Goal: Transaction & Acquisition: Purchase product/service

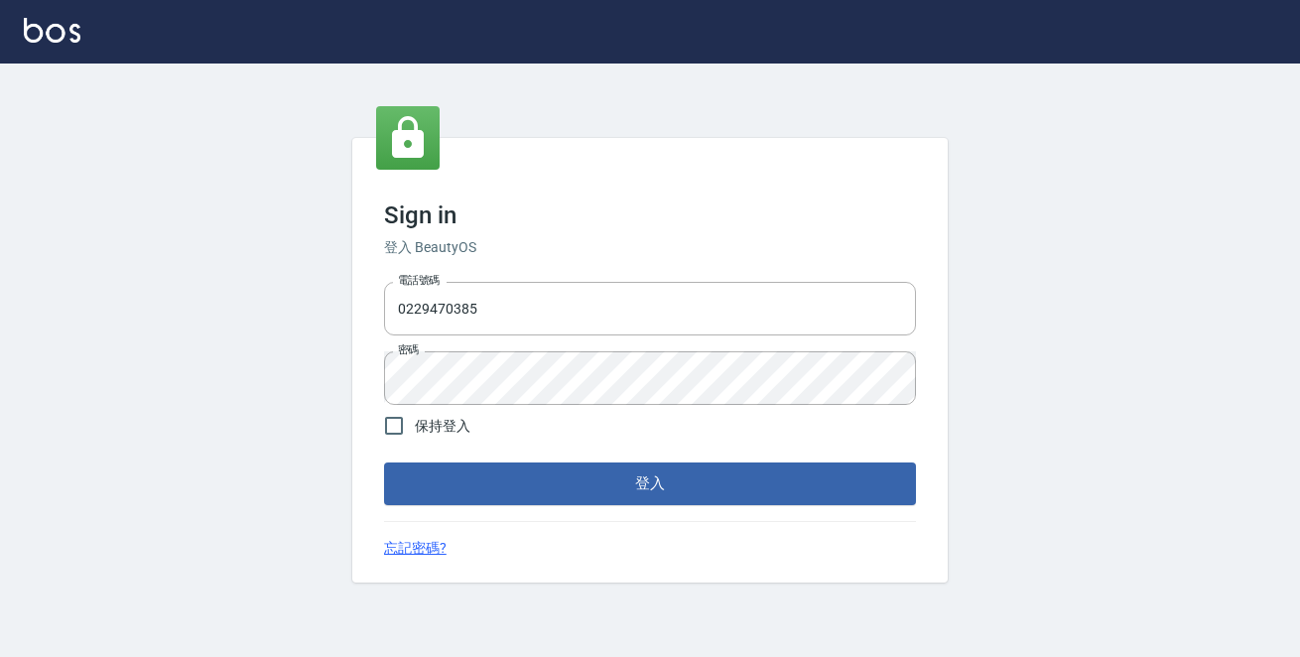
click at [40, 354] on div "Sign in 登入 BeautyOS 電話號碼 [PHONE_NUMBER] 電話號碼 密碼 密碼 保持登入 登入 忘記密碼?" at bounding box center [650, 360] width 1300 height 593
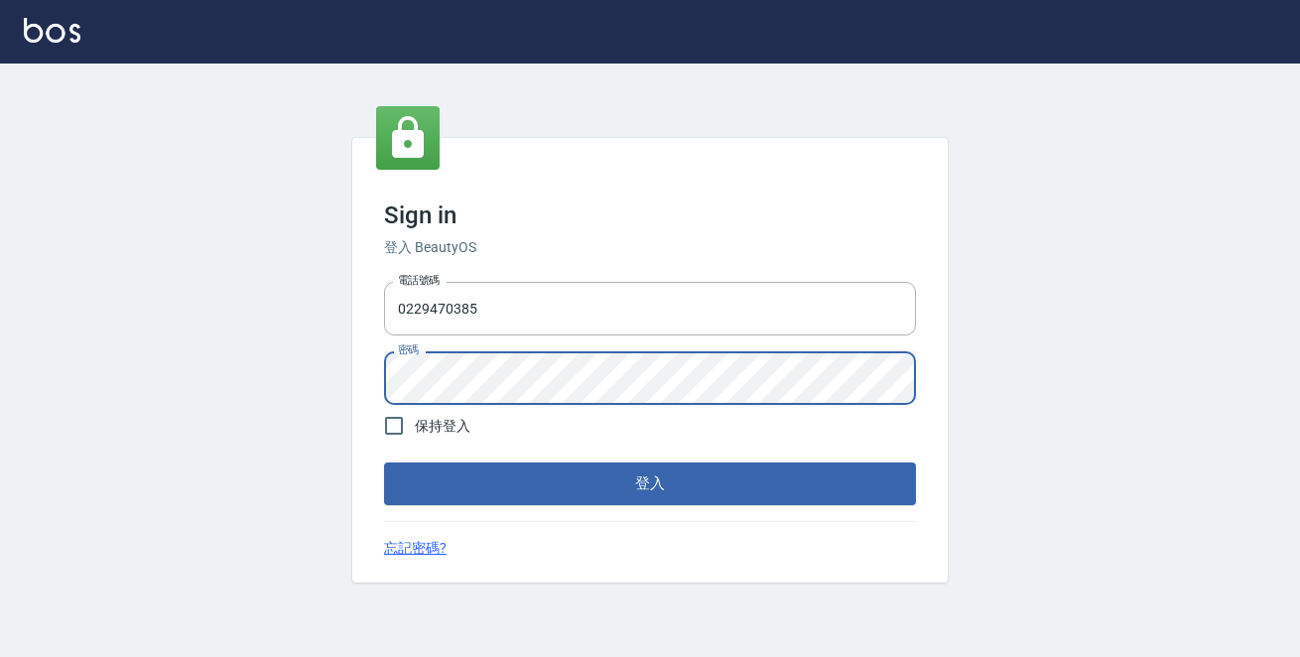
click at [384, 462] on button "登入" at bounding box center [650, 483] width 532 height 42
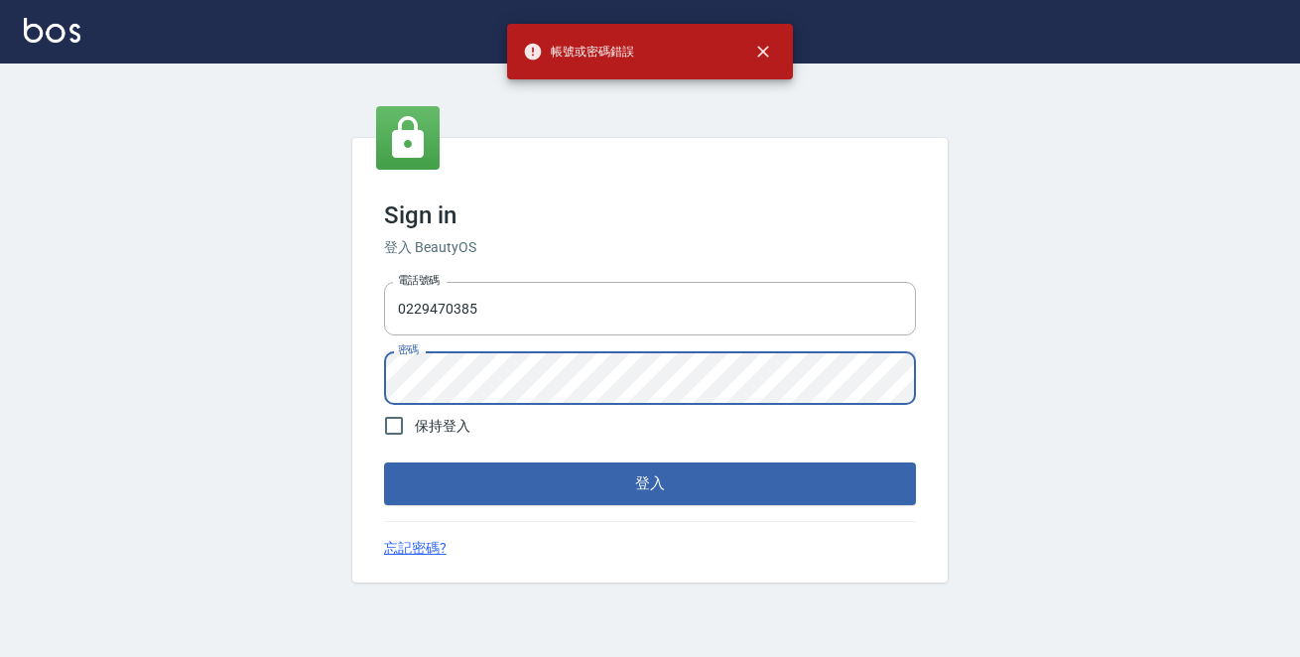
click at [47, 355] on div "Sign in 登入 BeautyOS 電話號碼 0229470385 電話號碼 密碼 密碼 保持登入 登入 忘記密碼?" at bounding box center [650, 360] width 1300 height 593
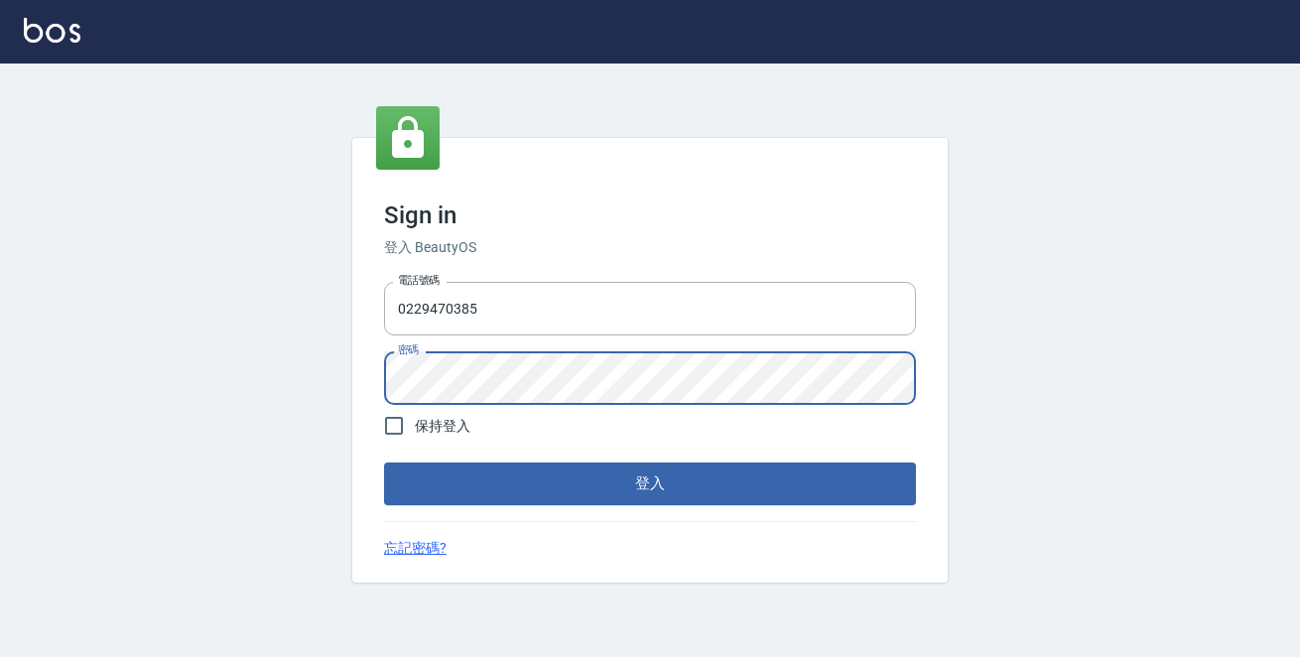
click at [255, 366] on div "Sign in 登入 BeautyOS 電話號碼 0229470385 電話號碼 密碼 密碼 保持登入 登入 忘記密碼?" at bounding box center [650, 360] width 1300 height 593
click at [384, 462] on button "登入" at bounding box center [650, 483] width 532 height 42
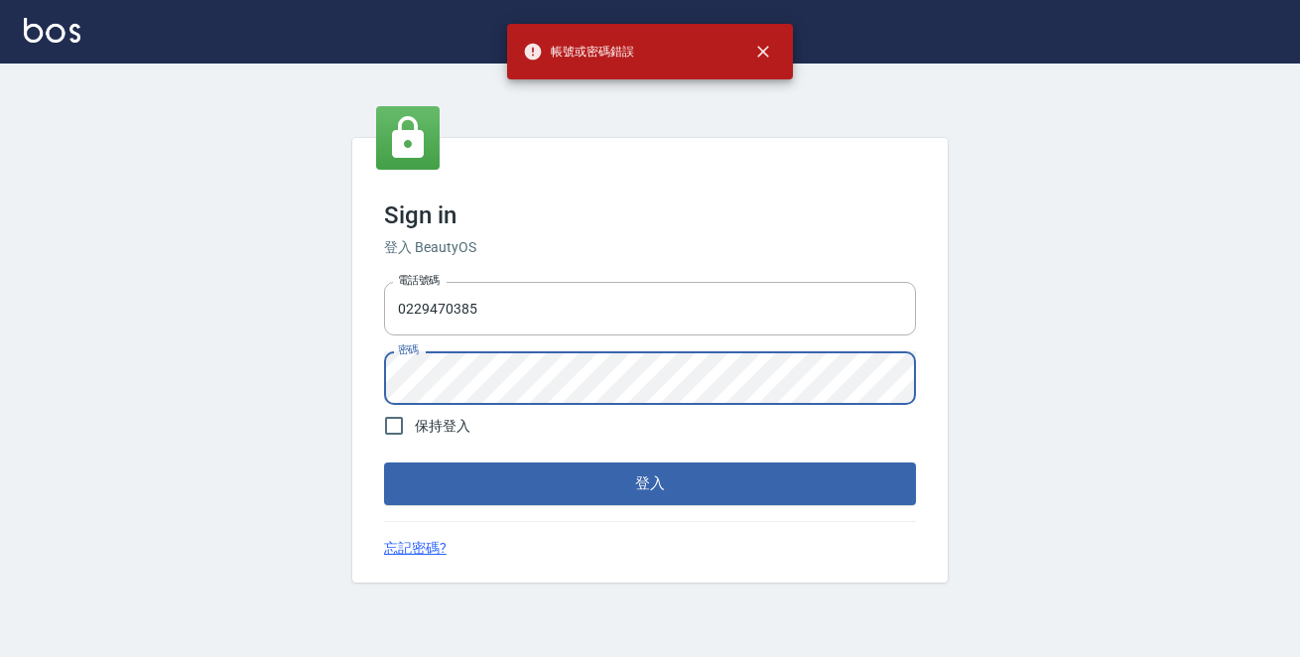
click at [119, 378] on div "Sign in 登入 BeautyOS 電話號碼 0229470385 電話號碼 密碼 密碼 保持登入 登入 忘記密碼?" at bounding box center [650, 360] width 1300 height 593
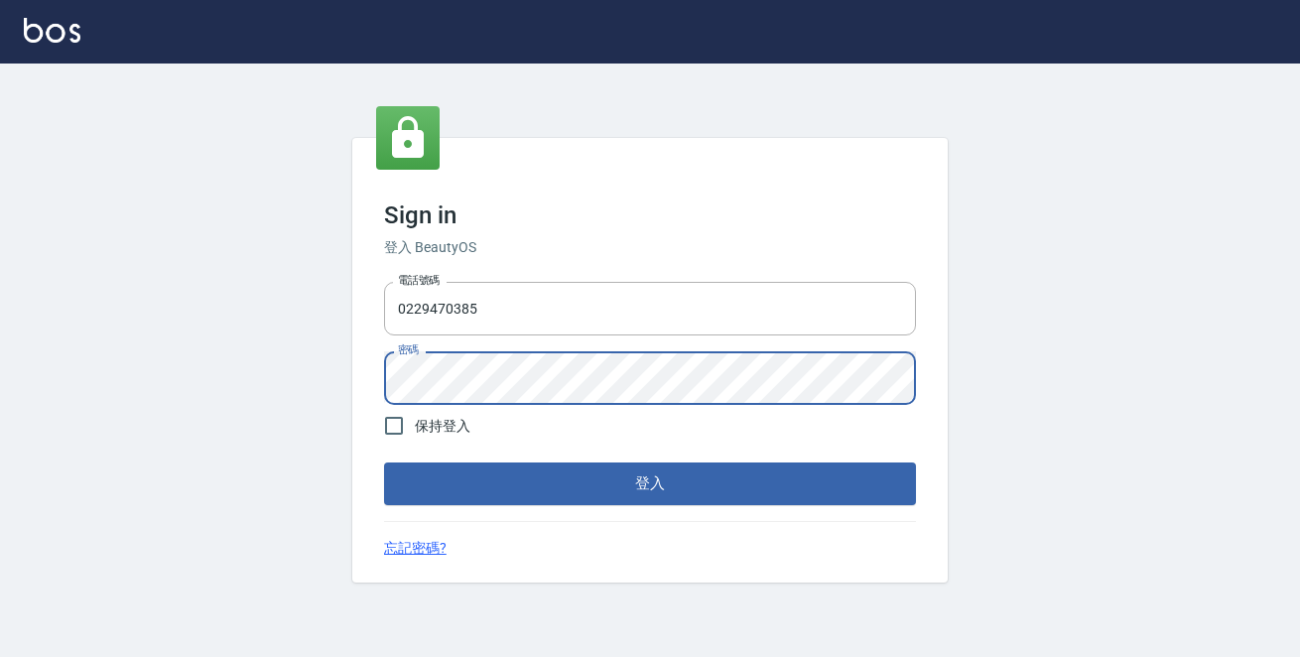
click at [384, 462] on button "登入" at bounding box center [650, 483] width 532 height 42
click at [126, 385] on div "Sign in 登入 BeautyOS 電話號碼 0229470385 電話號碼 密碼 密碼 保持登入 登入 忘記密碼?" at bounding box center [650, 360] width 1300 height 593
click at [423, 471] on button "登入" at bounding box center [650, 483] width 532 height 42
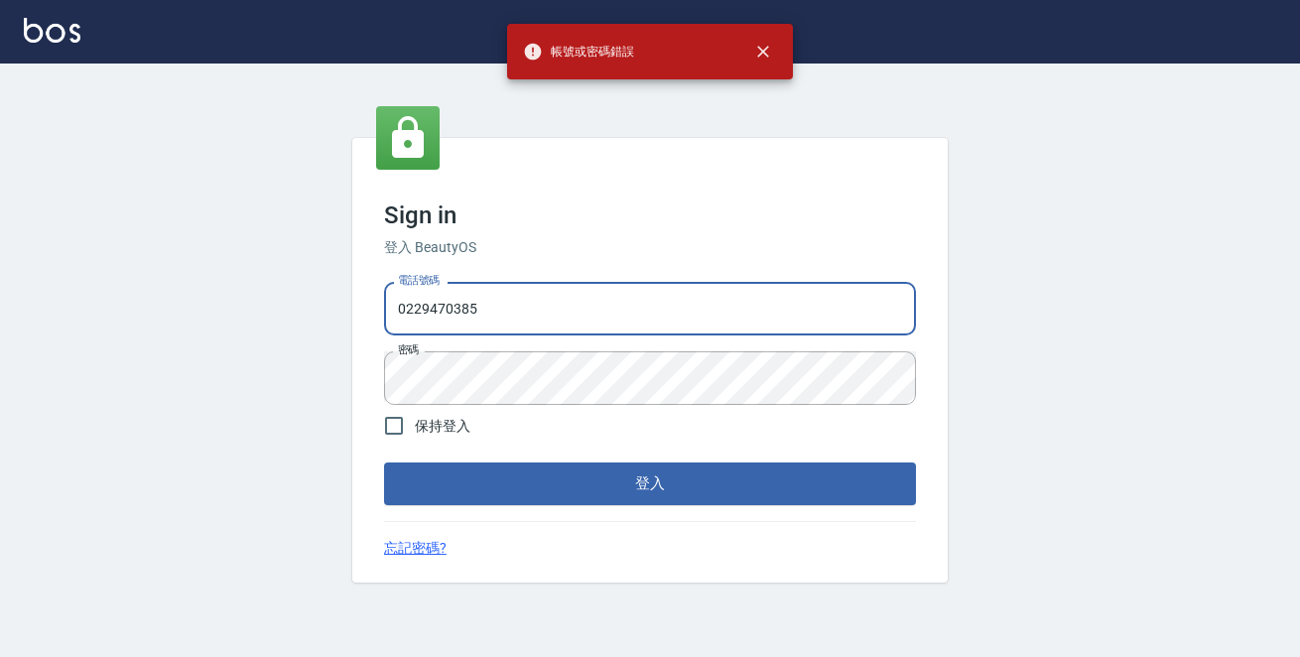
click at [477, 302] on input "0229470385" at bounding box center [650, 309] width 532 height 54
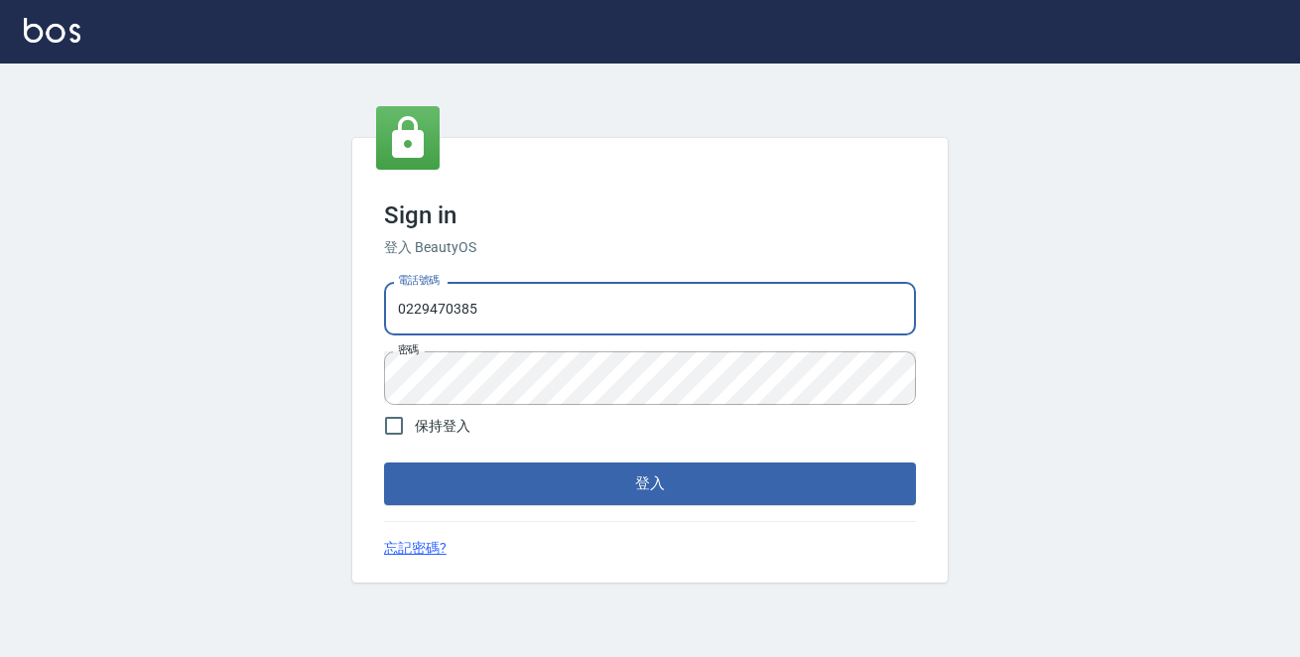
drag, startPoint x: 524, startPoint y: 305, endPoint x: 180, endPoint y: 301, distance: 344.4
click at [180, 301] on div "Sign in 登入 BeautyOS 電話號碼 0229470385 電話號碼 密碼 密碼 保持登入 登入 忘記密碼?" at bounding box center [650, 360] width 1300 height 593
type input "097"
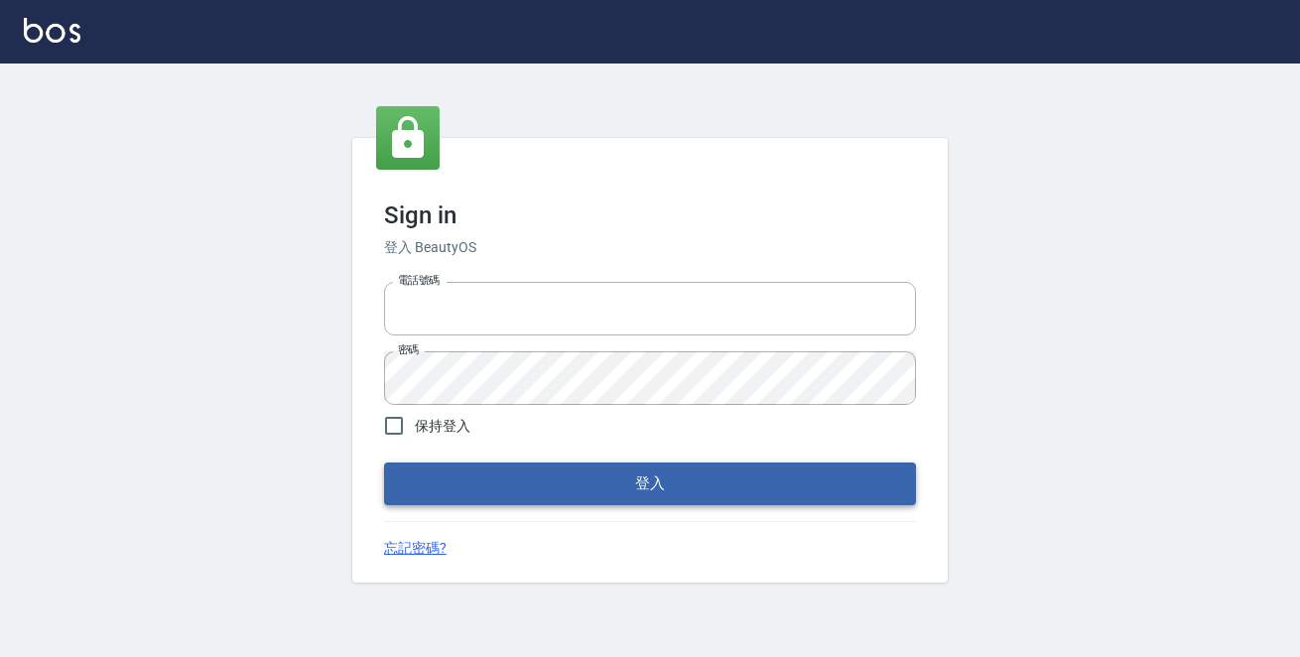
type input "0229470385"
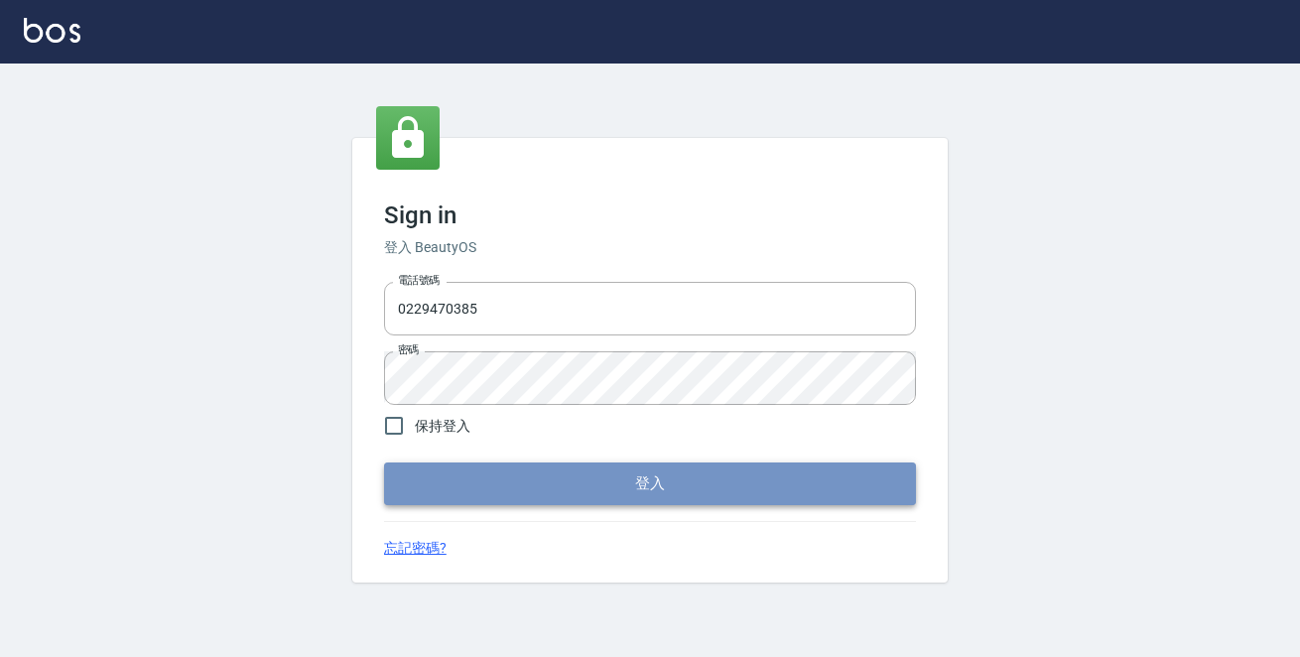
click at [572, 493] on button "登入" at bounding box center [650, 483] width 532 height 42
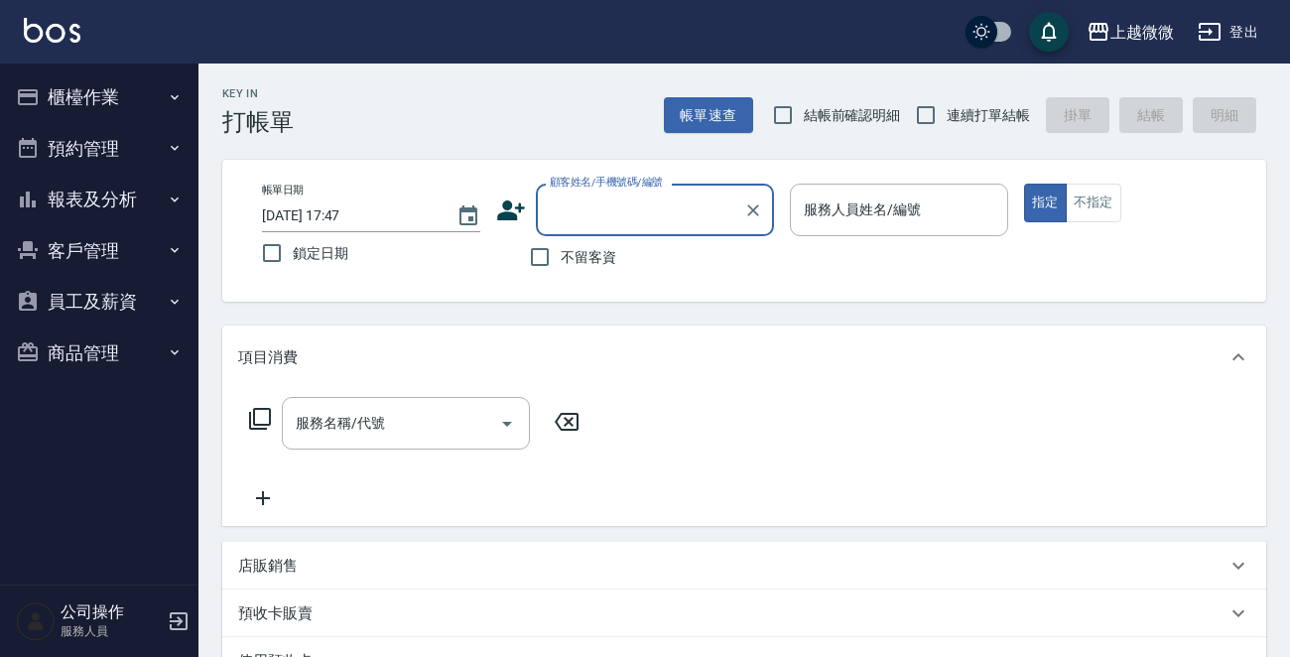
click at [113, 252] on button "客戶管理" at bounding box center [99, 251] width 183 height 52
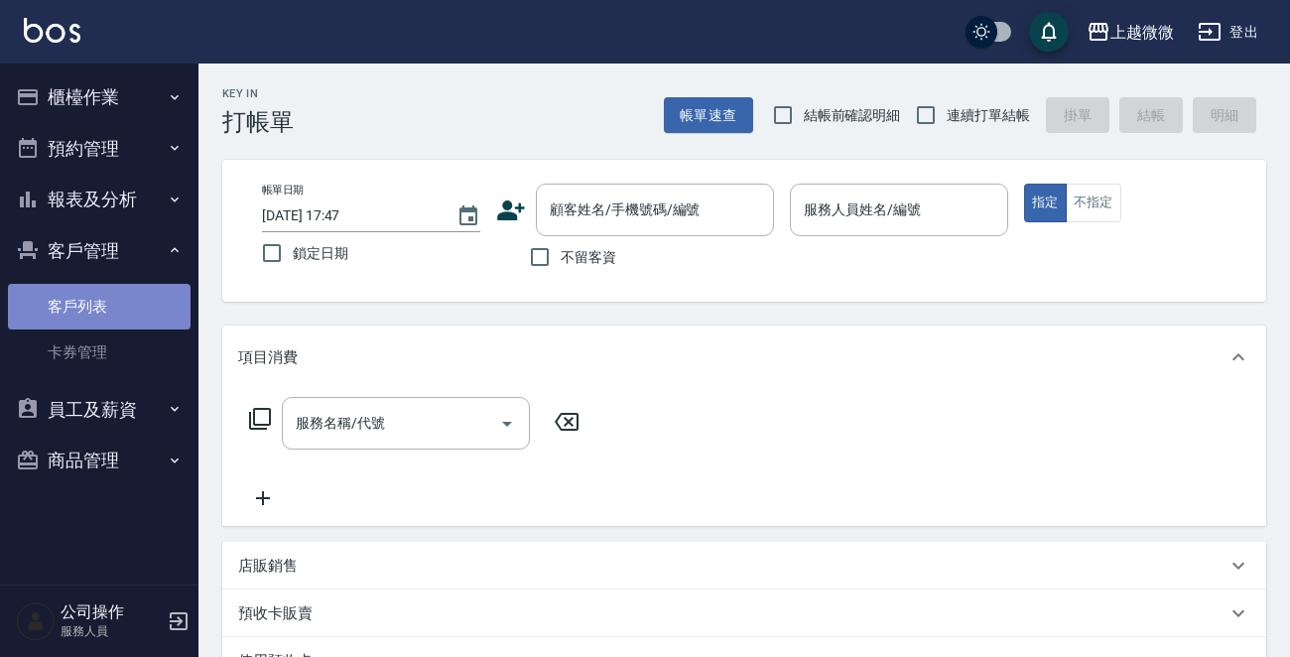
click at [86, 299] on link "客戶列表" at bounding box center [99, 307] width 183 height 46
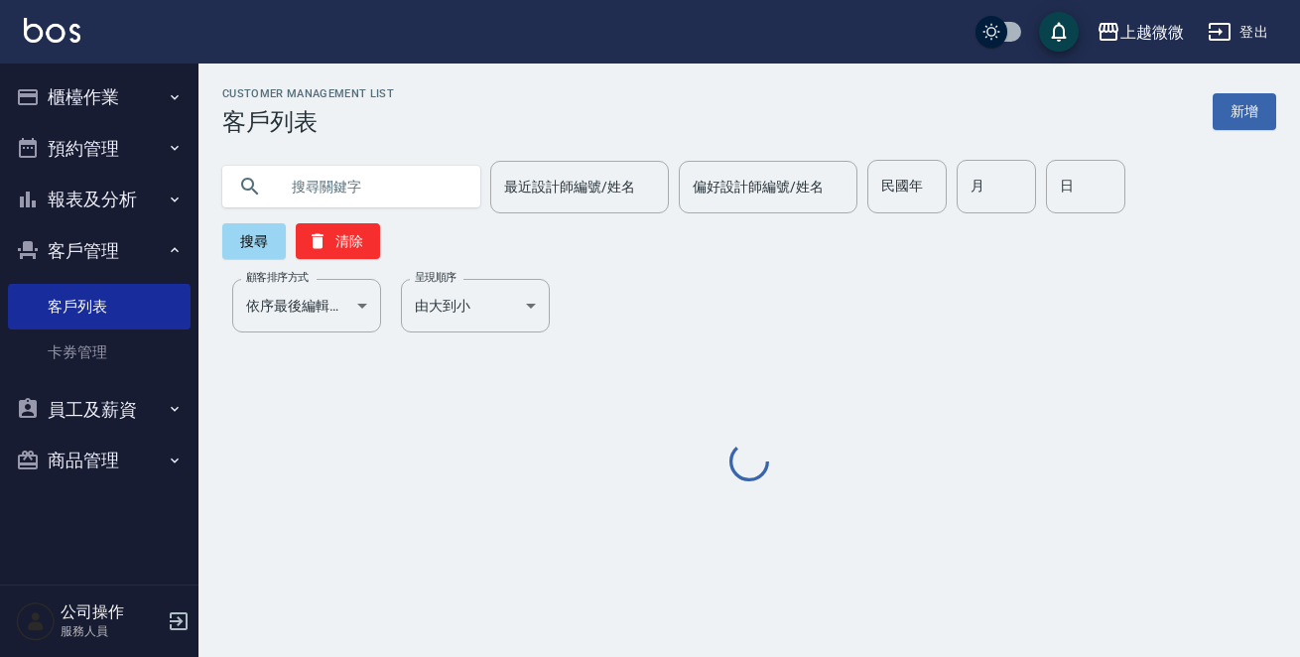
click at [376, 196] on input "text" at bounding box center [371, 187] width 187 height 54
type input "d"
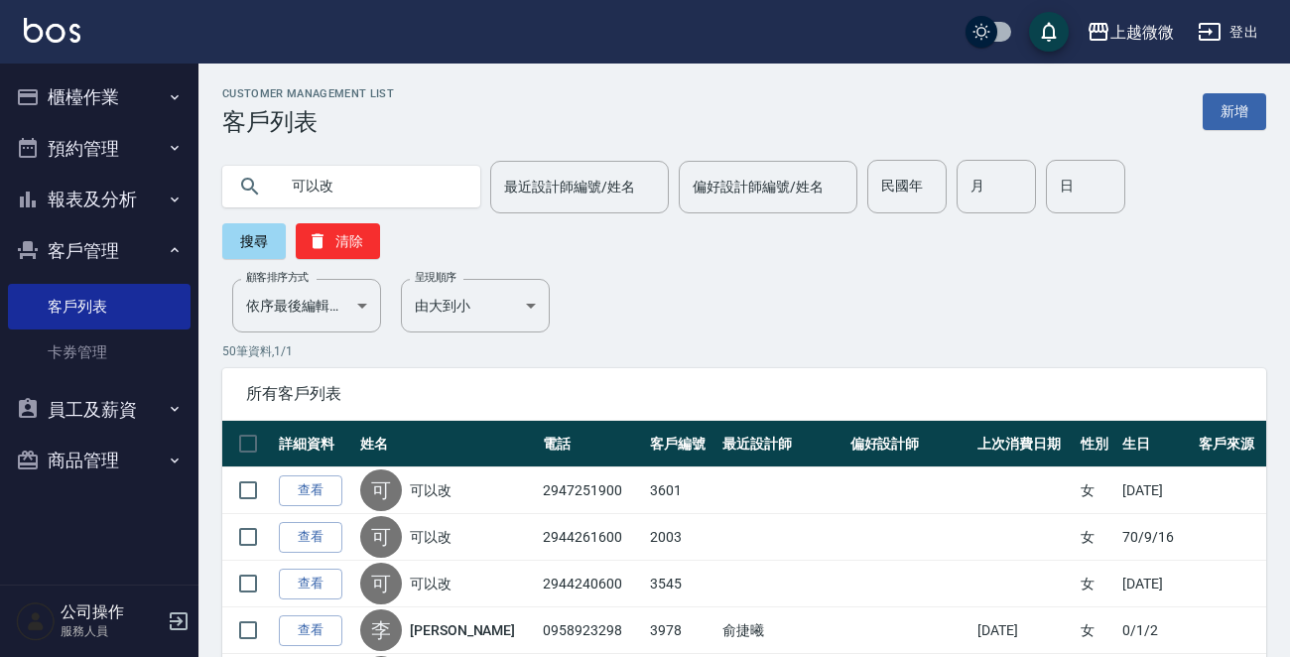
type input "可以改"
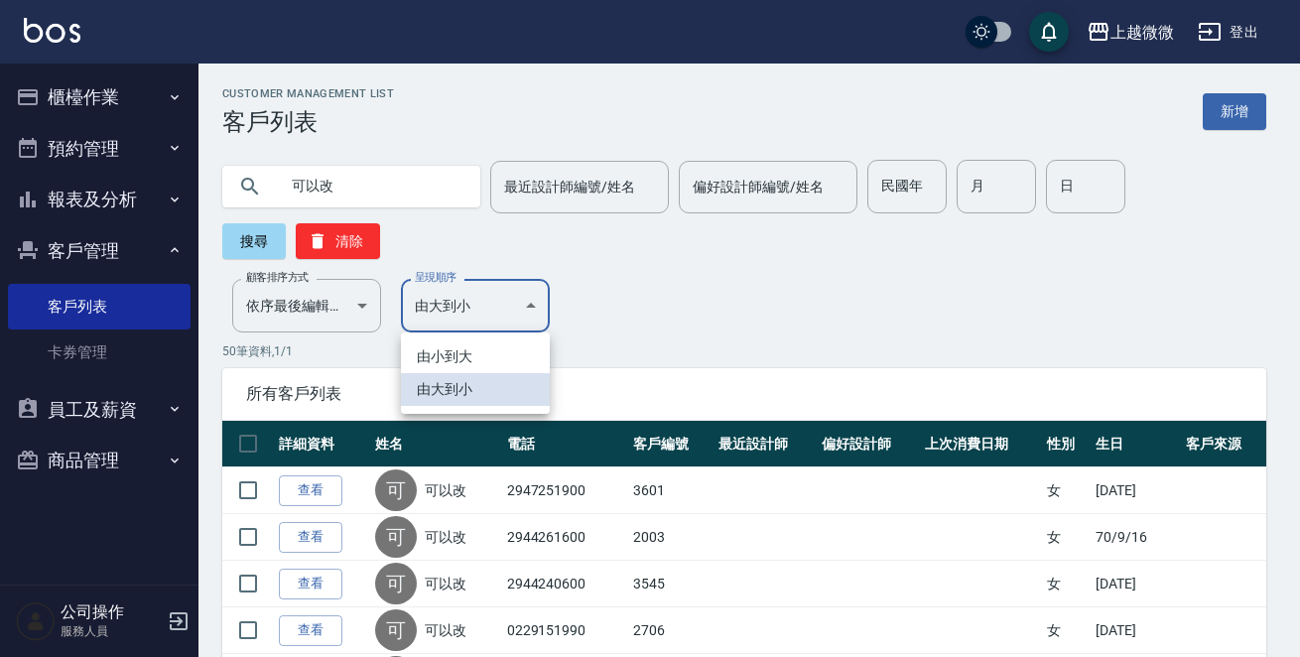
click at [454, 357] on li "由小到大" at bounding box center [475, 356] width 149 height 33
type input "ASC"
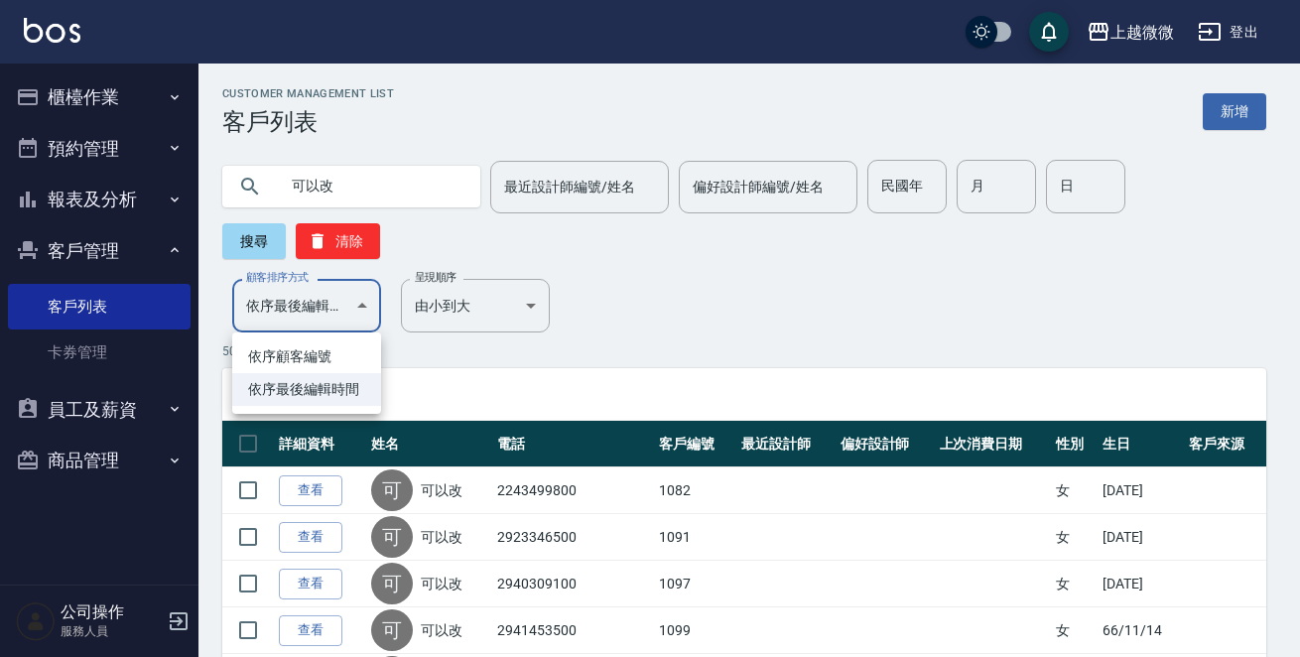
drag, startPoint x: 315, startPoint y: 312, endPoint x: 316, endPoint y: 327, distance: 15.9
click at [305, 351] on li "依序顧客編號" at bounding box center [306, 356] width 149 height 33
type input "NO"
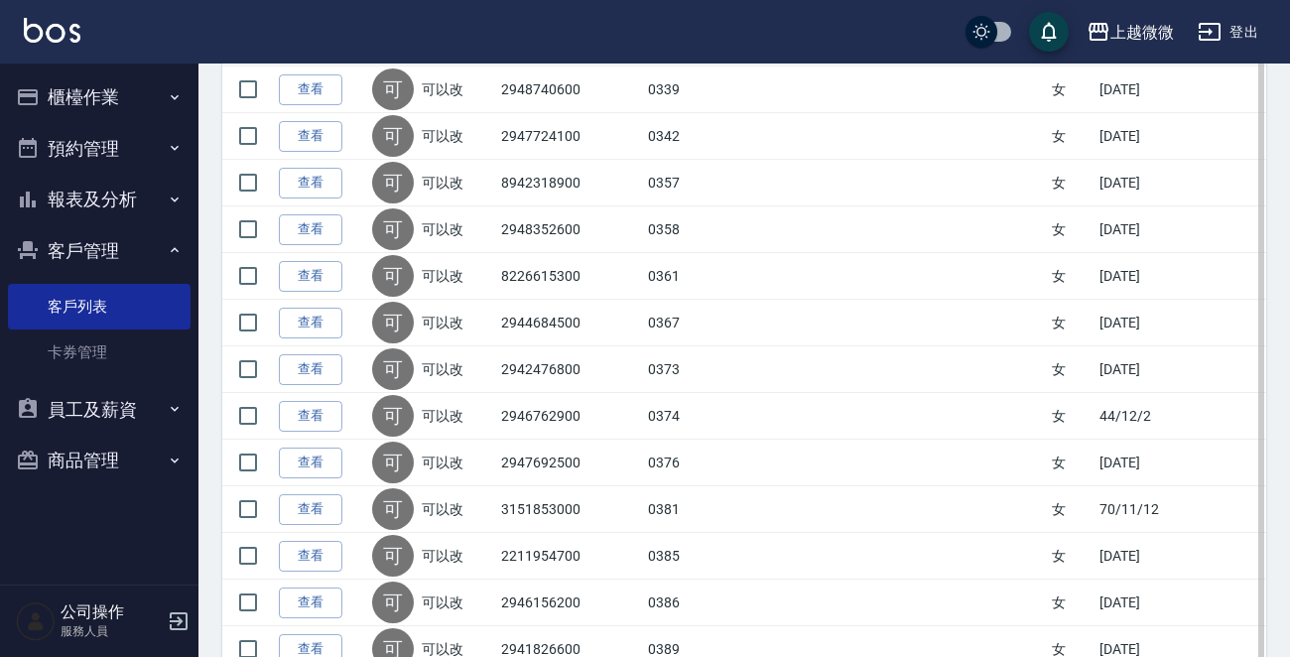
scroll to position [2230, 0]
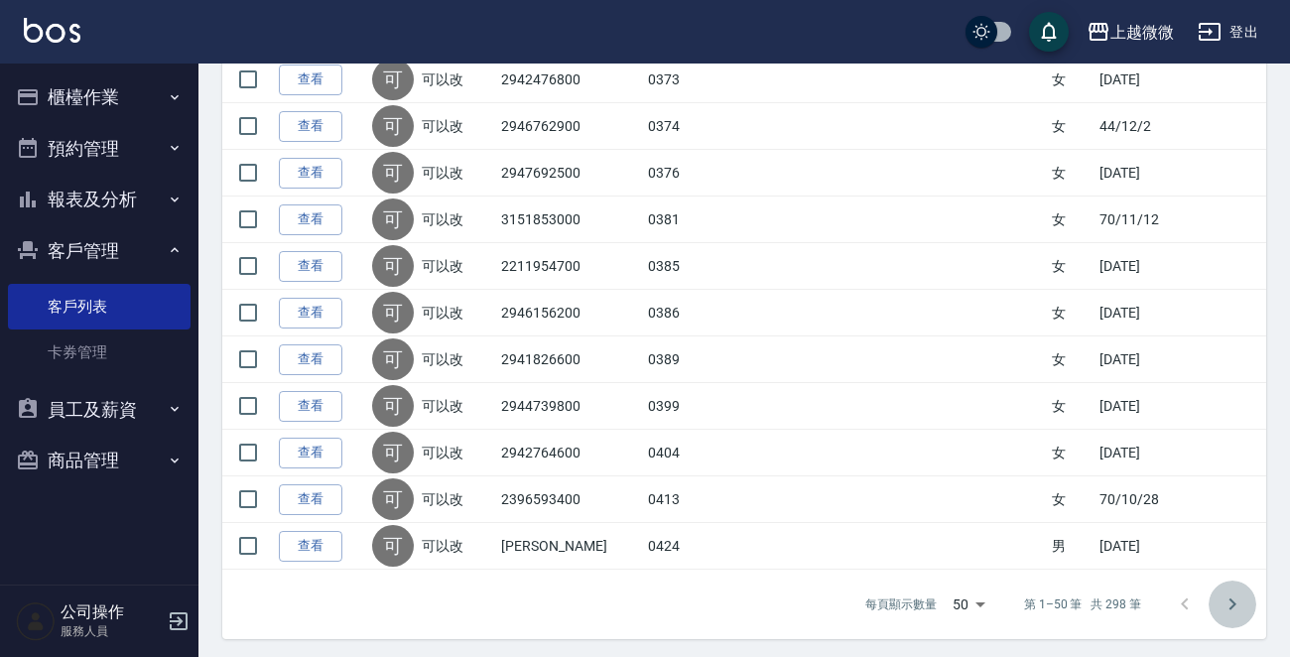
click at [1230, 595] on icon "Go to next page" at bounding box center [1233, 604] width 24 height 24
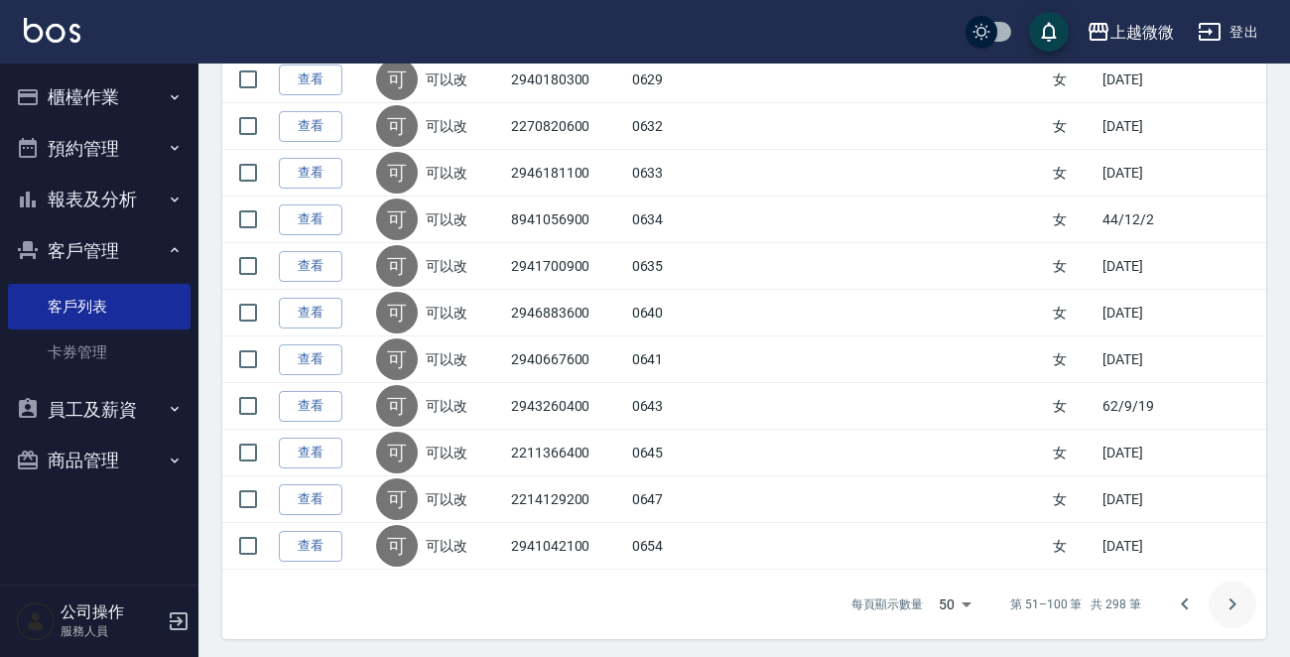
click at [1239, 604] on icon "Go to next page" at bounding box center [1233, 604] width 24 height 24
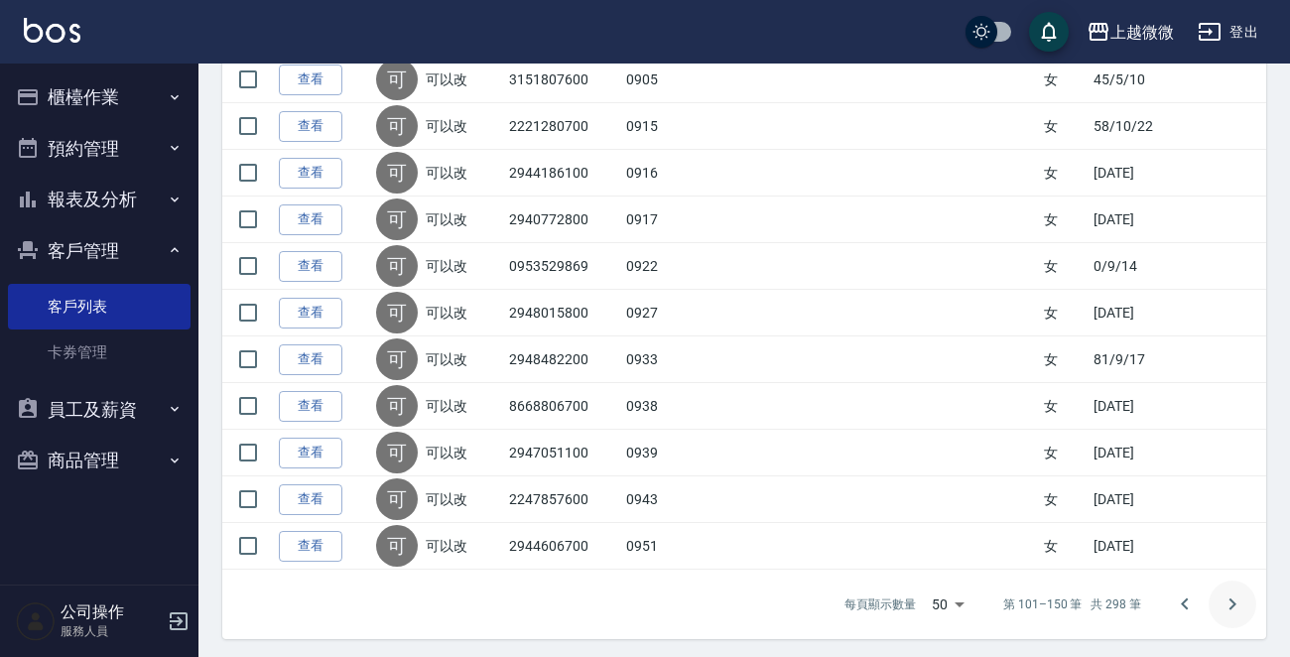
click at [1230, 598] on icon "Go to next page" at bounding box center [1232, 604] width 7 height 12
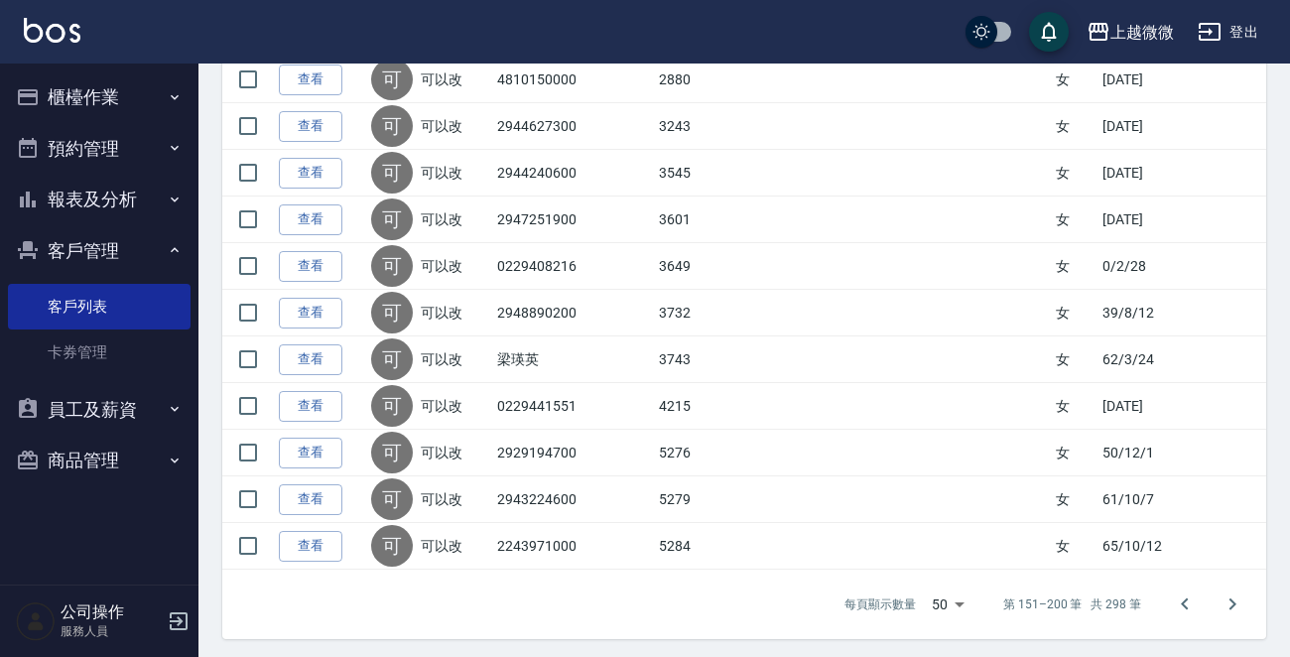
click at [316, 345] on link "查看" at bounding box center [311, 359] width 64 height 31
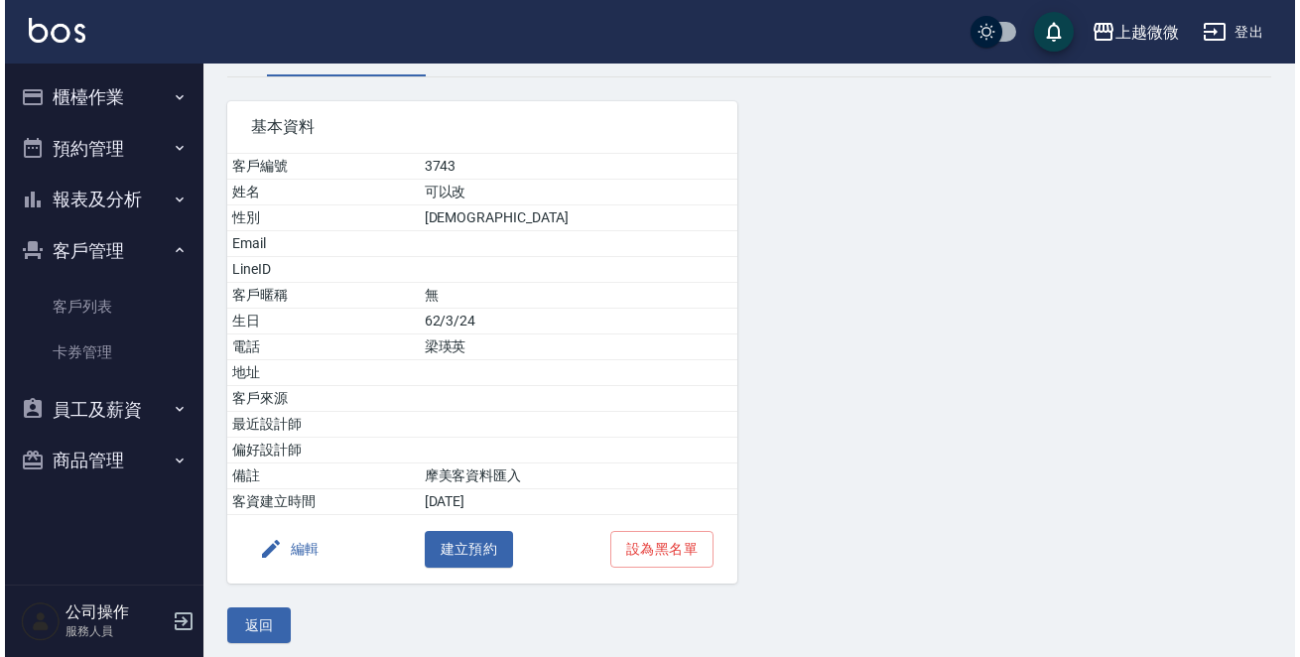
scroll to position [123, 0]
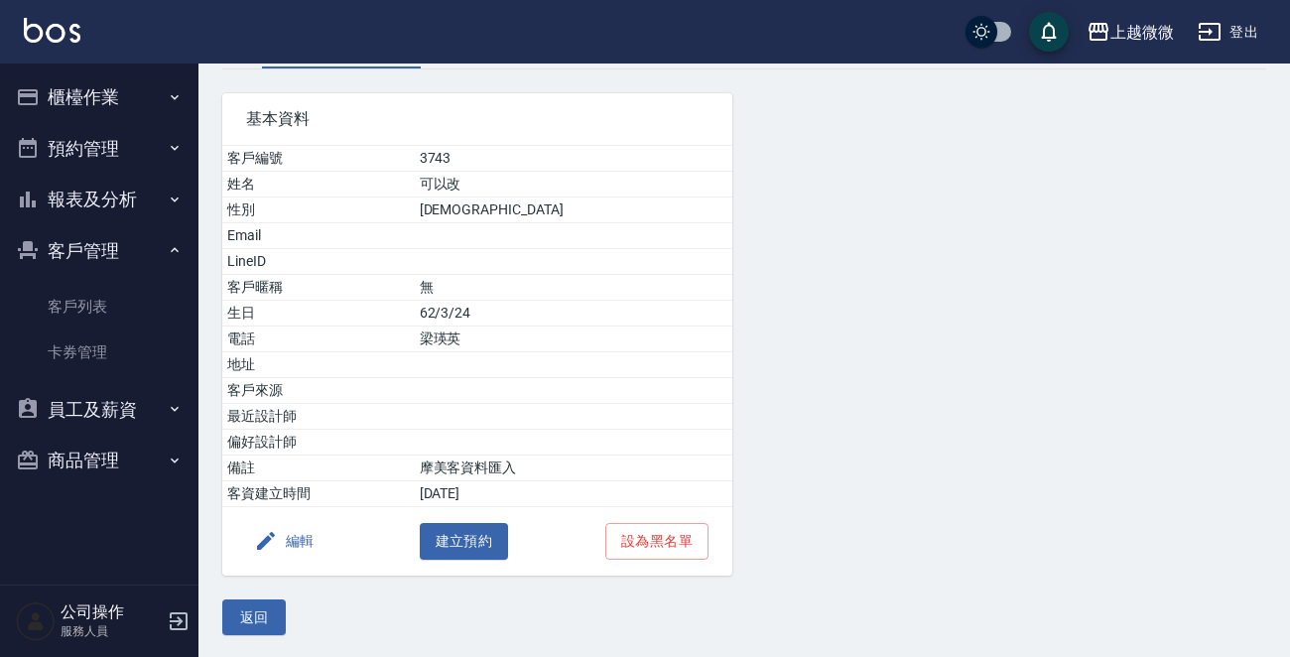
click at [274, 541] on icon "button" at bounding box center [266, 541] width 24 height 24
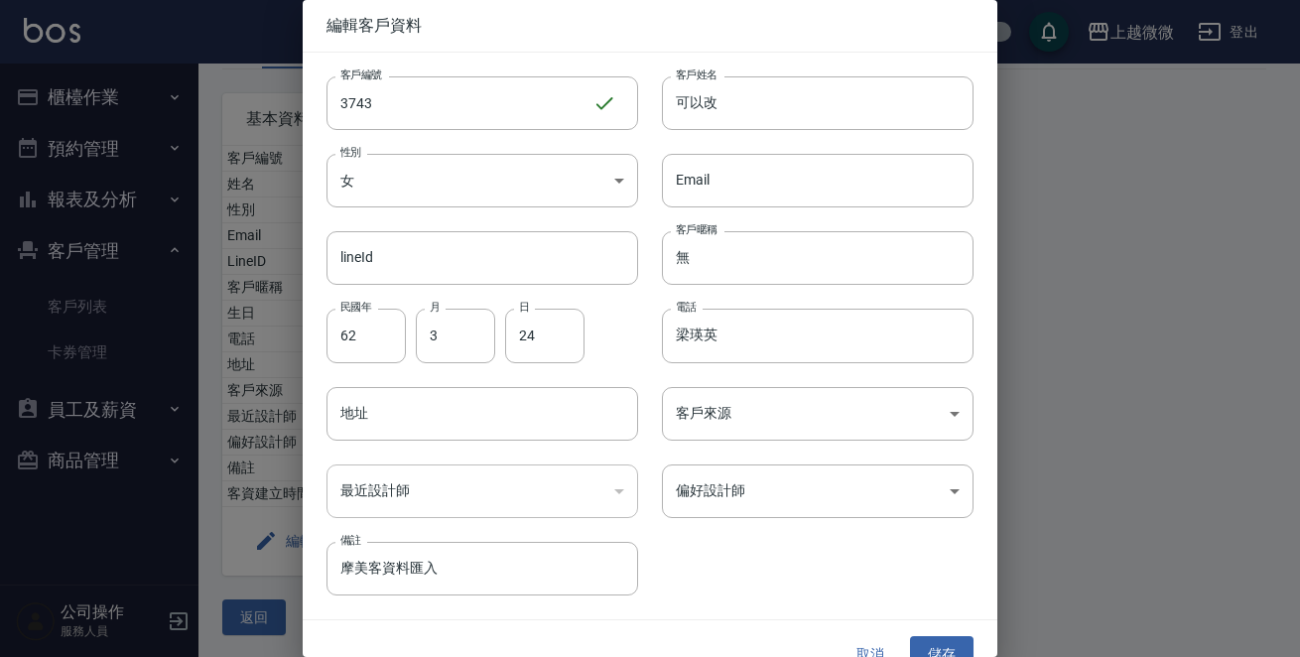
drag, startPoint x: 749, startPoint y: 100, endPoint x: 205, endPoint y: 67, distance: 544.8
click at [424, 81] on div "客戶編號 3743 ​ 客戶編號 客戶姓名 可以改 客戶姓名 性別 女 [DEMOGRAPHIC_DATA] 性別 Email Email lineId li…" at bounding box center [638, 324] width 671 height 543
type input "[PERSON_NAME]"
click at [365, 330] on input "62" at bounding box center [365, 336] width 79 height 54
type input "73"
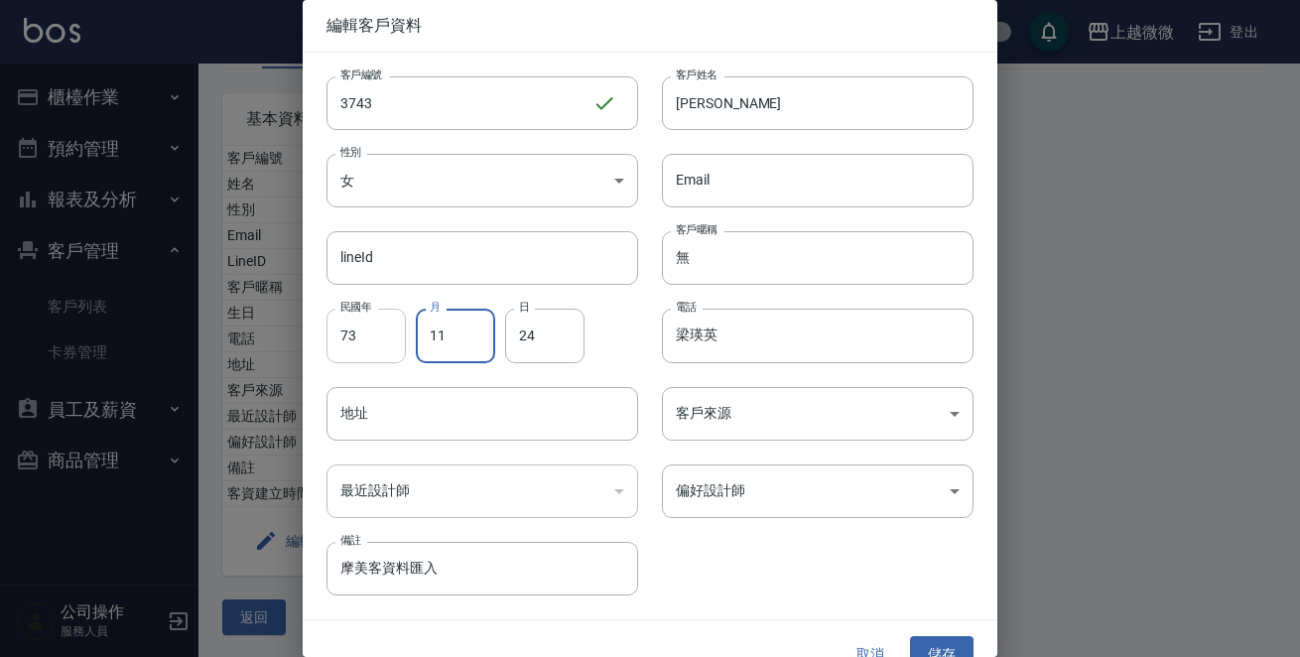
type input "11"
type input "20"
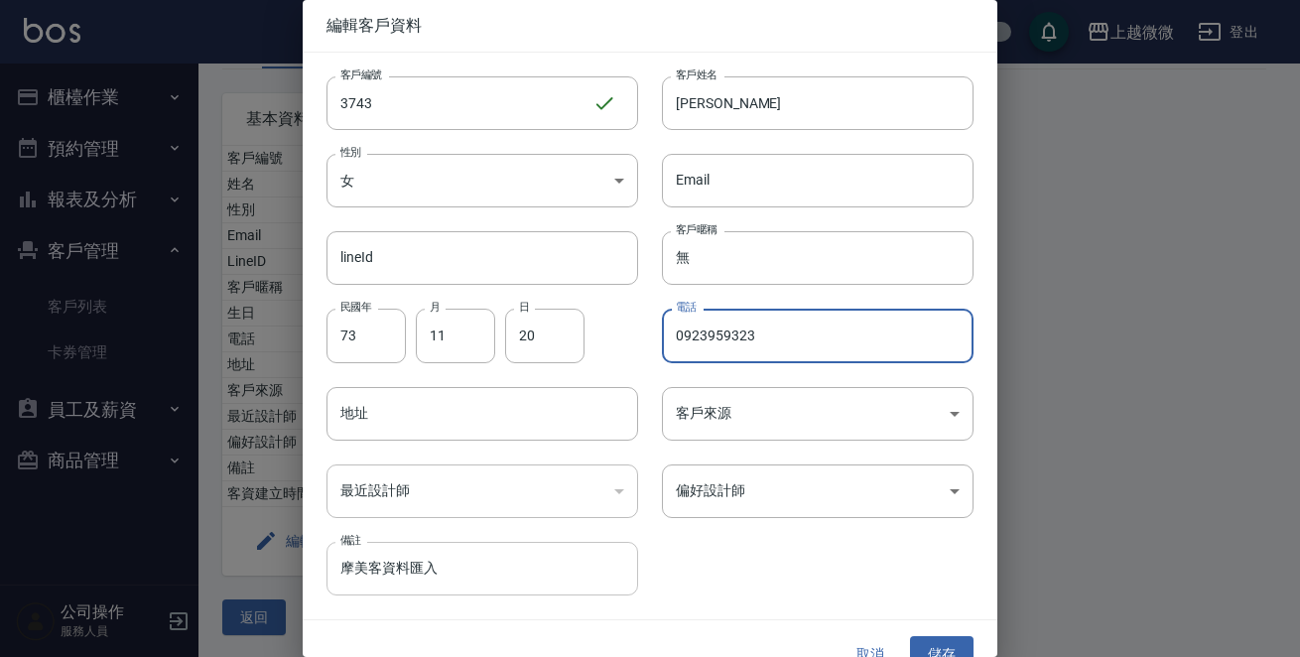
type input "0923959323"
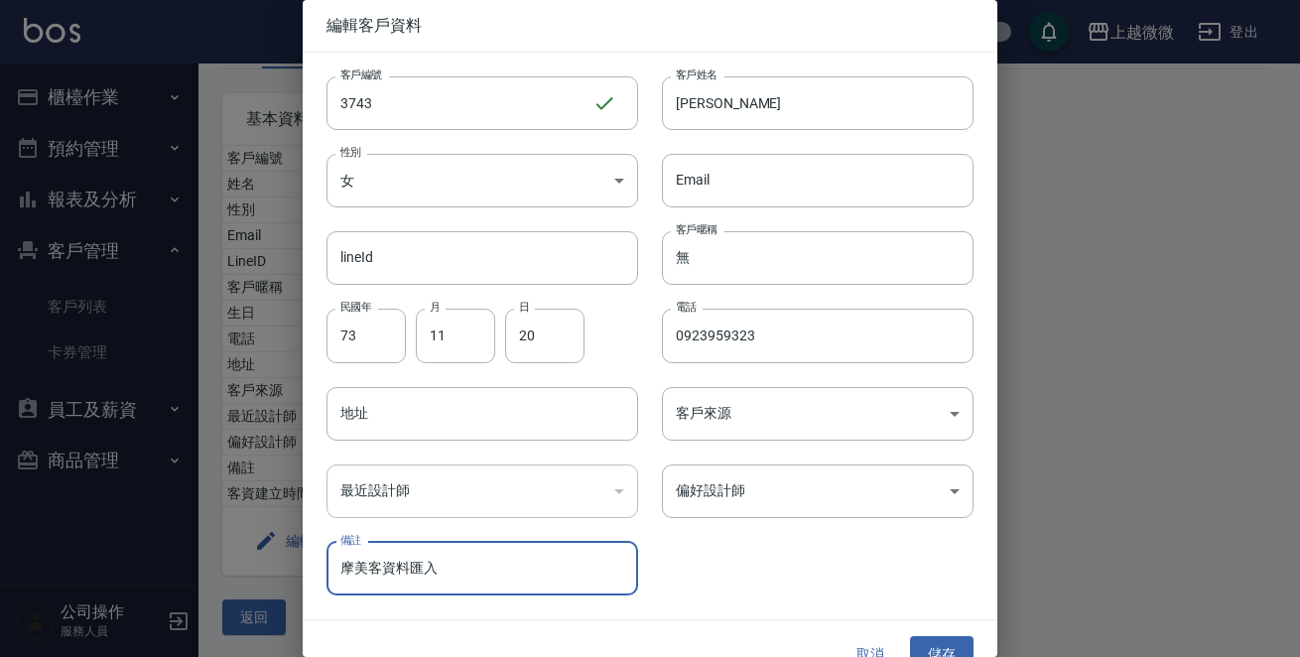
drag, startPoint x: 465, startPoint y: 572, endPoint x: 117, endPoint y: 564, distance: 348.4
click at [117, 564] on div "編輯客戶資料 客戶編號 3743 ​ 客戶編號 客戶姓名 [PERSON_NAME] 客戶姓名 性別 女 [DEMOGRAPHIC_DATA] 性別 Emai…" at bounding box center [650, 328] width 1300 height 657
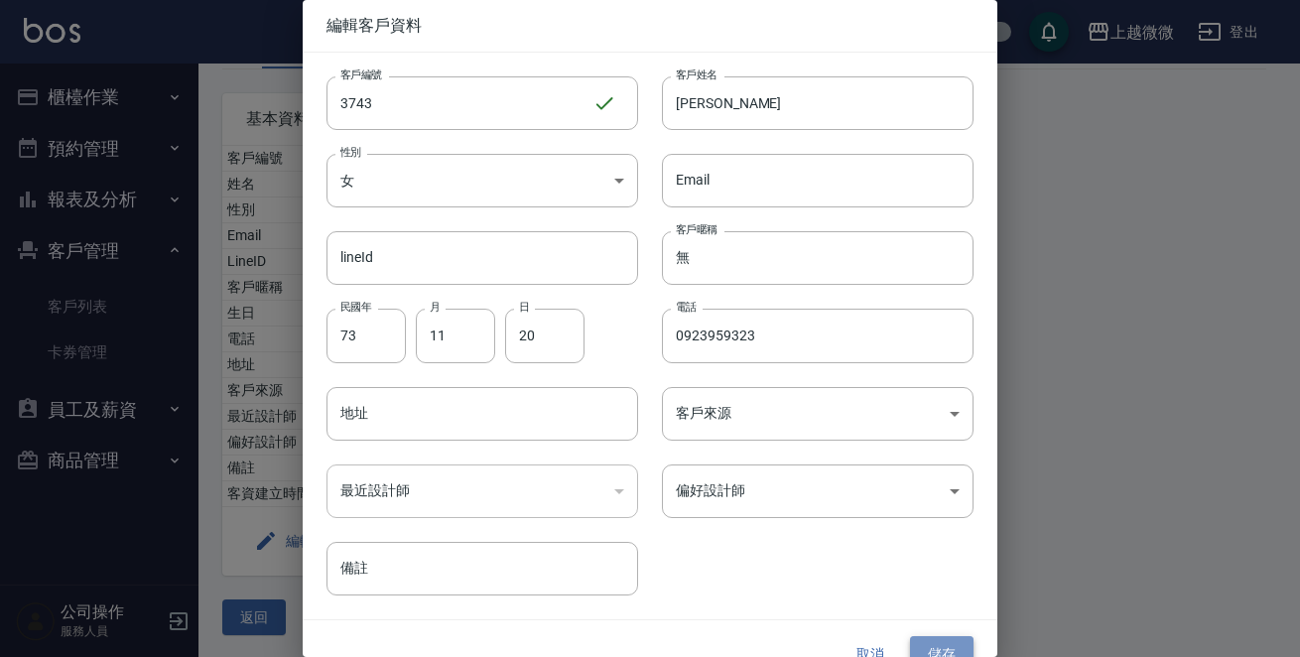
click at [928, 641] on button "儲存" at bounding box center [942, 654] width 64 height 37
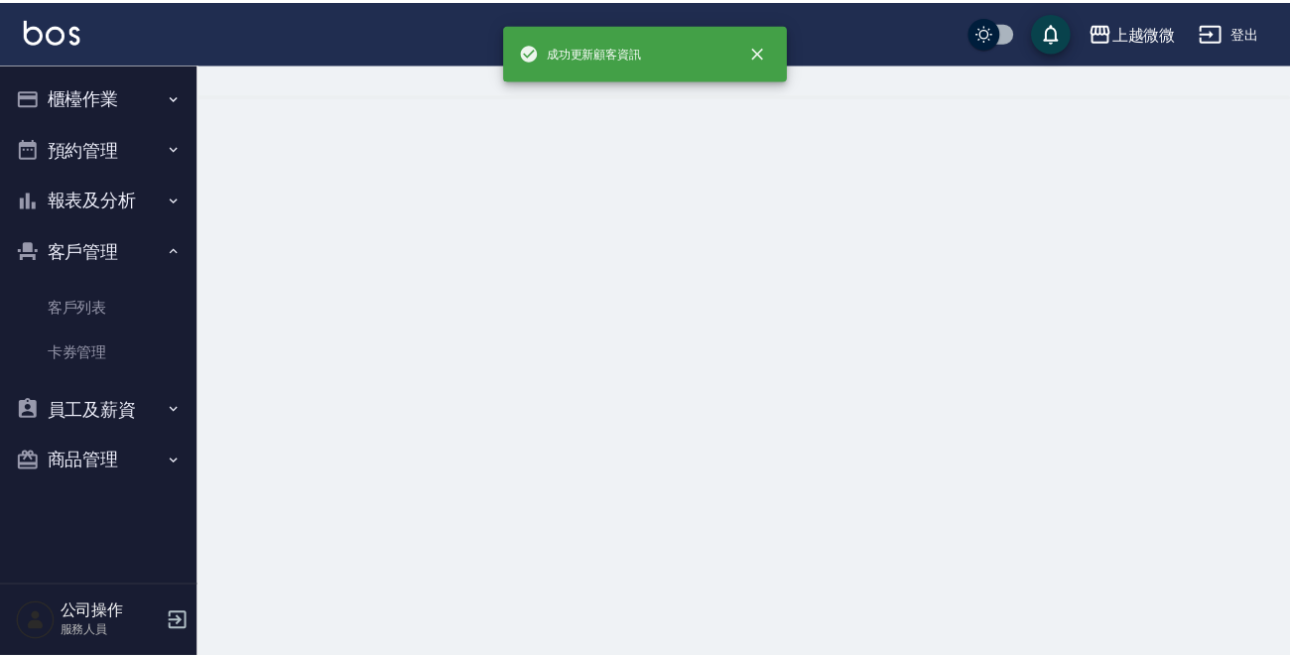
scroll to position [0, 0]
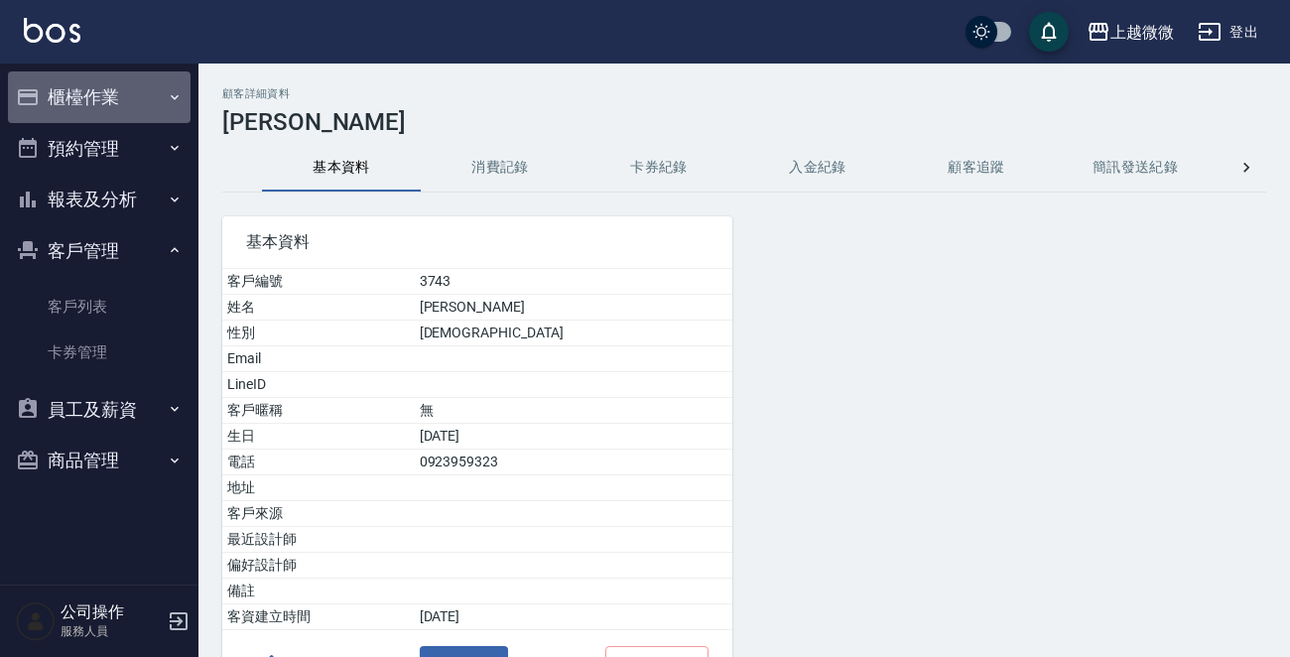
click at [115, 83] on button "櫃檯作業" at bounding box center [99, 97] width 183 height 52
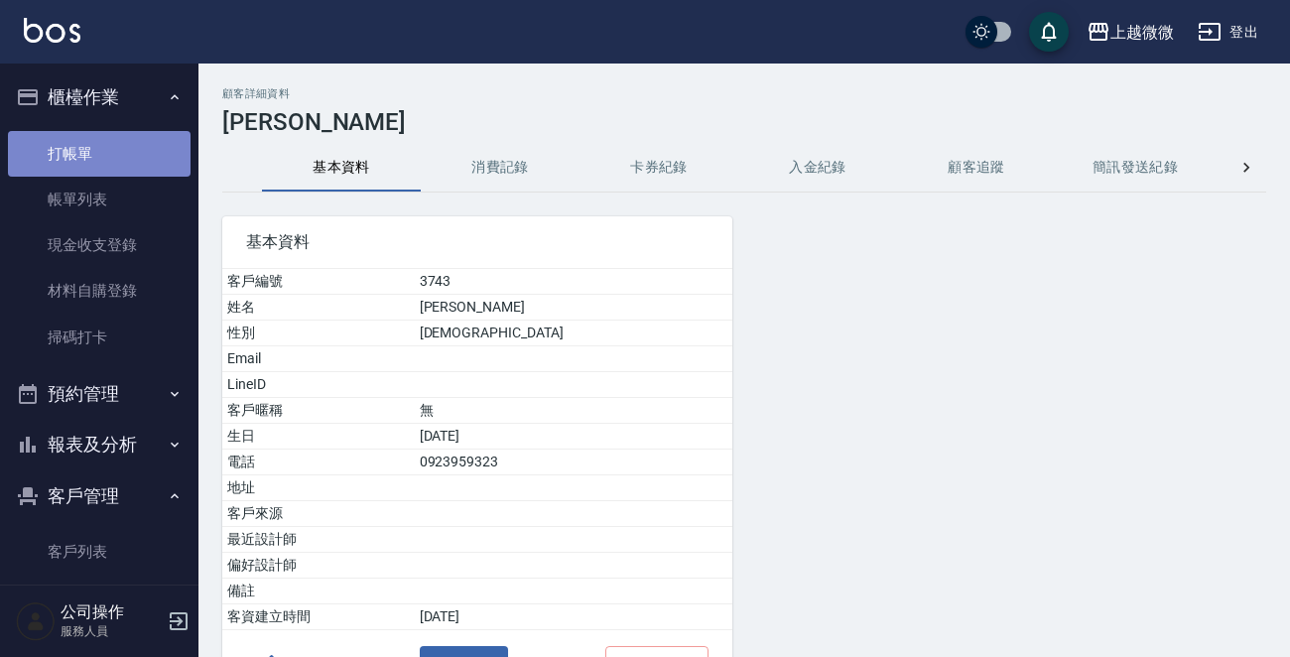
click at [99, 157] on link "打帳單" at bounding box center [99, 154] width 183 height 46
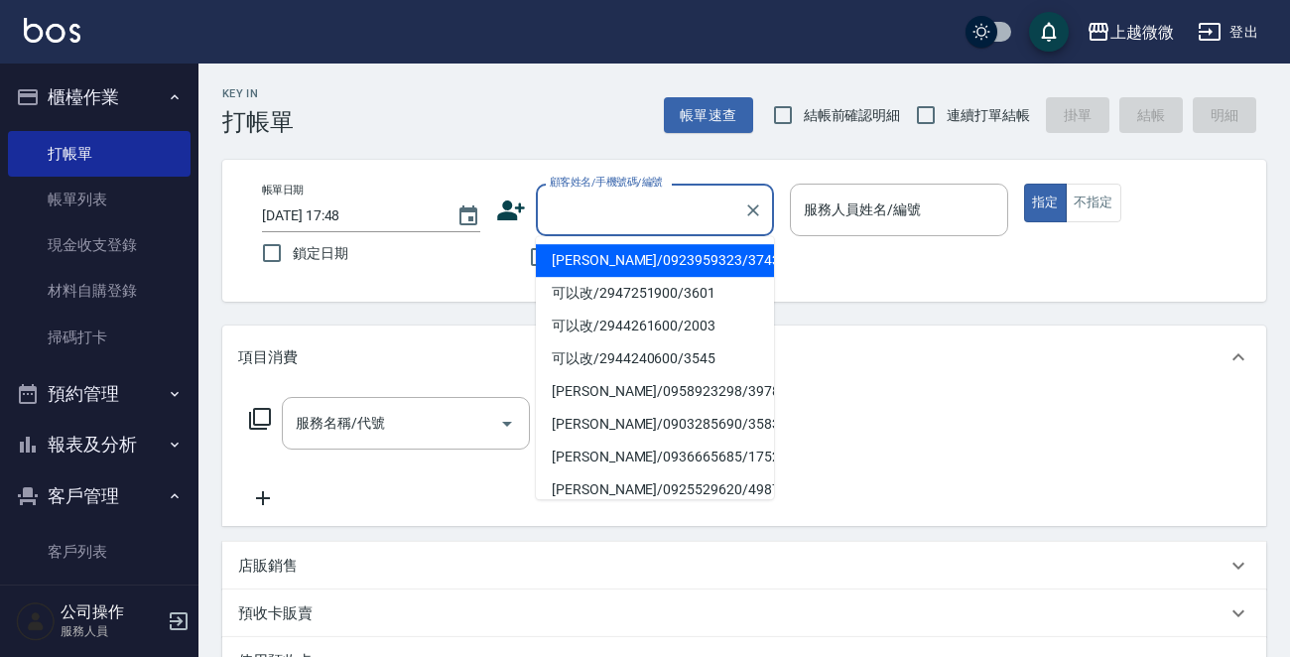
click at [601, 197] on input "顧客姓名/手機號碼/編號" at bounding box center [640, 210] width 191 height 35
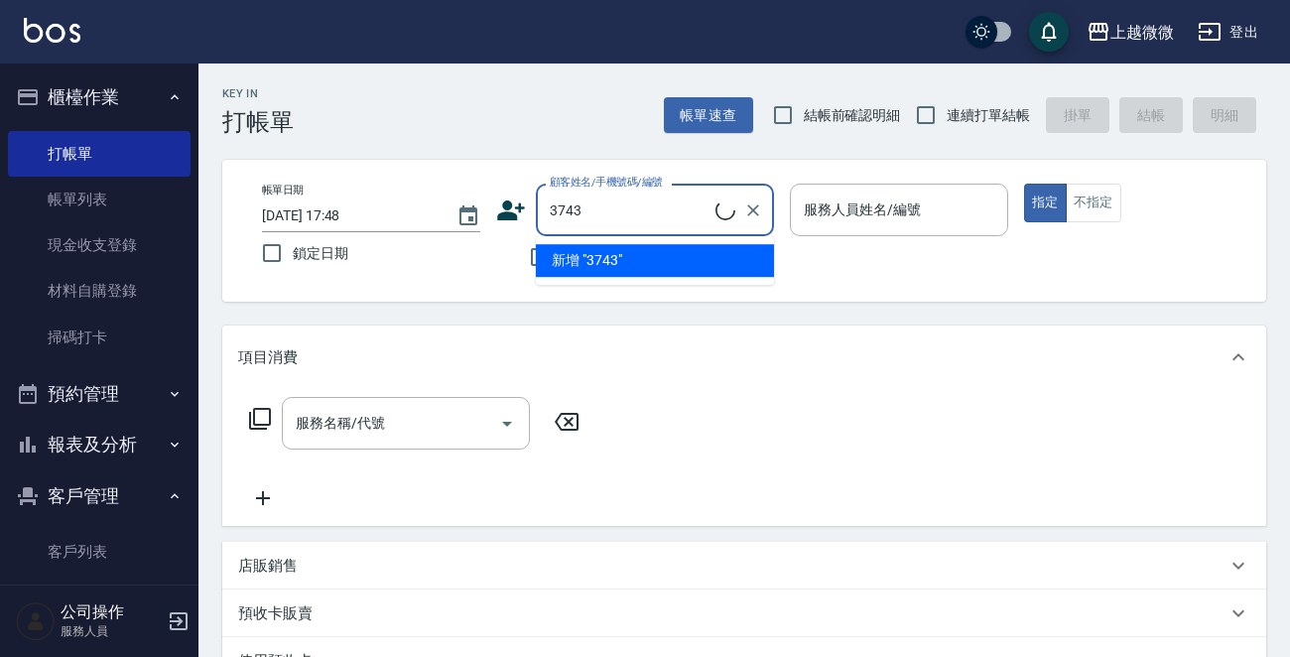
click at [609, 252] on ul "新增 "3743"" at bounding box center [655, 260] width 238 height 49
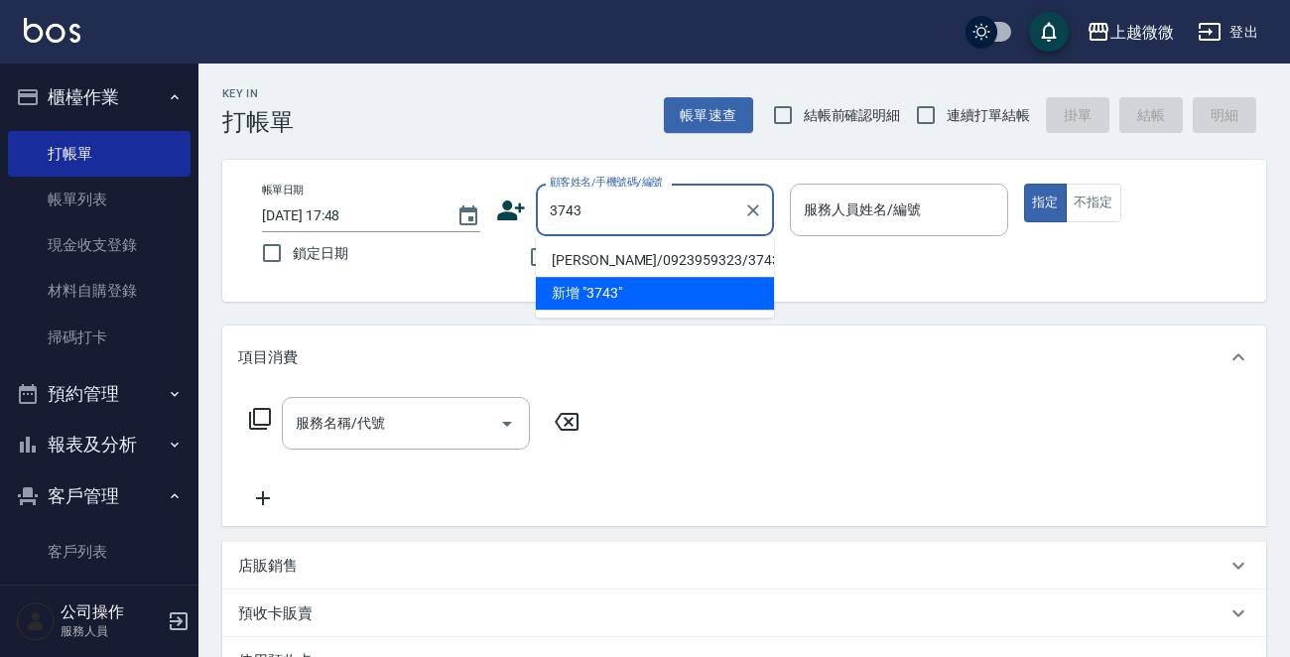
click at [609, 253] on li "[PERSON_NAME]/0923959323/3743" at bounding box center [655, 260] width 238 height 33
type input "[PERSON_NAME]/0923959323/3743"
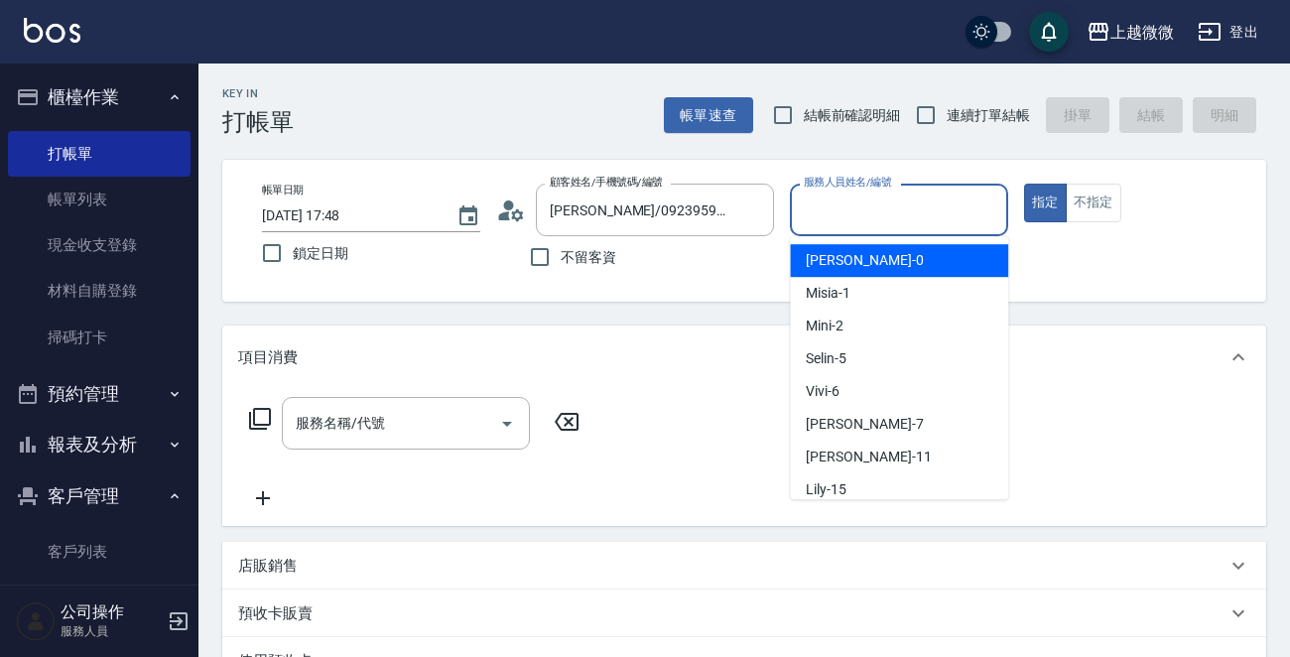
click at [980, 198] on input "服務人員姓名/編號" at bounding box center [899, 210] width 200 height 35
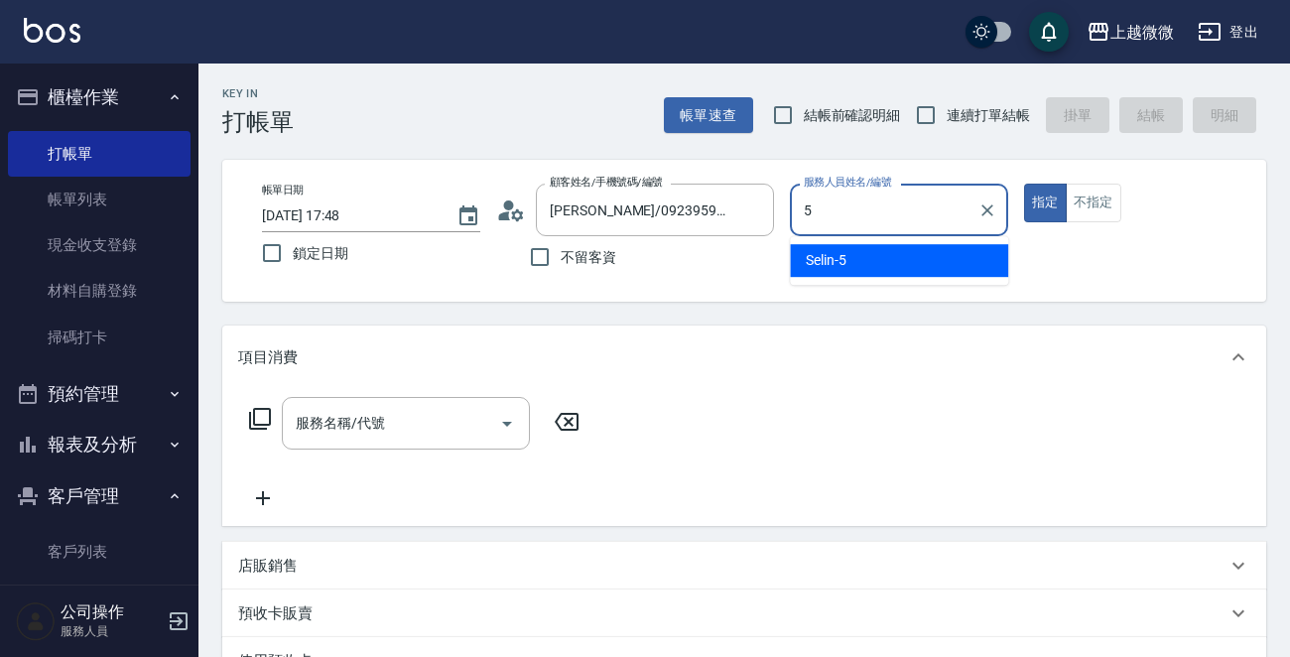
drag, startPoint x: 867, startPoint y: 255, endPoint x: 608, endPoint y: 346, distance: 274.6
click at [863, 257] on div "Selin -5" at bounding box center [899, 260] width 218 height 33
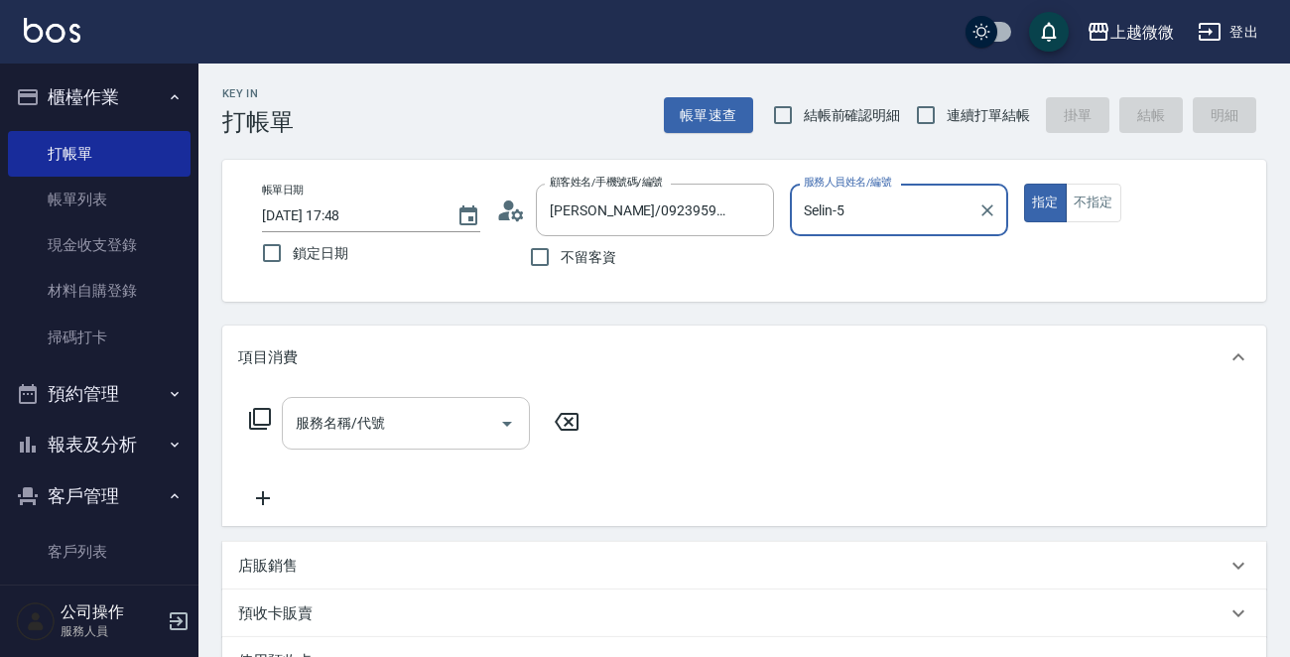
type input "Selin-5"
click at [352, 415] on div "服務名稱/代號 服務名稱/代號" at bounding box center [406, 423] width 248 height 53
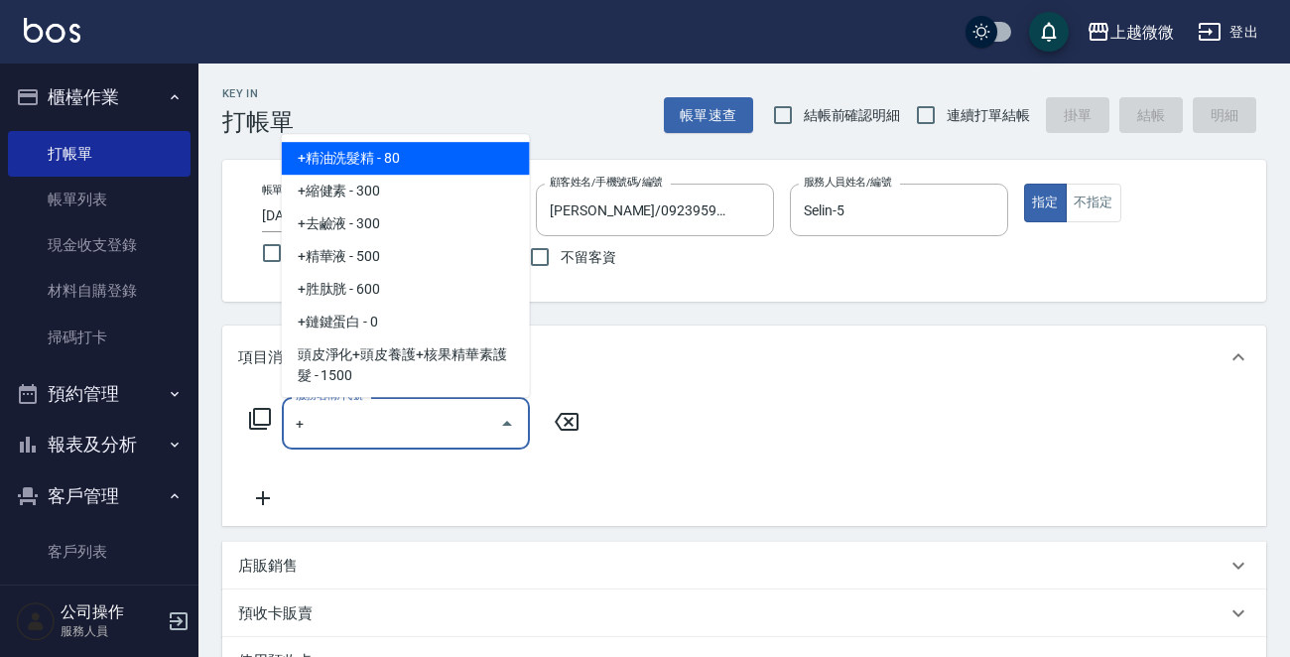
click at [407, 161] on span "+精油洗髮精 - 80" at bounding box center [406, 158] width 248 height 33
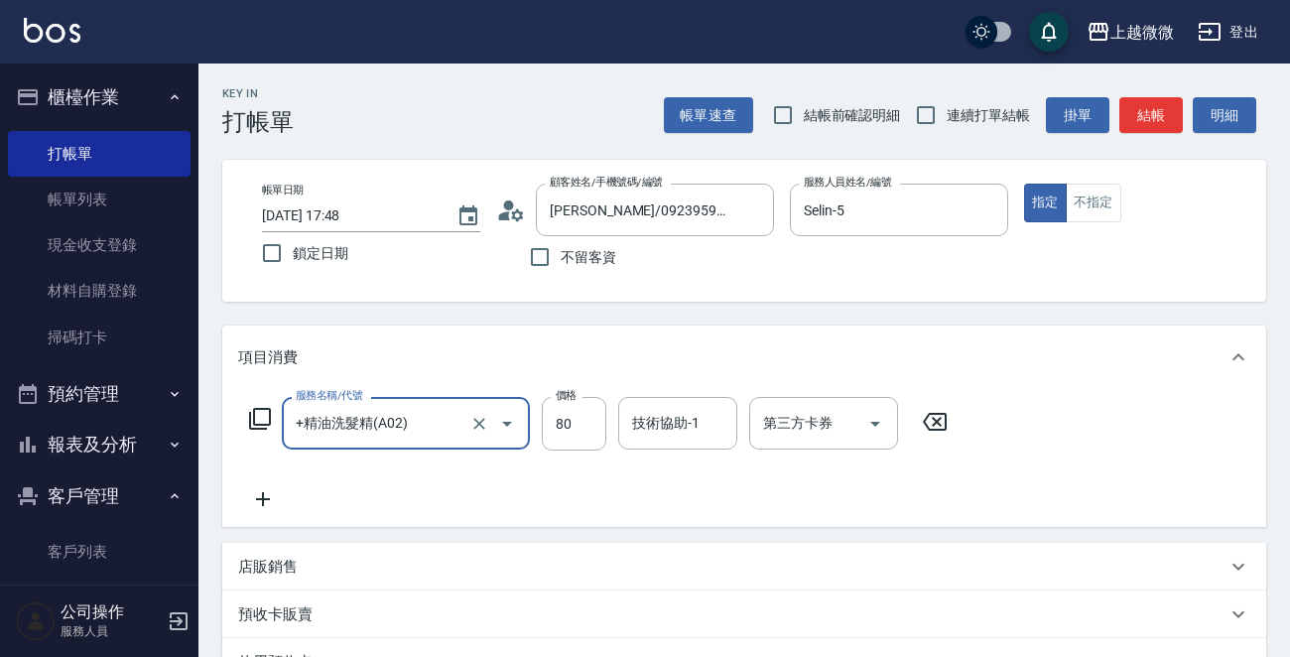
type input "+精油洗髮精(A02)"
click at [266, 493] on icon at bounding box center [263, 499] width 50 height 24
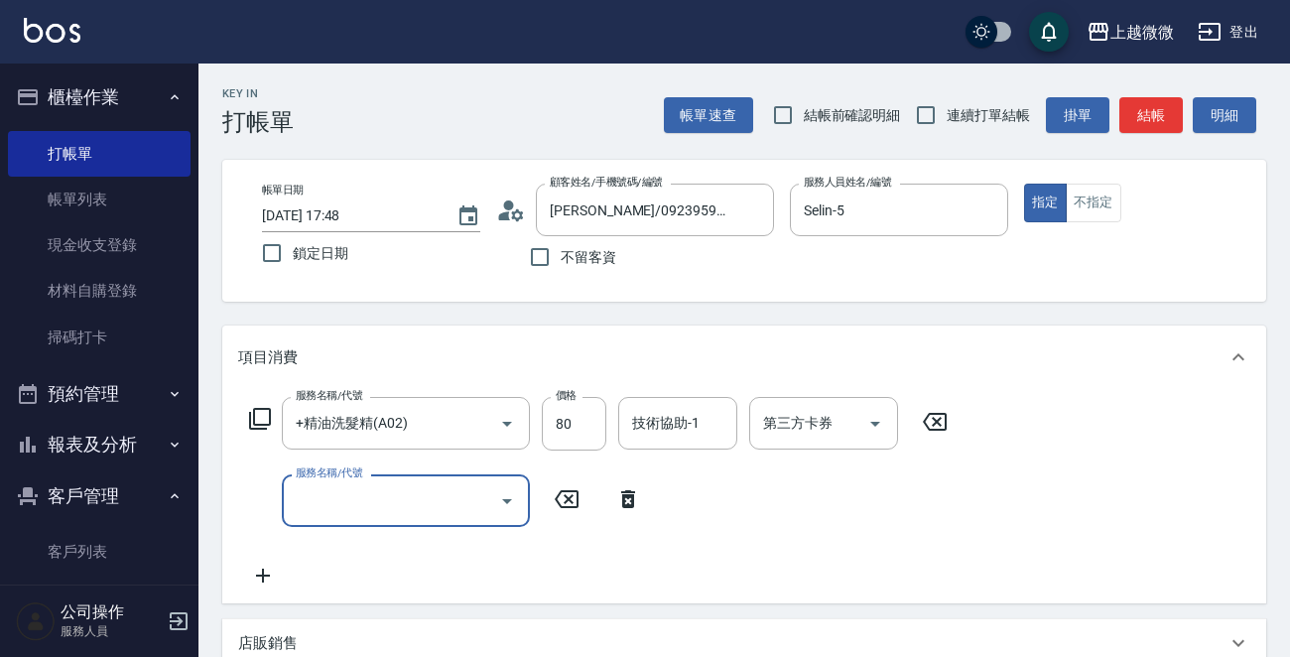
click at [376, 516] on input "服務名稱/代號" at bounding box center [391, 500] width 200 height 35
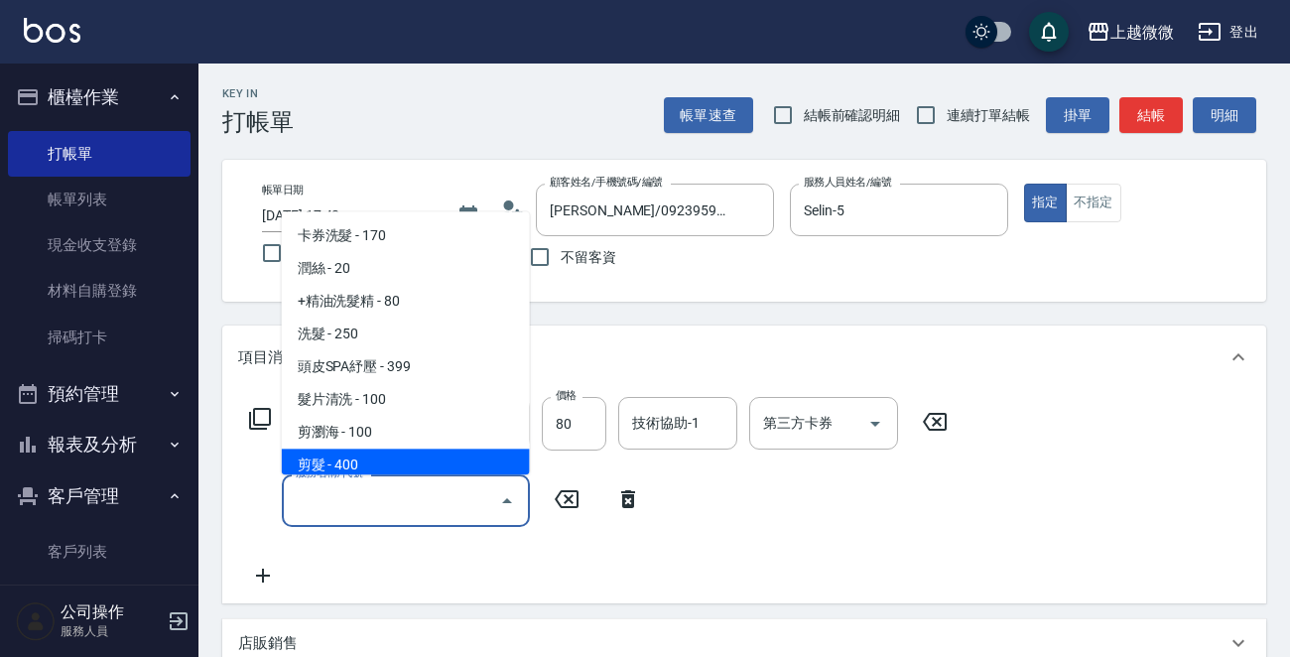
click at [373, 468] on span "剪髮 - 400" at bounding box center [406, 466] width 248 height 33
type input "剪髮(B02)"
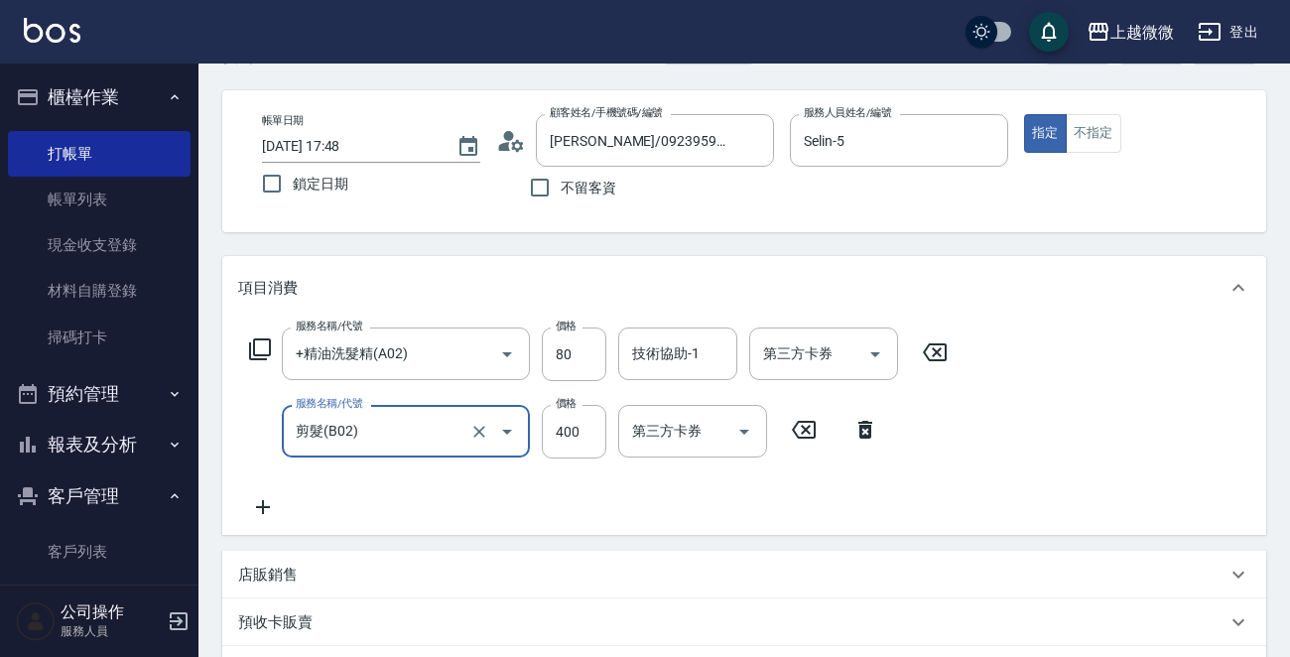
scroll to position [99, 0]
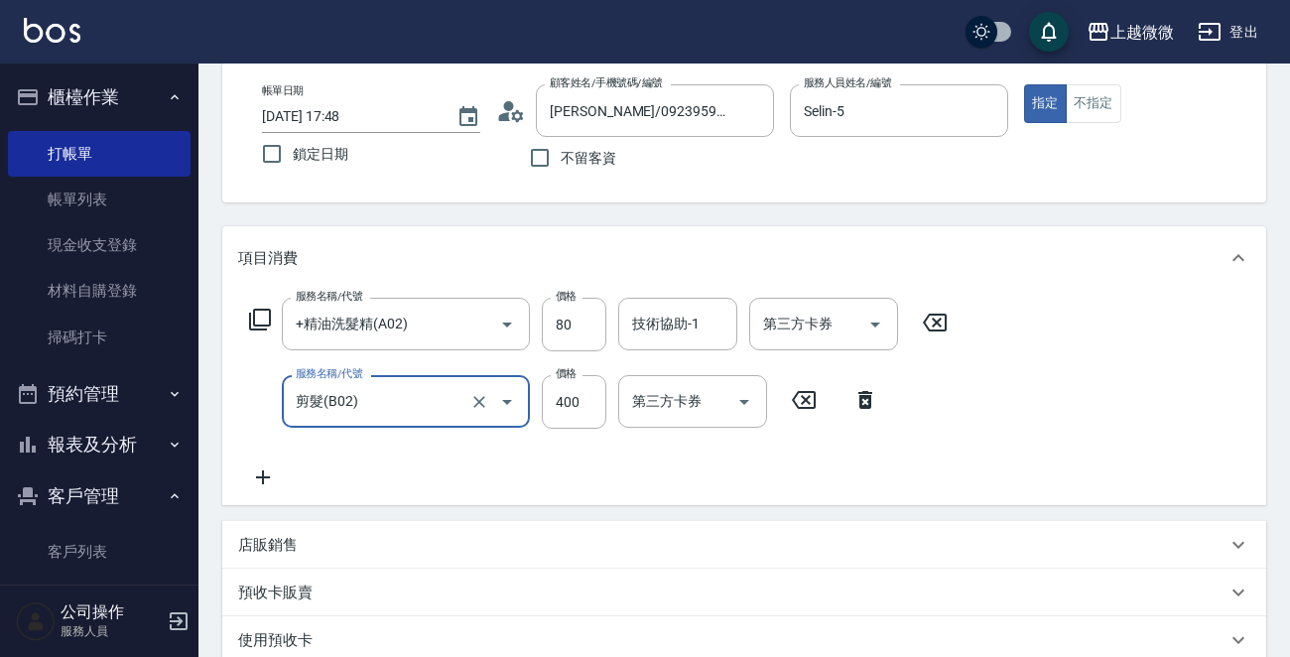
click at [261, 474] on icon at bounding box center [263, 477] width 50 height 24
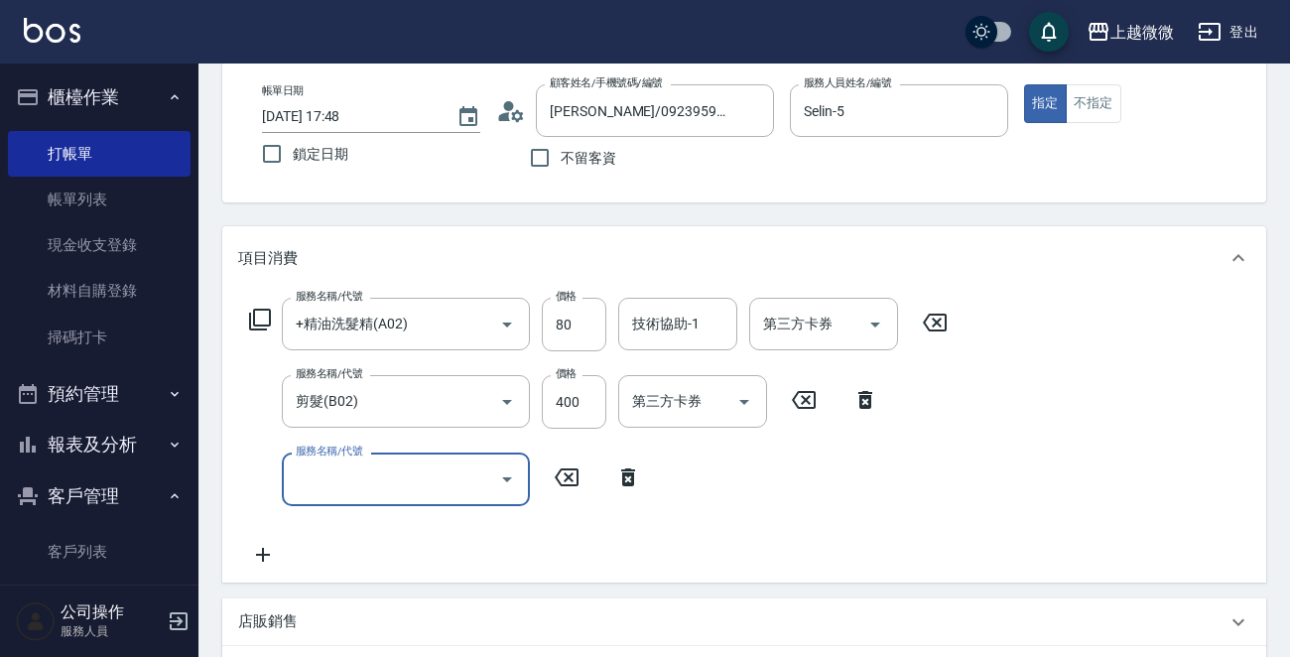
click at [340, 474] on div "服務名稱/代號 服務名稱/代號" at bounding box center [406, 479] width 248 height 53
type input "染髮(D02)"
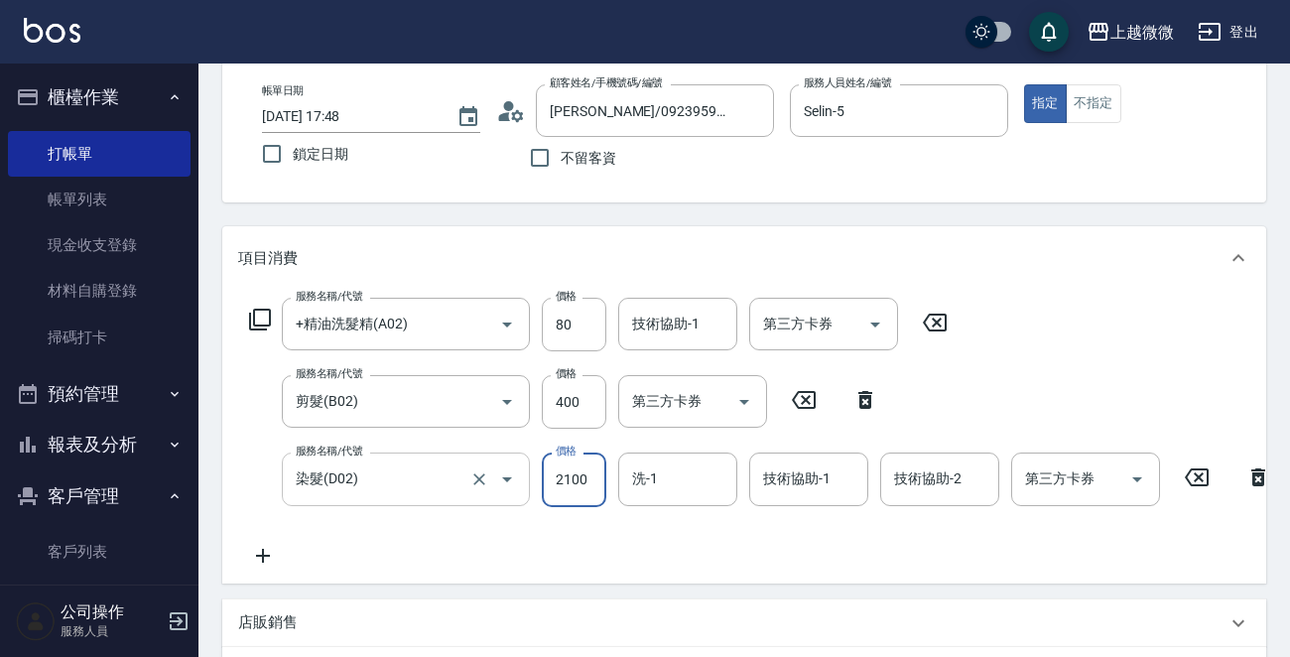
type input "2100"
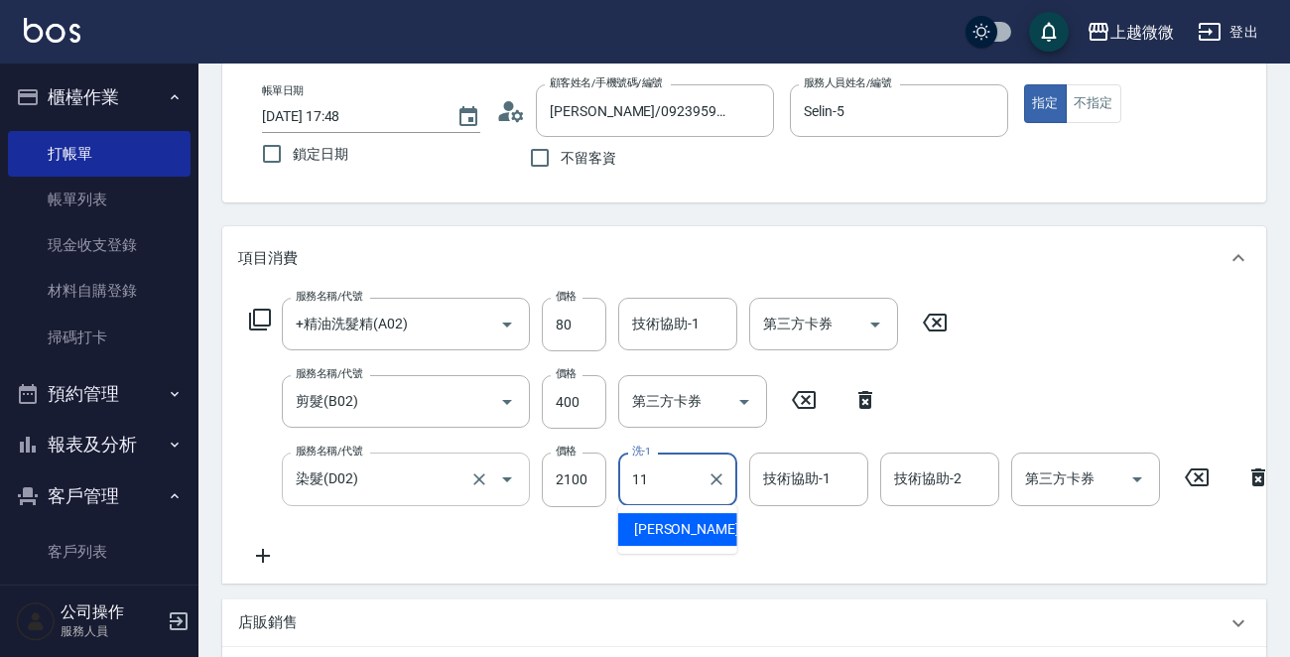
type input "[PERSON_NAME]-11"
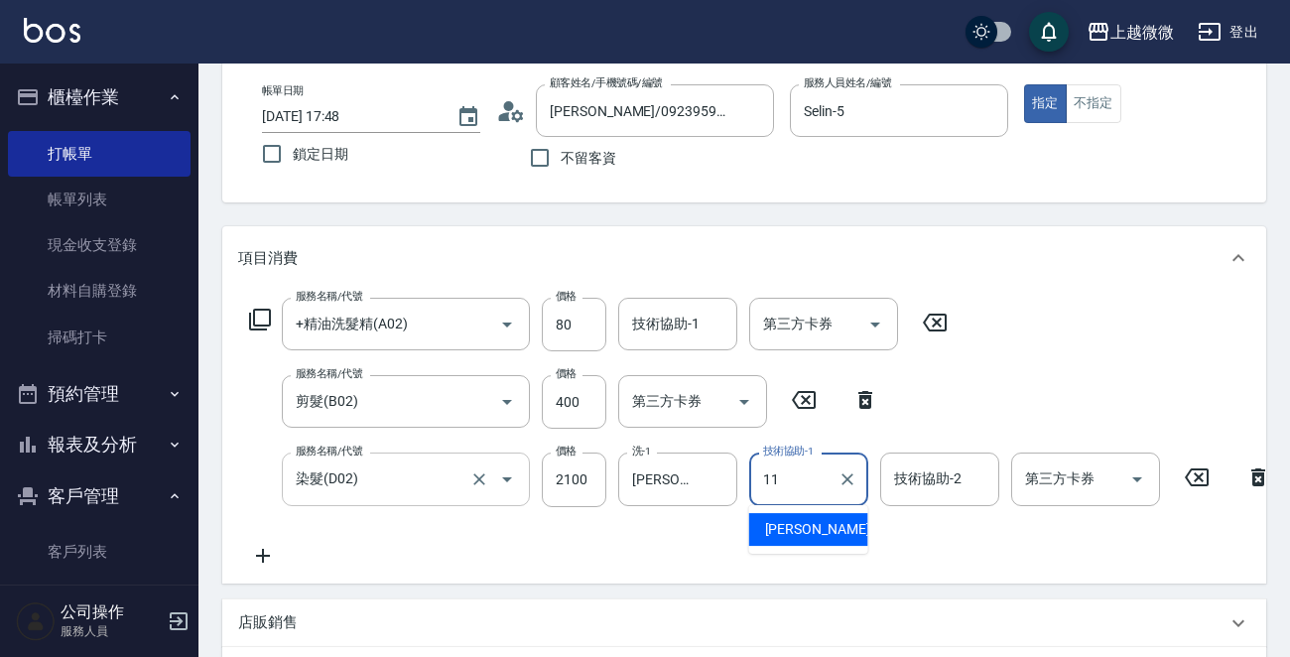
type input "[PERSON_NAME]-11"
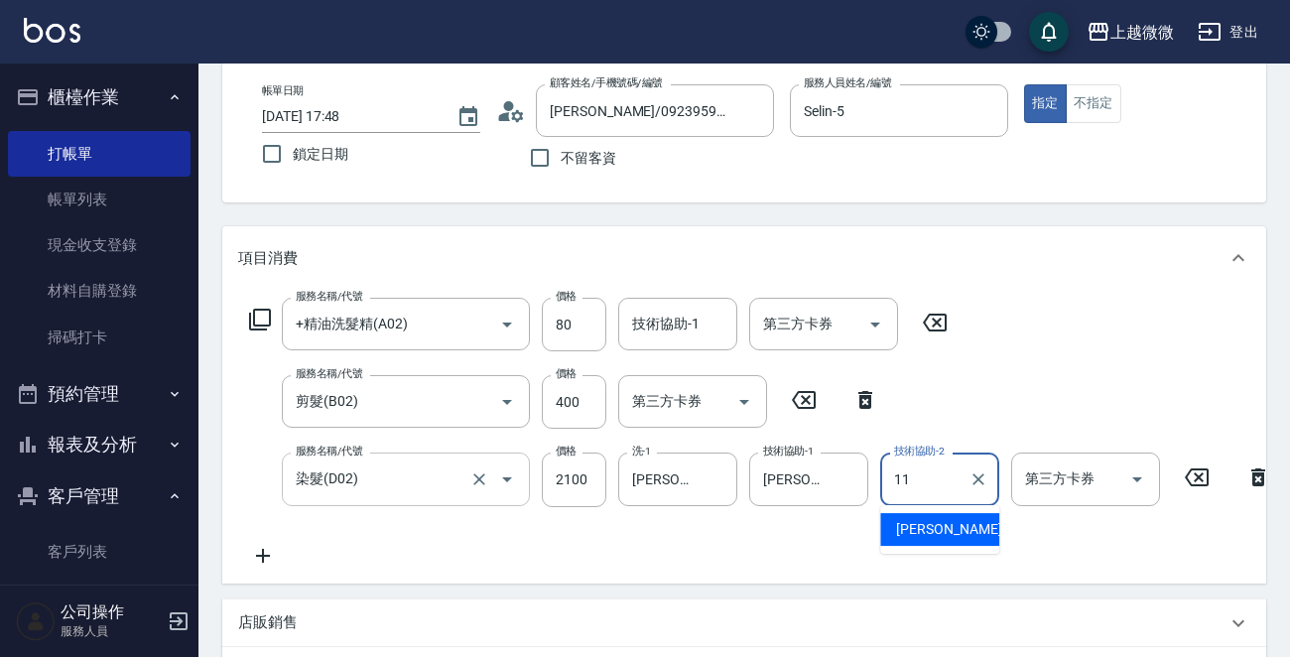
type input "[PERSON_NAME]-11"
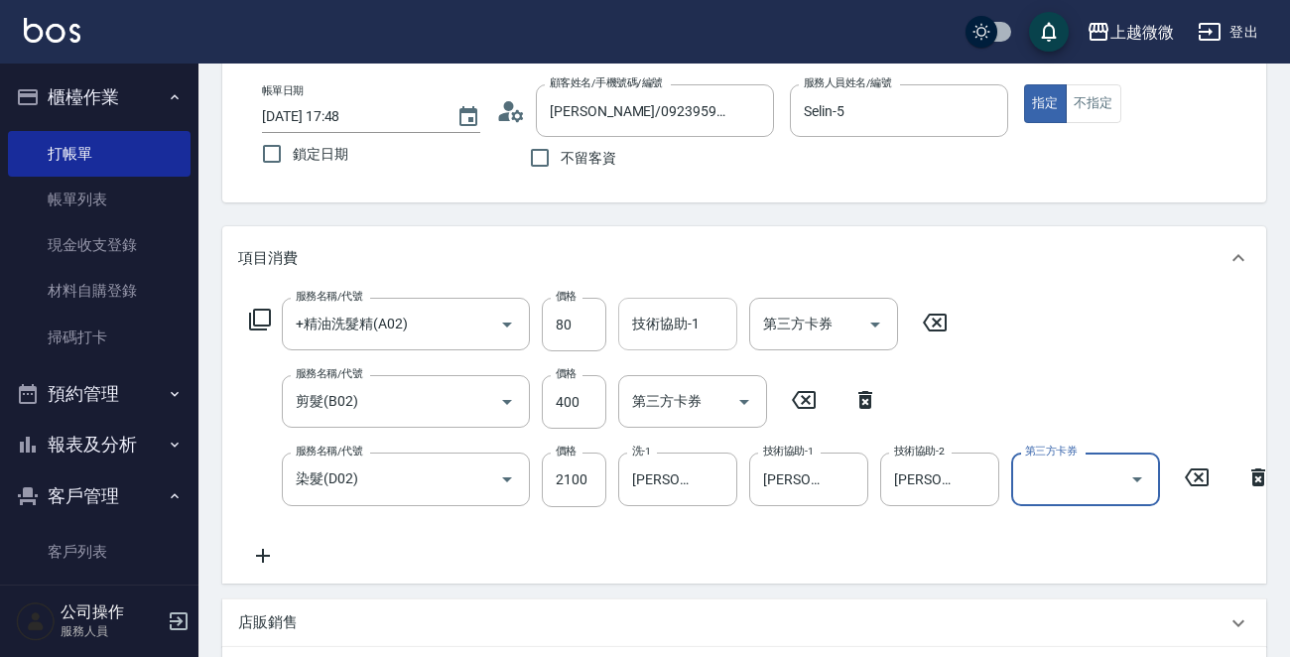
click at [663, 313] on div "技術協助-1 技術協助-1" at bounding box center [677, 324] width 119 height 53
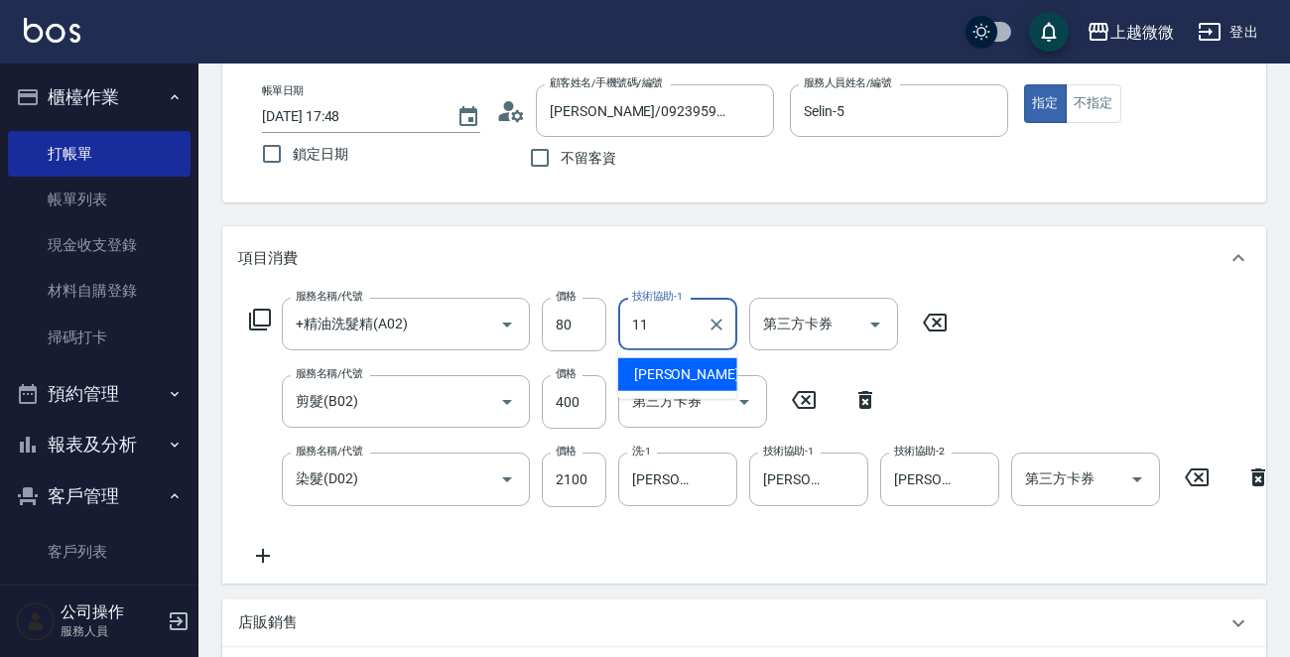
click at [697, 351] on ul "[PERSON_NAME] -11" at bounding box center [677, 374] width 119 height 49
click at [688, 362] on div "[PERSON_NAME] -11" at bounding box center [677, 374] width 119 height 33
type input "[PERSON_NAME]-11"
click at [269, 558] on icon at bounding box center [263, 556] width 50 height 24
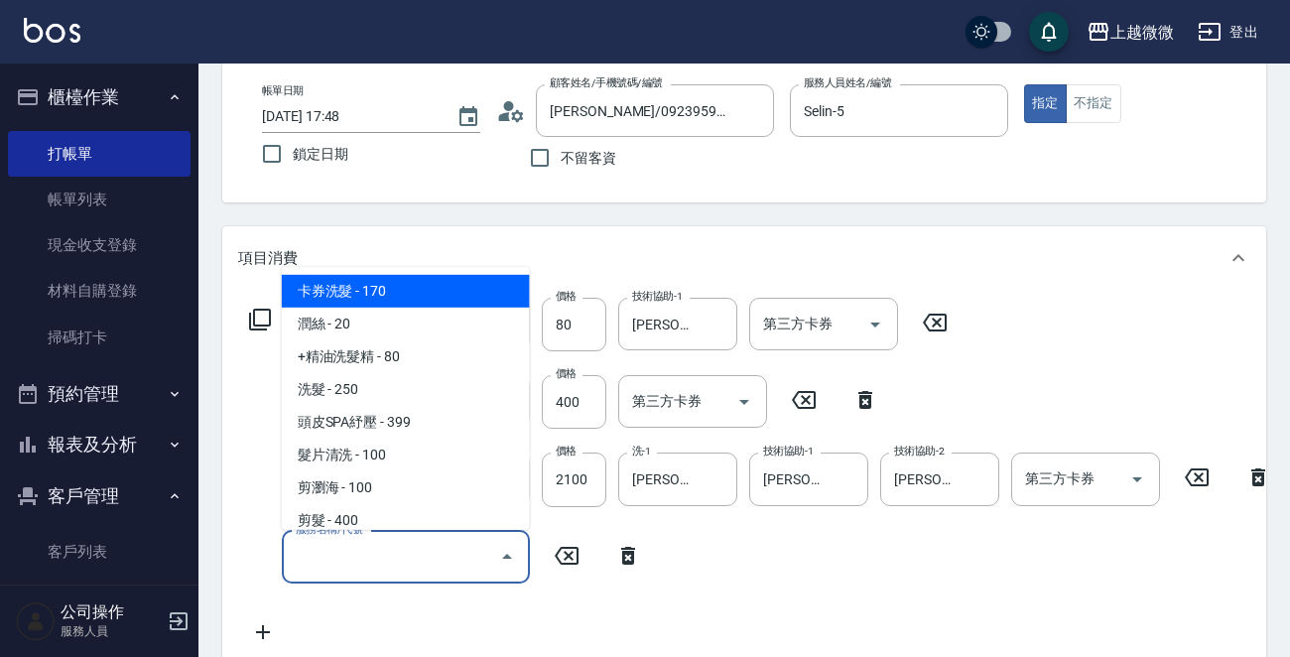
click at [391, 565] on input "服務名稱/代號" at bounding box center [391, 557] width 200 height 35
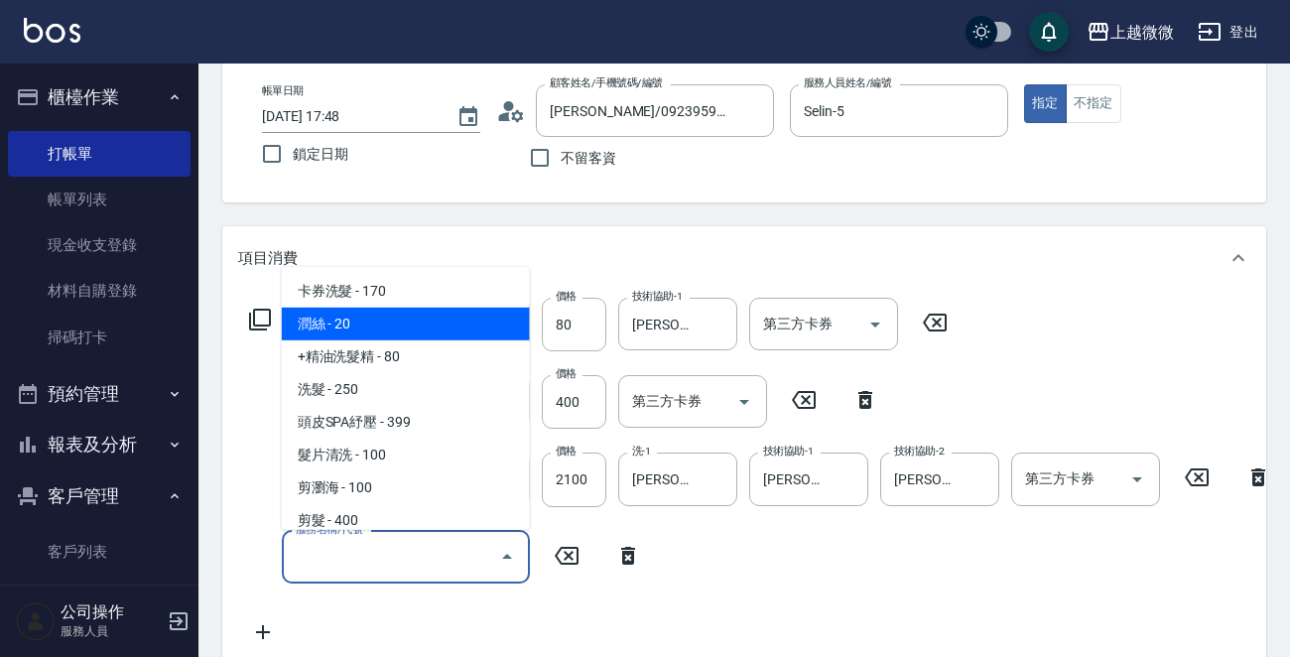
click at [378, 335] on span "潤絲 - 20" at bounding box center [406, 324] width 248 height 33
type input "潤絲(A01)"
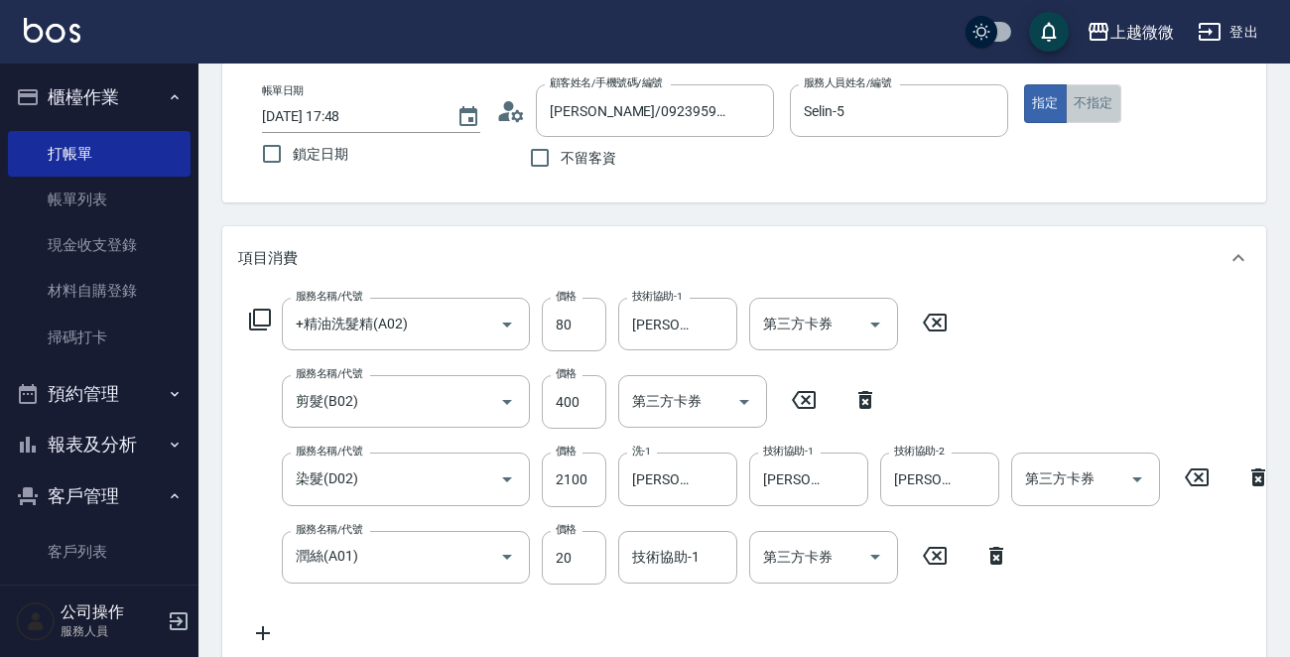
click at [1105, 110] on button "不指定" at bounding box center [1094, 103] width 56 height 39
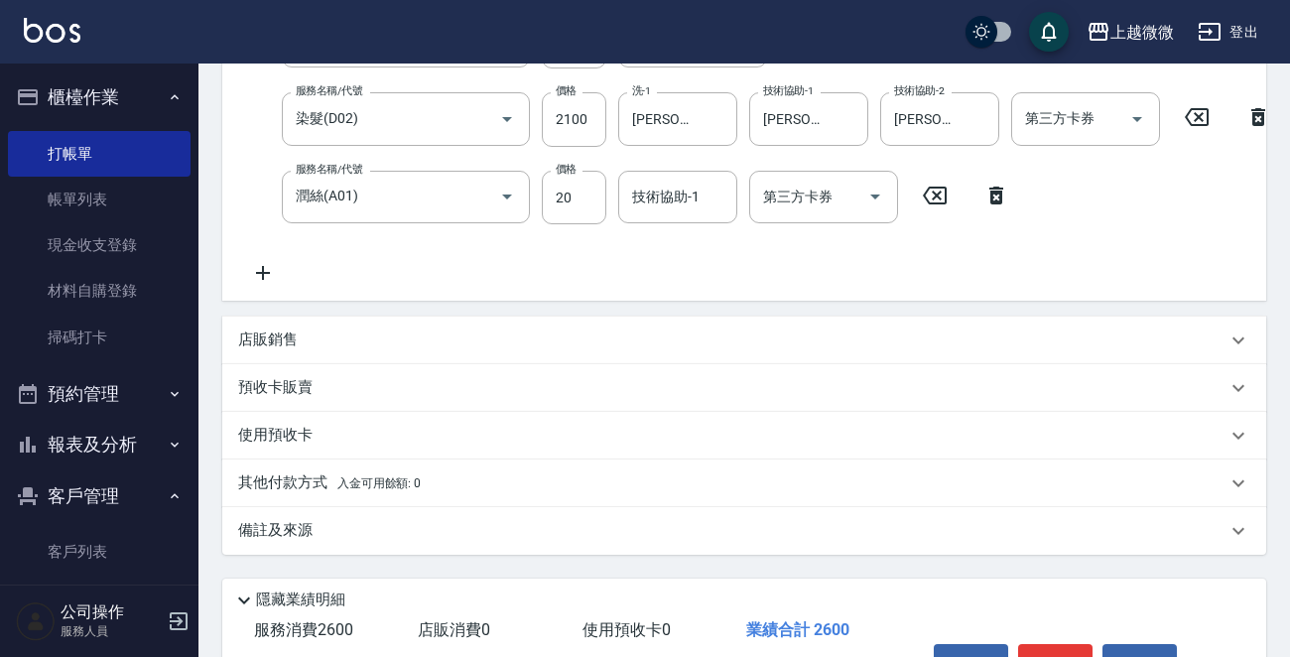
scroll to position [0, 0]
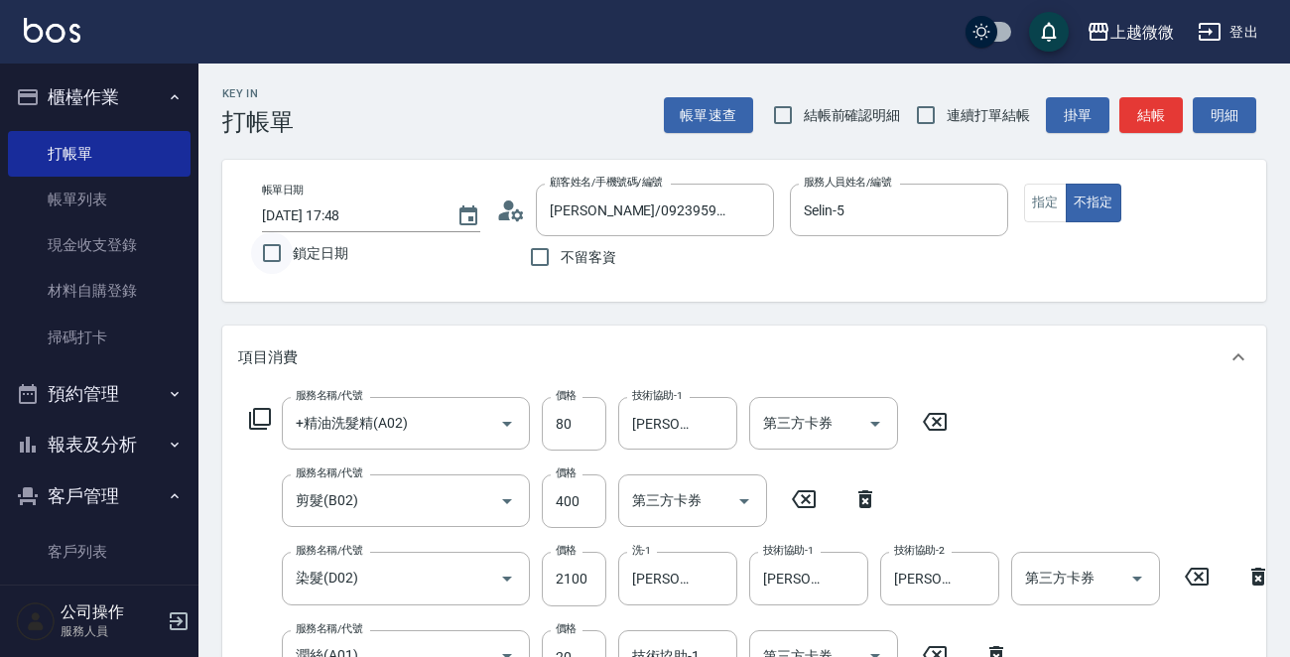
click at [268, 252] on input "鎖定日期" at bounding box center [272, 253] width 42 height 42
checkbox input "true"
click at [937, 111] on input "連續打單結帳" at bounding box center [926, 115] width 42 height 42
checkbox input "true"
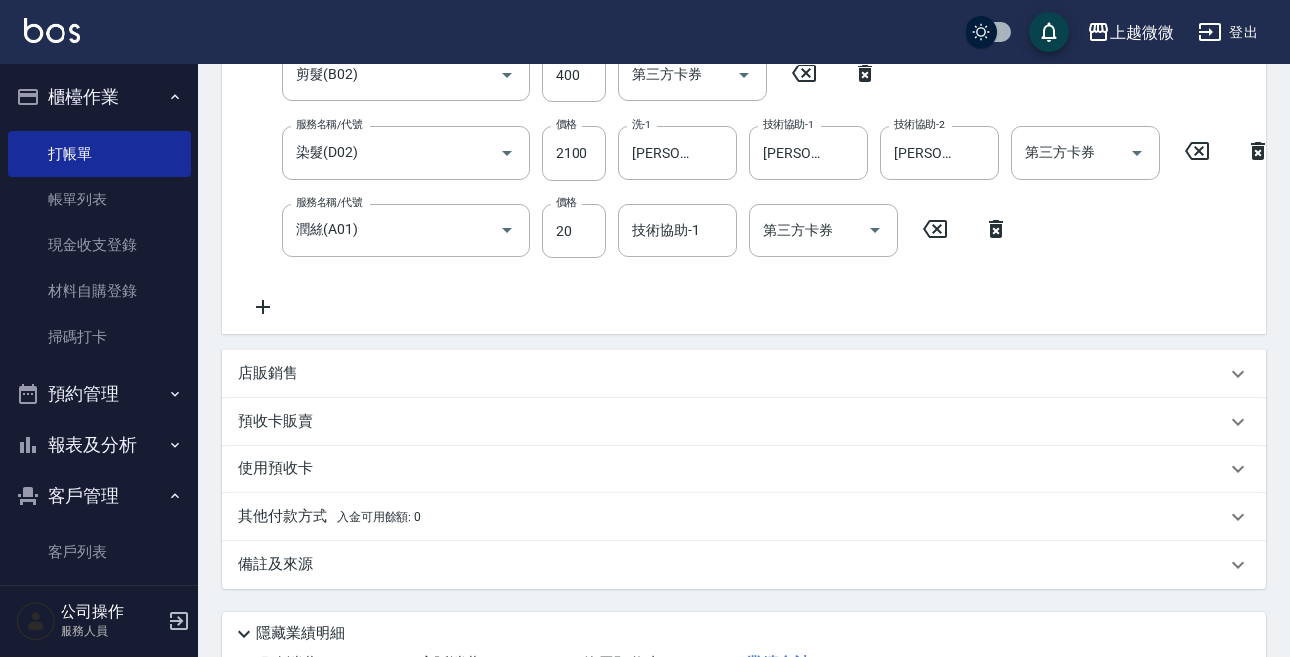
scroll to position [592, 0]
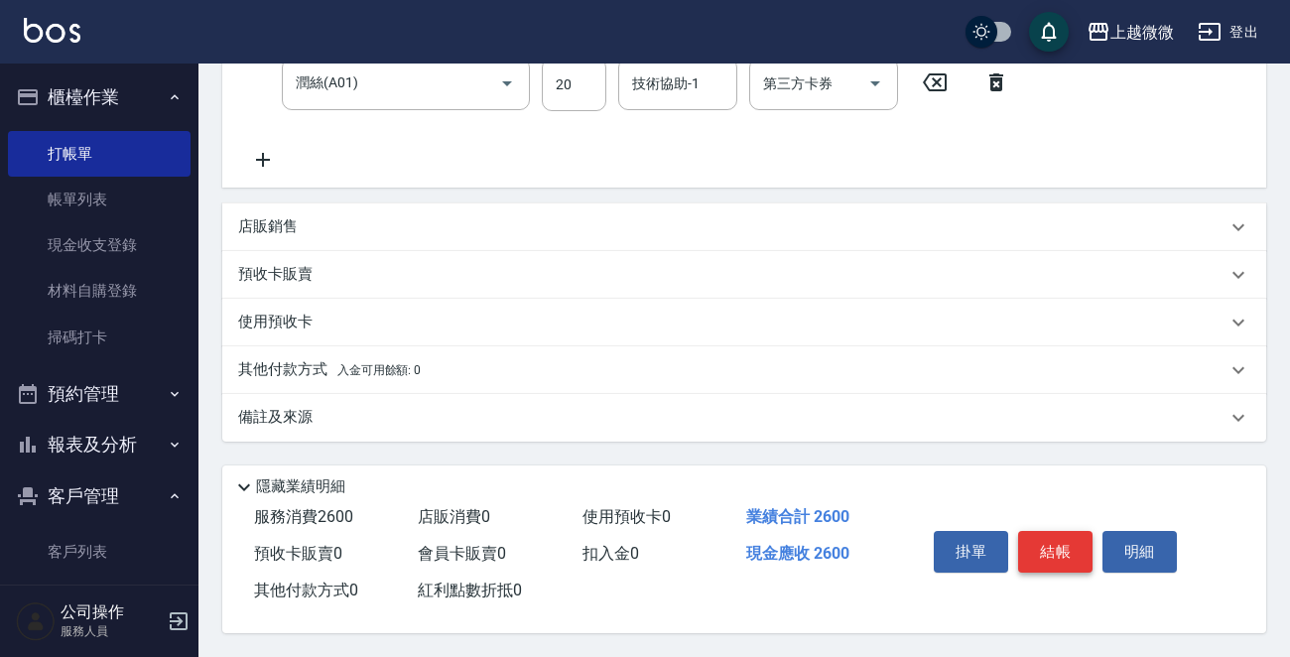
click at [1062, 538] on button "結帳" at bounding box center [1055, 552] width 74 height 42
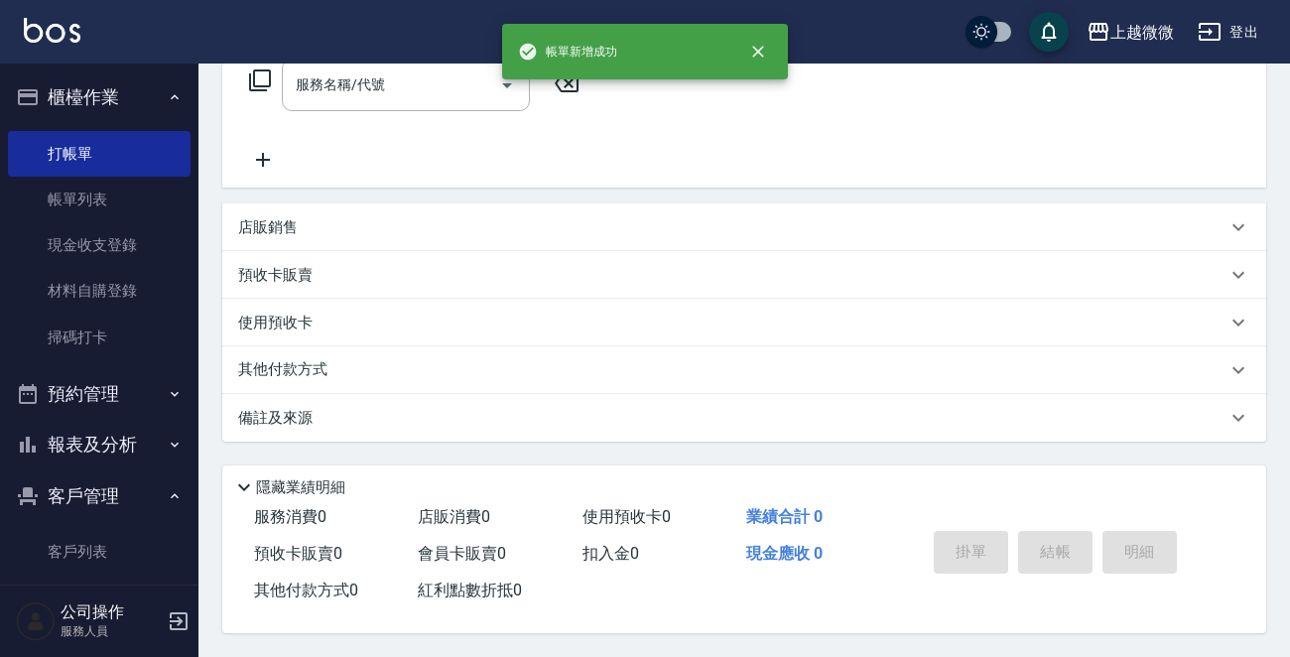
scroll to position [0, 0]
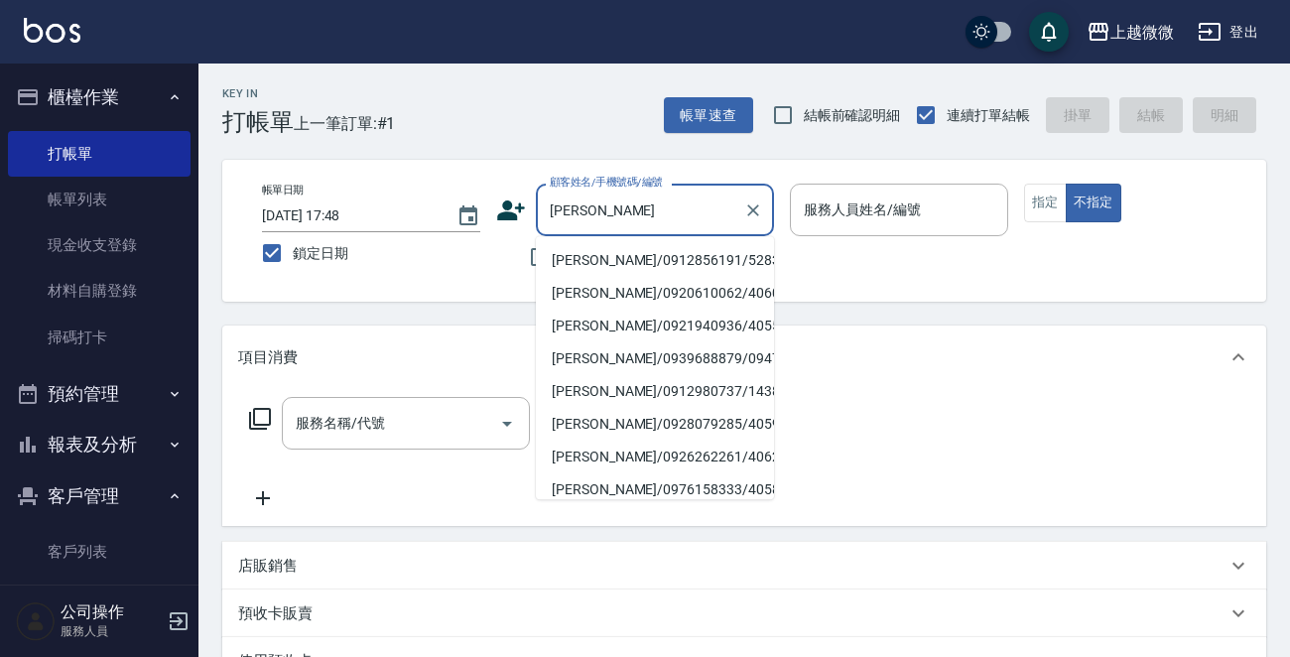
click at [627, 256] on li "[PERSON_NAME]/0912856191/5283" at bounding box center [655, 260] width 238 height 33
type input "[PERSON_NAME]/0912856191/5283"
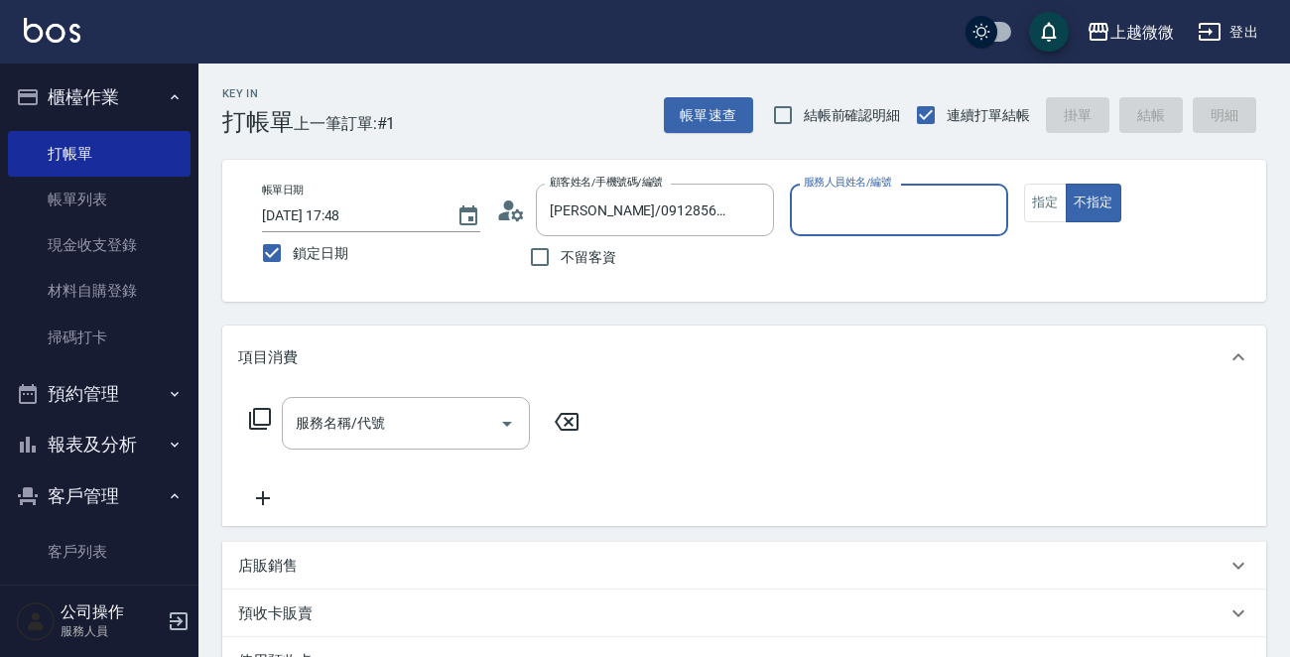
type input "[PERSON_NAME]-7"
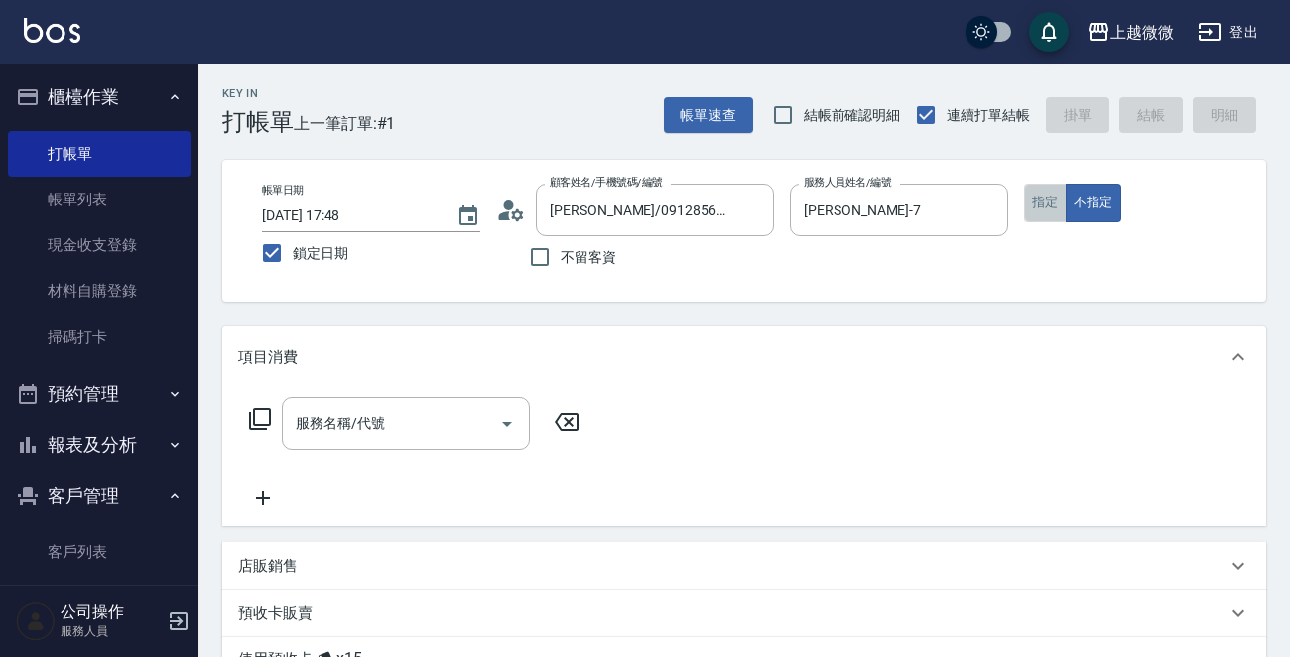
click at [1045, 210] on button "指定" at bounding box center [1045, 203] width 43 height 39
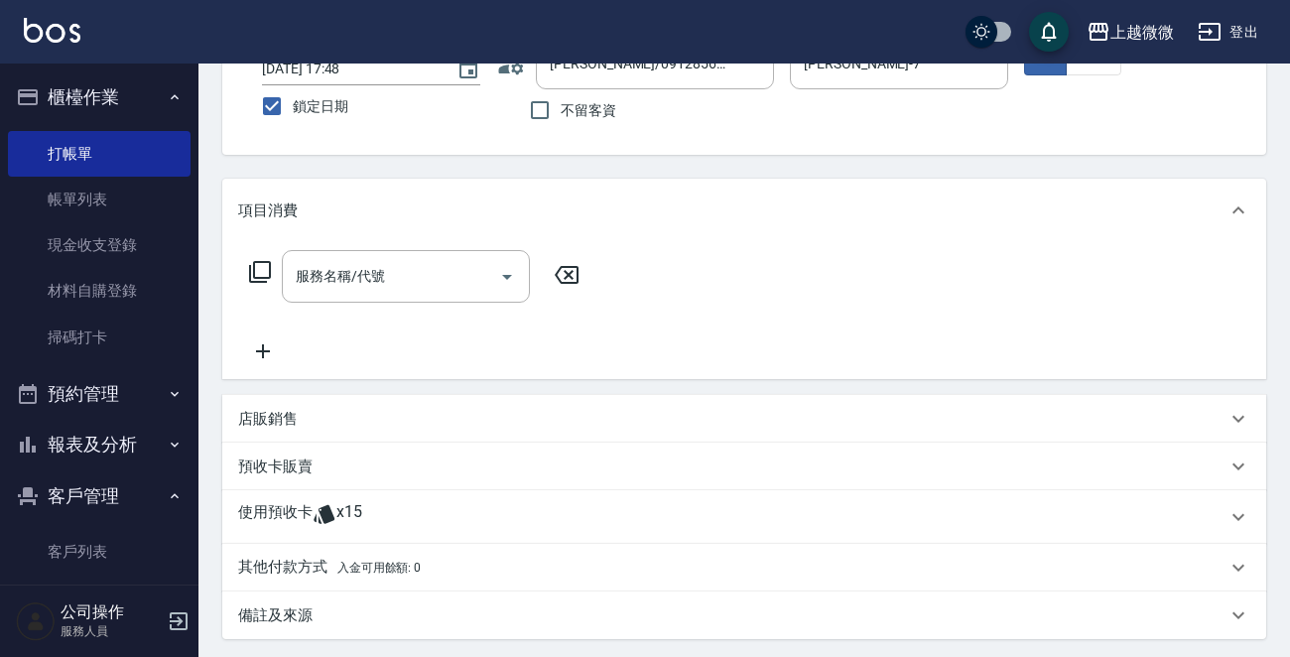
scroll to position [348, 0]
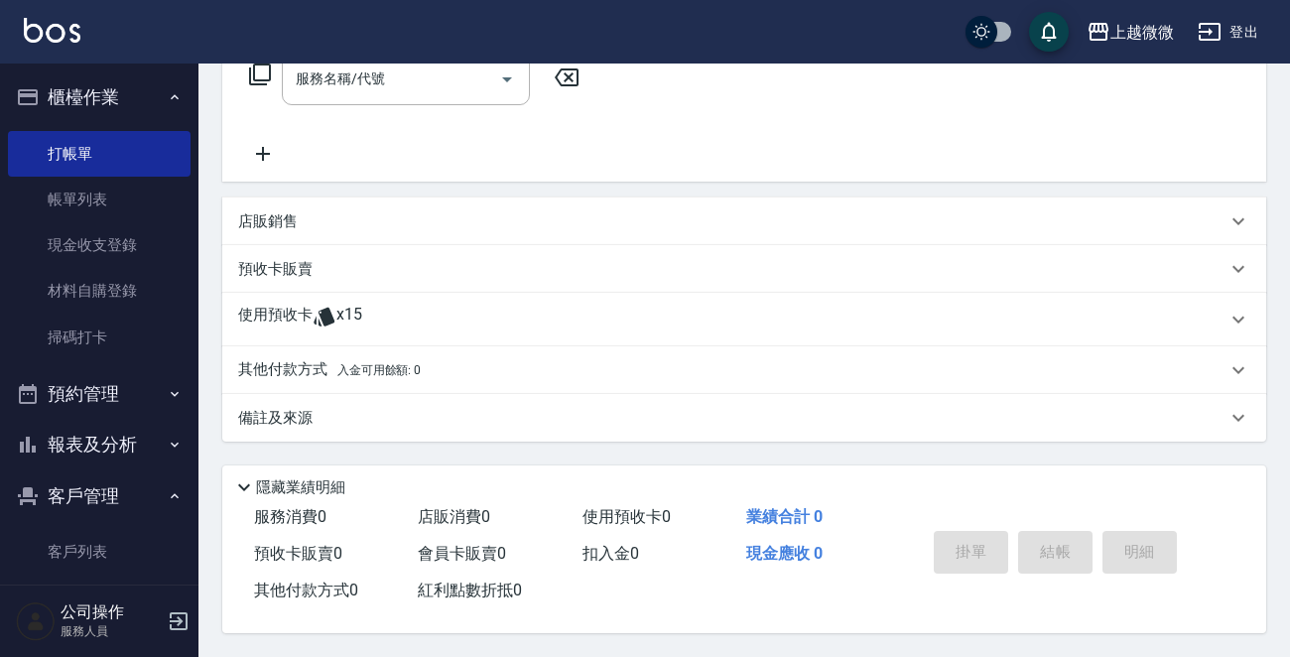
click at [284, 298] on div "使用預收卡 x15" at bounding box center [744, 320] width 1044 height 54
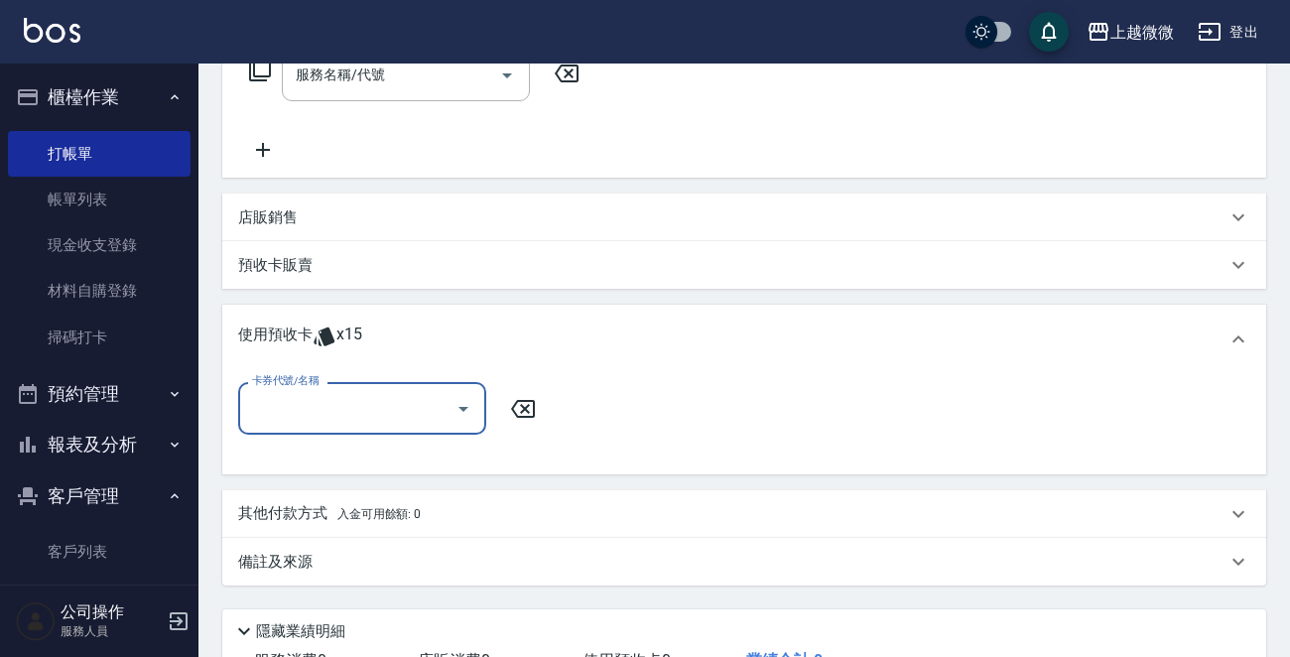
scroll to position [0, 0]
click at [274, 413] on input "卡券代號/名稱" at bounding box center [347, 408] width 200 height 35
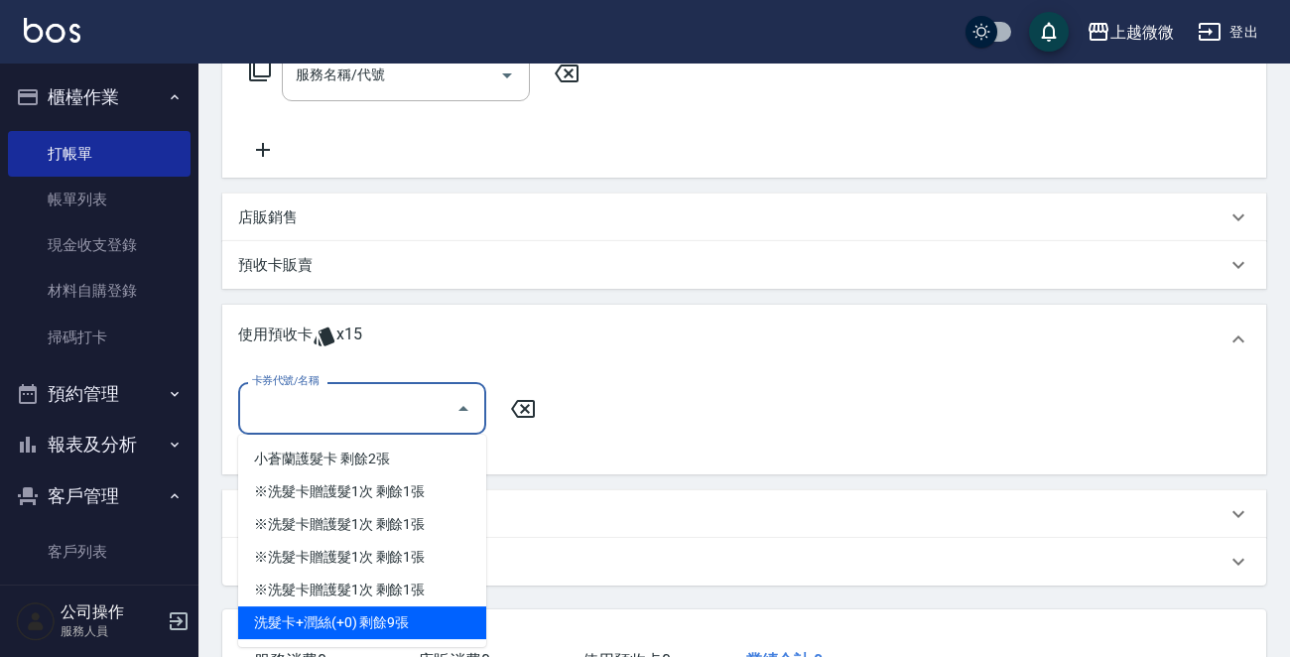
click at [402, 609] on div "洗髮卡+潤絲(+0) 剩餘9張" at bounding box center [362, 622] width 248 height 33
type input "洗髮卡+潤絲(+0)"
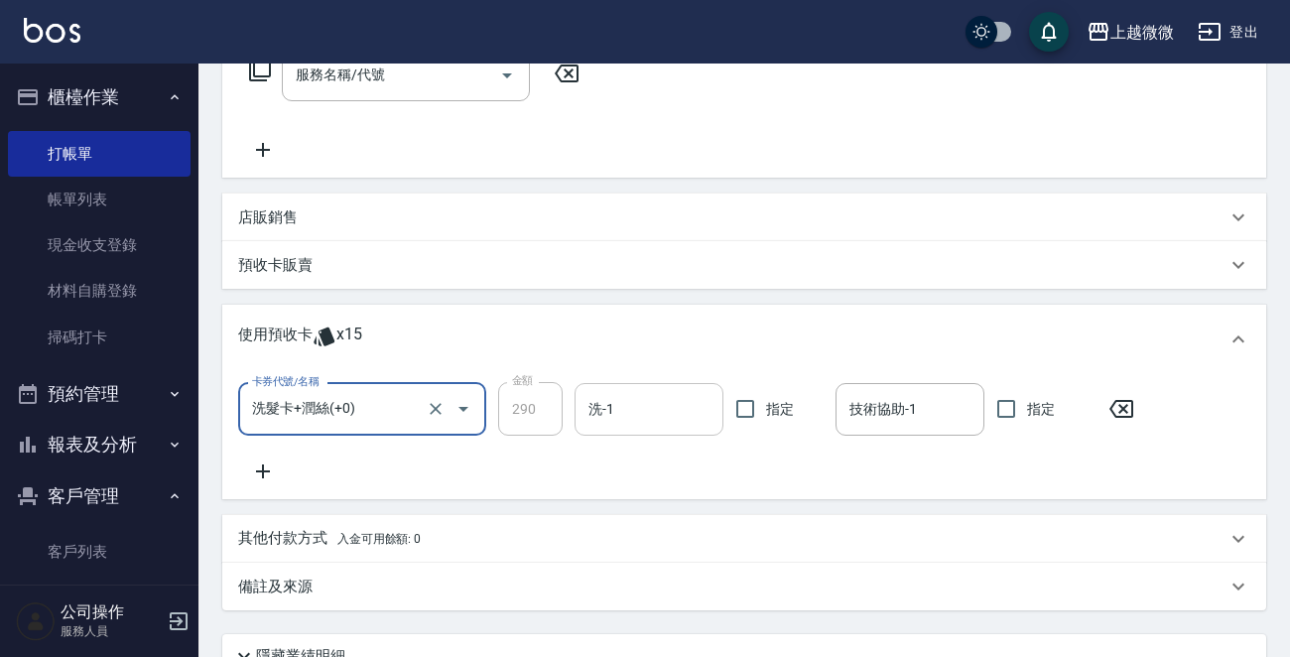
click at [625, 399] on input "洗-1" at bounding box center [648, 409] width 131 height 35
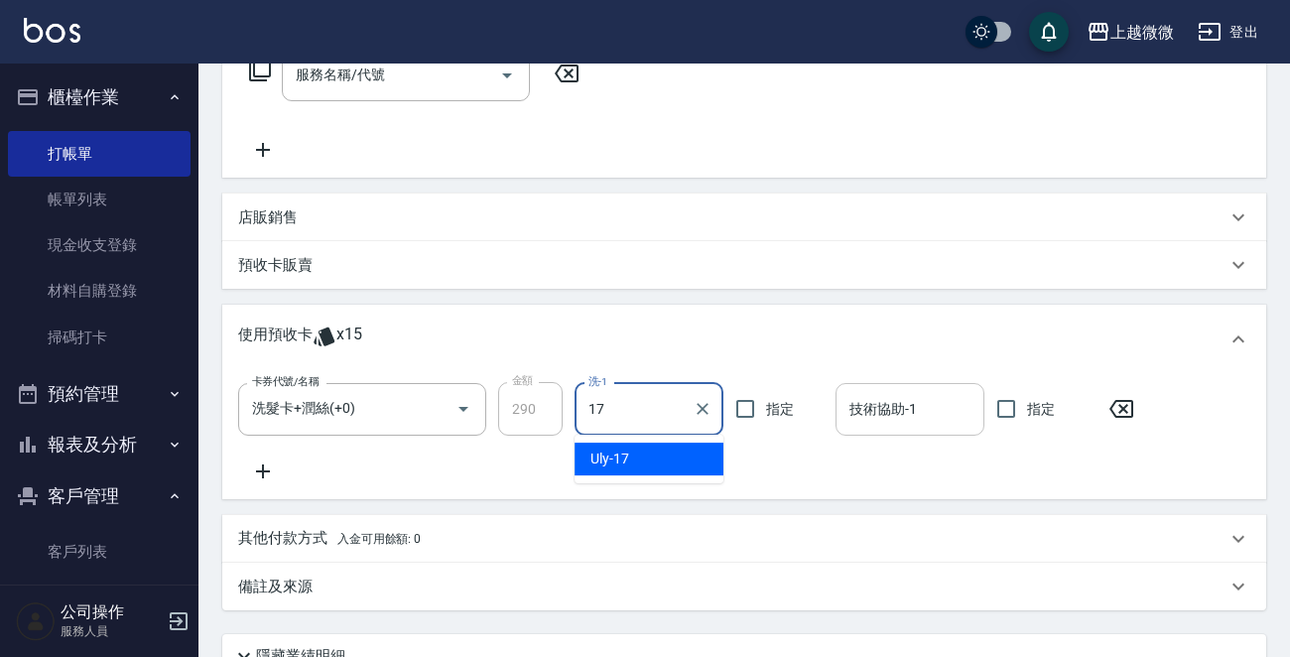
drag, startPoint x: 652, startPoint y: 453, endPoint x: 861, endPoint y: 408, distance: 214.3
click at [656, 453] on div "Uly -17" at bounding box center [649, 459] width 149 height 33
type input "Uly-17"
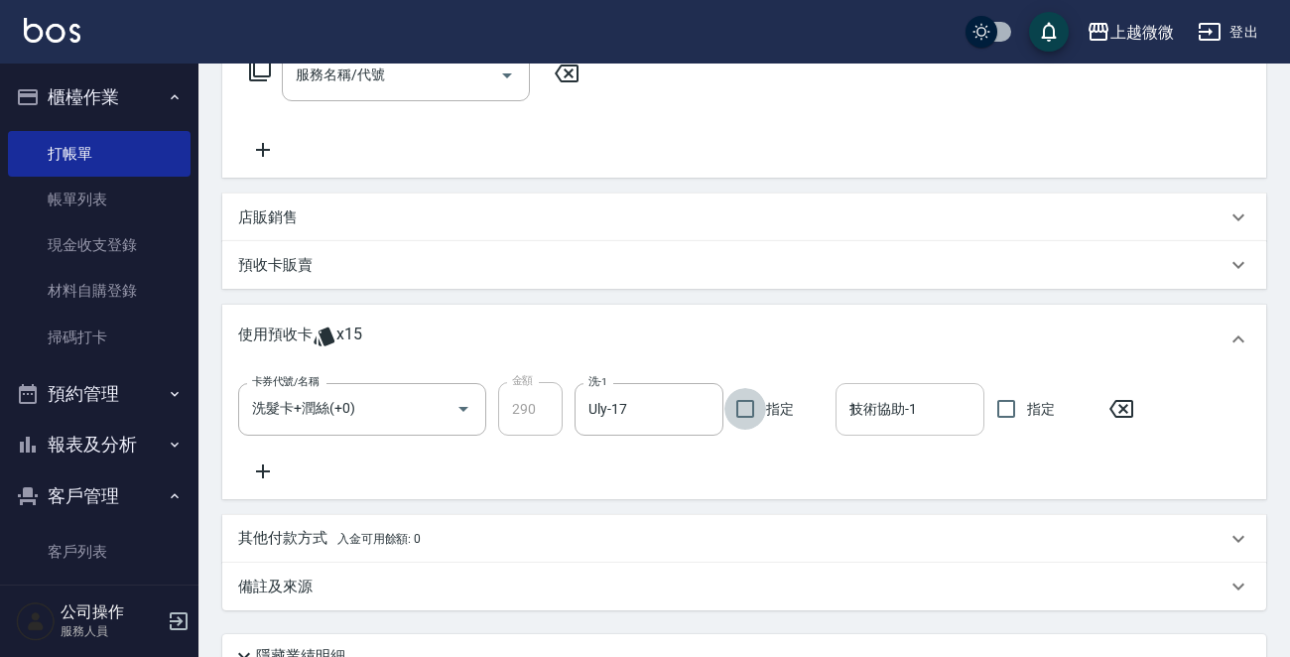
click at [892, 394] on div "技術協助-1 1 技術協助-1" at bounding box center [910, 409] width 149 height 53
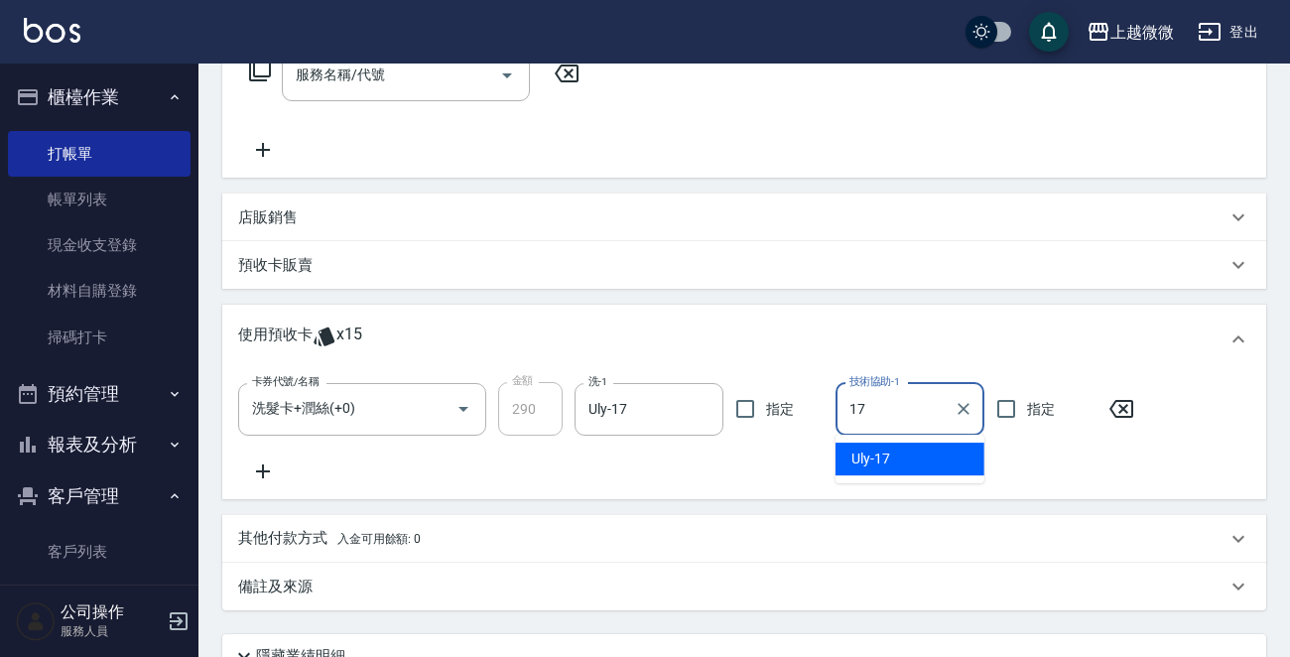
click at [896, 453] on div "Uly -17" at bounding box center [910, 459] width 149 height 33
type input "Uly-17"
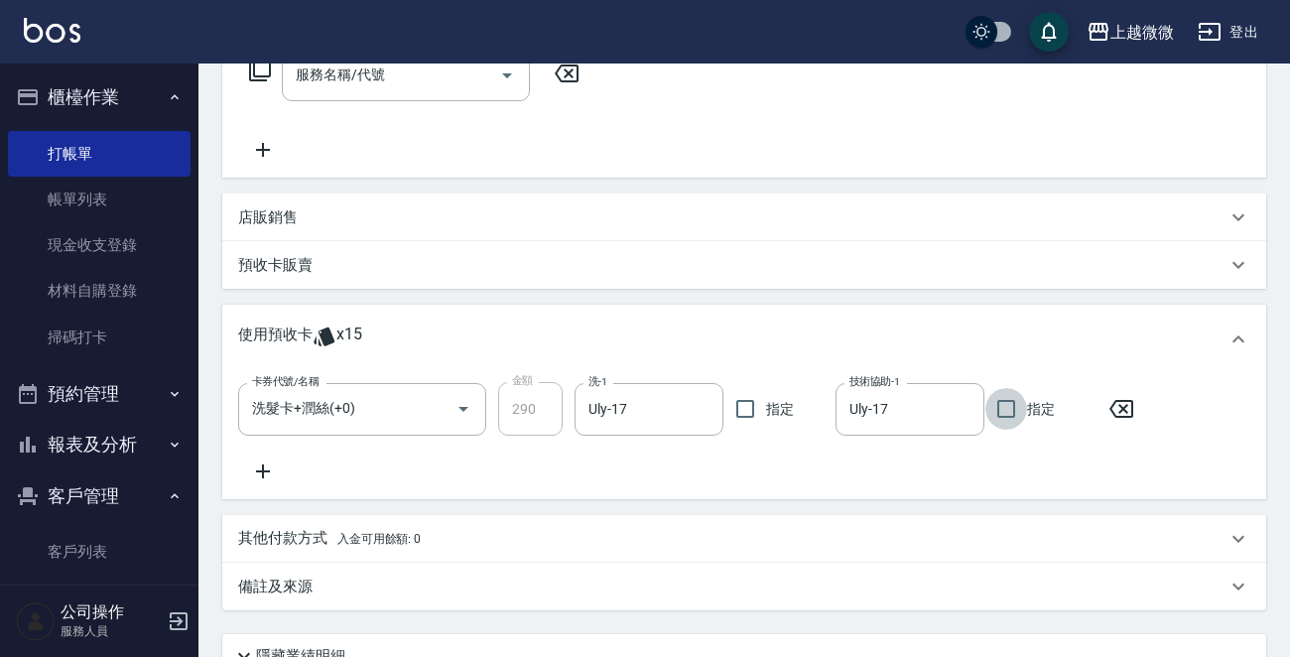
click at [365, 83] on input "服務名稱/代號" at bounding box center [391, 75] width 200 height 35
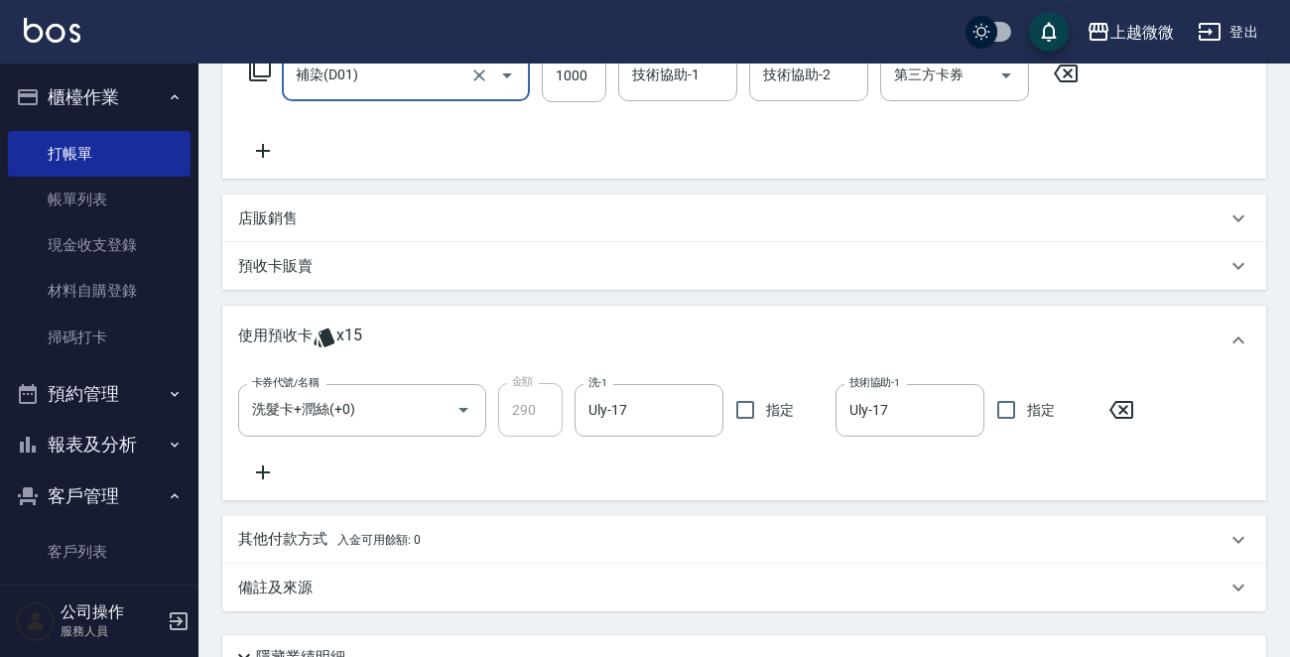
type input "補染(D01)"
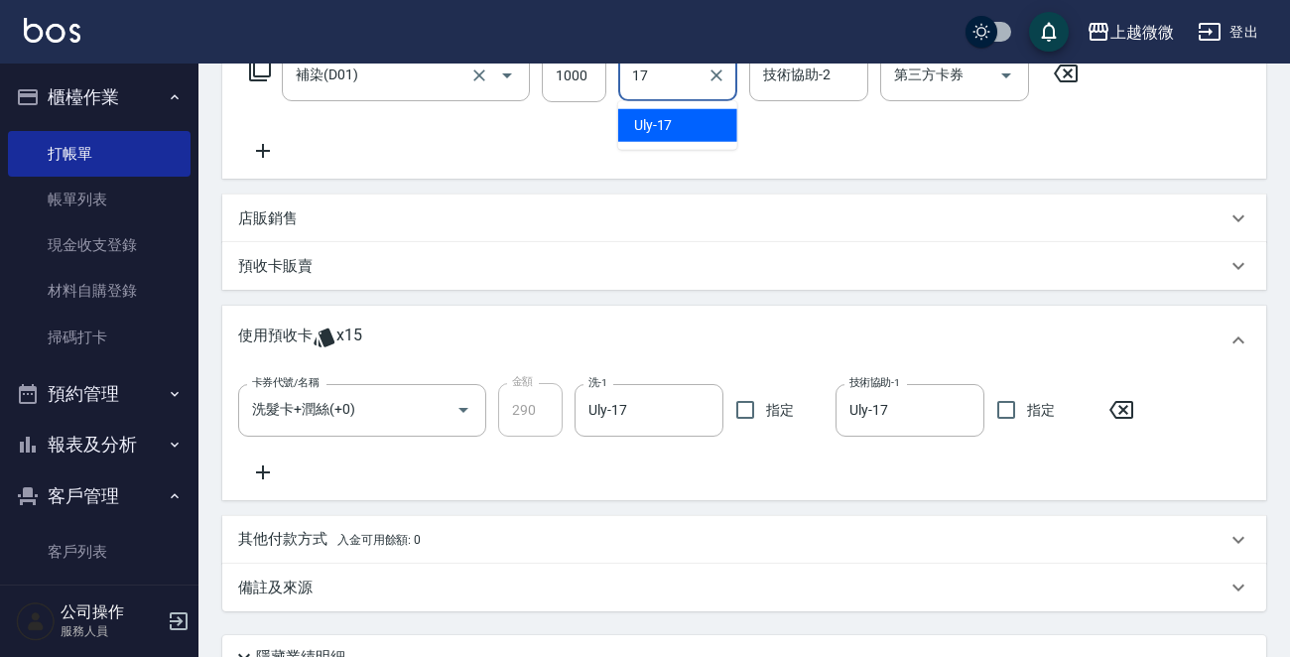
type input "Uly-17"
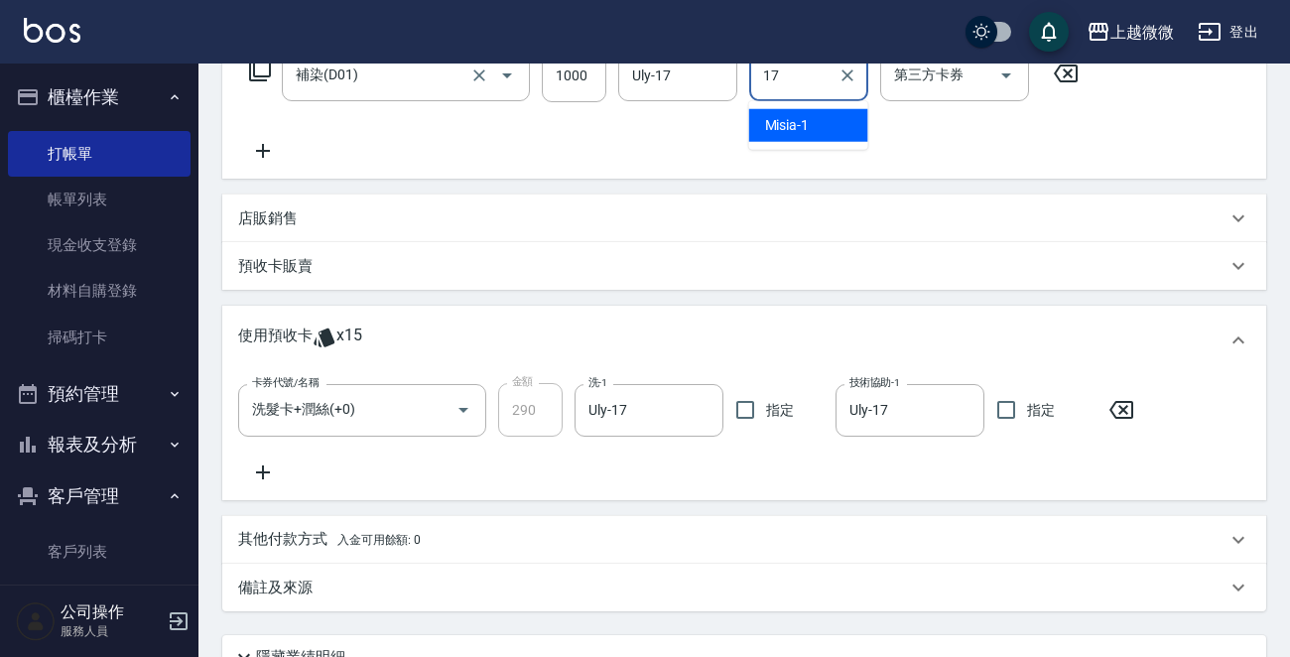
type input "Uly-17"
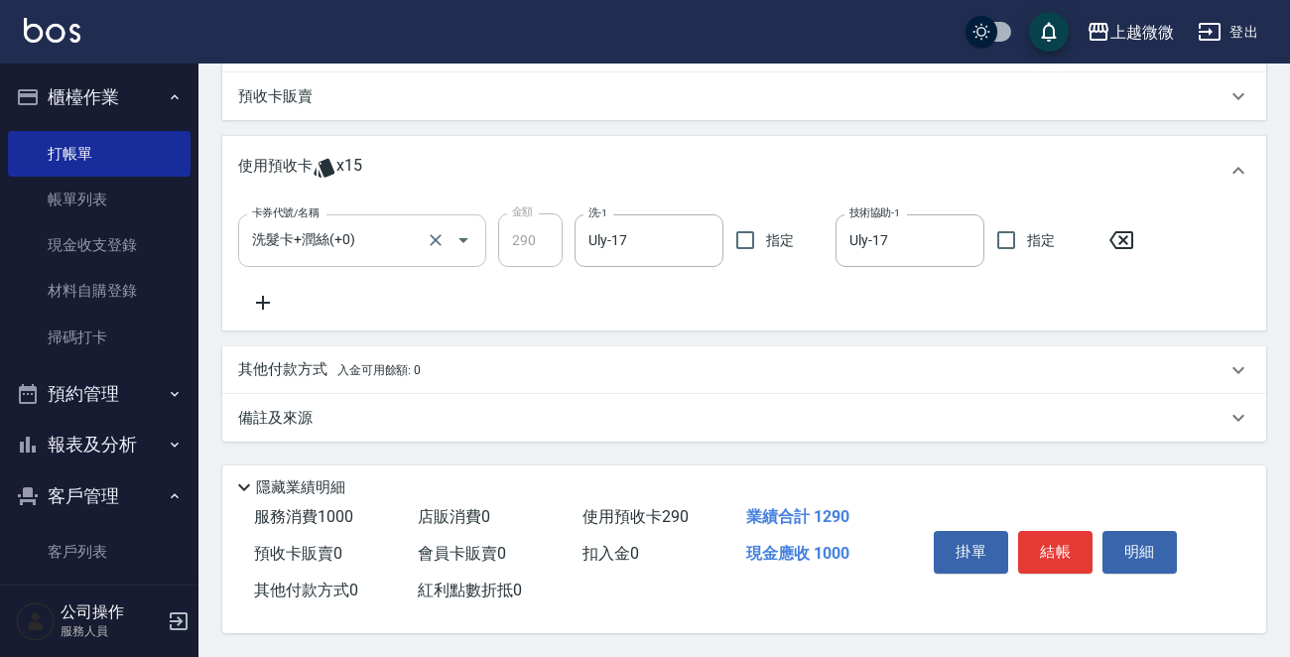
scroll to position [523, 0]
click at [254, 293] on icon at bounding box center [263, 303] width 50 height 24
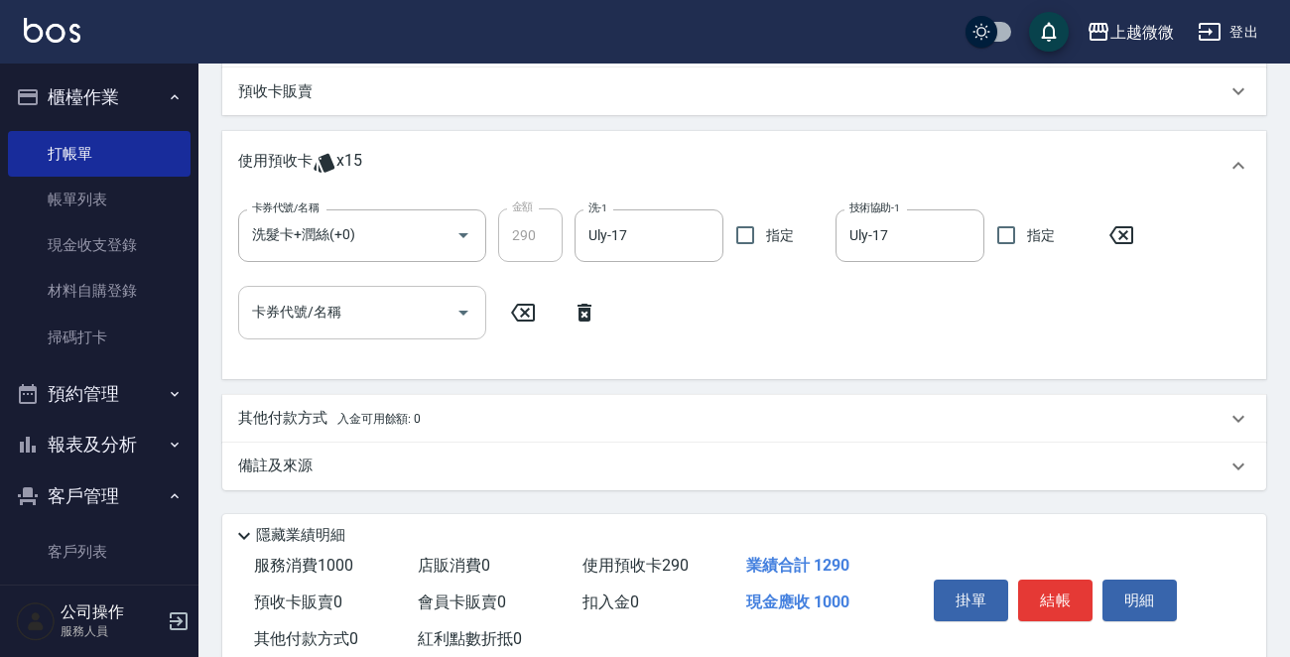
click at [337, 316] on input "卡券代號/名稱" at bounding box center [347, 312] width 200 height 35
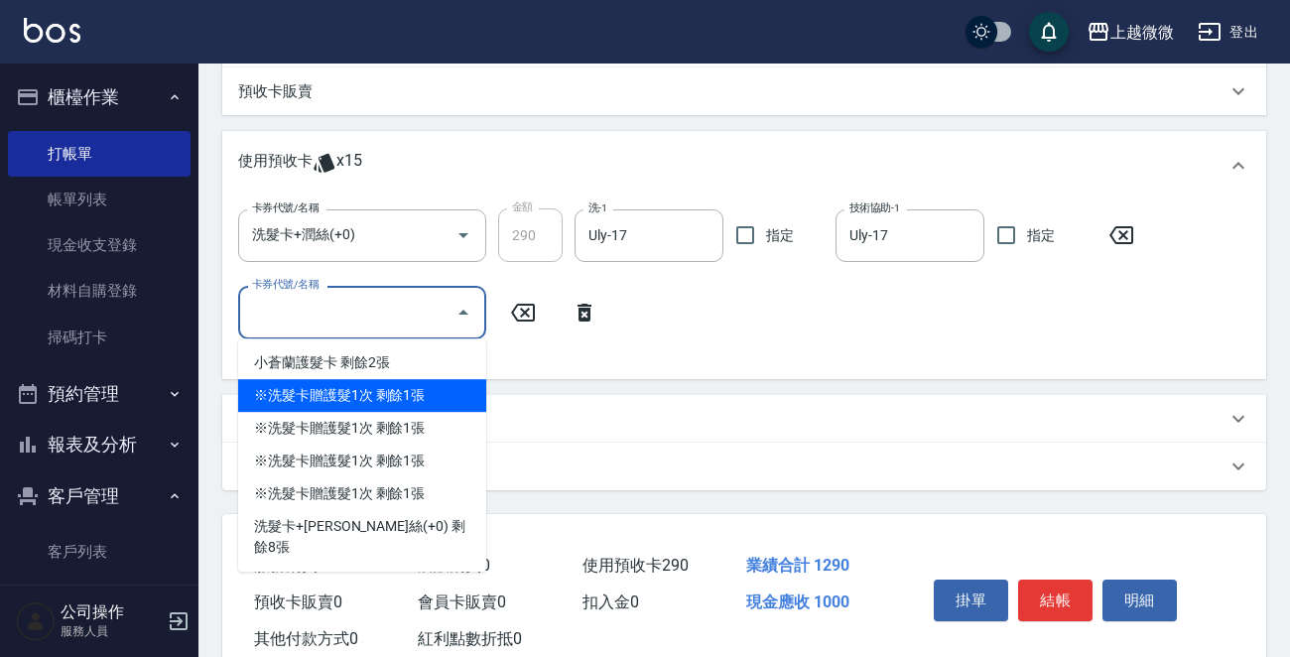
click at [423, 396] on div "※洗髮卡贈護髮1次 剩餘1張" at bounding box center [362, 395] width 248 height 33
type input "※洗髮卡贈護髮1次"
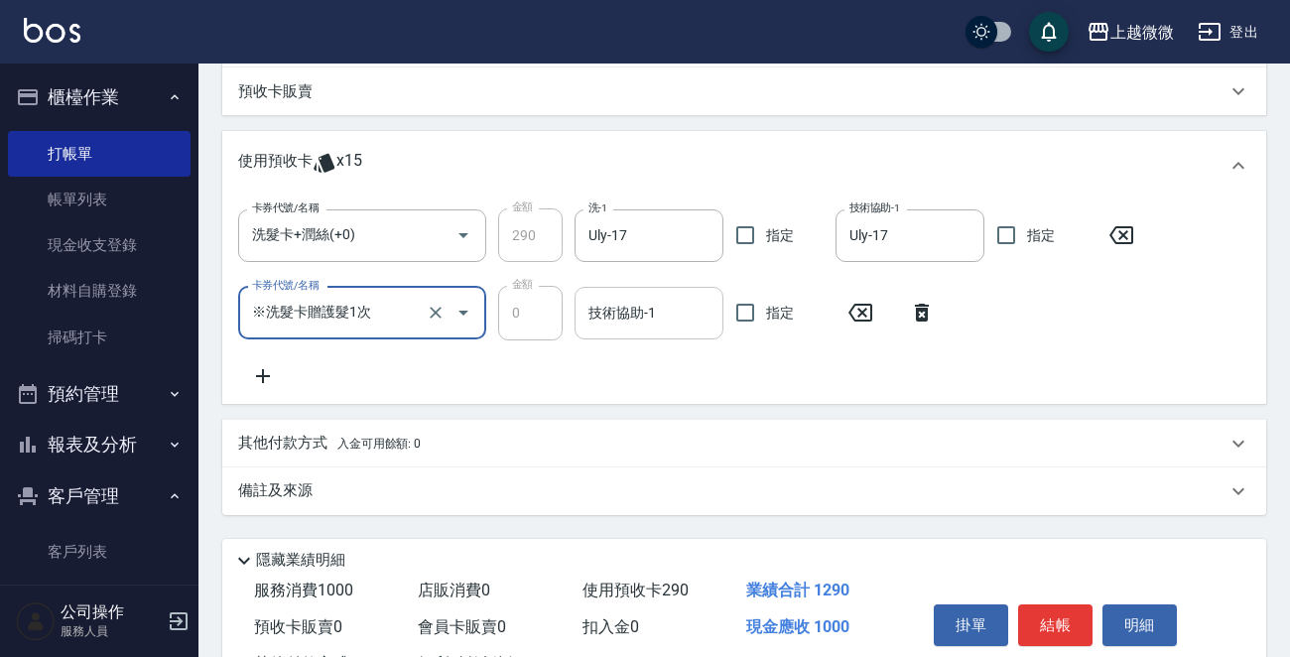
click at [661, 307] on input "技術協助-1" at bounding box center [648, 313] width 131 height 35
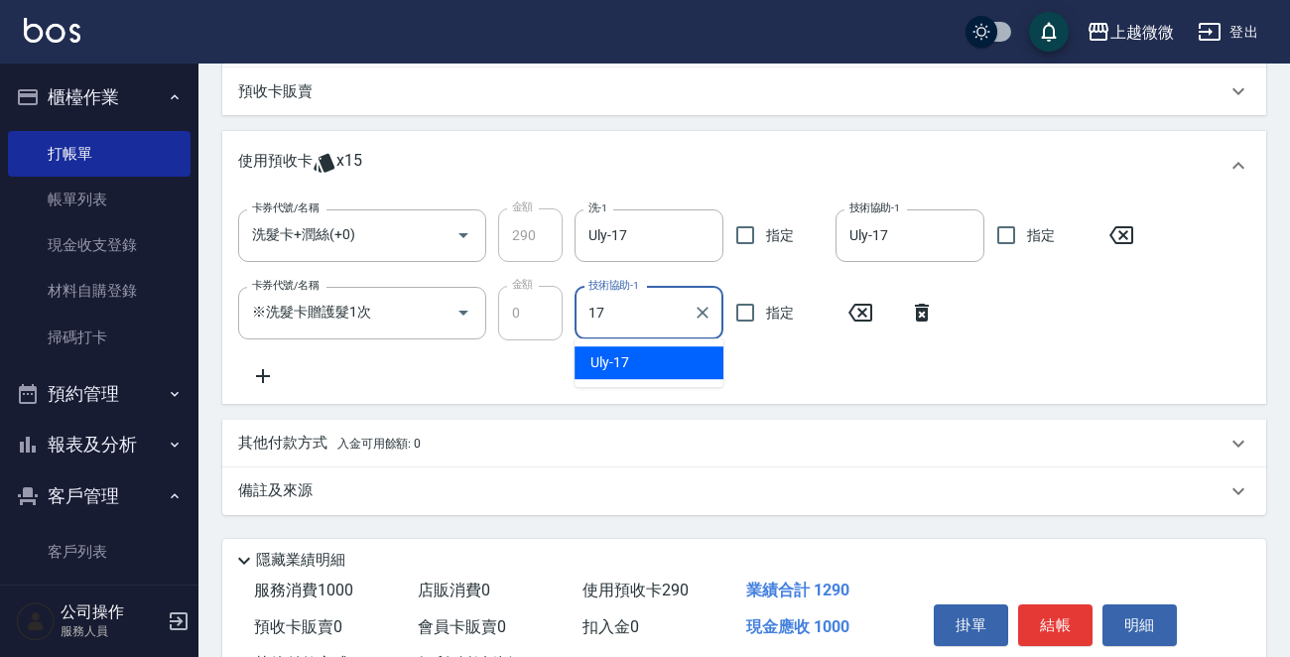
click at [655, 354] on div "Uly -17" at bounding box center [649, 362] width 149 height 33
type input "Uly-17"
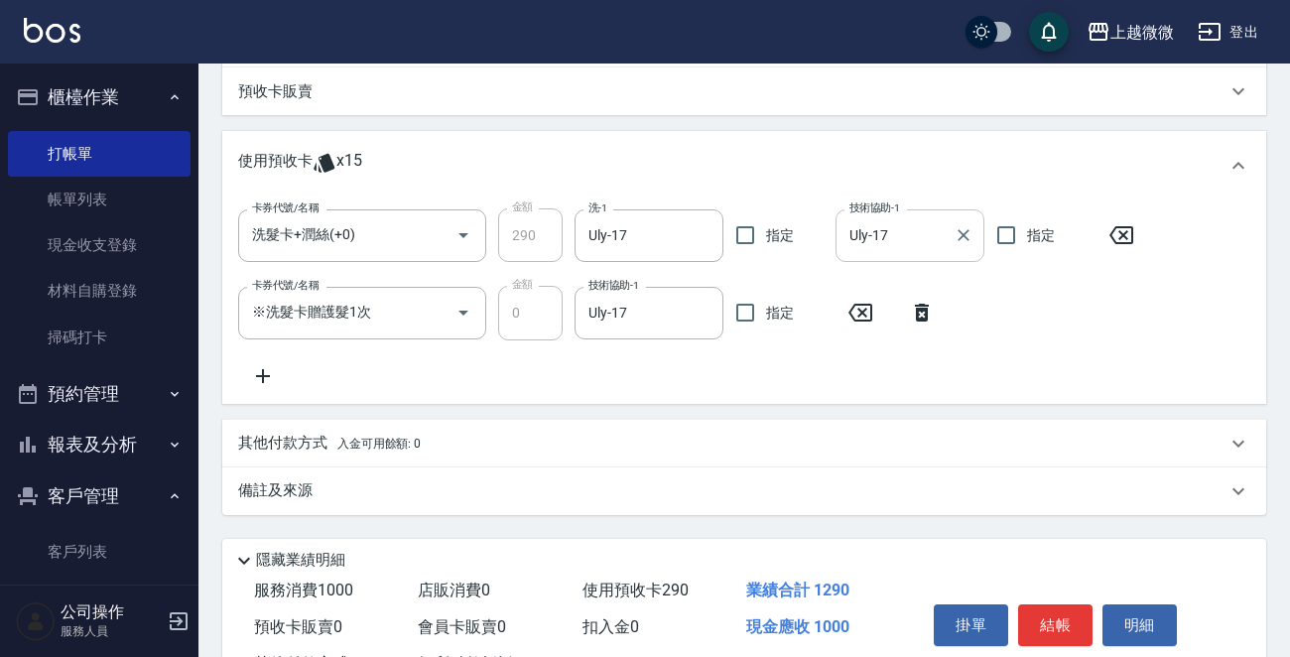
click at [978, 230] on div "Uly-17 技術協助-1" at bounding box center [910, 235] width 149 height 53
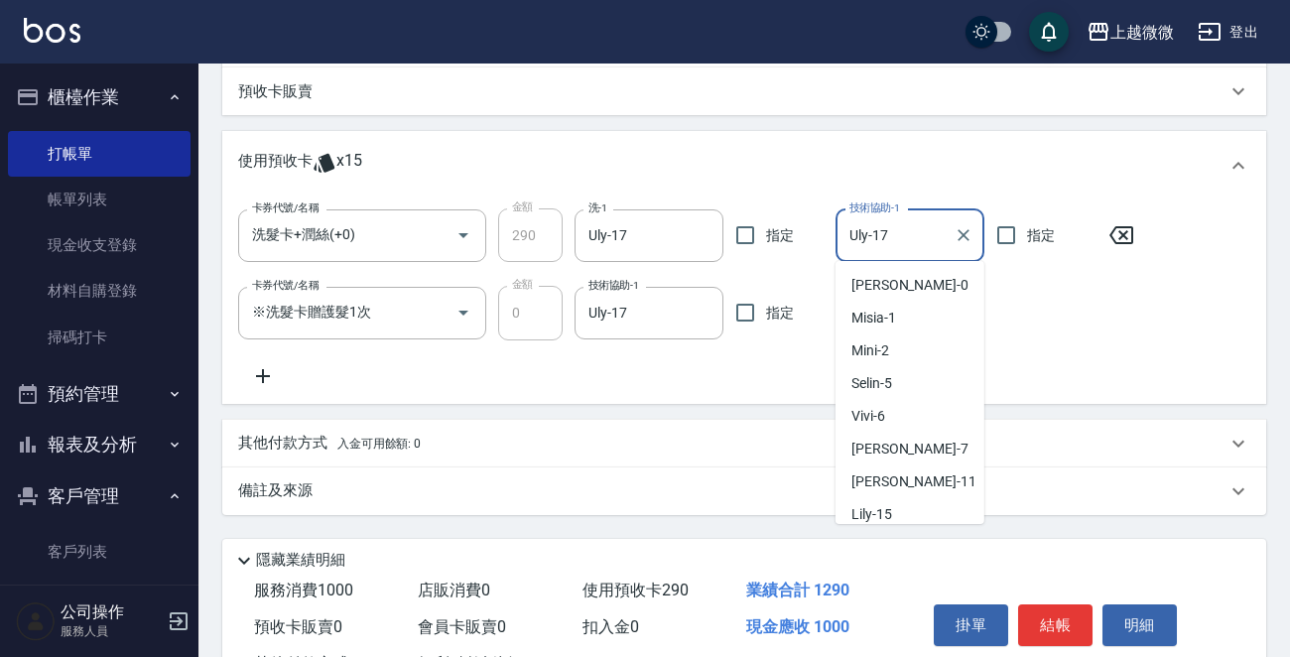
scroll to position [40, 0]
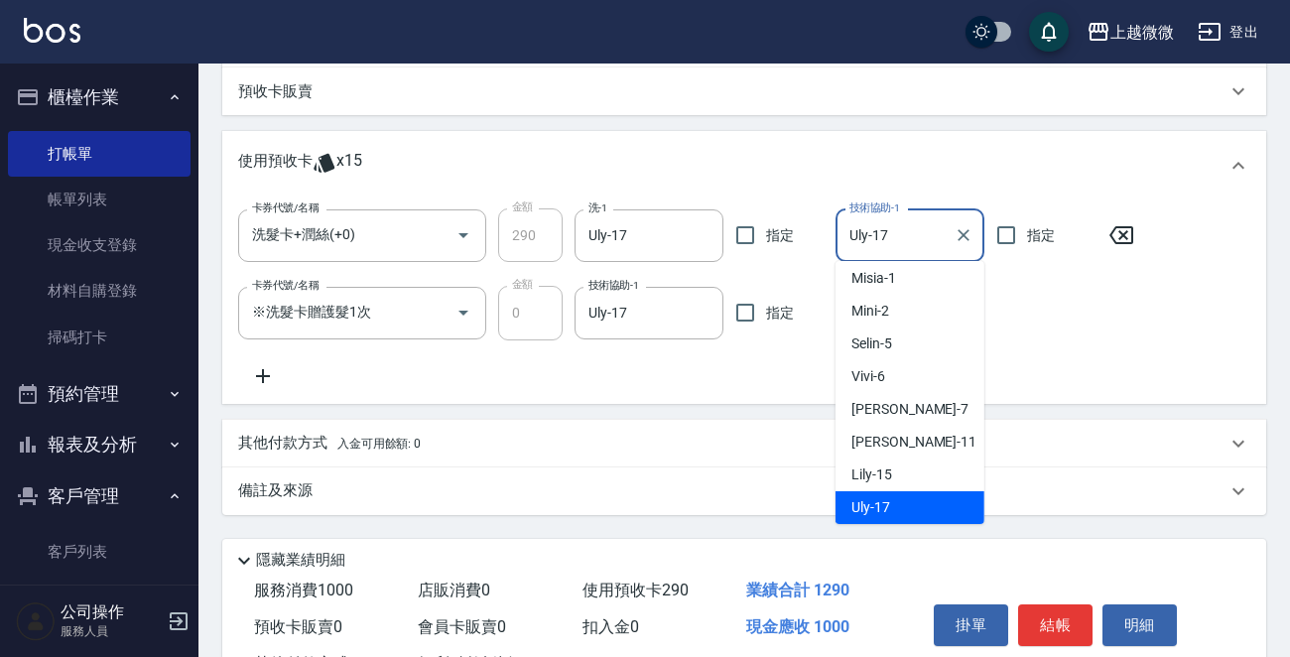
click at [971, 234] on icon "Clear" at bounding box center [964, 235] width 20 height 20
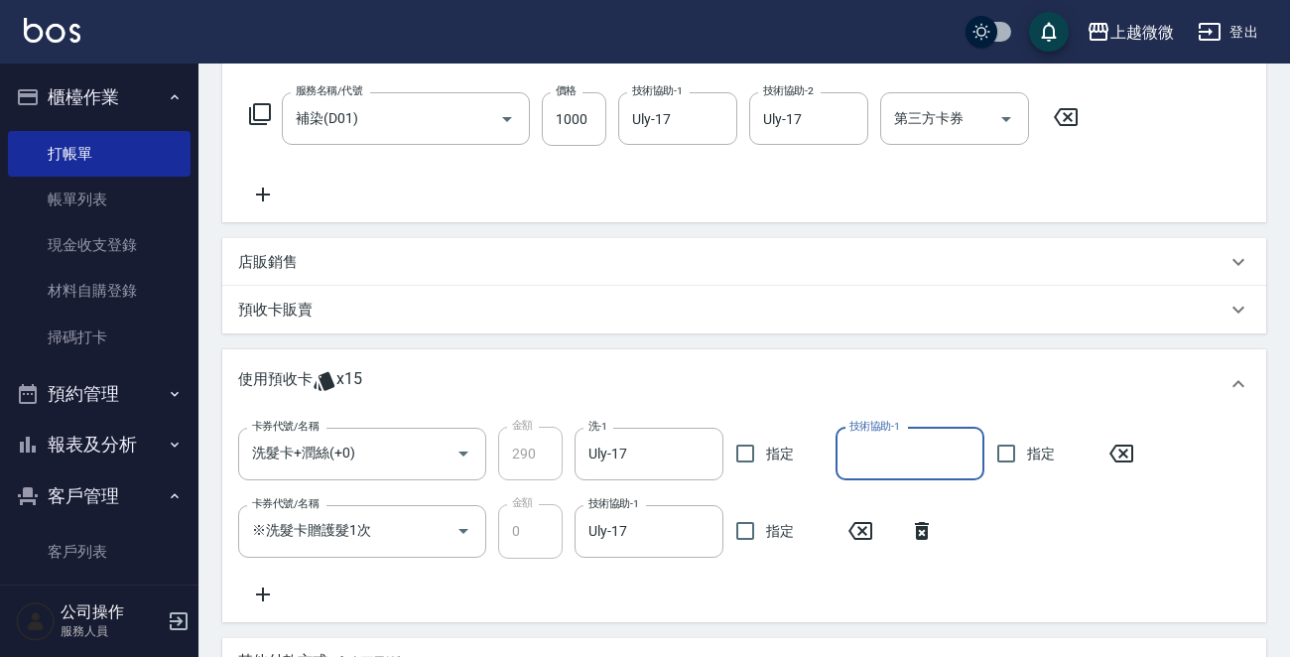
scroll to position [303, 0]
click at [269, 190] on icon at bounding box center [263, 197] width 50 height 24
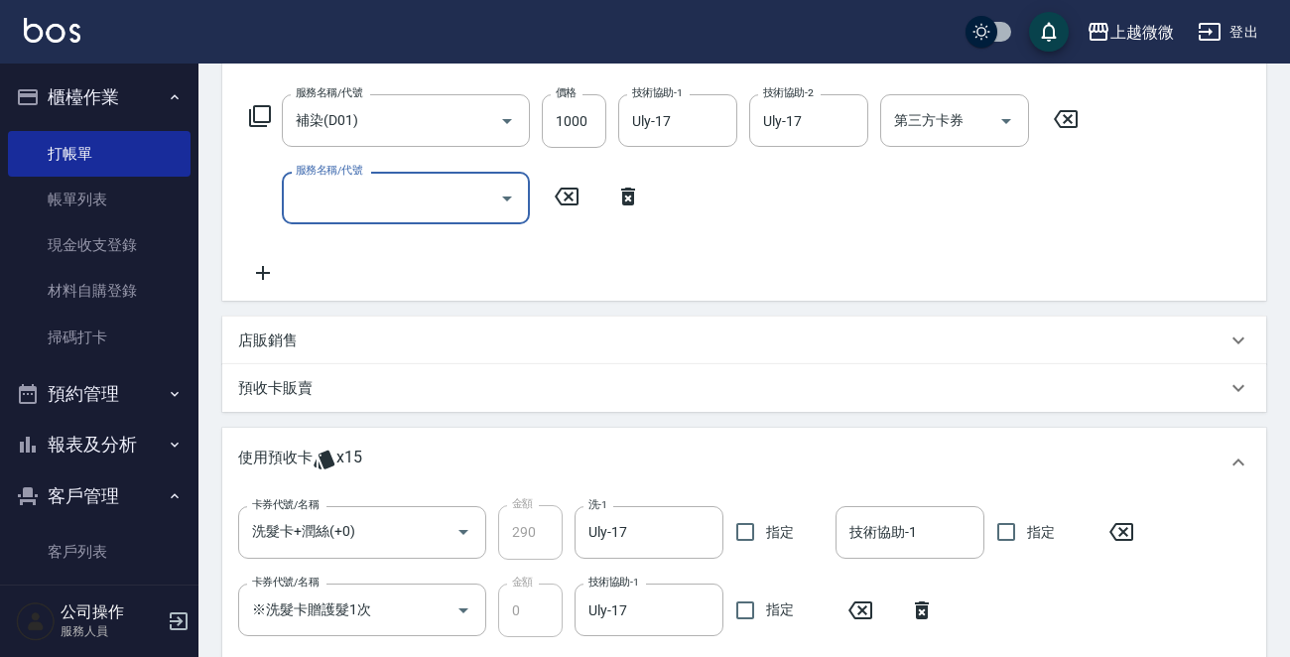
click at [365, 207] on input "服務名稱/代號" at bounding box center [391, 198] width 200 height 35
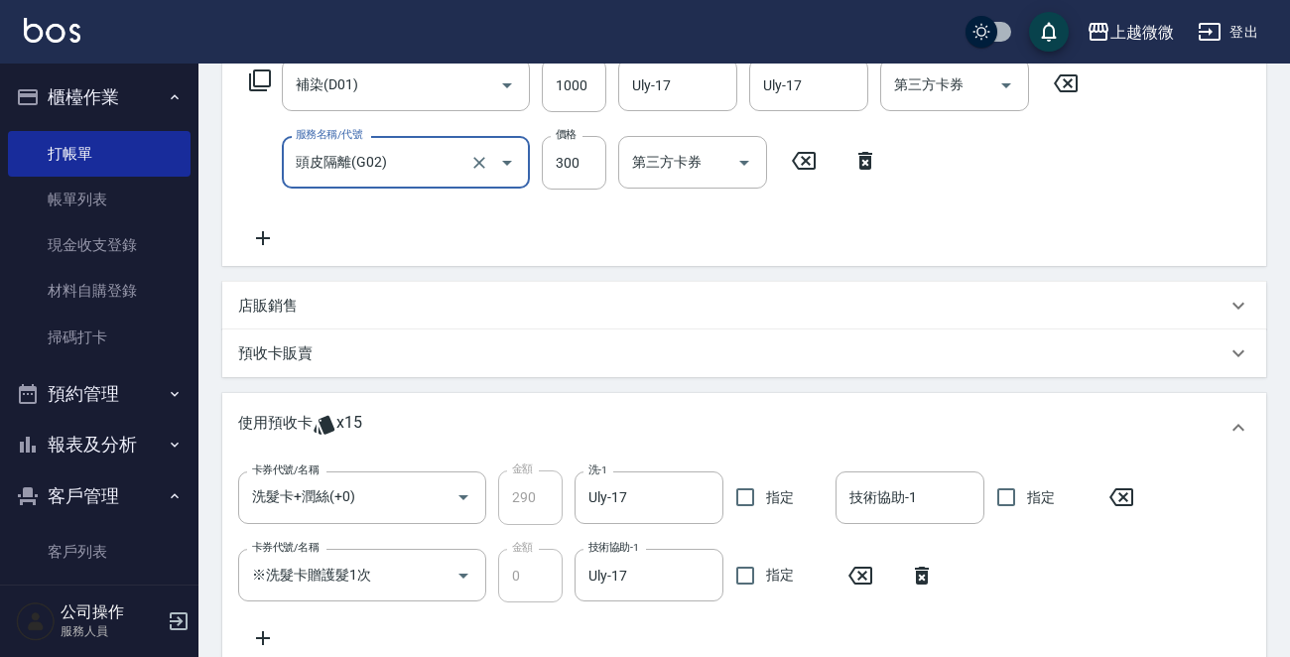
scroll to position [677, 0]
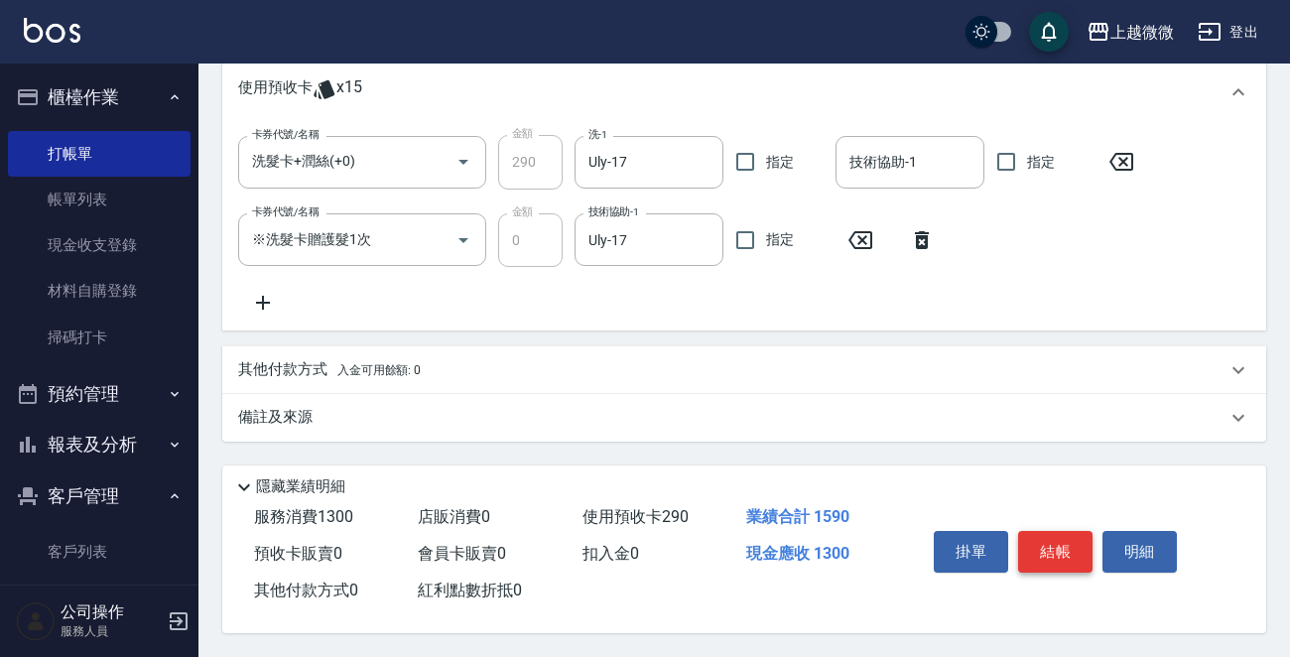
type input "頭皮隔離(G02)"
drag, startPoint x: 1062, startPoint y: 540, endPoint x: 1052, endPoint y: 542, distance: 10.1
click at [1062, 541] on button "結帳" at bounding box center [1055, 552] width 74 height 42
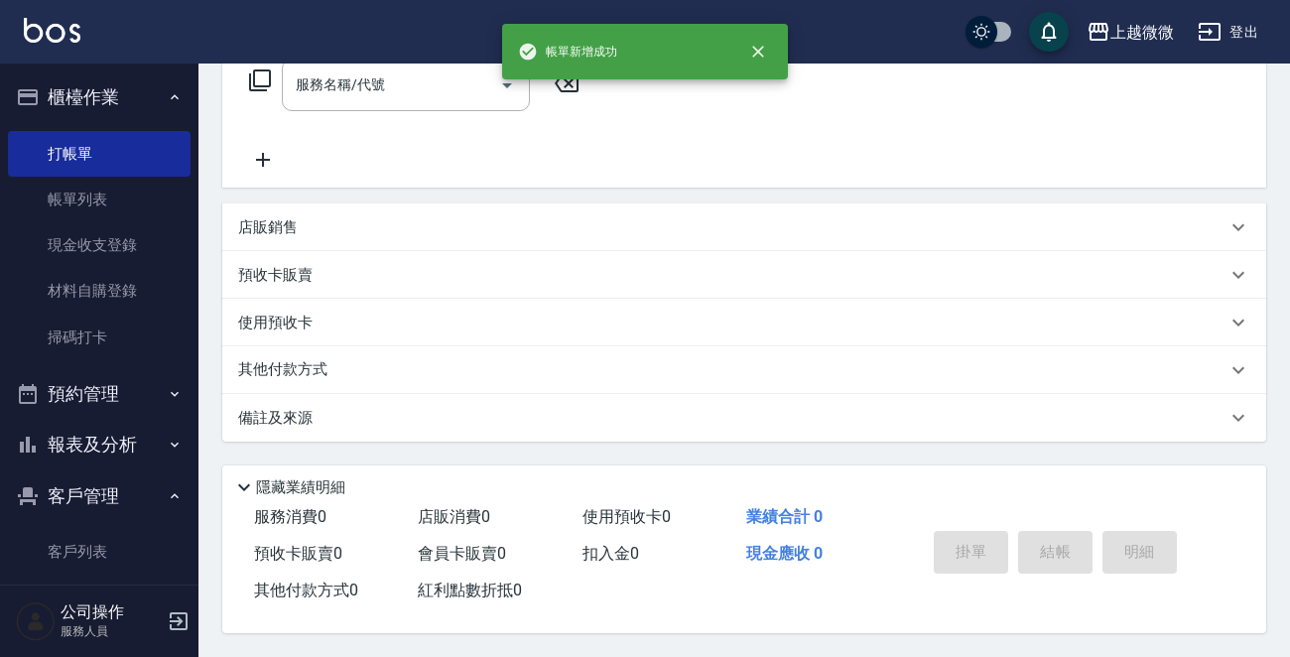
scroll to position [0, 0]
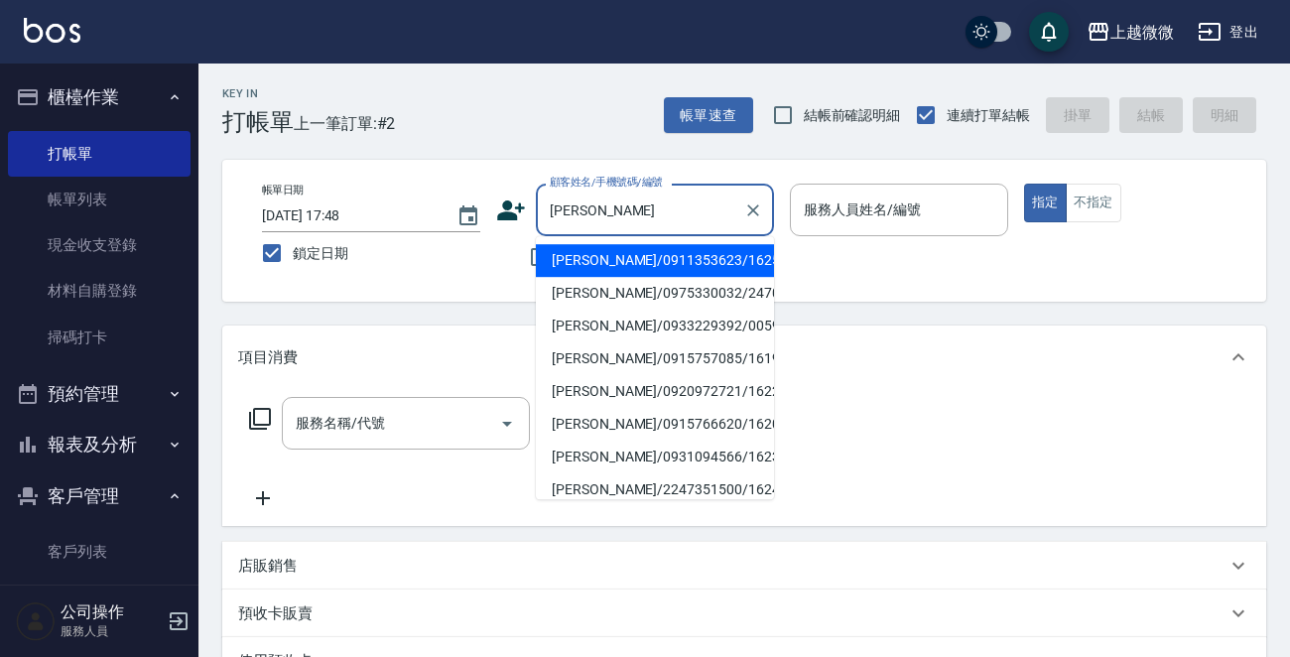
click at [610, 266] on li "[PERSON_NAME]/0911353623/1625" at bounding box center [655, 260] width 238 height 33
type input "[PERSON_NAME]/0911353623/1625"
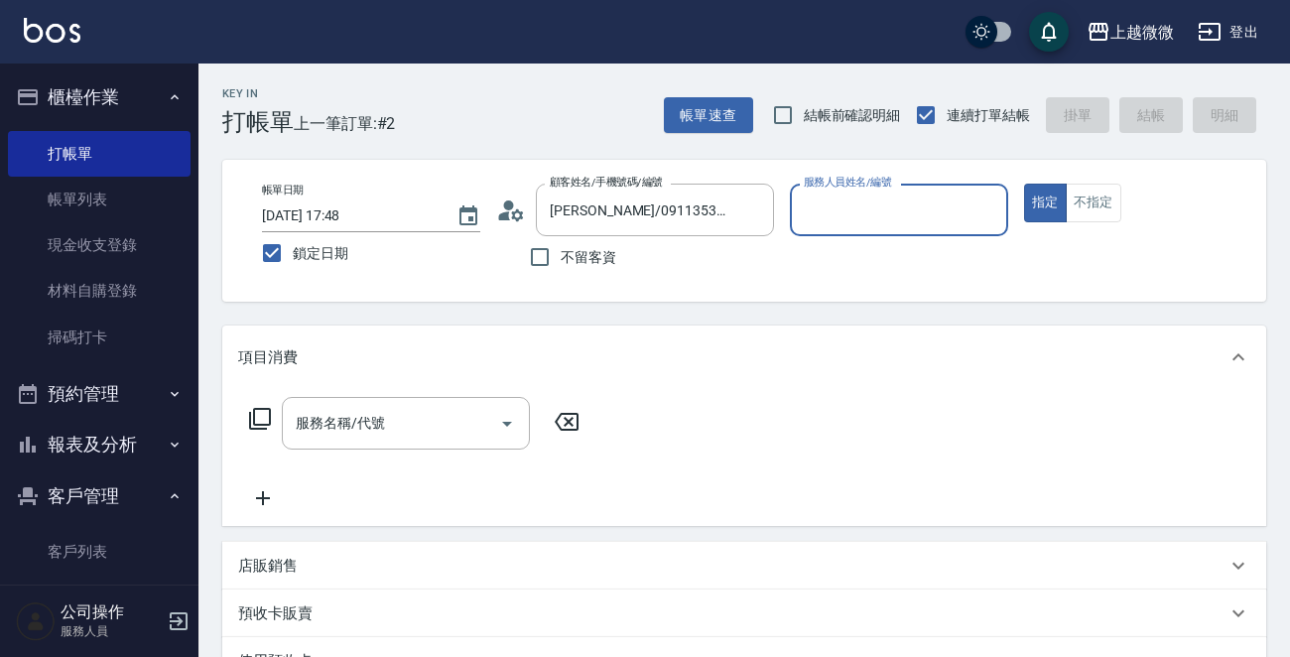
type input "Vivi-6"
click at [256, 553] on div "店販銷售" at bounding box center [744, 566] width 1044 height 48
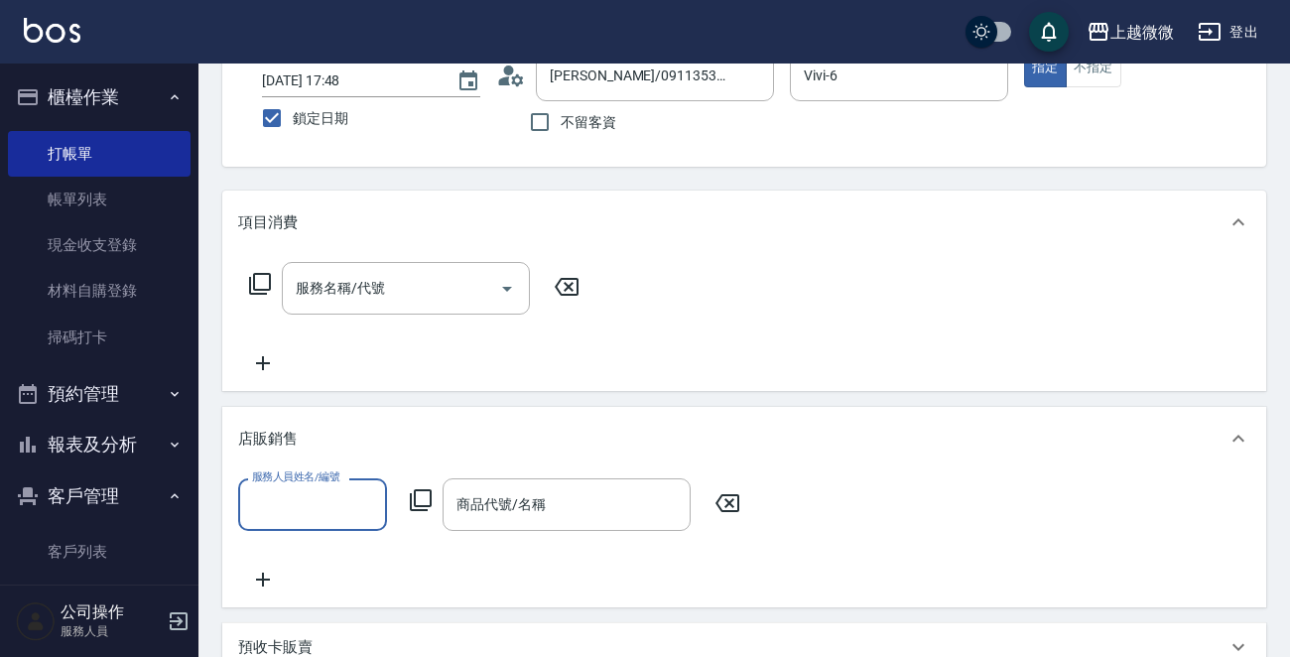
scroll to position [298, 0]
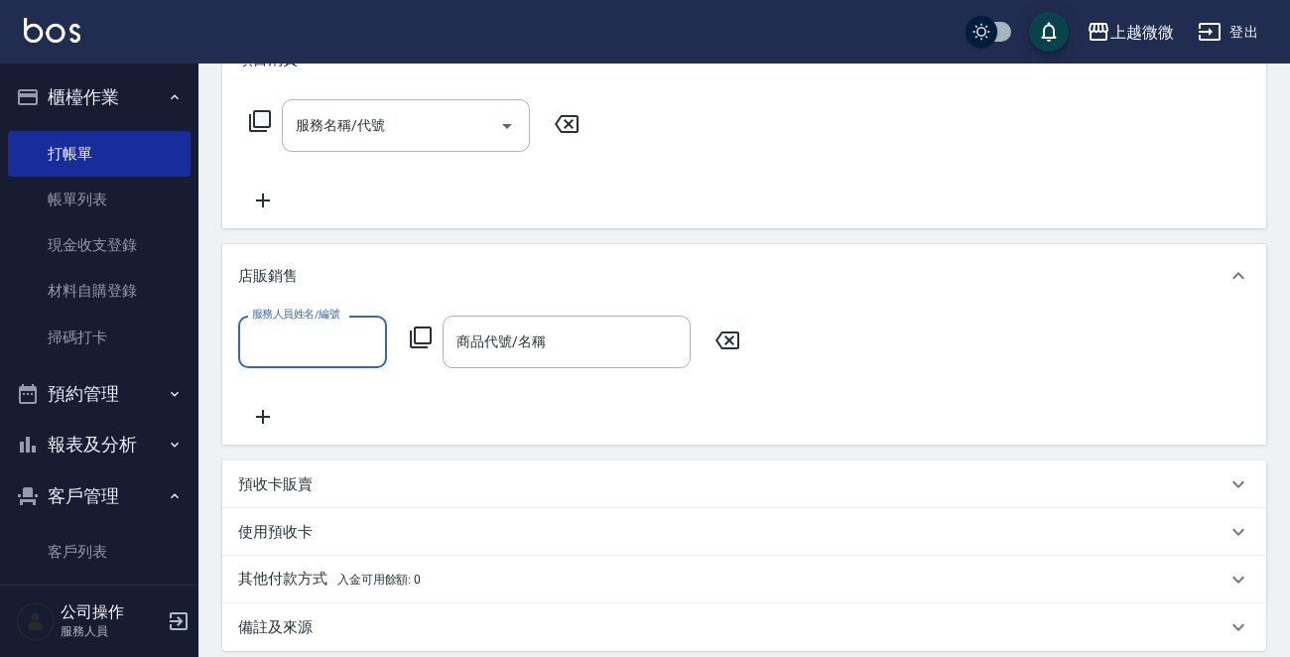
click at [338, 342] on input "服務人員姓名/編號" at bounding box center [312, 341] width 131 height 35
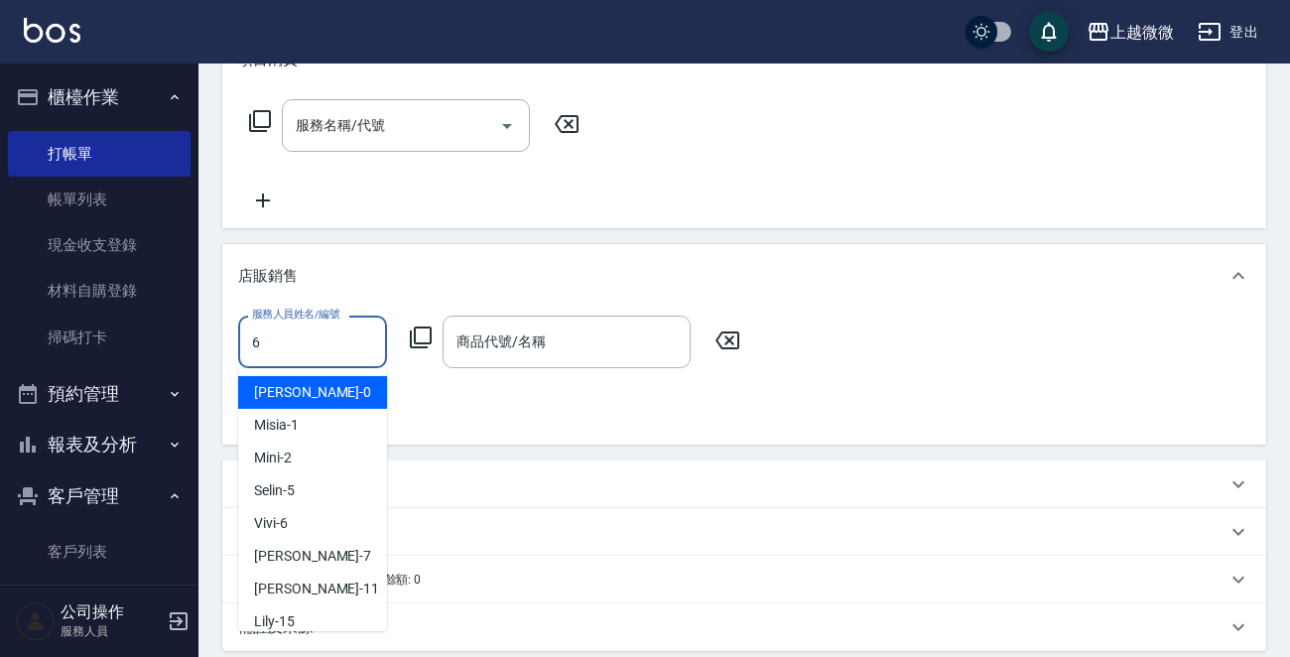
type input "Vivi-6"
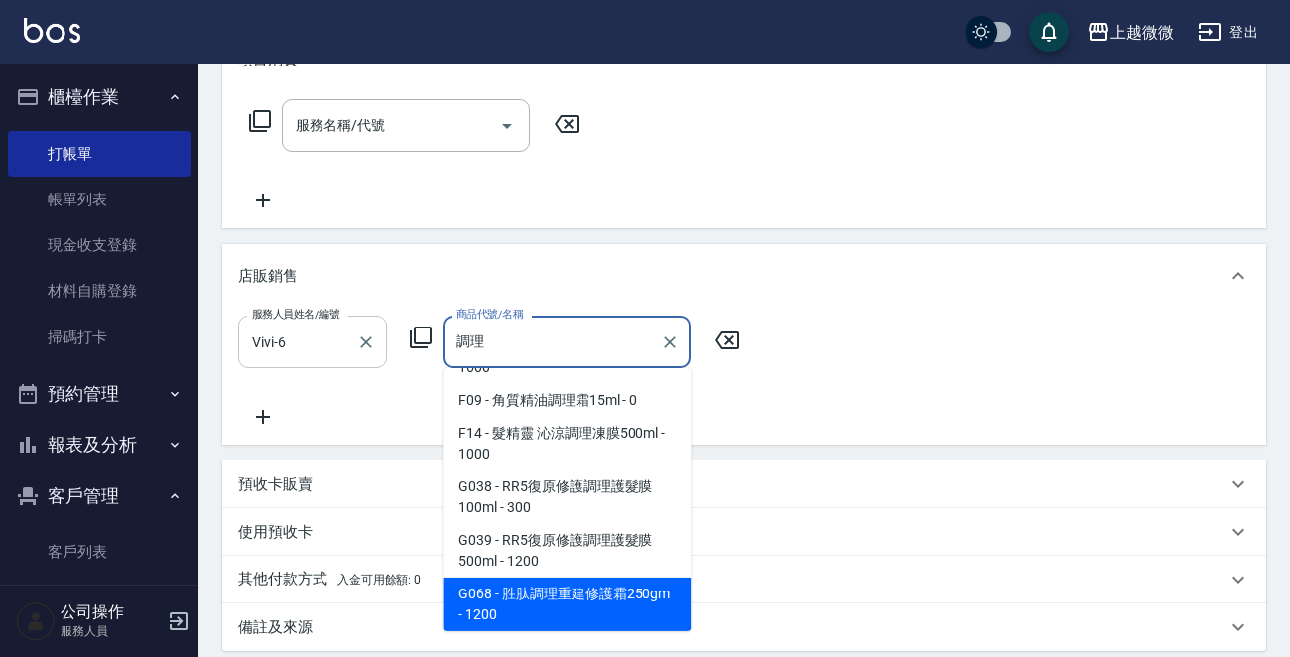
scroll to position [78, 0]
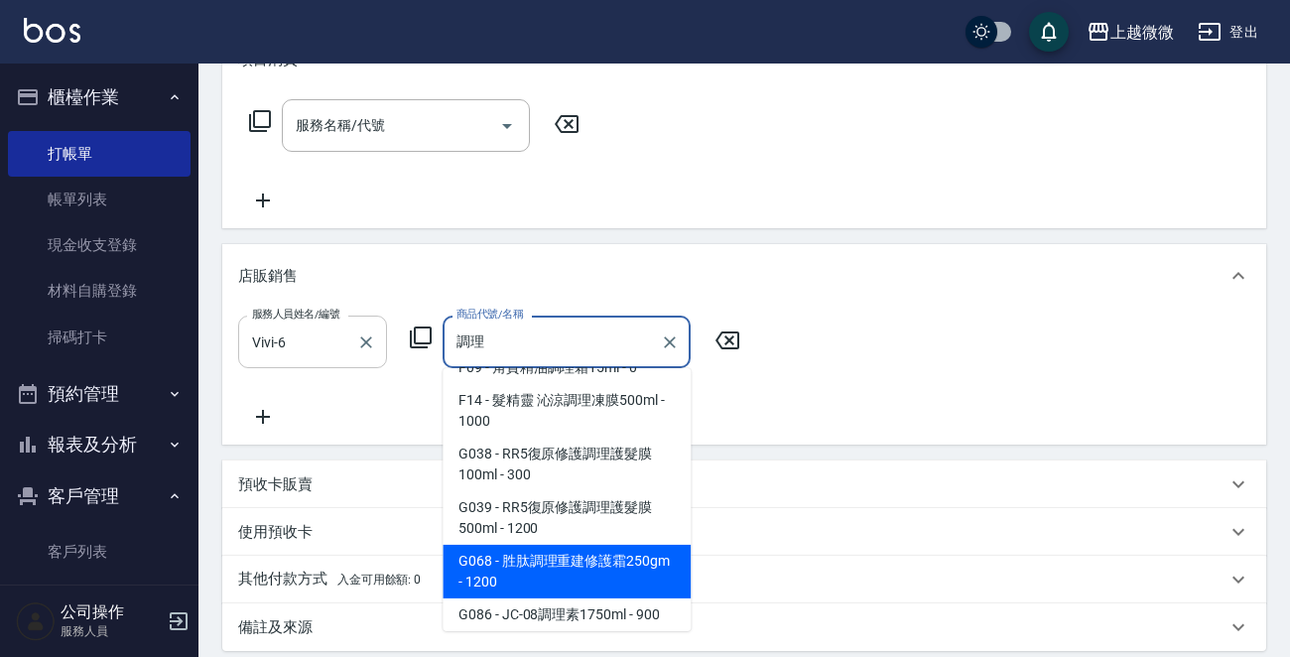
type input "胜肽調理重建修護霜250gm"
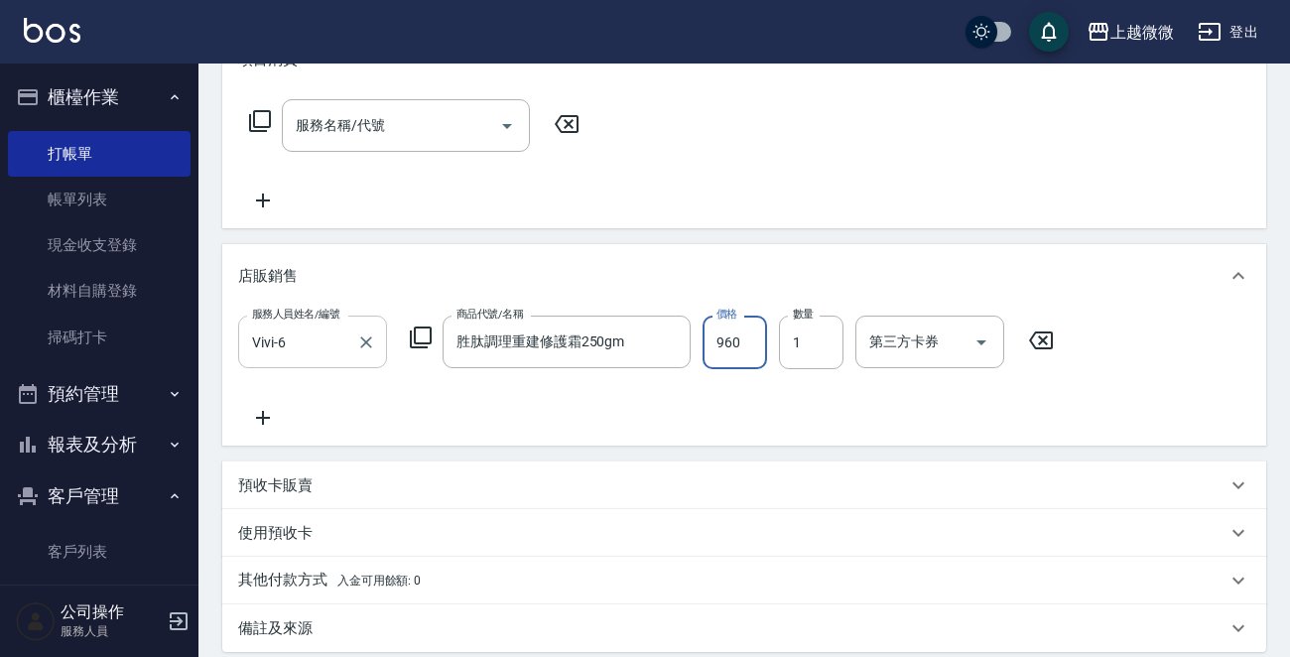
type input "960"
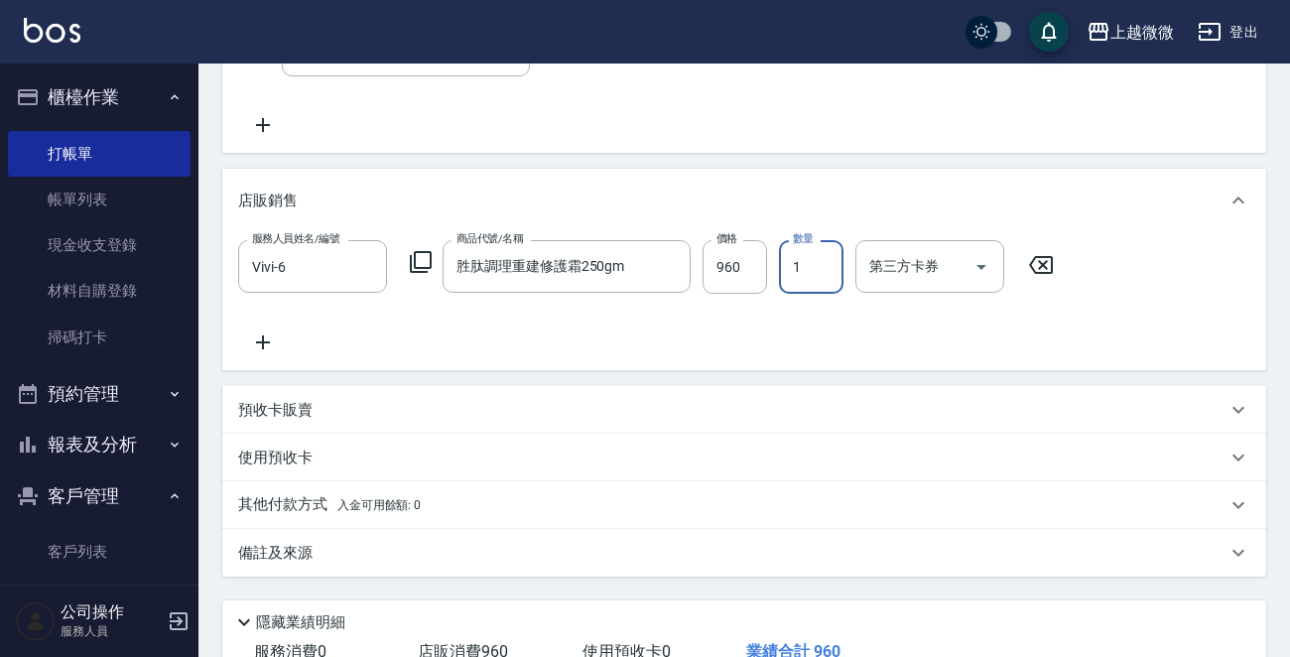
scroll to position [513, 0]
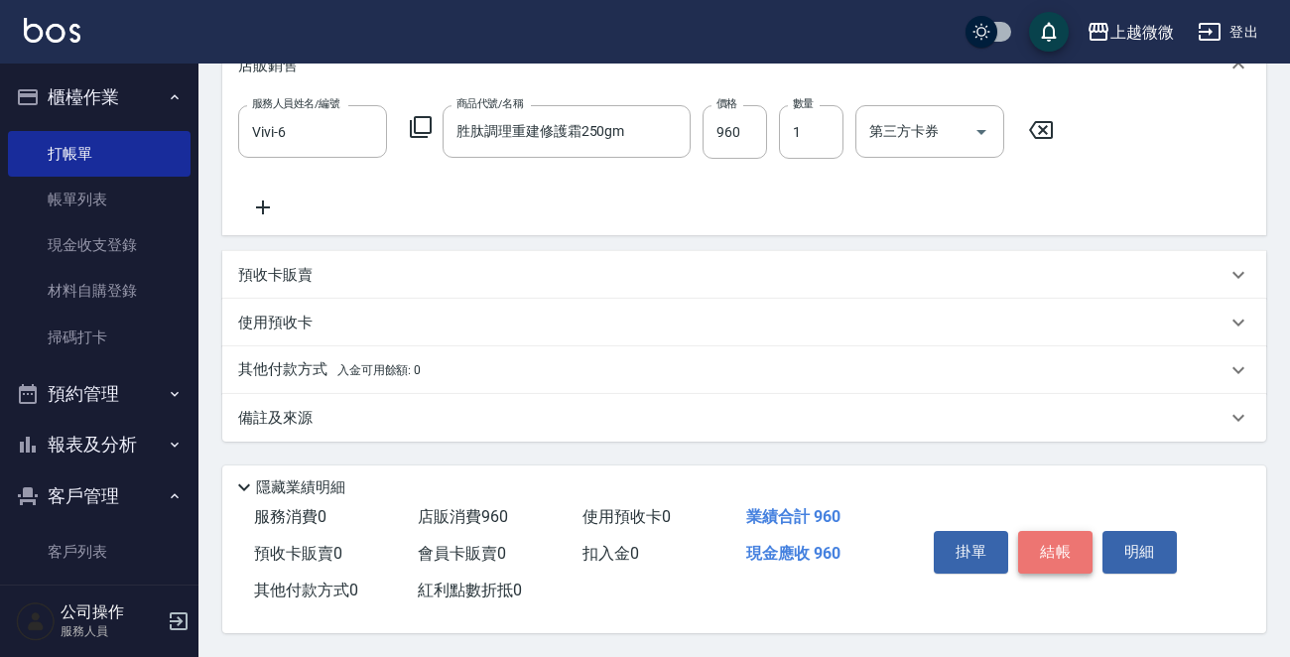
click at [1048, 541] on button "結帳" at bounding box center [1055, 552] width 74 height 42
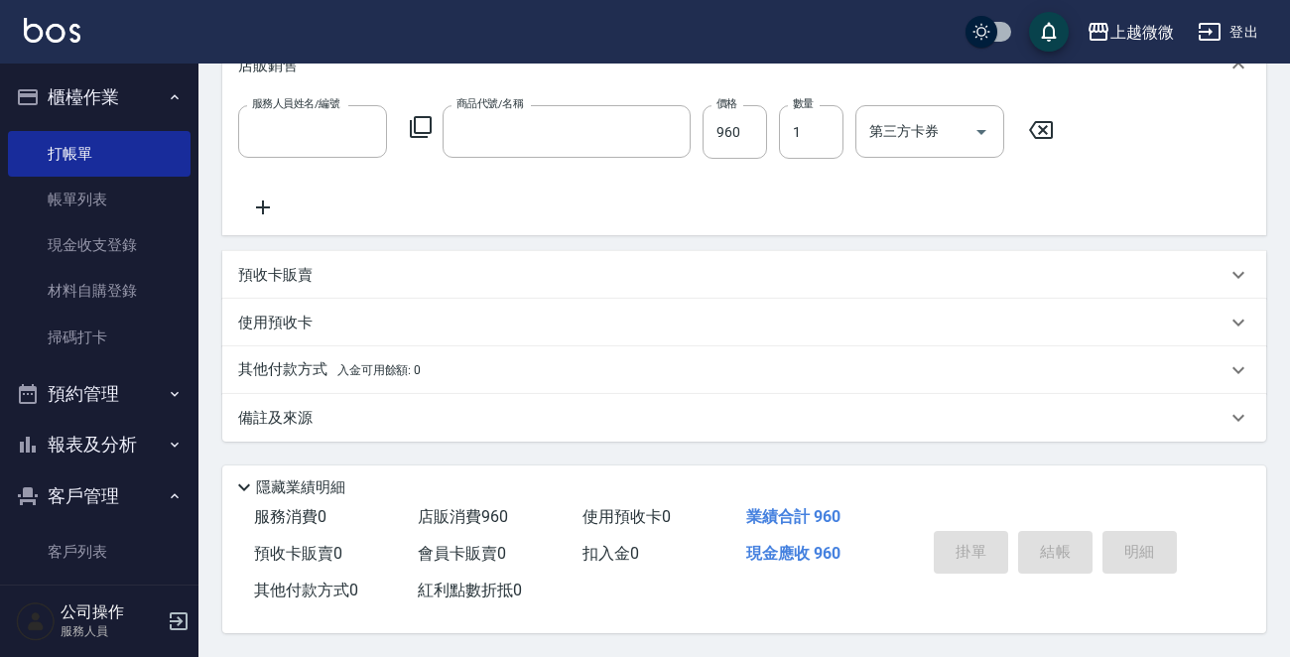
scroll to position [0, 0]
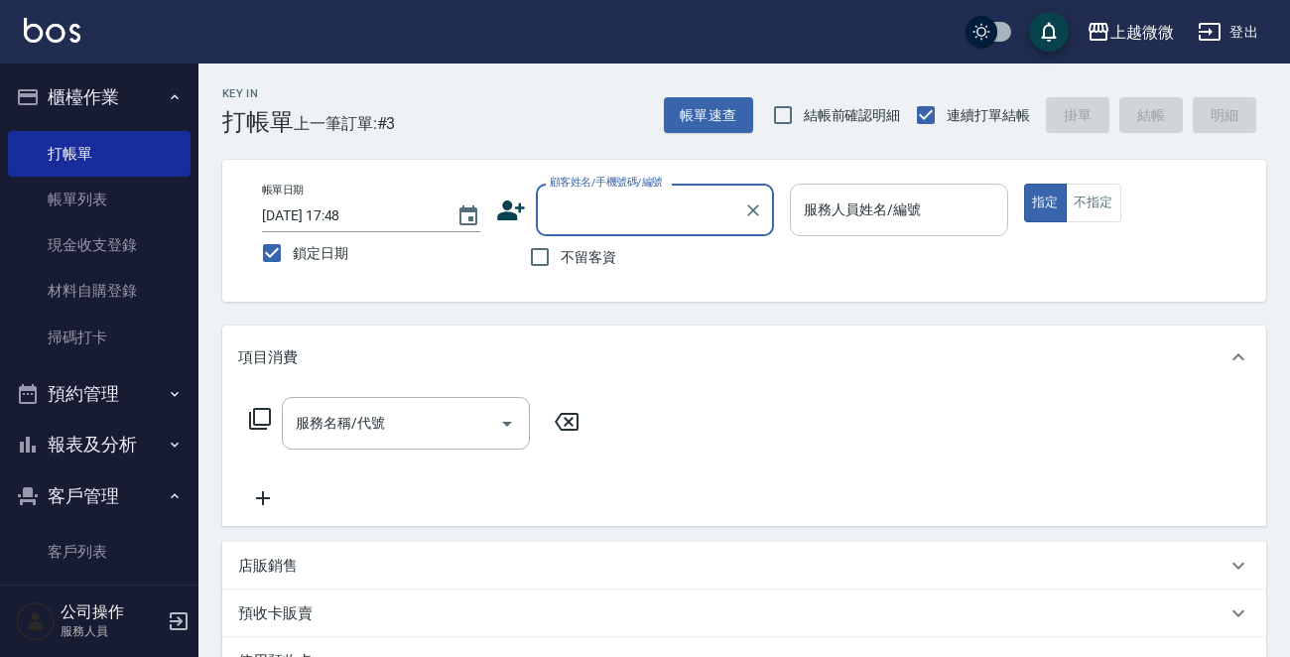
click at [927, 205] on input "服務人員姓名/編號" at bounding box center [899, 210] width 200 height 35
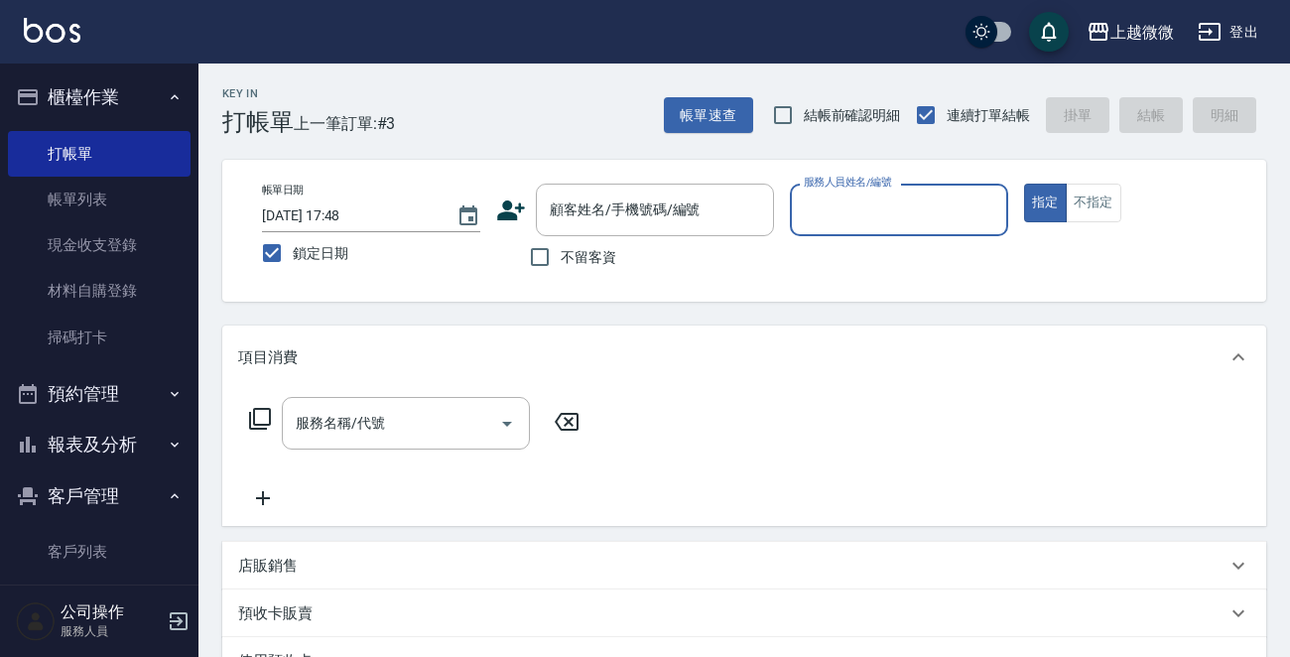
click at [918, 212] on input "服務人員姓名/編號" at bounding box center [899, 210] width 200 height 35
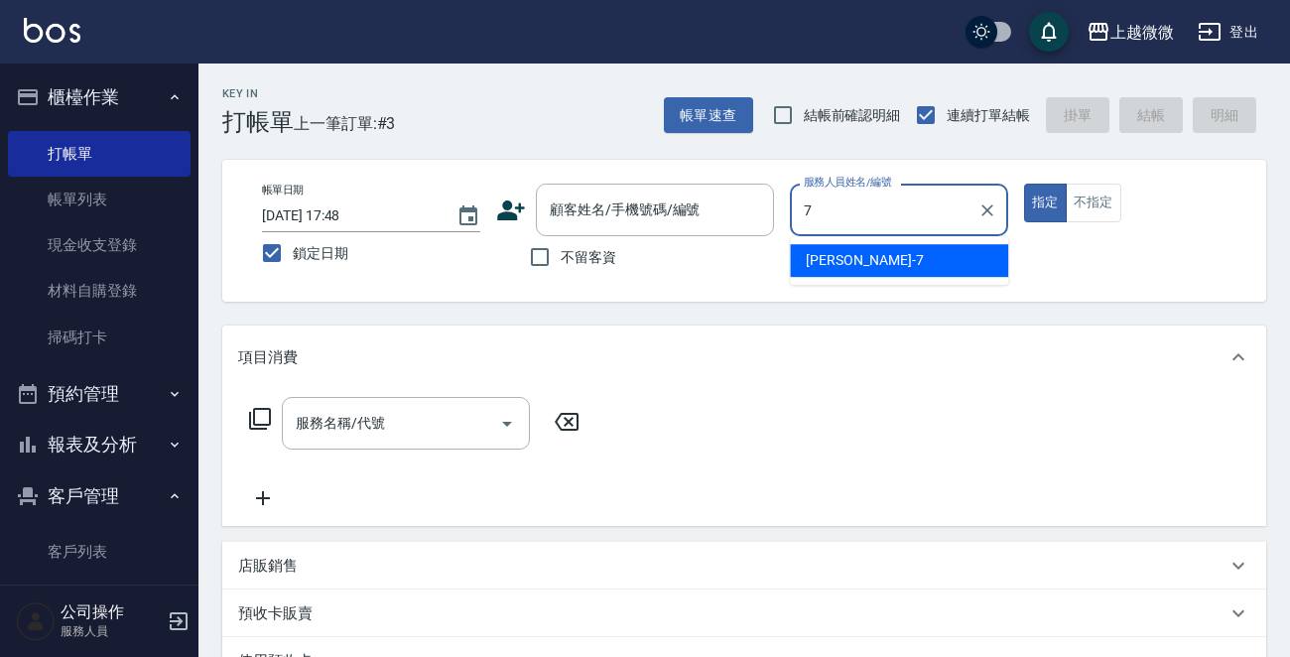
click at [902, 242] on ul "[PERSON_NAME] -7" at bounding box center [899, 260] width 218 height 49
click at [929, 247] on div "[PERSON_NAME] -7" at bounding box center [899, 260] width 218 height 33
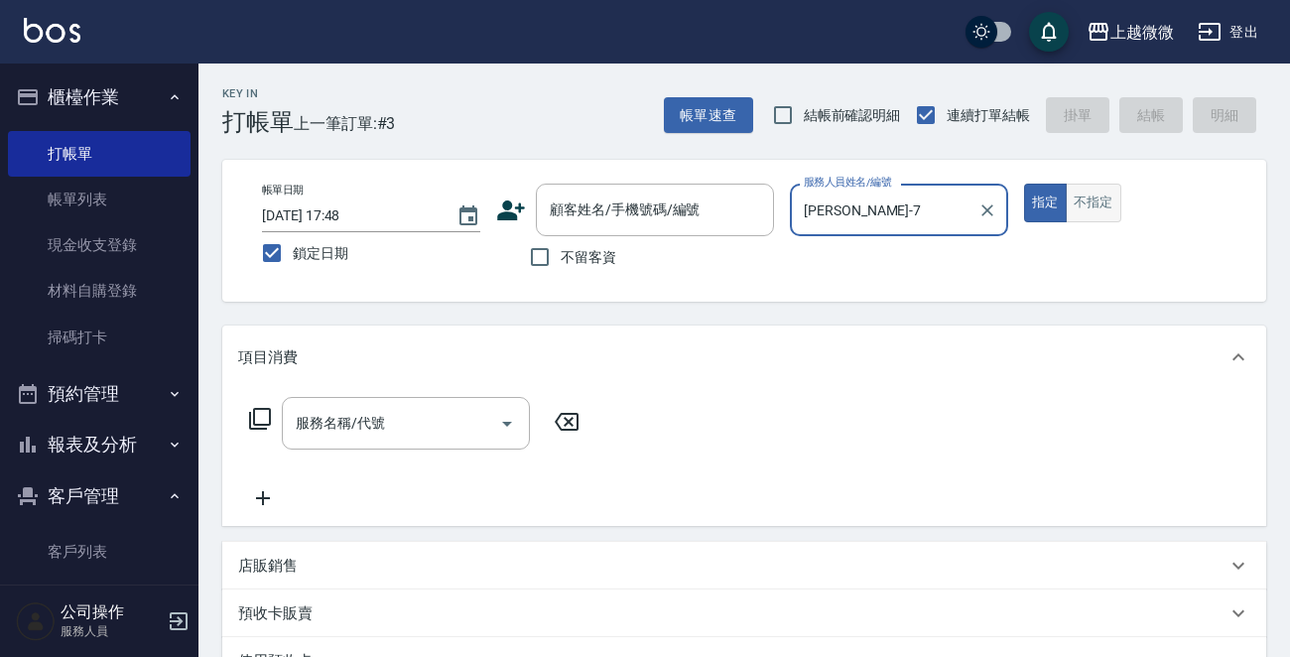
type input "[PERSON_NAME]-7"
click at [1090, 210] on button "不指定" at bounding box center [1094, 203] width 56 height 39
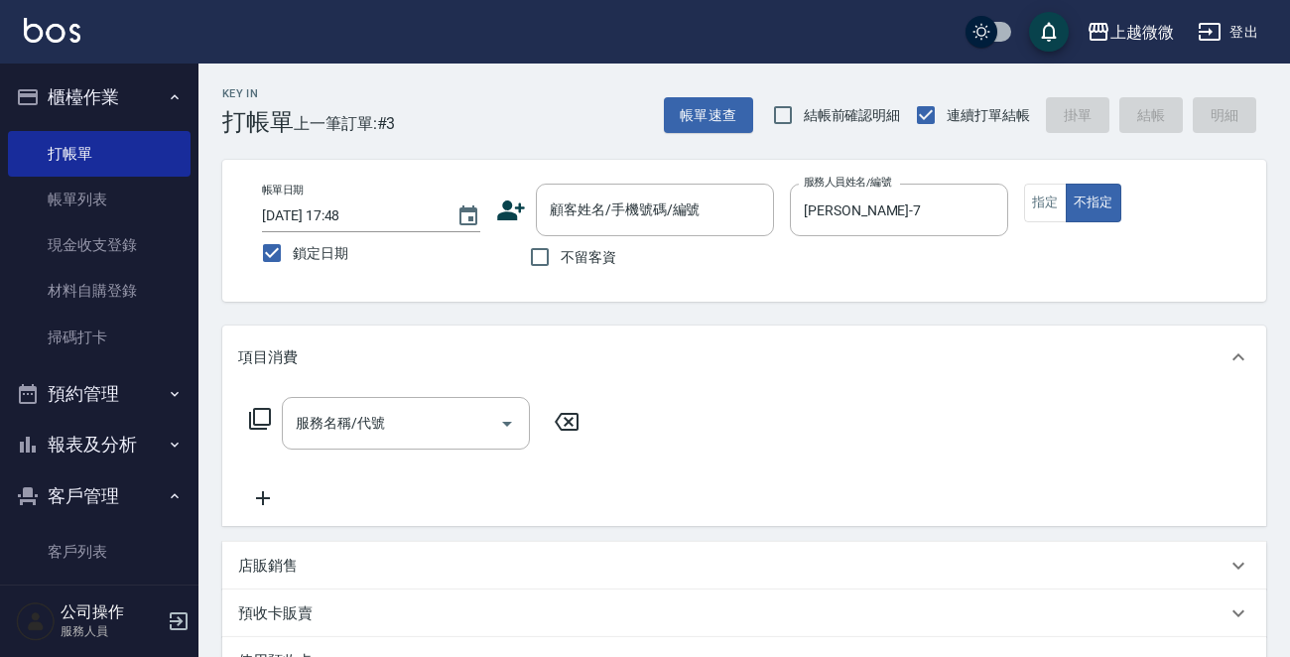
drag, startPoint x: 546, startPoint y: 257, endPoint x: 523, endPoint y: 299, distance: 47.5
click at [545, 257] on input "不留客資" at bounding box center [540, 257] width 42 height 42
checkbox input "true"
click at [446, 423] on input "服務名稱/代號" at bounding box center [391, 423] width 200 height 35
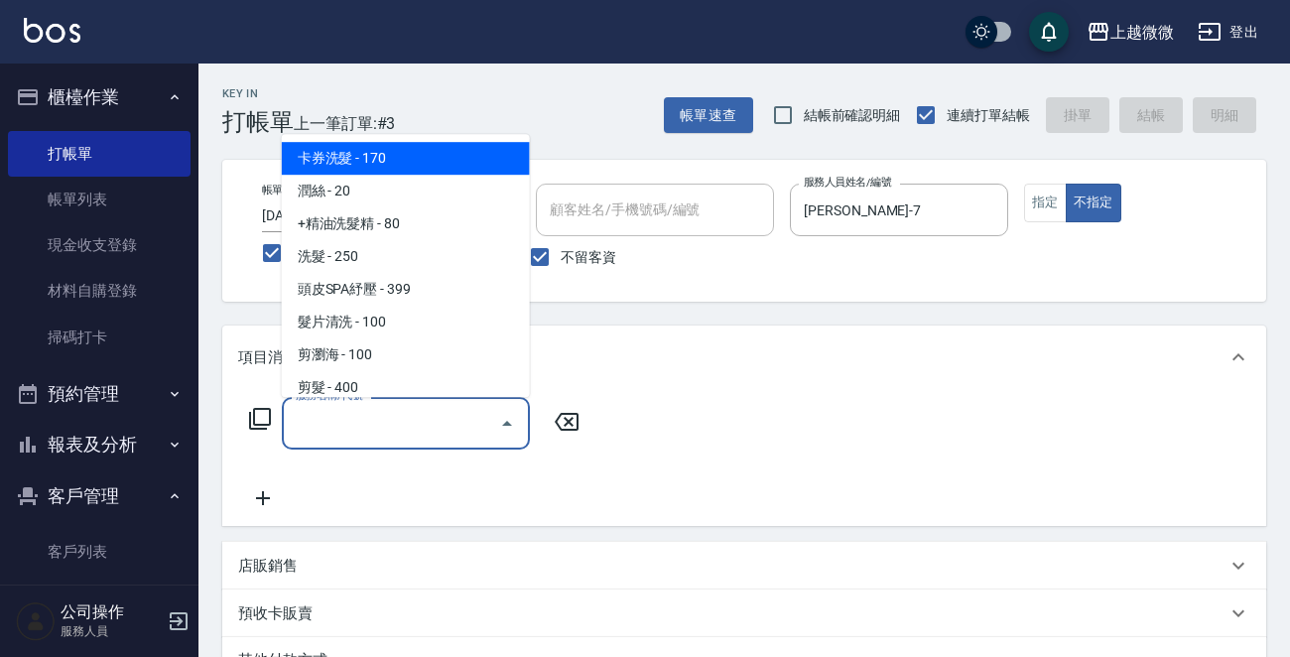
type input "ㄑ"
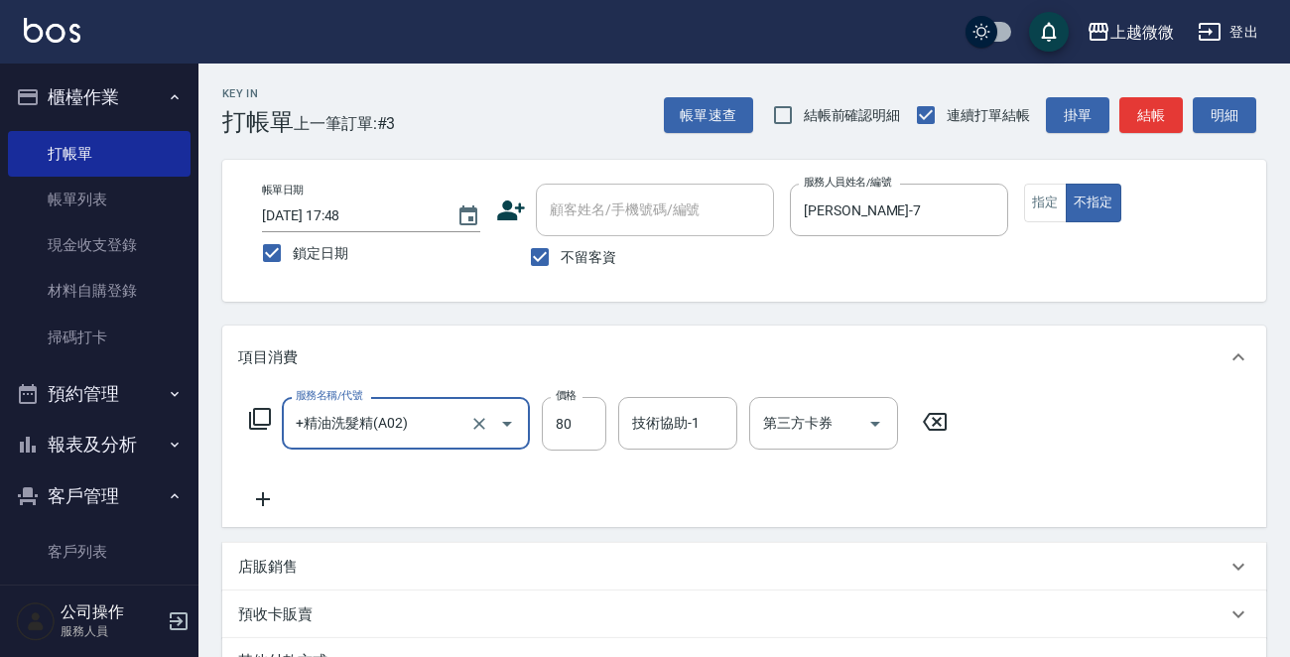
type input "+精油洗髮精(A02)"
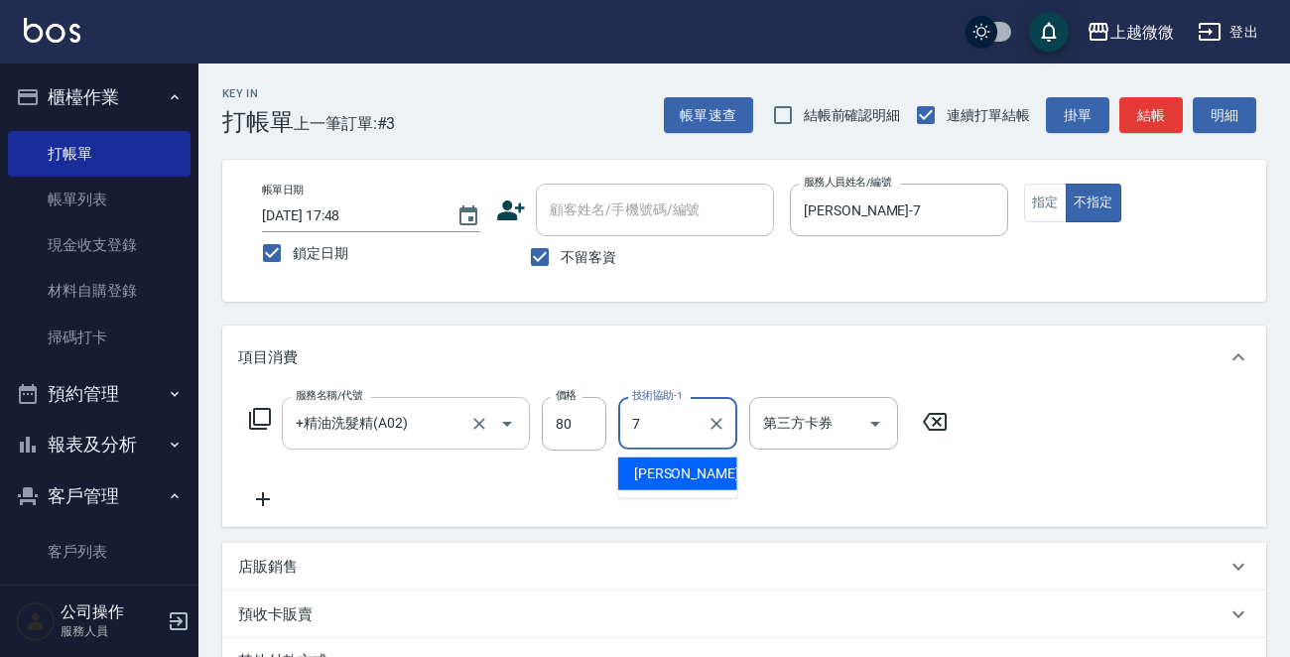
type input "[PERSON_NAME]-7"
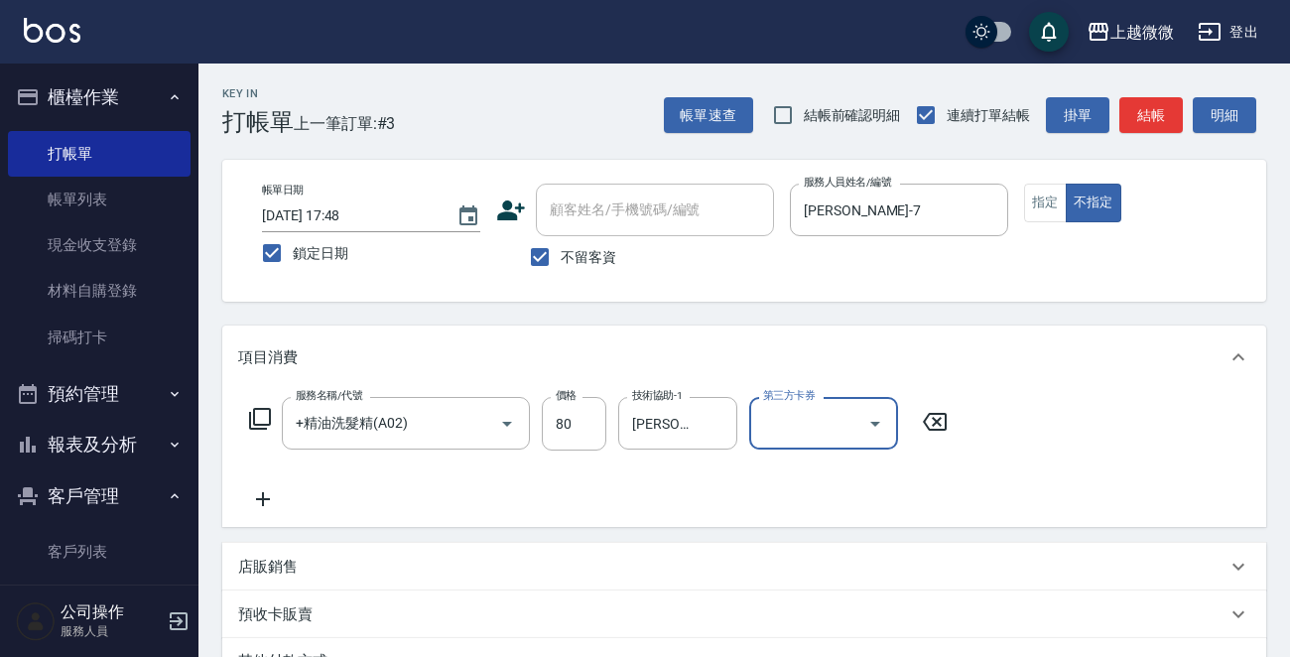
click at [273, 491] on icon at bounding box center [263, 499] width 50 height 24
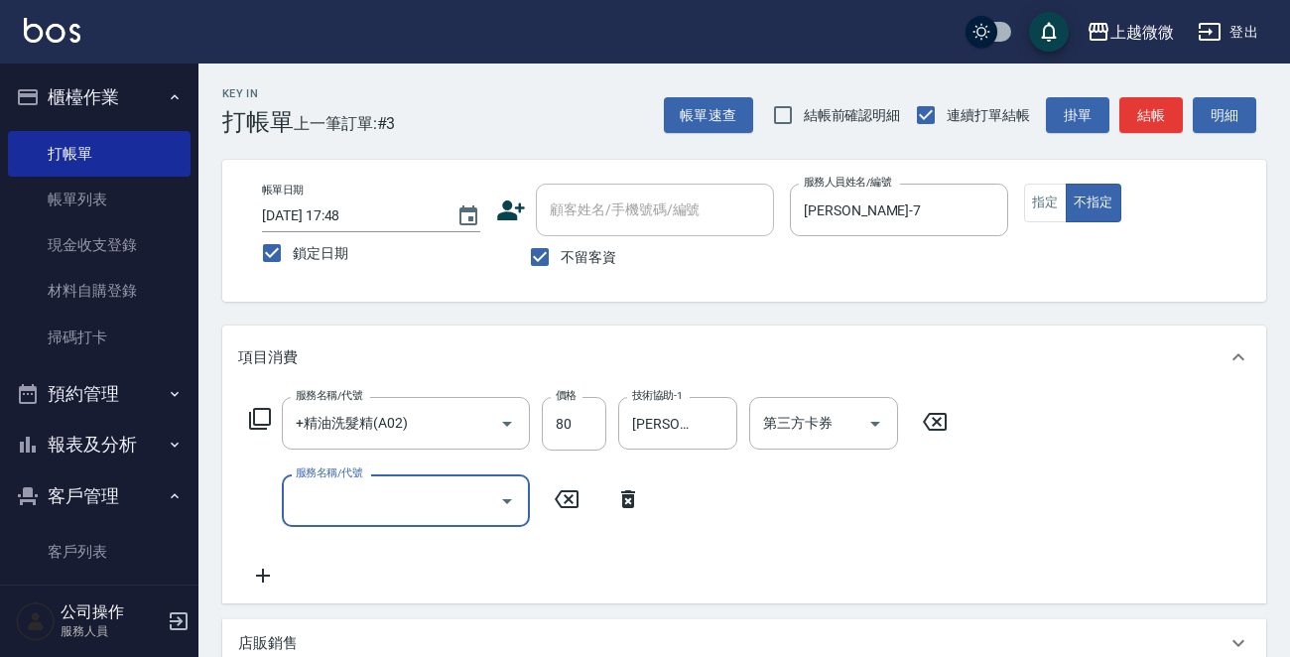
click at [355, 508] on input "服務名稱/代號" at bounding box center [391, 500] width 200 height 35
type input "潤絲(A01)"
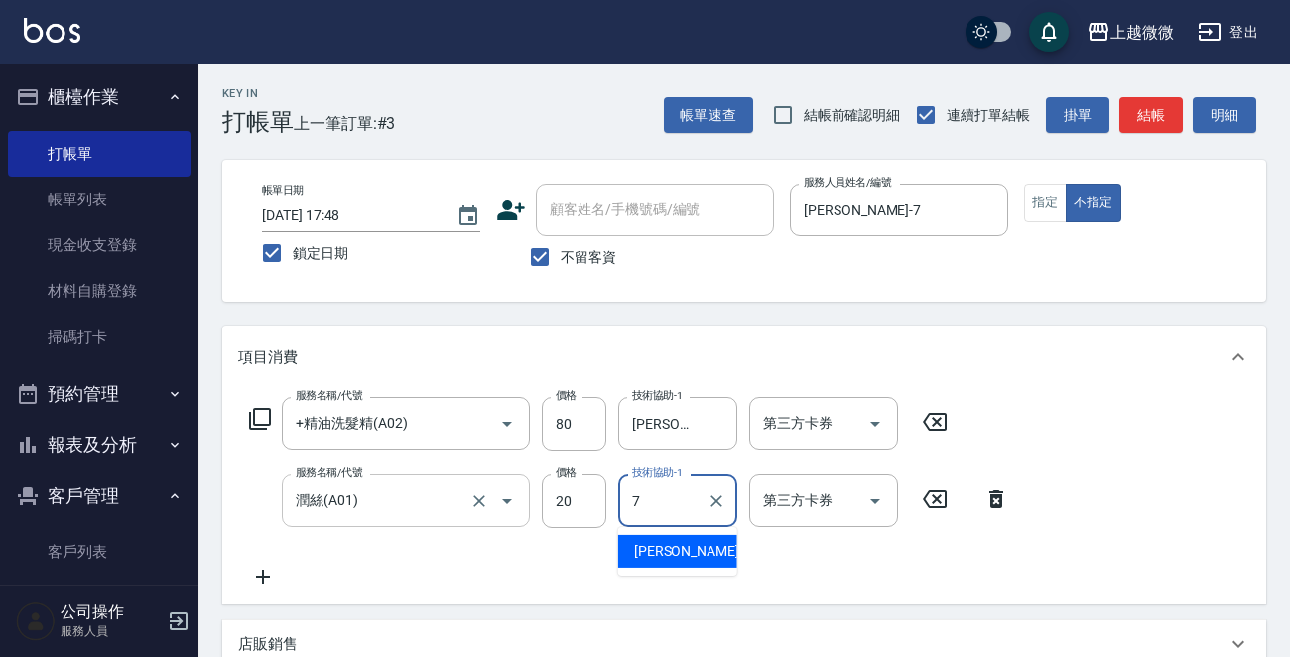
type input "[PERSON_NAME]-7"
click at [252, 575] on icon at bounding box center [263, 577] width 50 height 24
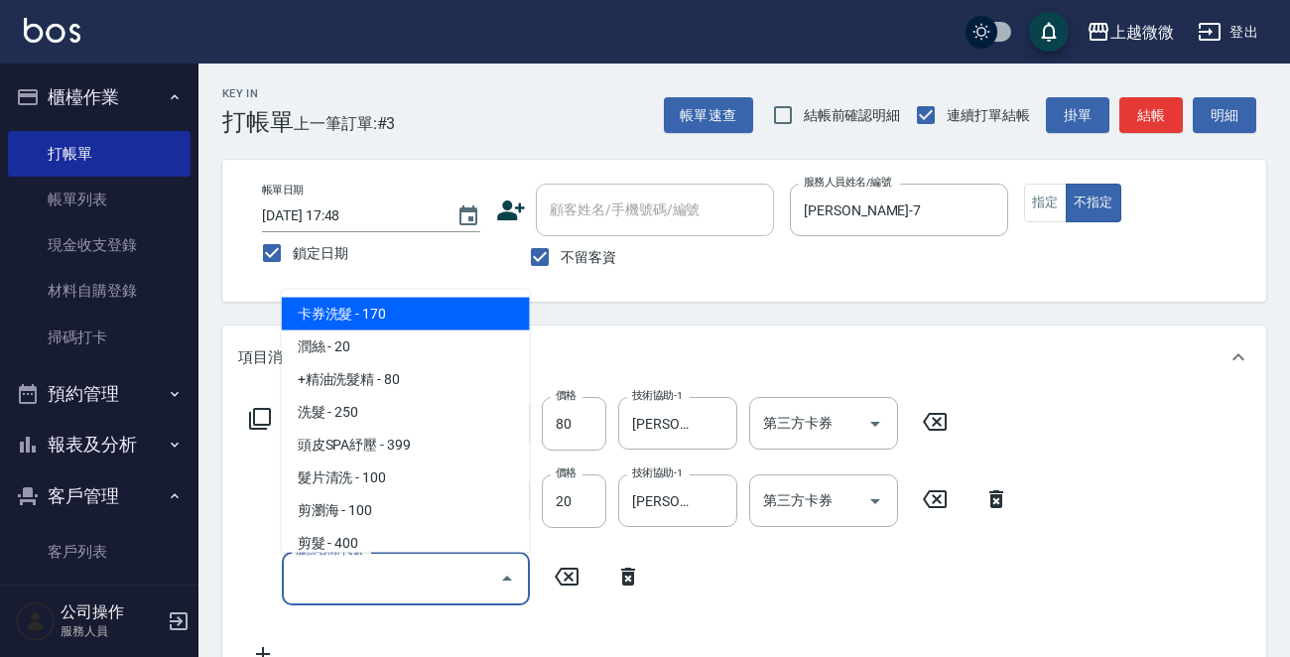
click at [378, 578] on input "服務名稱/代號" at bounding box center [391, 578] width 200 height 35
type input "ㄕ"
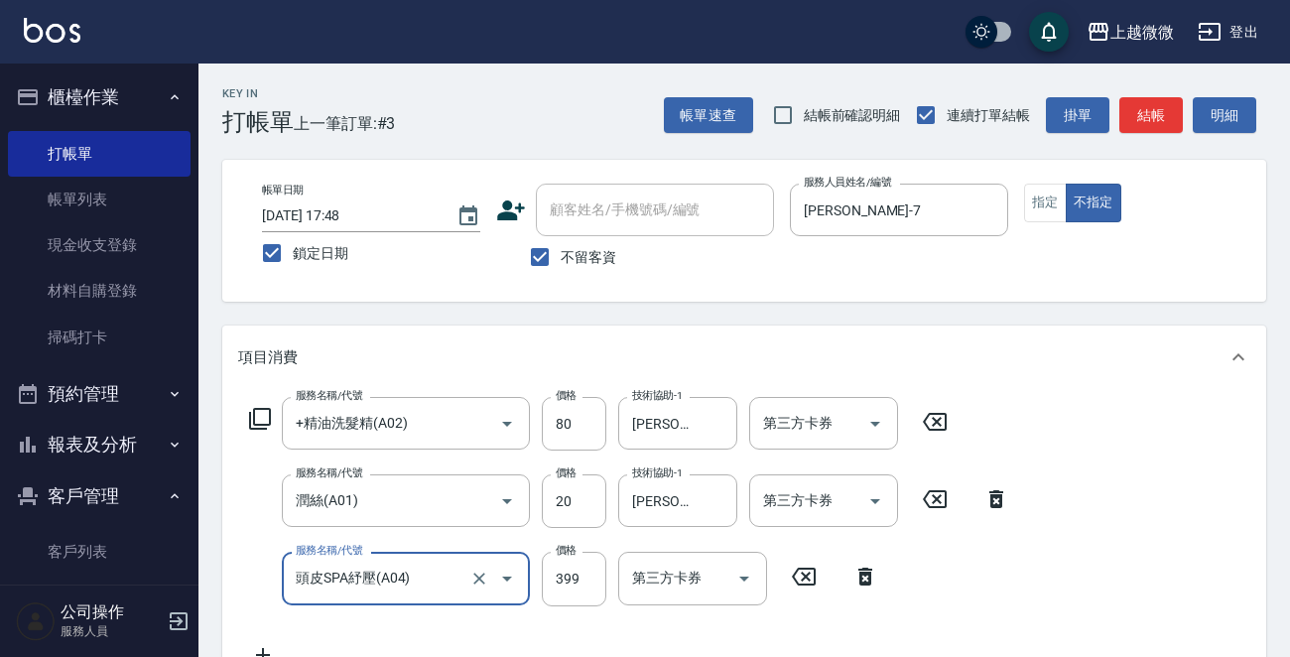
type input "頭皮SPA紓壓(A04)"
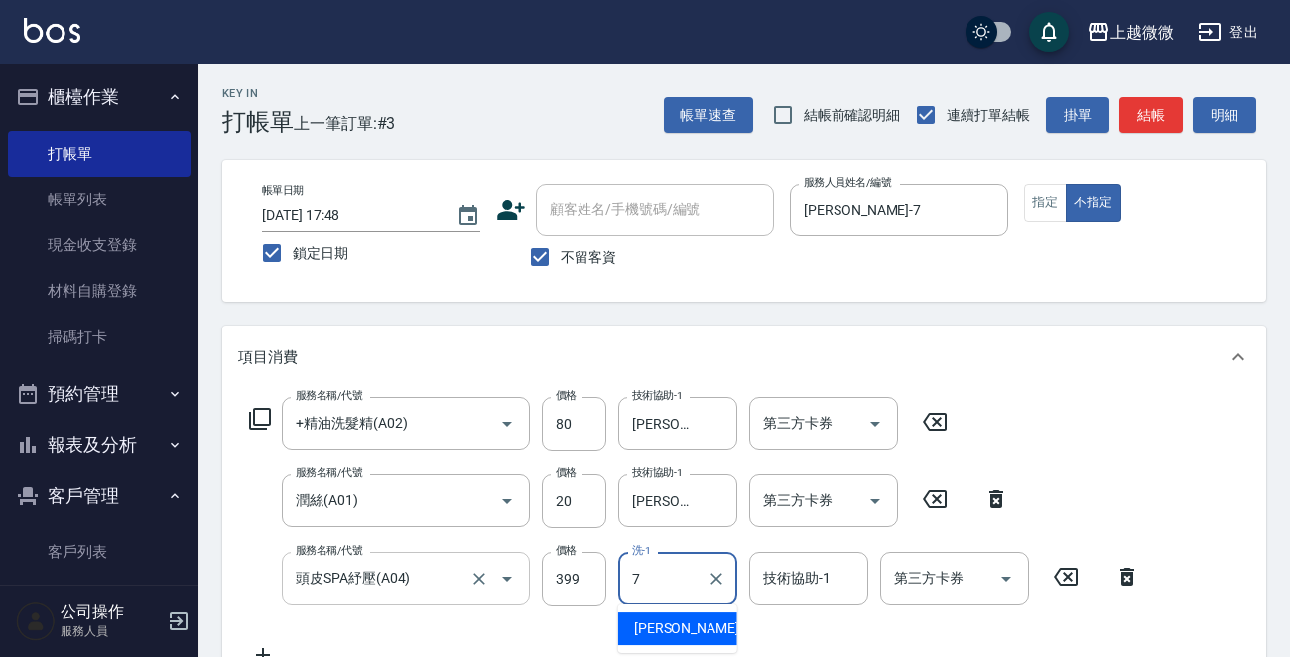
type input "[PERSON_NAME]-7"
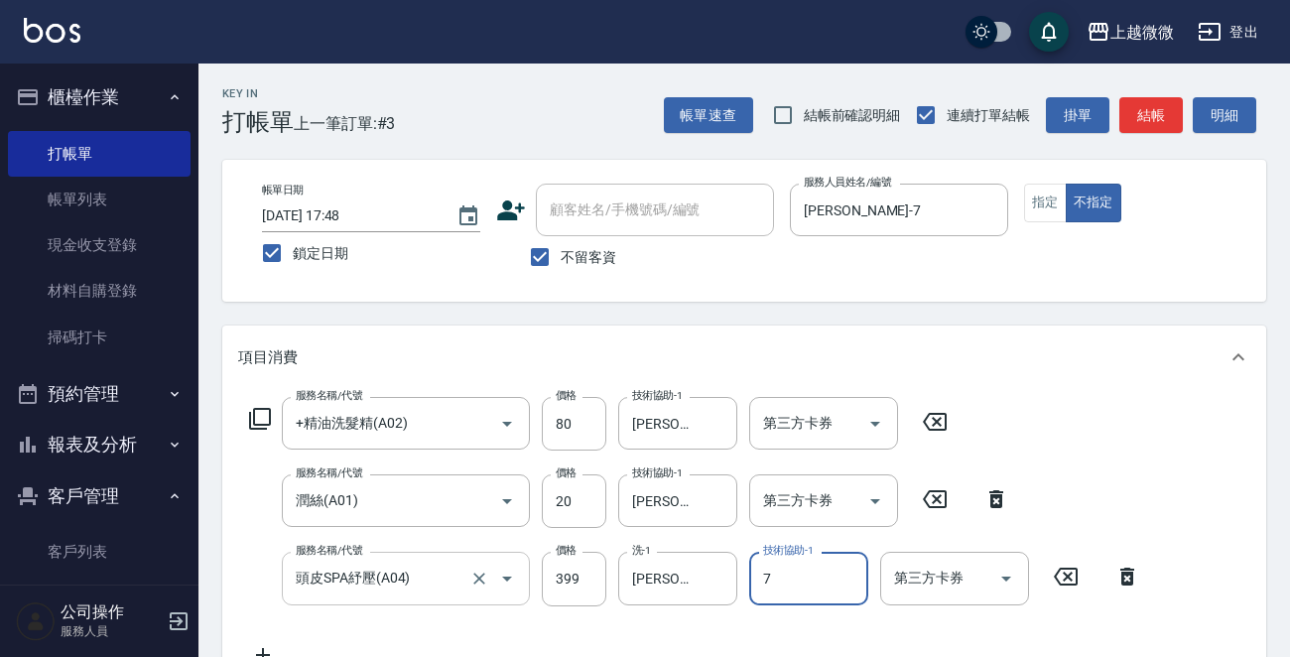
type input "[PERSON_NAME]-7"
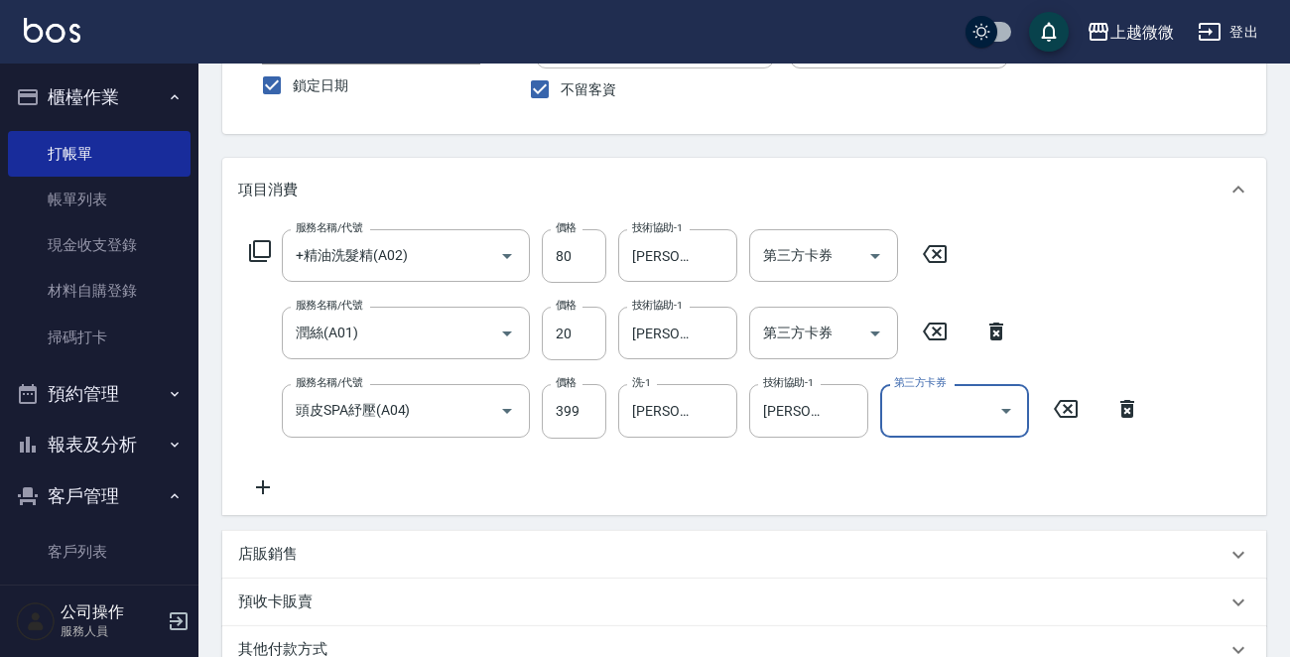
scroll to position [55, 0]
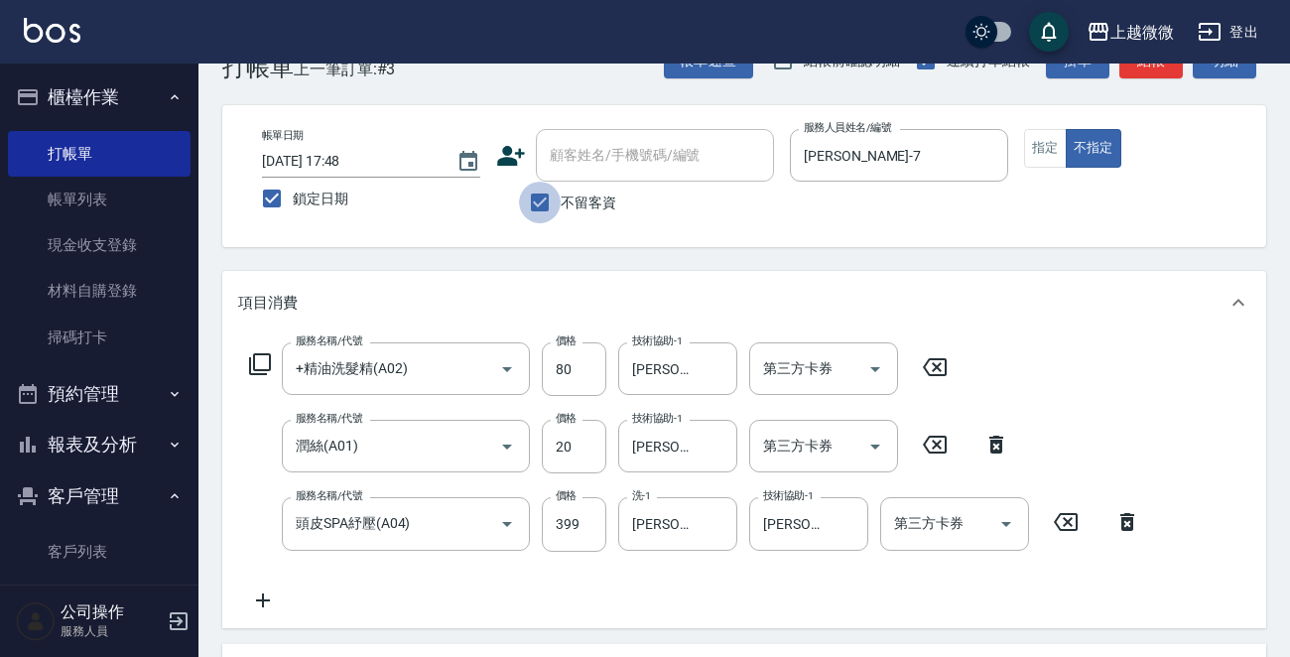
drag, startPoint x: 543, startPoint y: 206, endPoint x: 556, endPoint y: 184, distance: 26.2
click at [542, 205] on input "不留客資" at bounding box center [540, 203] width 42 height 42
checkbox input "false"
click at [604, 153] on div "顧客姓名/手機號碼/編號 顧客姓名/手機號碼/編號" at bounding box center [655, 155] width 238 height 53
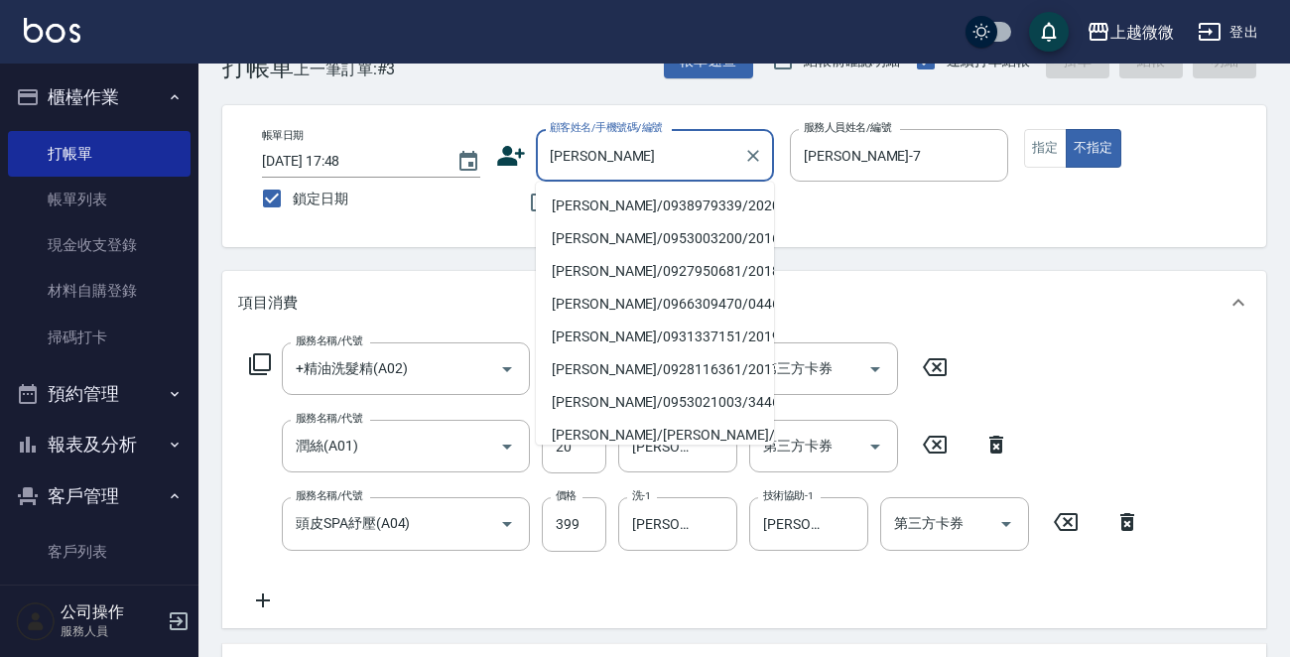
click at [611, 197] on li "[PERSON_NAME]/0938979339/2020" at bounding box center [655, 206] width 238 height 33
type input "[PERSON_NAME]/0938979339/2020"
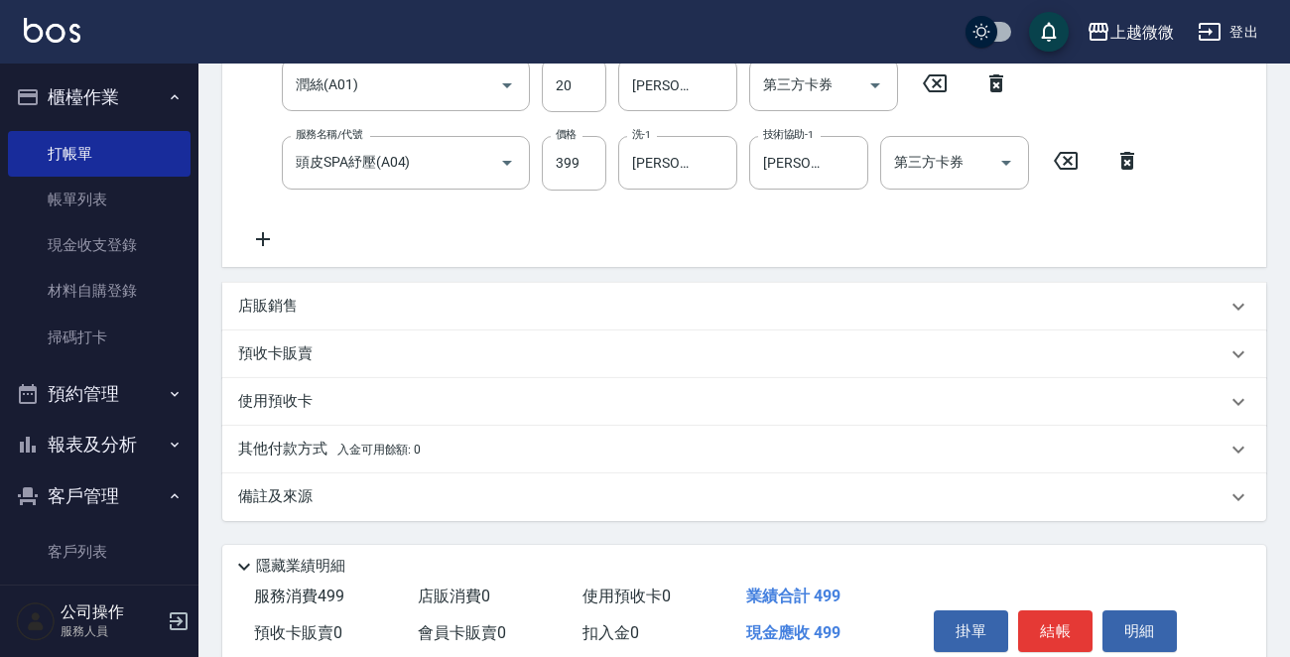
scroll to position [499, 0]
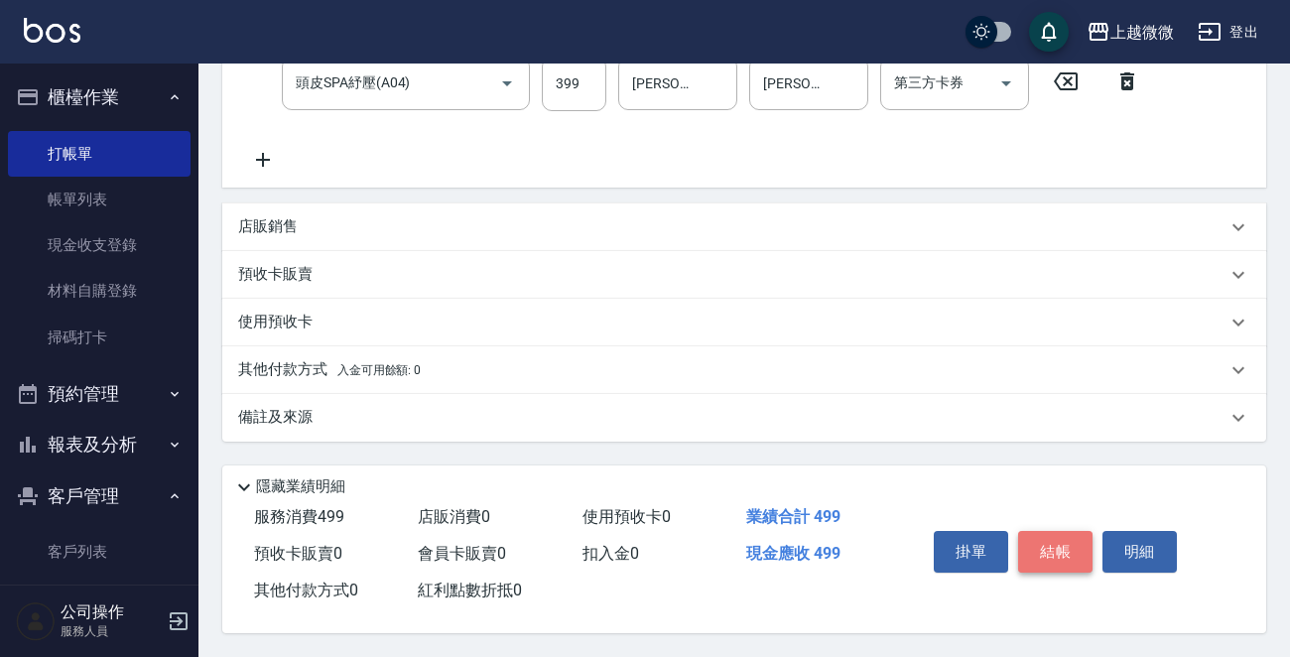
click at [1047, 545] on button "結帳" at bounding box center [1055, 552] width 74 height 42
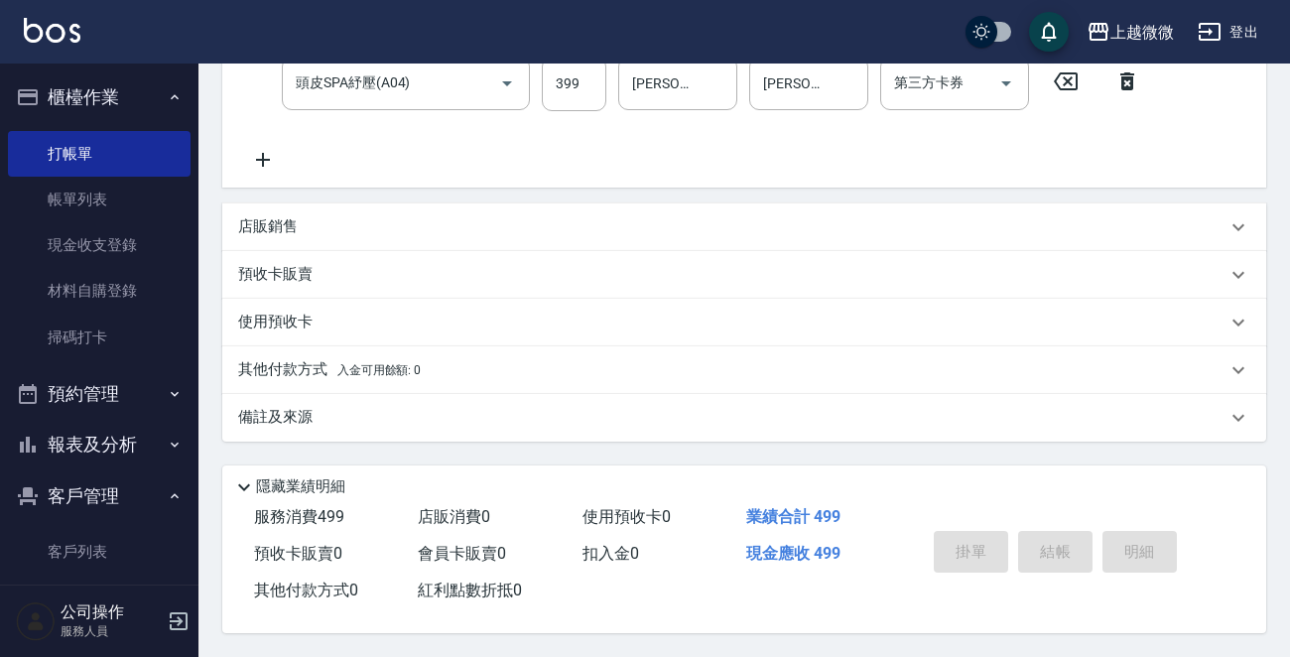
scroll to position [0, 0]
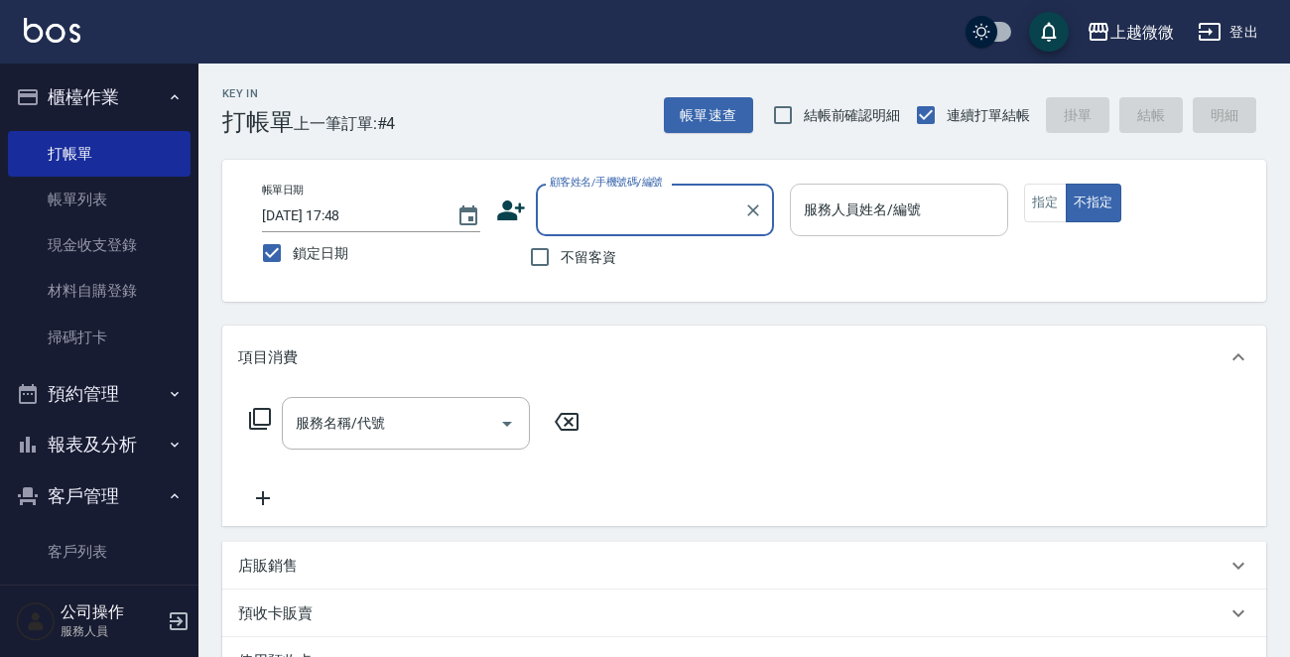
click at [899, 222] on input "服務人員姓名/編號" at bounding box center [899, 210] width 200 height 35
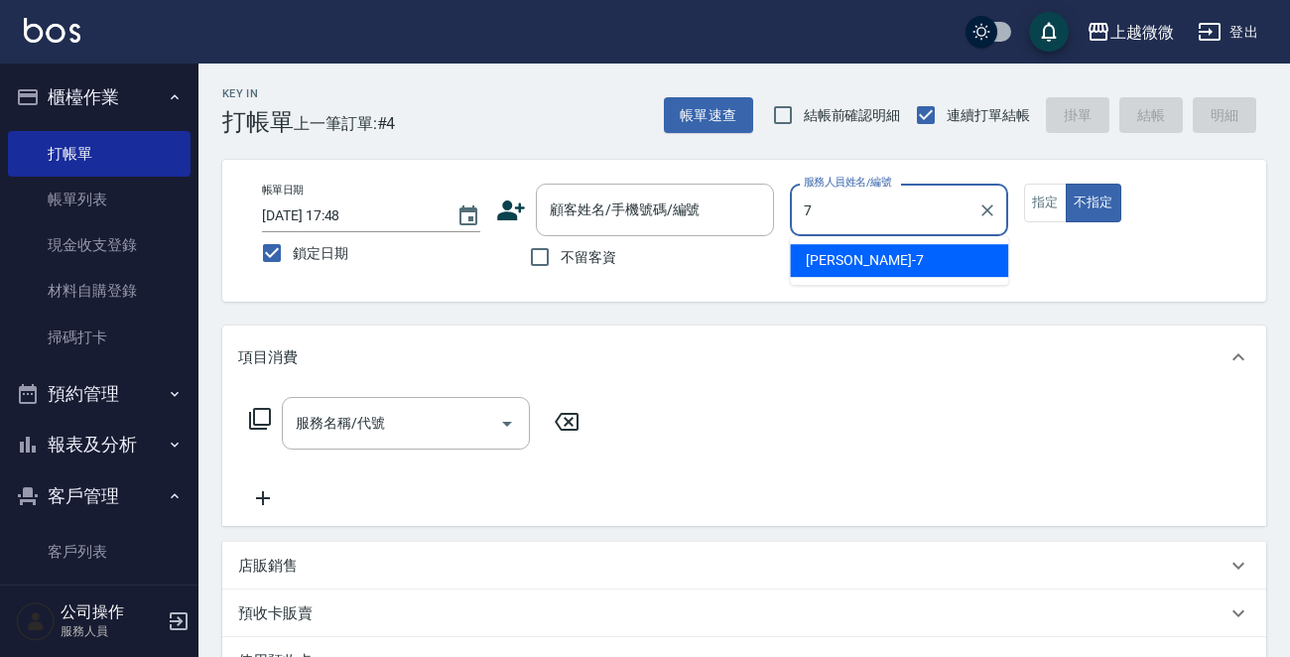
click at [872, 263] on div "[PERSON_NAME] -7" at bounding box center [899, 260] width 218 height 33
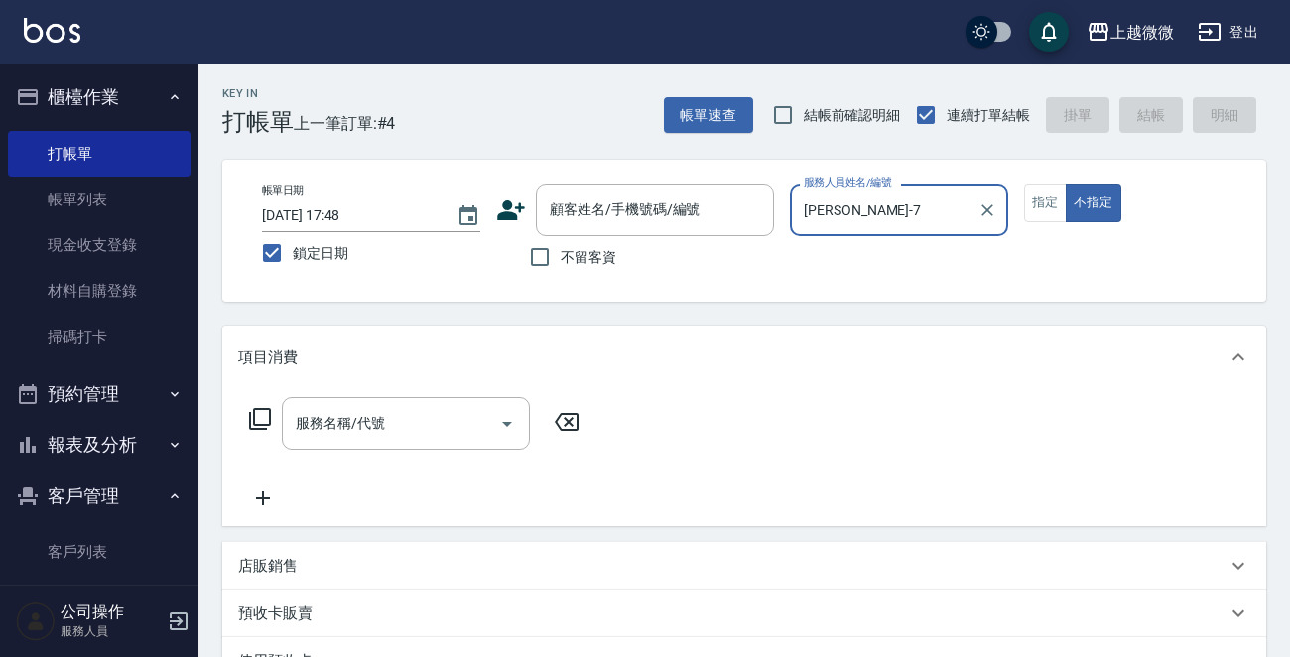
type input "[PERSON_NAME]-7"
click at [539, 267] on input "不留客資" at bounding box center [540, 257] width 42 height 42
checkbox input "true"
click at [426, 397] on div "服務名稱/代號" at bounding box center [406, 423] width 248 height 53
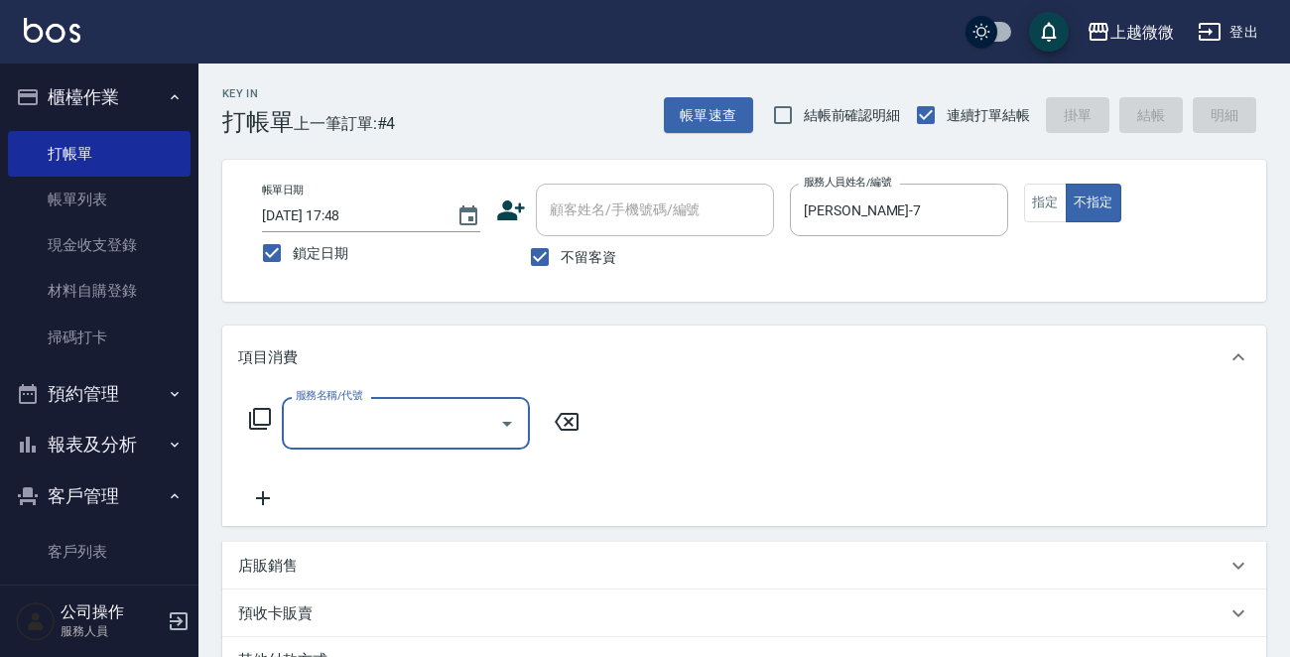
click at [426, 415] on input "服務名稱/代號" at bounding box center [391, 423] width 200 height 35
drag, startPoint x: 392, startPoint y: 441, endPoint x: 377, endPoint y: 404, distance: 39.6
click at [387, 441] on div "服務名稱/代號" at bounding box center [406, 423] width 248 height 53
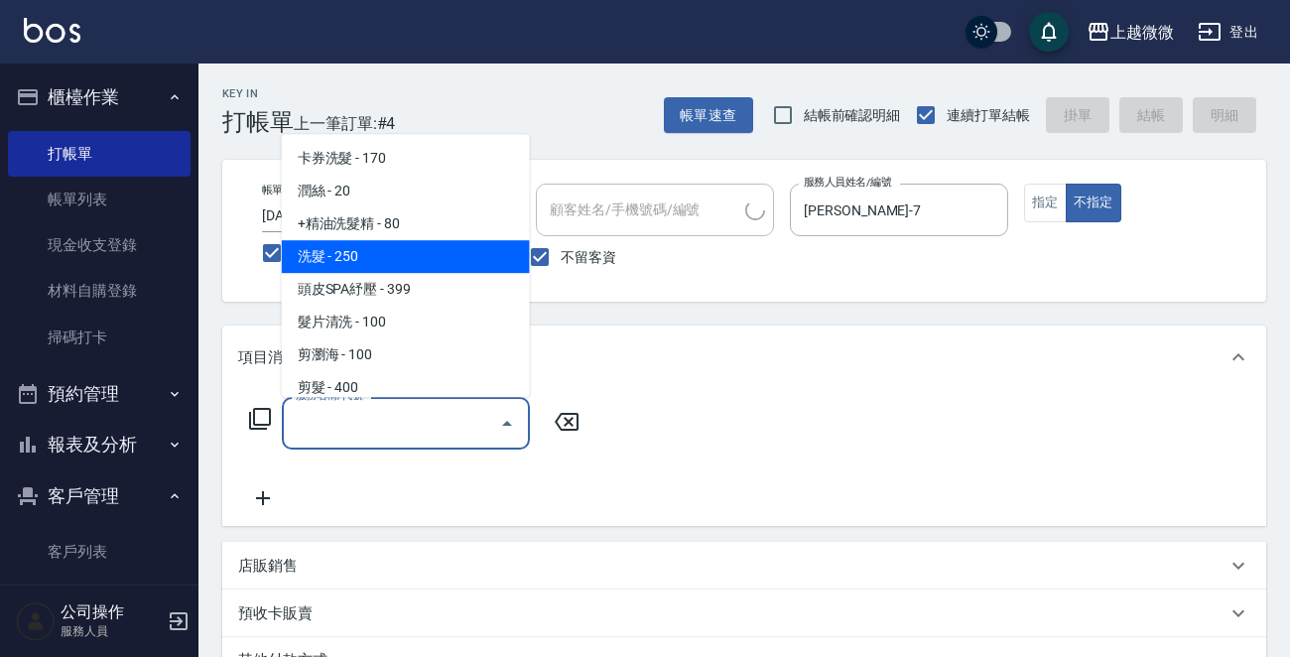
click at [370, 252] on span "洗髮 - 250" at bounding box center [406, 256] width 248 height 33
type input "洗髮(A03)"
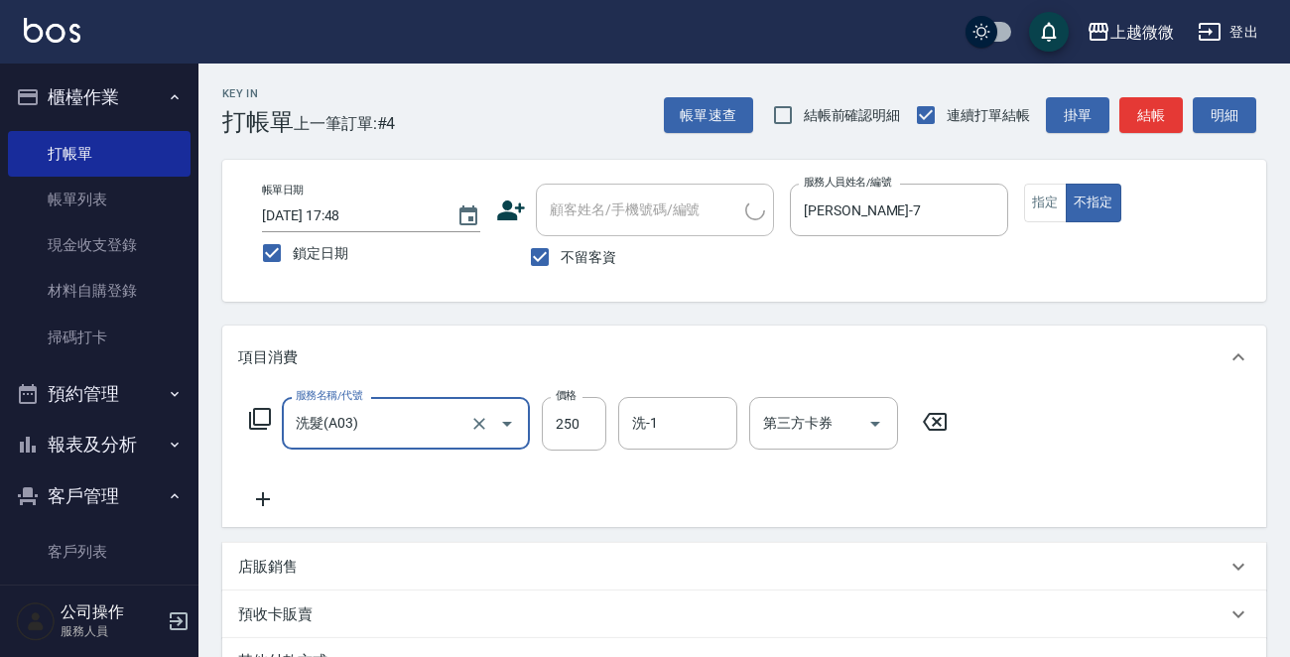
drag, startPoint x: 280, startPoint y: 495, endPoint x: 269, endPoint y: 496, distance: 11.0
click at [269, 496] on icon at bounding box center [263, 499] width 50 height 24
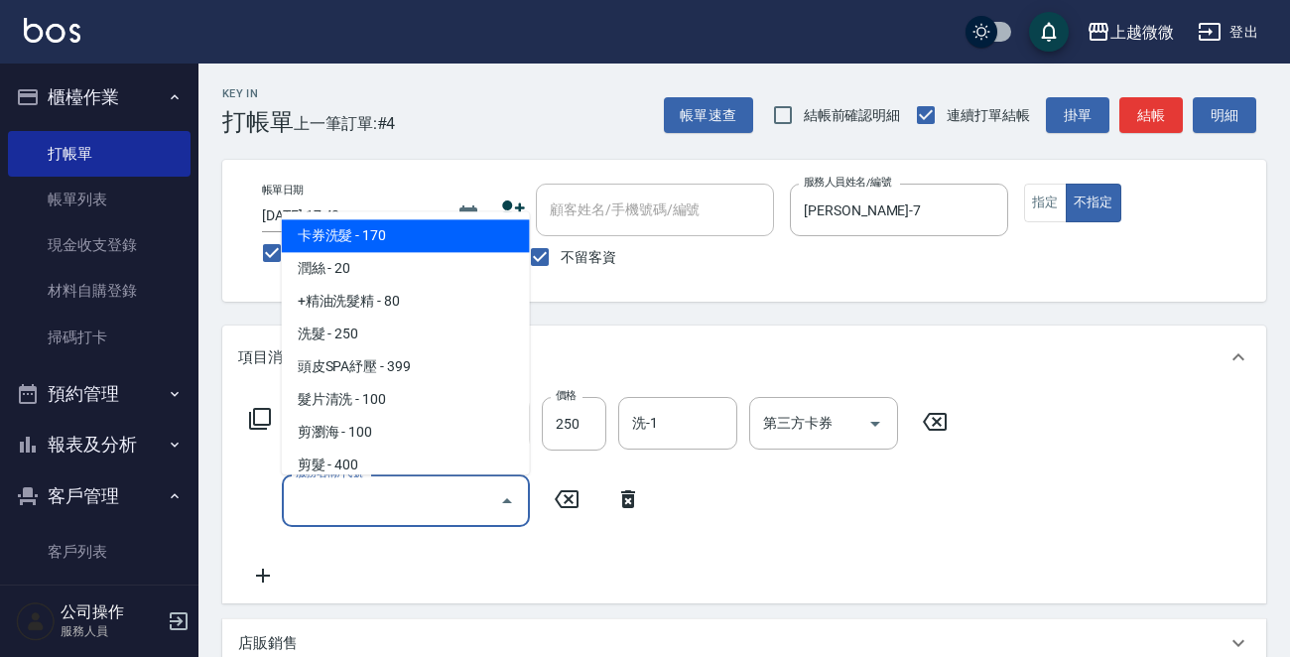
click at [401, 512] on input "服務名稱/代號" at bounding box center [391, 500] width 200 height 35
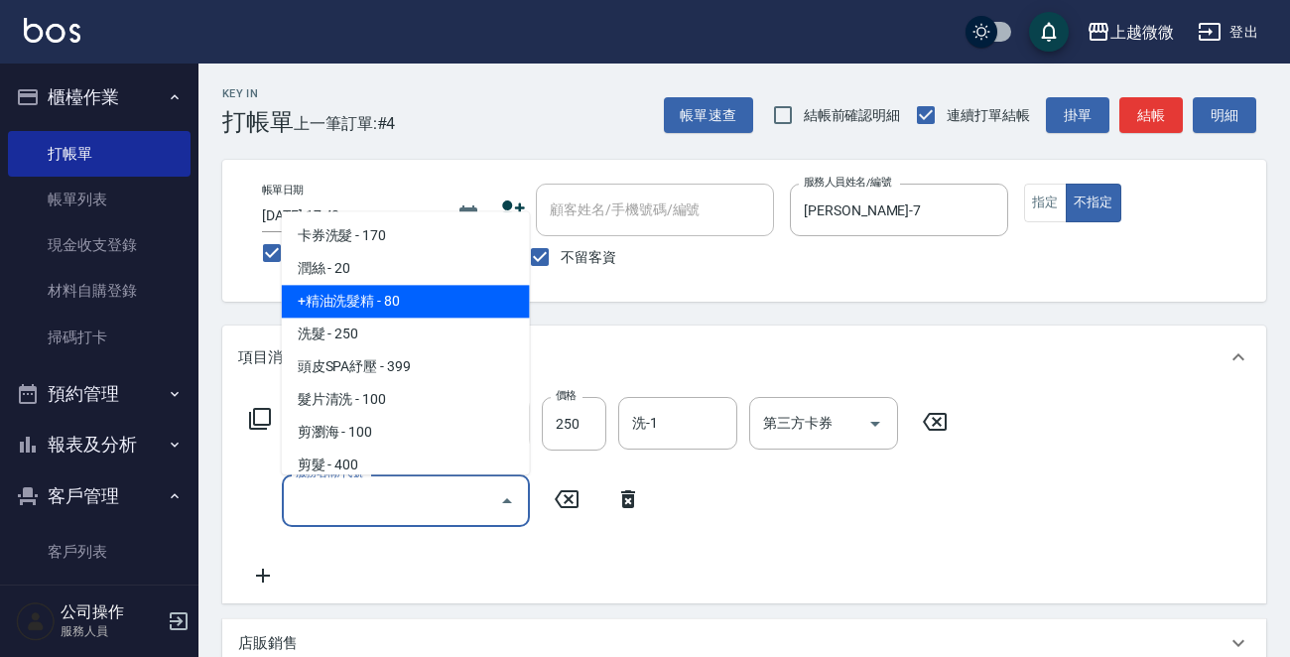
click at [411, 299] on span "+精油洗髮精 - 80" at bounding box center [406, 302] width 248 height 33
type input "+精油洗髮精(A02)"
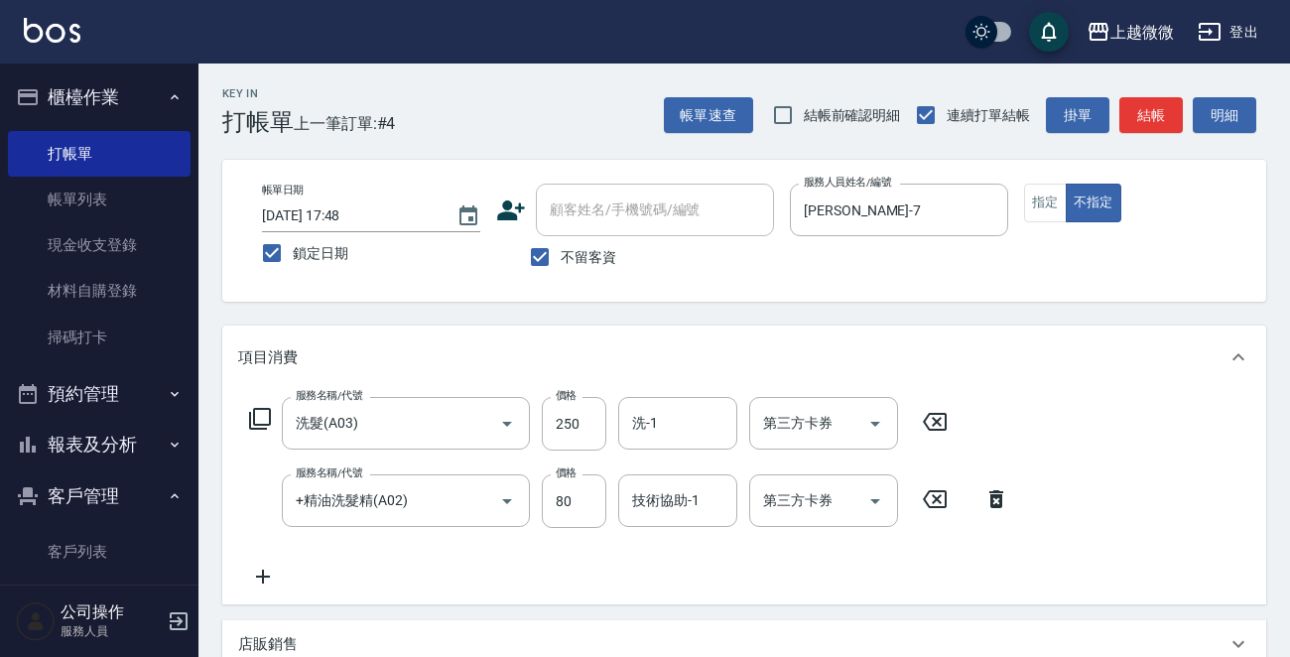
click at [267, 567] on icon at bounding box center [263, 577] width 50 height 24
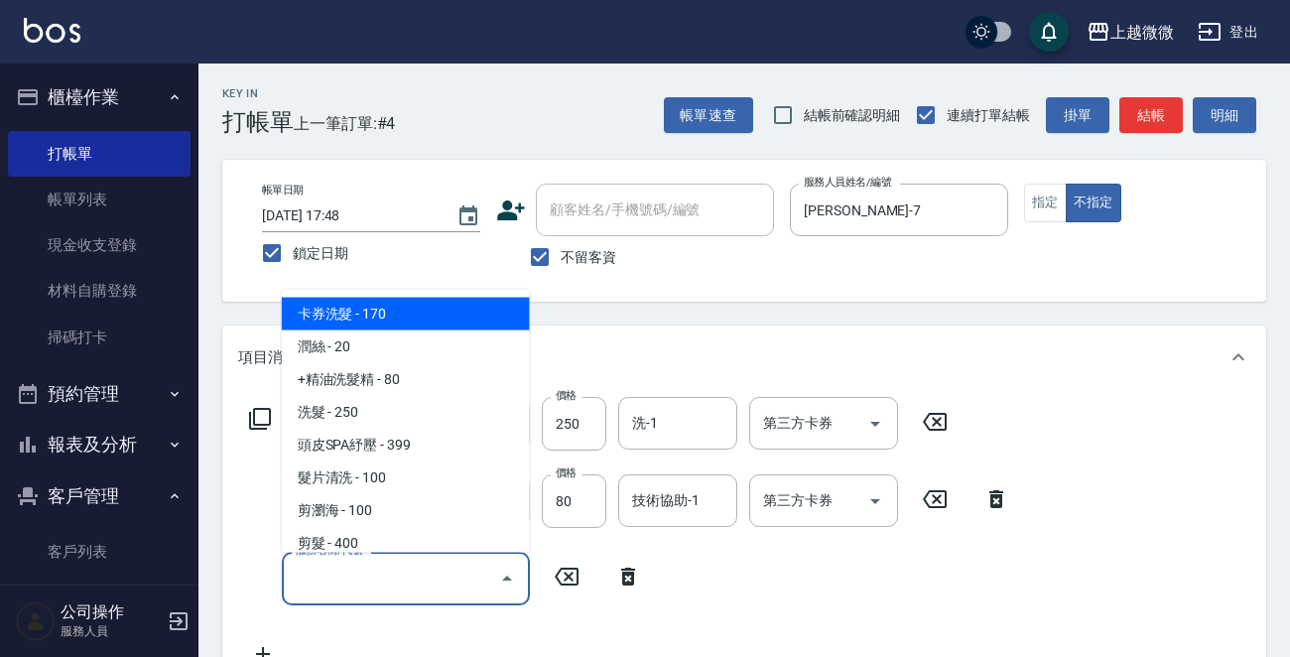
click at [356, 573] on input "服務名稱/代號" at bounding box center [391, 578] width 200 height 35
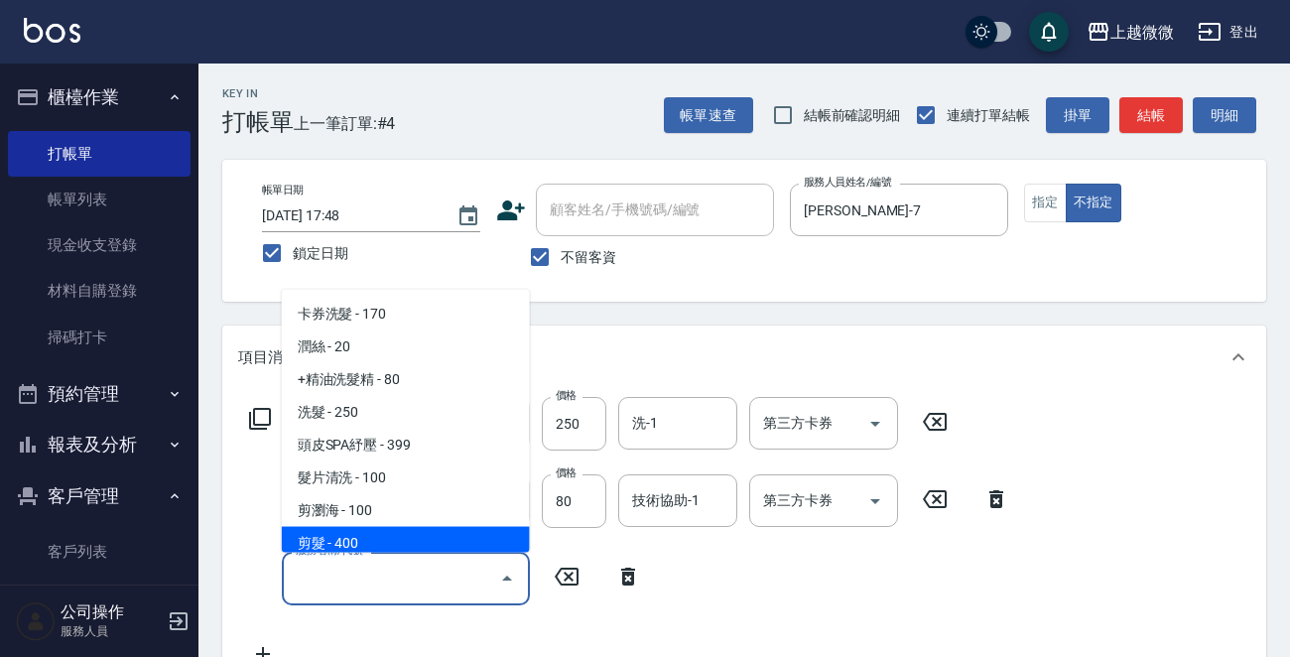
click at [404, 530] on span "剪髮 - 400" at bounding box center [406, 543] width 248 height 33
type input "剪髮(B02)"
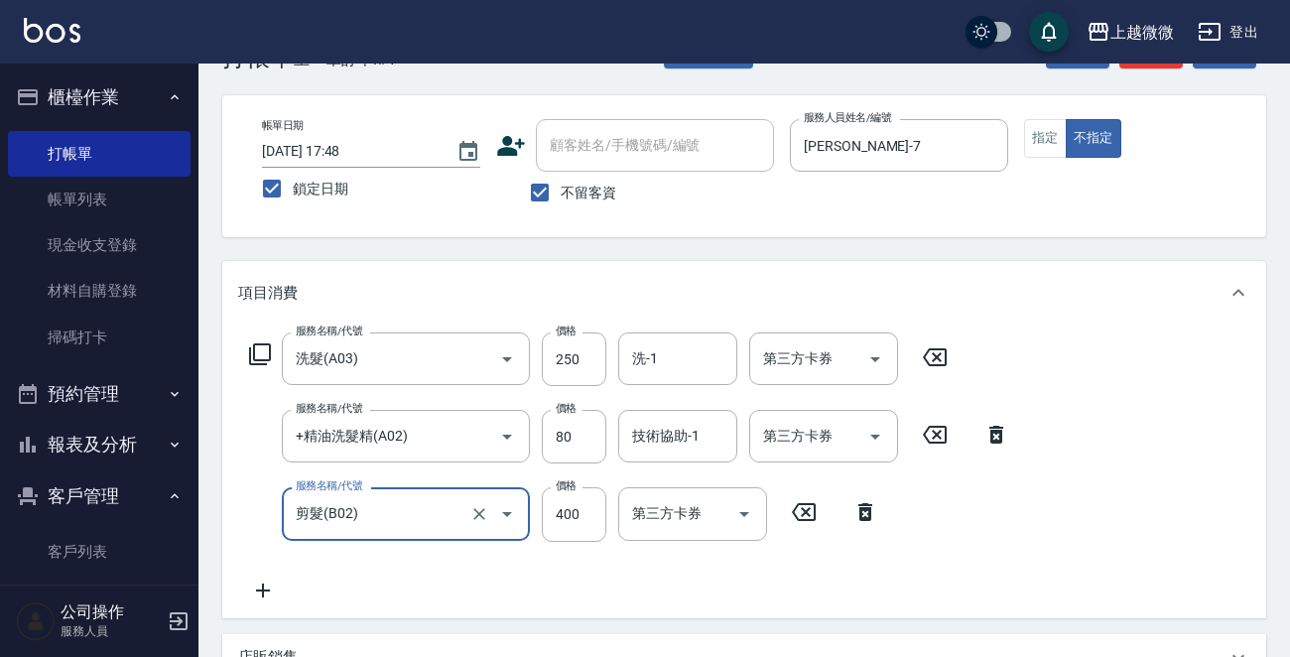
scroll to position [99, 0]
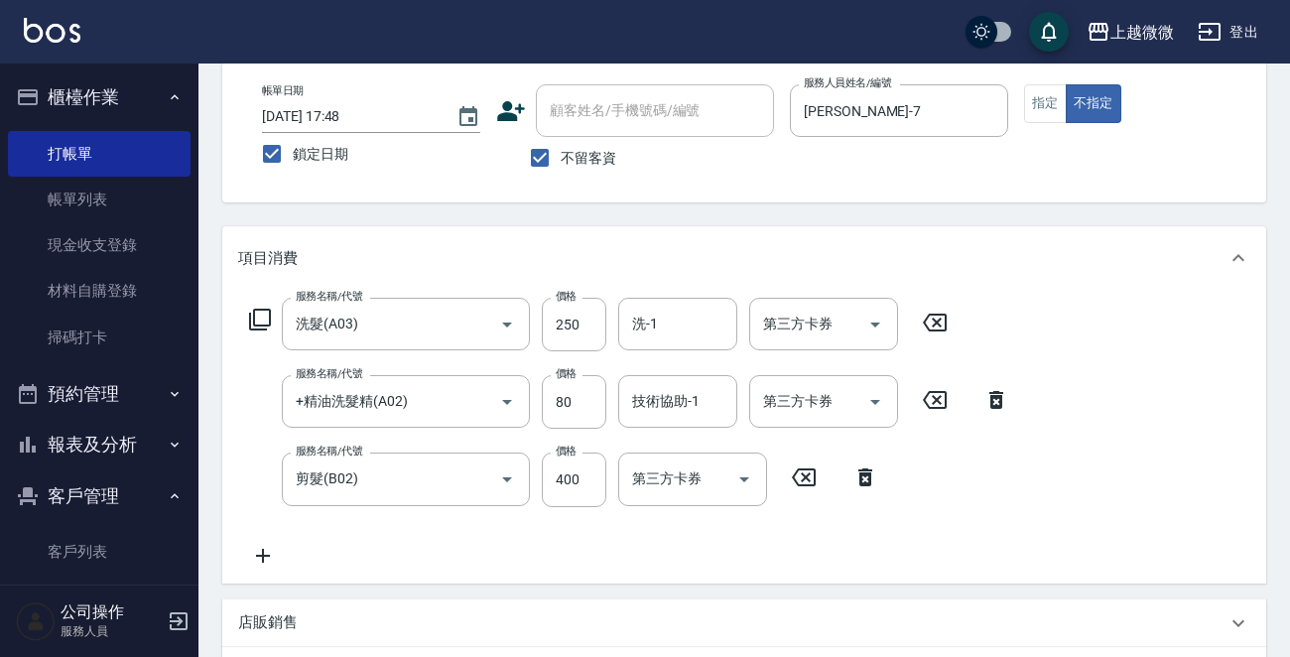
click at [268, 561] on icon at bounding box center [263, 556] width 50 height 24
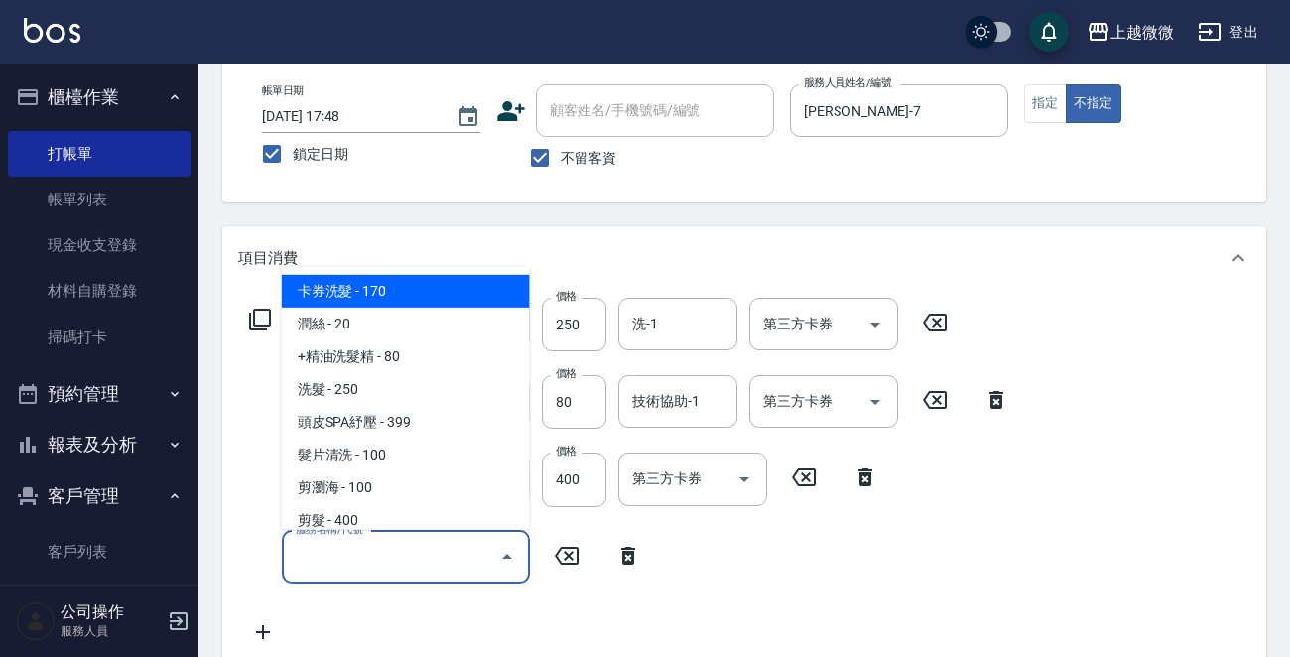
click at [374, 553] on input "服務名稱/代號" at bounding box center [391, 557] width 200 height 35
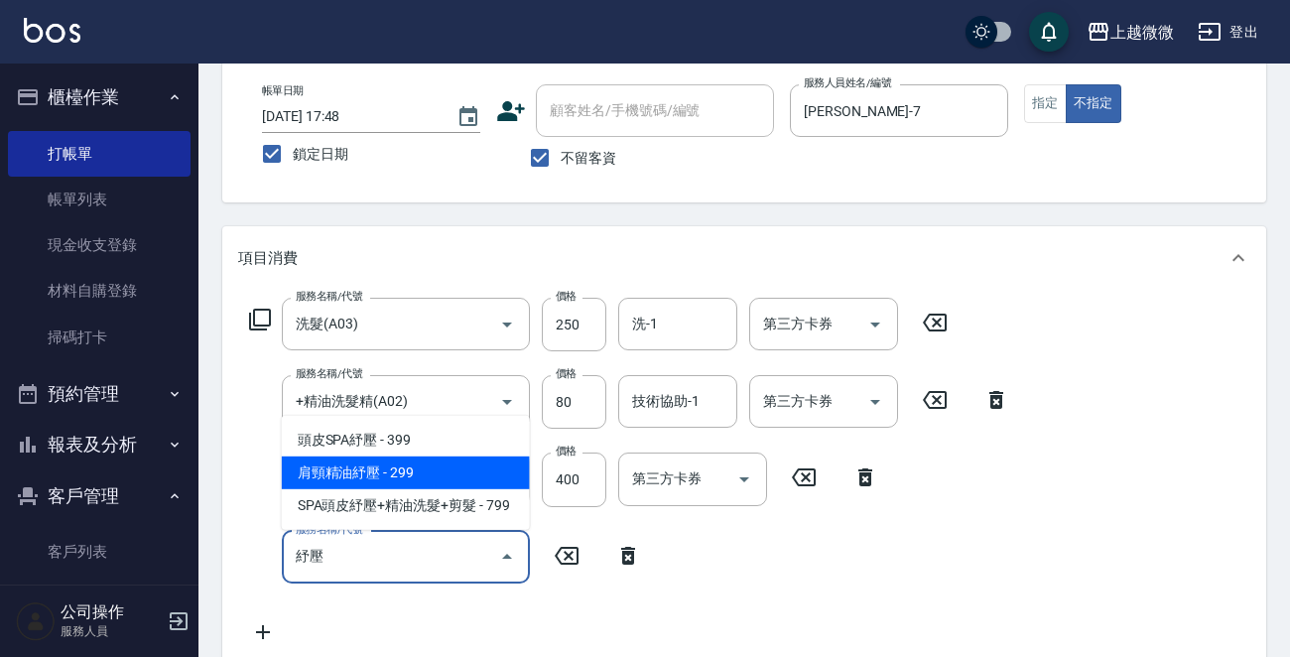
click at [408, 464] on span "肩頸精油紓壓 - 299" at bounding box center [406, 472] width 248 height 33
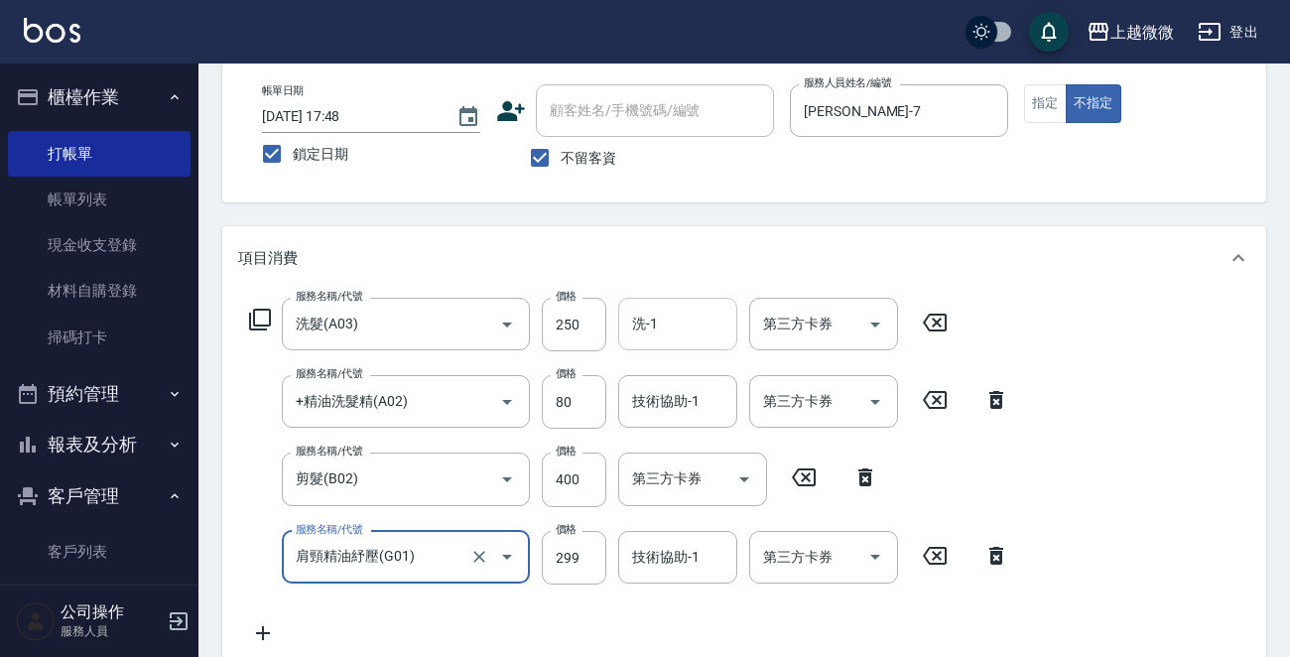
type input "肩頸精油紓壓(G01)"
click at [661, 327] on input "洗-1" at bounding box center [677, 324] width 101 height 35
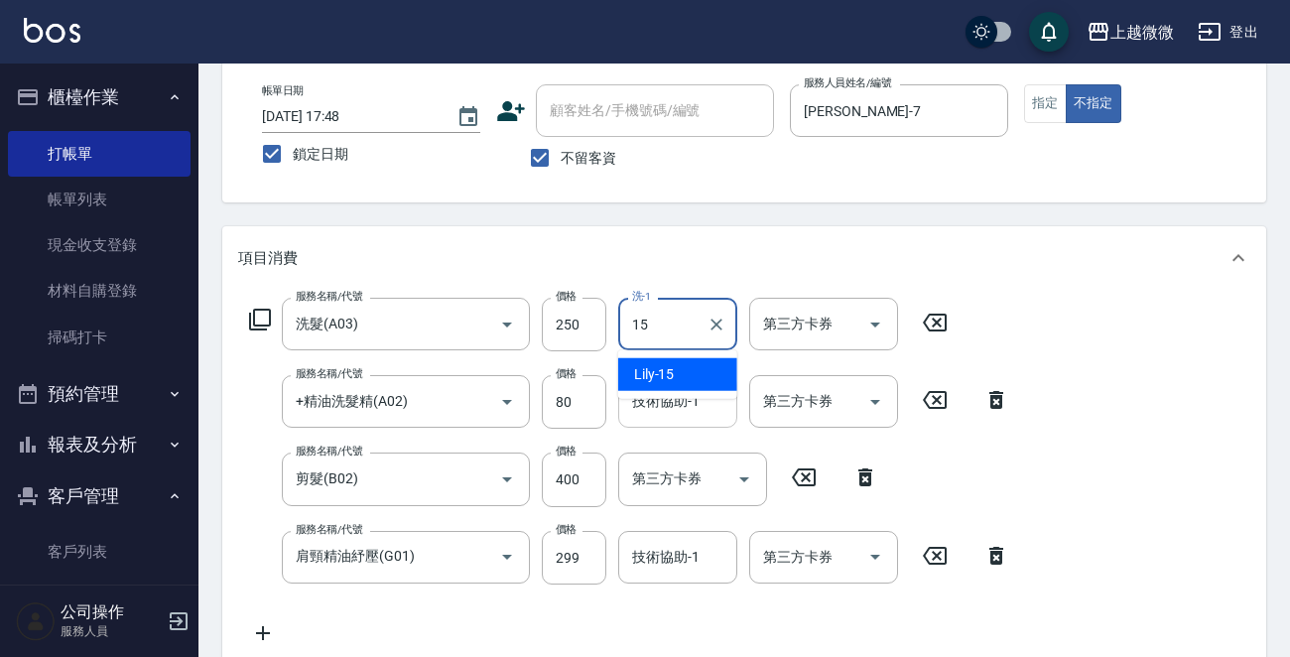
drag, startPoint x: 696, startPoint y: 366, endPoint x: 714, endPoint y: 400, distance: 38.6
click at [699, 366] on div "Lily -15" at bounding box center [677, 374] width 119 height 33
type input "Lily-15"
click at [711, 404] on input "技術協助-1" at bounding box center [677, 401] width 101 height 35
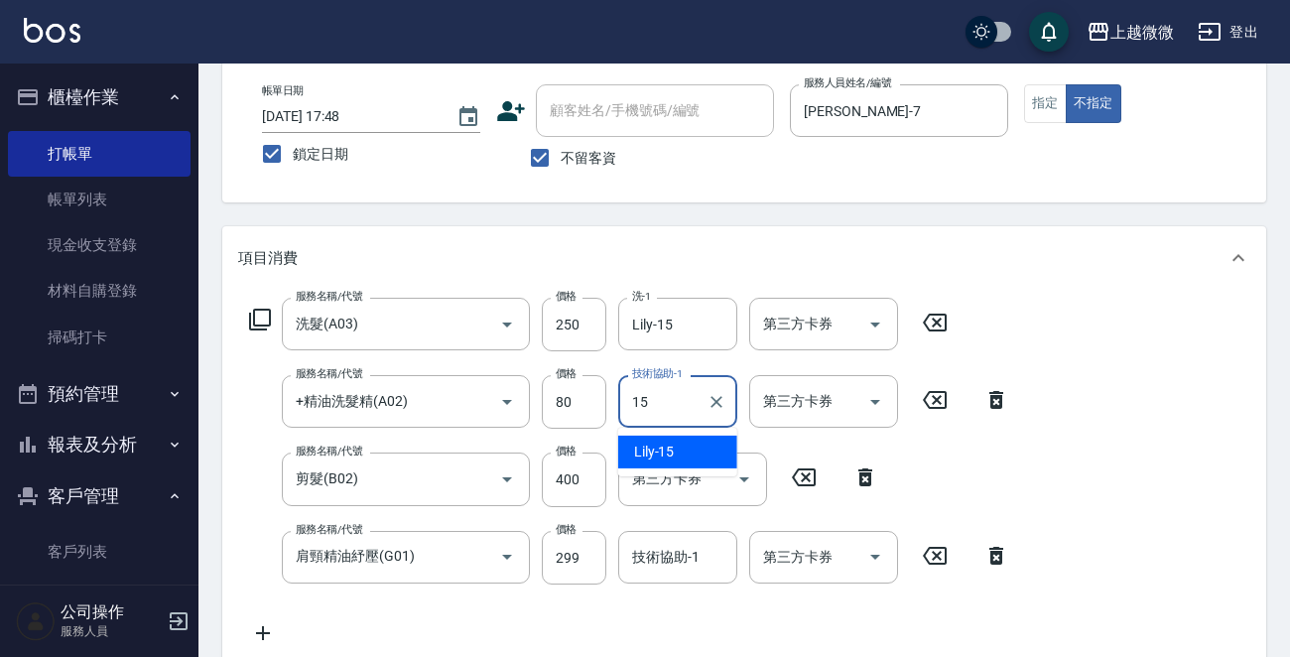
click at [683, 438] on div "Lily -15" at bounding box center [677, 452] width 119 height 33
type input "Lily-15"
drag, startPoint x: 664, startPoint y: 555, endPoint x: 686, endPoint y: 566, distance: 24.4
click at [665, 555] on div "技術協助-1 技術協助-1" at bounding box center [677, 557] width 119 height 53
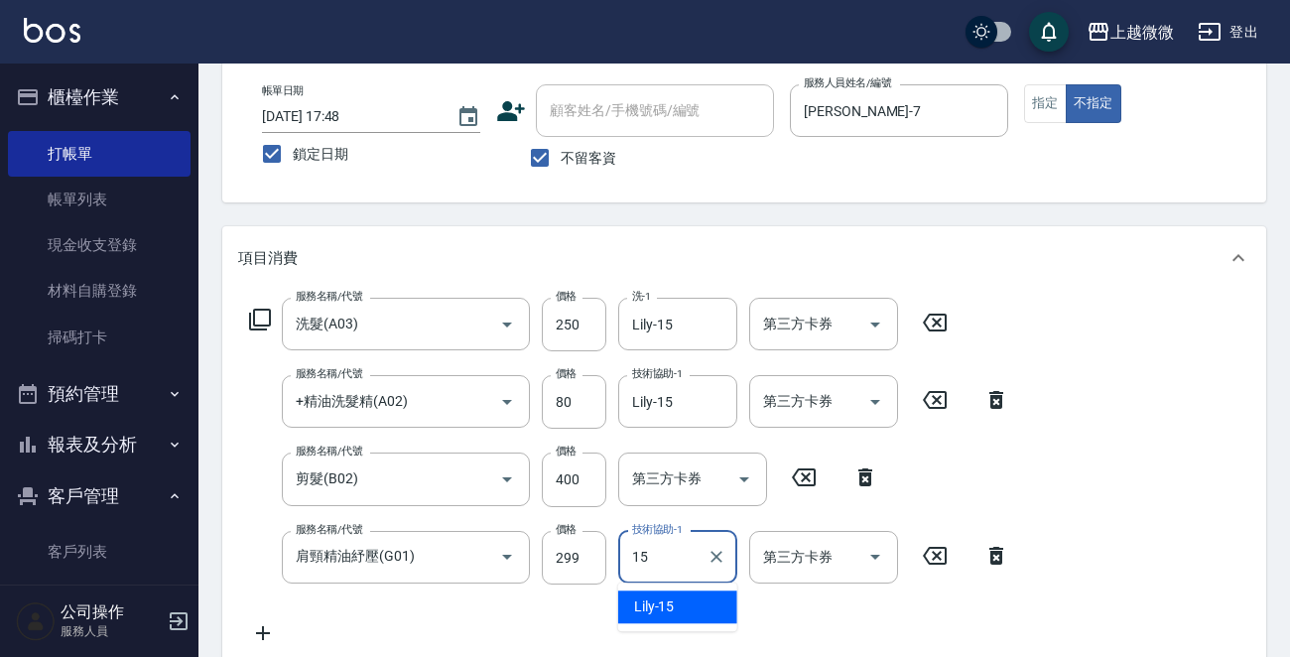
click at [677, 602] on div "Lily -15" at bounding box center [677, 606] width 119 height 33
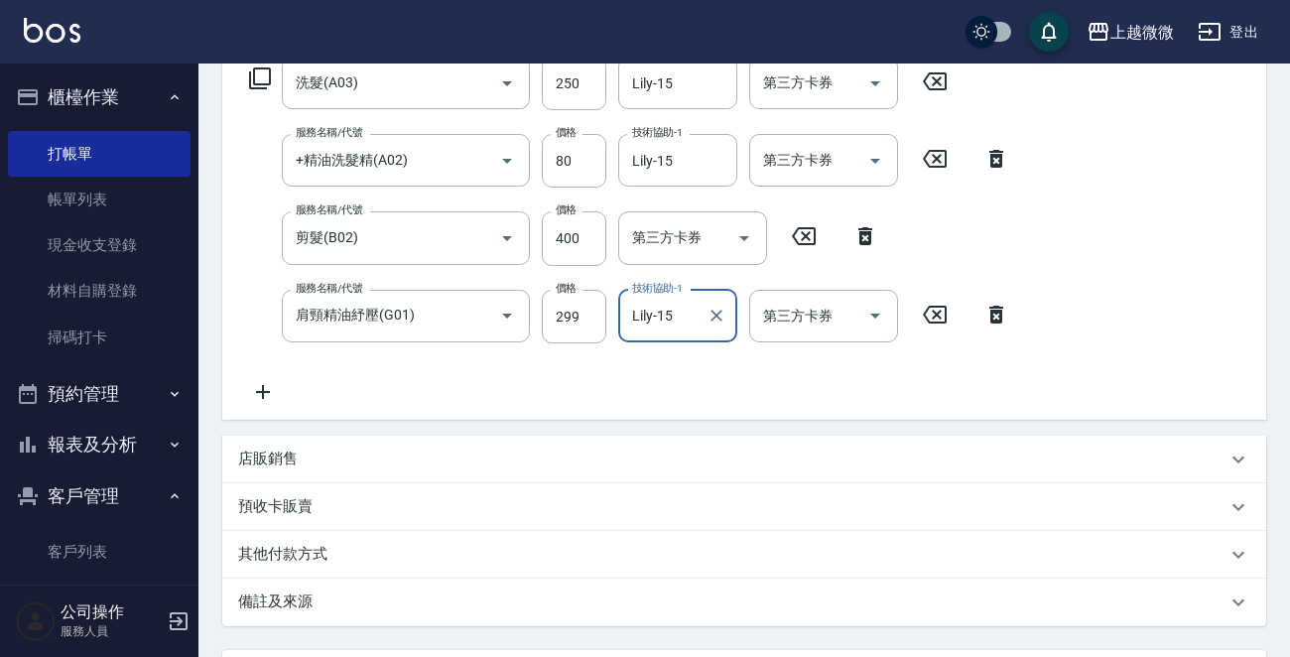
scroll to position [529, 0]
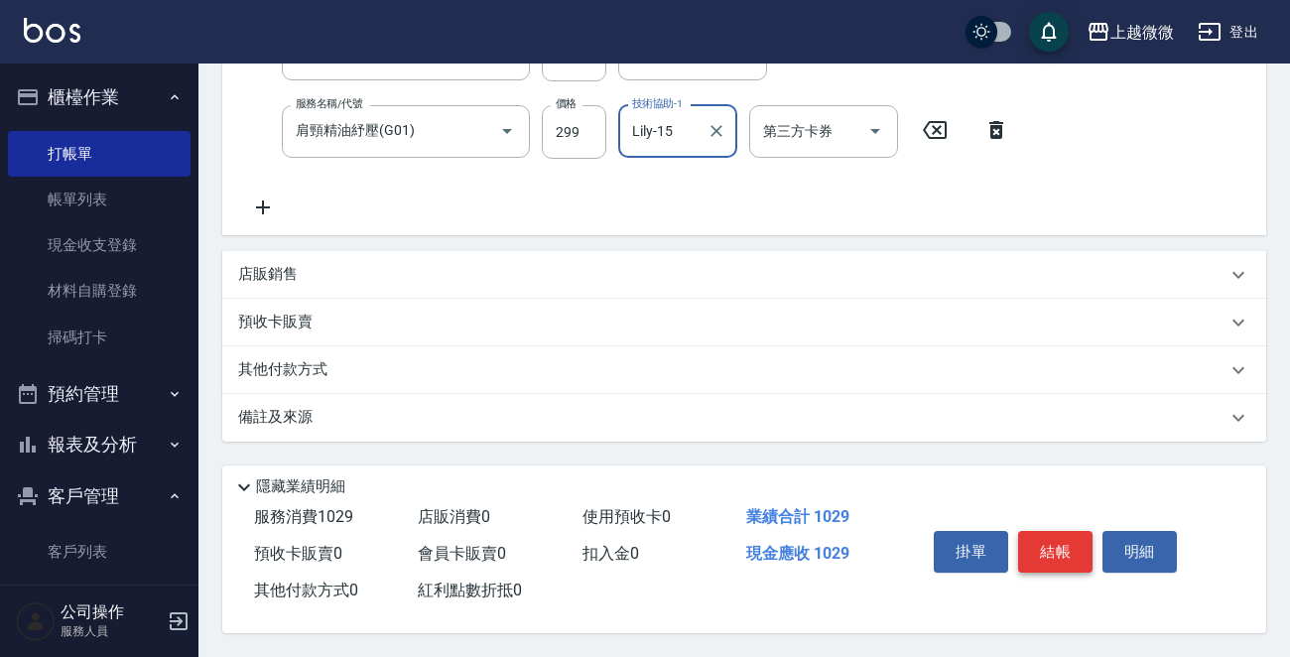
type input "Lily-15"
click at [1036, 545] on button "結帳" at bounding box center [1055, 552] width 74 height 42
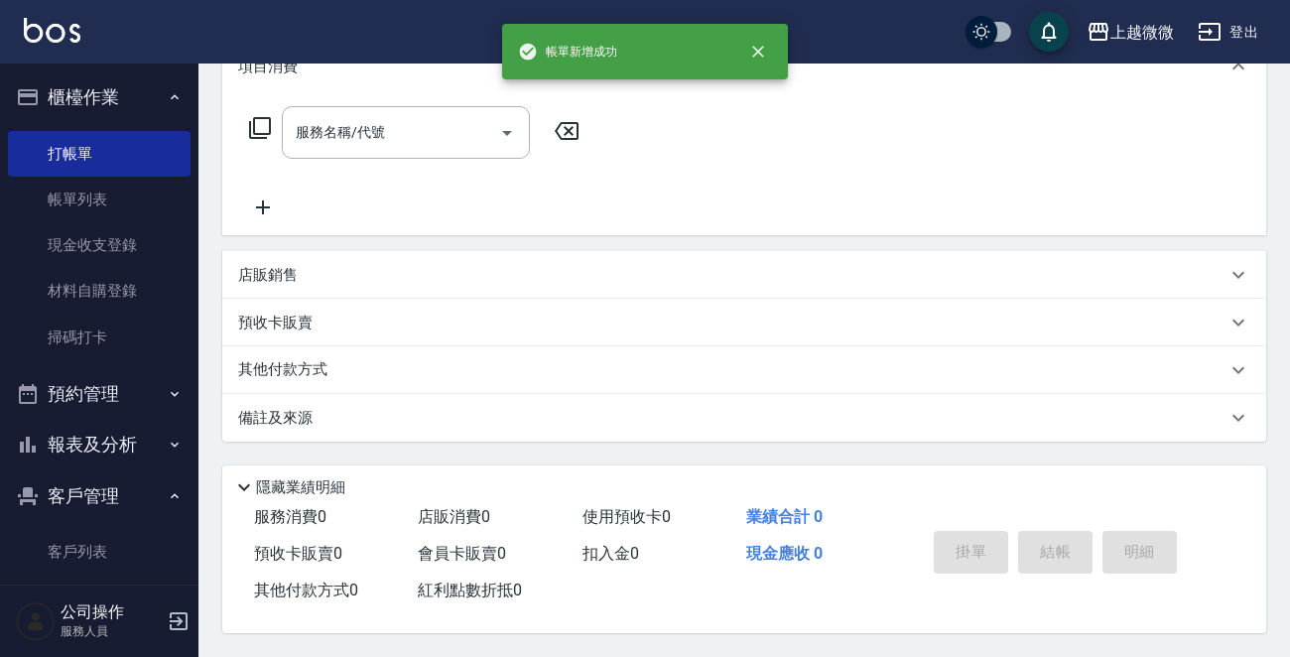
scroll to position [0, 0]
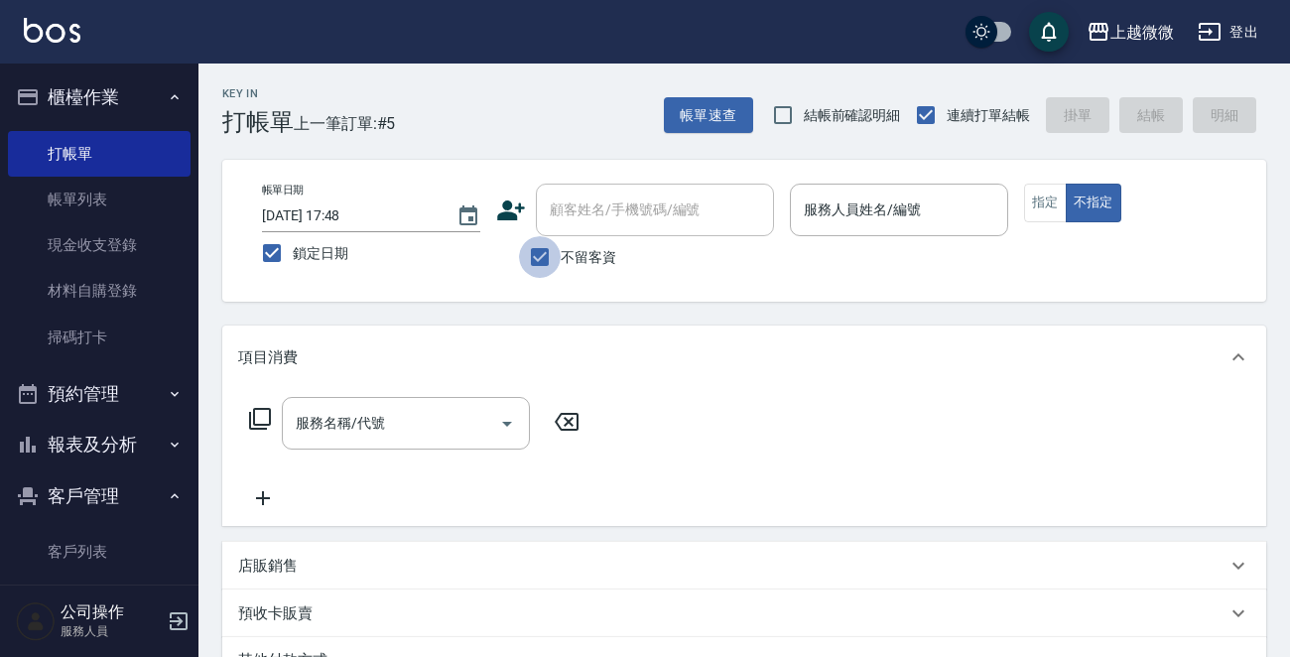
drag, startPoint x: 546, startPoint y: 240, endPoint x: 605, endPoint y: 216, distance: 64.1
click at [546, 240] on input "不留客資" at bounding box center [540, 257] width 42 height 42
checkbox input "false"
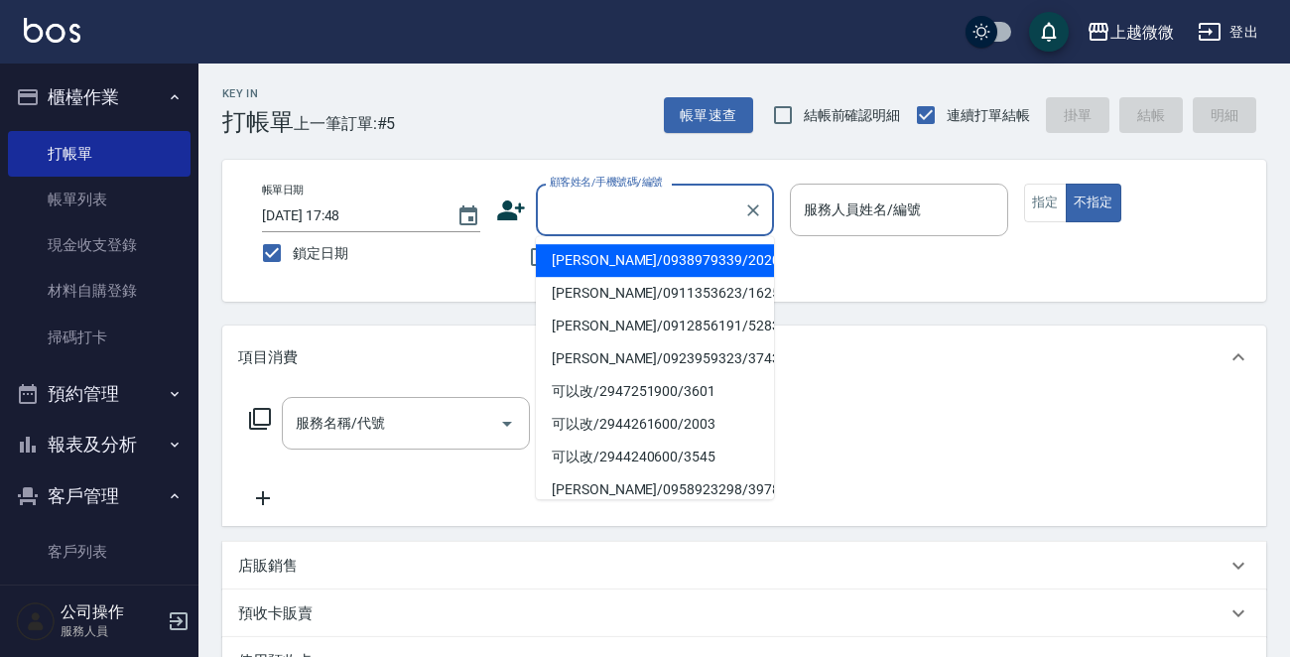
click at [605, 216] on input "顧客姓名/手機號碼/編號" at bounding box center [640, 210] width 191 height 35
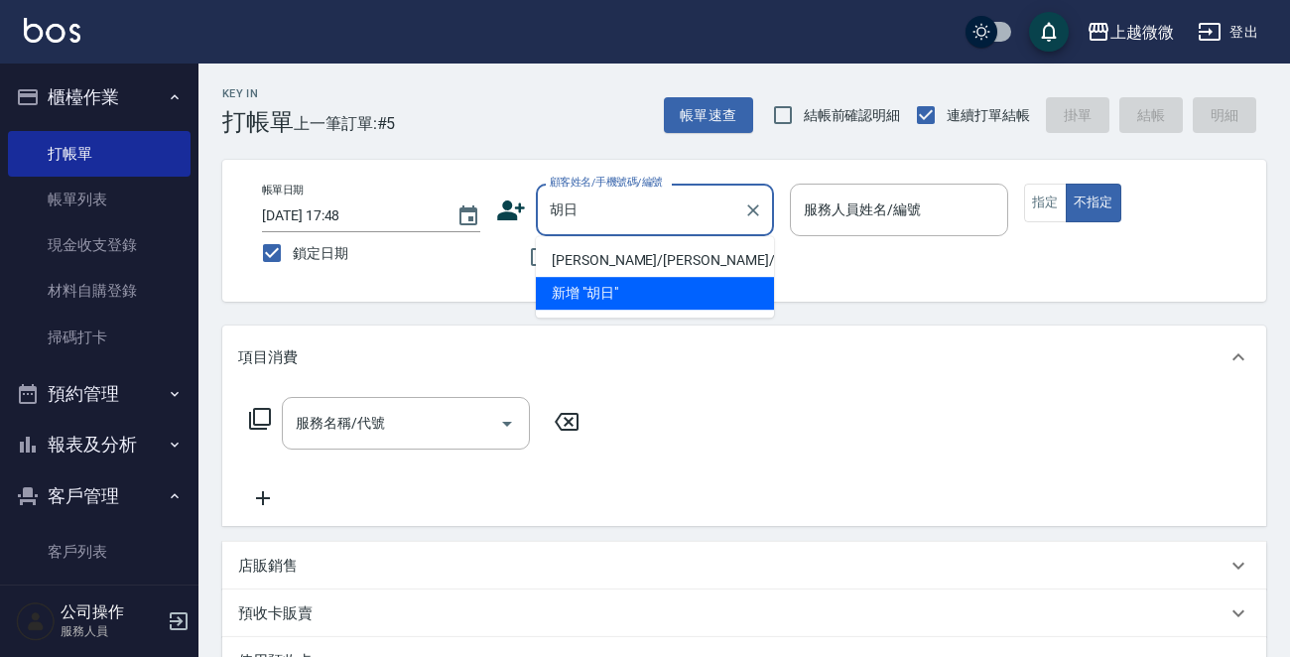
click at [633, 258] on li "[PERSON_NAME]/[PERSON_NAME]/1847" at bounding box center [655, 260] width 238 height 33
type input "[PERSON_NAME]/[PERSON_NAME]/1847"
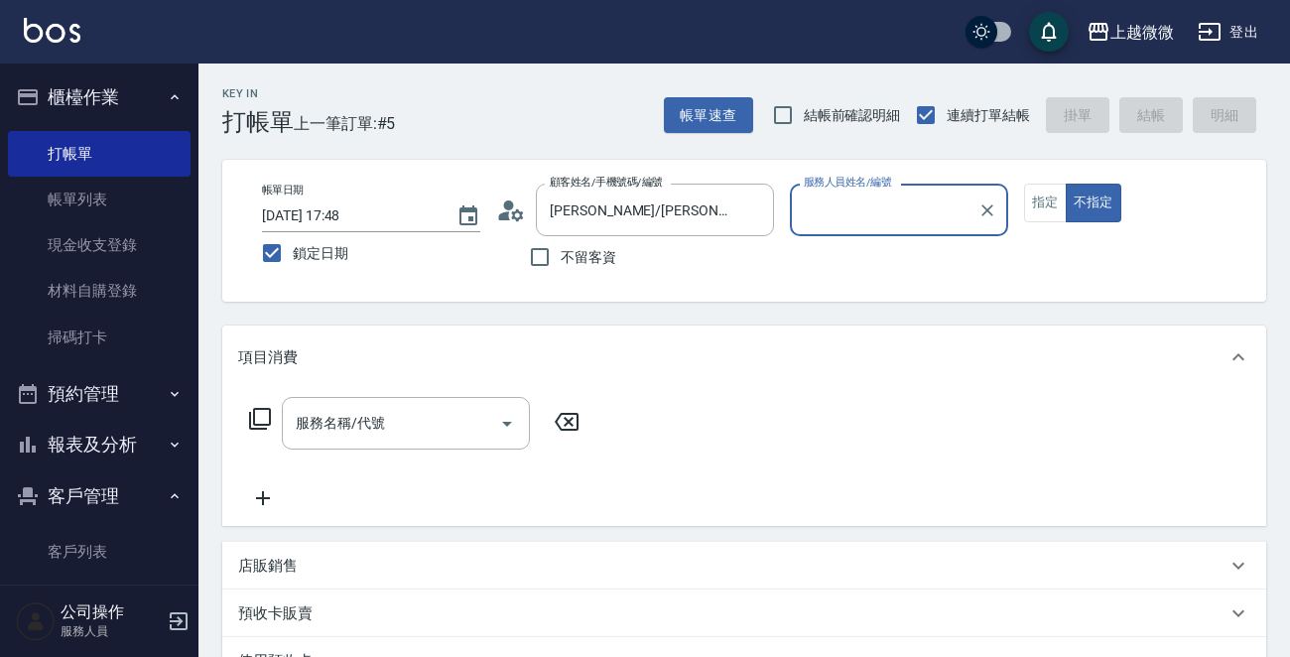
type input "Selin-5"
click at [1024, 200] on button "指定" at bounding box center [1045, 203] width 43 height 39
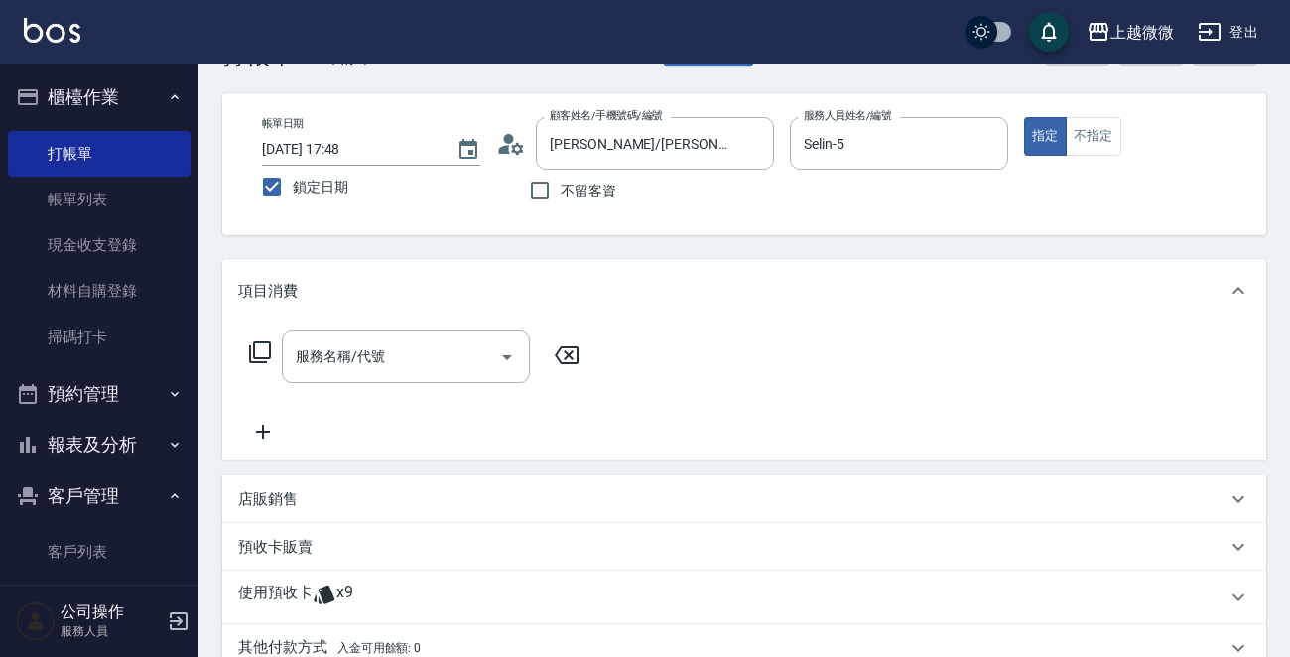
scroll to position [99, 0]
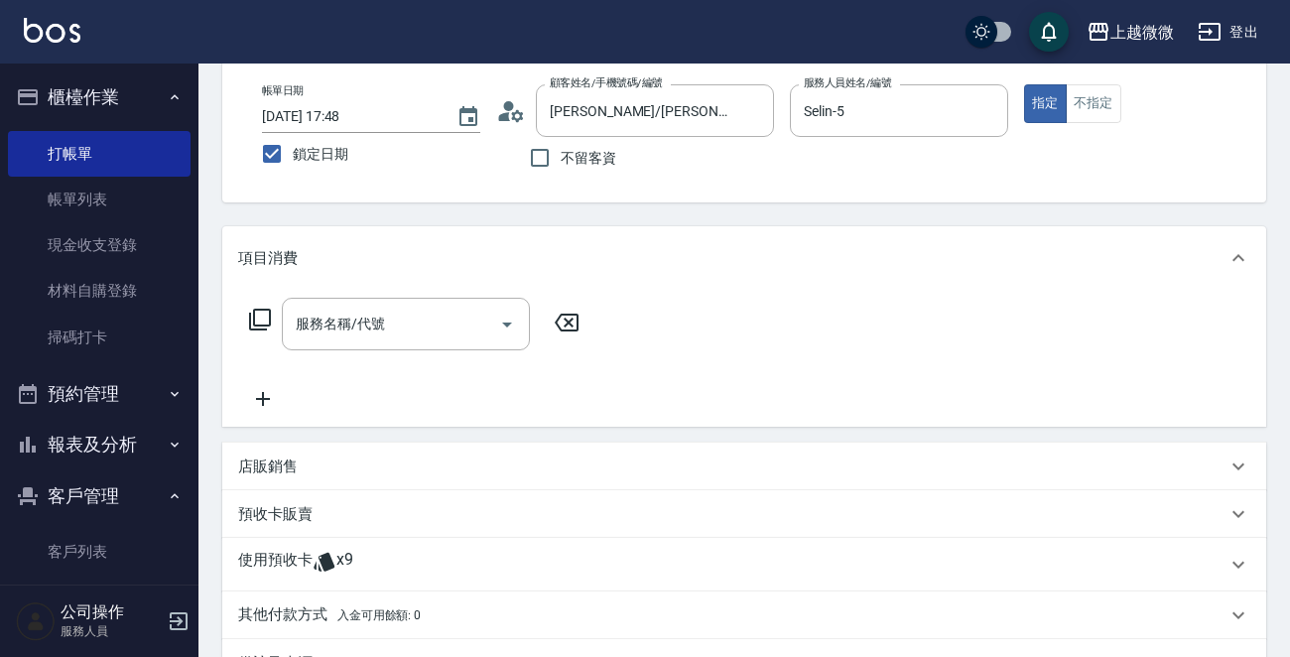
click at [266, 558] on p "使用預收卡" at bounding box center [275, 565] width 74 height 30
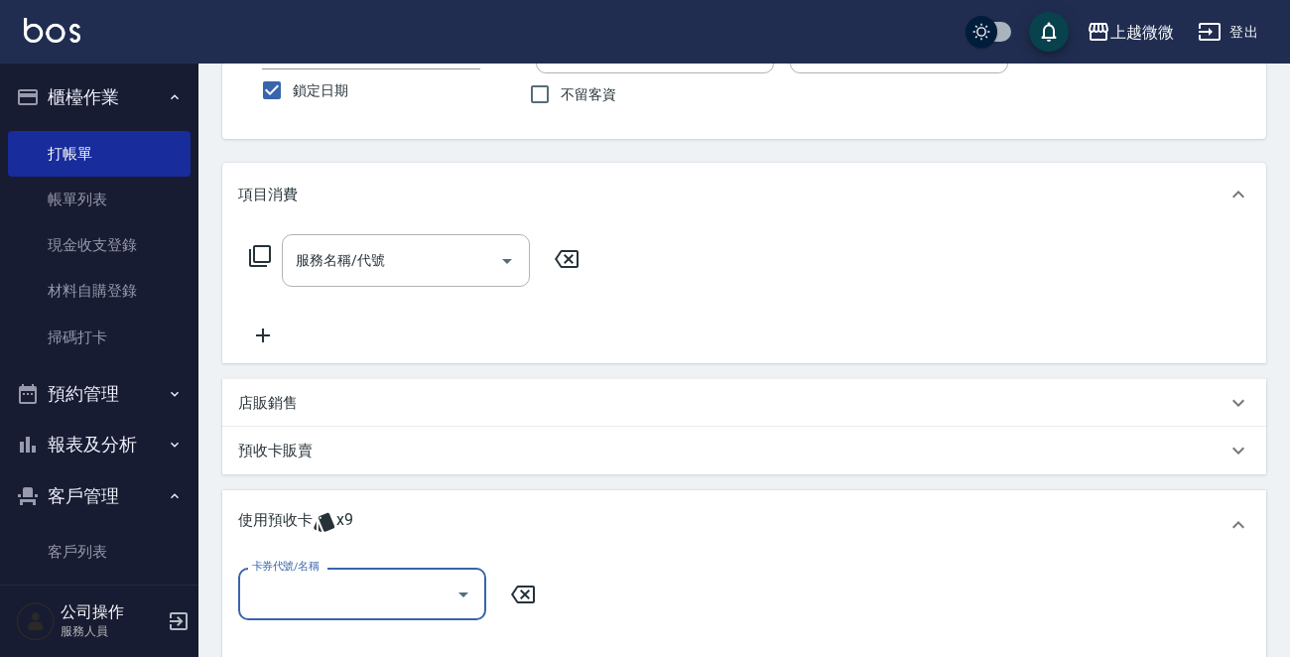
scroll to position [198, 0]
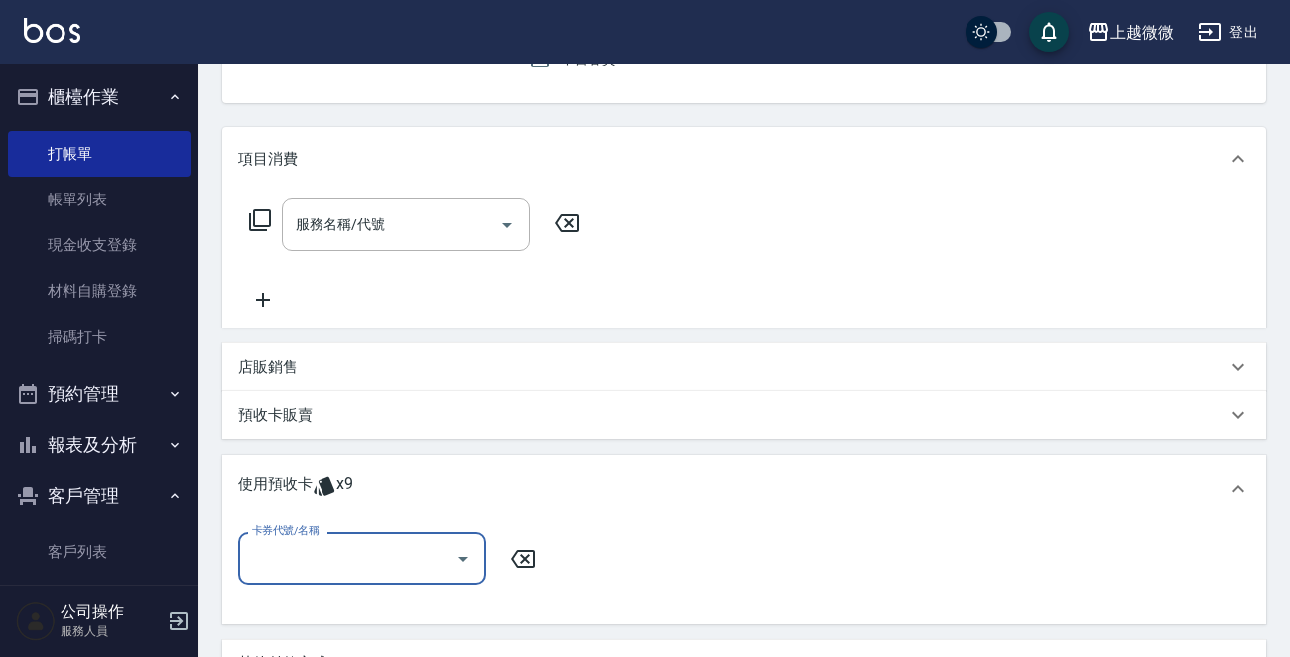
drag, startPoint x: 332, startPoint y: 548, endPoint x: 351, endPoint y: 548, distance: 18.9
click at [331, 549] on input "卡券代號/名稱" at bounding box center [347, 558] width 200 height 35
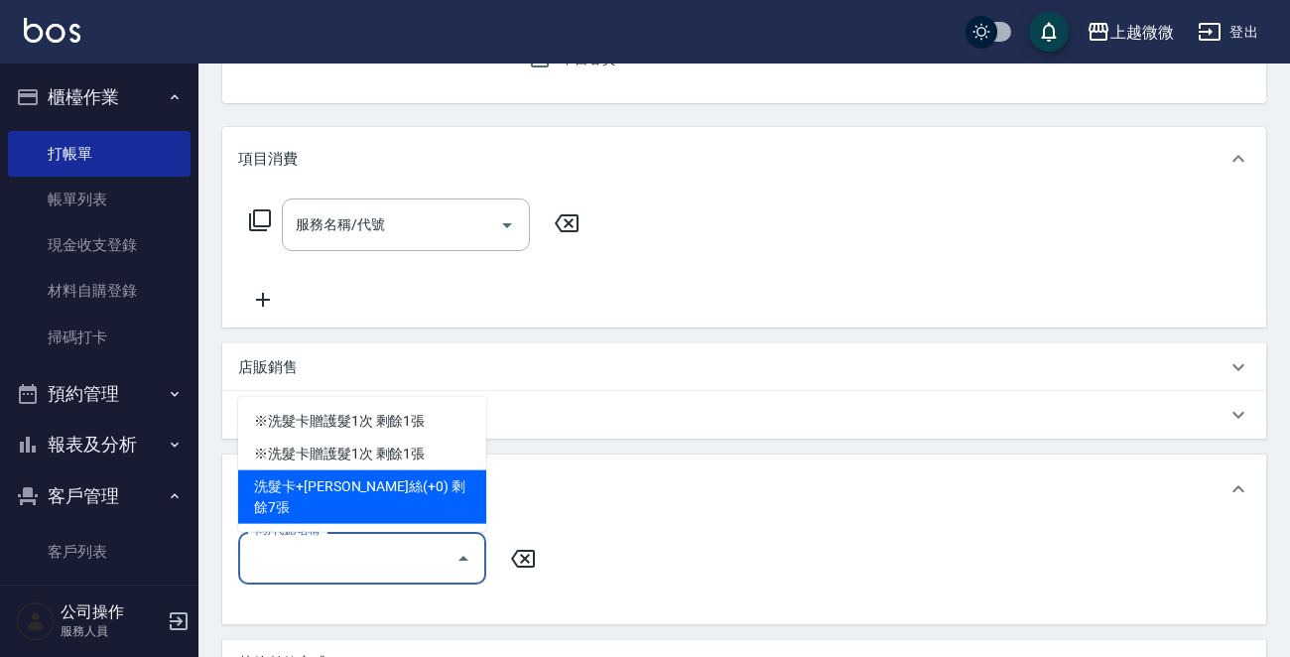
click at [405, 514] on div "洗髮卡+[PERSON_NAME]絲(+0) 剩餘7張" at bounding box center [362, 497] width 248 height 54
type input "洗髮卡+潤絲(+0)"
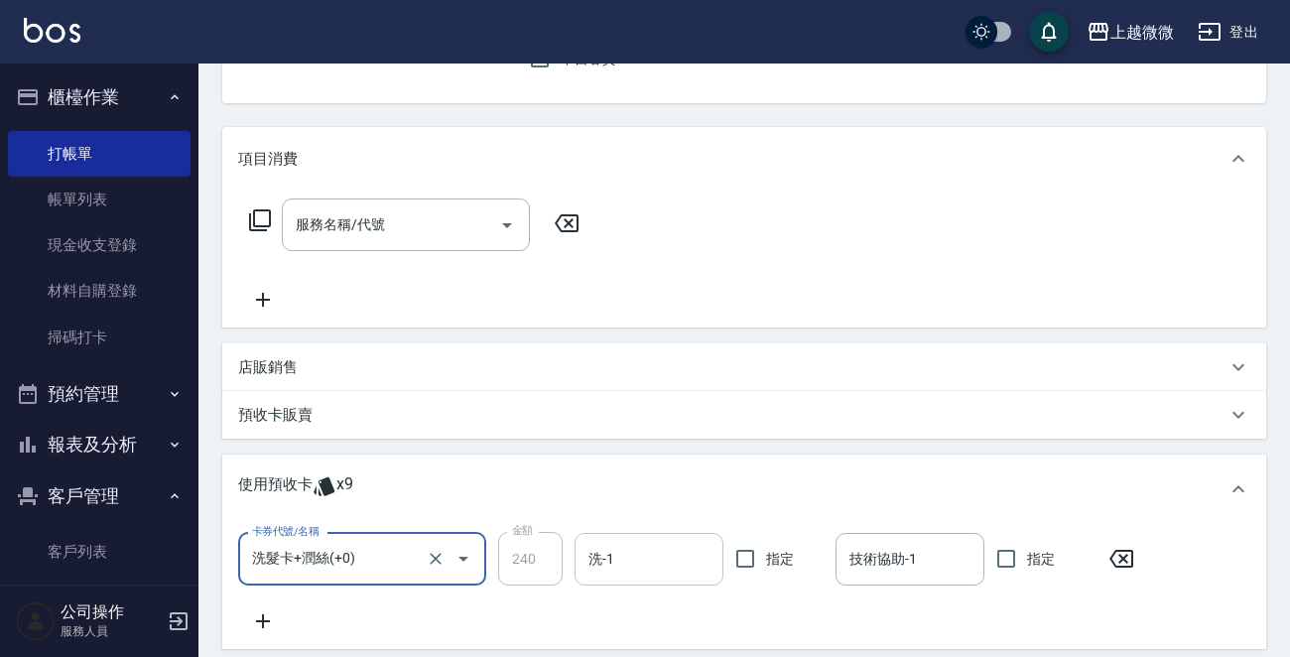
click at [638, 557] on input "洗-1" at bounding box center [648, 559] width 131 height 35
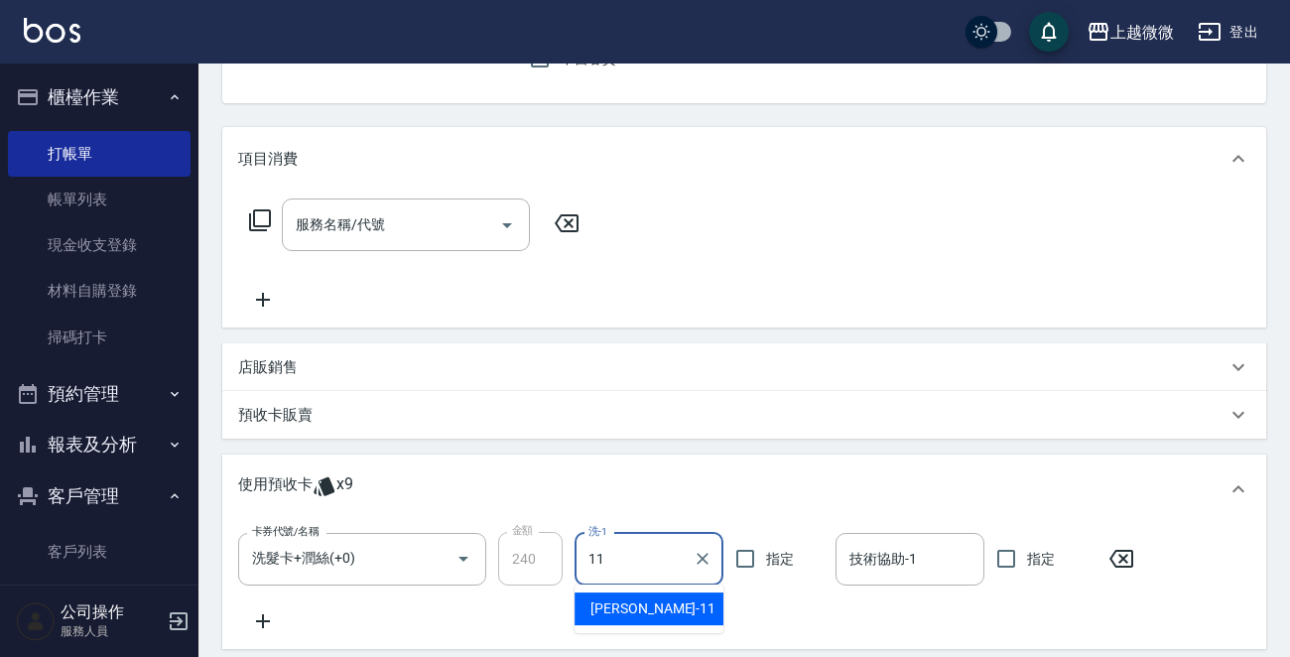
click at [655, 602] on div "[PERSON_NAME] -11" at bounding box center [649, 608] width 149 height 33
type input "[PERSON_NAME]-11"
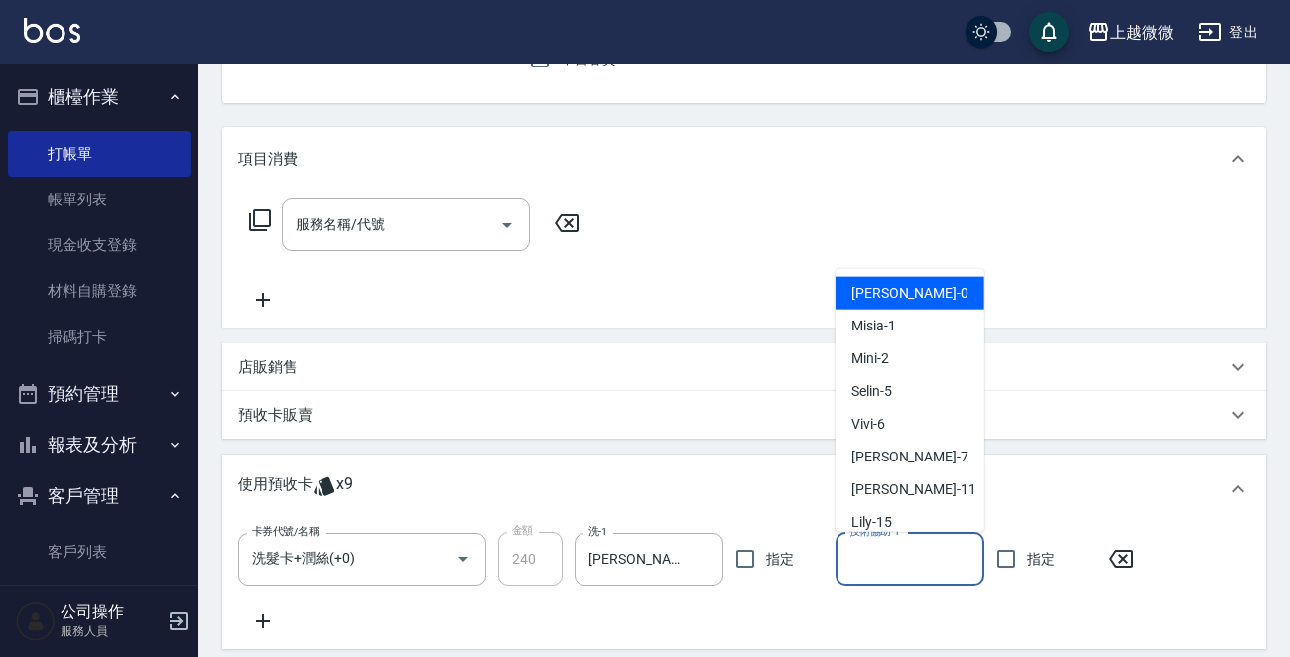
click at [954, 546] on input "技術協助-1" at bounding box center [909, 559] width 131 height 35
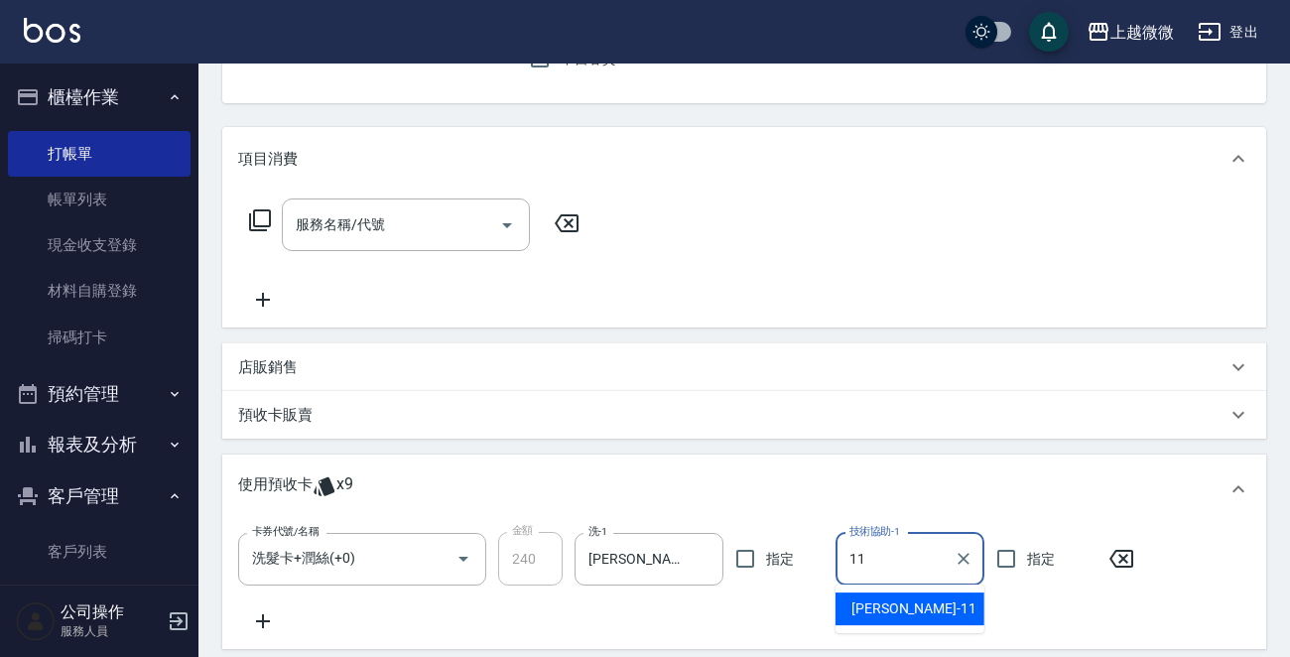
drag, startPoint x: 912, startPoint y: 599, endPoint x: 928, endPoint y: 502, distance: 98.5
click at [910, 599] on div "[PERSON_NAME] -11" at bounding box center [910, 608] width 149 height 33
type input "[PERSON_NAME]-11"
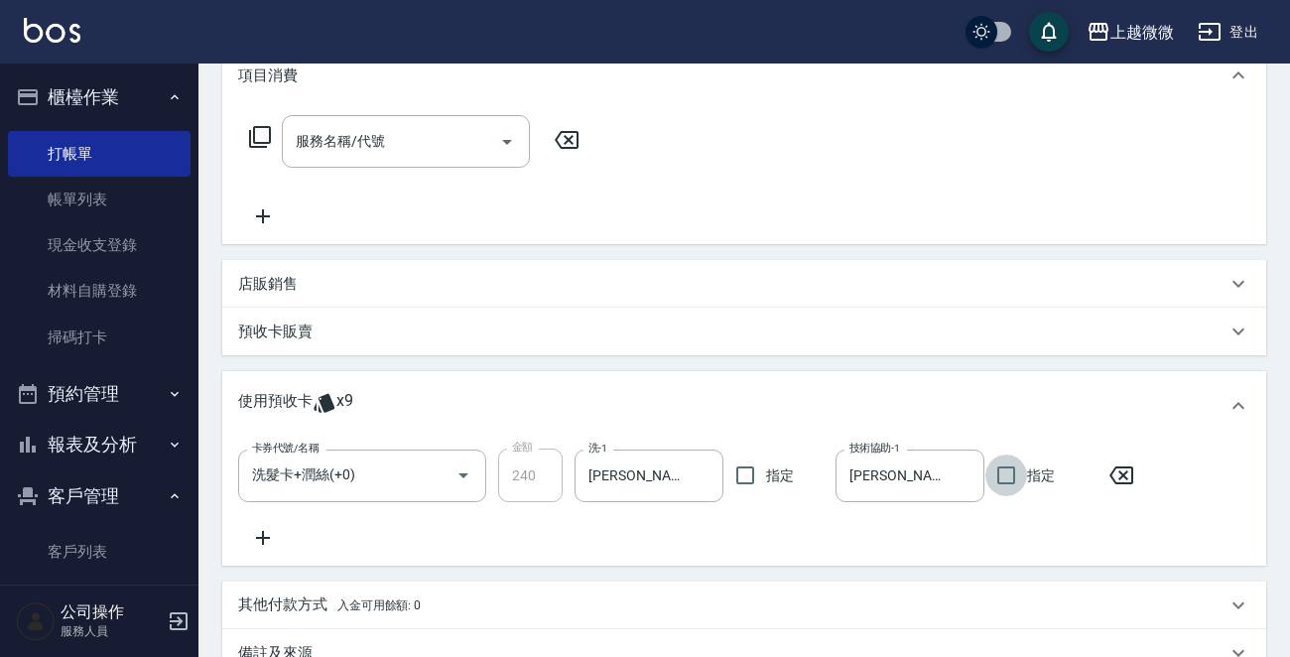
scroll to position [522, 0]
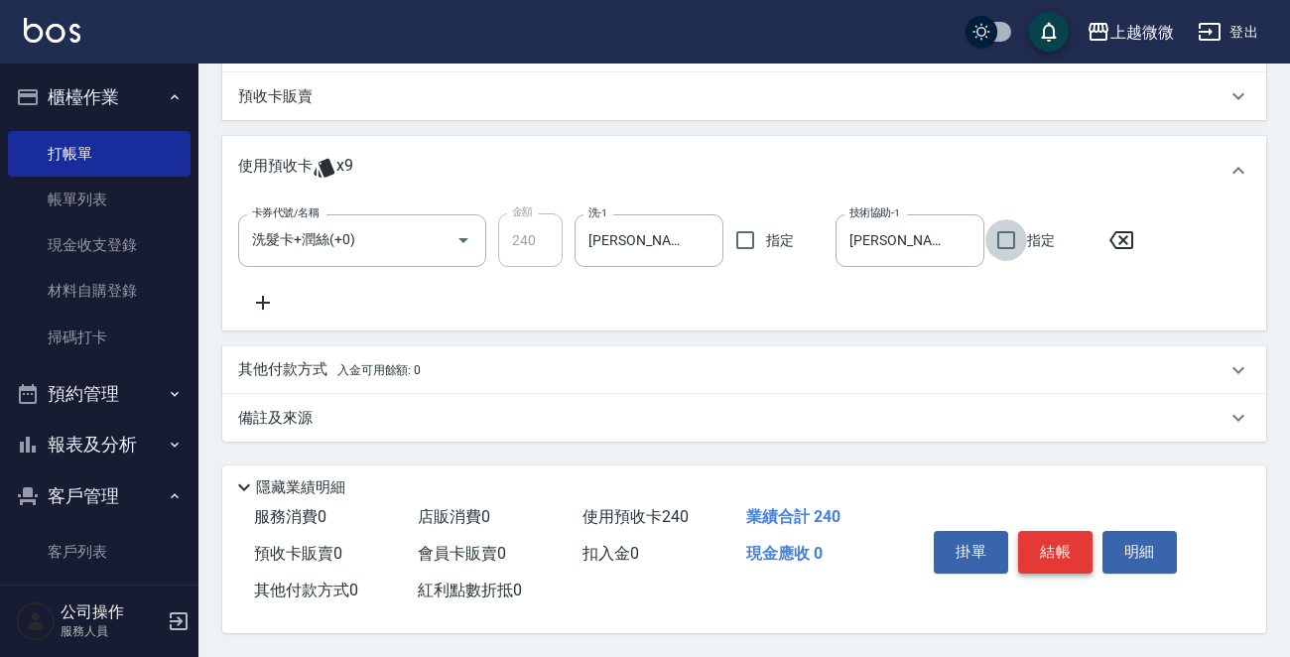
click at [1052, 553] on button "結帳" at bounding box center [1055, 552] width 74 height 42
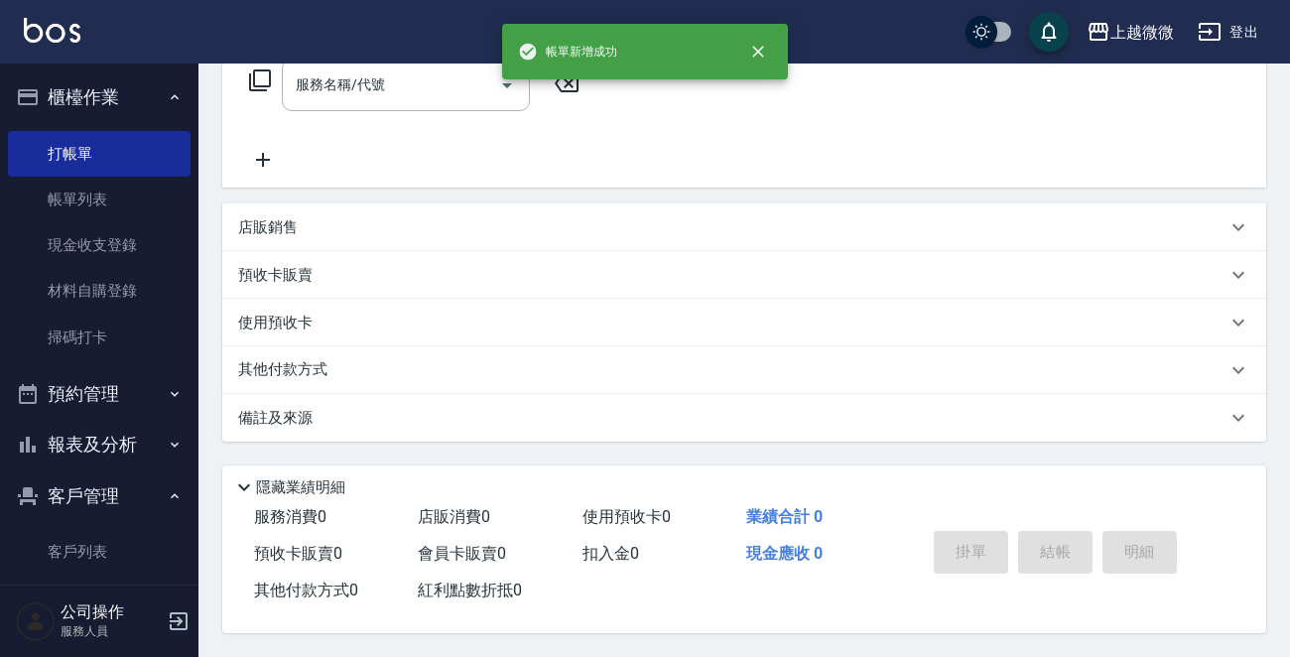
scroll to position [0, 0]
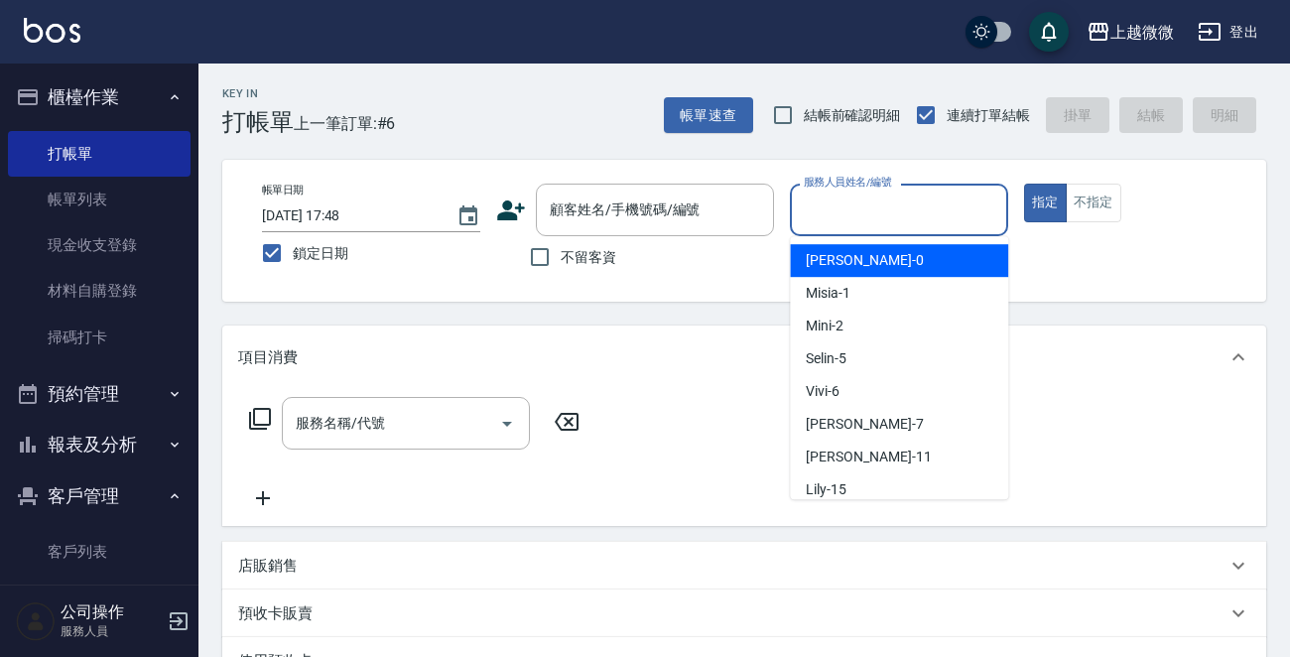
click at [942, 220] on input "服務人員姓名/編號" at bounding box center [899, 210] width 200 height 35
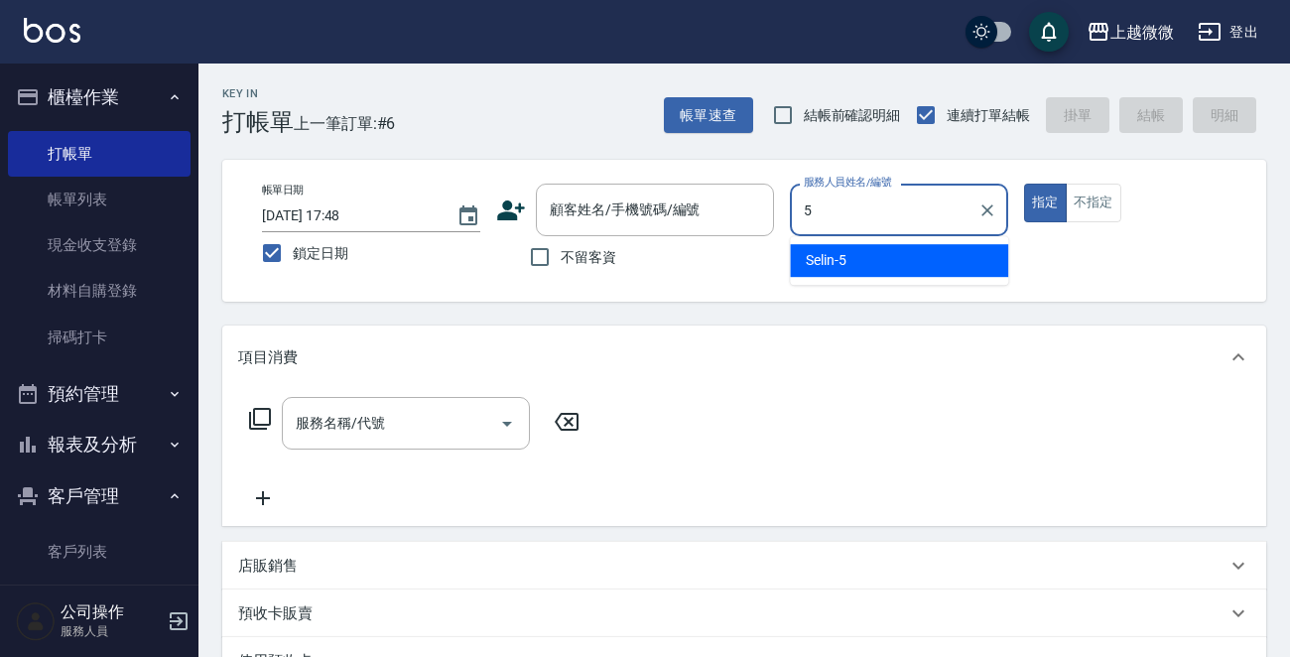
click at [912, 270] on div "Selin -5" at bounding box center [899, 260] width 218 height 33
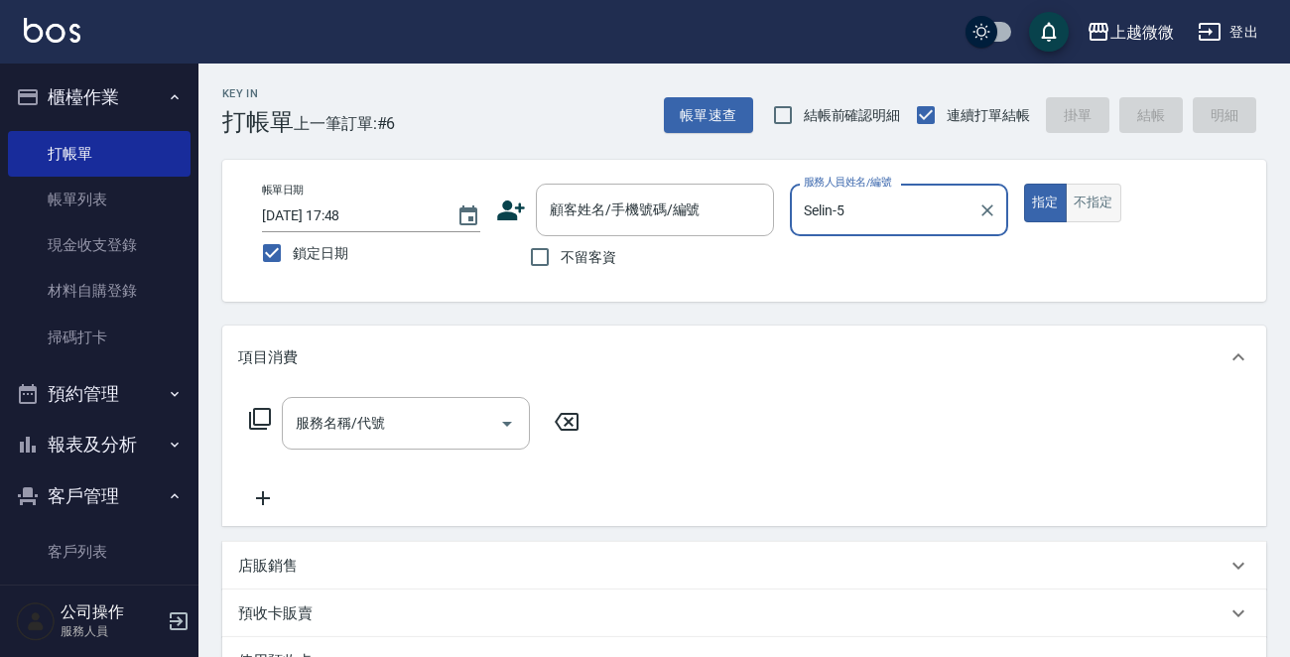
type input "Selin-5"
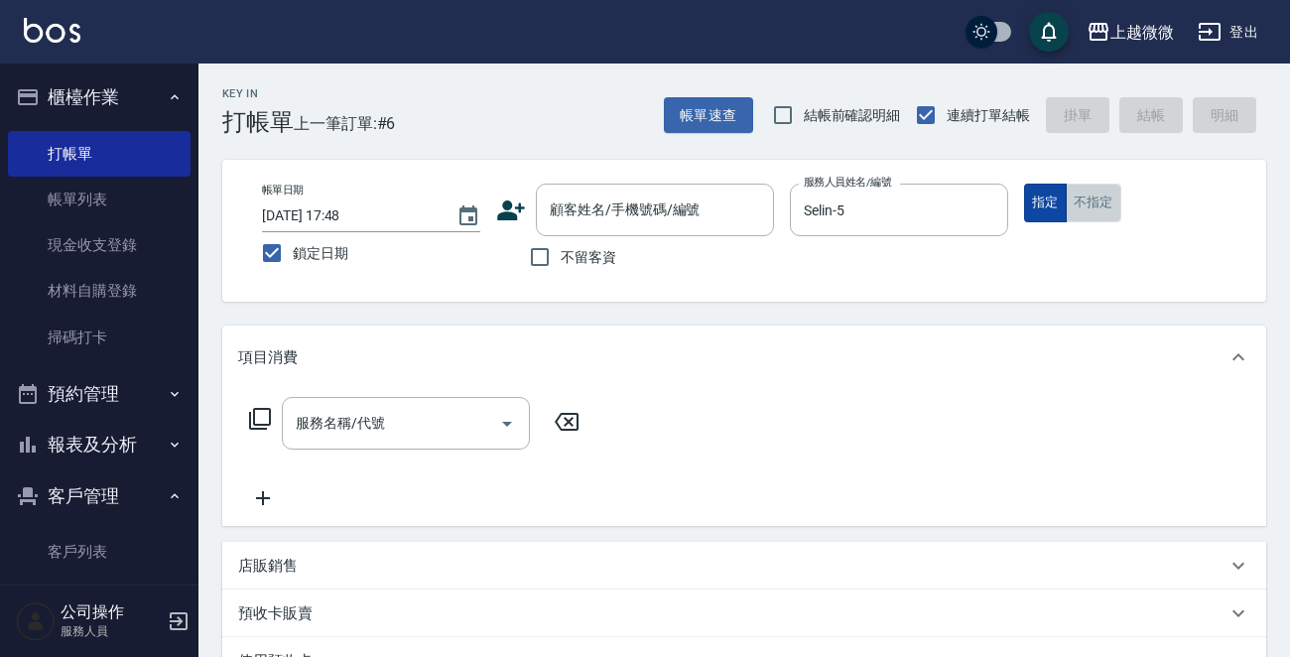
click at [1073, 199] on button "不指定" at bounding box center [1094, 203] width 56 height 39
click at [585, 266] on label "不留客資" at bounding box center [567, 257] width 97 height 42
click at [560, 269] on input "不留客資" at bounding box center [540, 257] width 42 height 42
checkbox input "true"
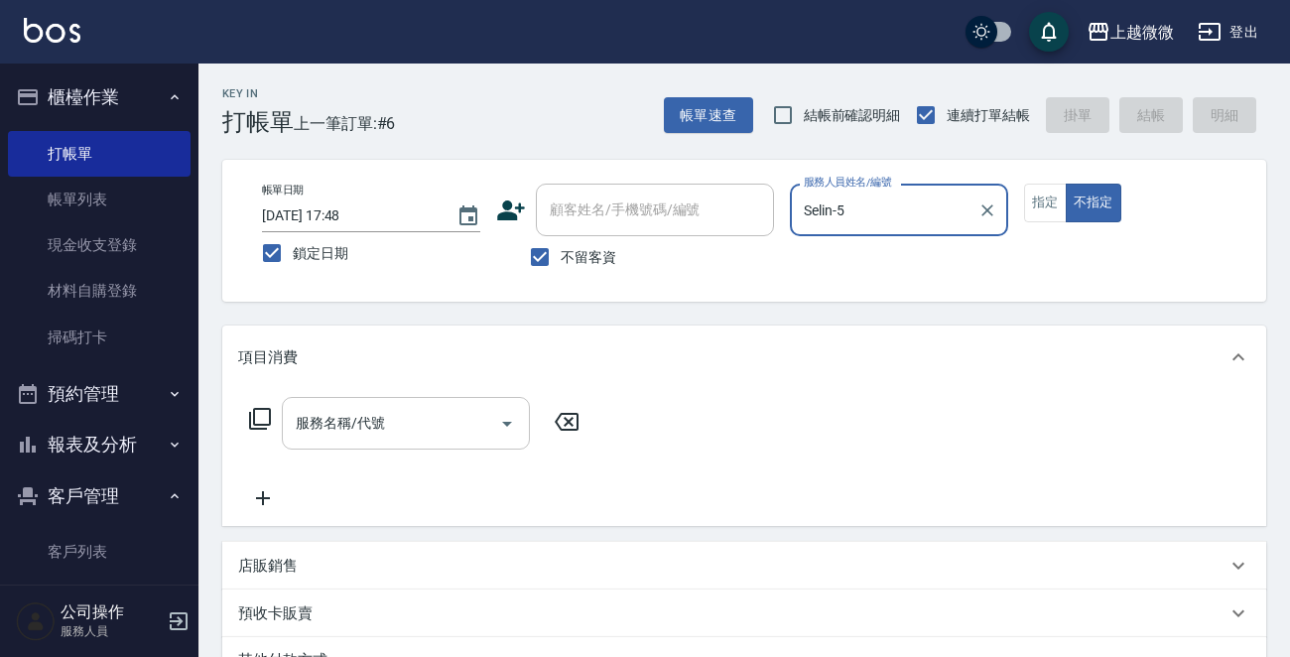
click at [403, 416] on input "服務名稱/代號" at bounding box center [391, 423] width 200 height 35
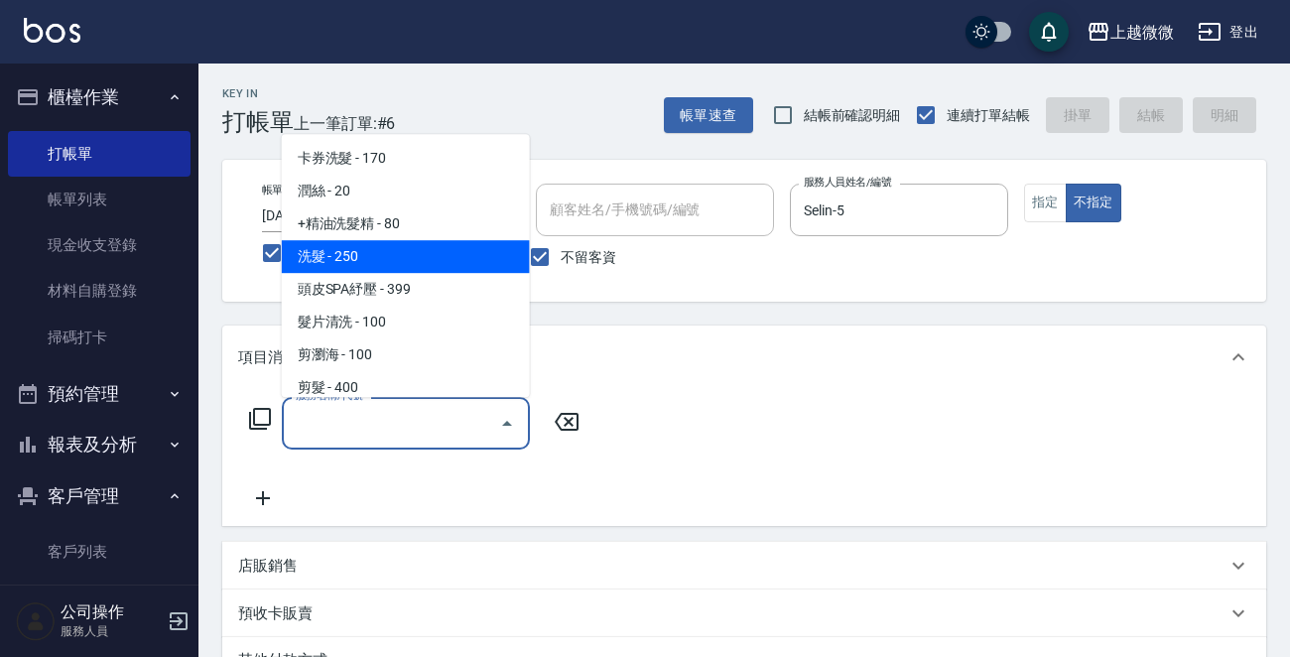
click at [409, 252] on span "洗髮 - 250" at bounding box center [406, 256] width 248 height 33
type input "洗髮(A03)"
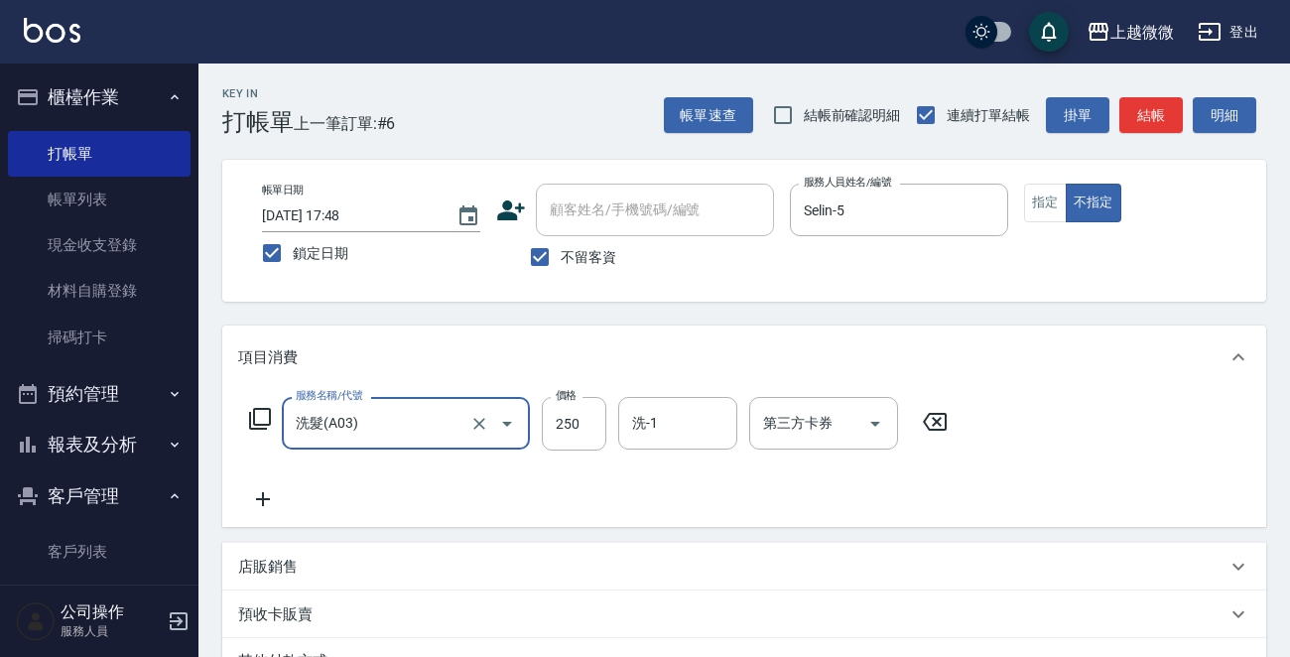
click at [264, 496] on icon at bounding box center [263, 499] width 50 height 24
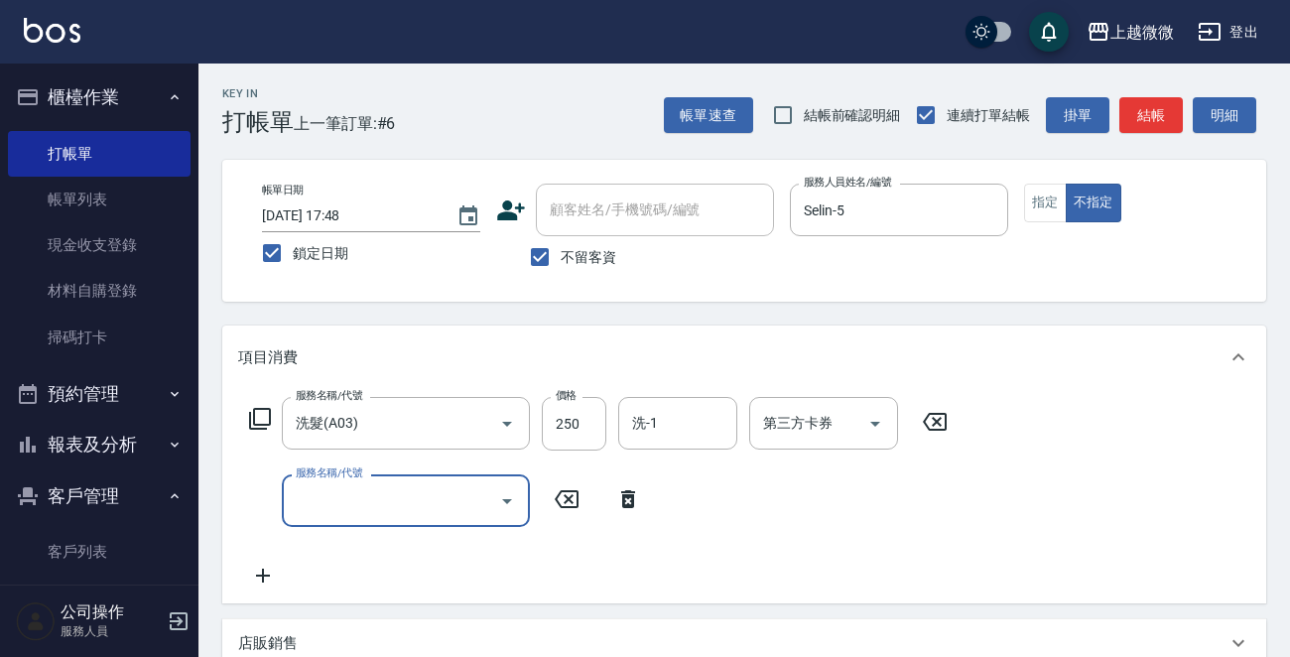
click at [319, 506] on input "服務名稱/代號" at bounding box center [391, 500] width 200 height 35
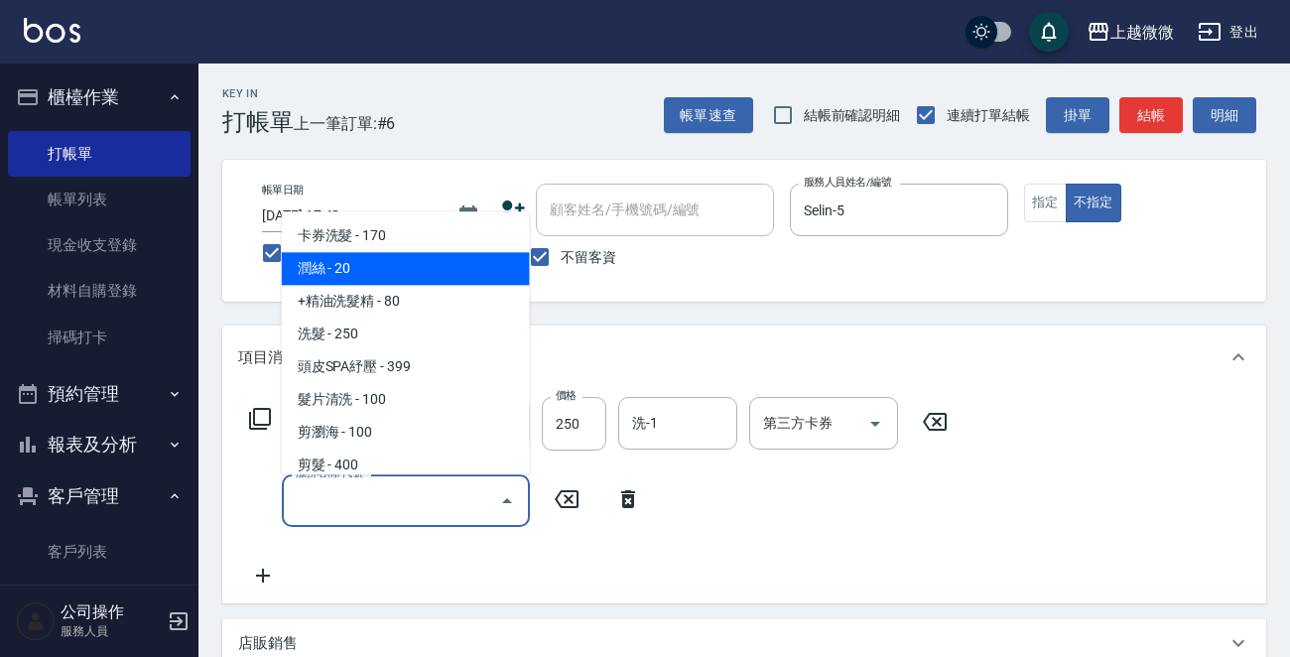
click at [392, 273] on span "潤絲 - 20" at bounding box center [406, 269] width 248 height 33
type input "潤絲(A01)"
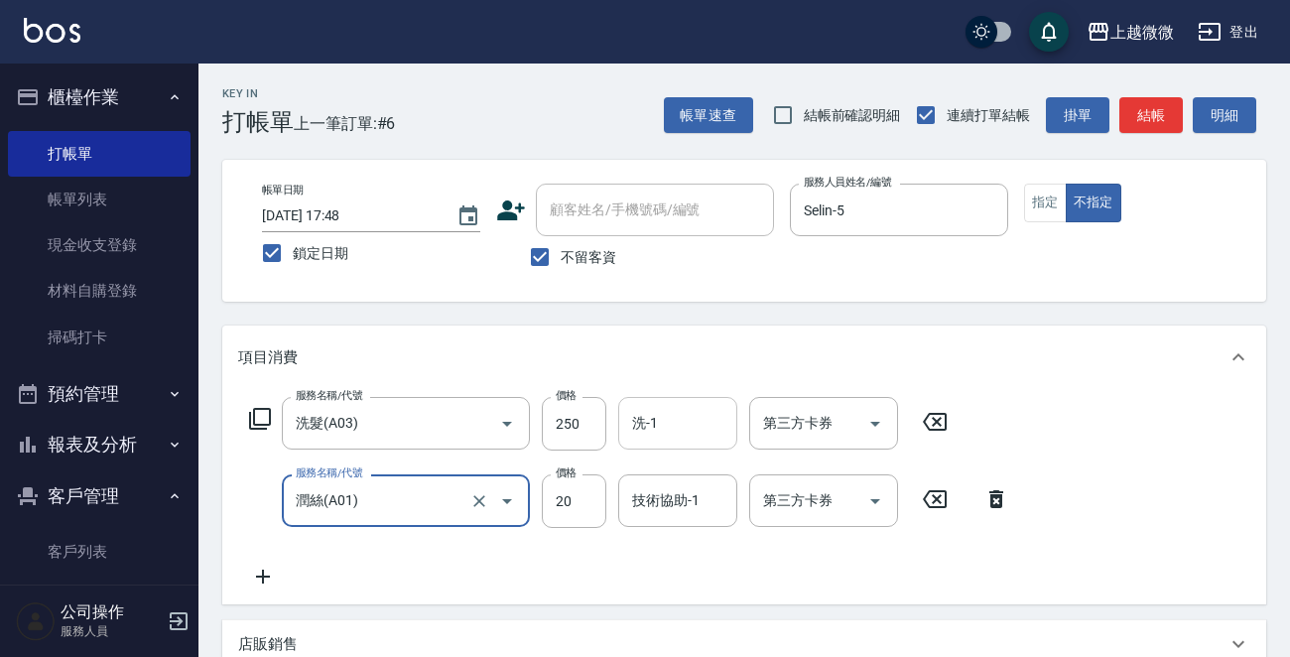
click at [661, 422] on input "洗-1" at bounding box center [677, 423] width 101 height 35
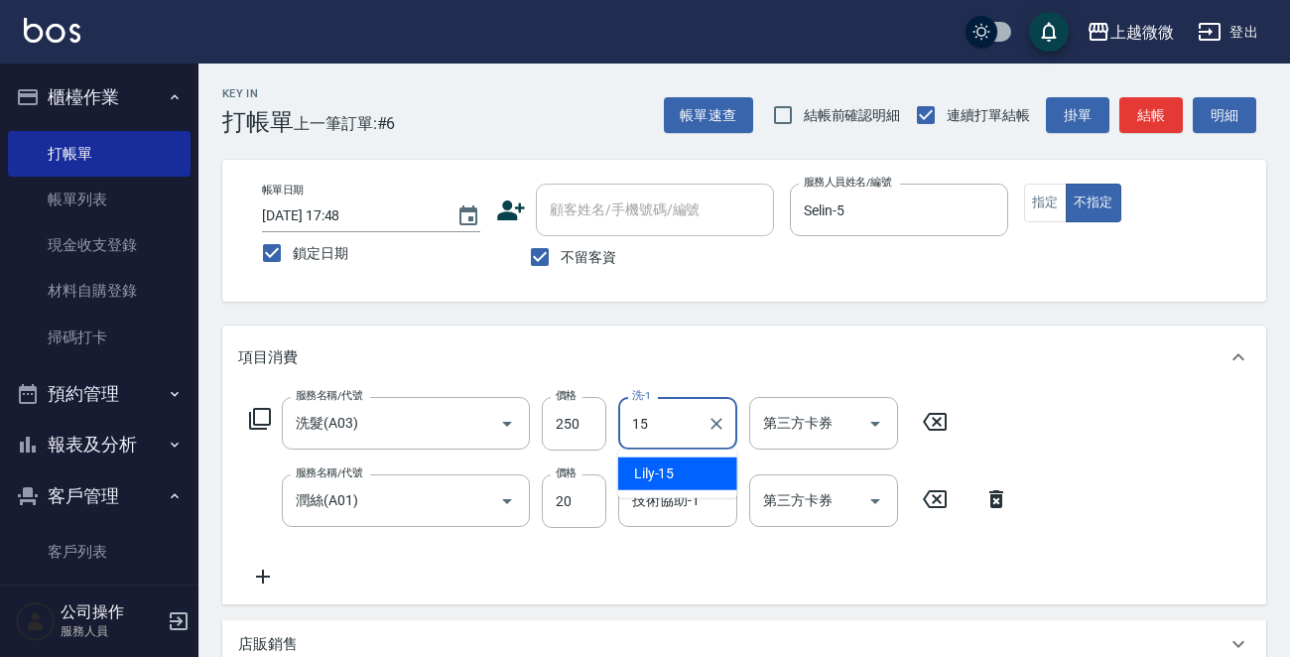
click at [675, 465] on div "Lily -15" at bounding box center [677, 473] width 119 height 33
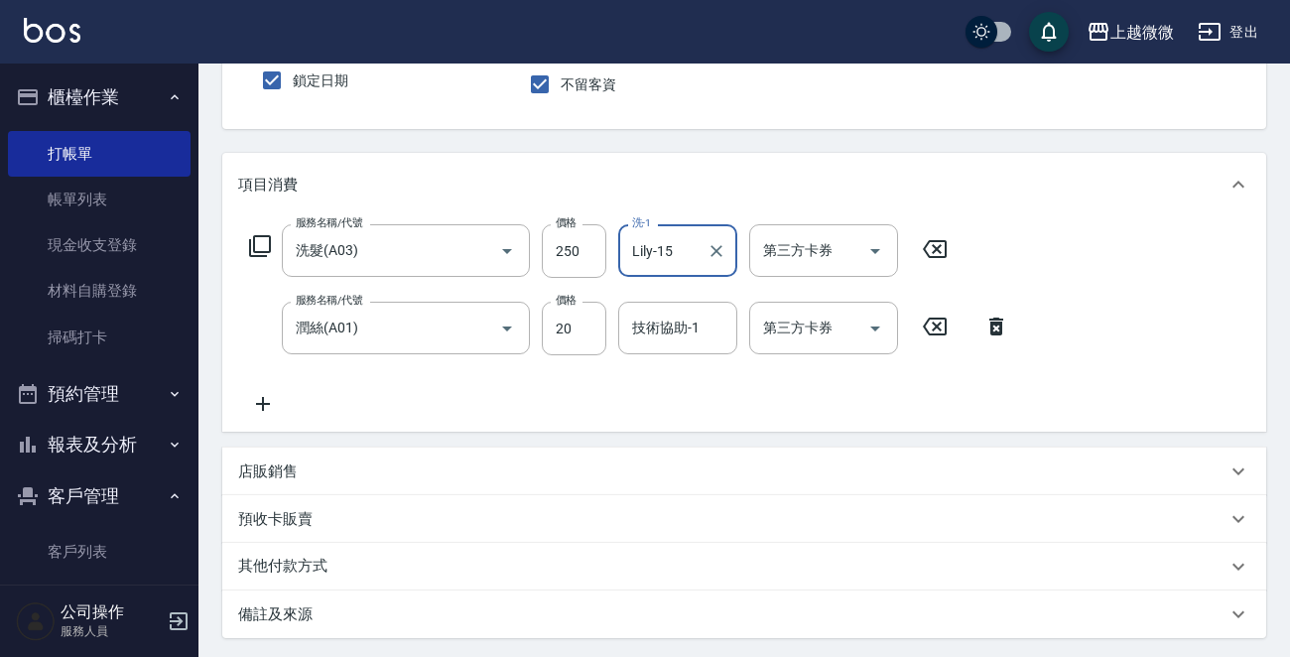
scroll to position [374, 0]
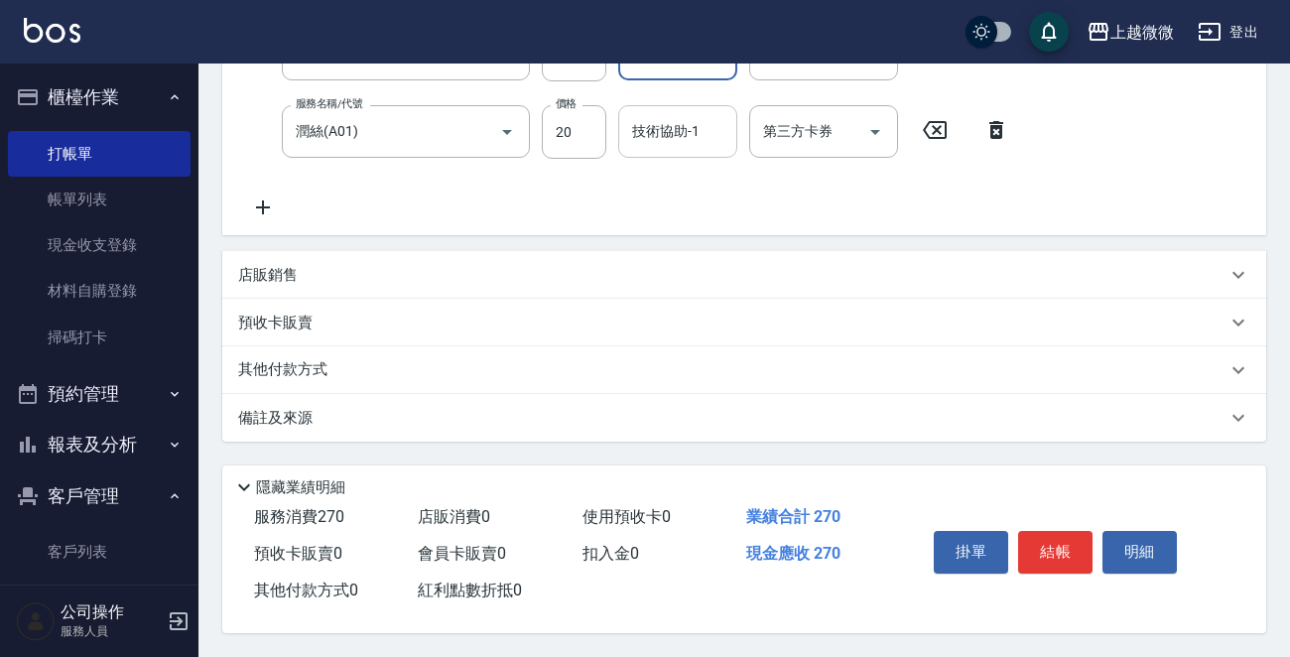
type input "Lily-15"
click at [647, 115] on div "技術協助-1 技術協助-1" at bounding box center [677, 131] width 119 height 53
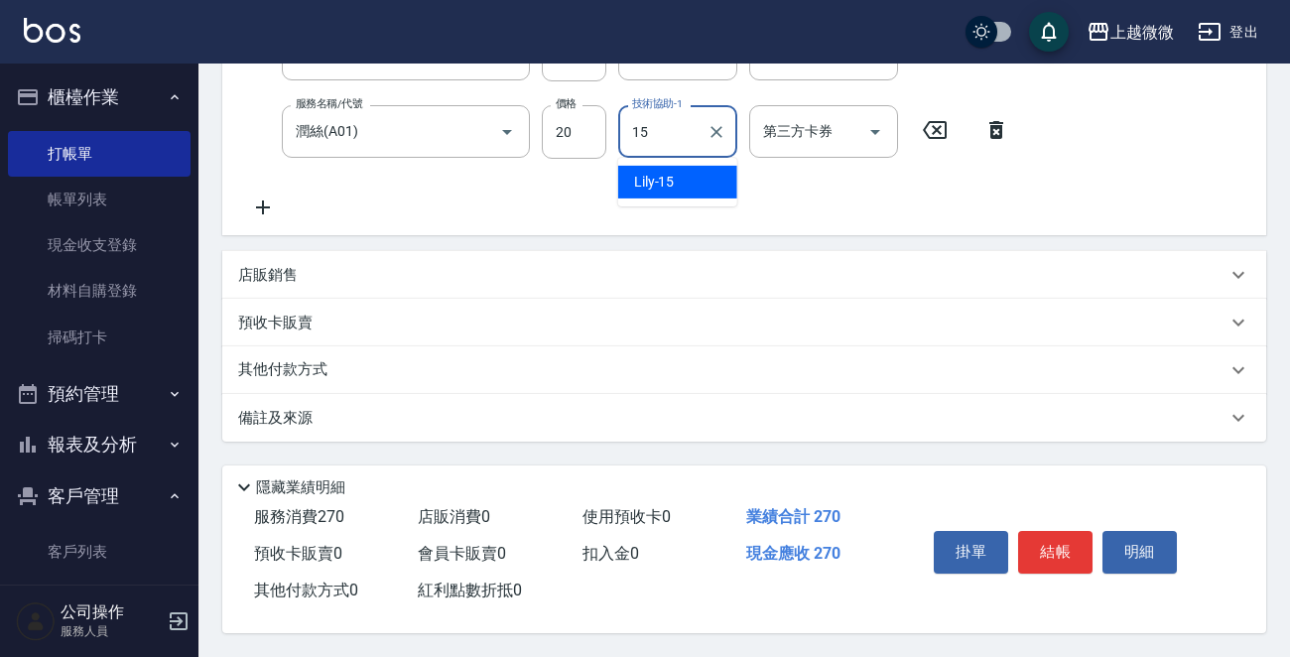
click at [680, 188] on div "Lily -15" at bounding box center [677, 182] width 119 height 33
type input "Lily-15"
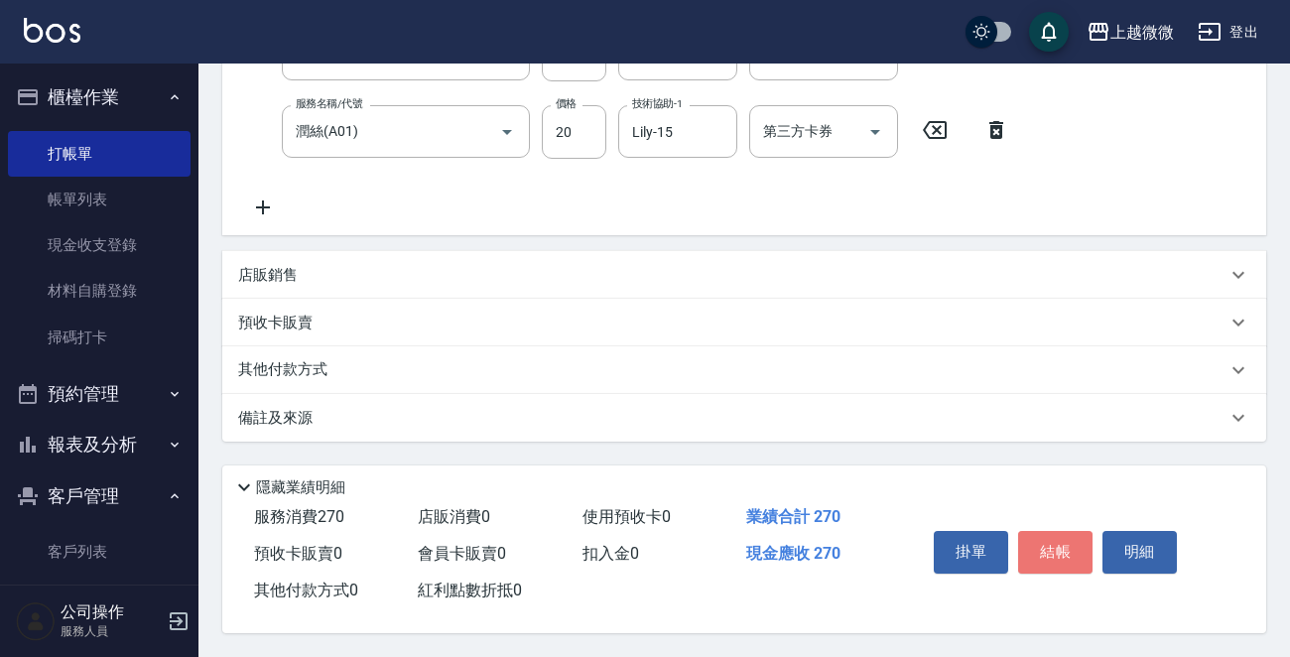
drag, startPoint x: 1068, startPoint y: 555, endPoint x: 1034, endPoint y: 528, distance: 43.1
click at [1064, 553] on button "結帳" at bounding box center [1055, 552] width 74 height 42
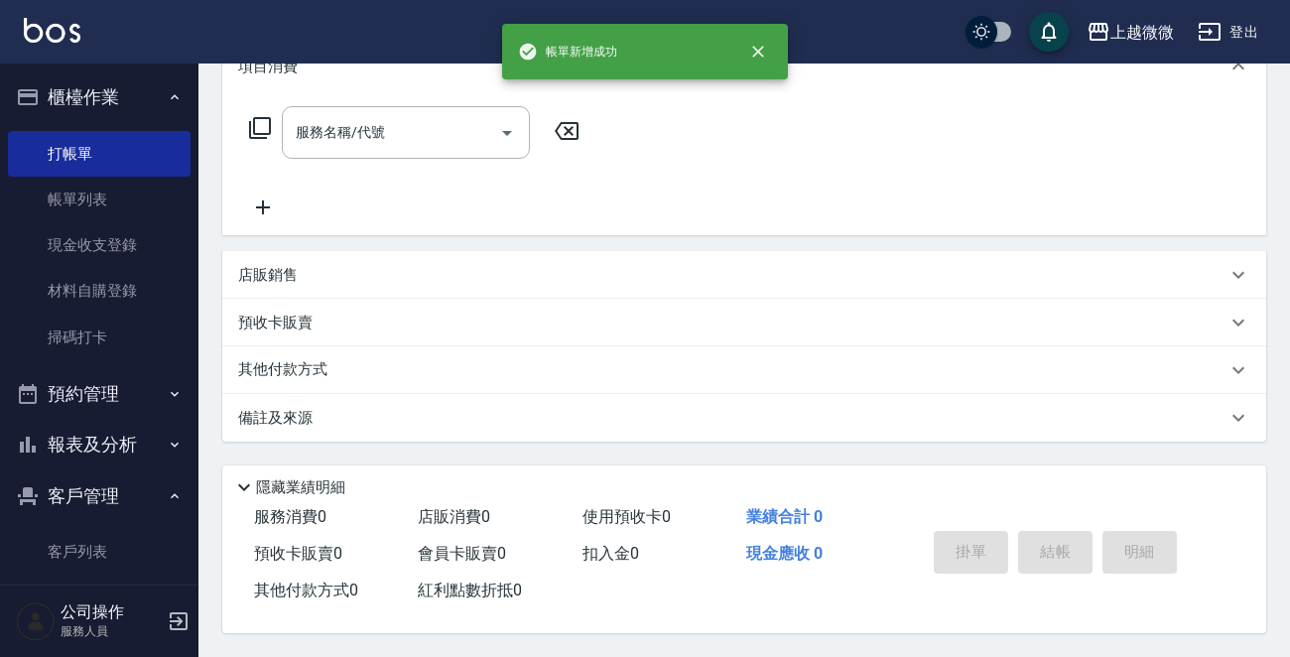
scroll to position [0, 0]
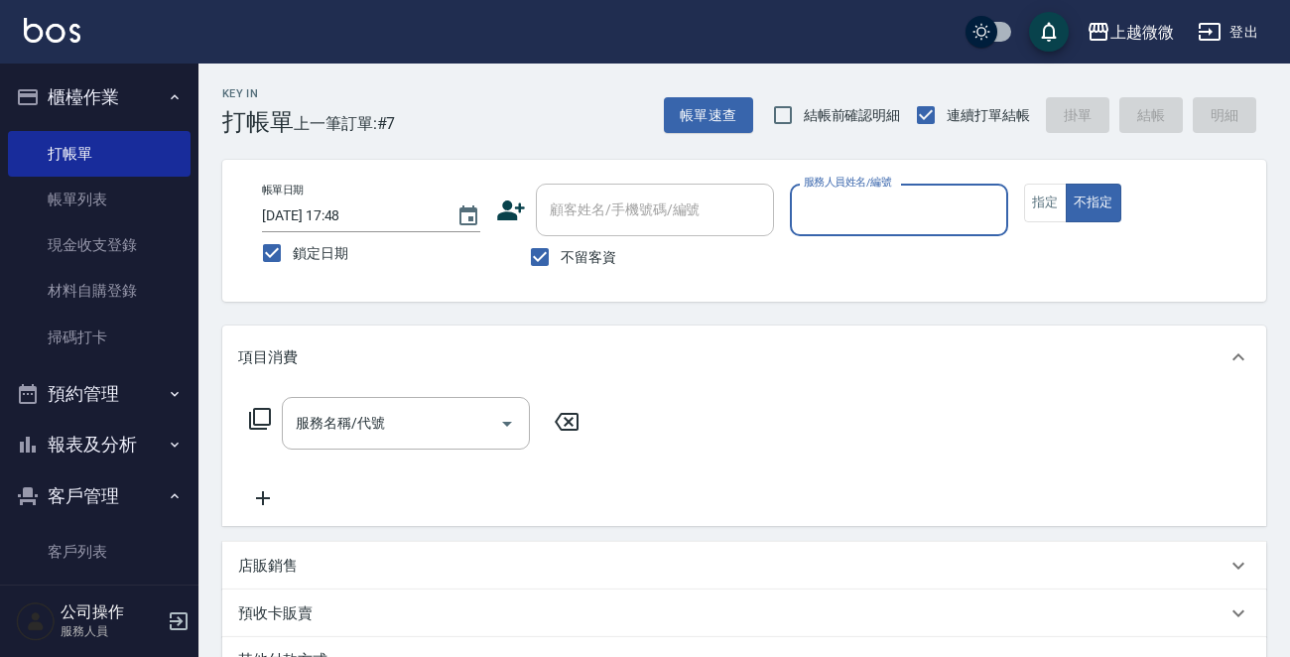
click at [846, 210] on input "服務人員姓名/編號" at bounding box center [899, 210] width 200 height 35
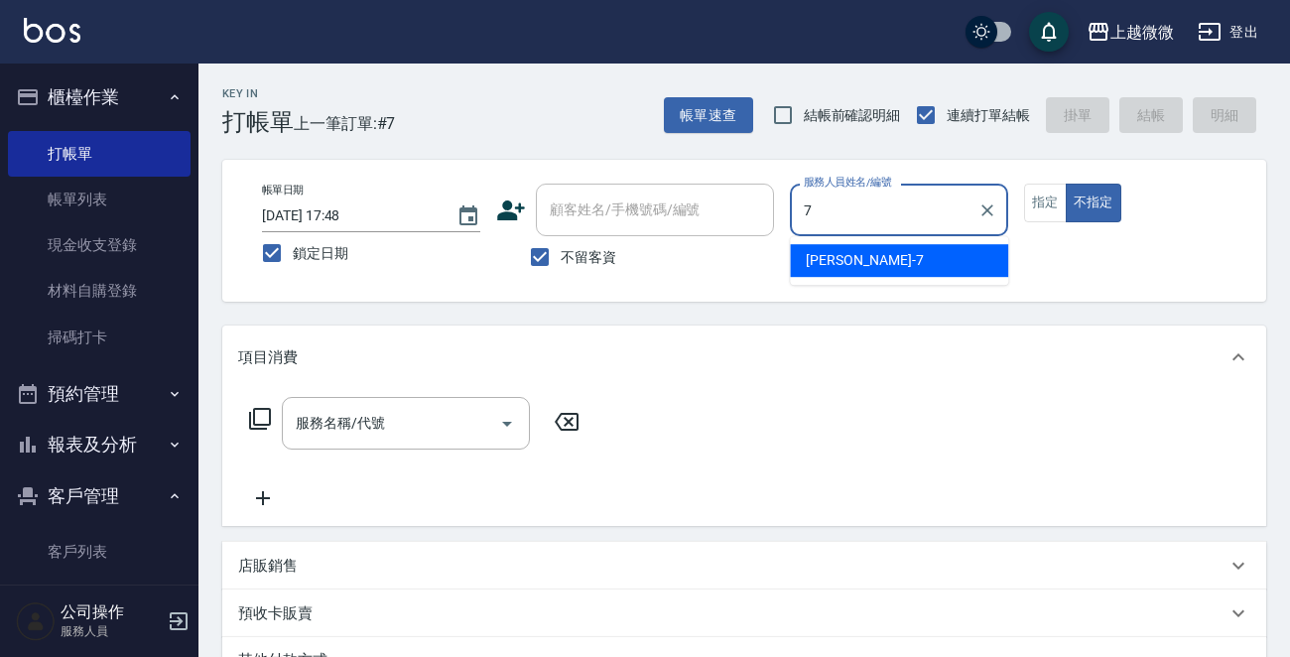
click at [844, 272] on div "[PERSON_NAME] -7" at bounding box center [899, 260] width 218 height 33
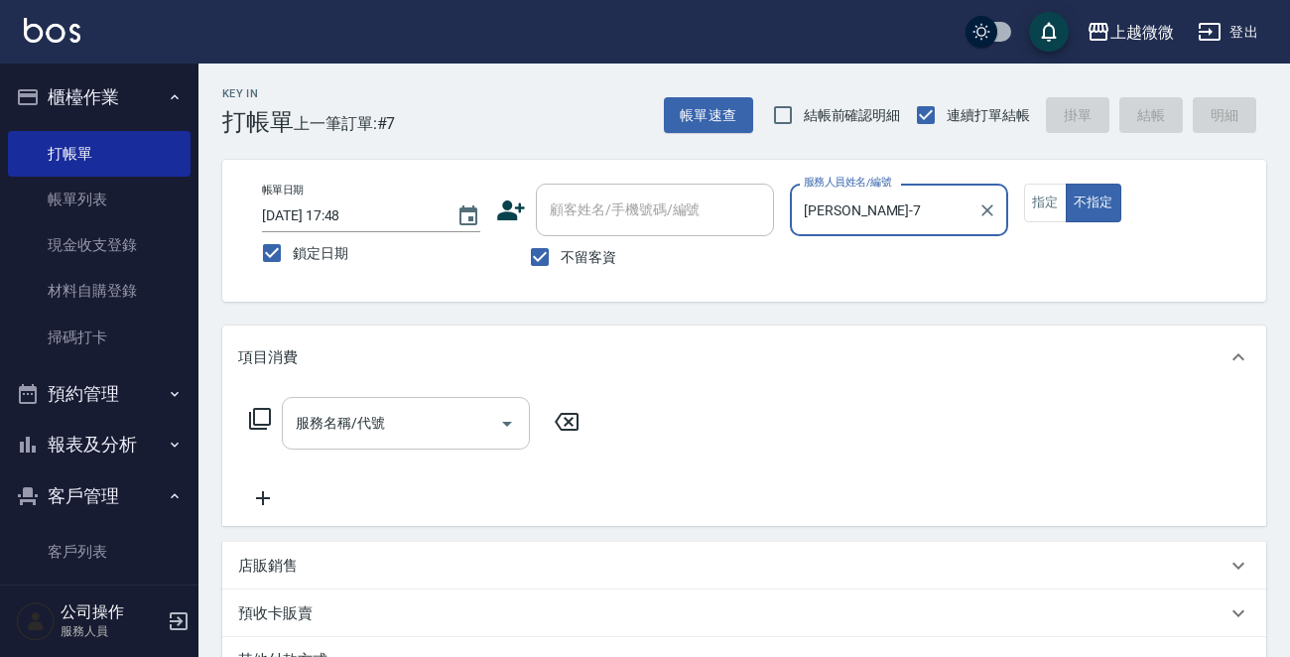
type input "[PERSON_NAME]-7"
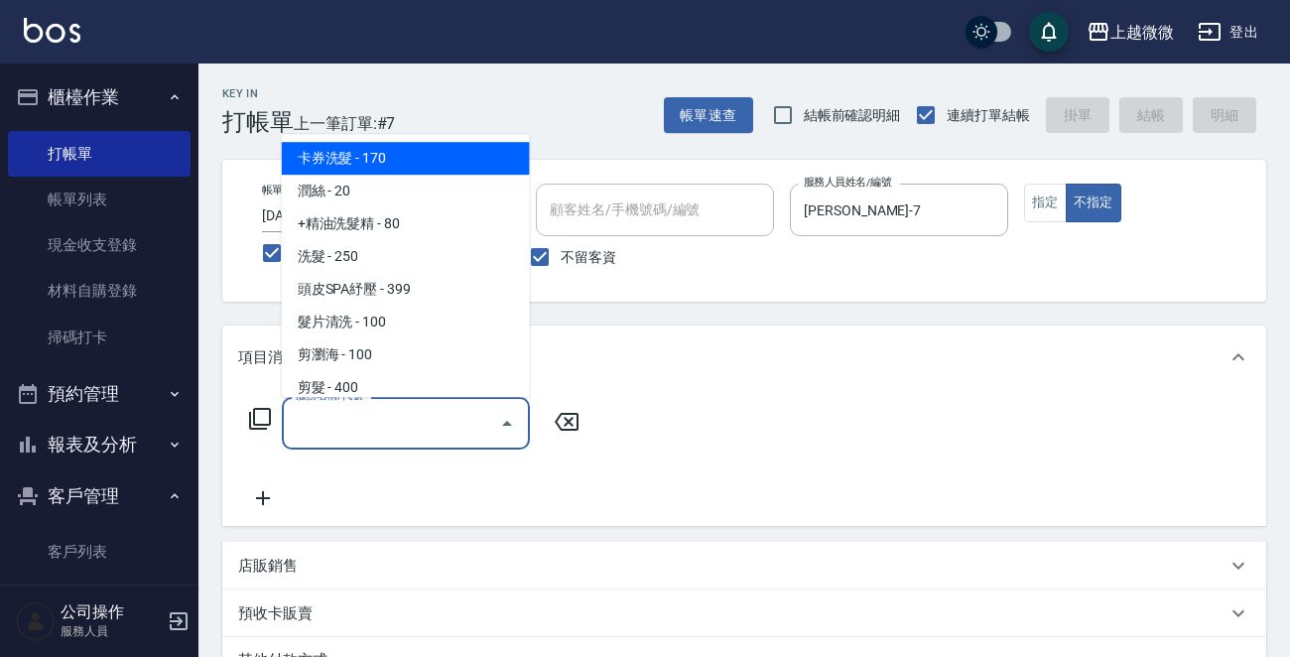
click at [357, 416] on div "服務名稱/代號 服務名稱/代號" at bounding box center [406, 423] width 248 height 53
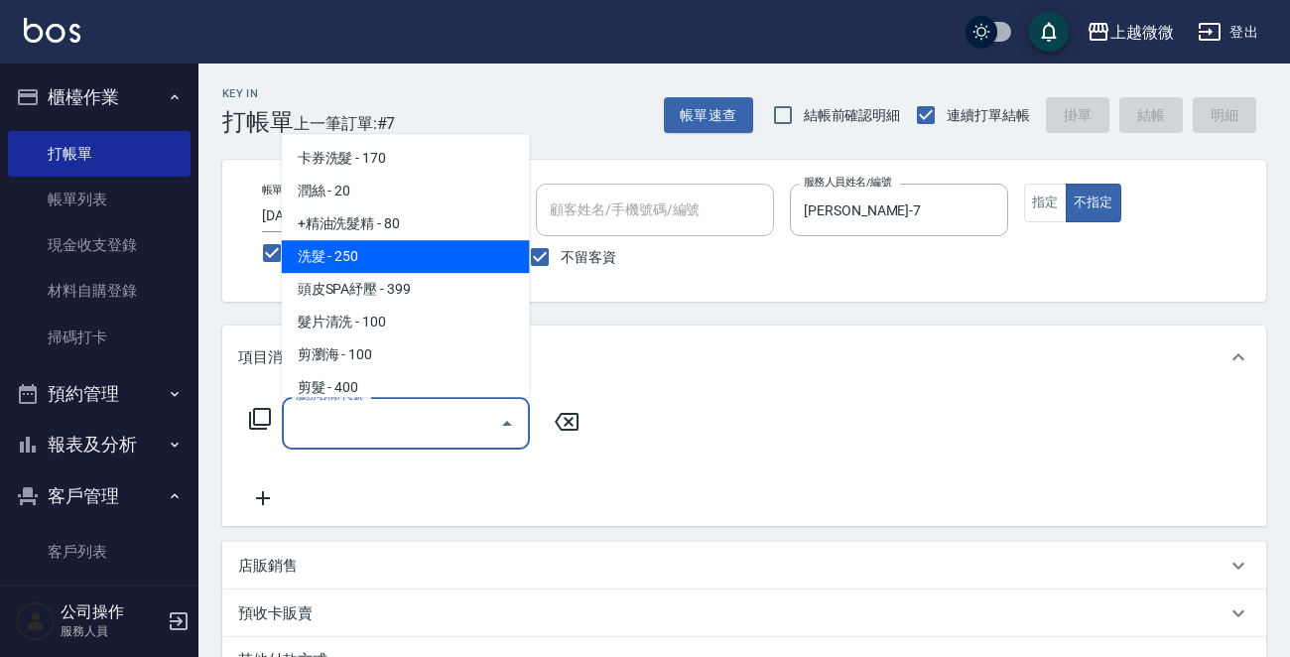
click at [374, 251] on span "洗髮 - 250" at bounding box center [406, 256] width 248 height 33
type input "洗髮(A03)"
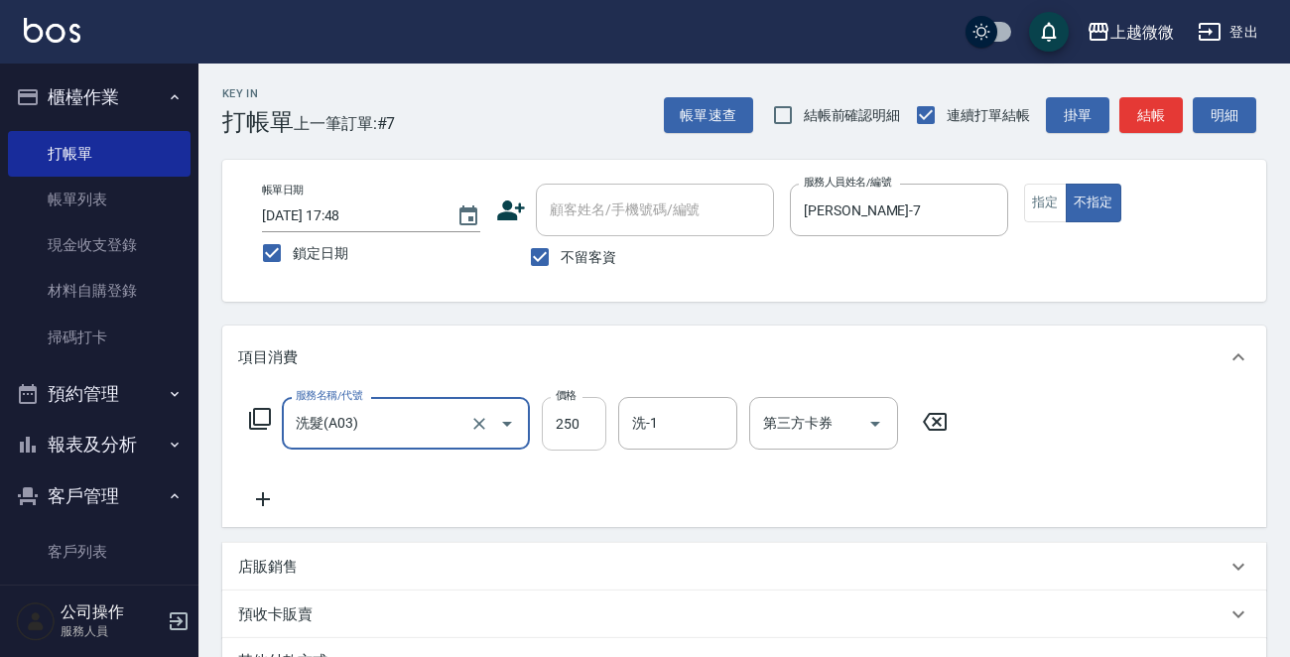
drag, startPoint x: 586, startPoint y: 425, endPoint x: 596, endPoint y: 424, distance: 10.0
click at [586, 425] on input "250" at bounding box center [574, 424] width 65 height 54
type input "300"
click at [669, 426] on input "洗-1" at bounding box center [677, 423] width 101 height 35
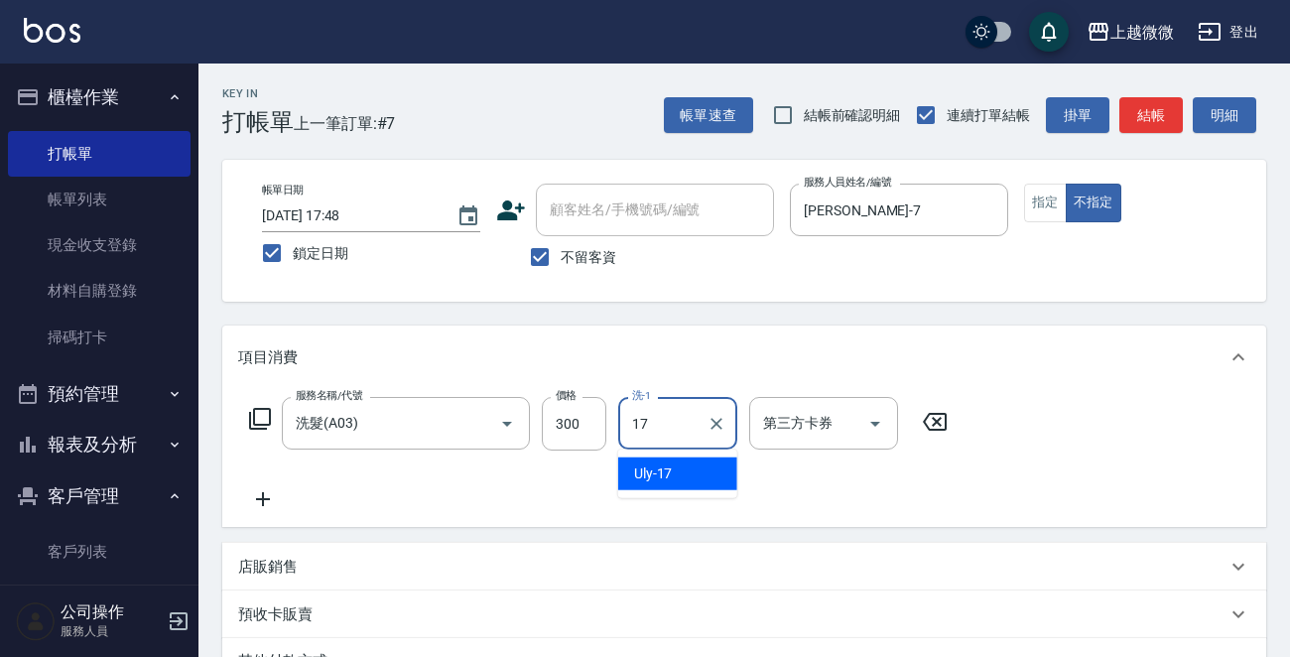
click at [673, 467] on div "Uly -17" at bounding box center [677, 473] width 119 height 33
type input "Uly-17"
click at [259, 493] on icon at bounding box center [263, 499] width 50 height 24
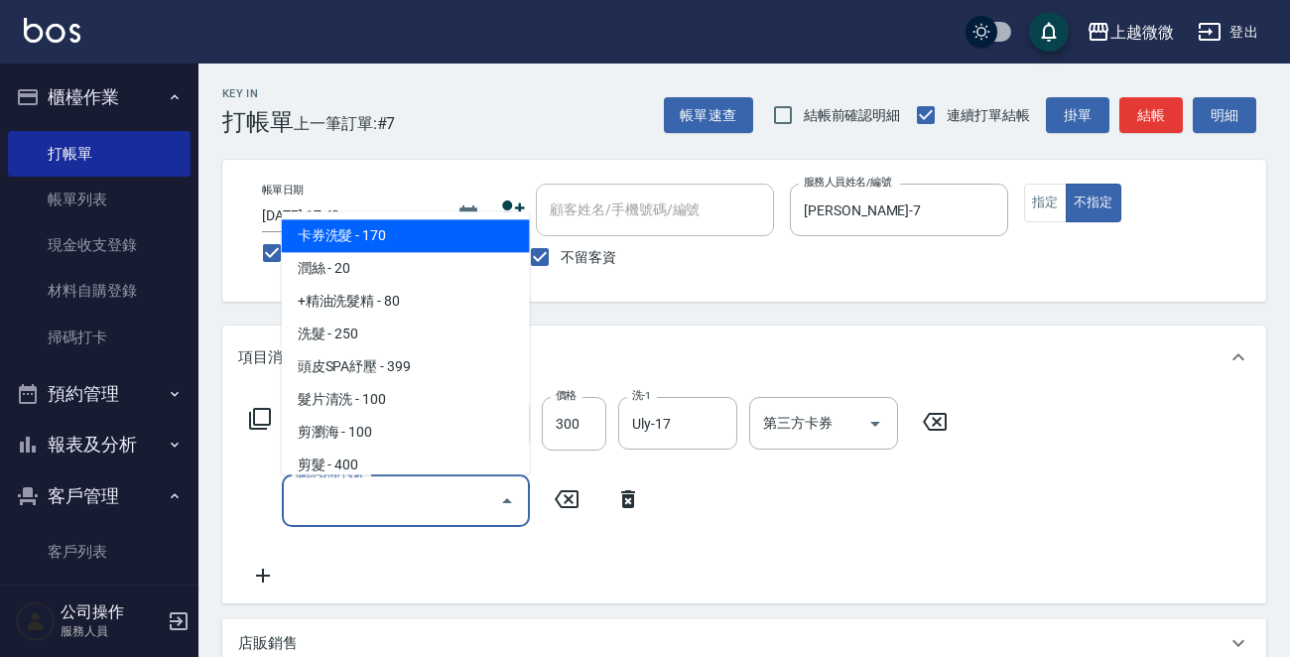
click at [358, 499] on input "服務名稱/代號" at bounding box center [391, 500] width 200 height 35
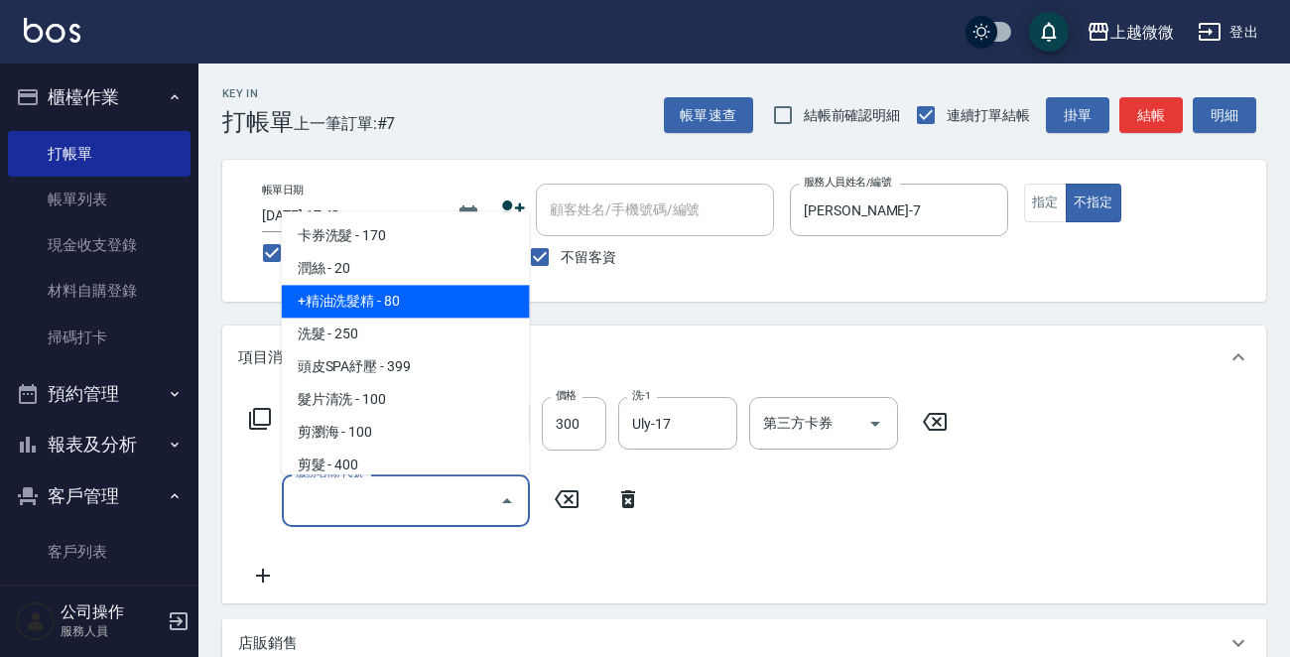
click at [393, 308] on span "+精油洗髮精 - 80" at bounding box center [406, 302] width 248 height 33
type input "+精油洗髮精(A02)"
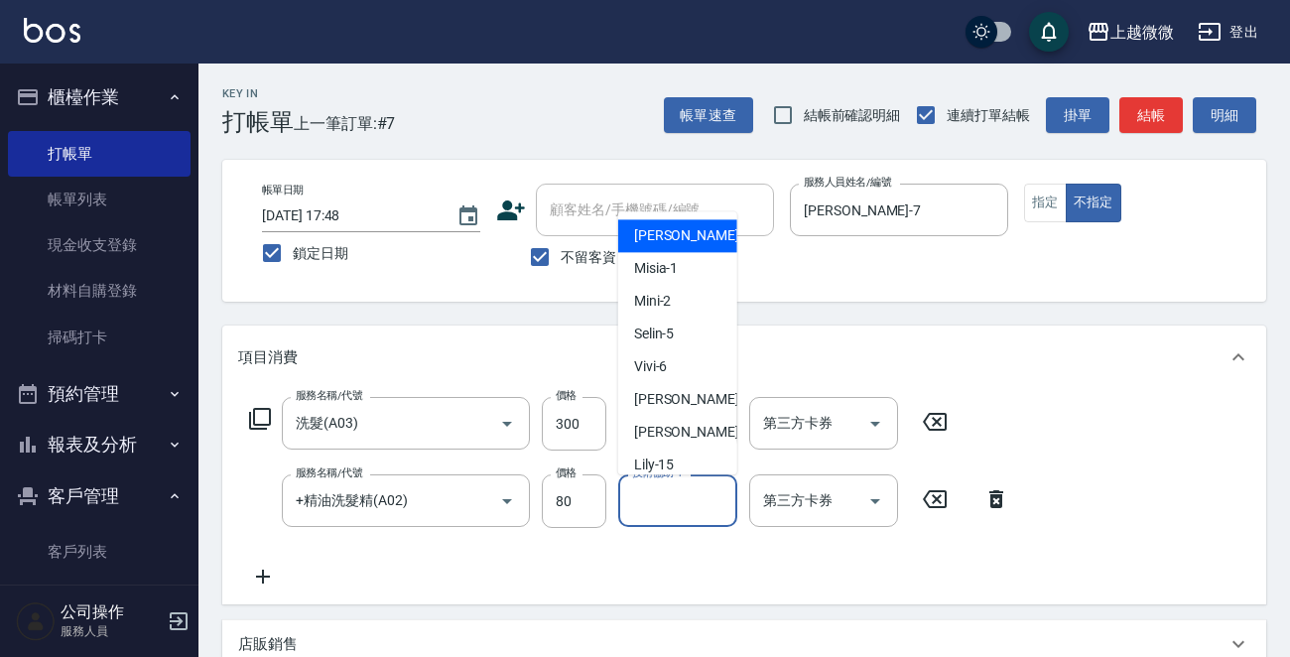
click at [655, 505] on input "技術協助-1" at bounding box center [677, 500] width 101 height 35
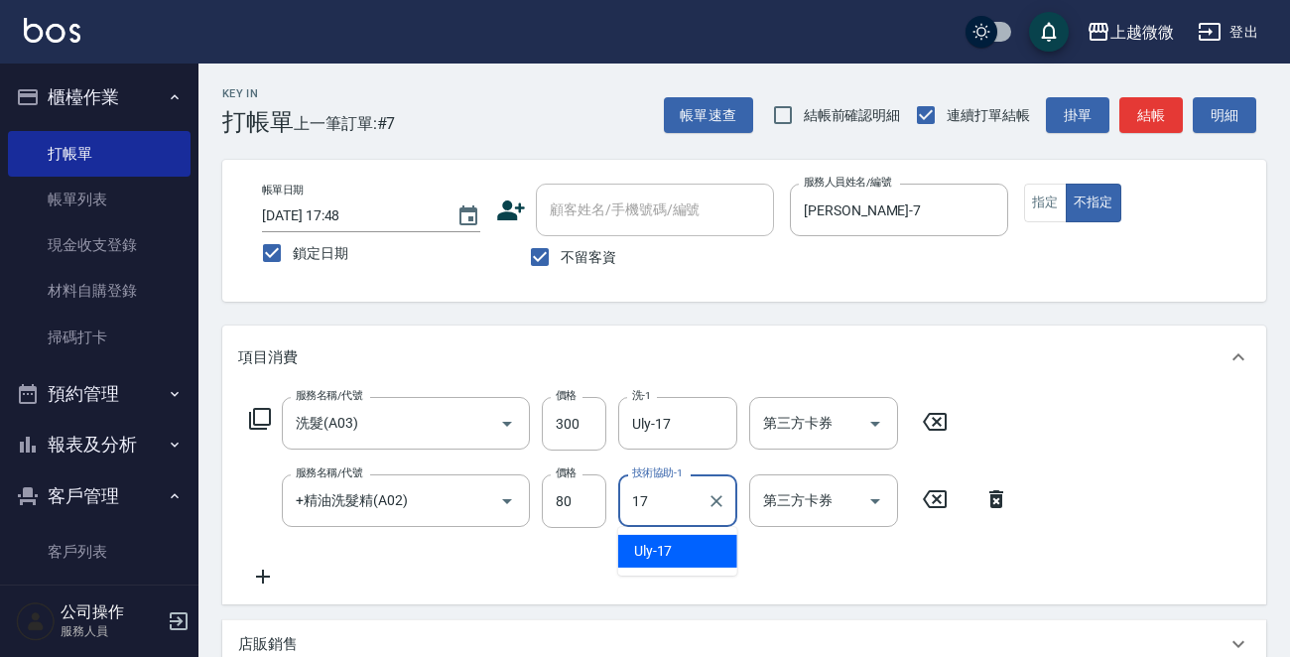
click at [697, 542] on div "Uly -17" at bounding box center [677, 551] width 119 height 33
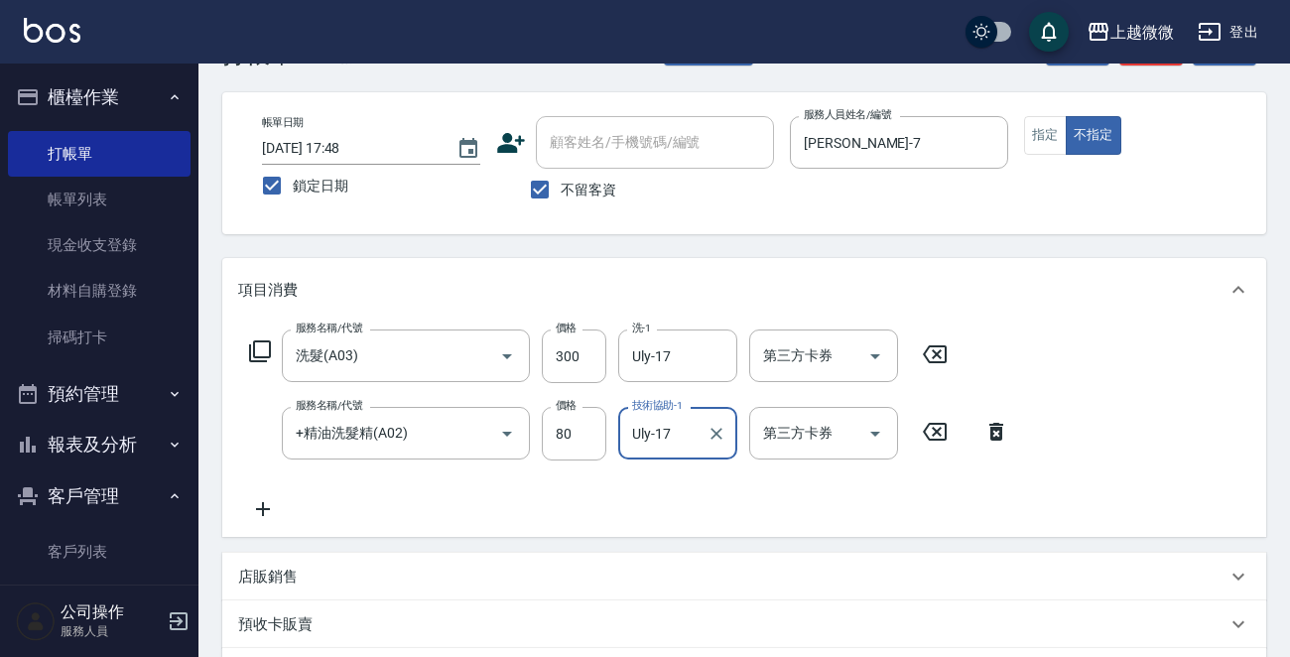
scroll to position [374, 0]
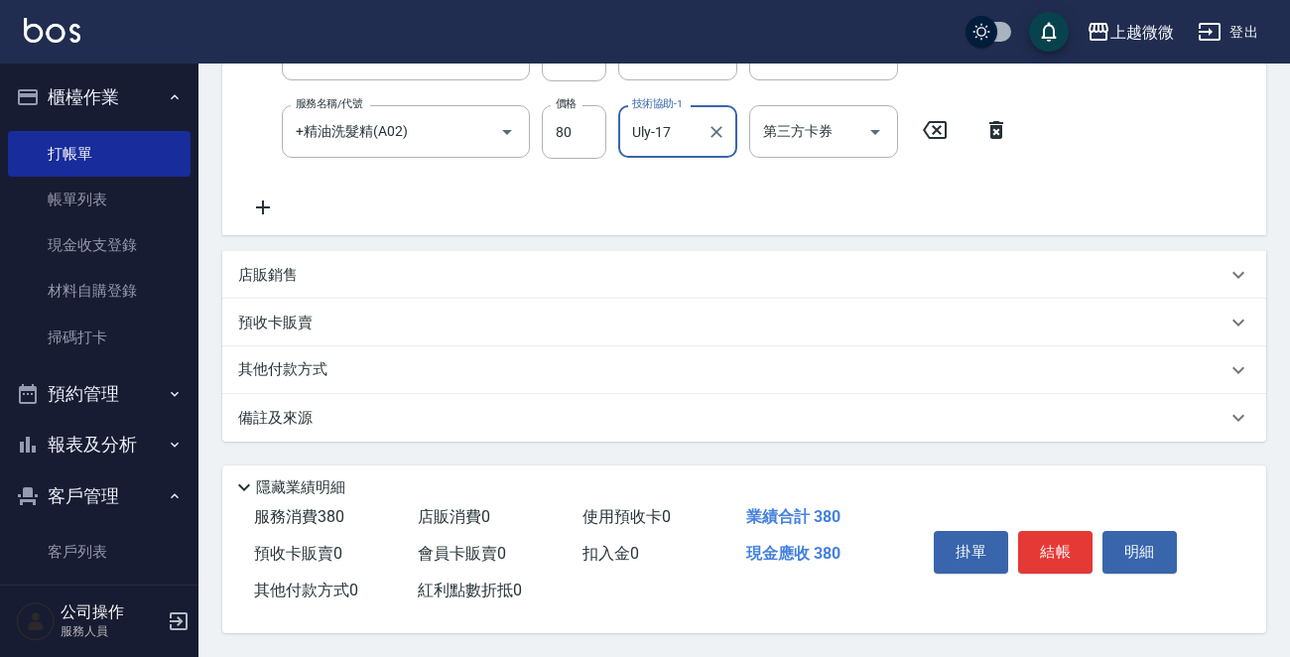
type input "Uly-17"
click at [262, 201] on icon at bounding box center [263, 207] width 50 height 24
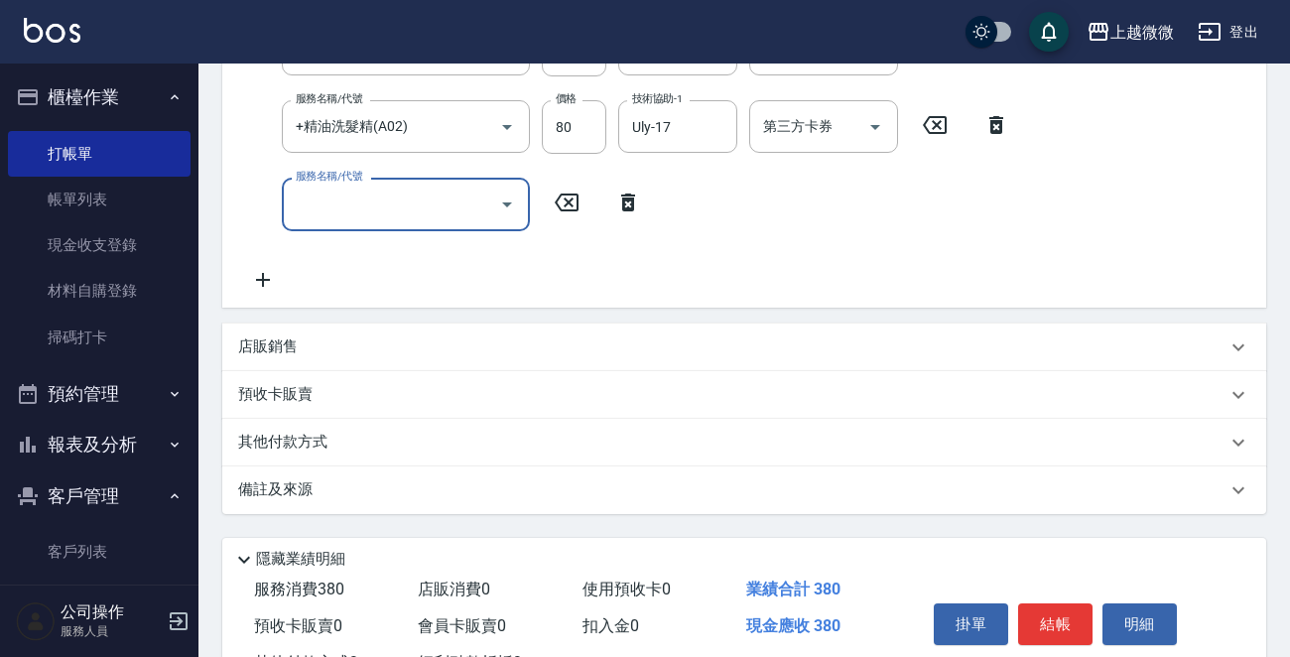
click at [338, 207] on div "服務名稱/代號 服務名稱/代號" at bounding box center [406, 204] width 248 height 53
click at [359, 209] on input "服務名稱/代號" at bounding box center [391, 204] width 200 height 35
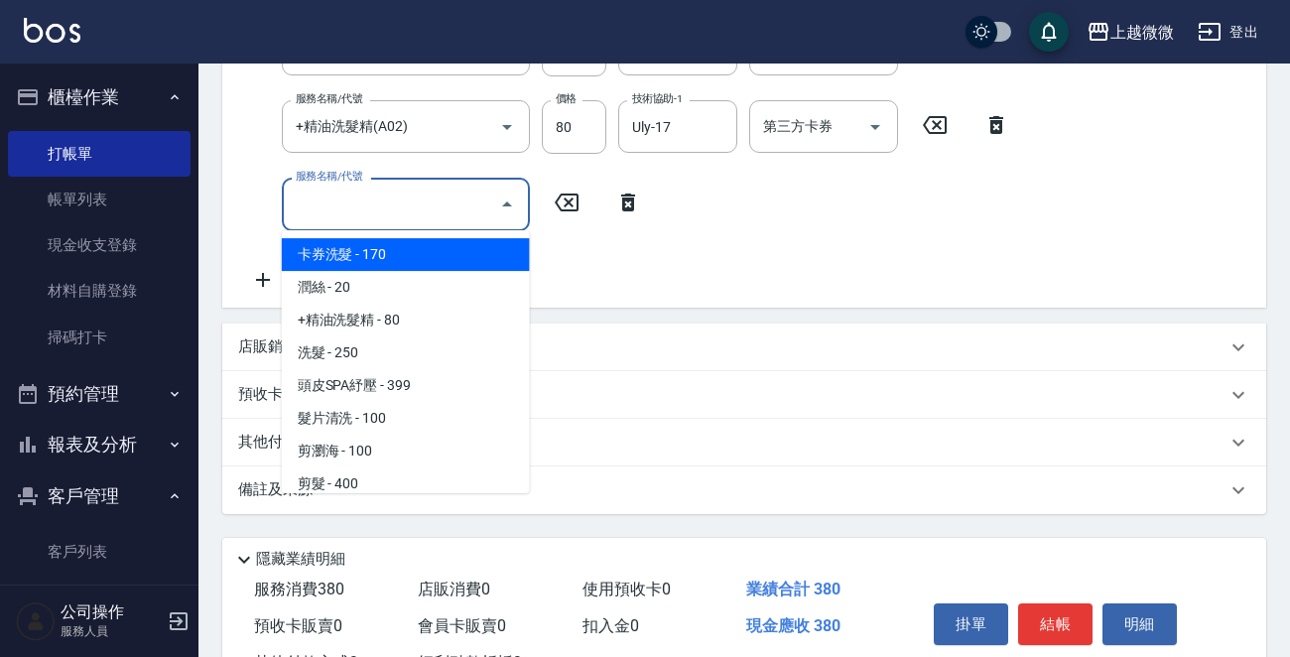
click at [365, 268] on span "卡券洗髮 - 170" at bounding box center [406, 254] width 248 height 33
type input "卡券洗髮(A00)"
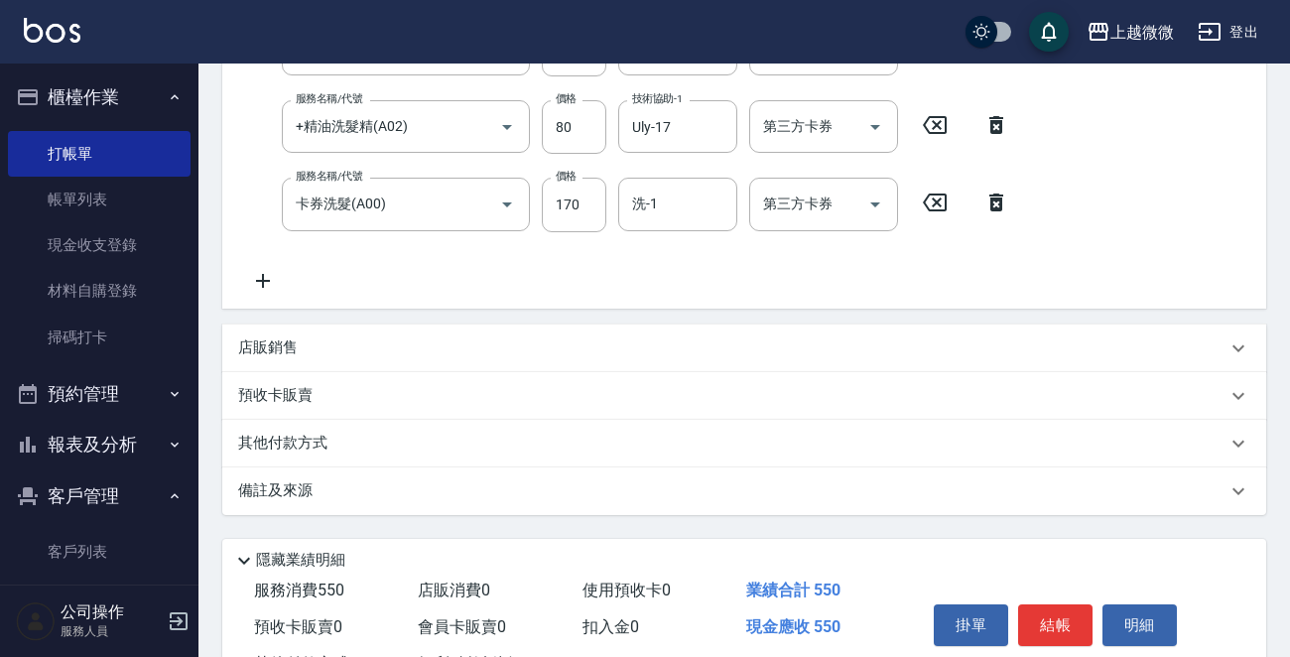
click at [365, 268] on div "服務名稱/代號 洗髮(A03) 服務名稱/代號 價格 300 價格 洗-1 Uly-17 洗-1 第三方卡券 第三方卡券 服務名稱/代號 +精油洗髮精(A02…" at bounding box center [629, 157] width 783 height 269
click at [480, 196] on icon "Clear" at bounding box center [479, 204] width 20 height 20
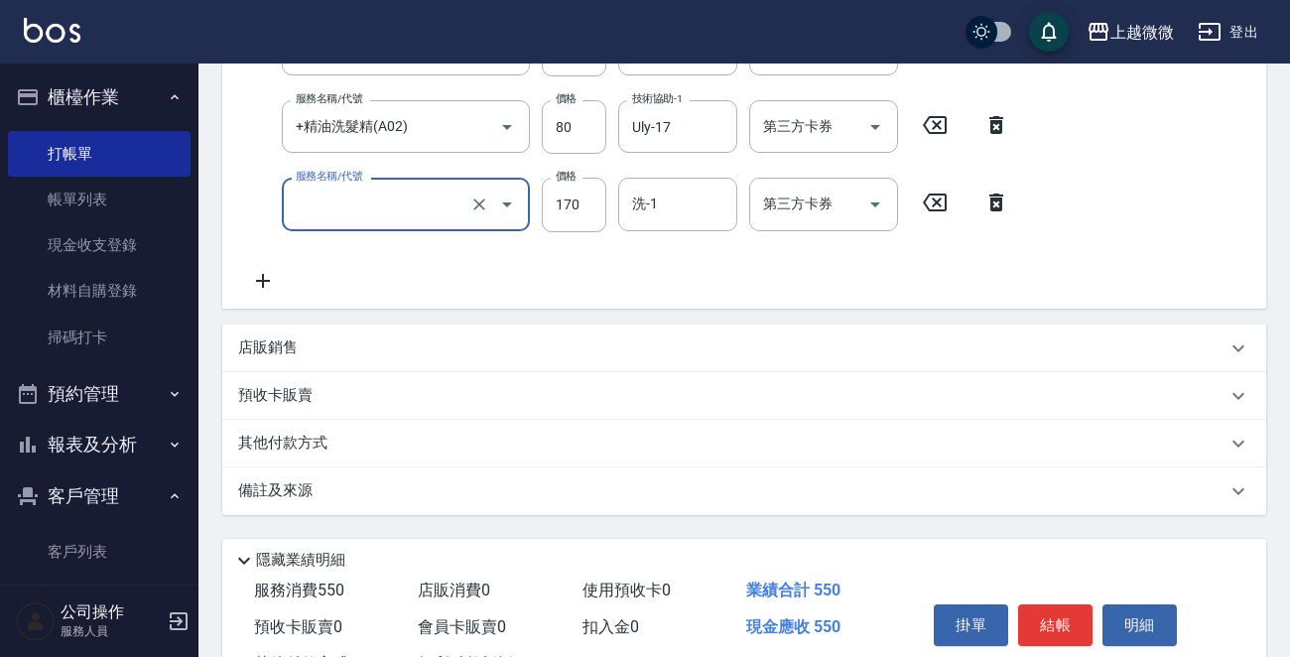
click at [379, 197] on input "服務名稱/代號" at bounding box center [378, 204] width 175 height 35
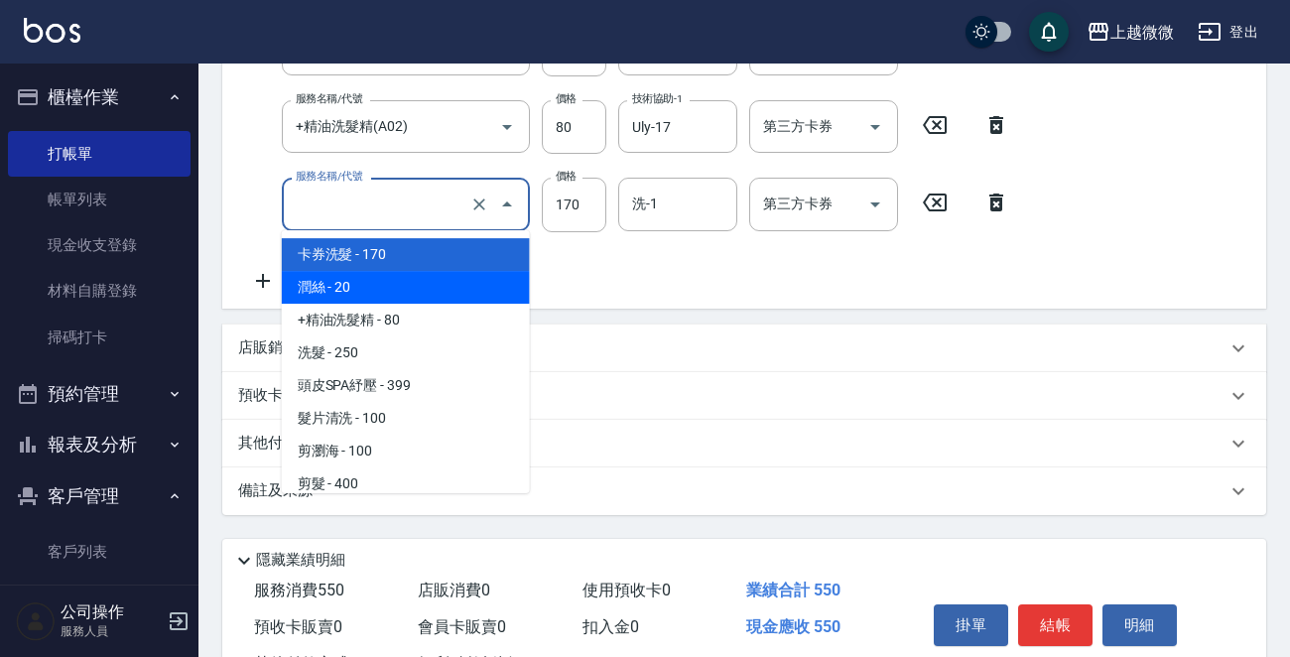
click at [388, 283] on span "潤絲 - 20" at bounding box center [406, 287] width 248 height 33
type input "潤絲(A01)"
type input "20"
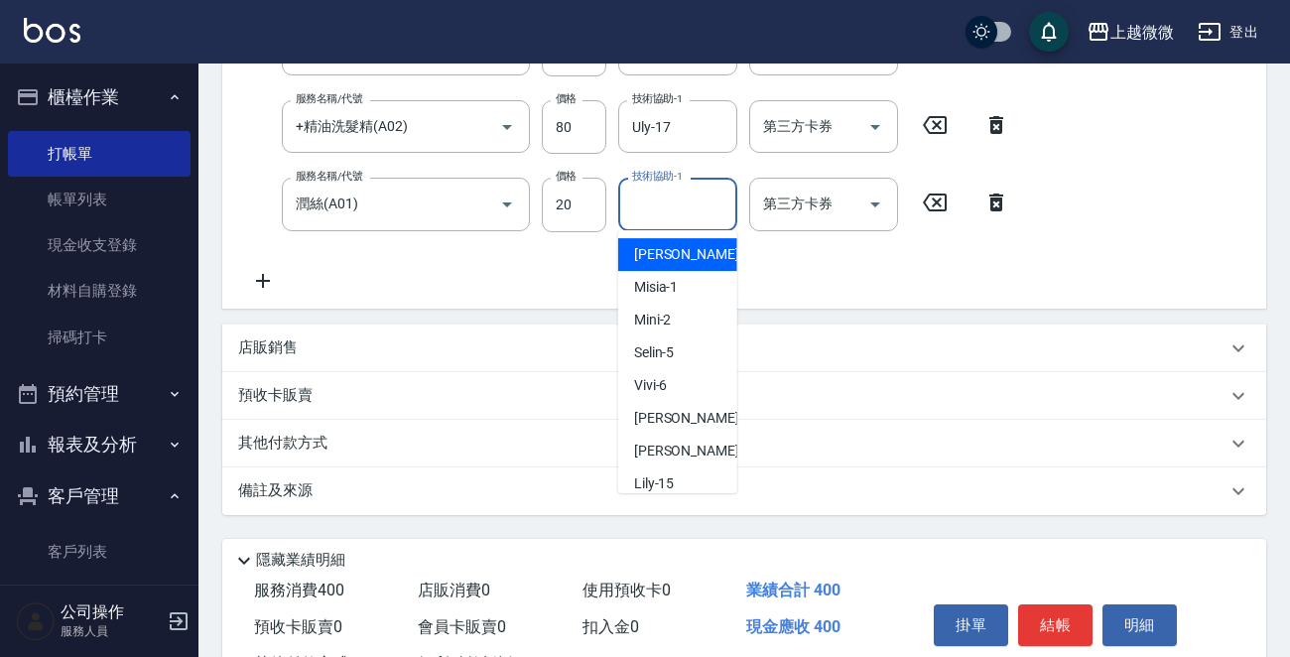
click at [666, 203] on div "技術協助-1 技術協助-1" at bounding box center [677, 204] width 119 height 53
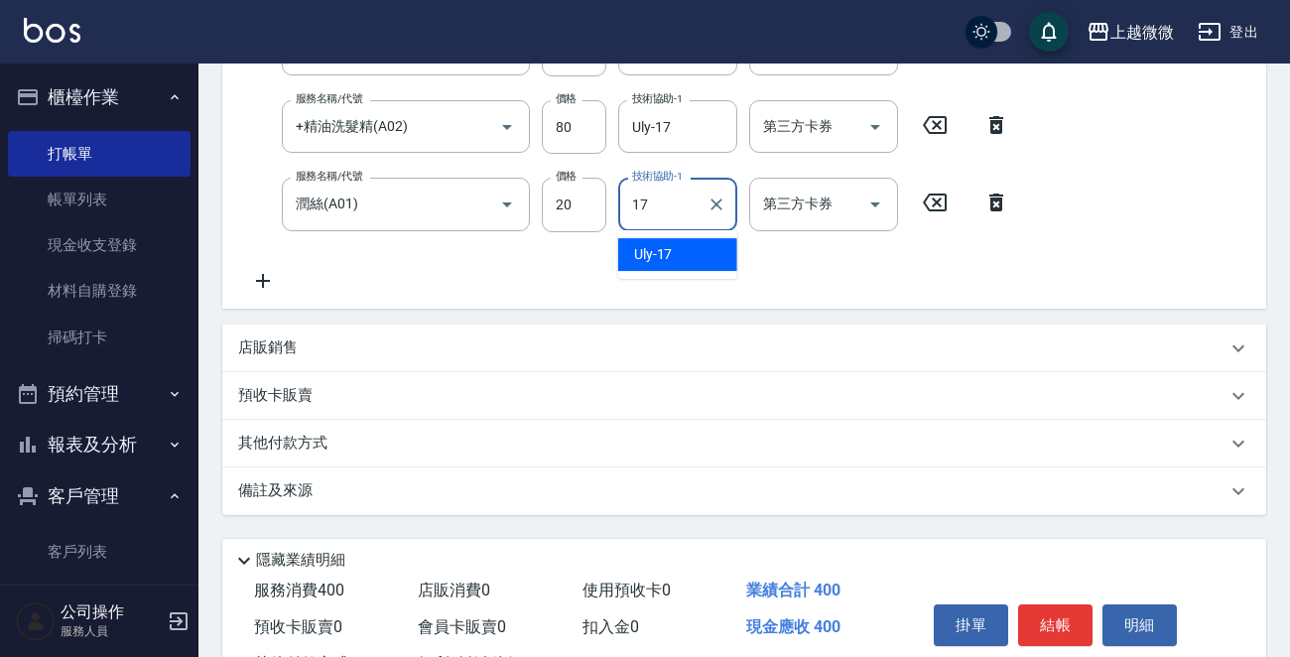
click at [694, 243] on div "Uly -17" at bounding box center [677, 254] width 119 height 33
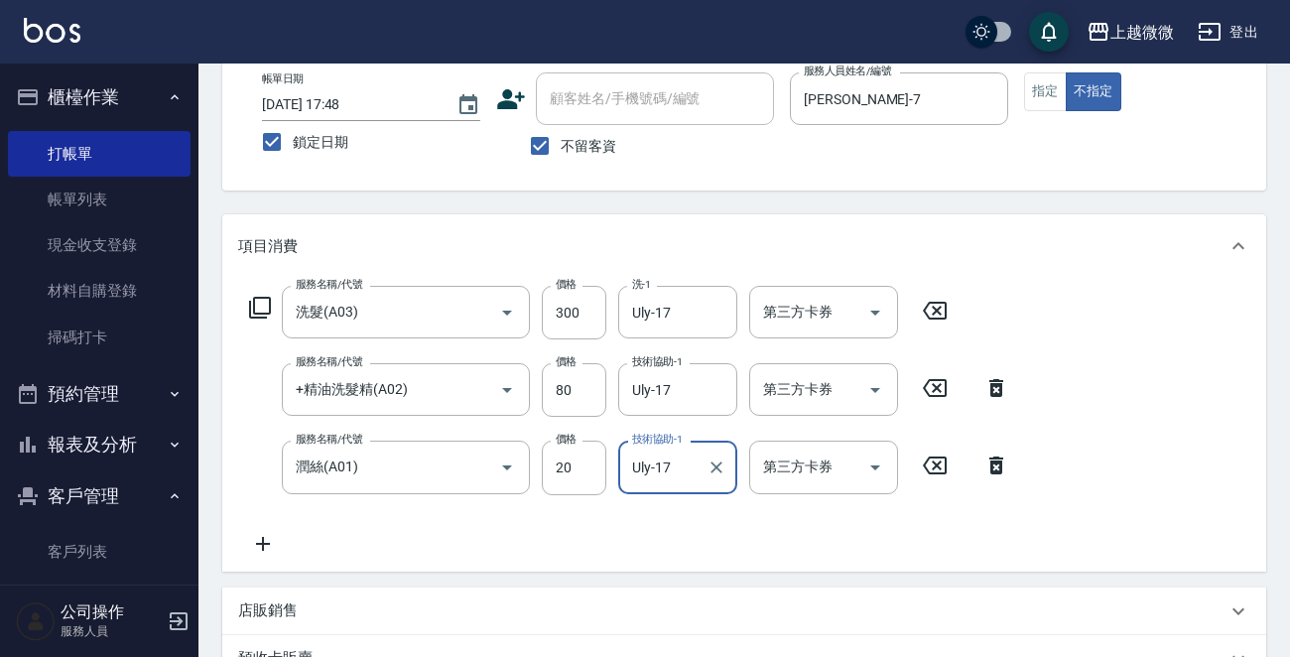
scroll to position [452, 0]
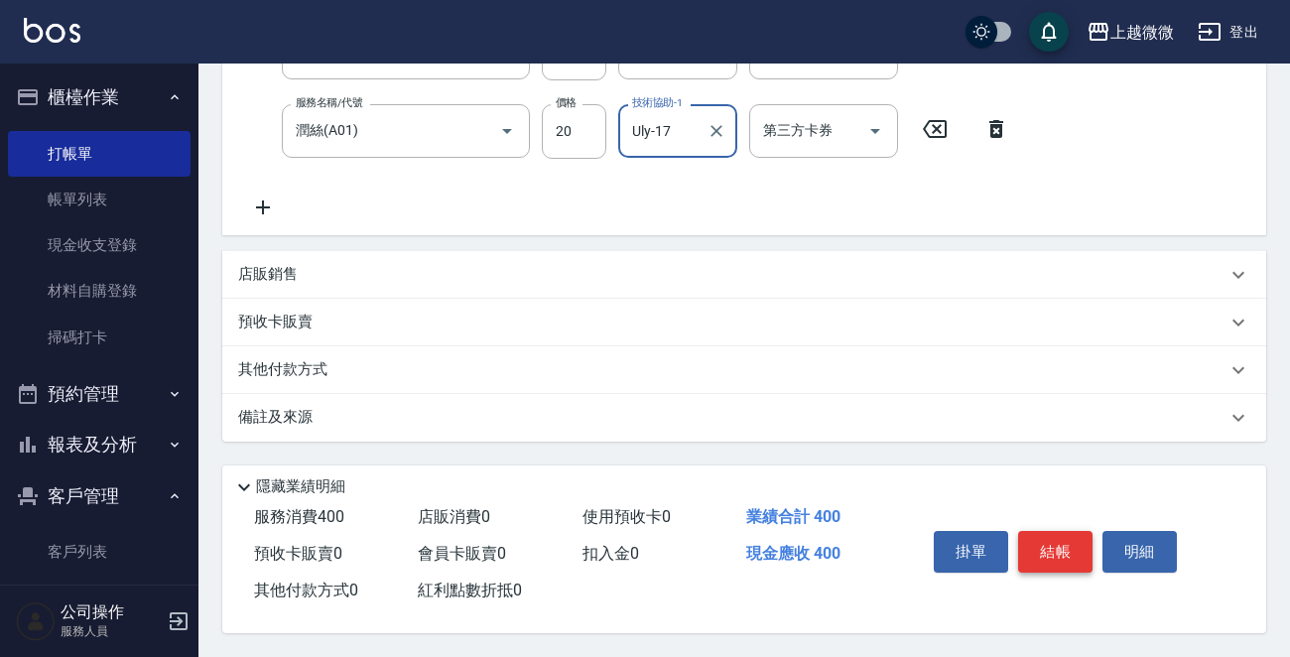
type input "Uly-17"
click at [1060, 545] on button "結帳" at bounding box center [1055, 552] width 74 height 42
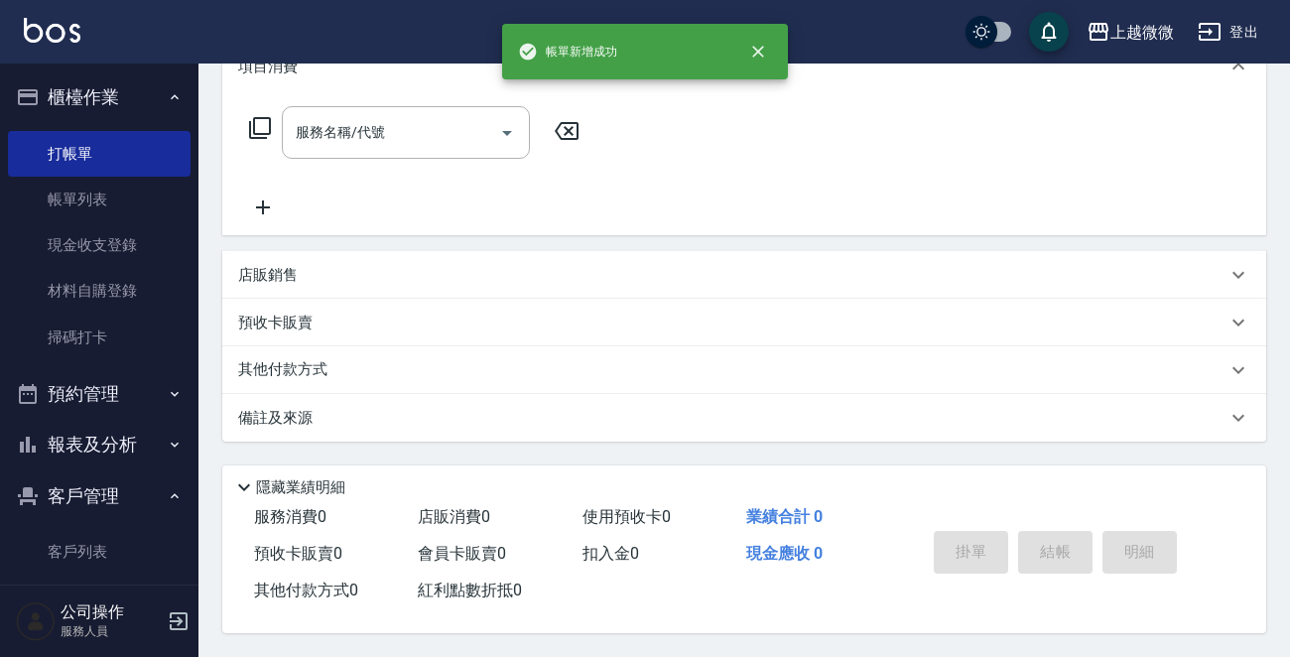
scroll to position [0, 0]
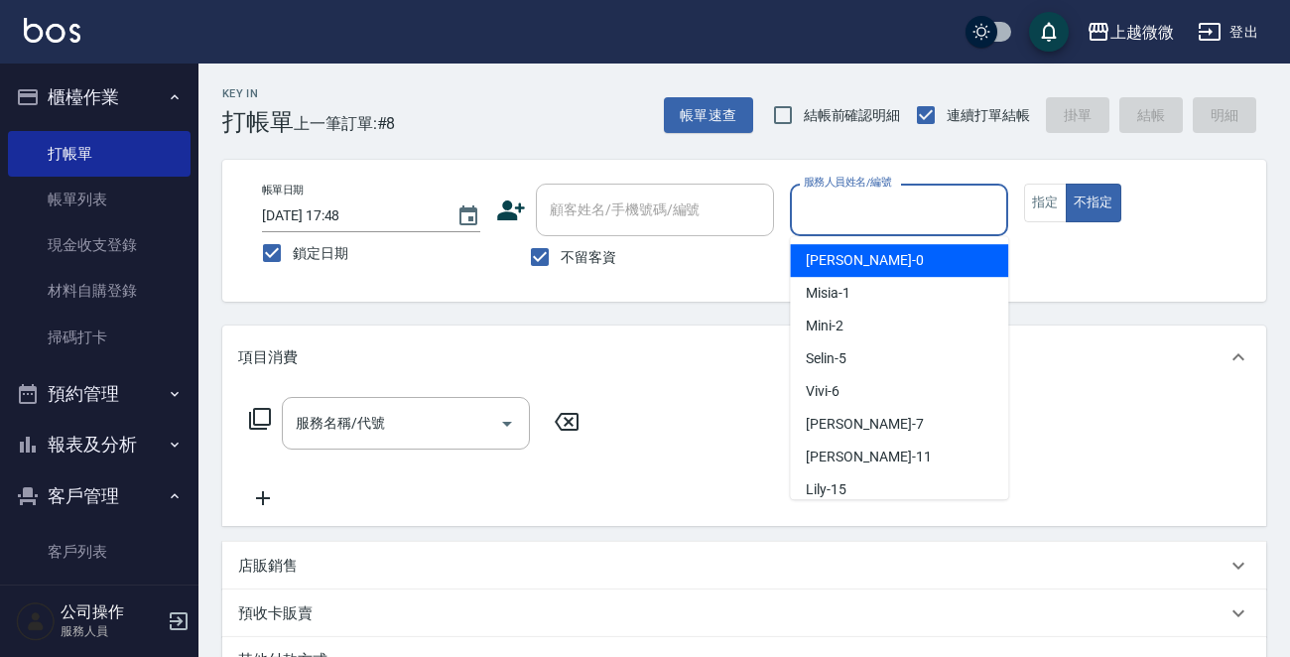
click at [872, 209] on input "服務人員姓名/編號" at bounding box center [899, 210] width 200 height 35
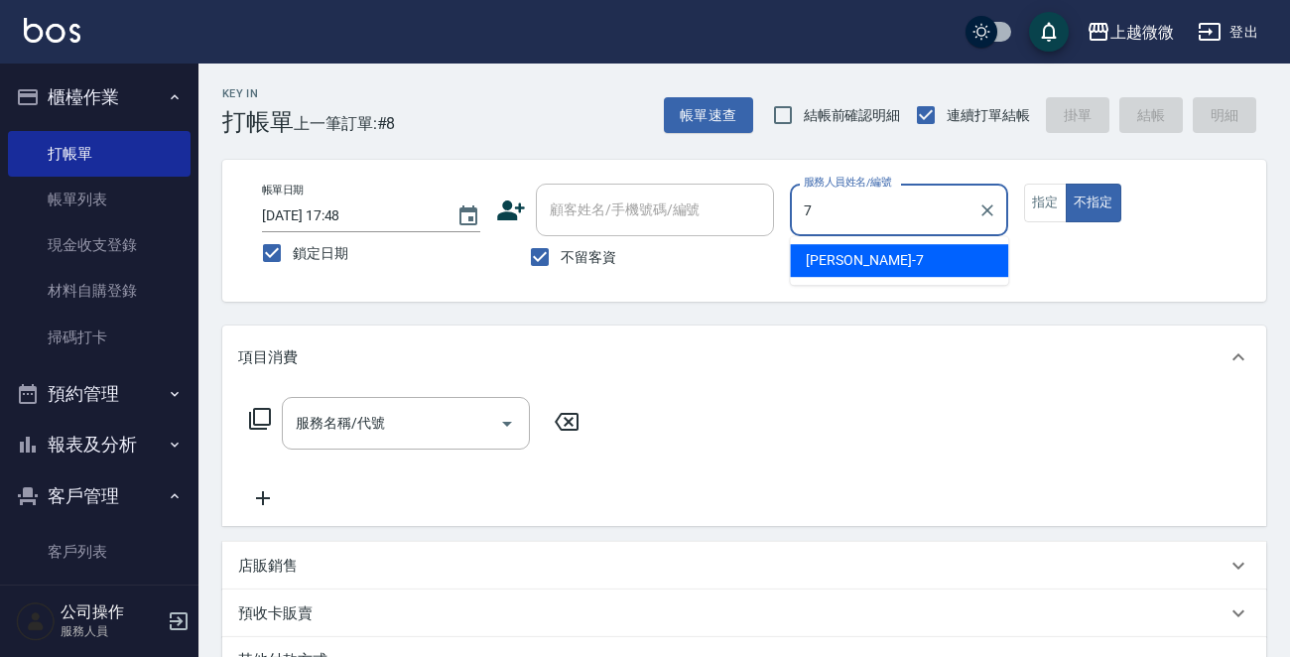
drag, startPoint x: 853, startPoint y: 261, endPoint x: 1051, endPoint y: 223, distance: 201.0
click at [854, 261] on div "[PERSON_NAME] -7" at bounding box center [899, 260] width 218 height 33
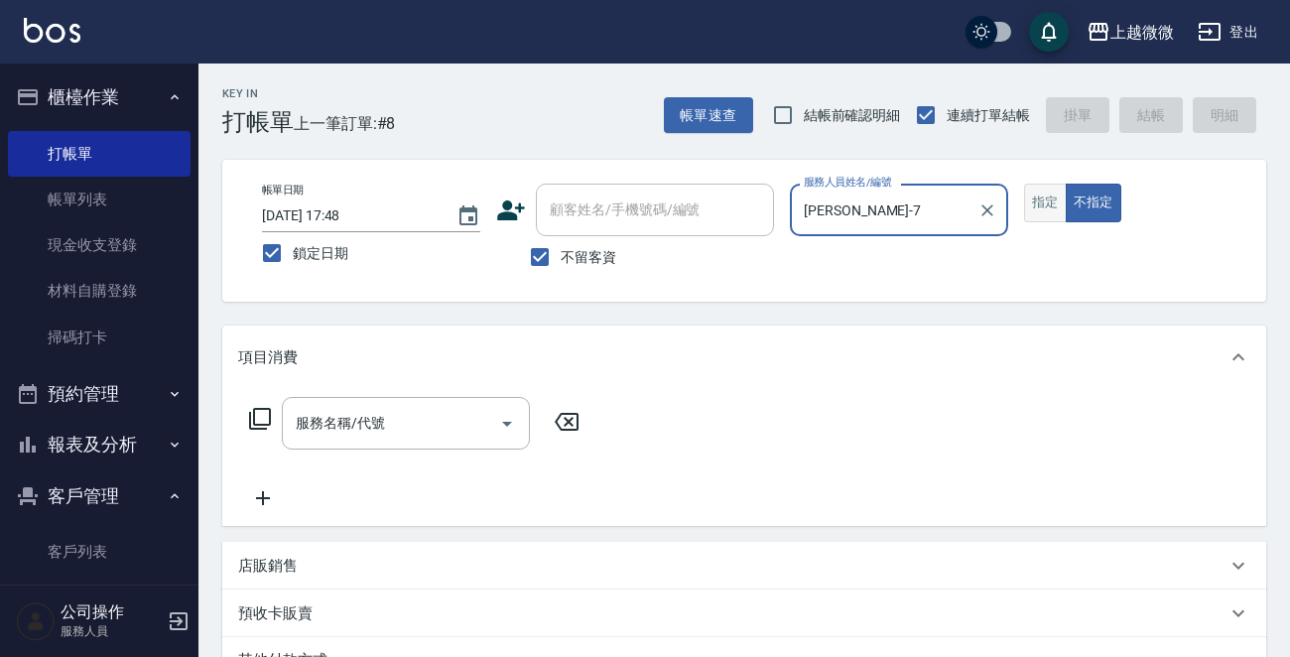
type input "[PERSON_NAME]-7"
click at [1044, 196] on button "指定" at bounding box center [1045, 203] width 43 height 39
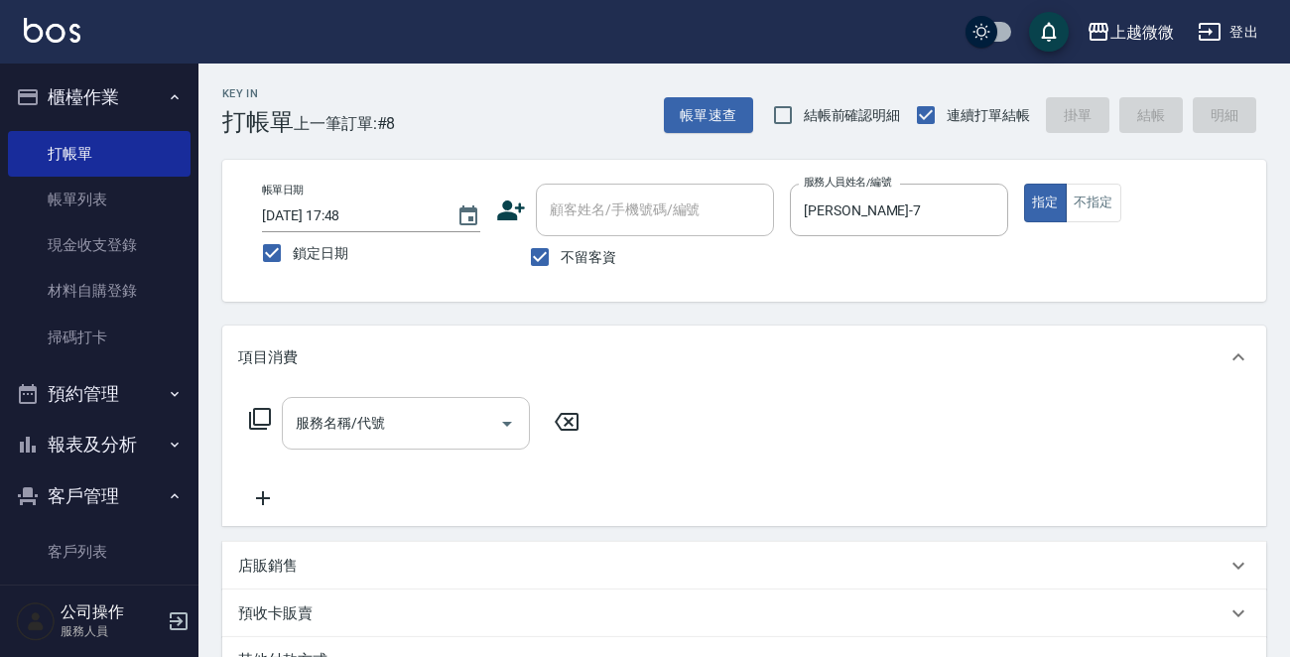
click at [381, 417] on input "服務名稱/代號" at bounding box center [391, 423] width 200 height 35
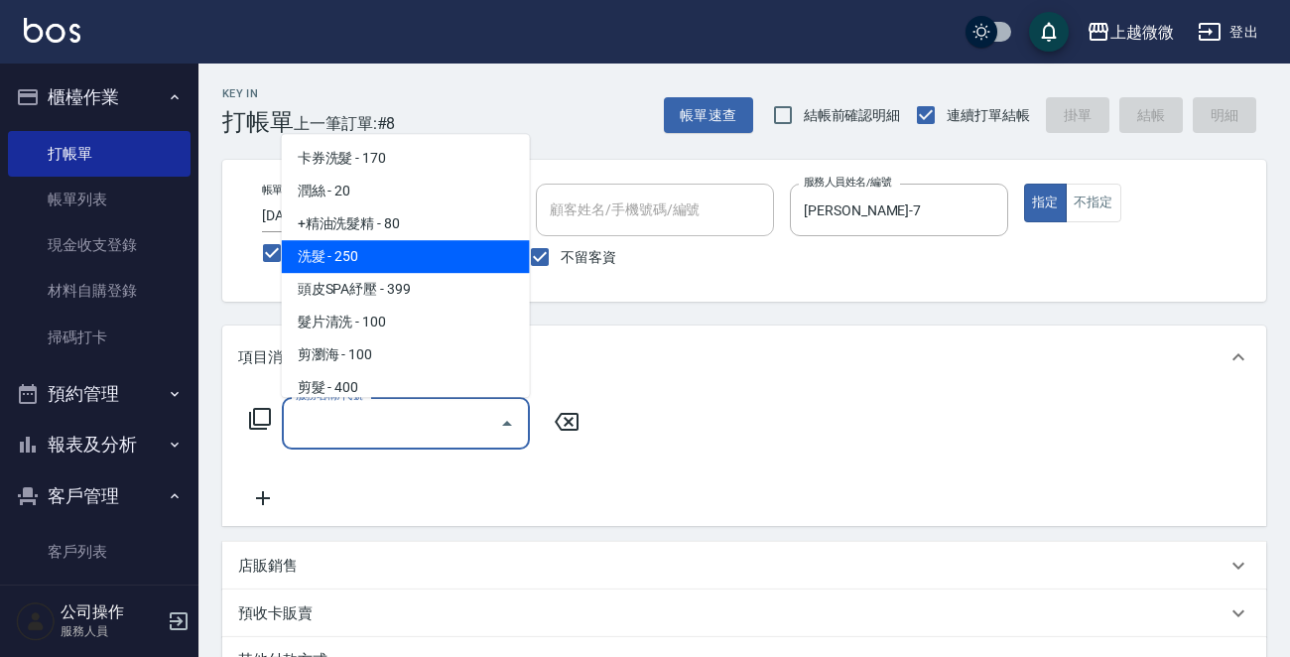
click at [386, 257] on span "洗髮 - 250" at bounding box center [406, 256] width 248 height 33
type input "洗髮(A03)"
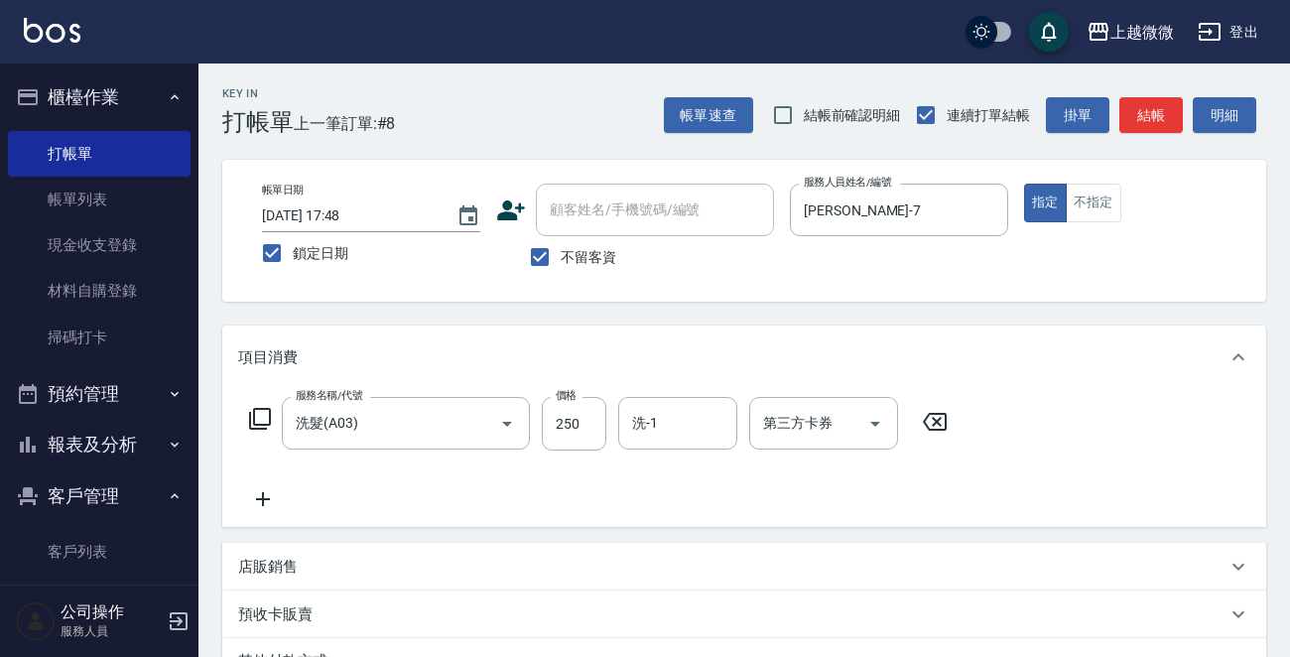
click at [271, 499] on icon at bounding box center [263, 499] width 50 height 24
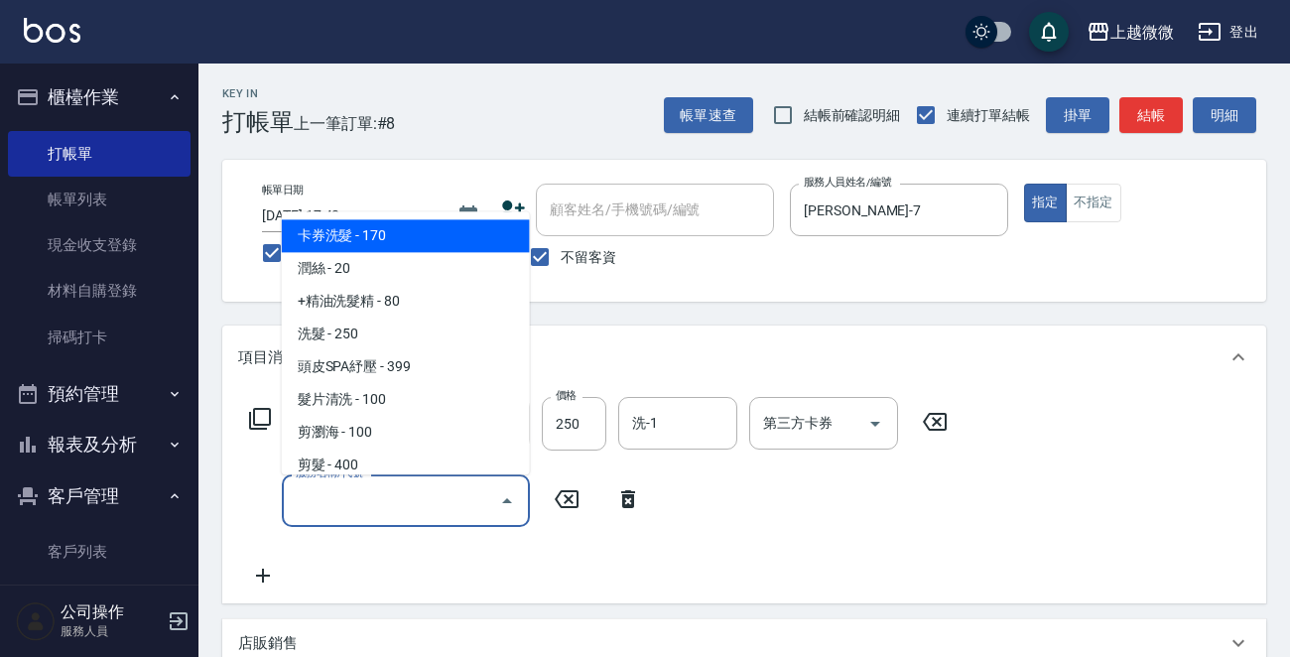
click at [334, 499] on input "服務名稱/代號" at bounding box center [391, 500] width 200 height 35
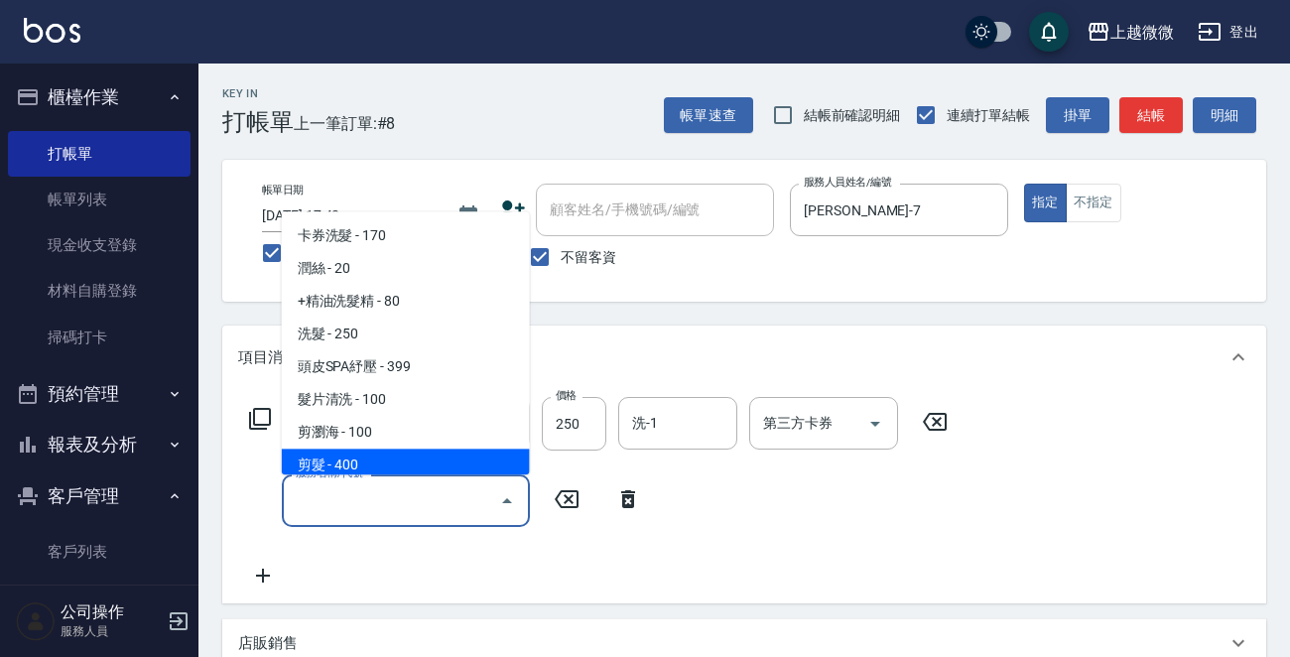
click at [370, 465] on span "剪髮 - 400" at bounding box center [406, 466] width 248 height 33
type input "剪髮(B02)"
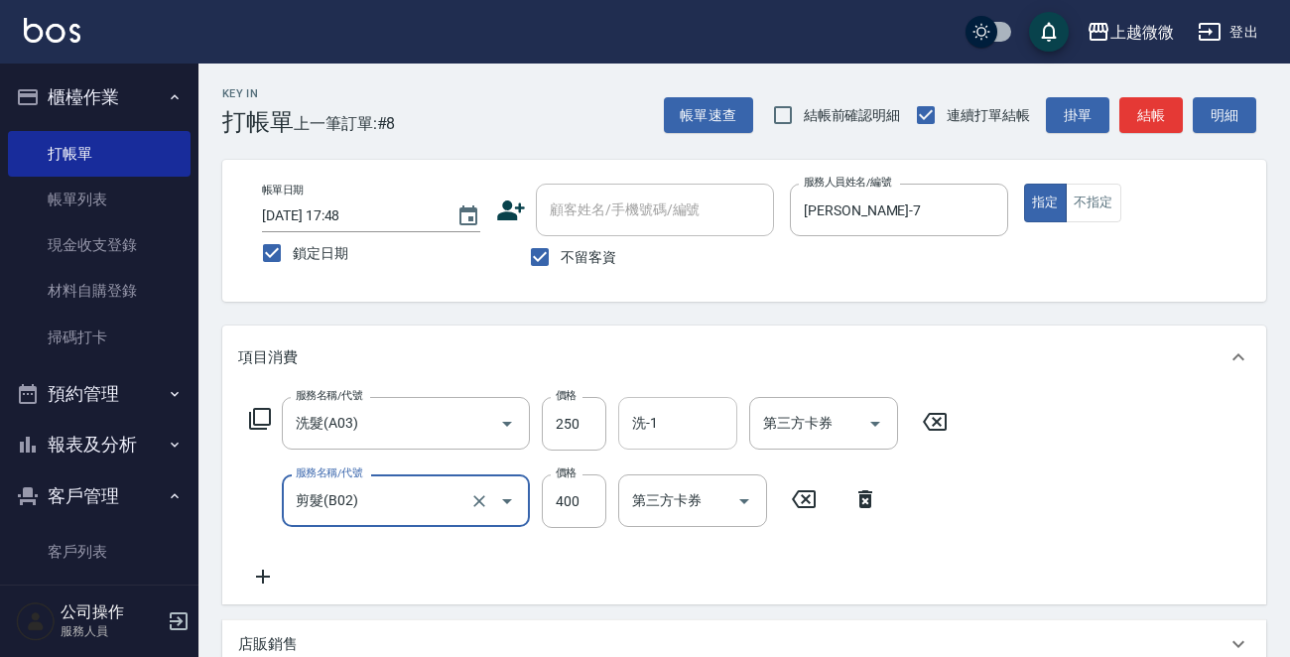
click at [692, 416] on input "洗-1" at bounding box center [677, 423] width 101 height 35
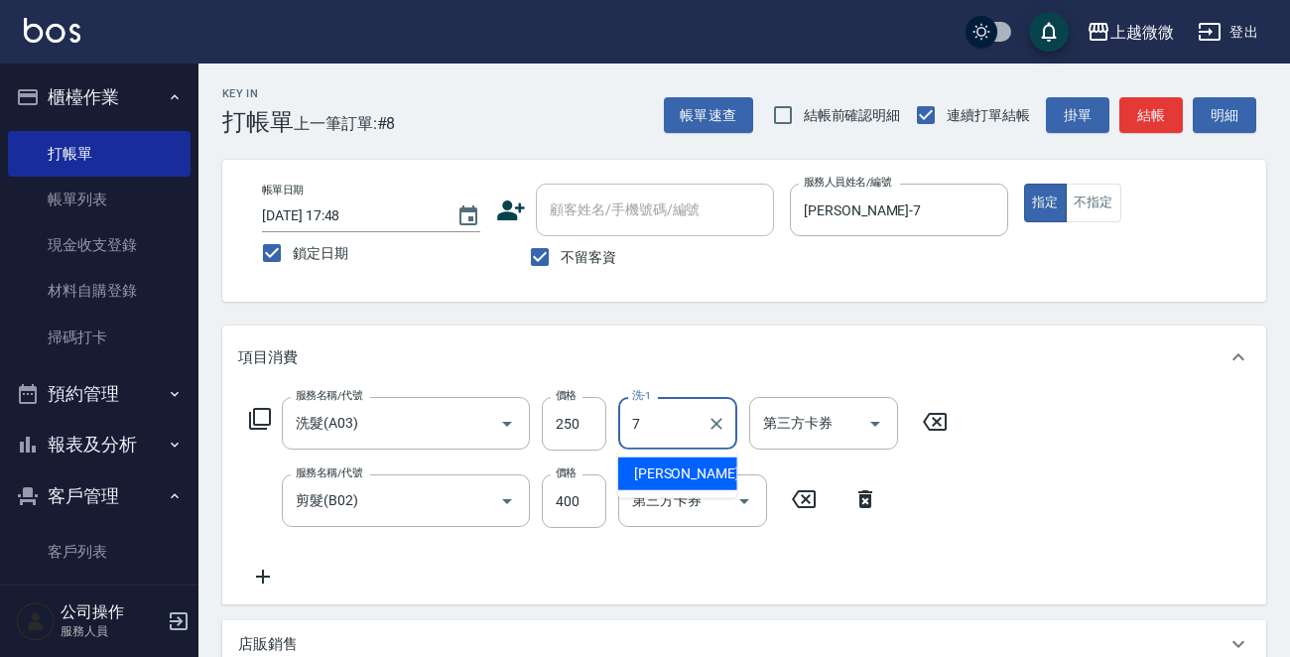
click at [679, 462] on div "[PERSON_NAME] -7" at bounding box center [677, 473] width 119 height 33
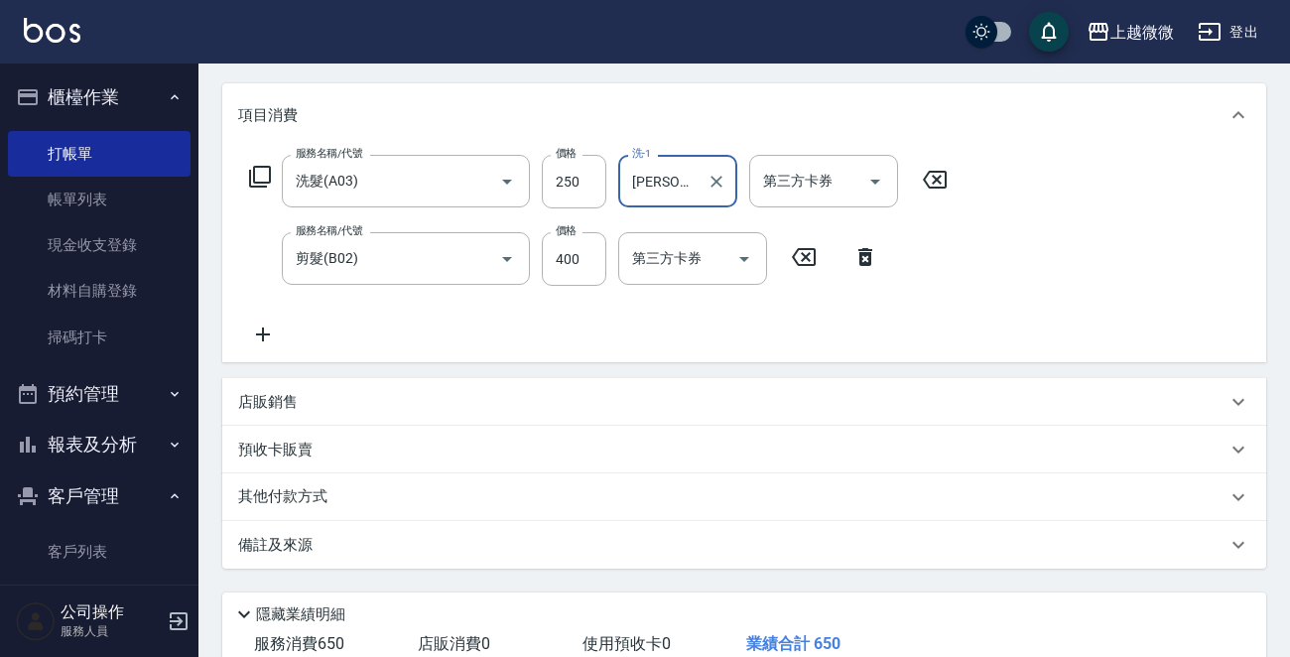
scroll to position [374, 0]
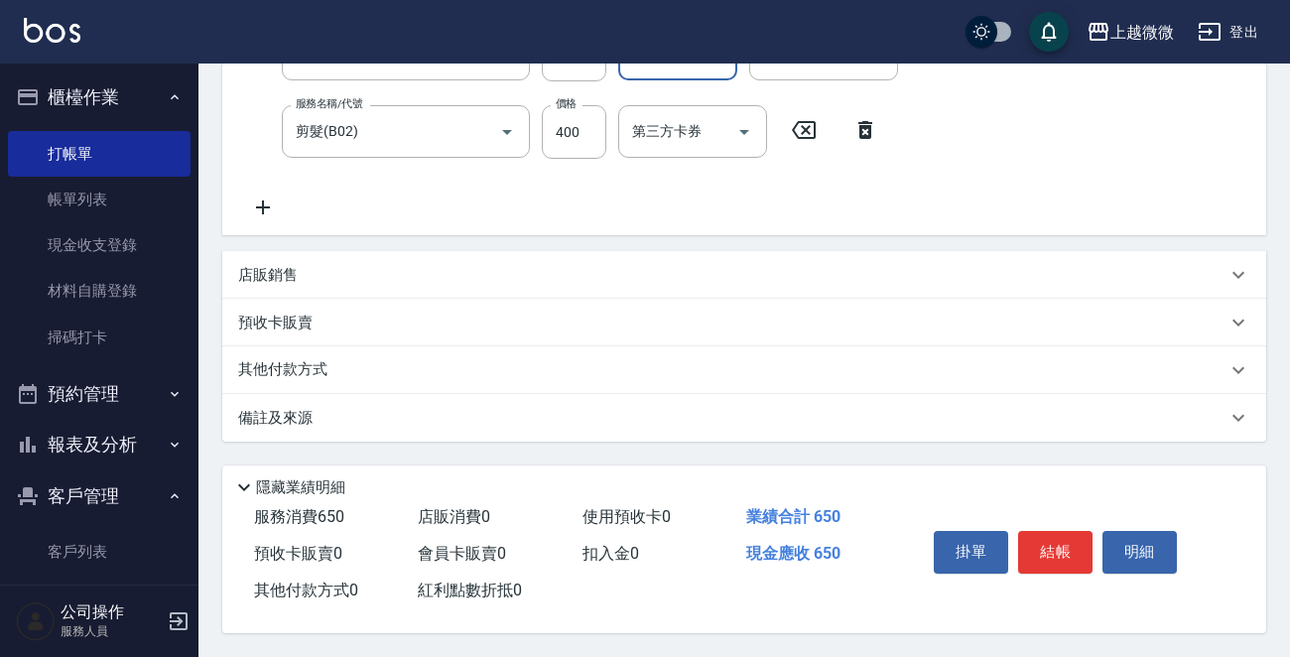
type input "[PERSON_NAME]-7"
click at [1059, 549] on button "結帳" at bounding box center [1055, 552] width 74 height 42
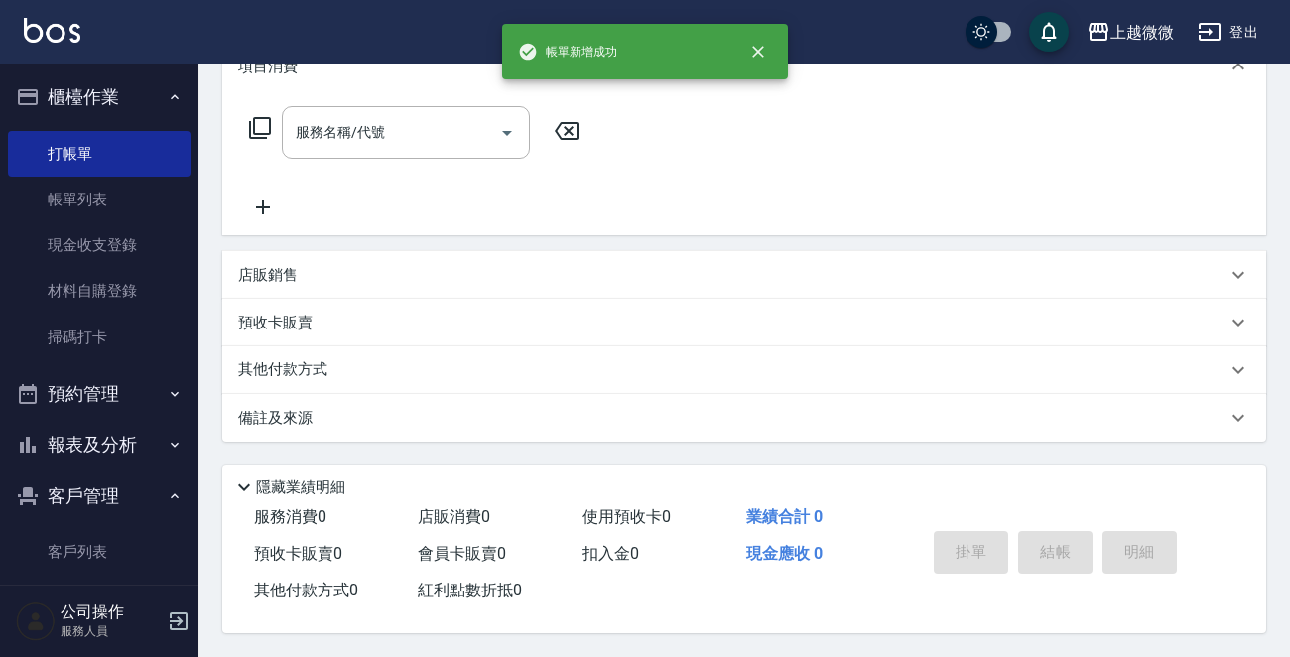
scroll to position [0, 0]
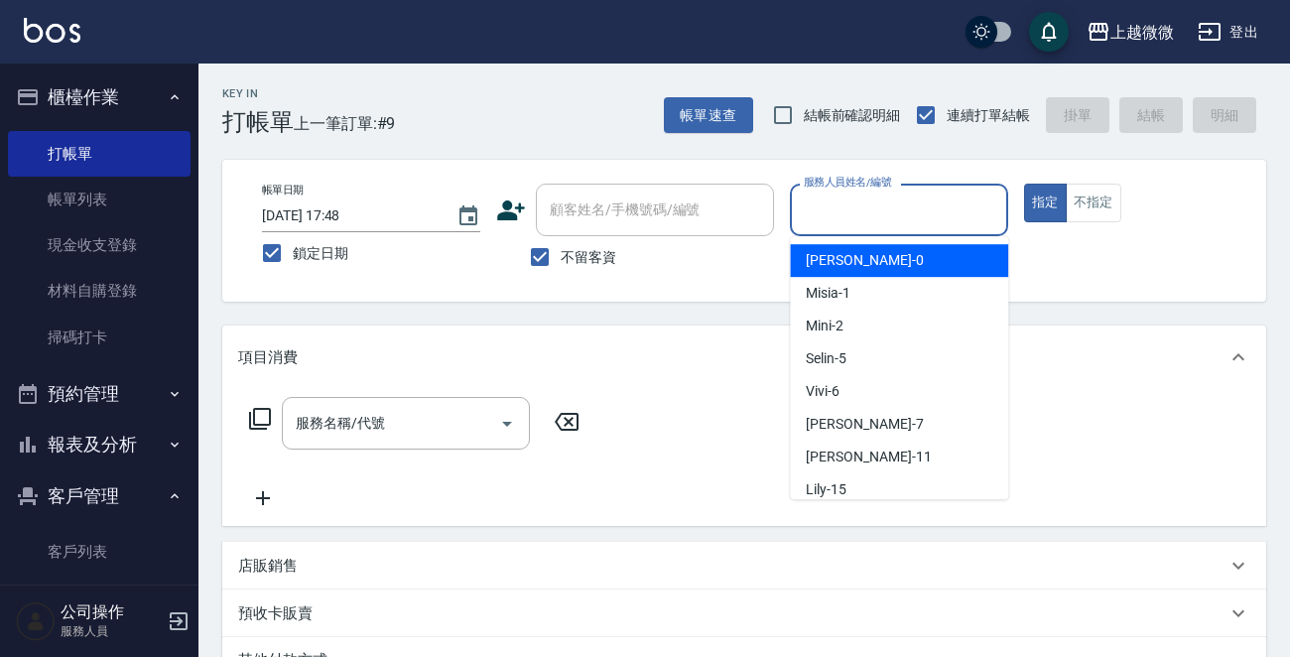
click at [885, 207] on input "服務人員姓名/編號" at bounding box center [899, 210] width 200 height 35
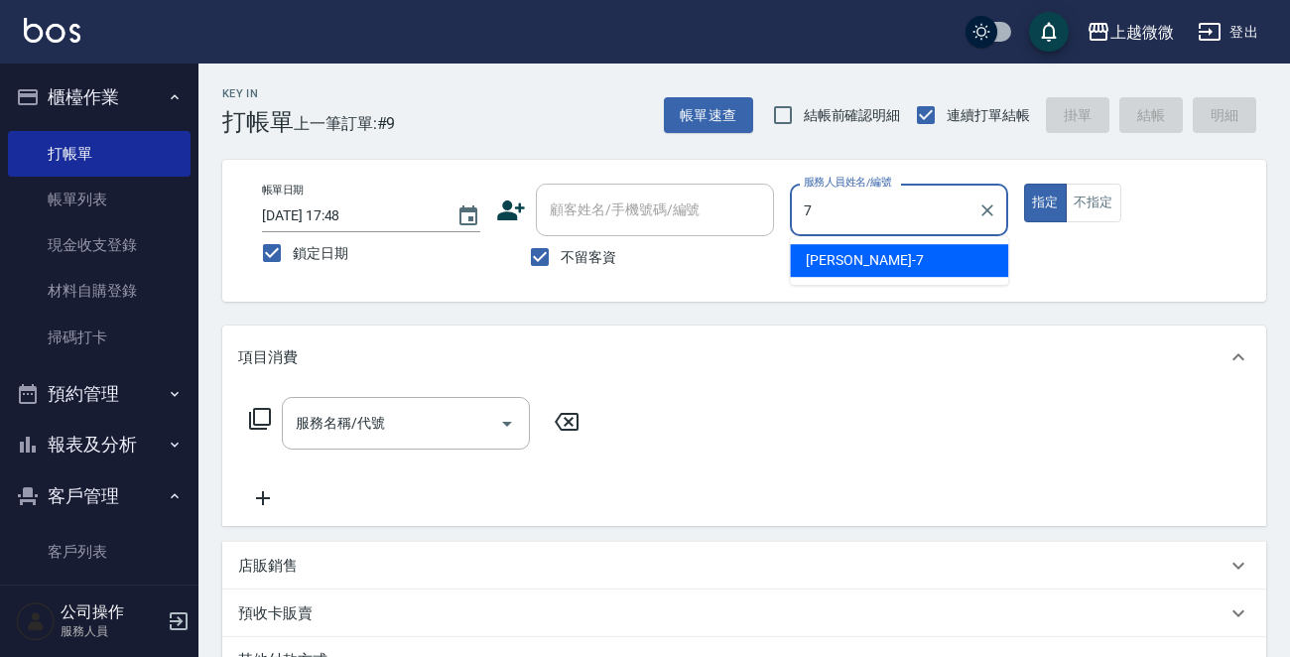
click at [880, 258] on div "[PERSON_NAME] -7" at bounding box center [899, 260] width 218 height 33
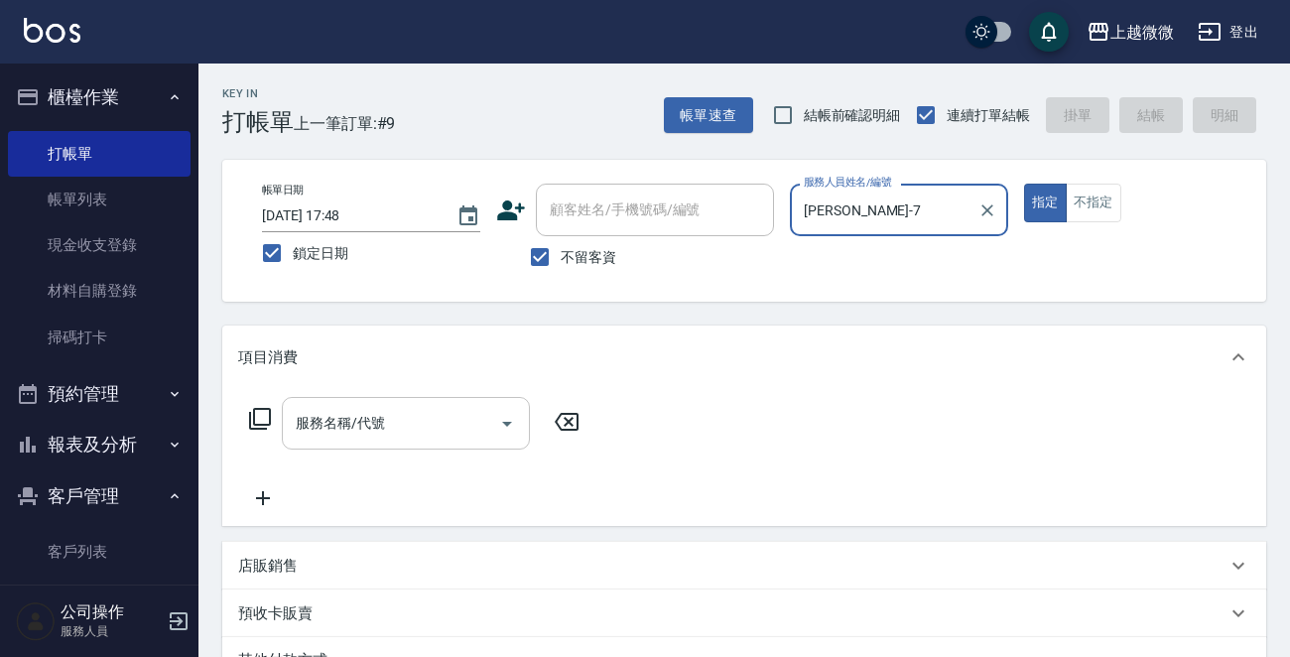
type input "[PERSON_NAME]-7"
click at [360, 436] on input "服務名稱/代號" at bounding box center [391, 423] width 200 height 35
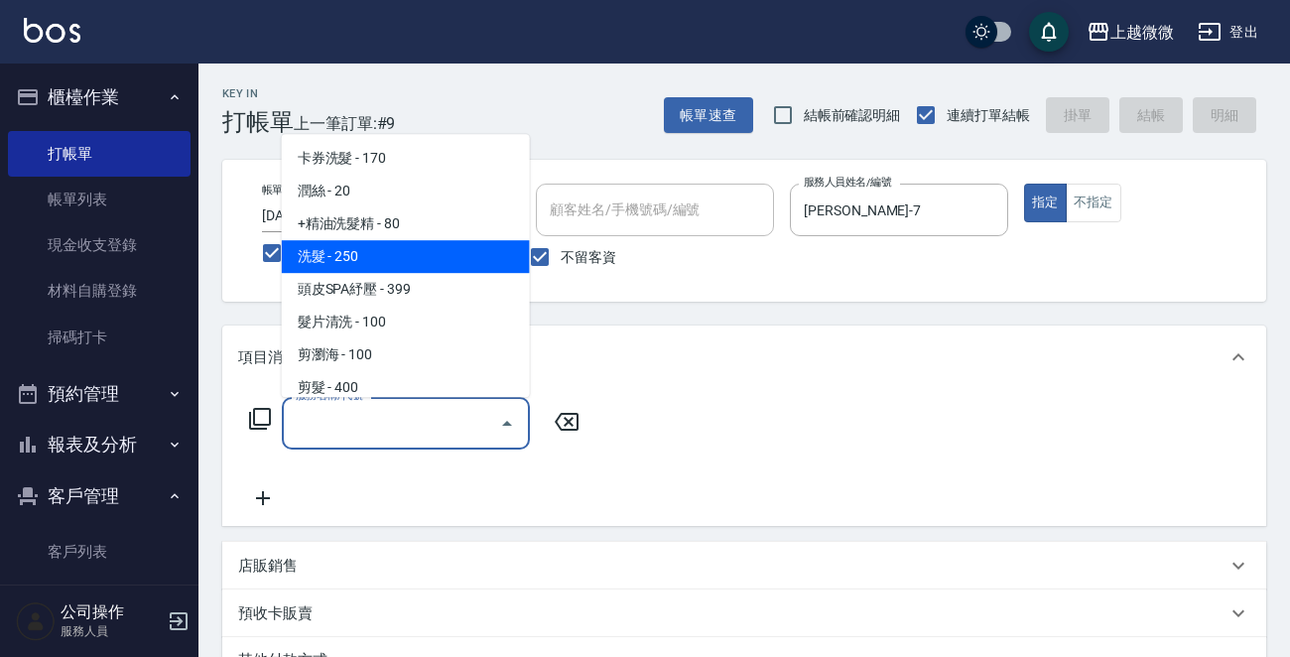
click at [422, 244] on ul "卡券洗髮 - 170 潤絲 - 20 +精油洗髮精 - 80 洗髮 - 250 頭皮SPA紓壓 - 399 髮片清洗 - 100 剪瀏海 - 100 剪髮 -…" at bounding box center [406, 265] width 248 height 263
click at [422, 244] on span "洗髮 - 250" at bounding box center [406, 256] width 248 height 33
type input "洗髮(A03)"
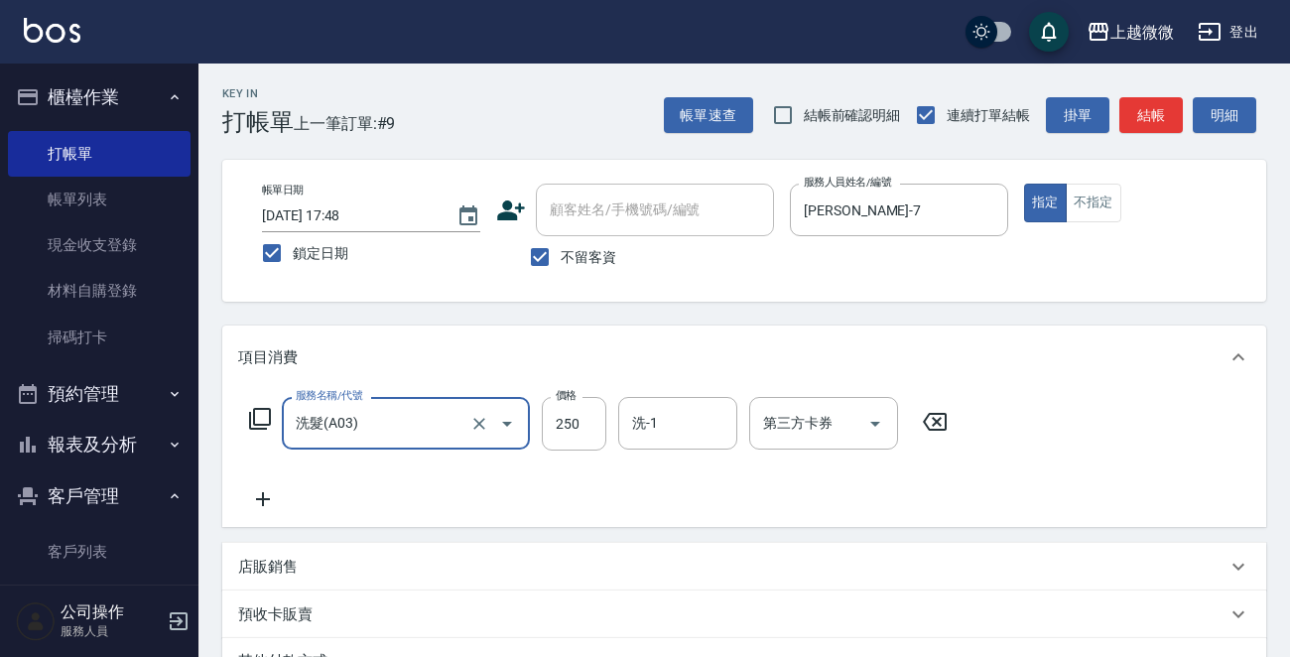
click at [269, 515] on div "服務名稱/代號 洗髮(A03) 服務名稱/代號 價格 250 價格 洗-1 洗-1 第三方卡券 第三方卡券" at bounding box center [744, 458] width 1044 height 138
click at [358, 505] on div "服務名稱/代號 洗髮(A03) 服務名稱/代號 價格 250 價格 洗-1 洗-1 第三方卡券 第三方卡券" at bounding box center [598, 454] width 721 height 114
click at [258, 501] on icon at bounding box center [263, 499] width 50 height 24
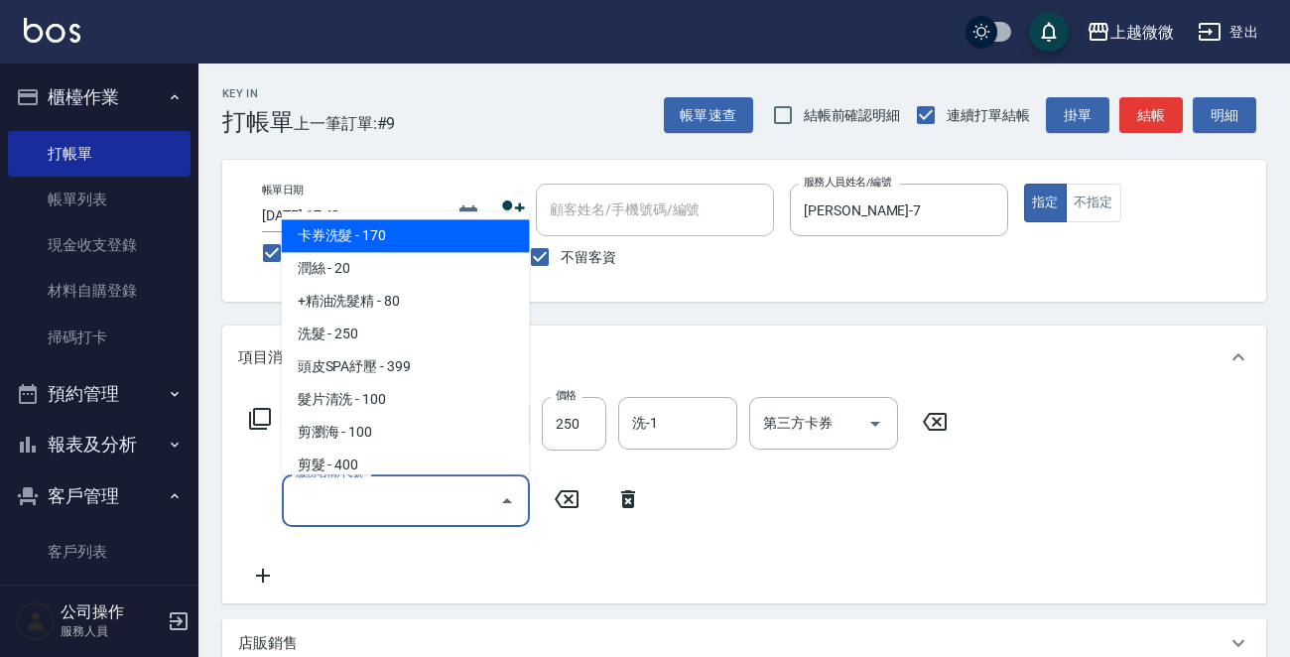
click at [357, 501] on input "服務名稱/代號" at bounding box center [391, 500] width 200 height 35
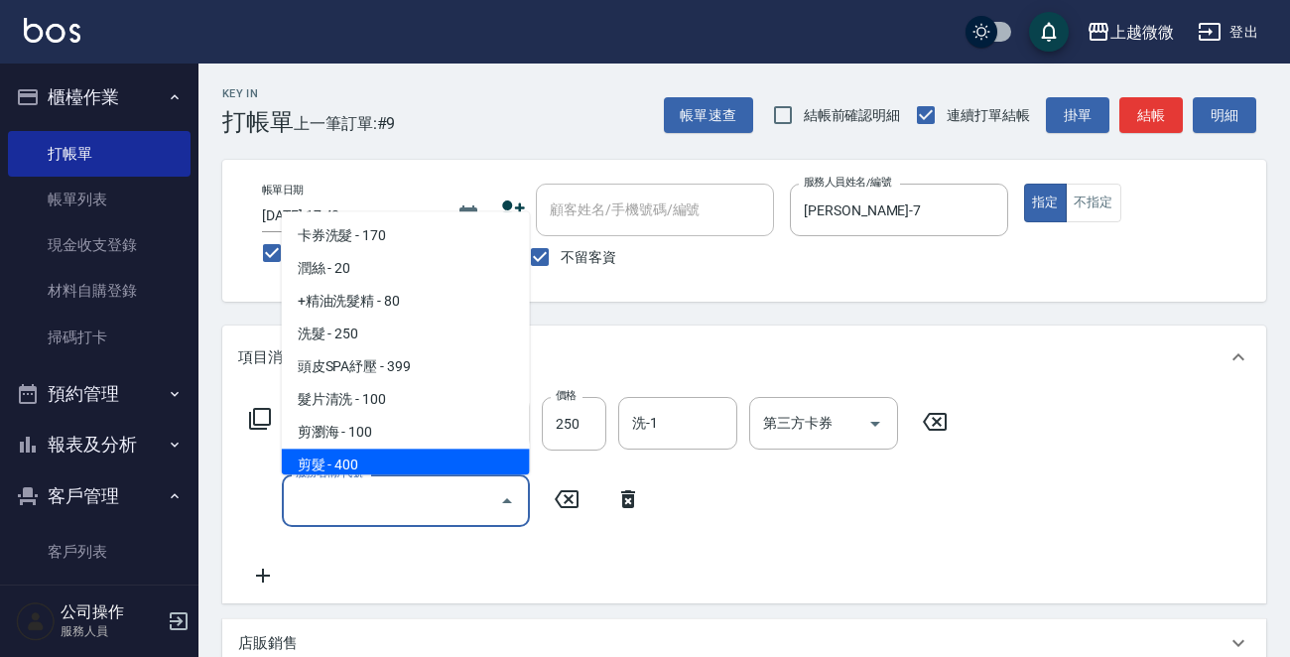
click at [364, 464] on span "剪髮 - 400" at bounding box center [406, 466] width 248 height 33
type input "剪髮(B02)"
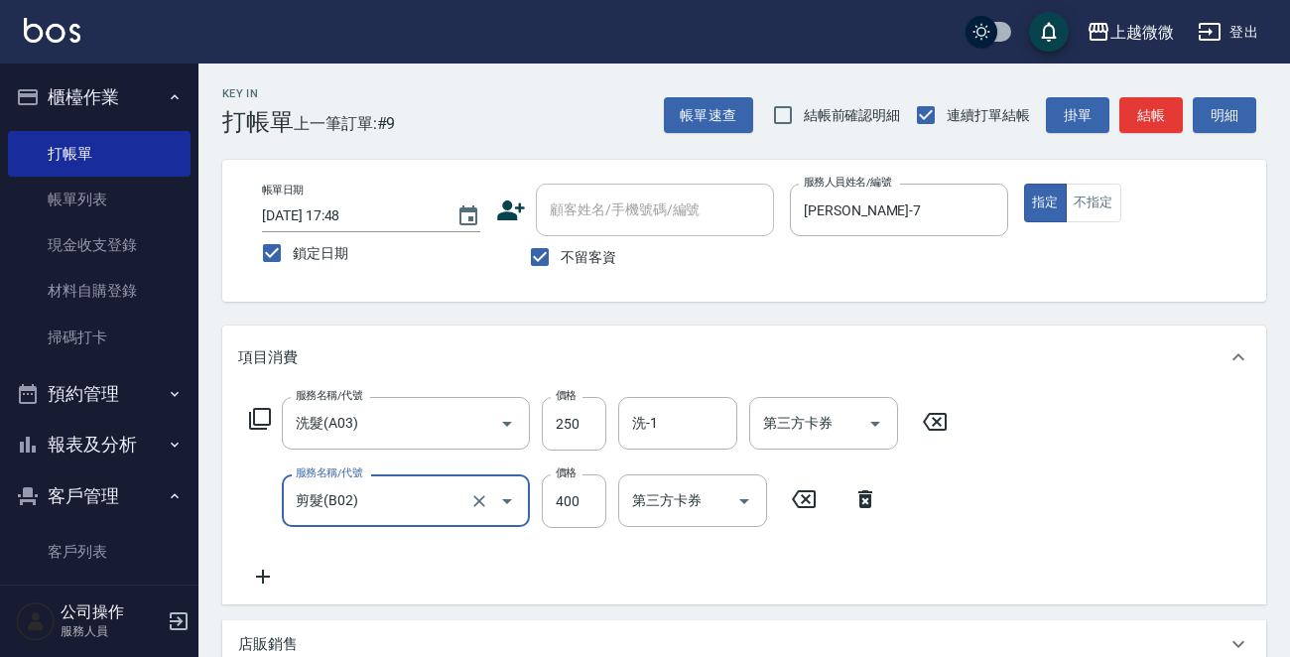
click at [645, 427] on div "洗-1 洗-1" at bounding box center [677, 423] width 119 height 53
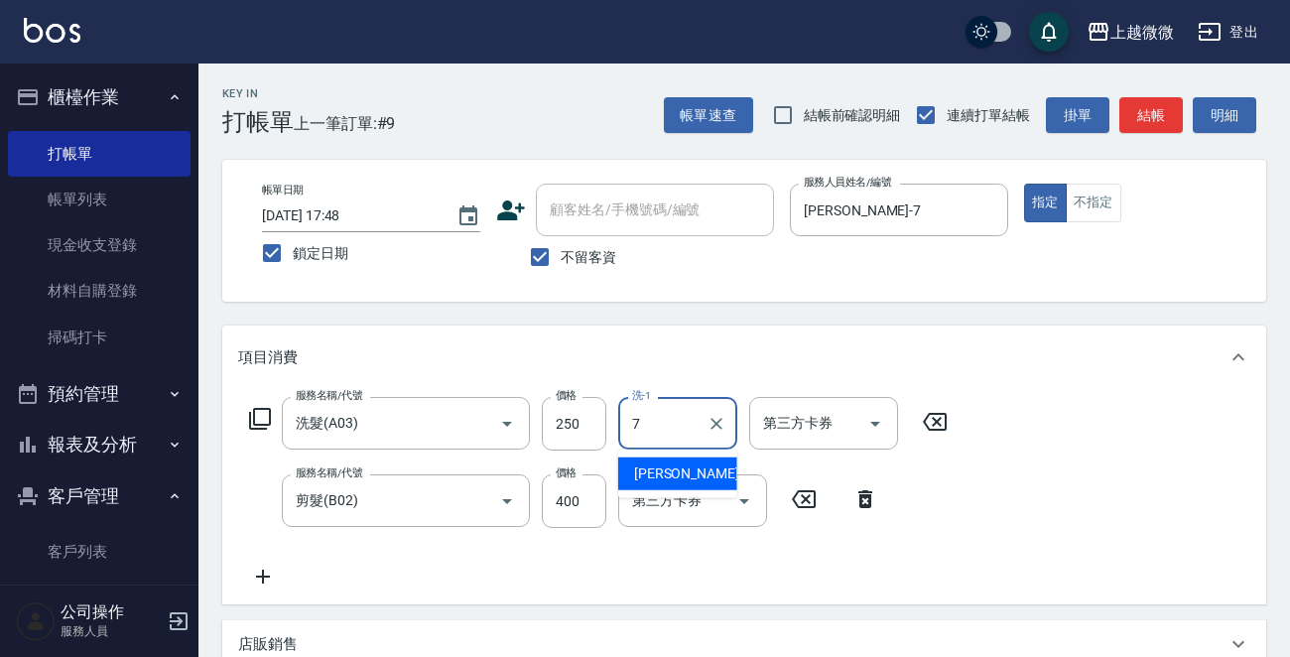
click at [695, 471] on div "[PERSON_NAME] -7" at bounding box center [677, 473] width 119 height 33
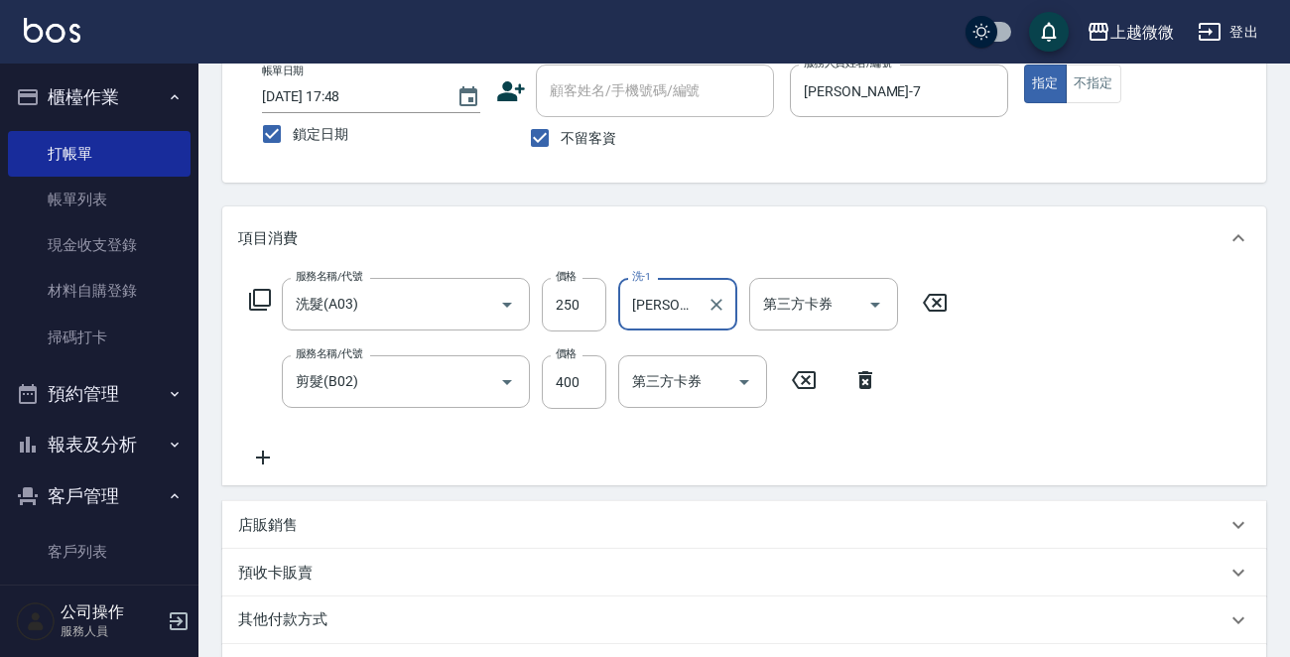
scroll to position [374, 0]
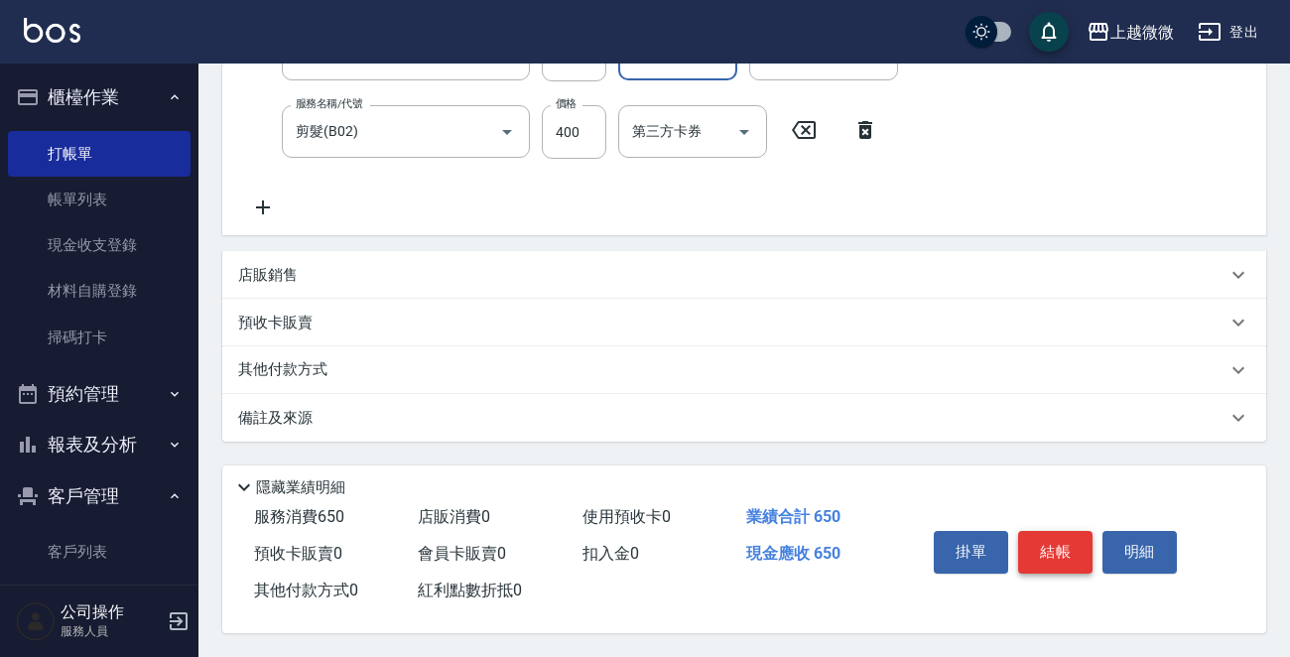
type input "[PERSON_NAME]-7"
click at [1068, 541] on button "結帳" at bounding box center [1055, 552] width 74 height 42
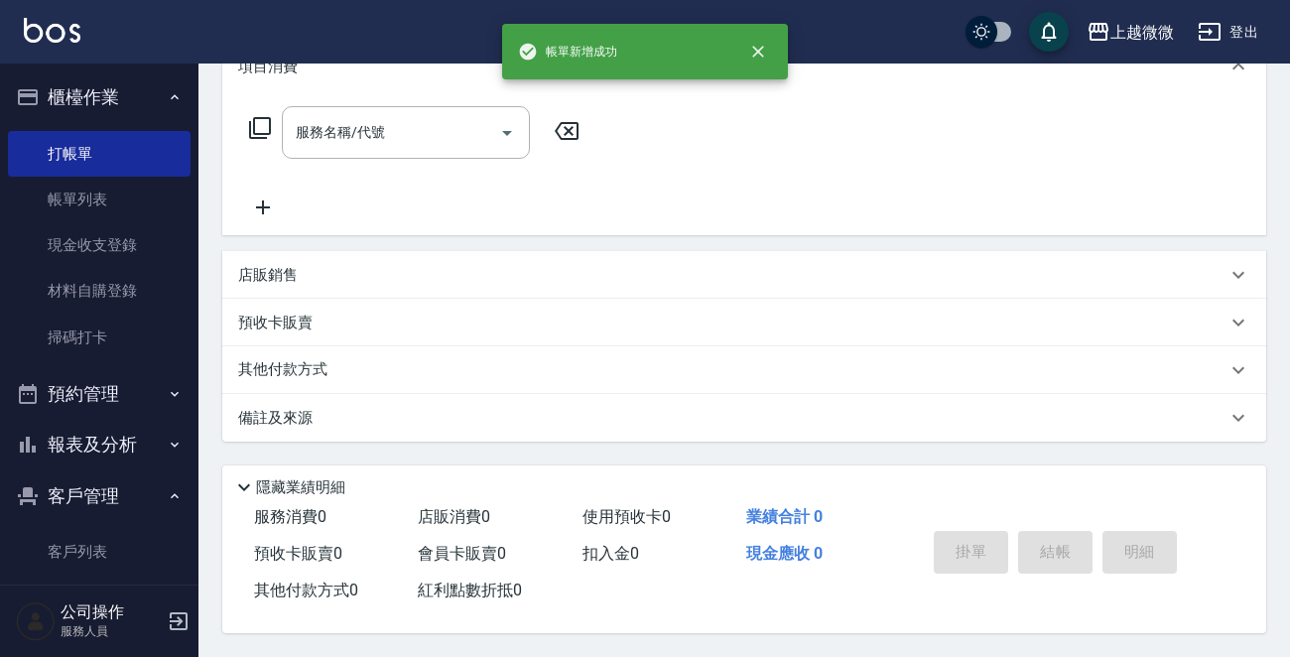
scroll to position [0, 0]
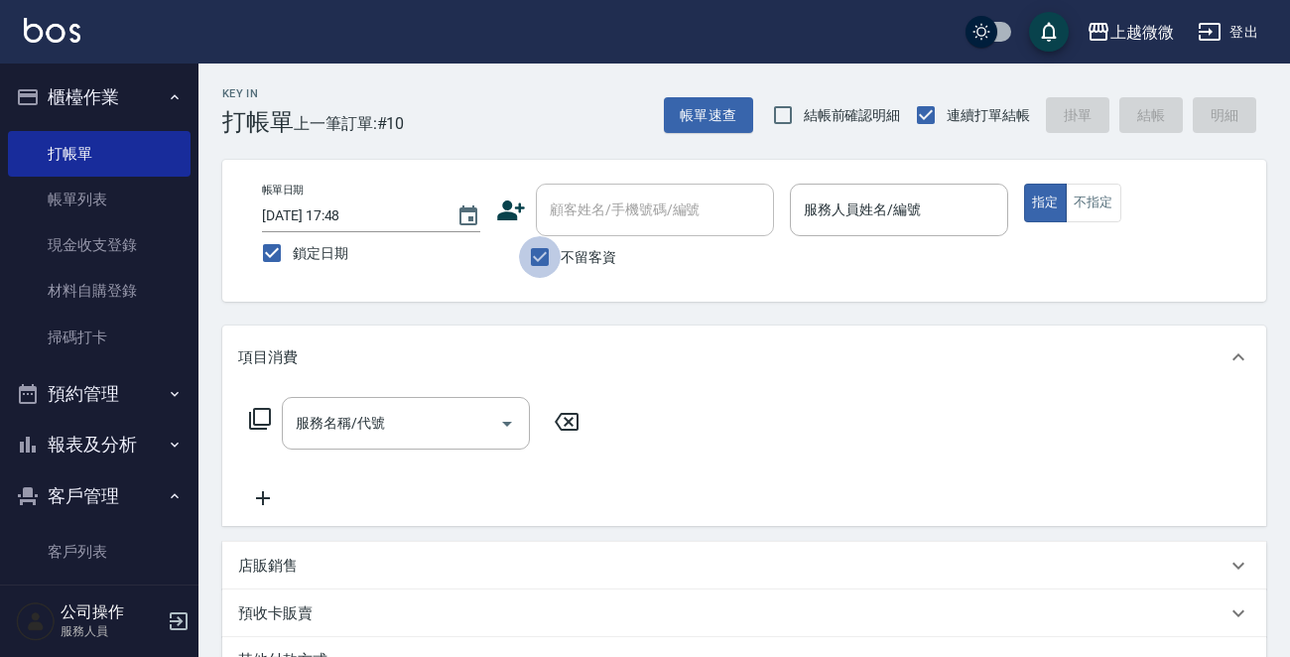
click at [530, 256] on input "不留客資" at bounding box center [540, 257] width 42 height 42
checkbox input "false"
drag, startPoint x: 610, startPoint y: 203, endPoint x: 634, endPoint y: 185, distance: 30.4
click at [615, 200] on div "顧客姓名/手機號碼/編號 顧客姓名/手機號碼/編號" at bounding box center [655, 210] width 238 height 53
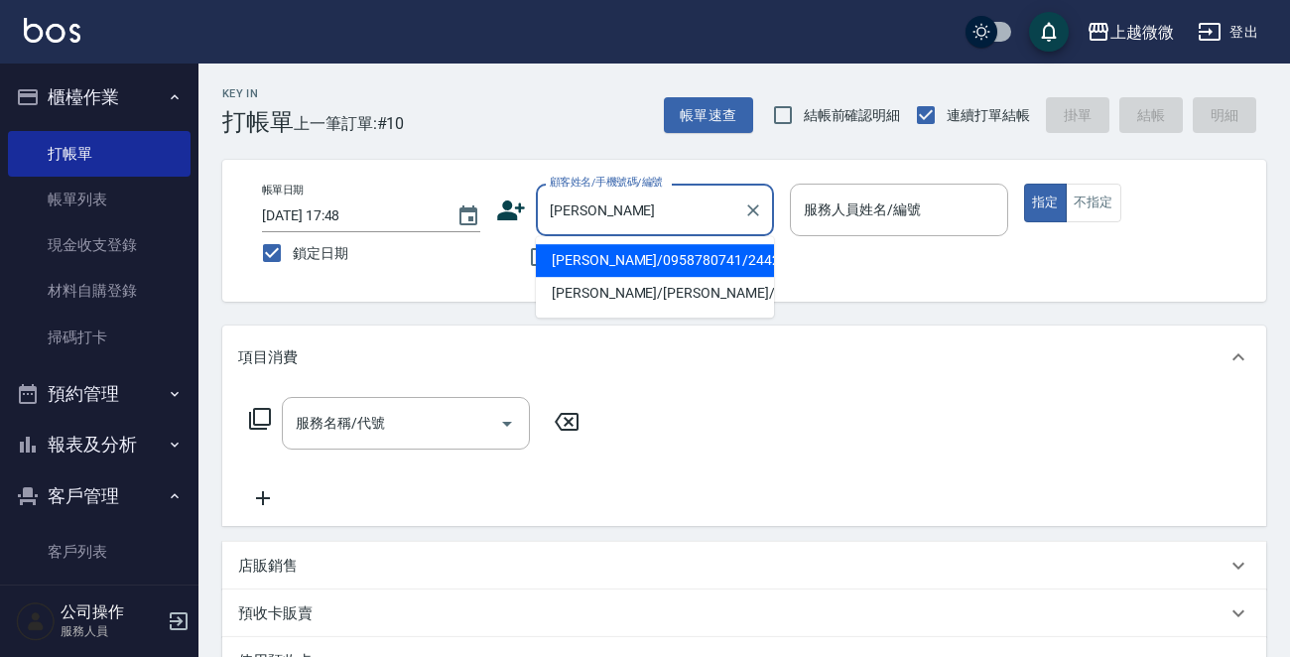
click at [612, 272] on li "[PERSON_NAME]/0958780741/2442" at bounding box center [655, 260] width 238 height 33
type input "[PERSON_NAME]/0958780741/2442"
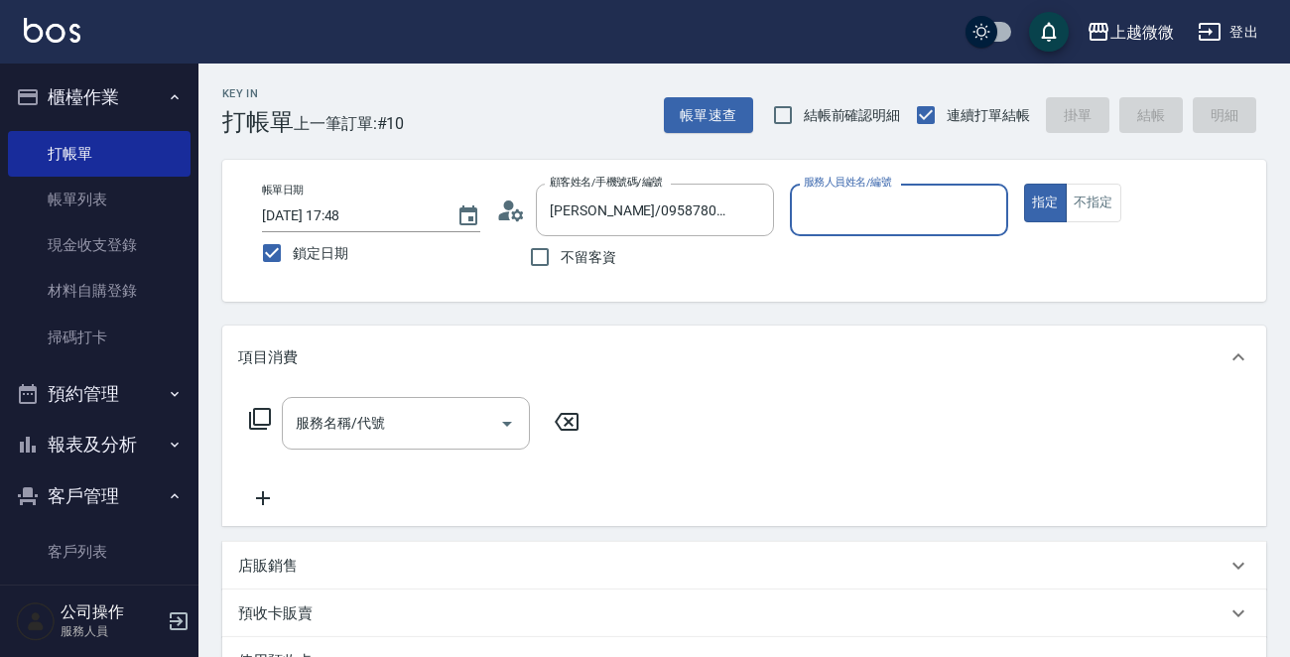
type input "Selin-5"
click at [368, 433] on input "服務名稱/代號" at bounding box center [391, 423] width 200 height 35
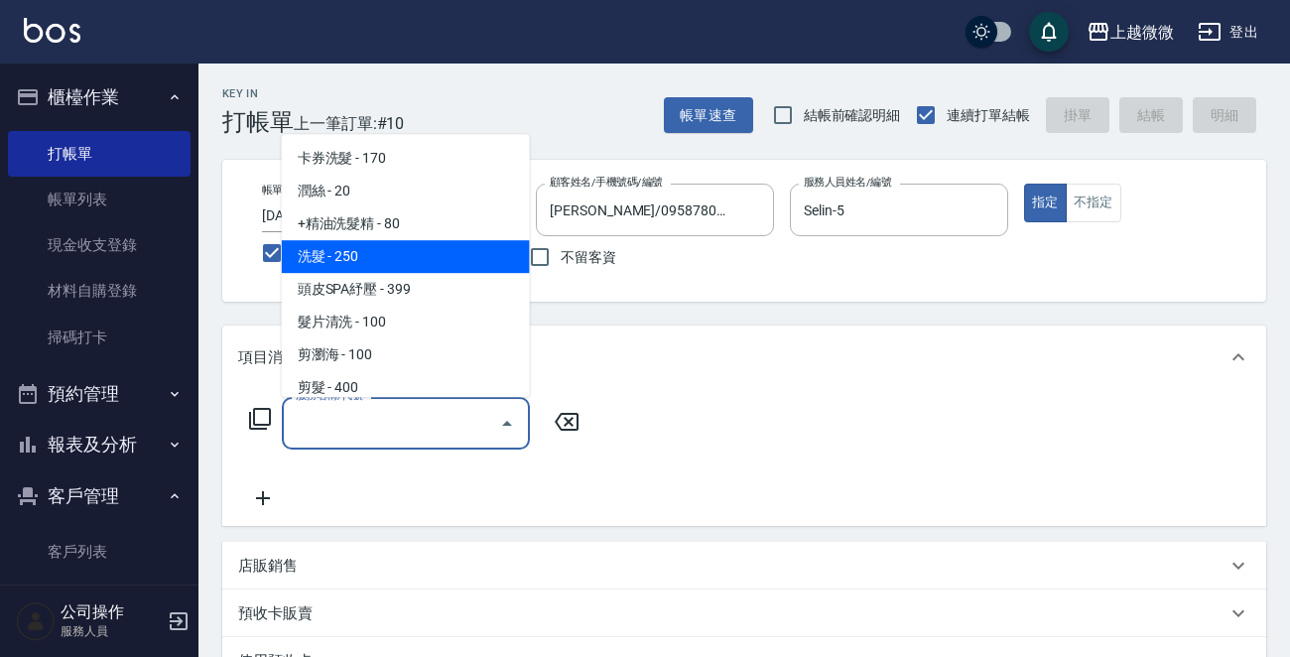
click at [380, 267] on span "洗髮 - 250" at bounding box center [406, 256] width 248 height 33
type input "洗髮(A03)"
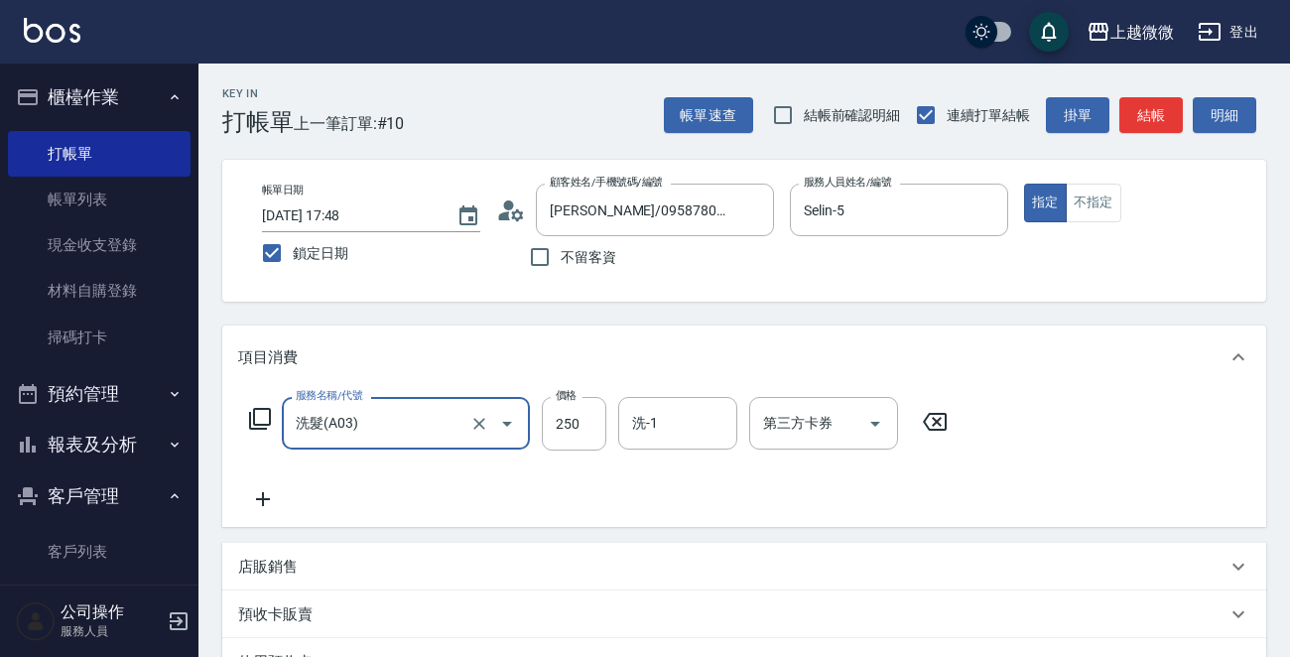
click at [268, 491] on icon at bounding box center [263, 499] width 50 height 24
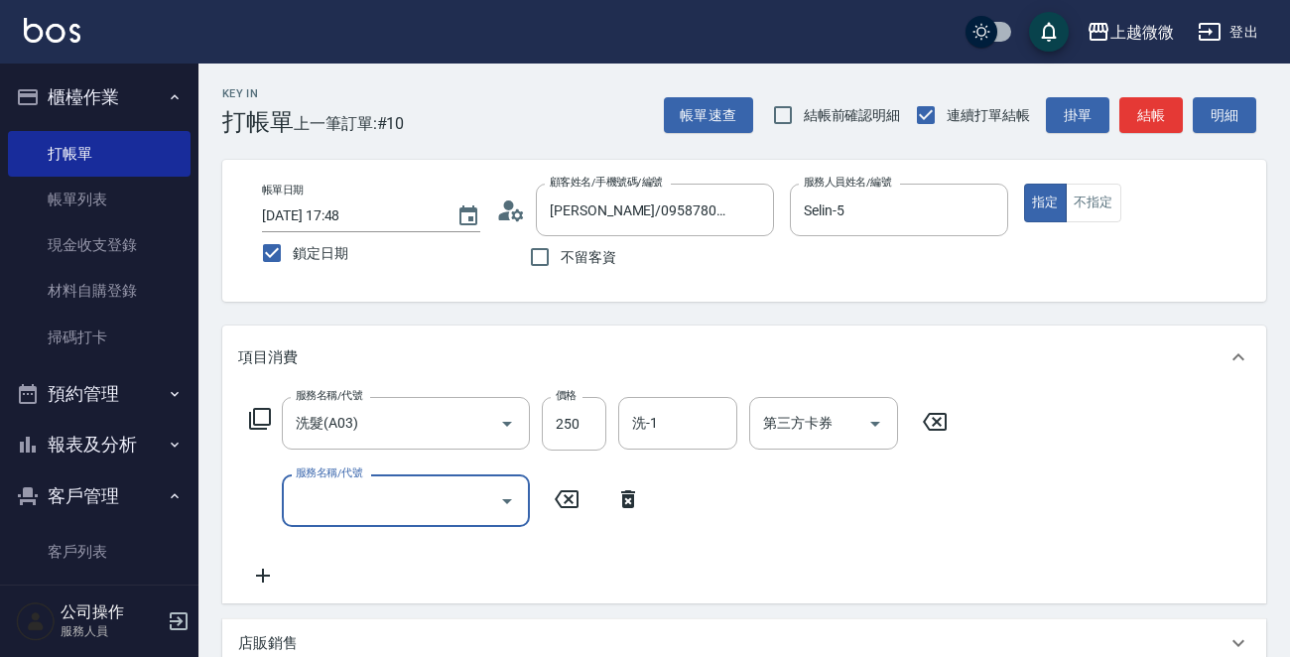
click at [388, 505] on input "服務名稱/代號" at bounding box center [391, 500] width 200 height 35
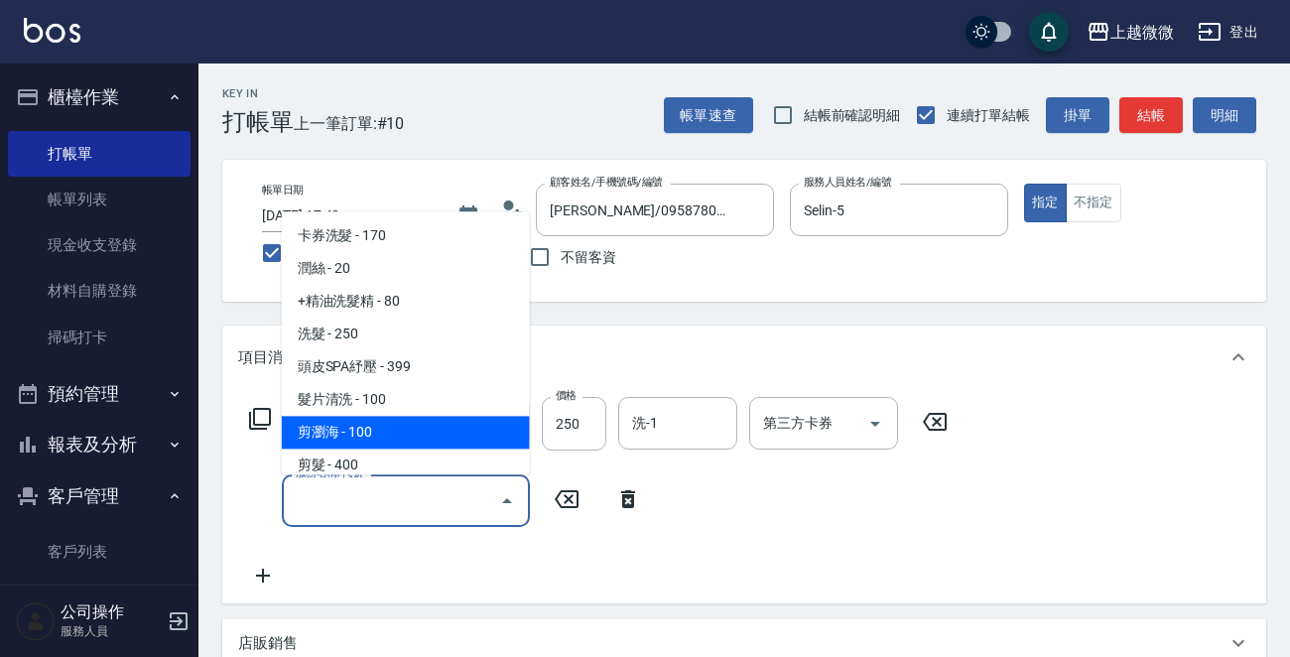
click at [385, 428] on span "剪瀏海 - 100" at bounding box center [406, 433] width 248 height 33
type input "剪瀏海(B01)"
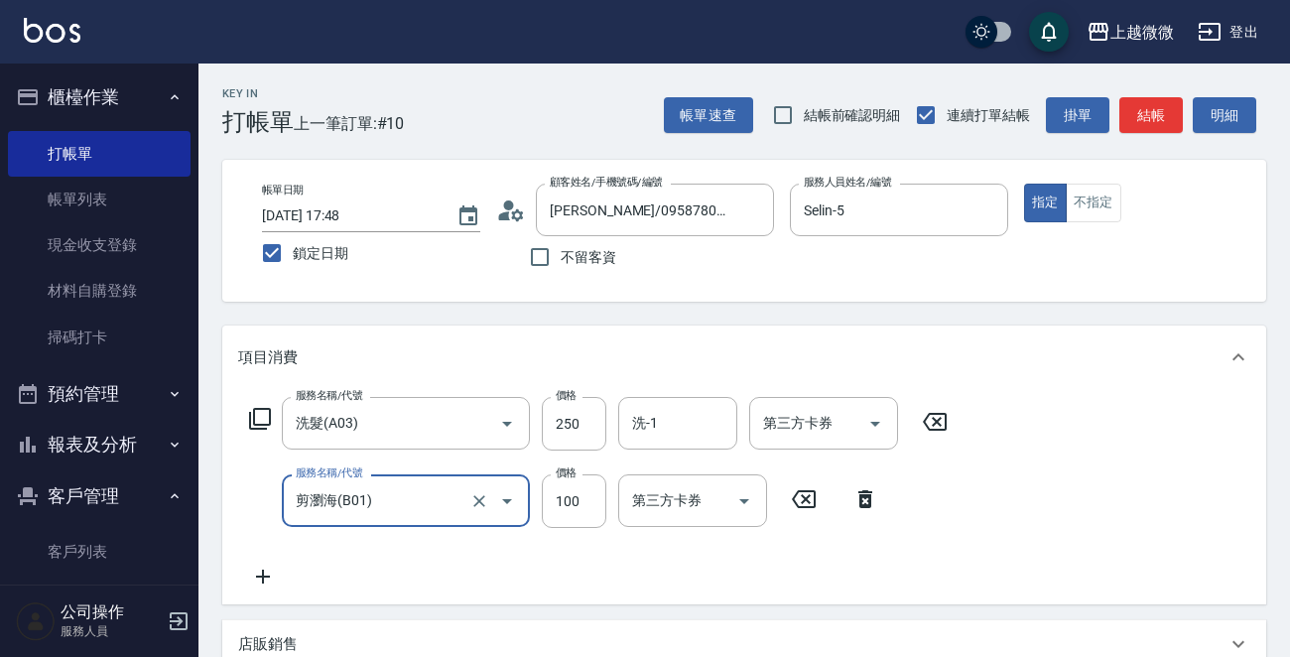
click at [260, 568] on icon at bounding box center [263, 577] width 50 height 24
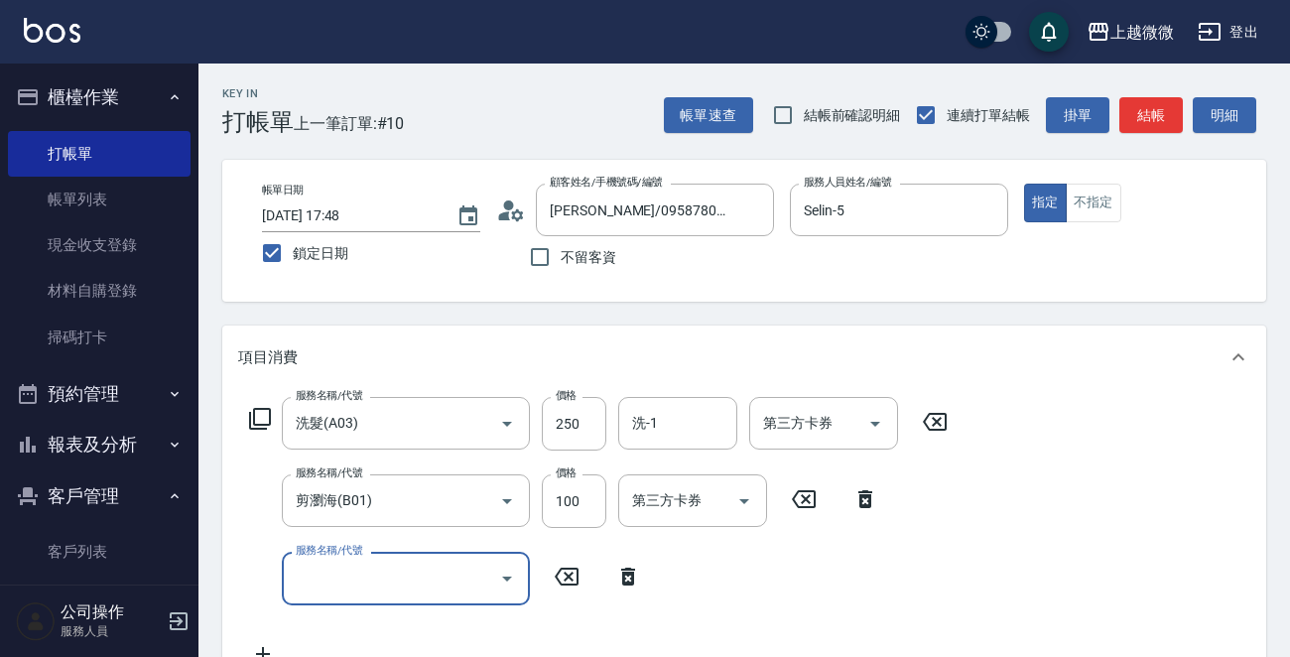
click at [395, 571] on input "服務名稱/代號" at bounding box center [391, 578] width 200 height 35
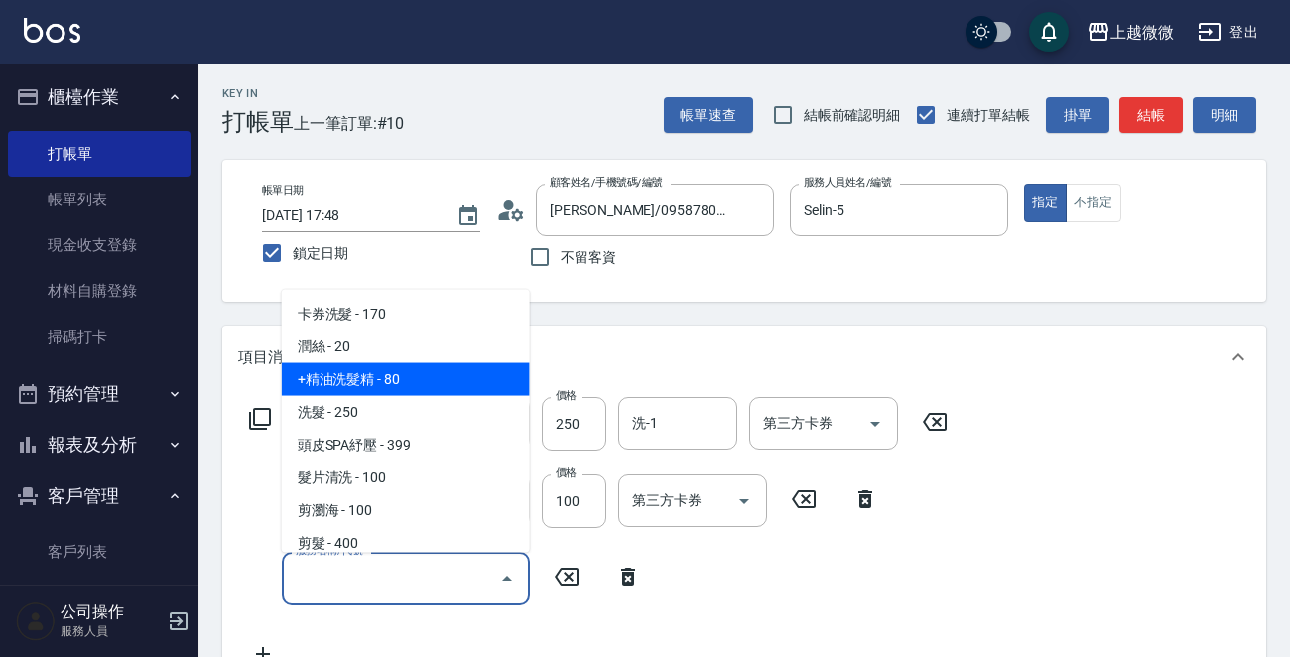
click at [382, 373] on span "+精油洗髮精 - 80" at bounding box center [406, 379] width 248 height 33
type input "+精油洗髮精(A02)"
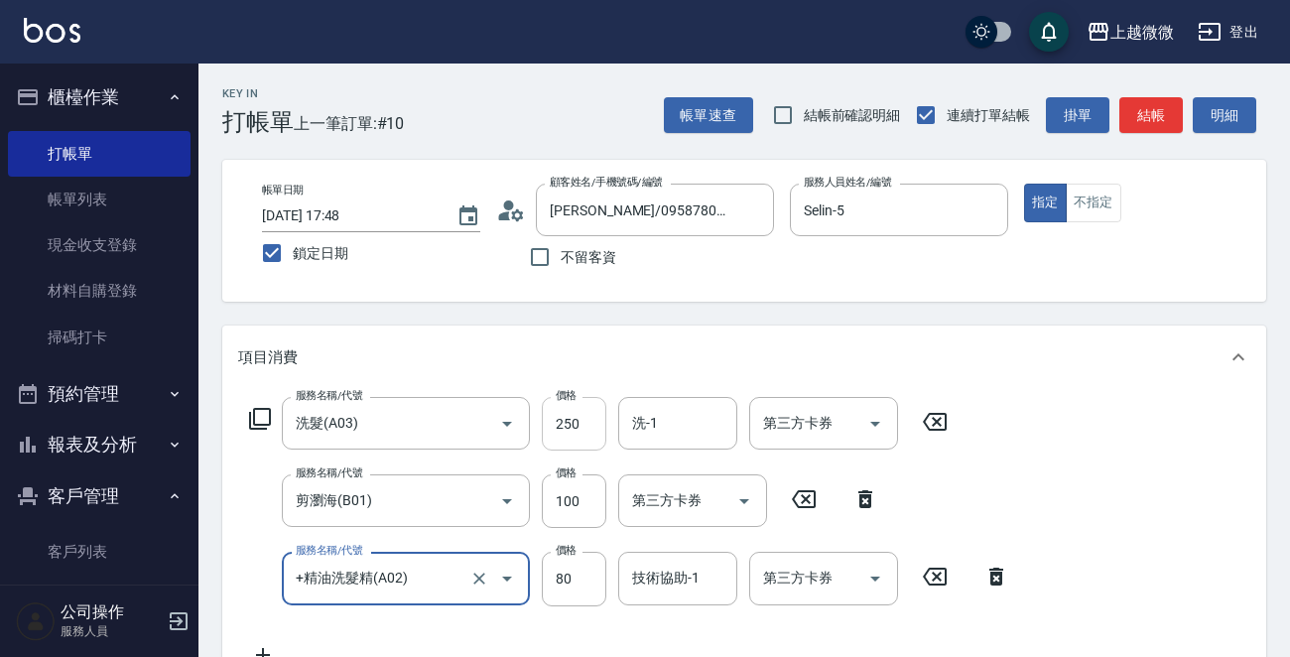
scroll to position [298, 0]
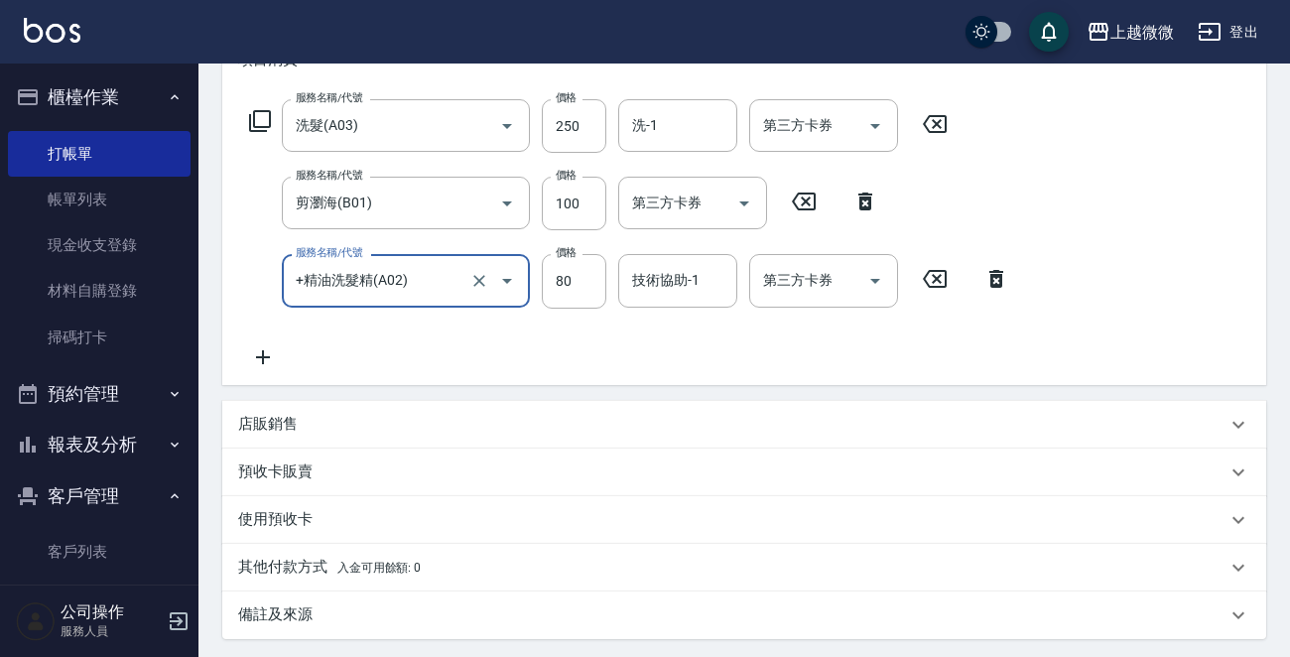
click at [268, 353] on icon at bounding box center [263, 357] width 50 height 24
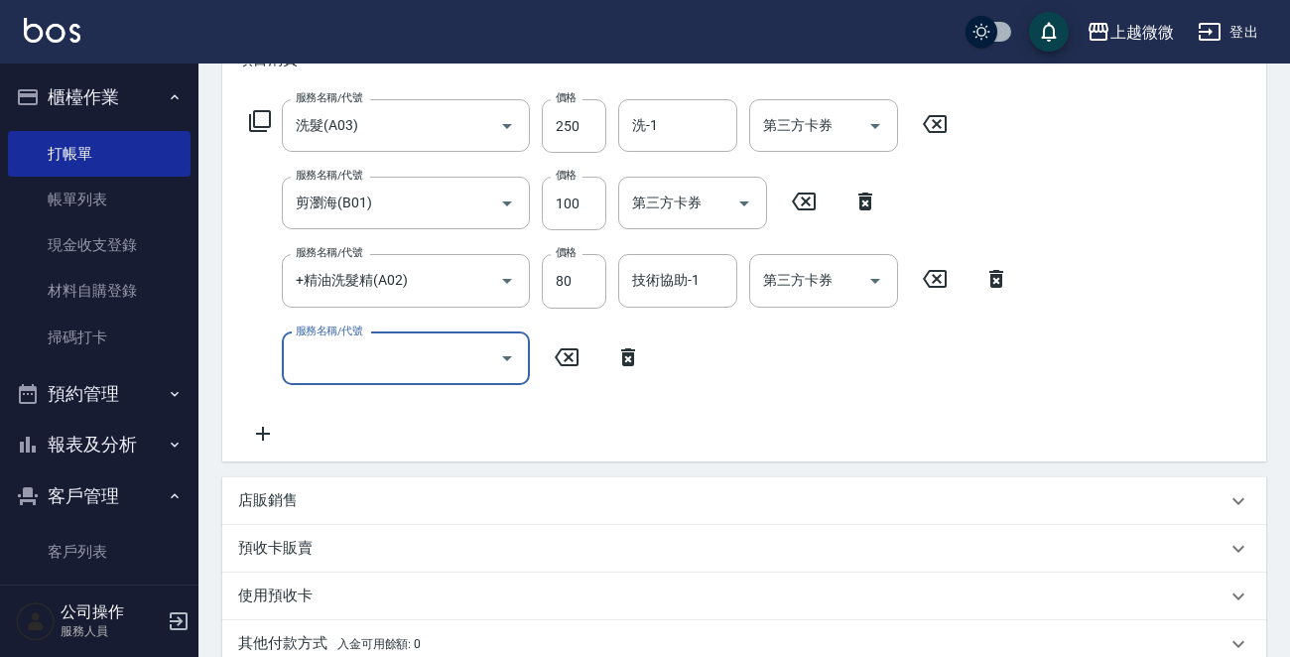
click at [352, 359] on input "服務名稱/代號" at bounding box center [391, 358] width 200 height 35
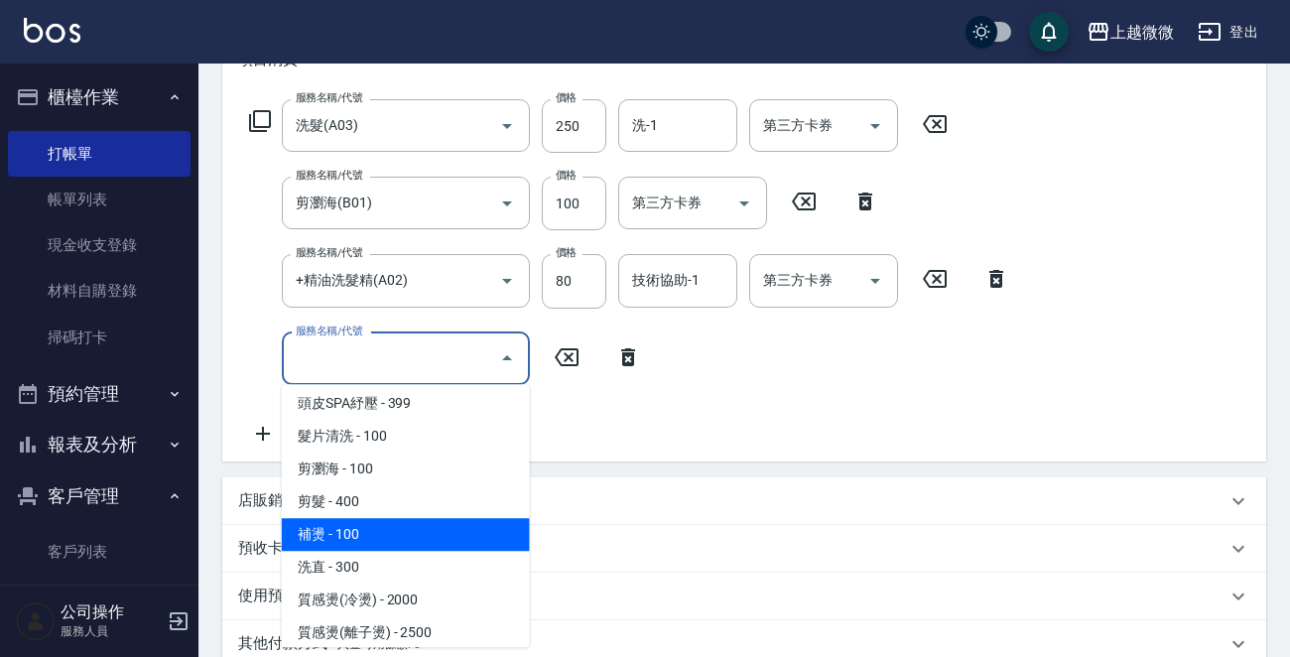
scroll to position [198, 0]
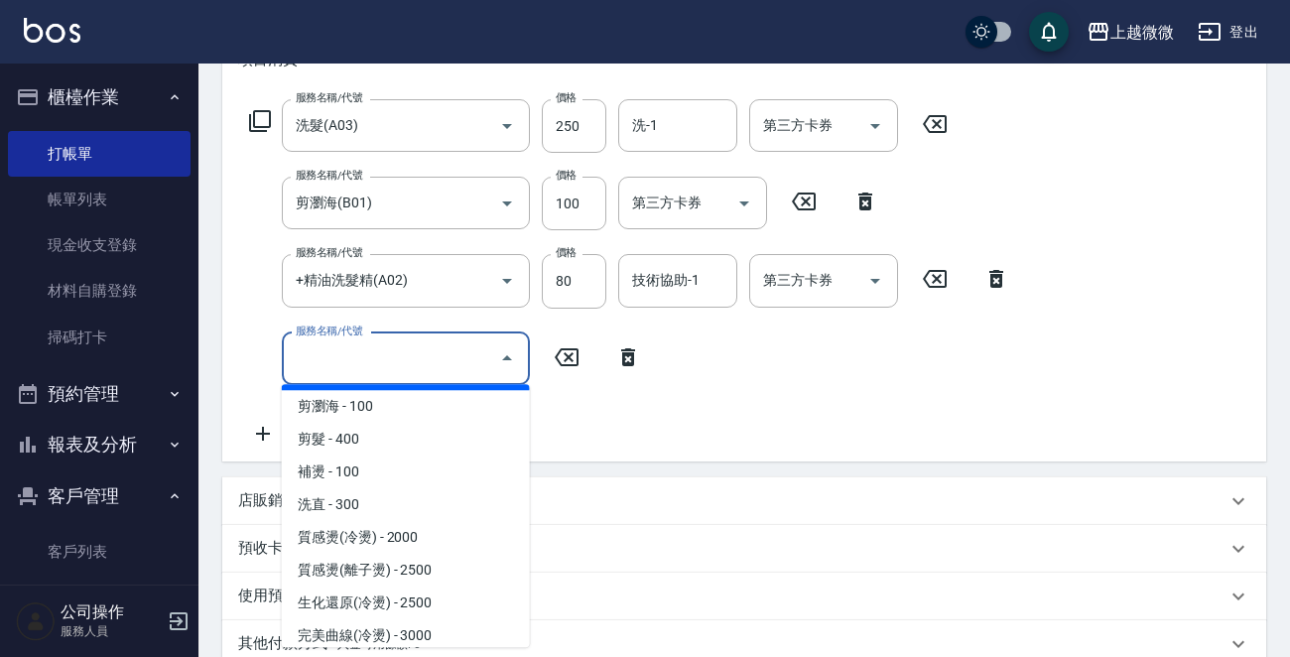
click at [424, 357] on input "服務名稱/代號" at bounding box center [391, 358] width 200 height 35
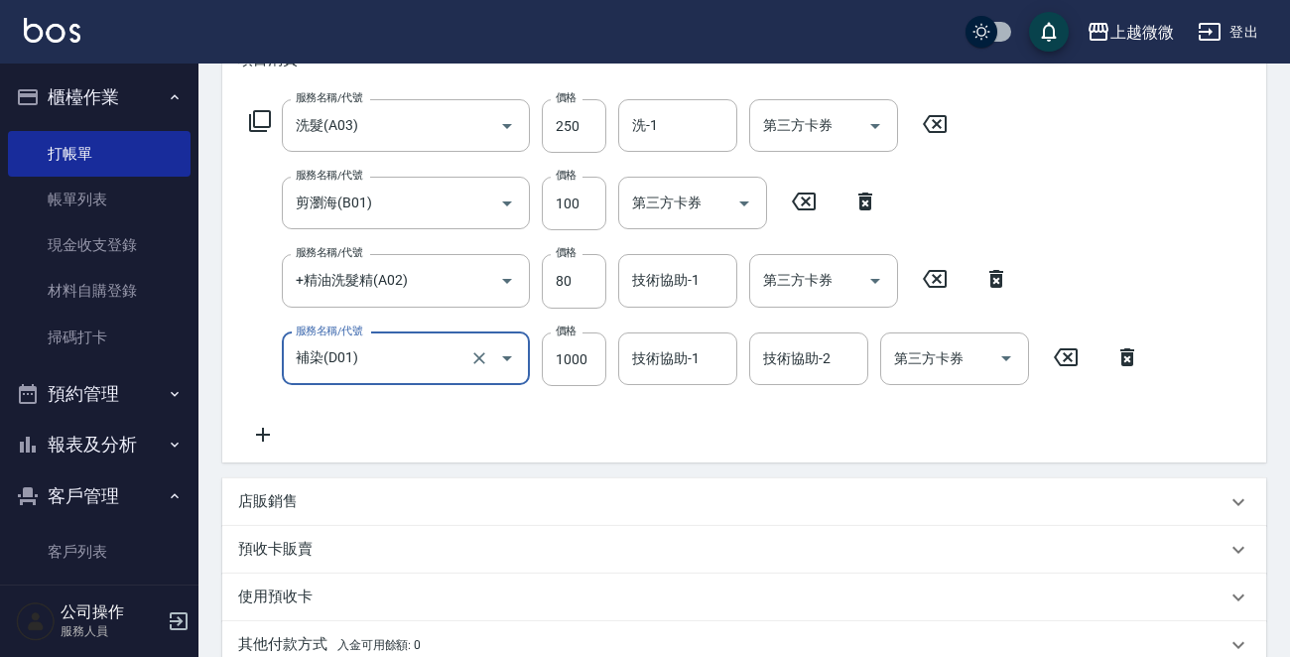
scroll to position [397, 0]
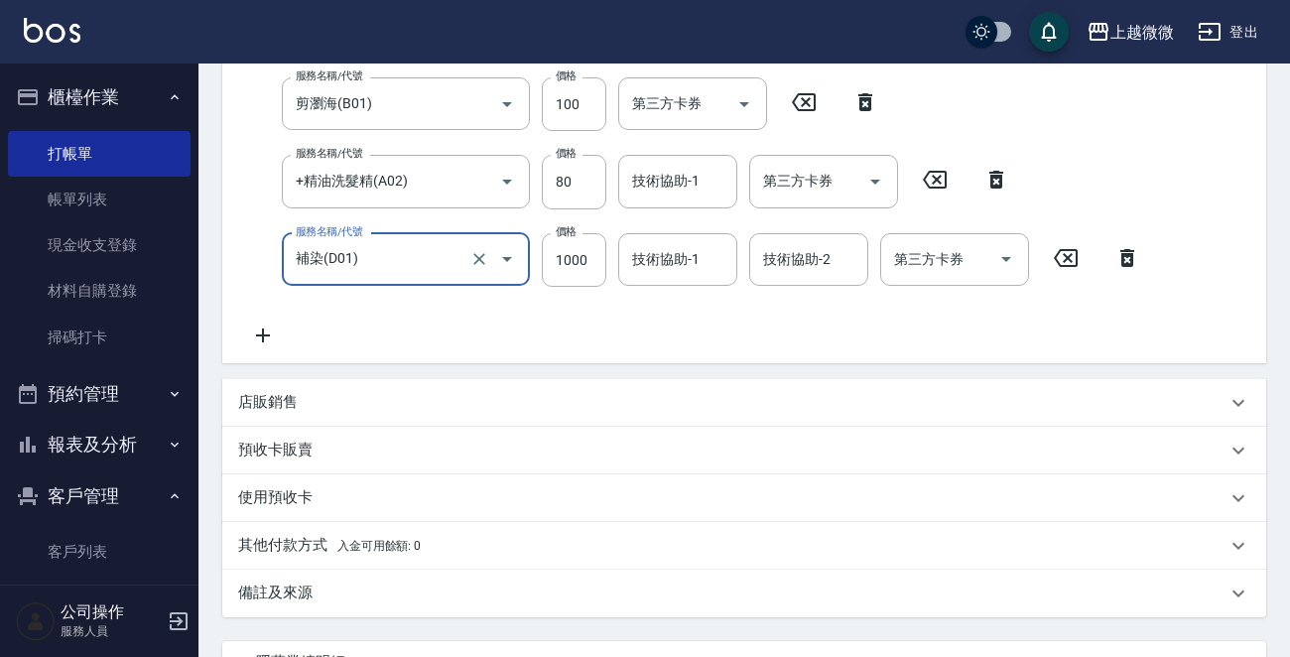
type input "補染(D01)"
click at [272, 331] on icon at bounding box center [263, 335] width 50 height 24
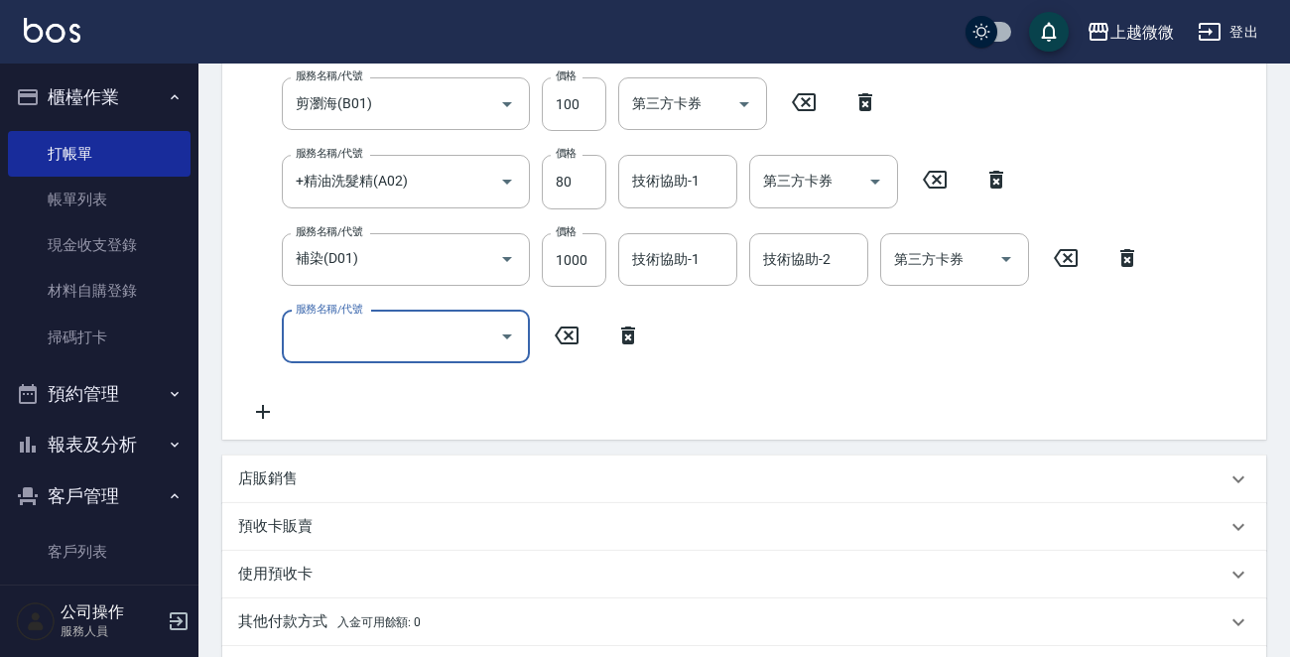
click at [367, 330] on div "服務名稱/代號 服務名稱/代號" at bounding box center [406, 337] width 248 height 53
type input "結構式護髮(E18)"
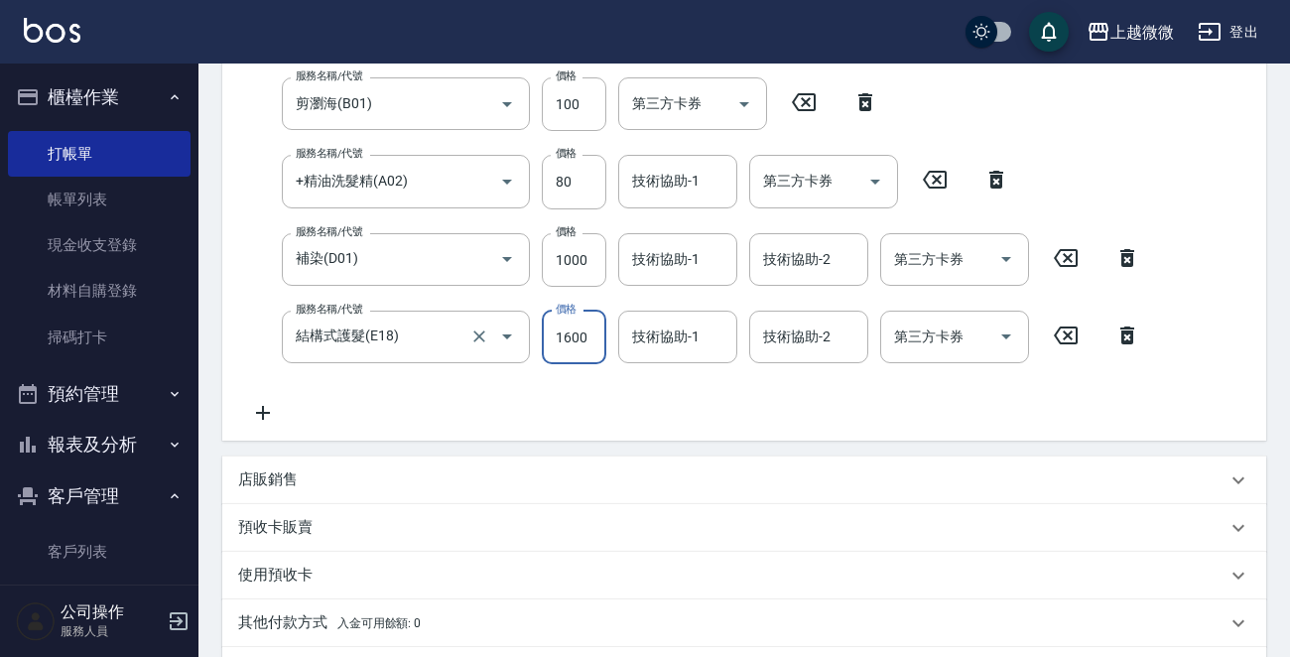
type input "1600"
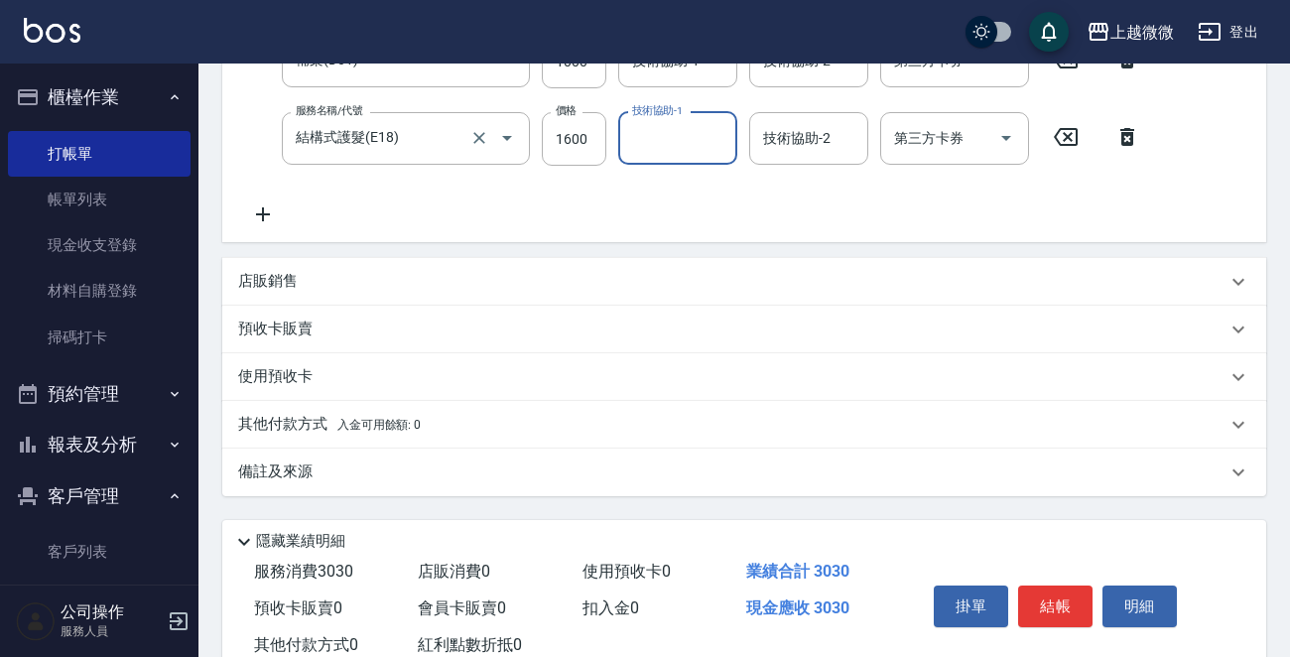
click at [254, 212] on icon at bounding box center [263, 214] width 50 height 24
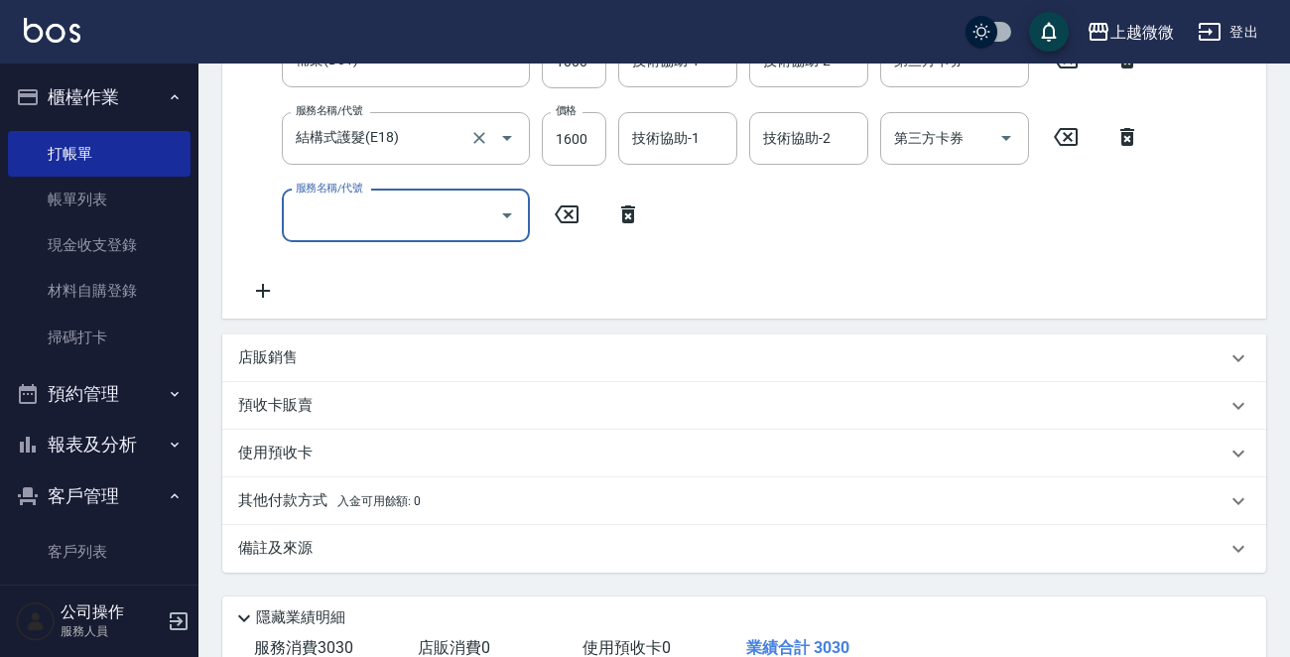
scroll to position [482, 0]
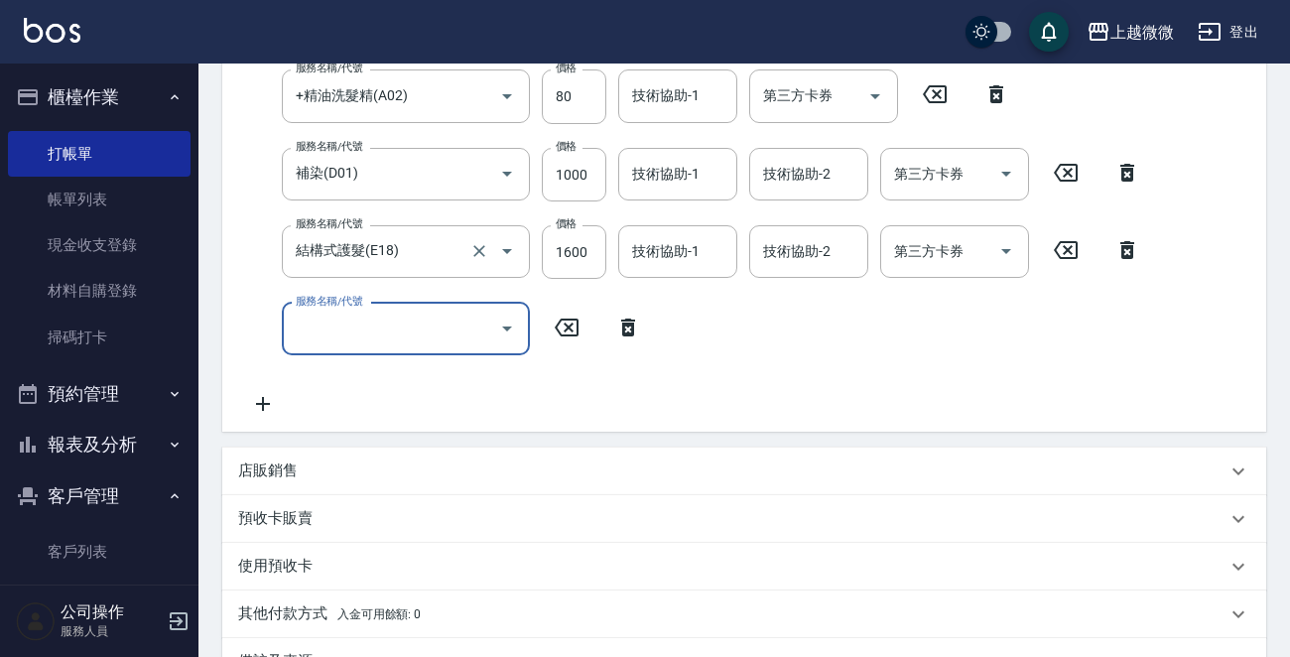
click at [353, 220] on label "服務名稱/代號" at bounding box center [329, 223] width 66 height 15
click at [353, 234] on input "結構式護髮(E18)" at bounding box center [378, 251] width 175 height 35
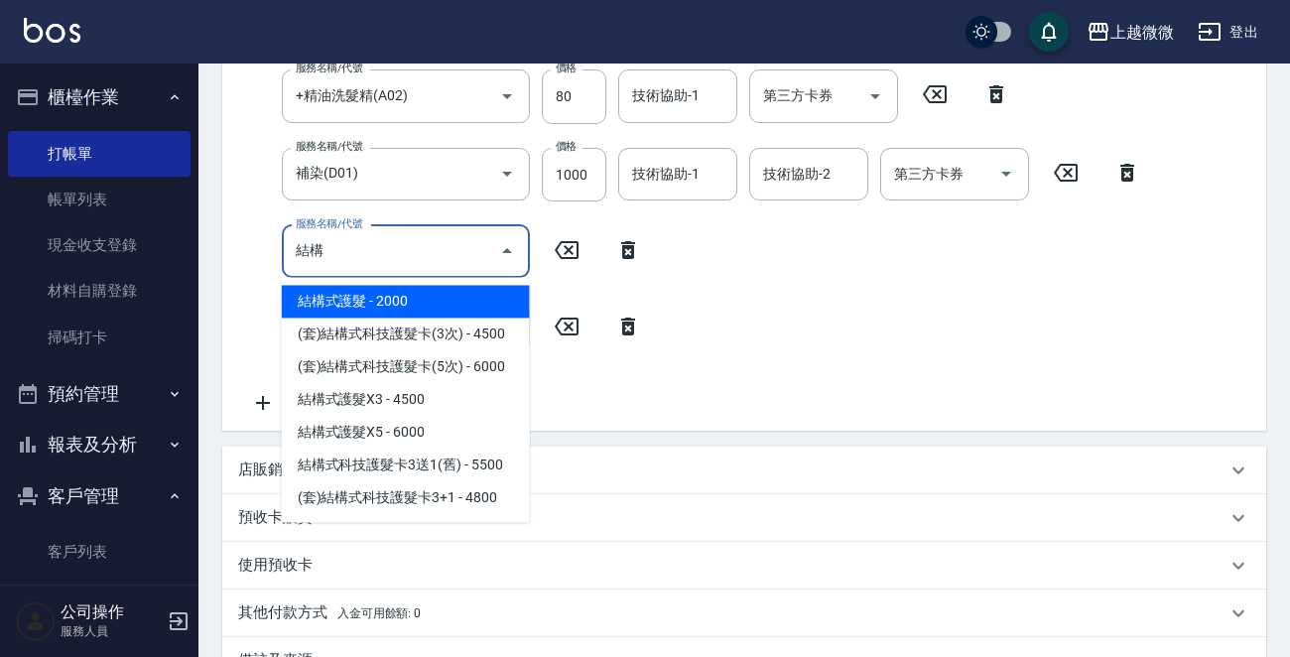
click at [388, 294] on span "結構式護髮 - 2000" at bounding box center [406, 301] width 248 height 33
type input "結構式護髮(E18)"
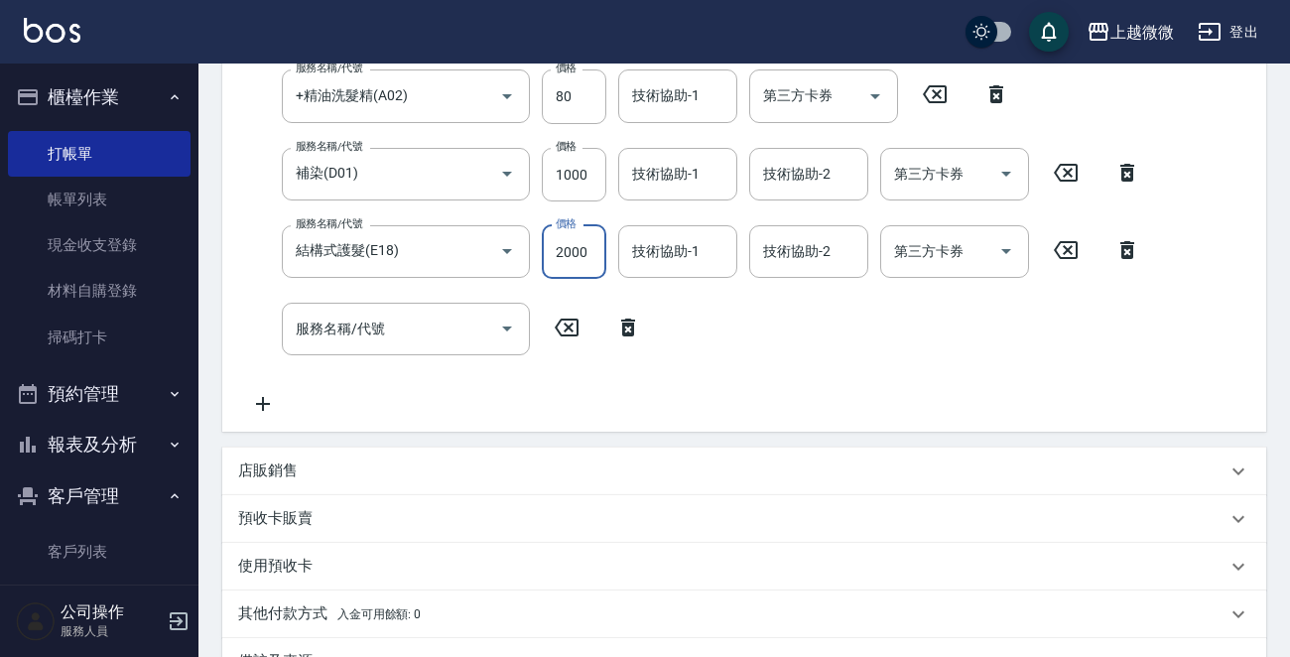
scroll to position [103, 0]
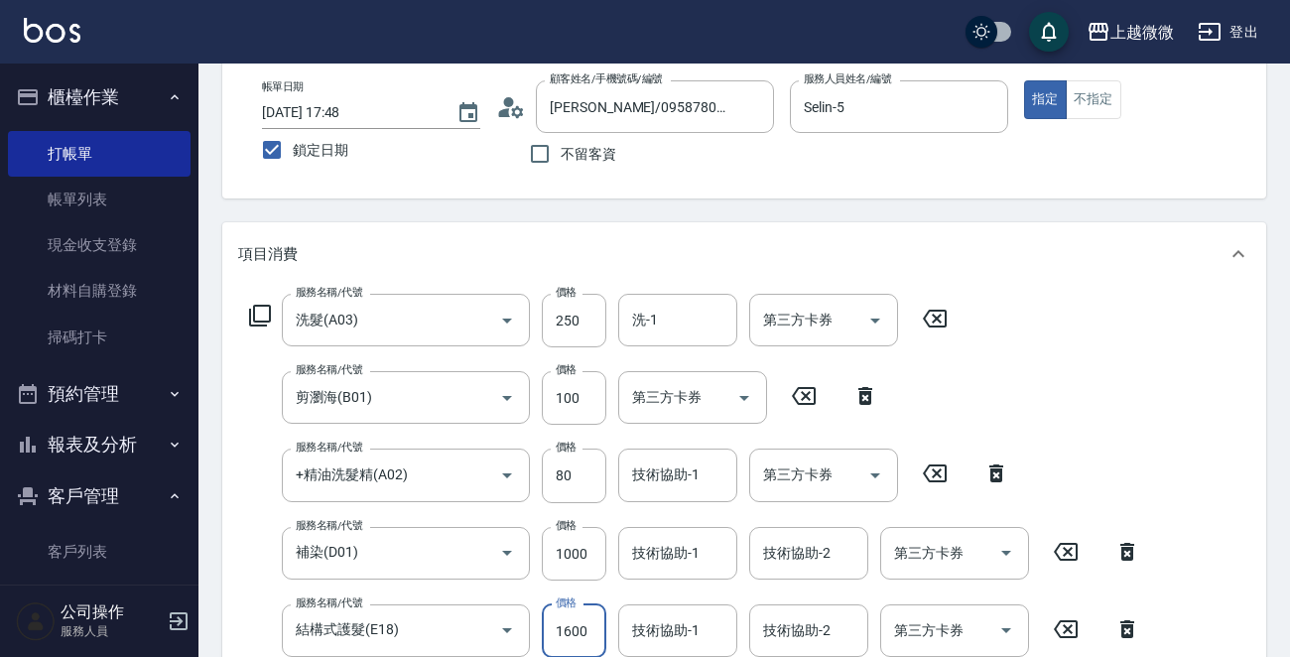
type input "1600"
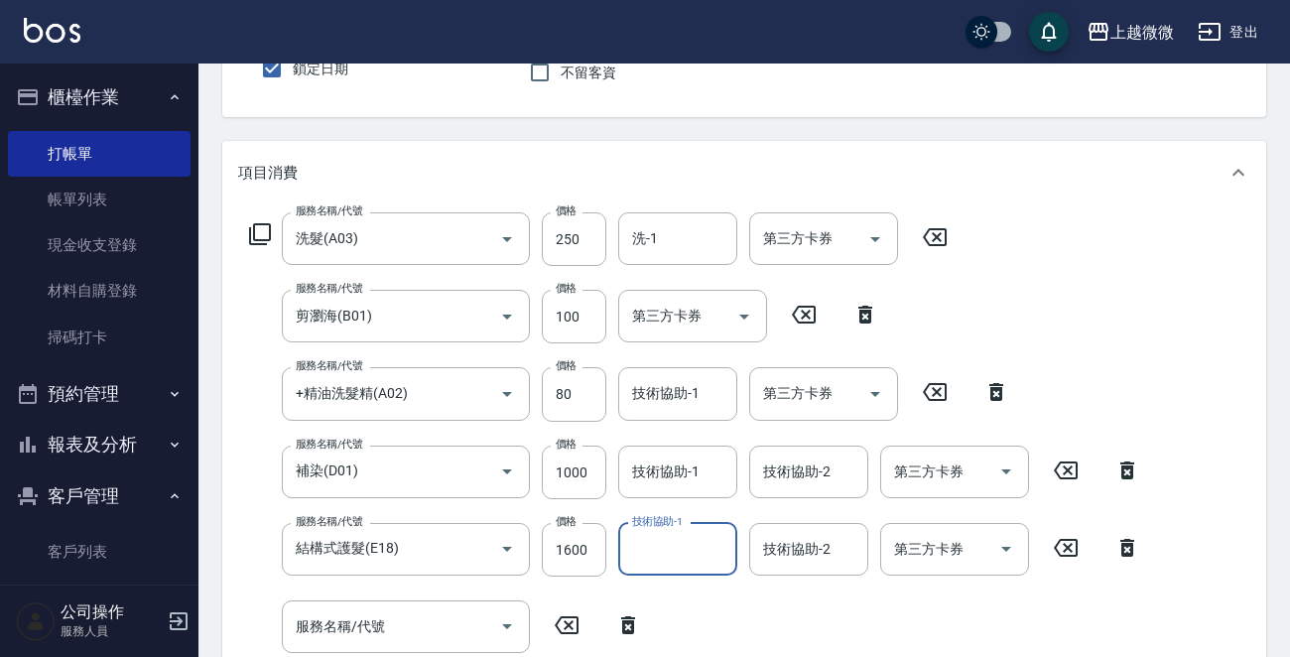
scroll to position [302, 0]
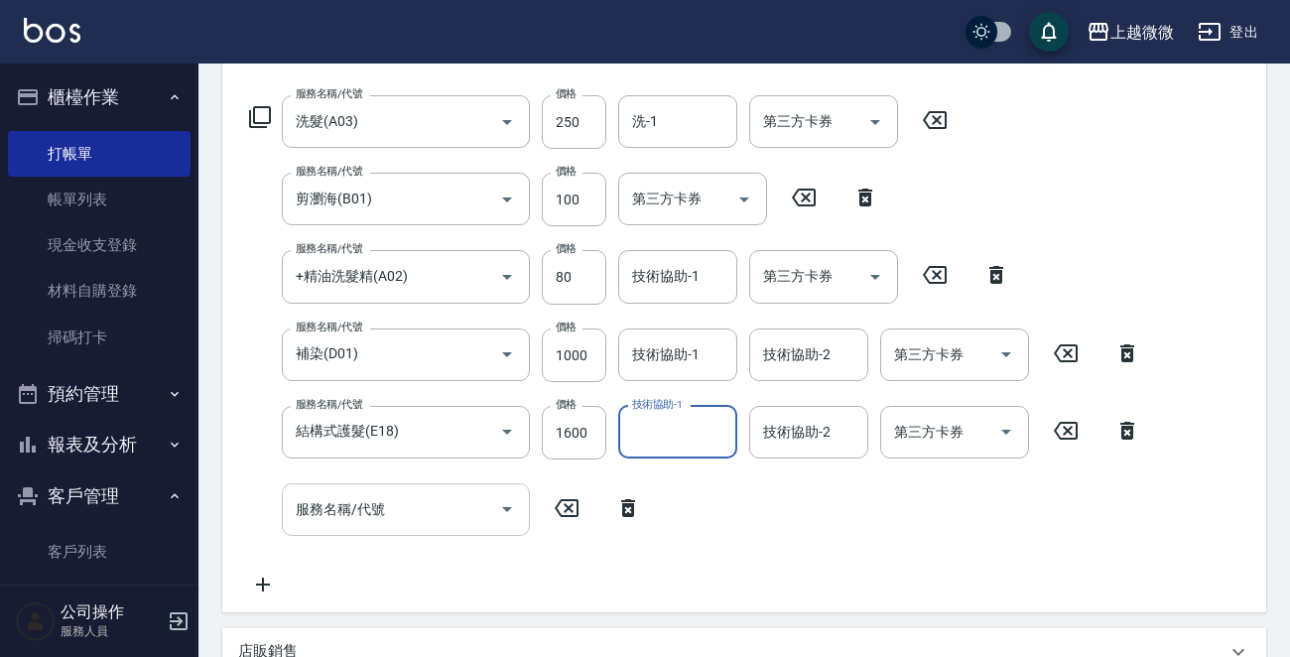
click at [376, 501] on div "服務名稱/代號 服務名稱/代號" at bounding box center [406, 509] width 248 height 53
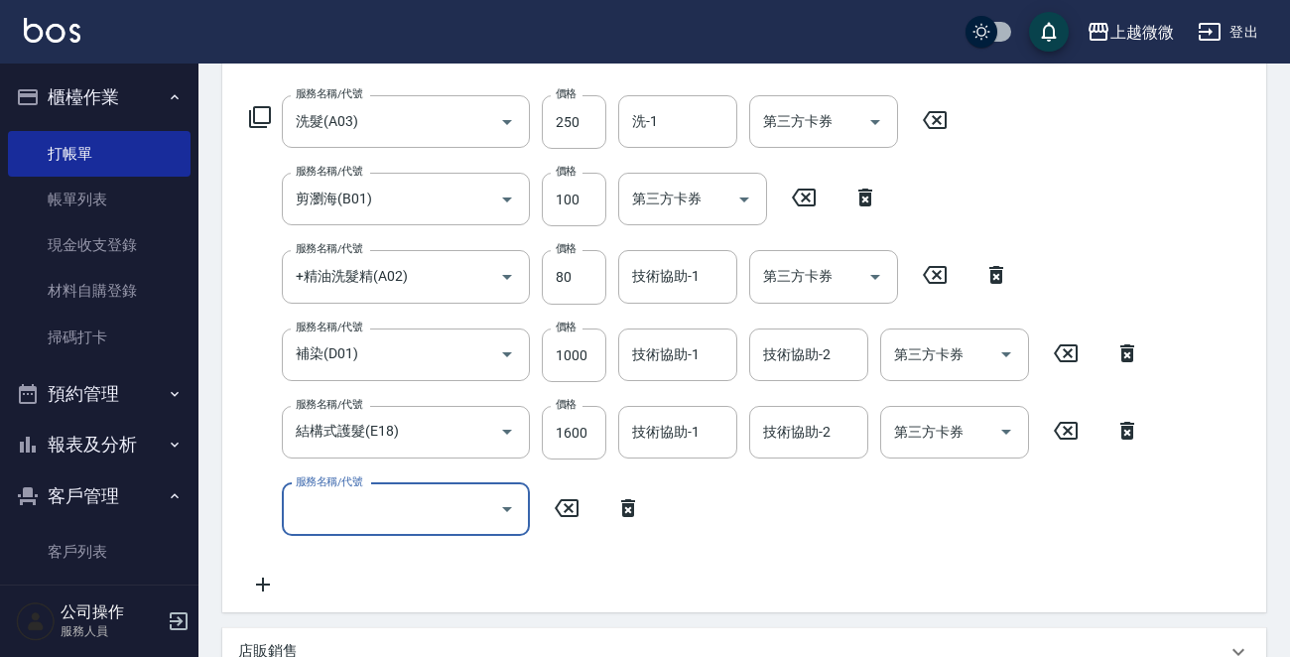
type input "ㄑ"
type input "頭皮隔離(G02)"
click at [668, 113] on input "洗-1" at bounding box center [677, 121] width 101 height 35
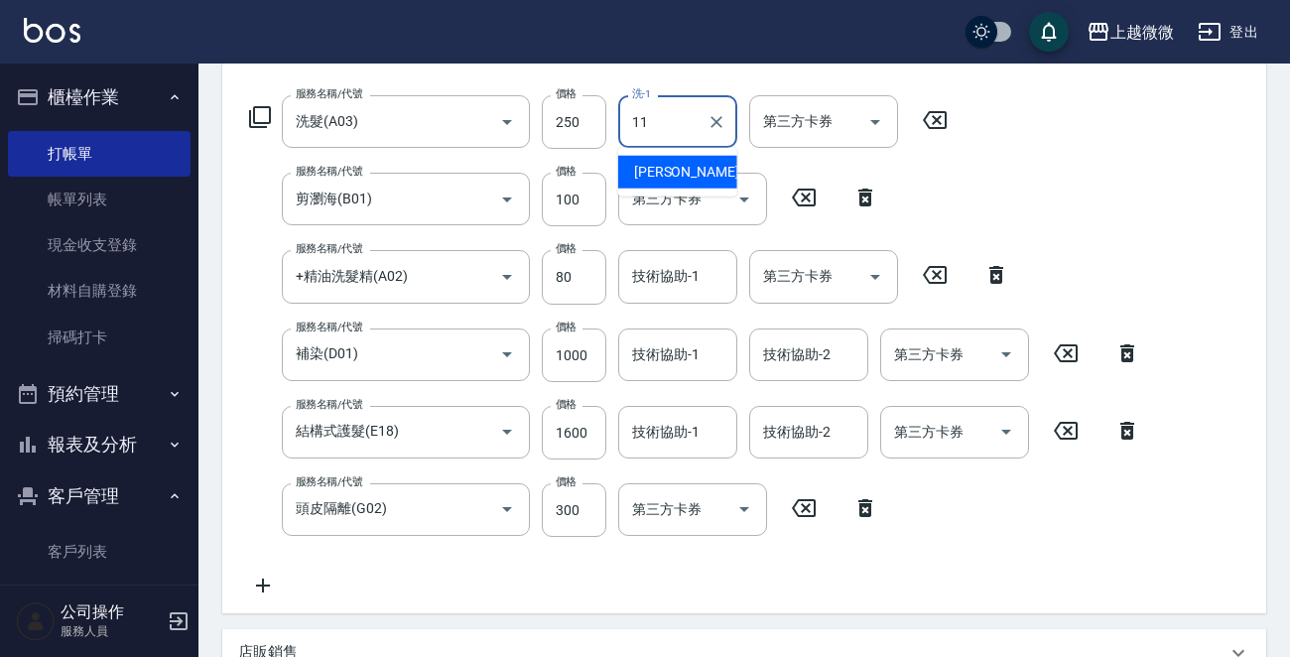
click at [695, 164] on div "[PERSON_NAME] -11" at bounding box center [677, 172] width 119 height 33
type input "[PERSON_NAME]-11"
click at [694, 277] on div "技術協助-1 技術協助-1" at bounding box center [677, 276] width 119 height 53
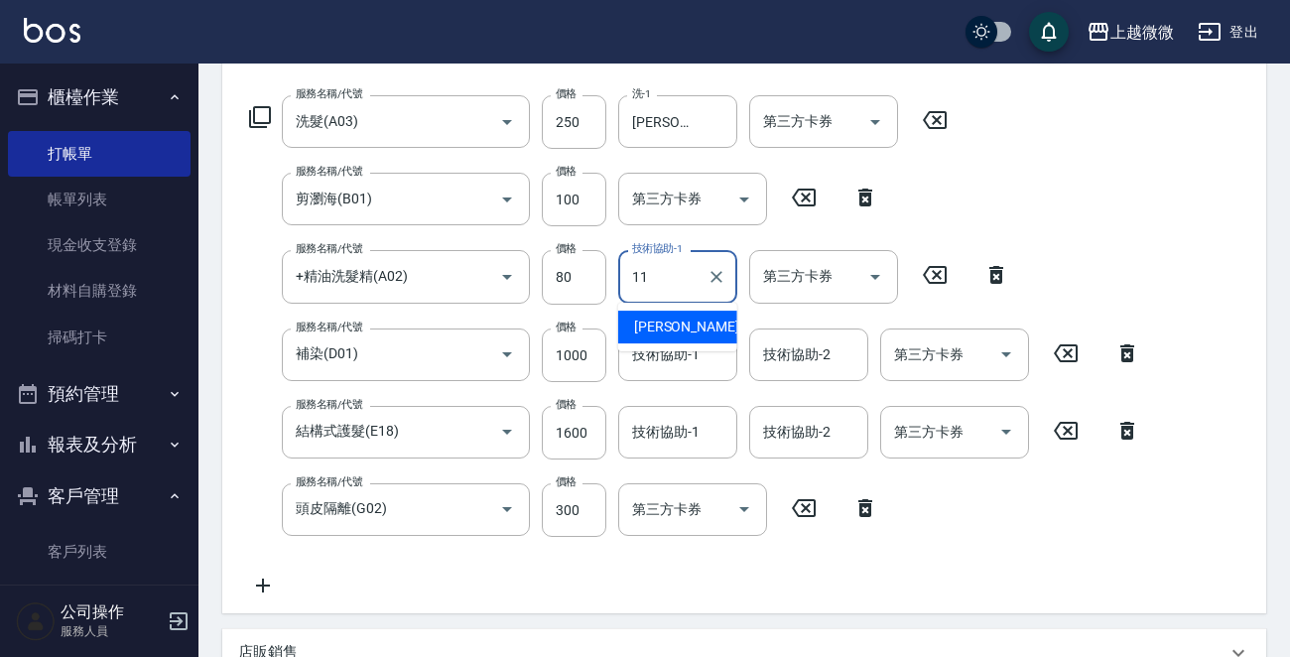
click at [678, 311] on div "[PERSON_NAME] -11" at bounding box center [677, 327] width 119 height 33
type input "[PERSON_NAME]-11"
click at [691, 352] on div "技術協助-1 技術協助-1" at bounding box center [677, 354] width 119 height 53
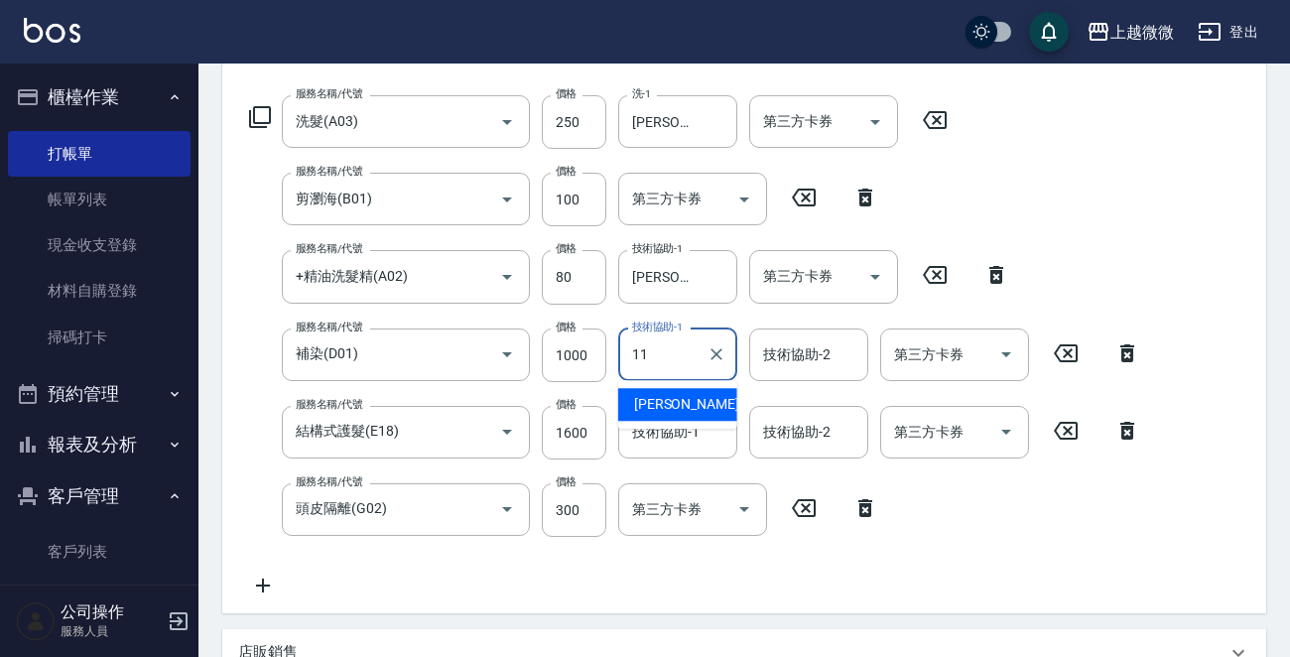
click at [695, 393] on div "[PERSON_NAME] -11" at bounding box center [677, 404] width 119 height 33
type input "[PERSON_NAME]-11"
click at [814, 355] on div "技術協助-2 技術協助-2" at bounding box center [808, 354] width 119 height 53
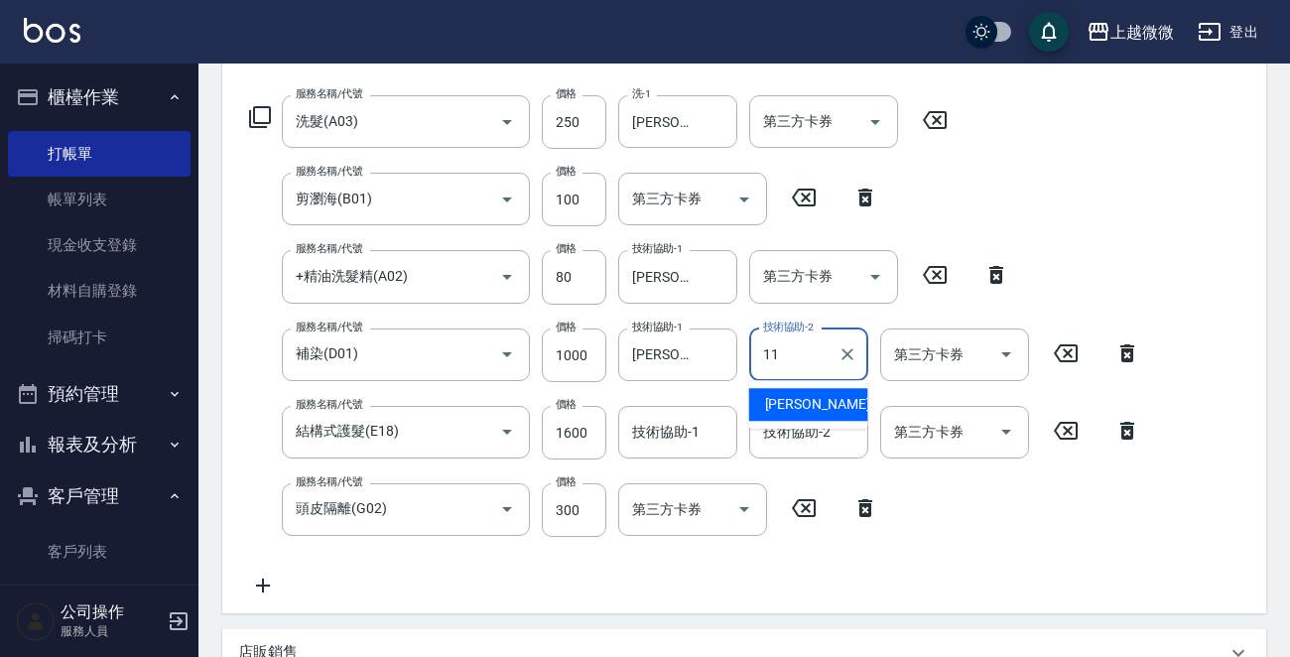
click at [807, 404] on span "[PERSON_NAME] -11" at bounding box center [827, 404] width 125 height 21
type input "[PERSON_NAME]-11"
click at [688, 440] on input "技術協助-1" at bounding box center [677, 432] width 101 height 35
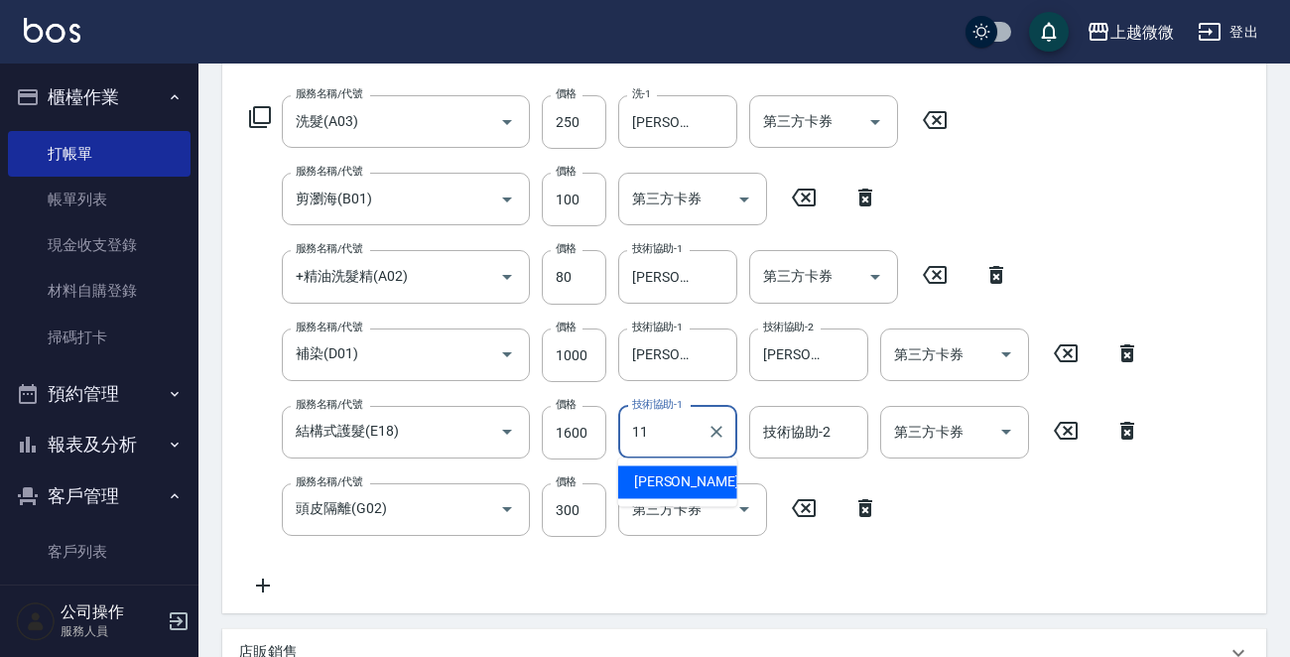
click at [678, 477] on span "[PERSON_NAME] -11" at bounding box center [696, 481] width 125 height 21
type input "[PERSON_NAME]-11"
click at [788, 442] on input "技術協助-2" at bounding box center [808, 432] width 101 height 35
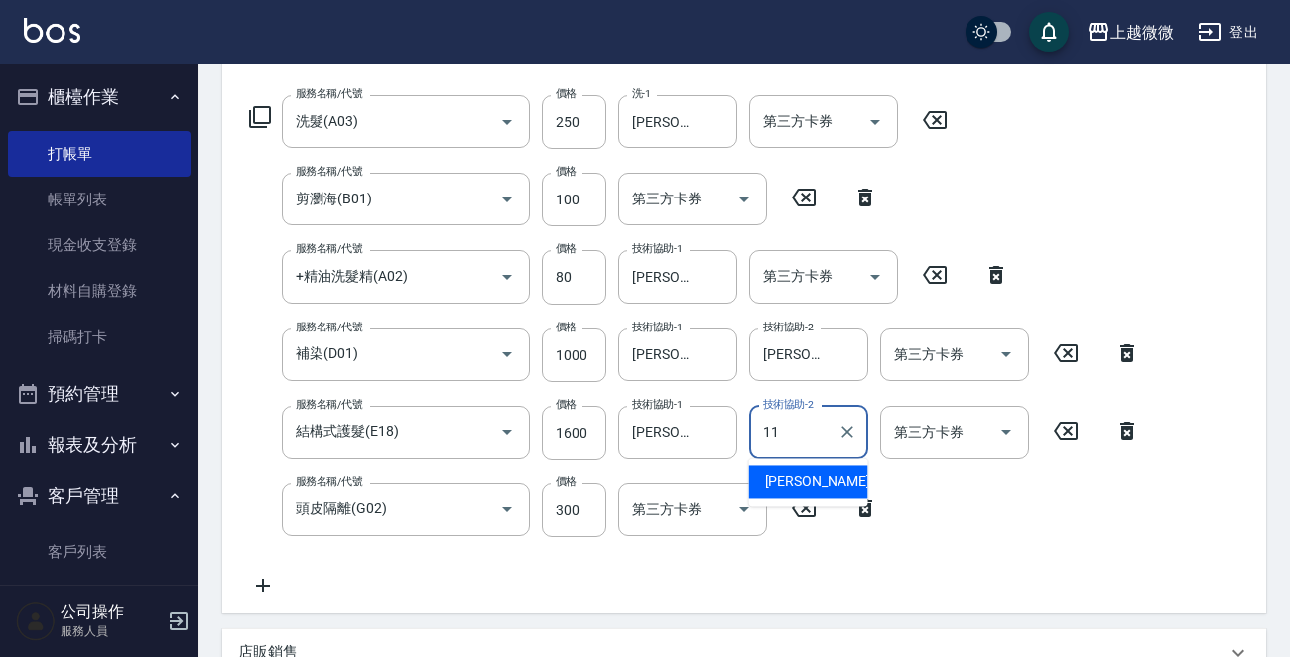
click at [786, 479] on span "[PERSON_NAME] -11" at bounding box center [827, 481] width 125 height 21
type input "[PERSON_NAME]-11"
click at [649, 523] on input "第三方卡券" at bounding box center [677, 509] width 101 height 35
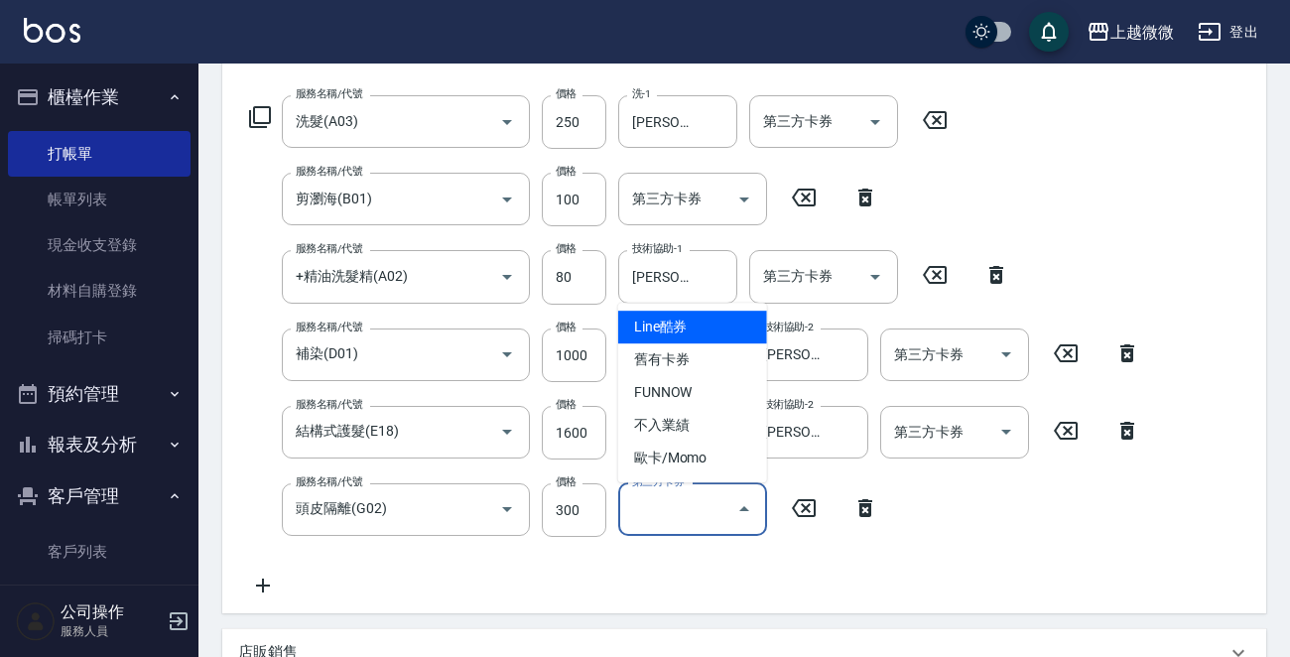
click at [1042, 539] on div "服務名稱/代號 洗髮(A03) 服務名稱/代號 價格 250 價格 洗-1 Kristin-11 洗-1 第三方卡券 第三方卡券 服務名稱/代號 剪瀏海(B0…" at bounding box center [695, 346] width 914 height 502
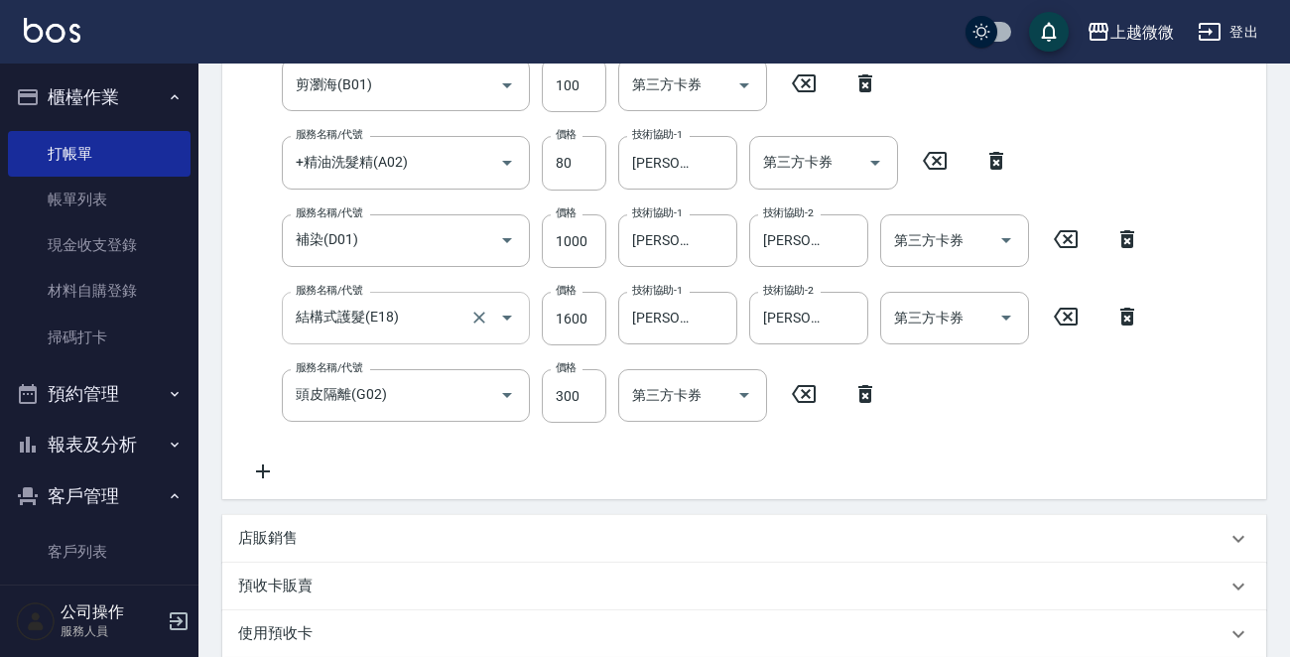
scroll to position [401, 0]
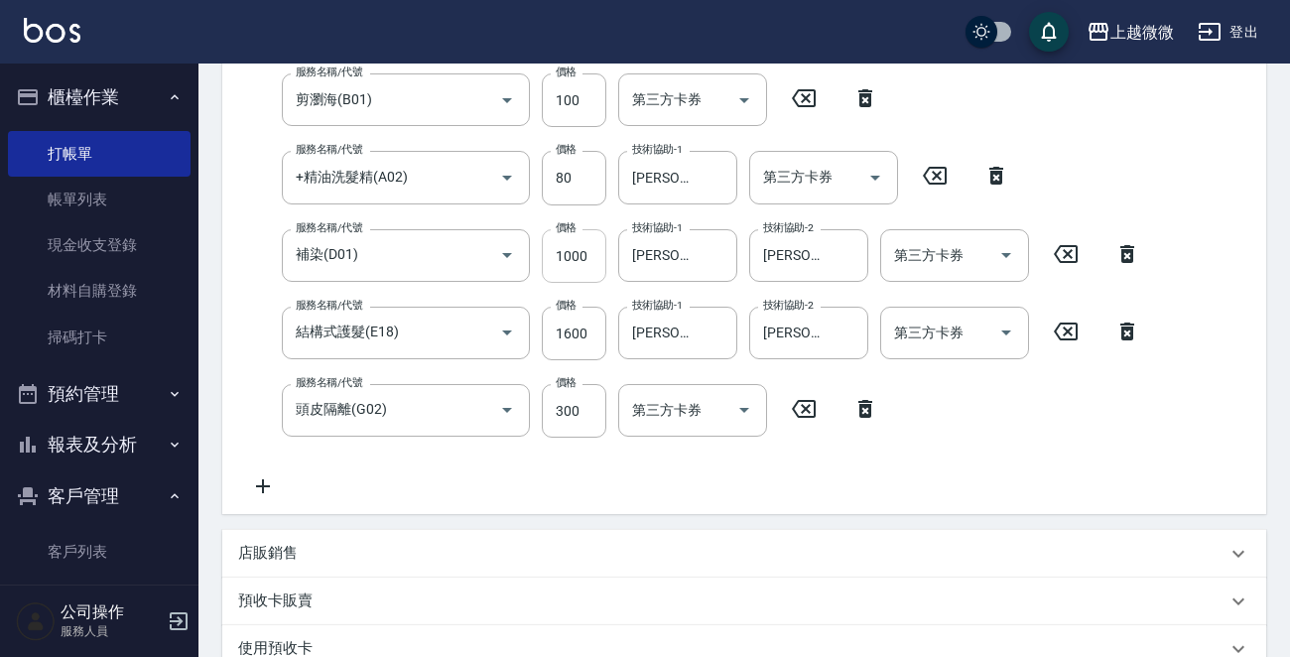
click at [594, 272] on input "1000" at bounding box center [574, 256] width 65 height 54
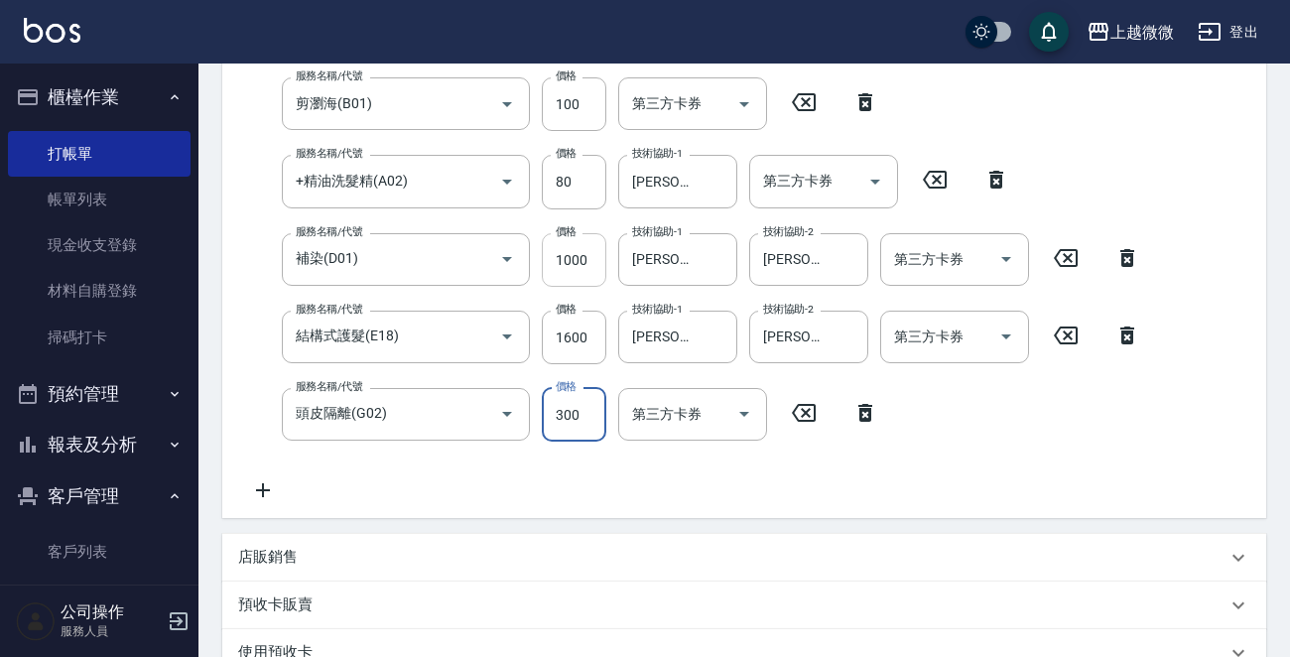
click at [591, 266] on input "1000" at bounding box center [574, 260] width 65 height 54
type input "1200"
click at [1161, 506] on div "服務名稱/代號 洗髮(A03) 服務名稱/代號 價格 250 價格 洗-1 Kristin-11 洗-1 第三方卡券 第三方卡券 服務名稱/代號 剪瀏海(B0…" at bounding box center [744, 255] width 1044 height 526
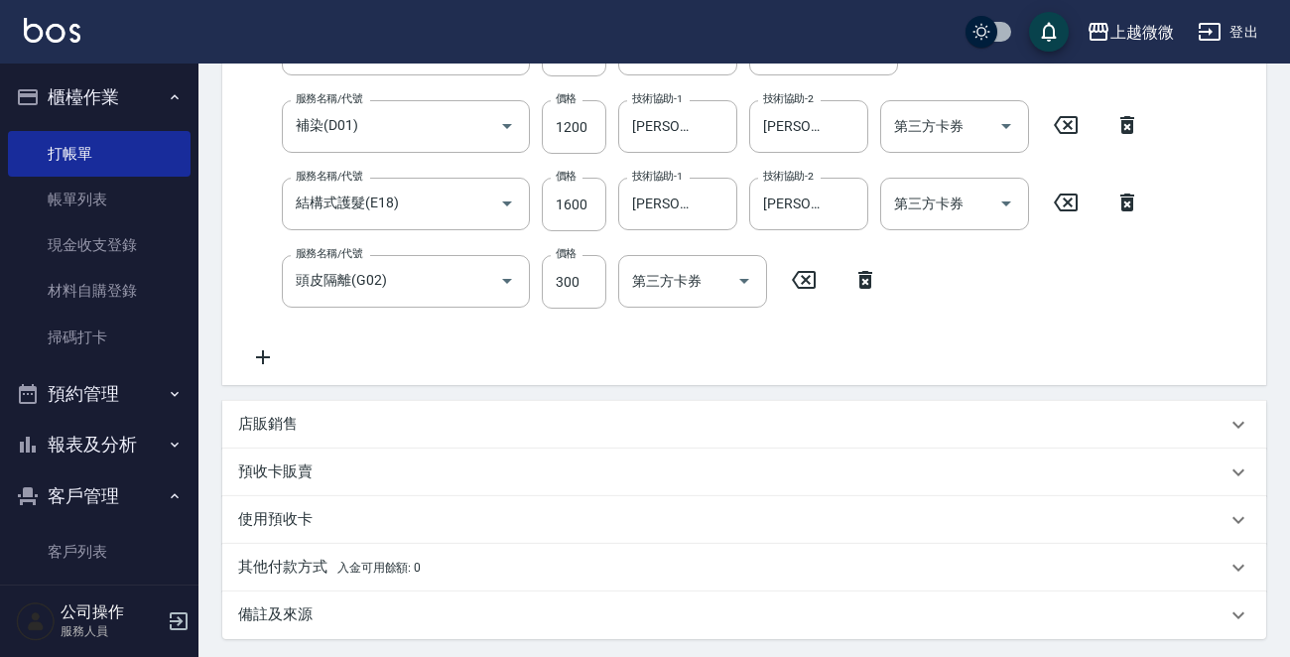
scroll to position [335, 0]
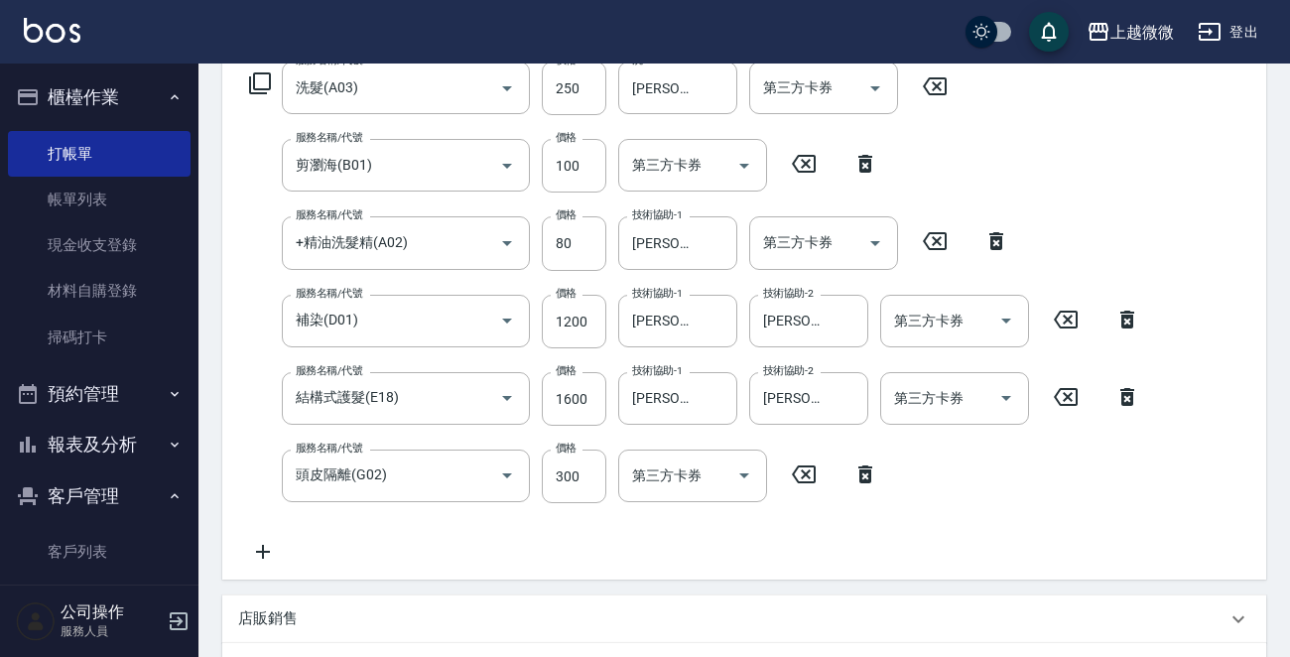
click at [262, 545] on icon at bounding box center [263, 552] width 14 height 14
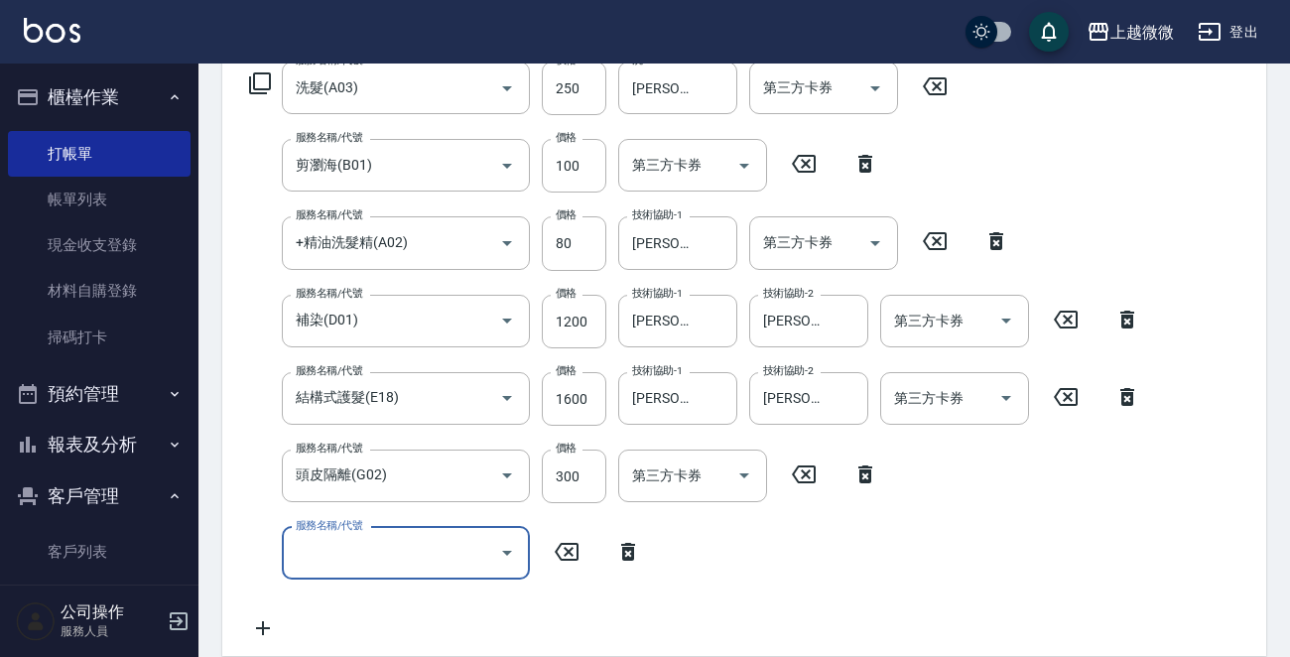
click at [378, 545] on div "服務名稱/代號 服務名稱/代號" at bounding box center [406, 553] width 248 height 53
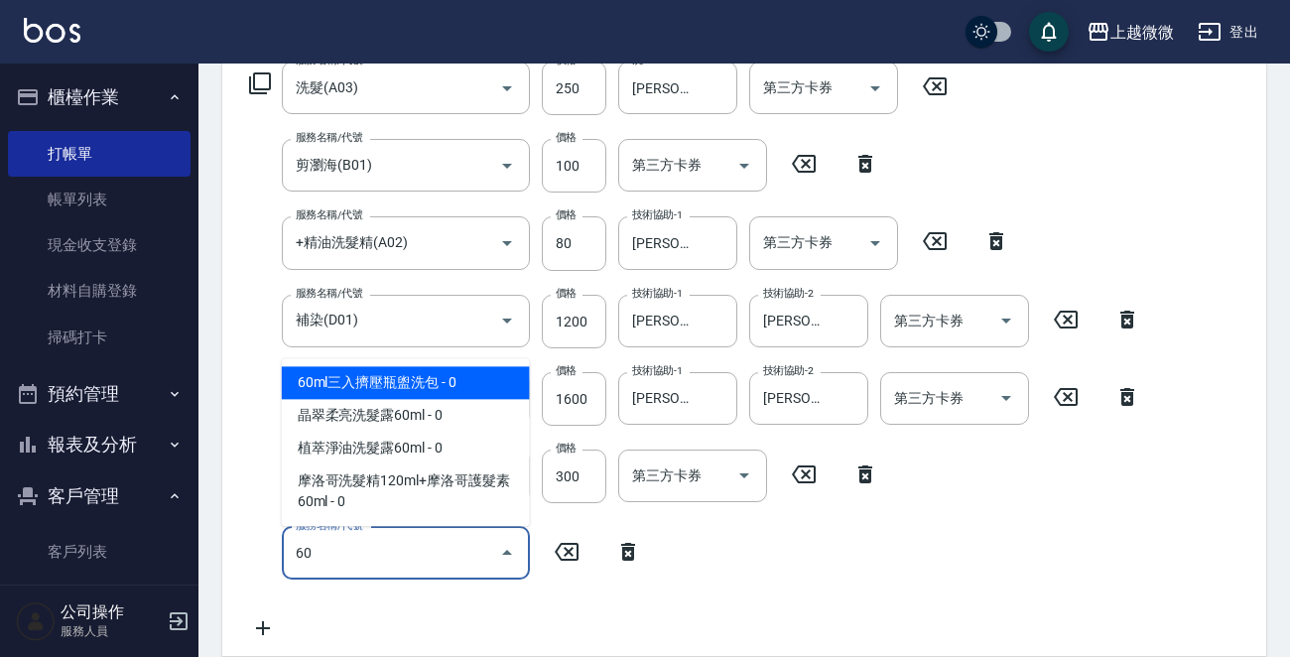
click at [368, 379] on span "60ml三入擠壓瓶盥洗包 - 0" at bounding box center [406, 382] width 248 height 33
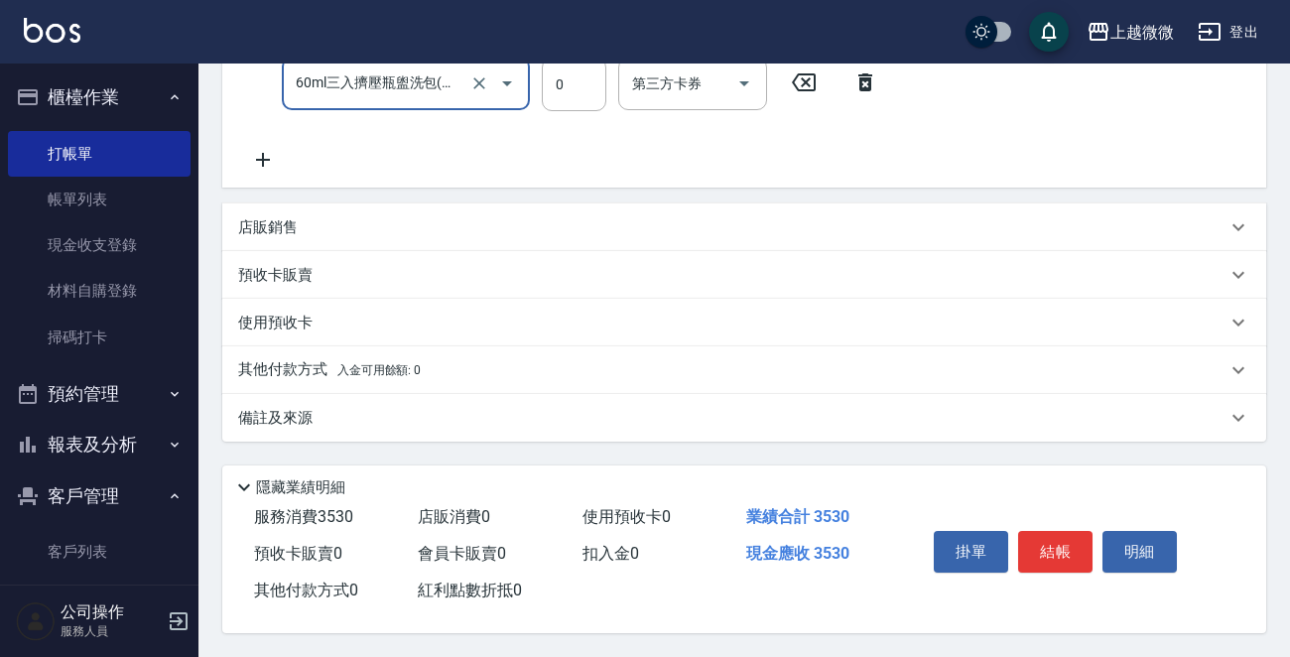
scroll to position [809, 0]
type input "60ml三入擠壓瓶盥洗包(M01)"
click at [1063, 547] on button "結帳" at bounding box center [1055, 552] width 74 height 42
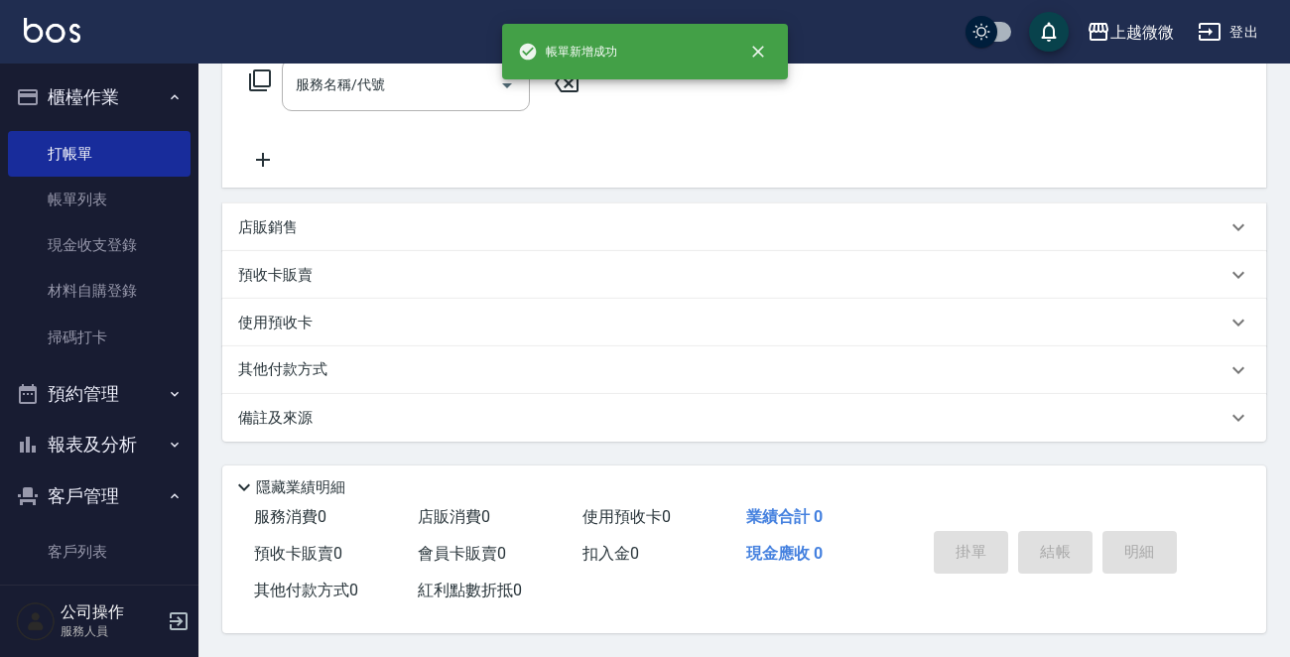
scroll to position [0, 0]
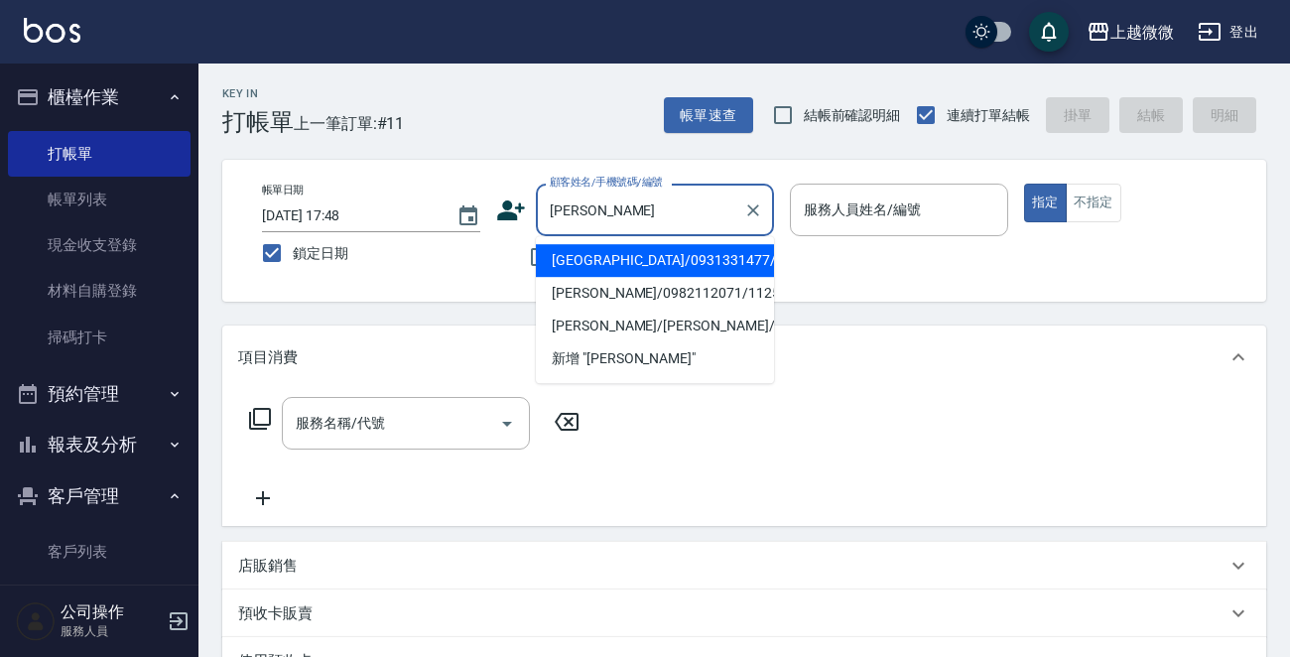
click at [703, 267] on li "[GEOGRAPHIC_DATA]/0931331477/6032" at bounding box center [655, 260] width 238 height 33
type input "[GEOGRAPHIC_DATA]/0931331477/6032"
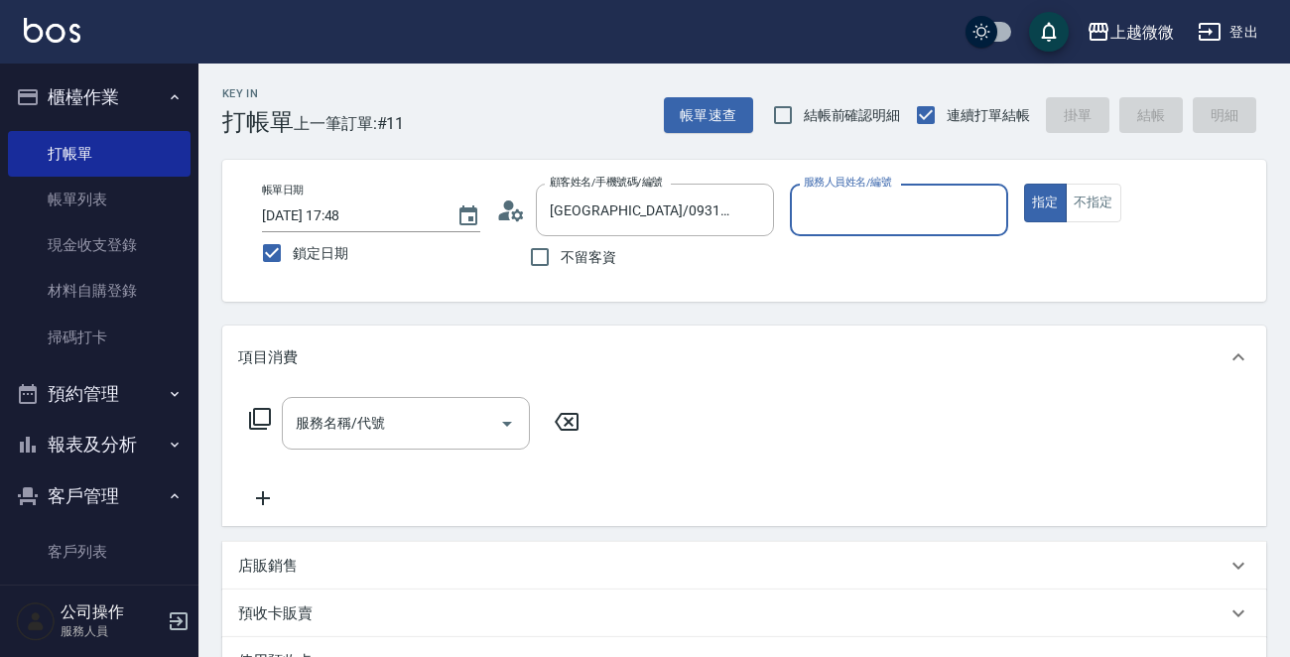
type input "Selin-5"
click at [409, 442] on div "服務名稱/代號" at bounding box center [406, 423] width 248 height 53
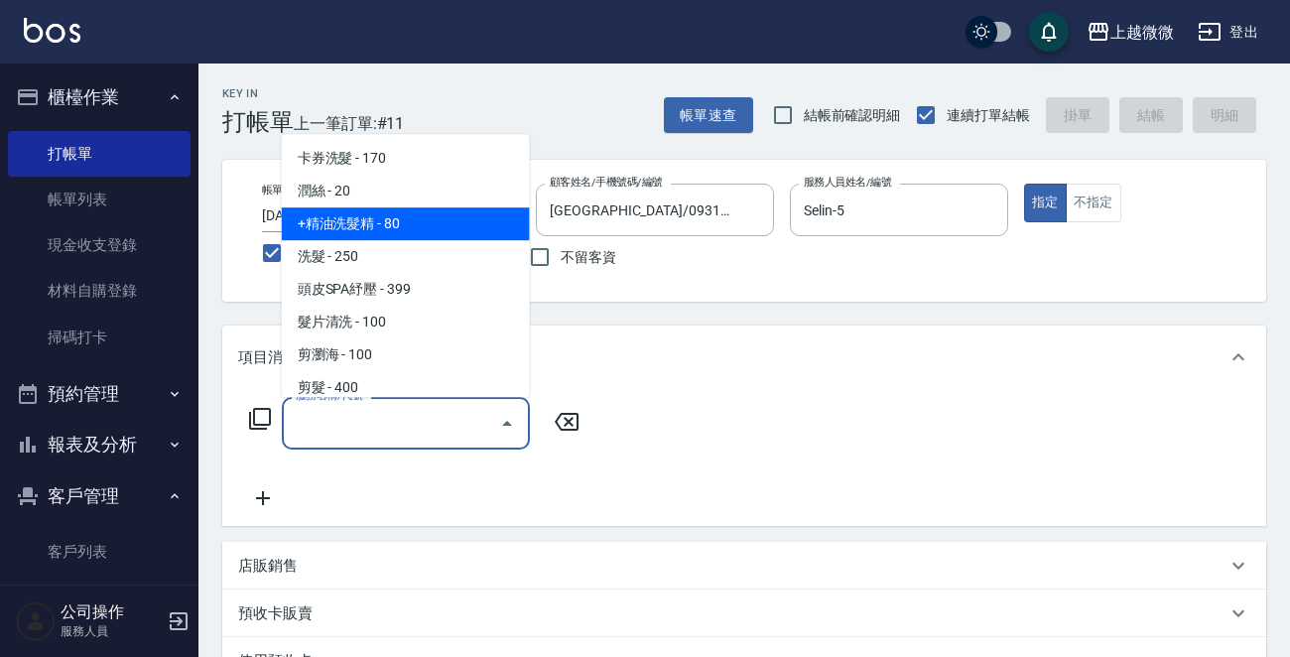
click at [421, 228] on span "+精油洗髮精 - 80" at bounding box center [406, 223] width 248 height 33
type input "+精油洗髮精(A02)"
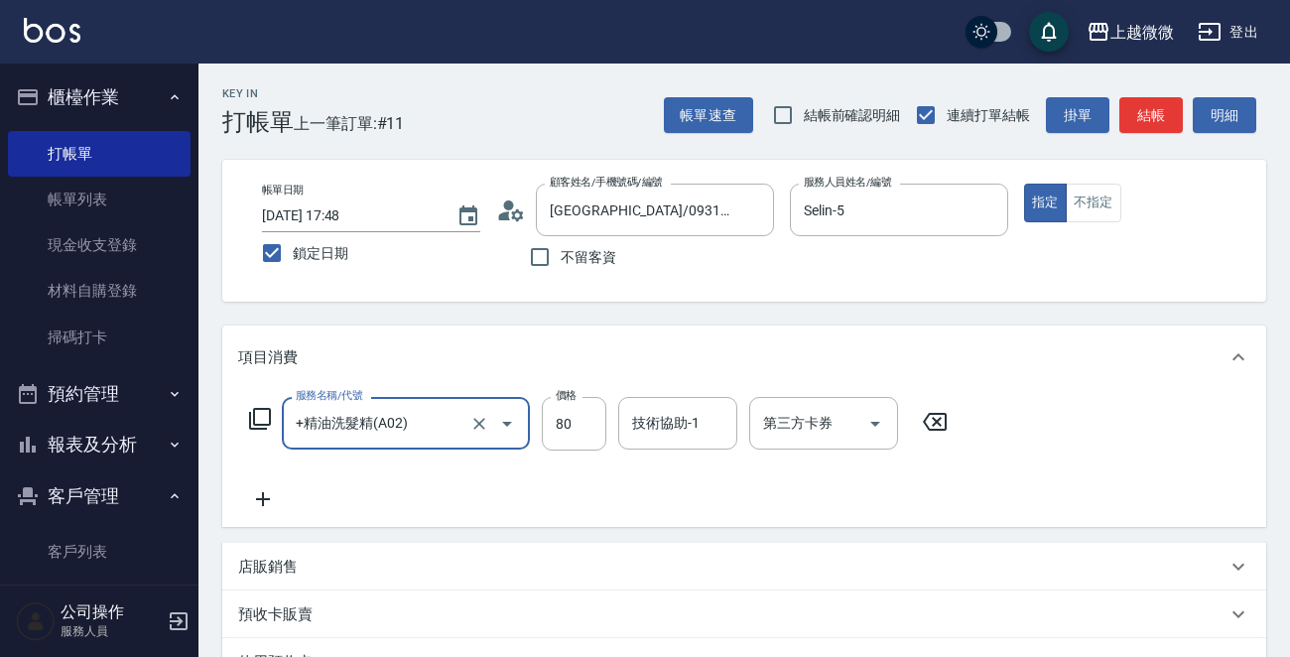
click at [272, 493] on icon at bounding box center [263, 499] width 50 height 24
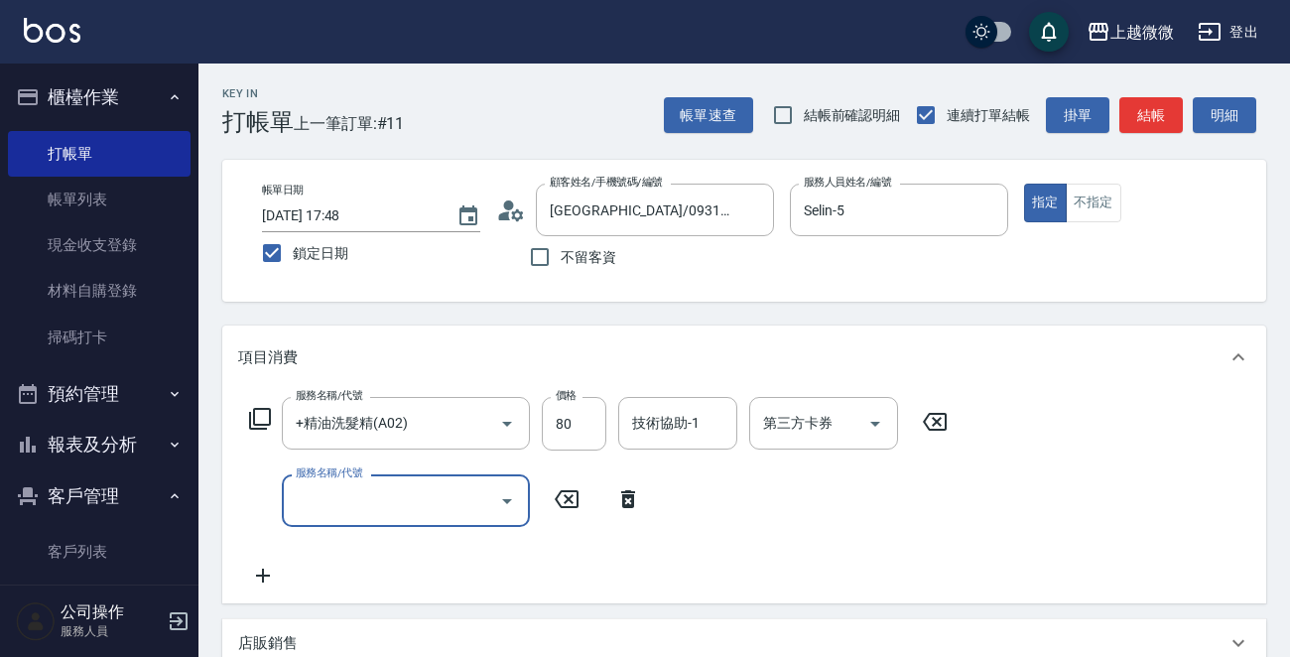
click at [379, 500] on input "服務名稱/代號" at bounding box center [391, 500] width 200 height 35
type input "結構式護髮(E18)"
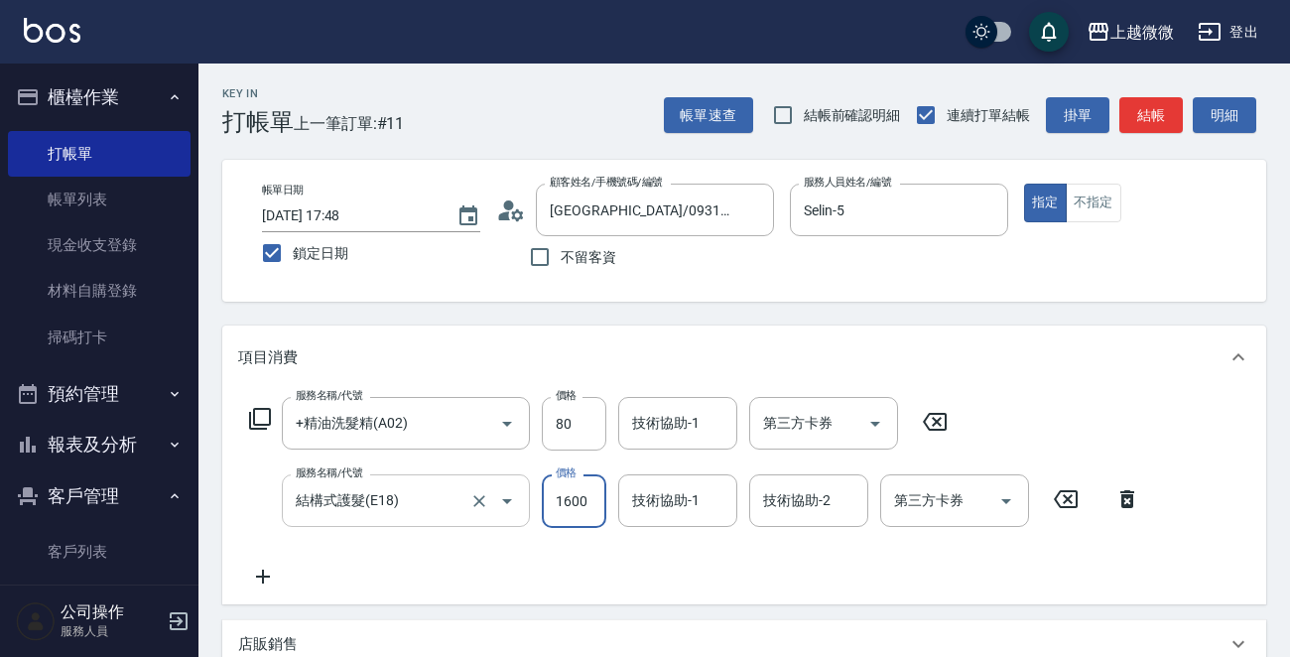
type input "1600"
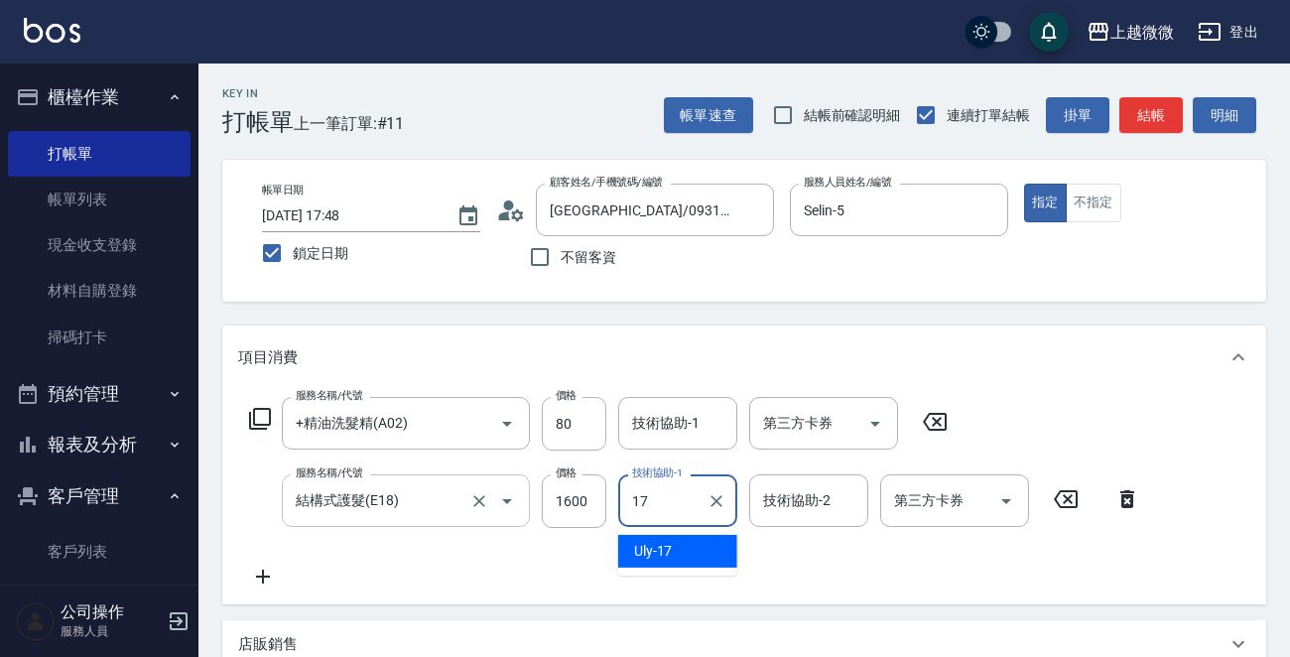
type input "Uly-17"
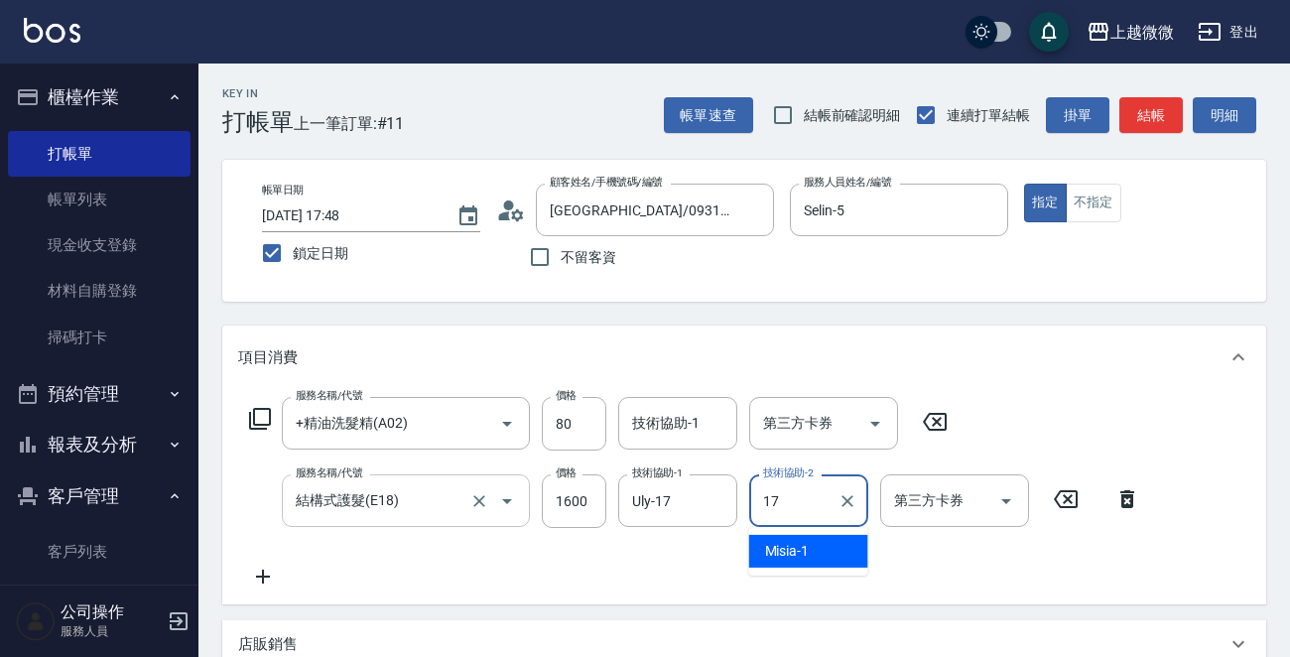
type input "Uly-17"
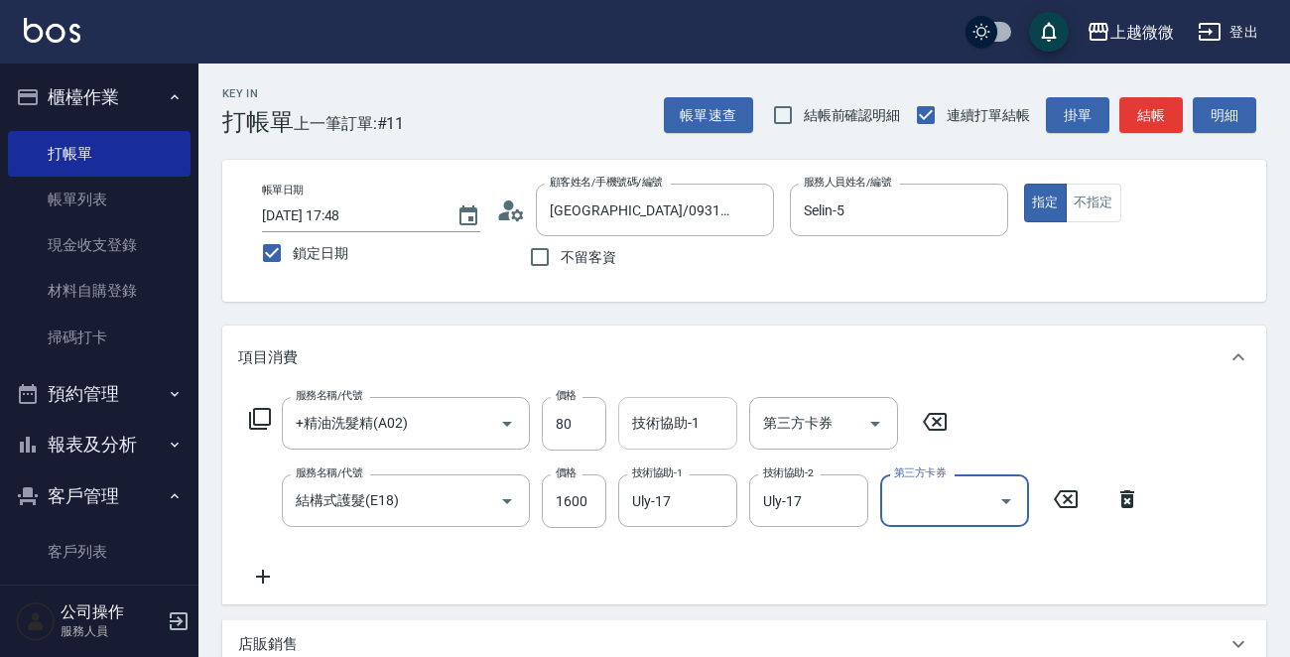
click at [665, 423] on div "技術協助-1 技術協助-1" at bounding box center [677, 423] width 119 height 53
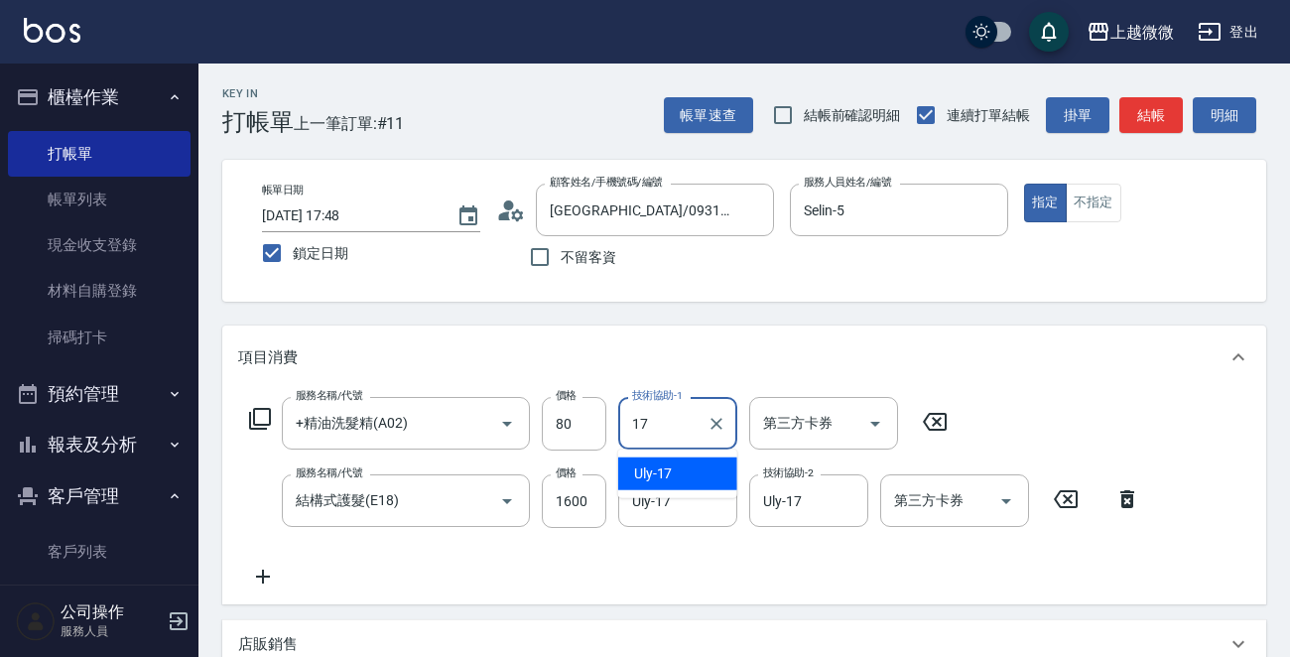
click at [660, 481] on span "Uly -17" at bounding box center [653, 473] width 39 height 21
type input "Uly-17"
click at [270, 579] on icon at bounding box center [263, 577] width 50 height 24
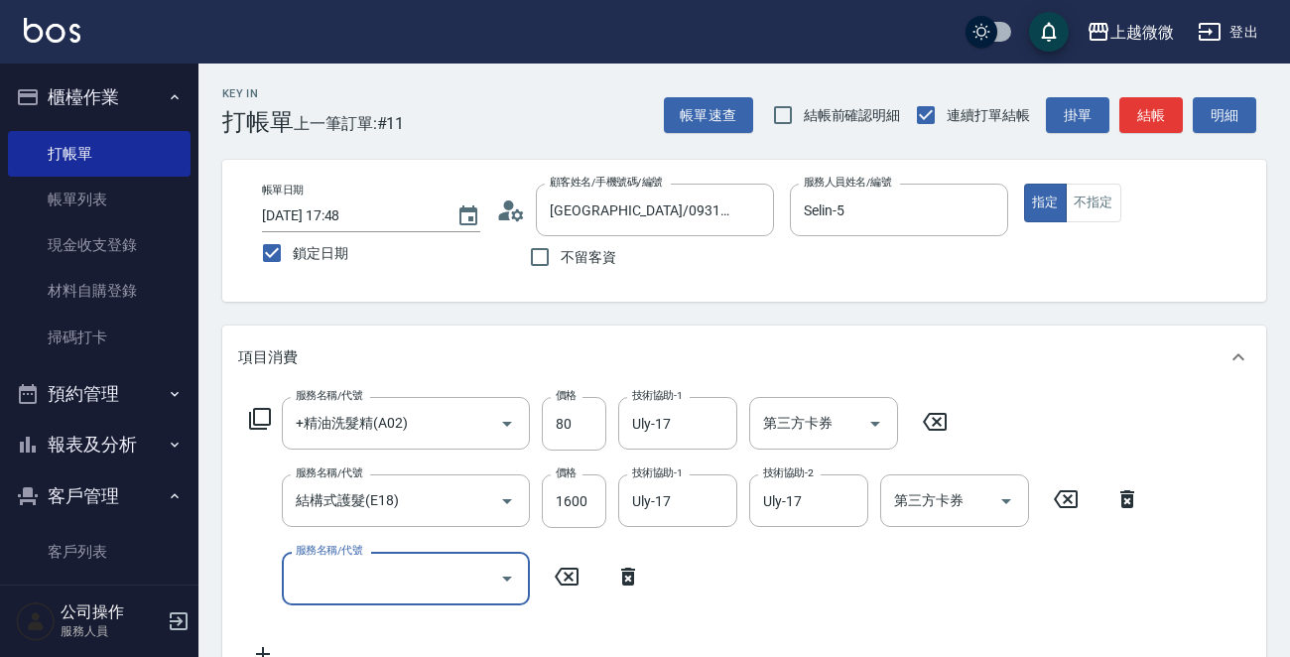
drag, startPoint x: 270, startPoint y: 579, endPoint x: 384, endPoint y: 580, distance: 114.1
click at [383, 580] on input "服務名稱/代號" at bounding box center [391, 578] width 200 height 35
type input "頭皮淨化(F02)"
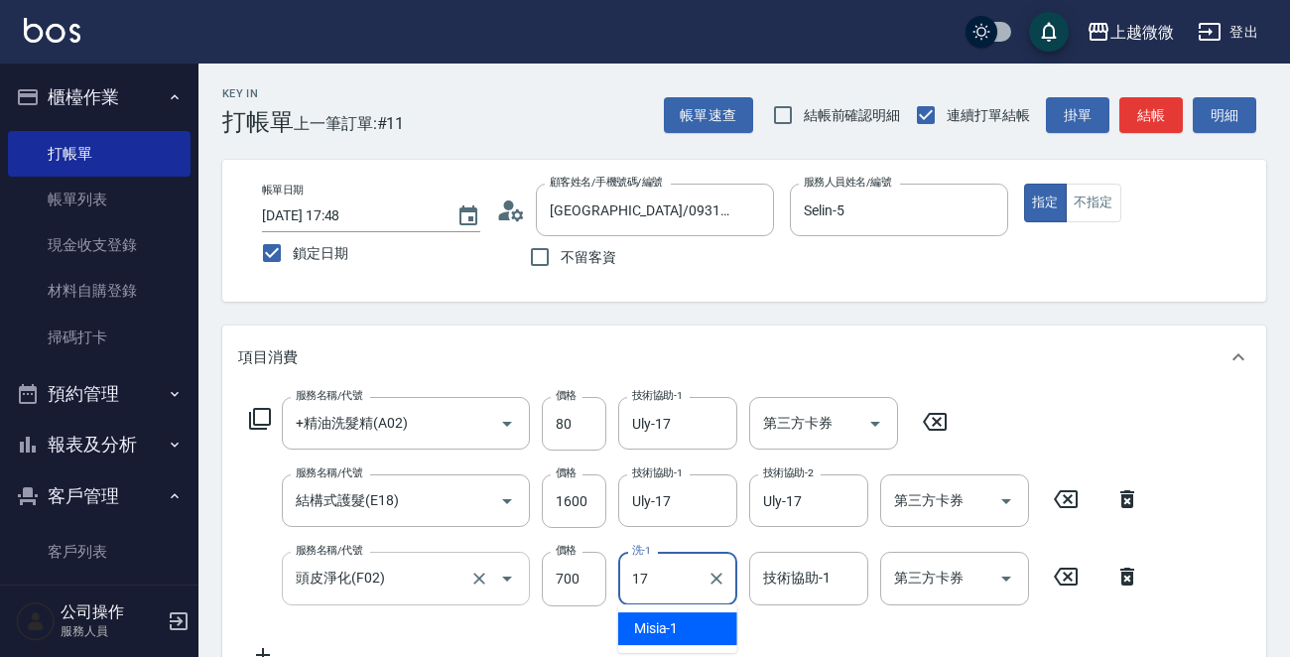
type input "Uly-17"
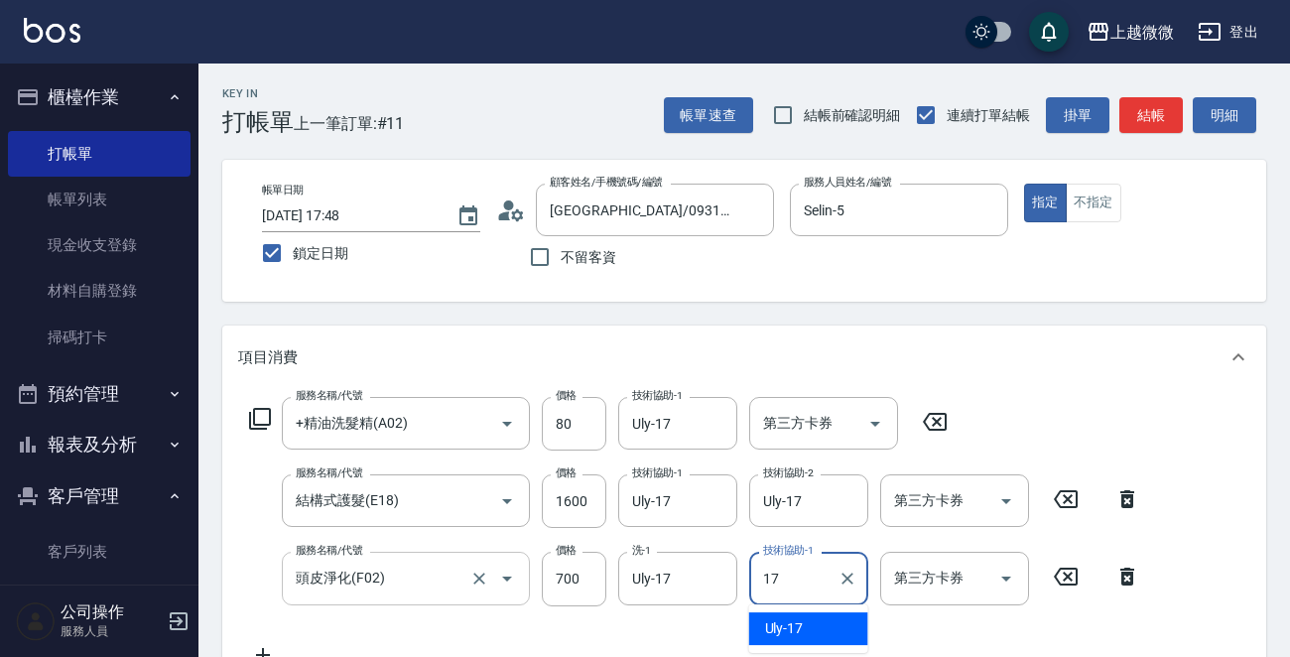
type input "Uly-17"
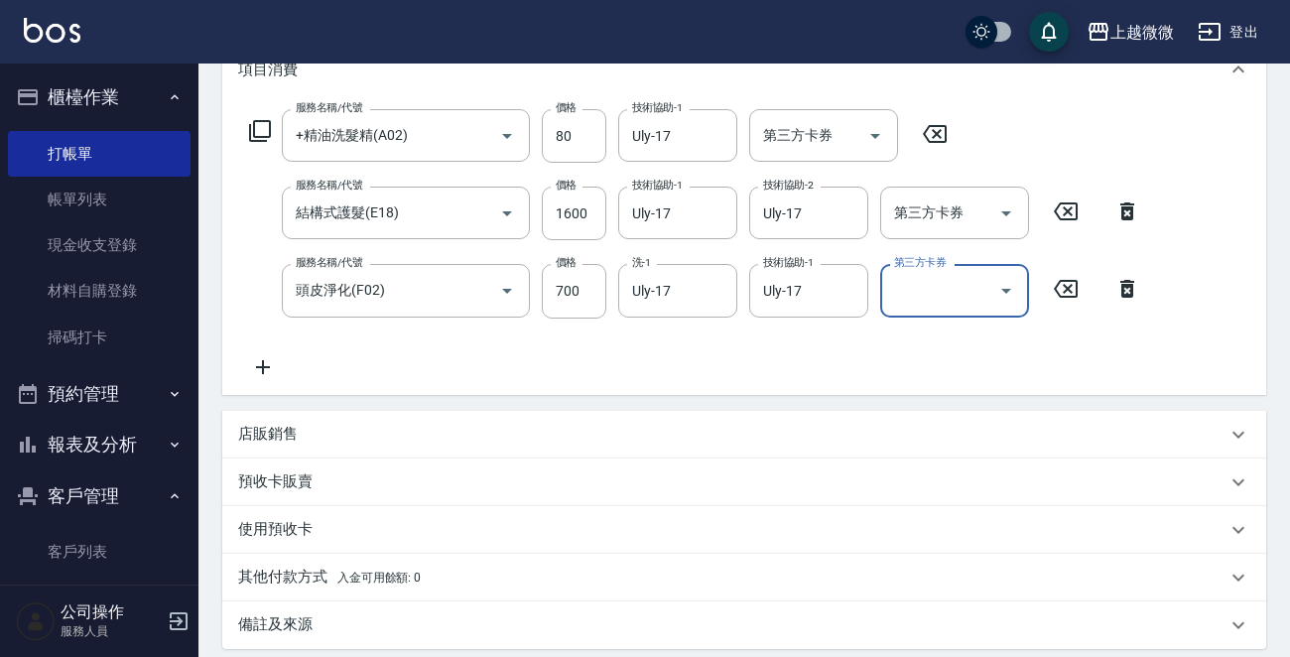
scroll to position [499, 0]
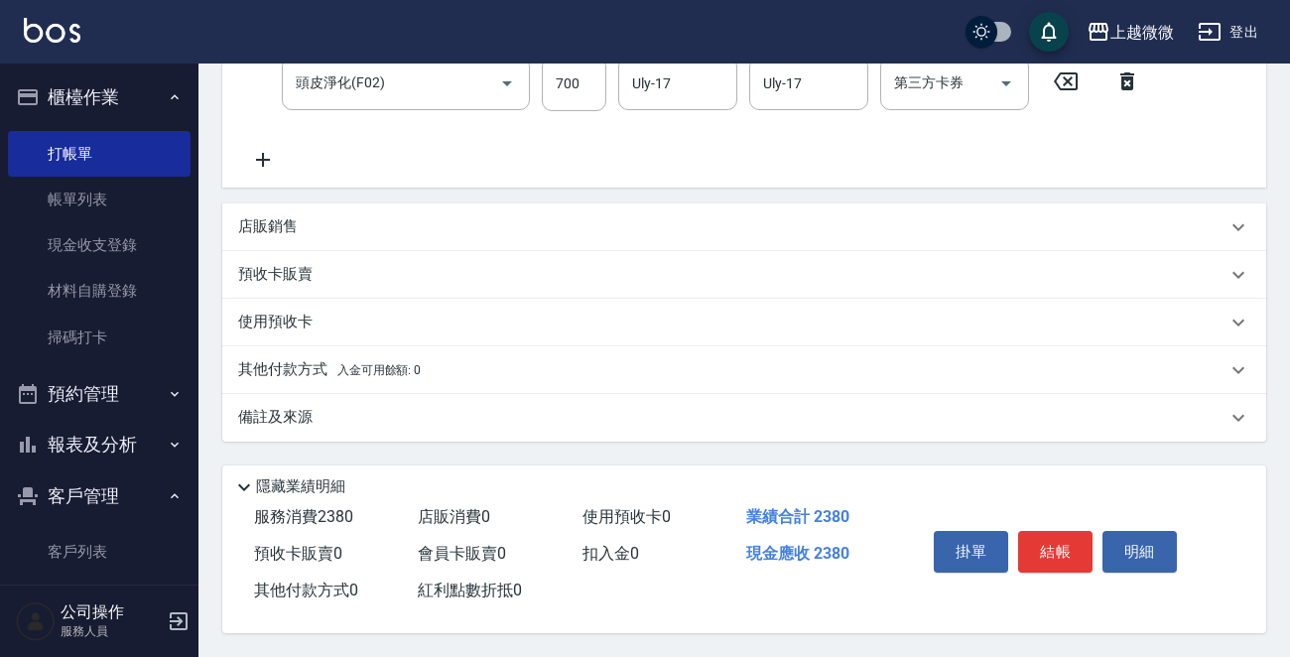
drag, startPoint x: 256, startPoint y: 148, endPoint x: 360, endPoint y: 165, distance: 105.6
click at [258, 148] on icon at bounding box center [263, 160] width 50 height 24
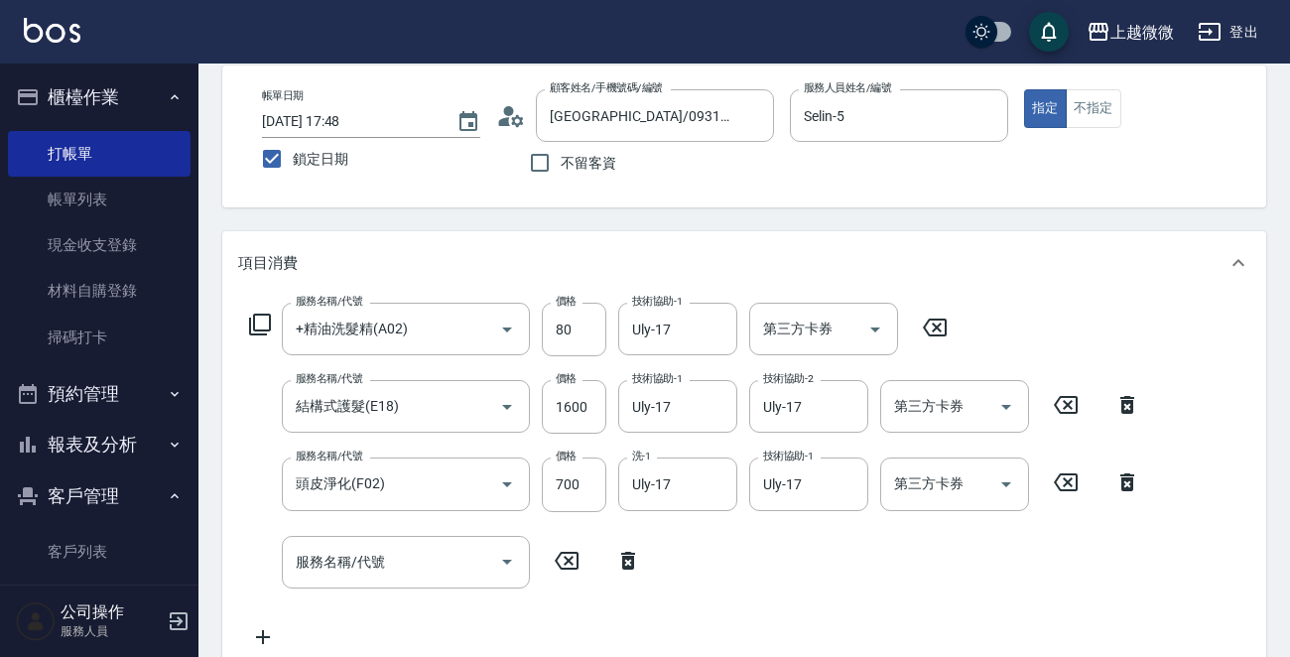
click at [360, 165] on label "鎖定日期" at bounding box center [357, 159] width 213 height 42
click at [293, 165] on input "鎖定日期" at bounding box center [272, 159] width 42 height 42
checkbox input "false"
type input "[DATE] 17:55"
click at [274, 168] on input "鎖定日期" at bounding box center [272, 159] width 42 height 42
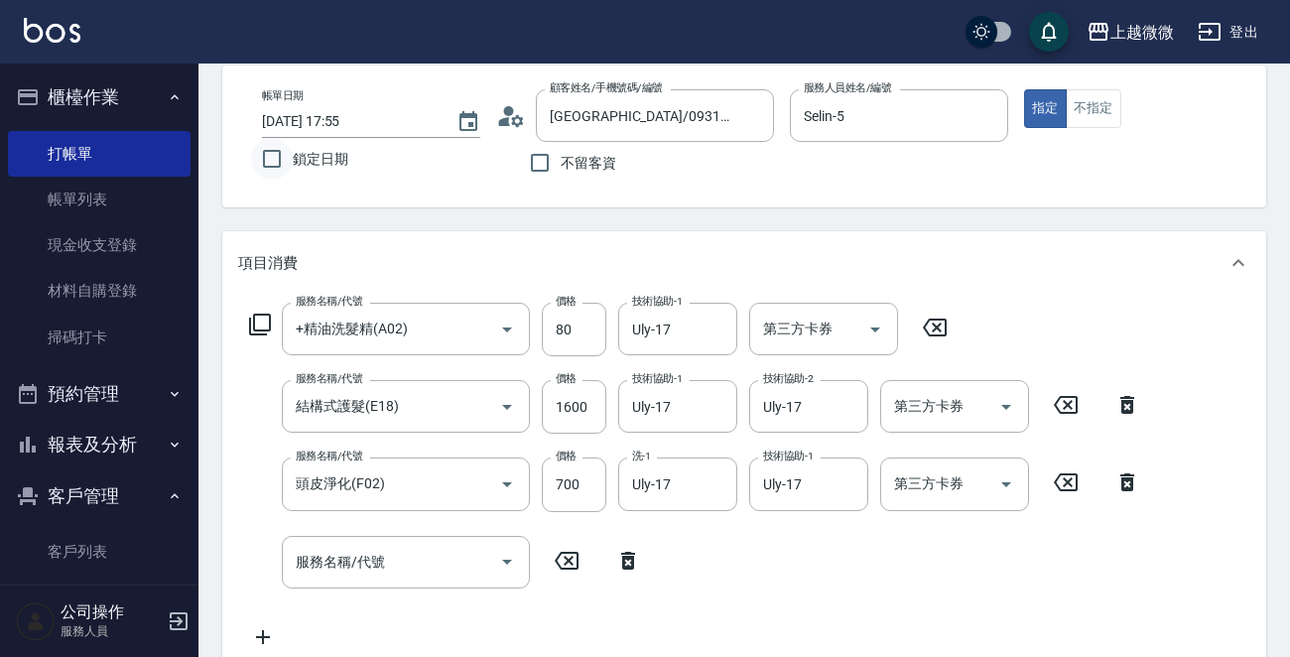
checkbox input "true"
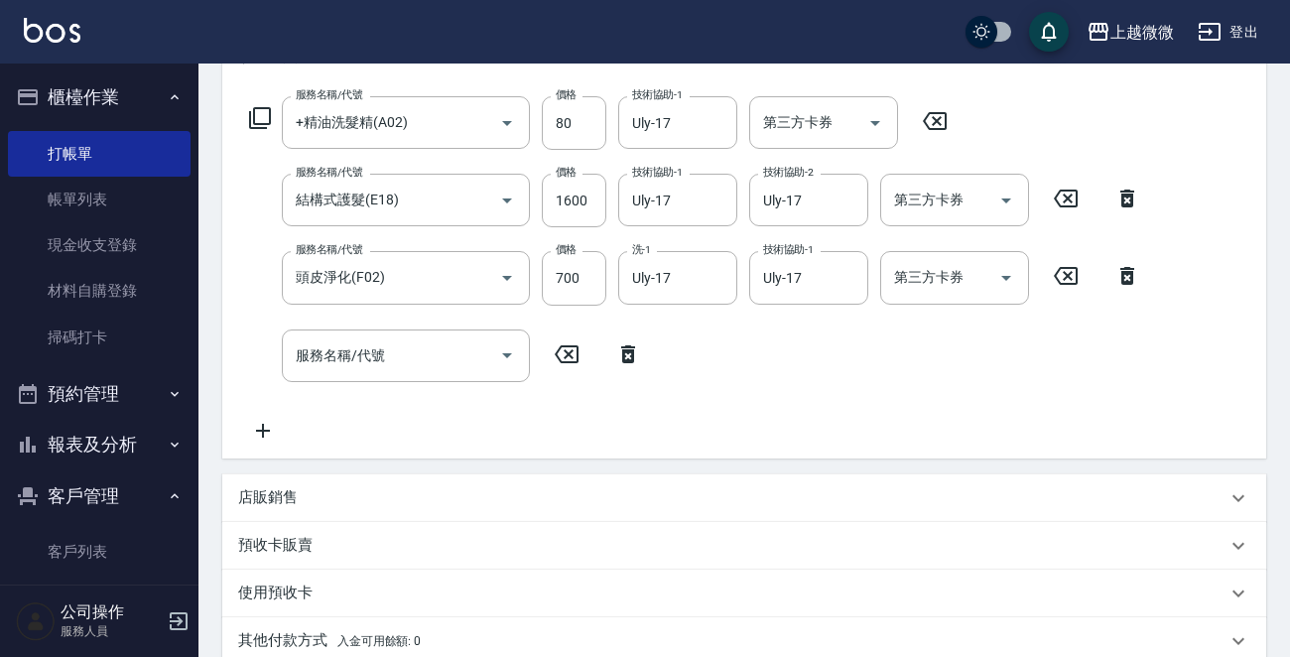
scroll to position [491, 0]
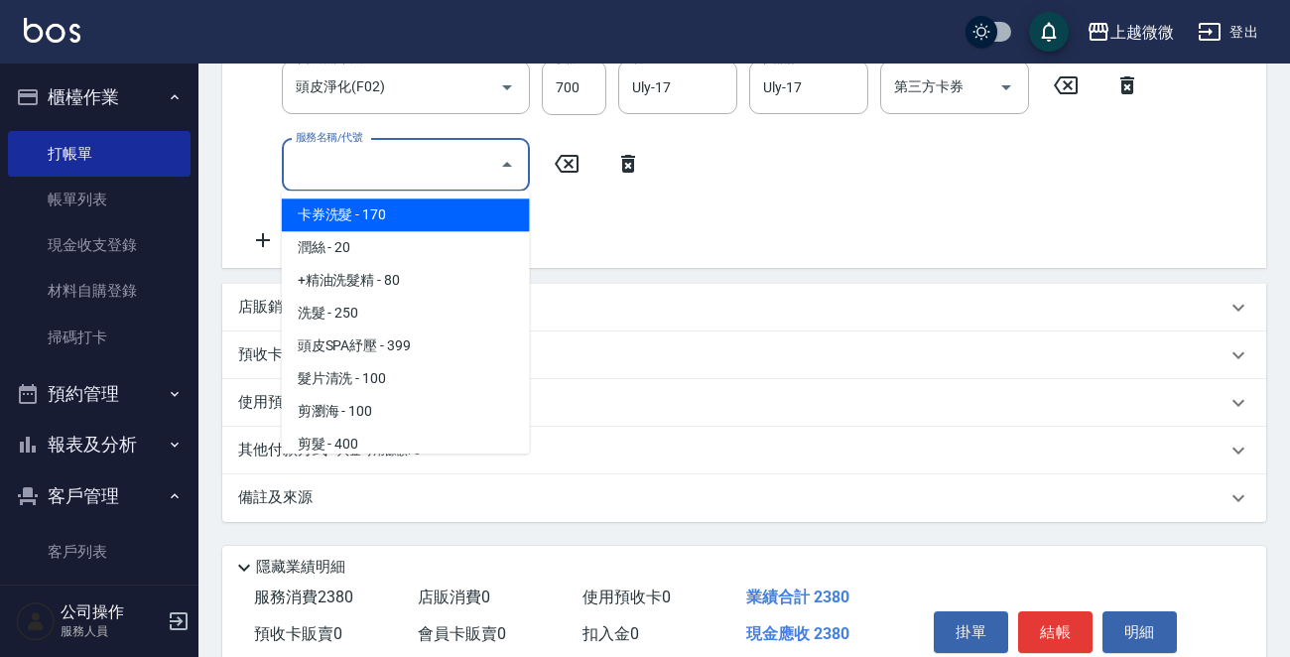
click at [336, 163] on div "服務名稱/代號 服務名稱/代號" at bounding box center [406, 165] width 248 height 53
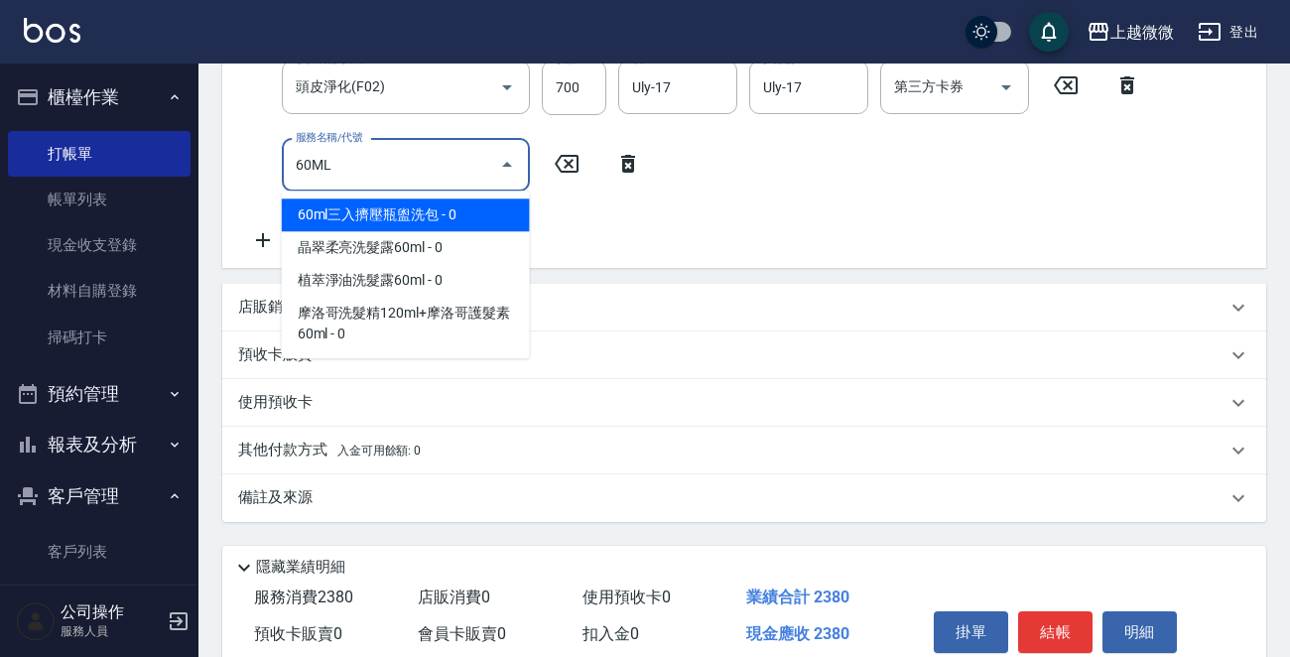
click at [392, 210] on span "60ml三入擠壓瓶盥洗包 - 0" at bounding box center [406, 214] width 248 height 33
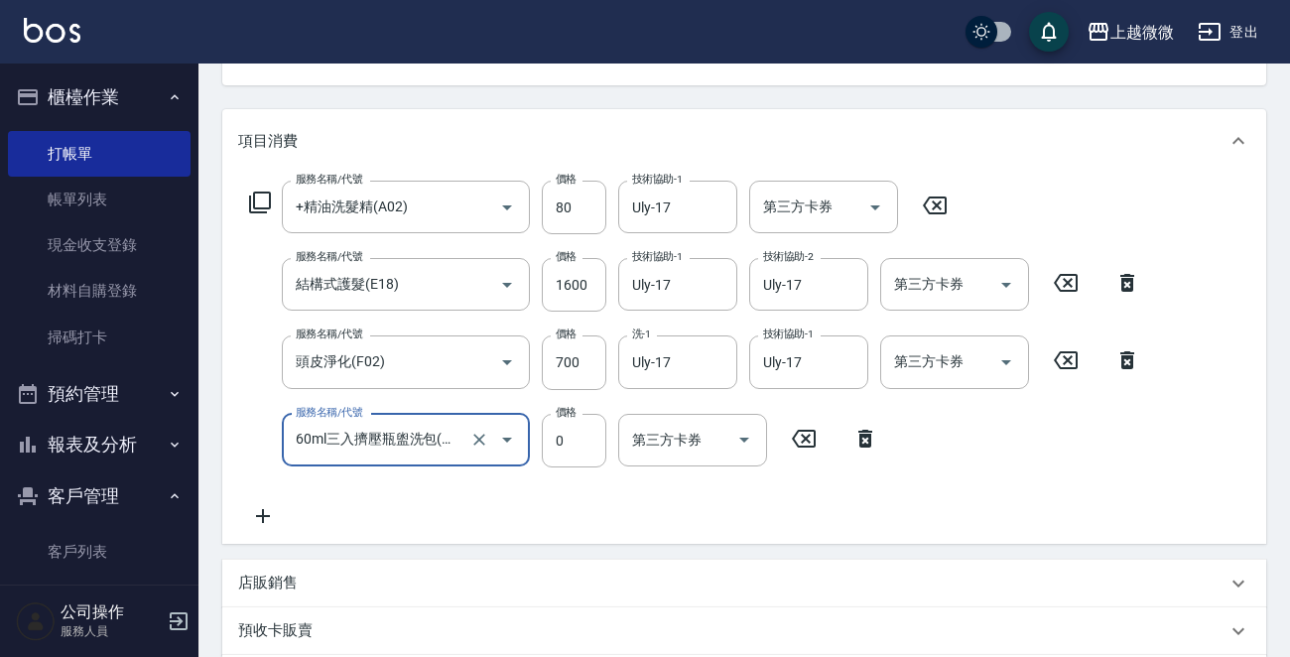
scroll to position [577, 0]
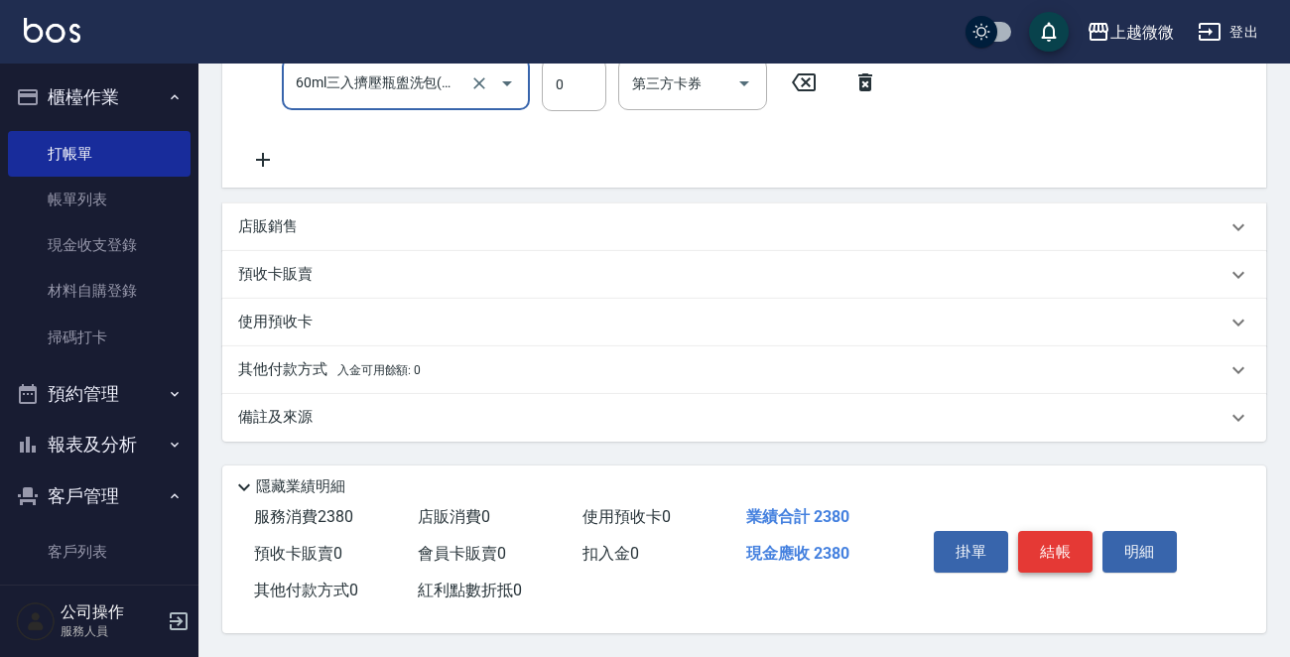
type input "60ml三入擠壓瓶盥洗包(M01)"
click at [1049, 540] on button "結帳" at bounding box center [1055, 552] width 74 height 42
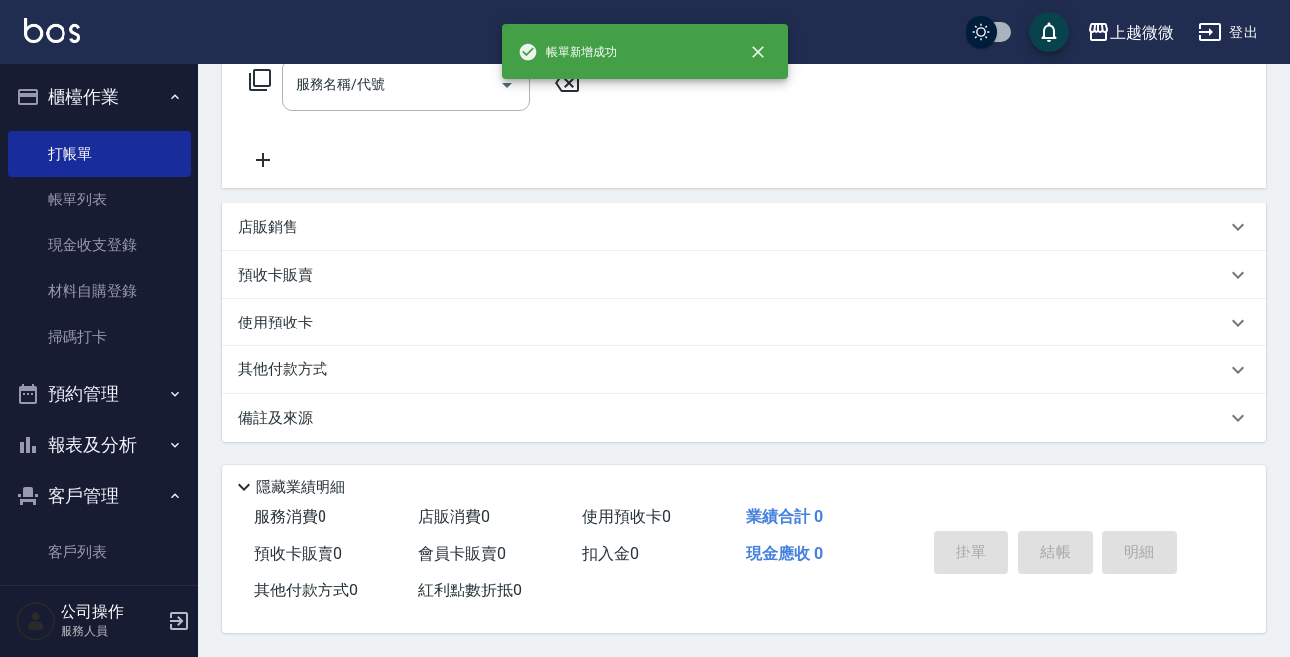
scroll to position [0, 0]
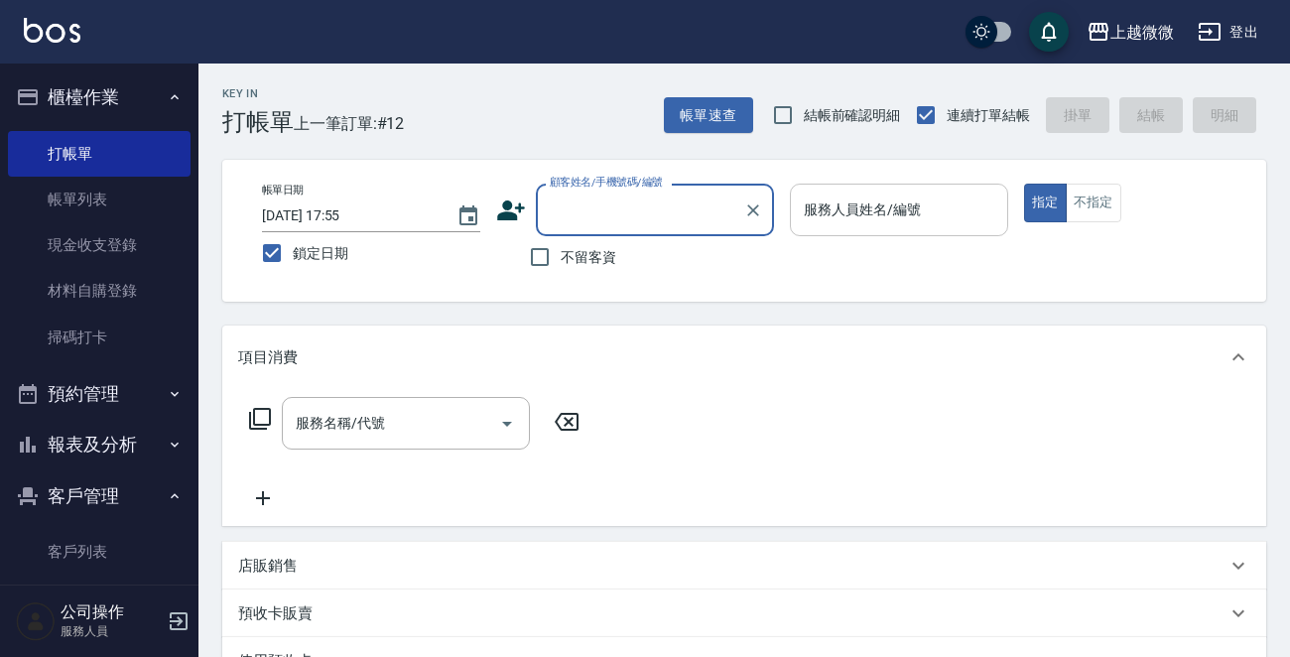
click at [888, 189] on div "服務人員姓名/編號" at bounding box center [899, 210] width 218 height 53
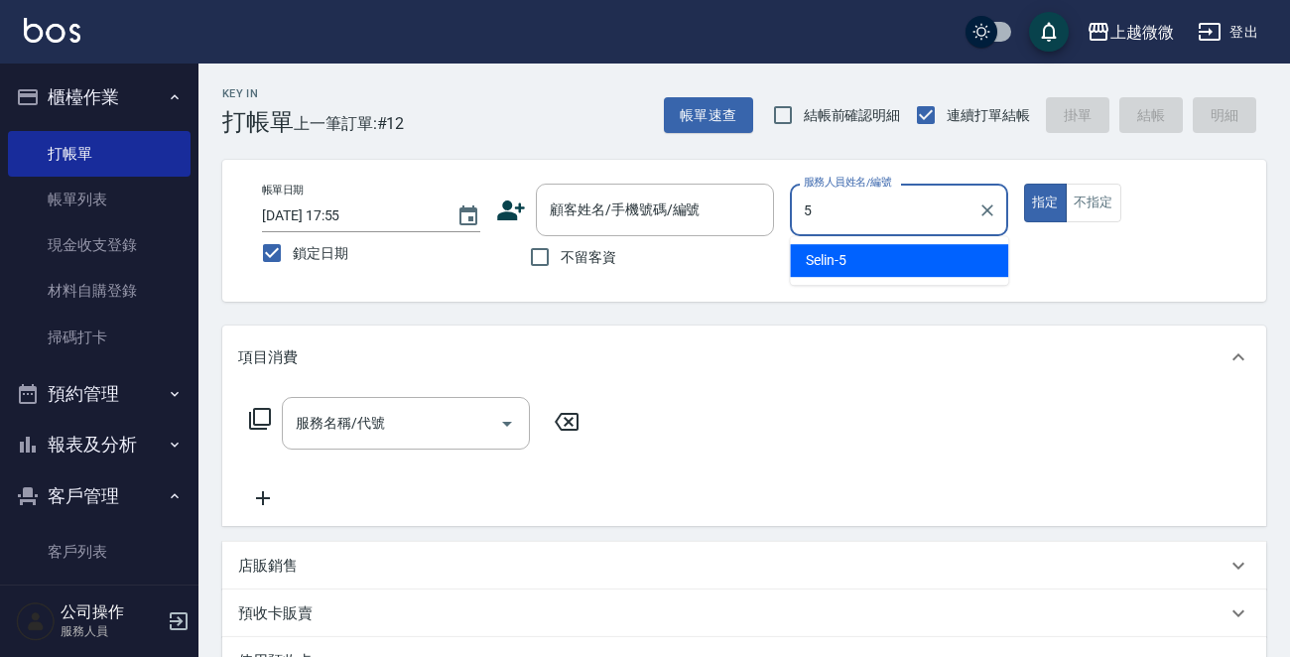
click at [860, 257] on div "Selin -5" at bounding box center [899, 260] width 218 height 33
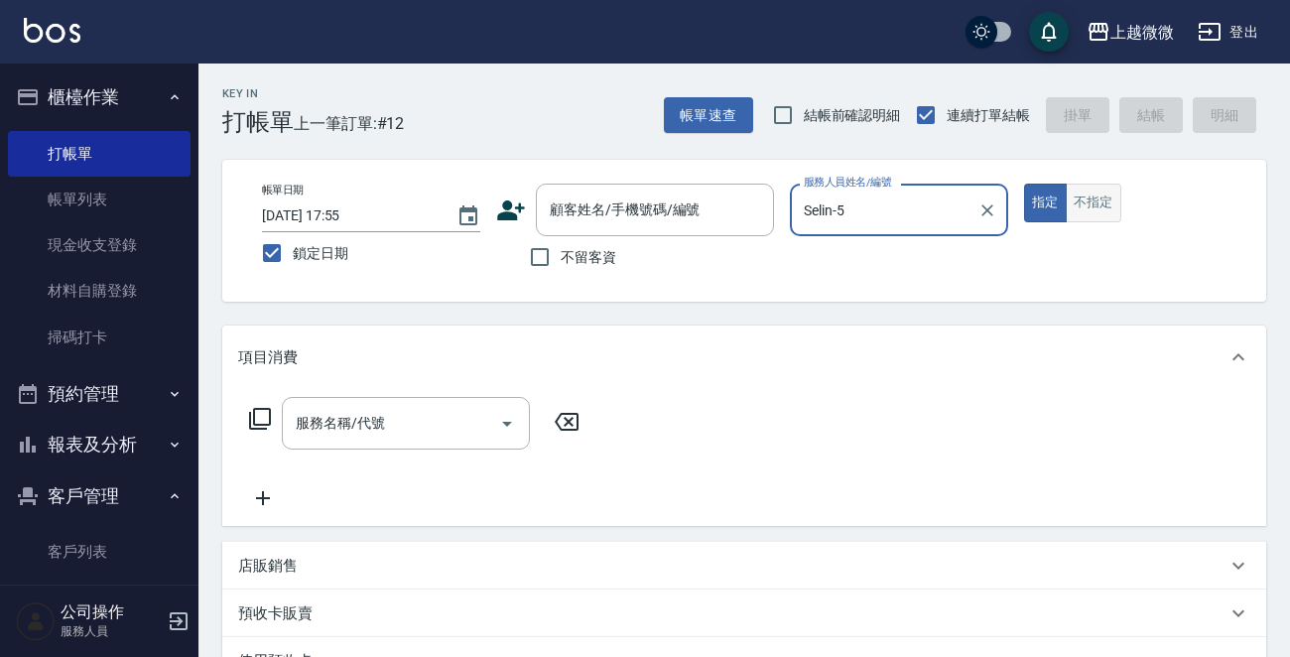
type input "Selin-5"
click at [1082, 198] on button "不指定" at bounding box center [1094, 203] width 56 height 39
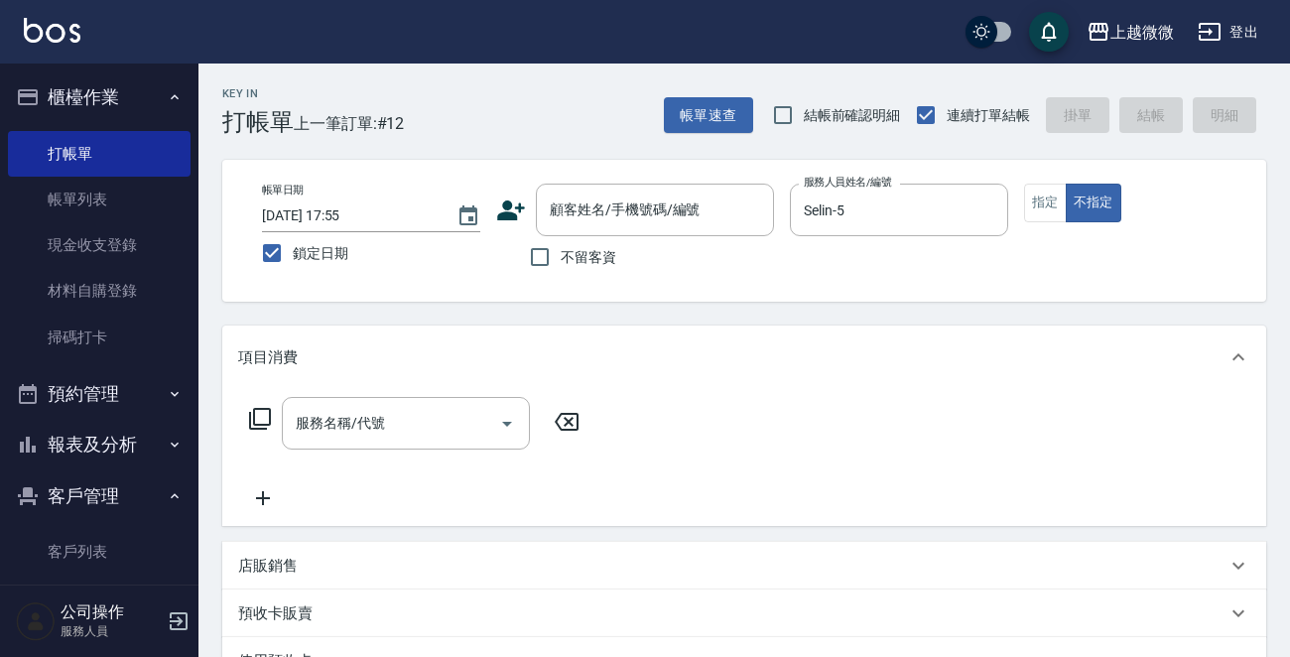
drag, startPoint x: 513, startPoint y: 252, endPoint x: 511, endPoint y: 270, distance: 18.0
click at [511, 252] on div "不留客資" at bounding box center [635, 257] width 278 height 42
click at [541, 231] on div "顧客姓名/手機號碼/編號" at bounding box center [655, 210] width 238 height 53
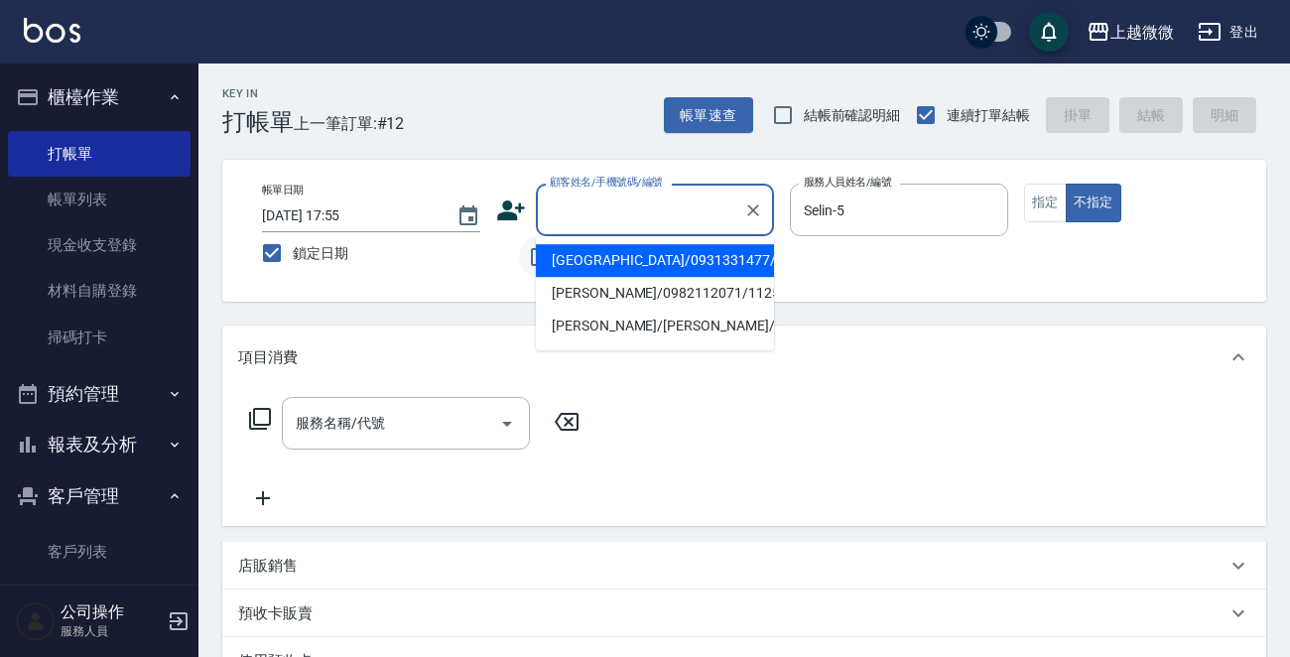
click at [543, 257] on li "[GEOGRAPHIC_DATA]/0931331477/6032" at bounding box center [655, 260] width 238 height 33
type input "[GEOGRAPHIC_DATA]/0931331477/6032"
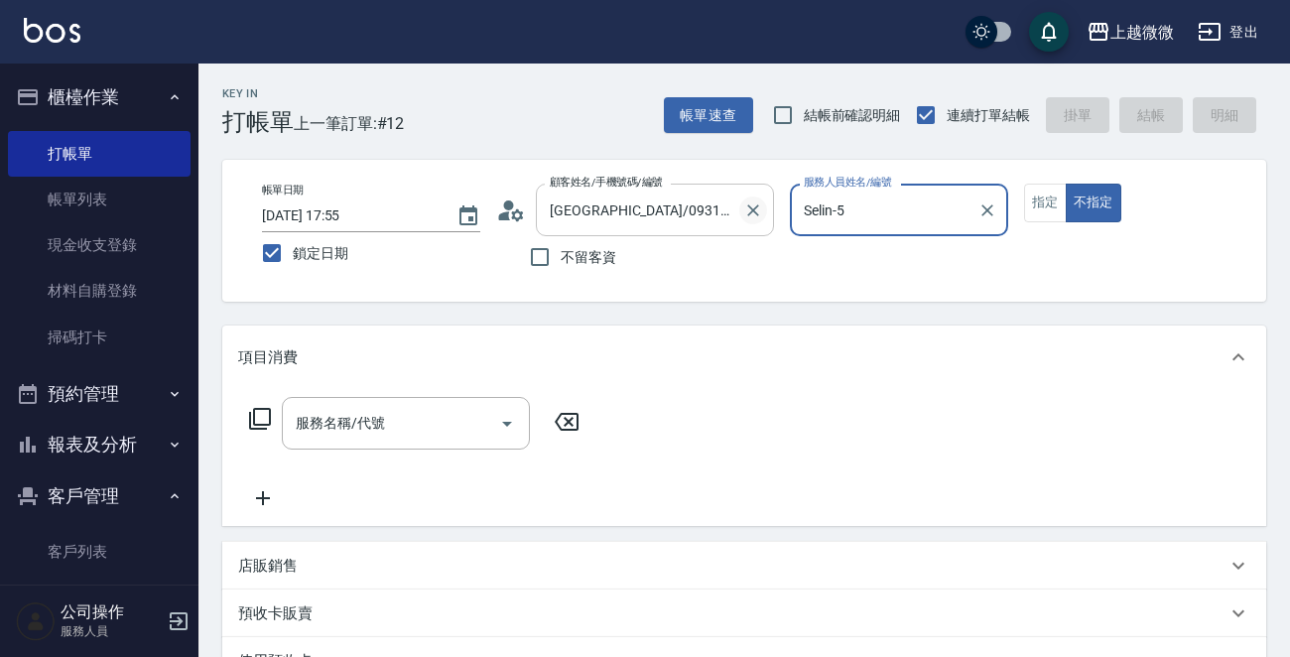
click at [749, 211] on icon "Clear" at bounding box center [753, 210] width 20 height 20
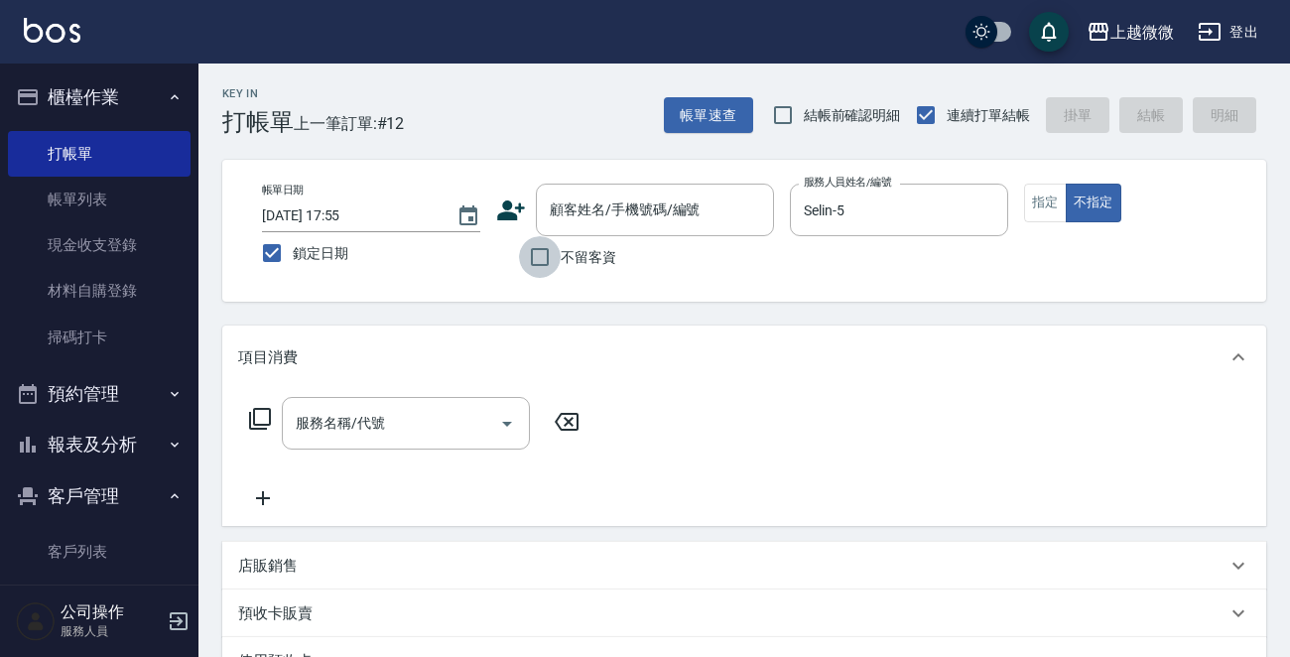
click at [525, 258] on input "不留客資" at bounding box center [540, 257] width 42 height 42
checkbox input "true"
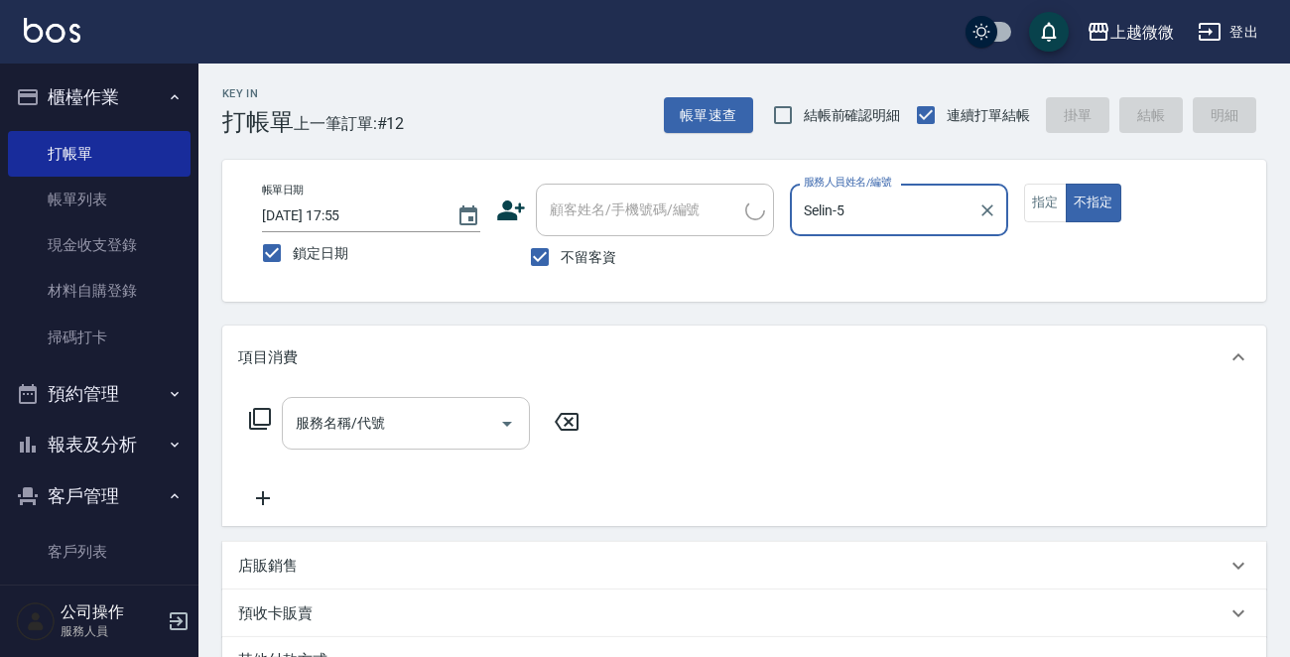
click at [421, 420] on input "服務名稱/代號" at bounding box center [391, 423] width 200 height 35
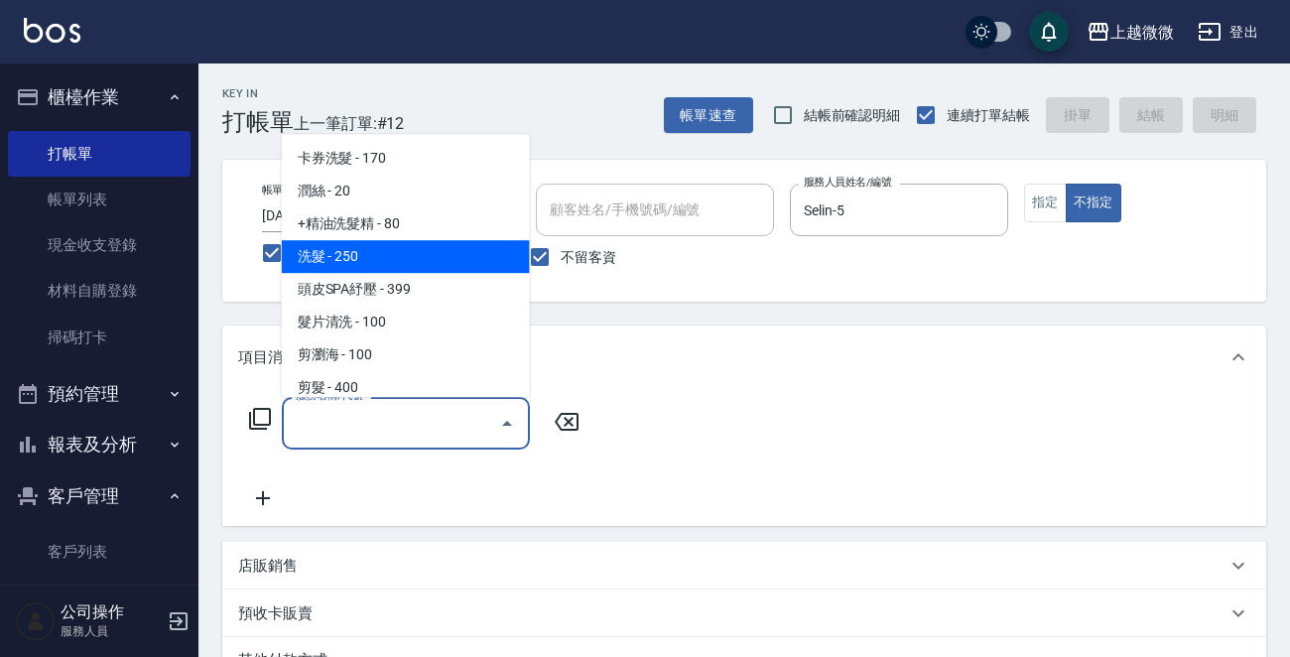
click at [410, 264] on span "洗髮 - 250" at bounding box center [406, 256] width 248 height 33
type input "洗髮(A03)"
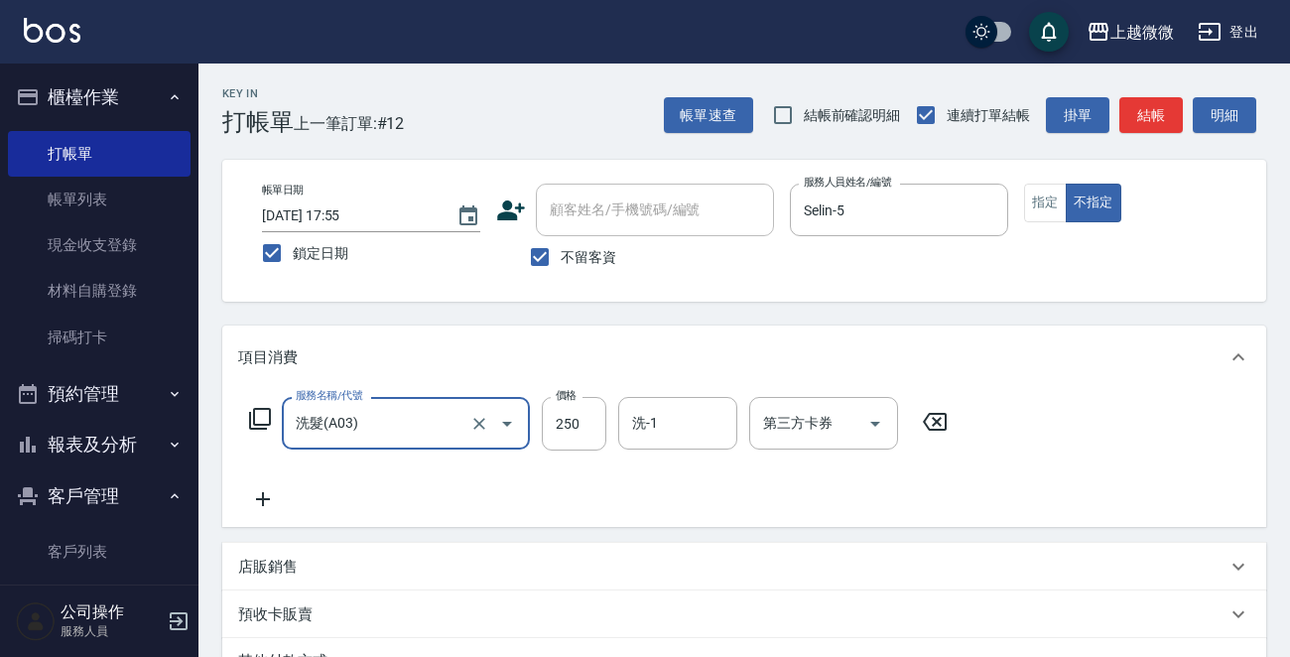
click at [258, 495] on icon at bounding box center [263, 499] width 50 height 24
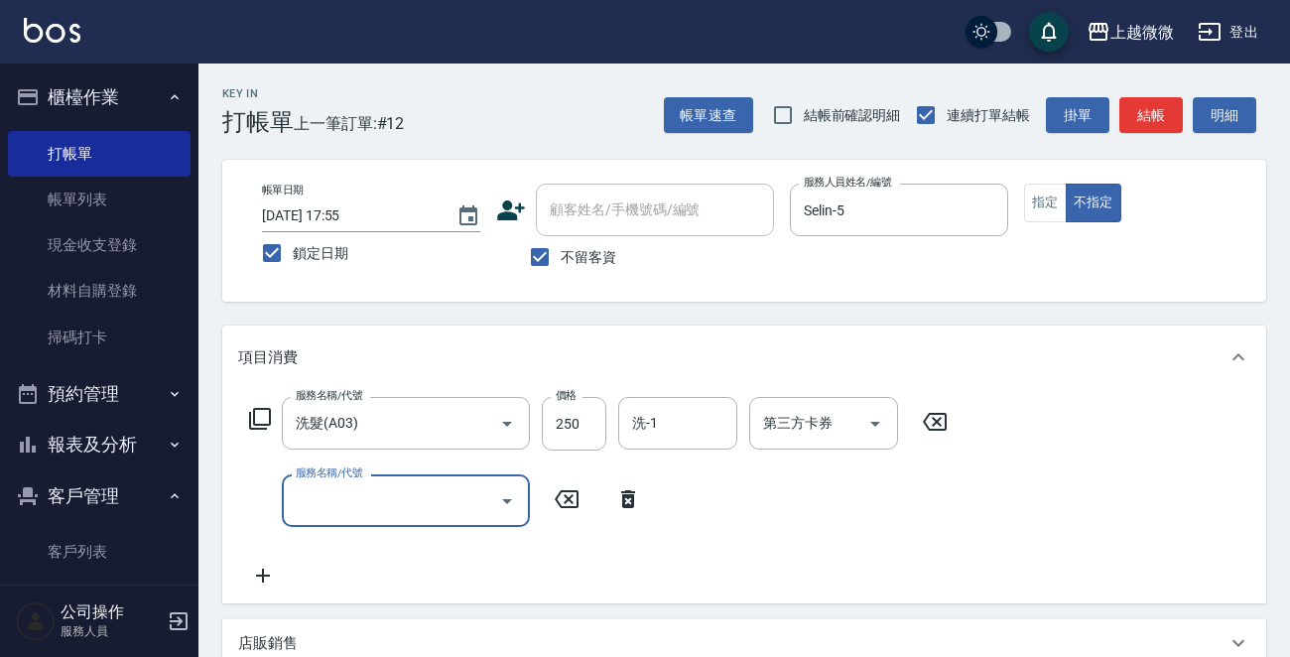
click at [336, 502] on input "服務名稱/代號" at bounding box center [391, 500] width 200 height 35
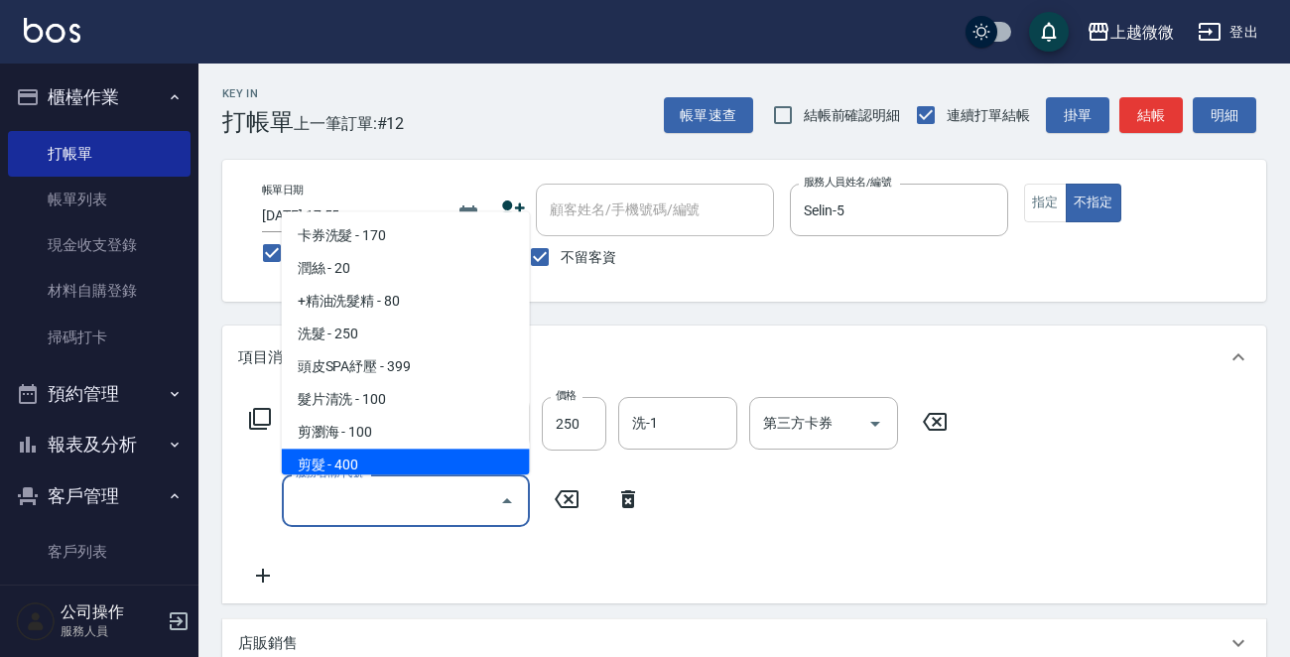
click at [356, 454] on span "剪髮 - 400" at bounding box center [406, 466] width 248 height 33
type input "剪髮(B02)"
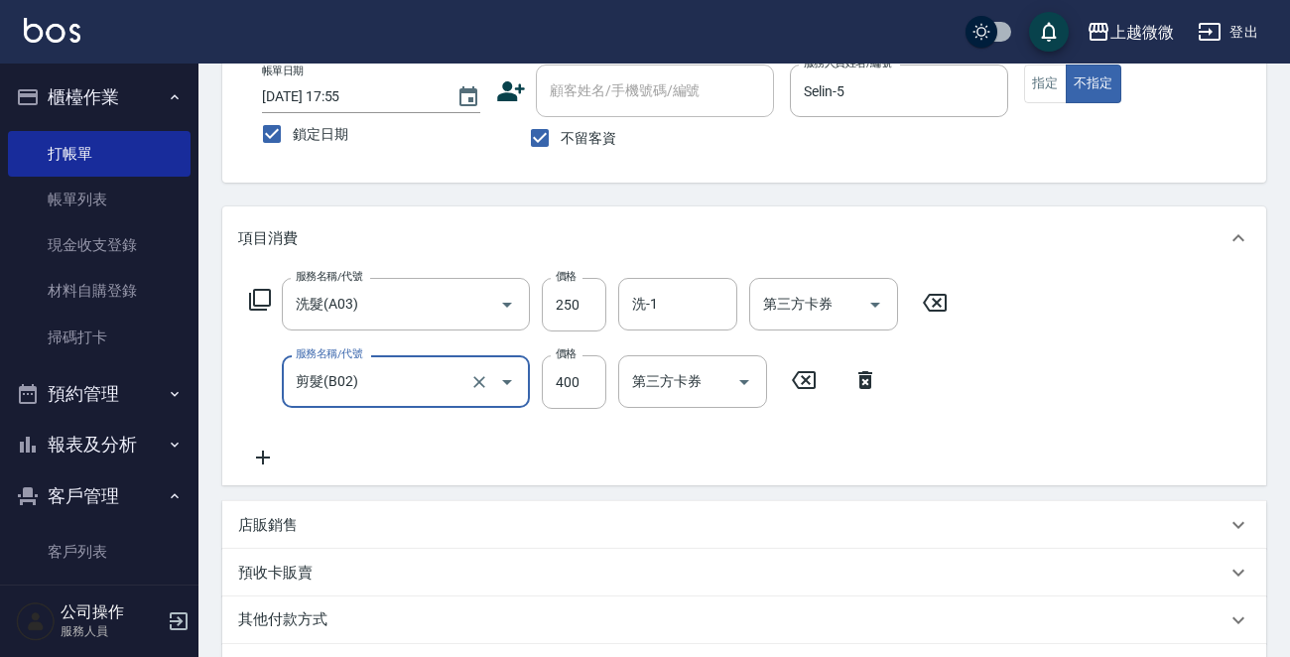
scroll to position [198, 0]
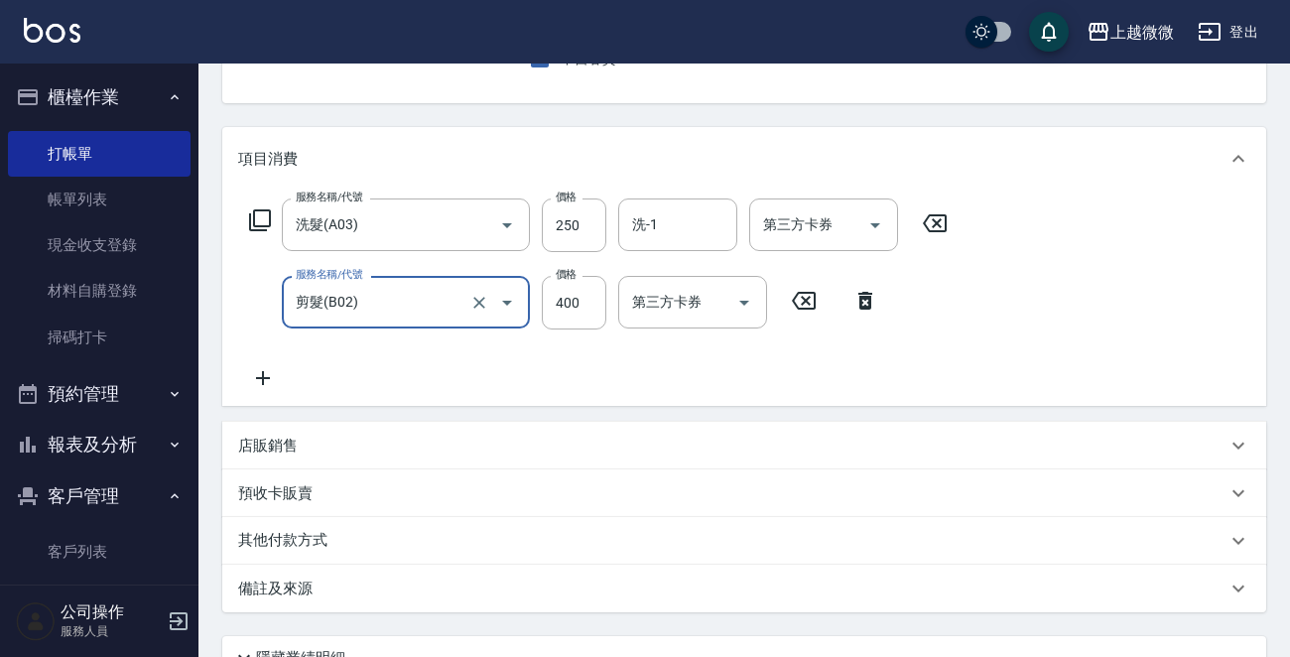
click at [260, 385] on icon at bounding box center [263, 378] width 50 height 24
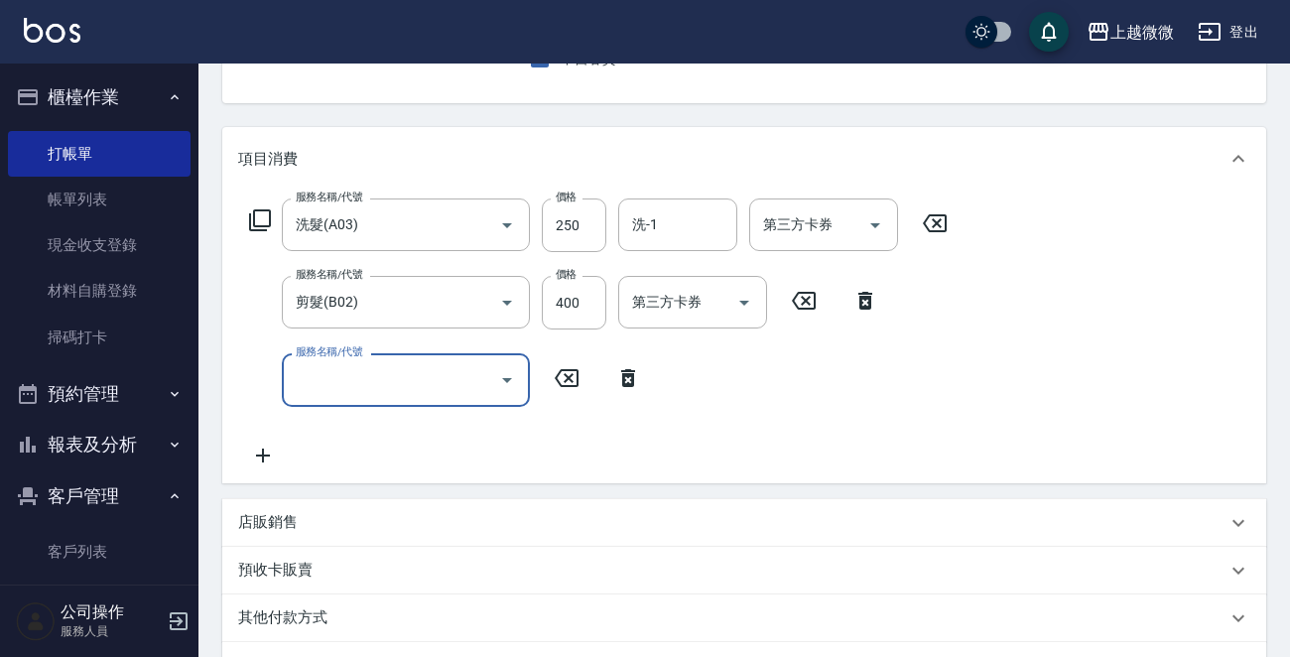
click at [317, 388] on input "服務名稱/代號" at bounding box center [391, 379] width 200 height 35
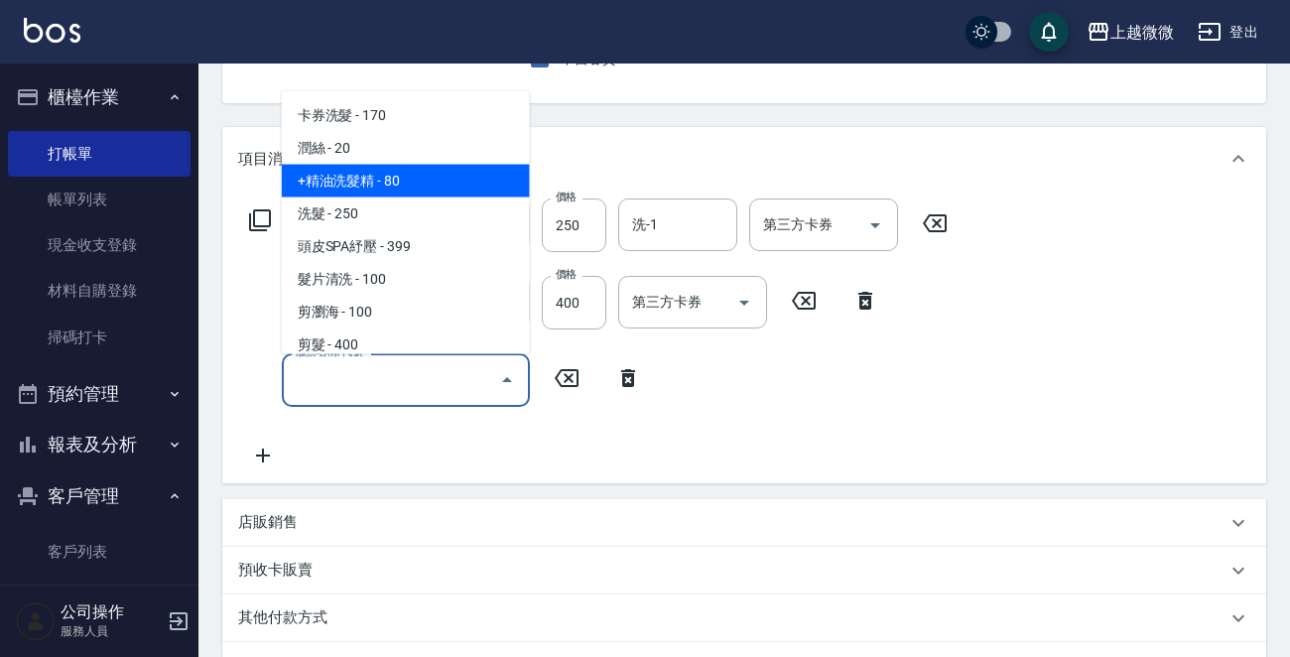
click at [384, 165] on span "+精油洗髮精 - 80" at bounding box center [406, 181] width 248 height 33
type input "+精油洗髮精(A02)"
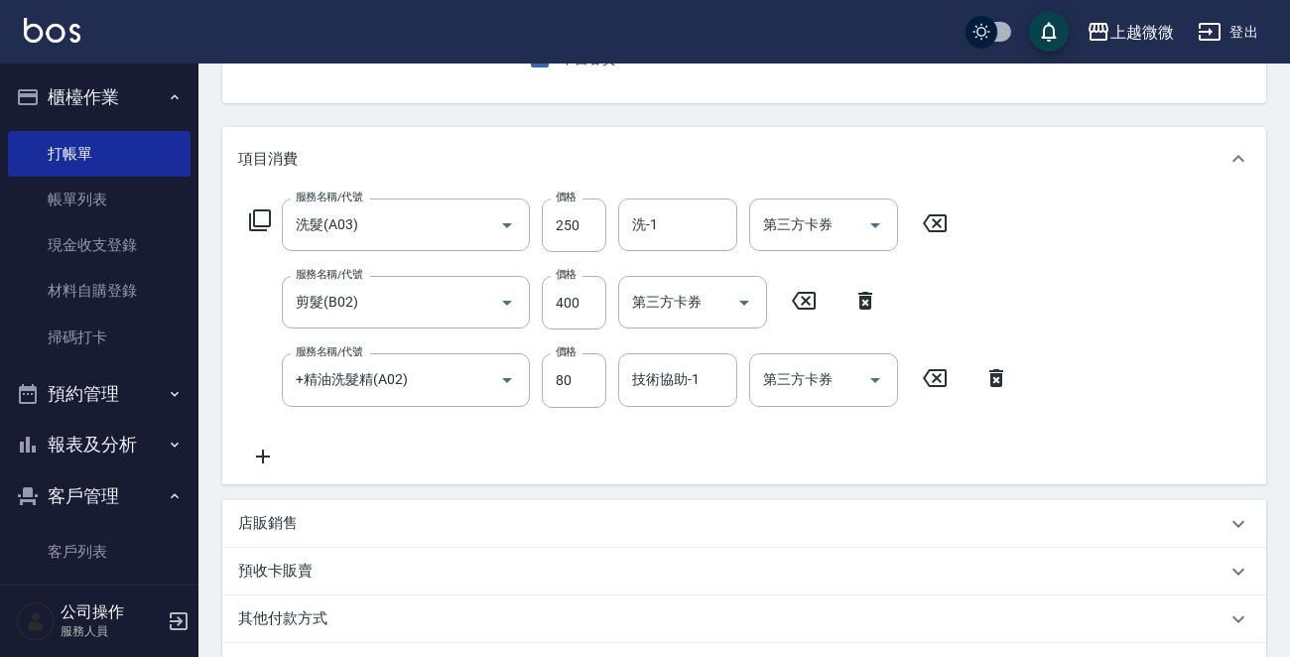
click at [384, 157] on div "項目消費" at bounding box center [732, 159] width 988 height 21
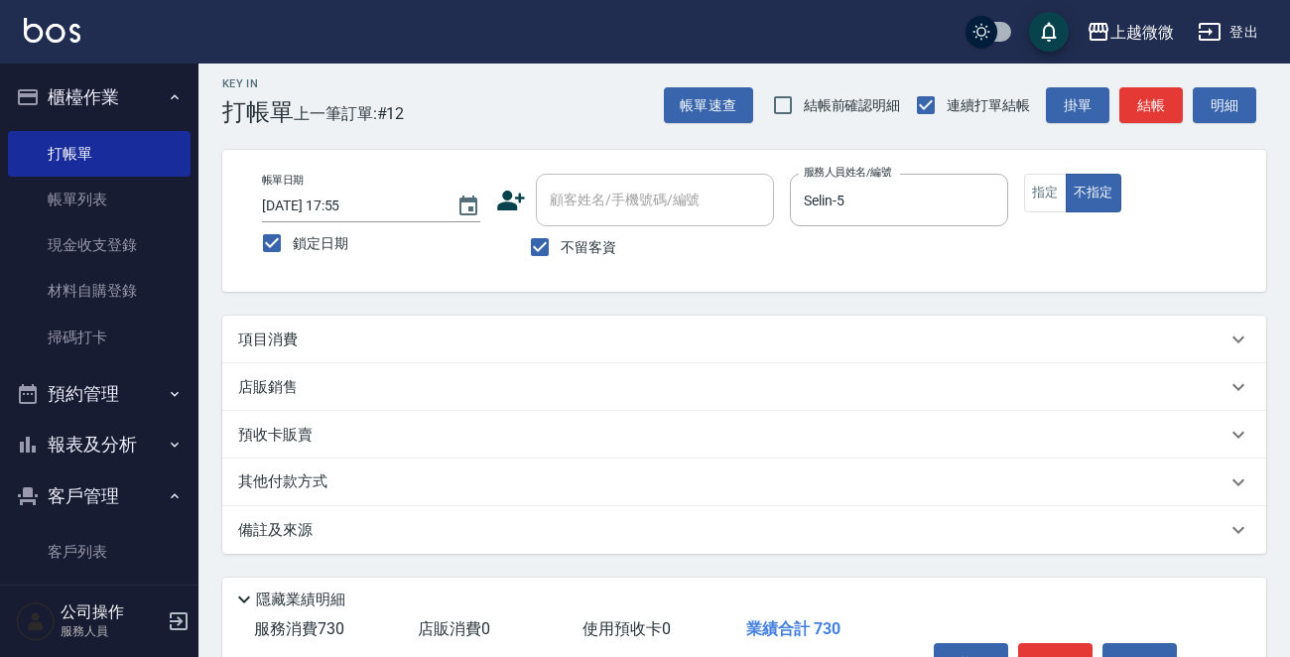
scroll to position [0, 0]
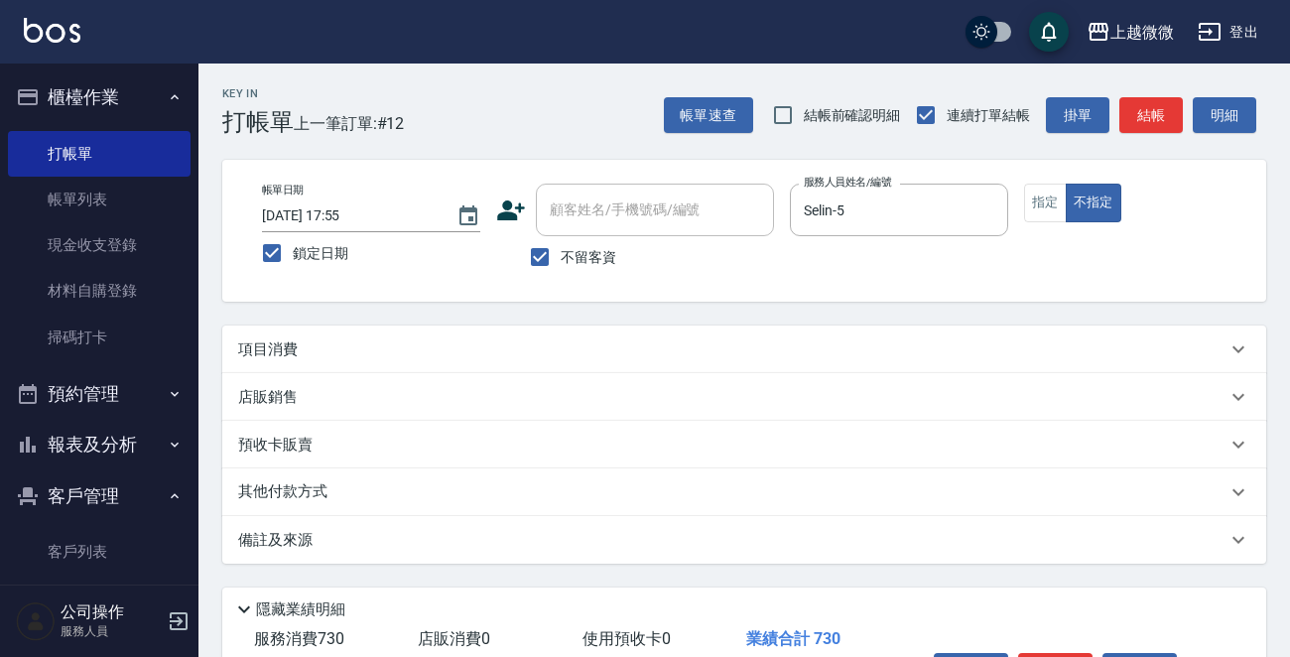
click at [332, 357] on div "項目消費" at bounding box center [732, 349] width 988 height 21
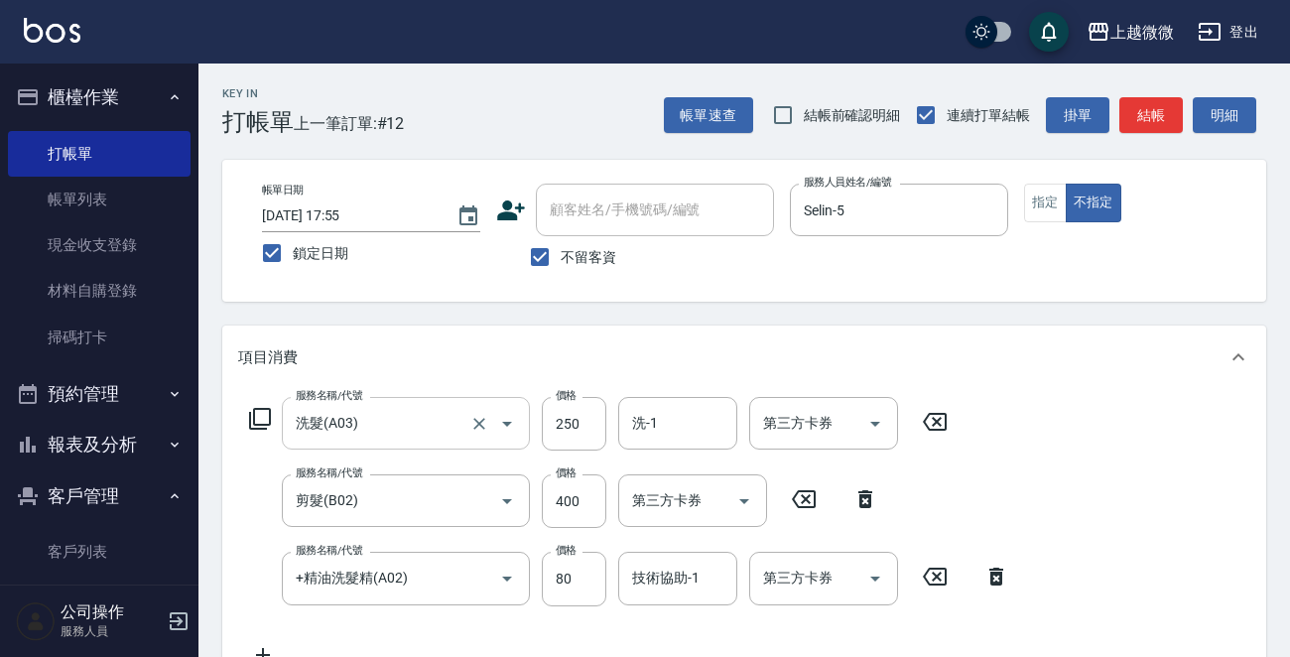
scroll to position [298, 0]
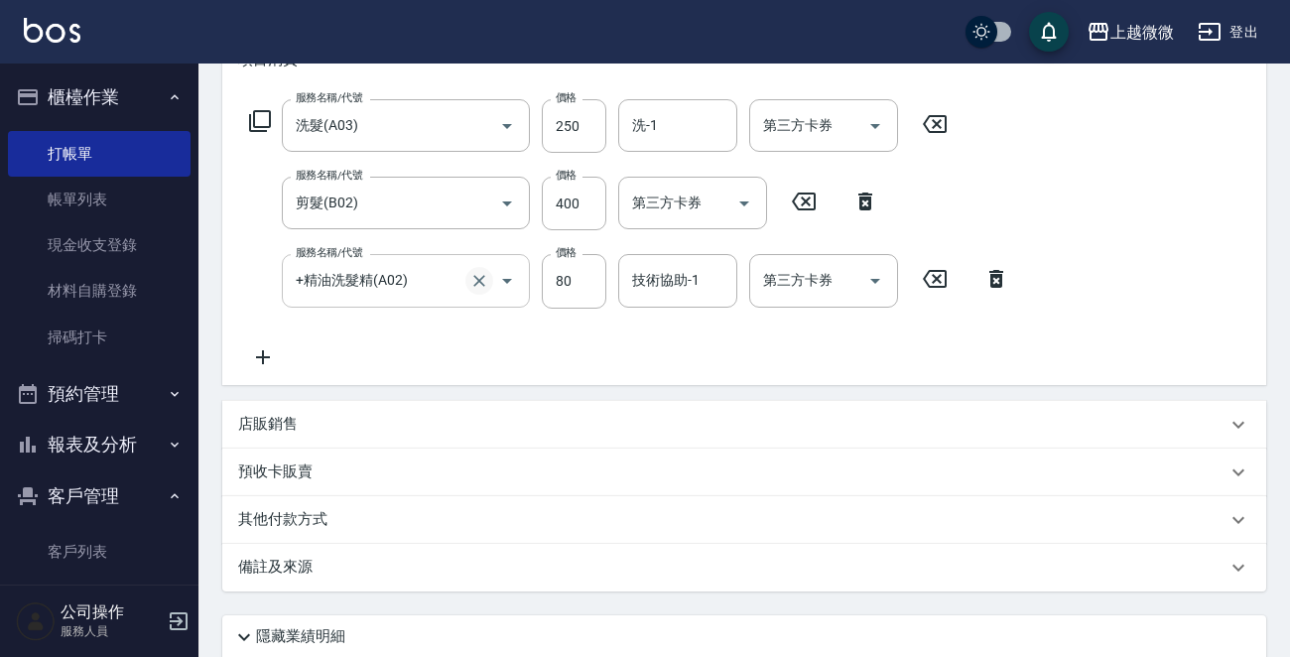
click at [476, 273] on icon "Clear" at bounding box center [479, 281] width 20 height 20
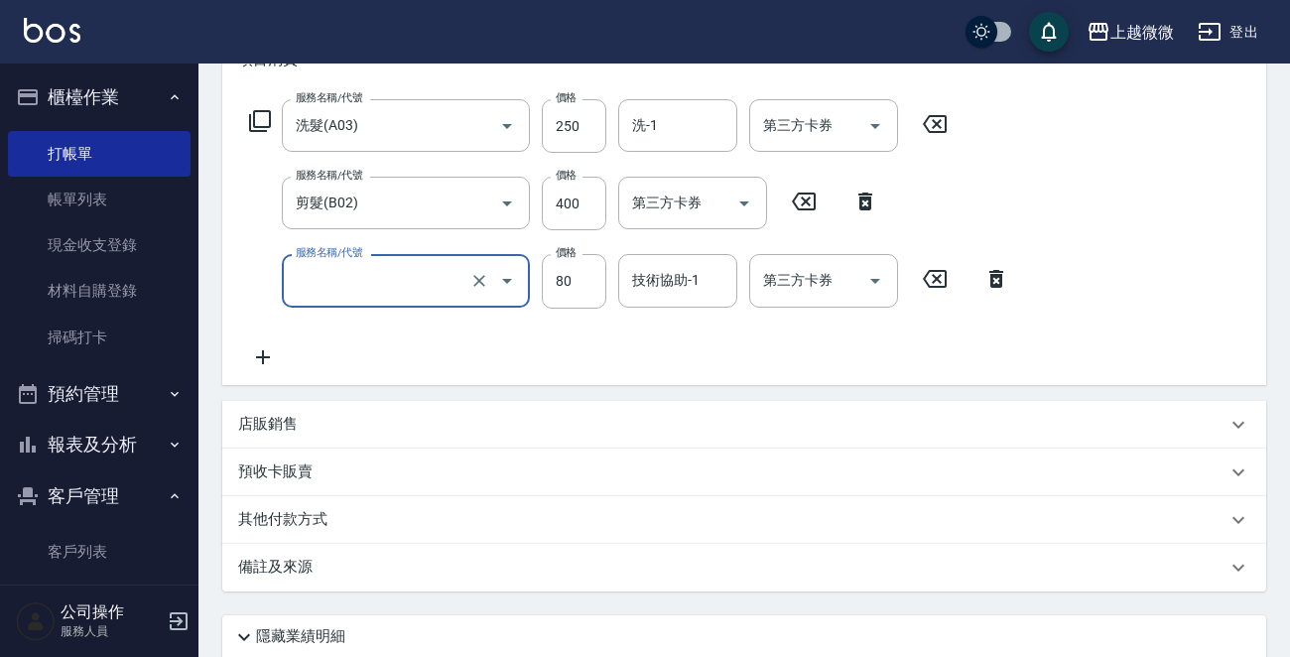
click at [371, 276] on input "服務名稱/代號" at bounding box center [378, 280] width 175 height 35
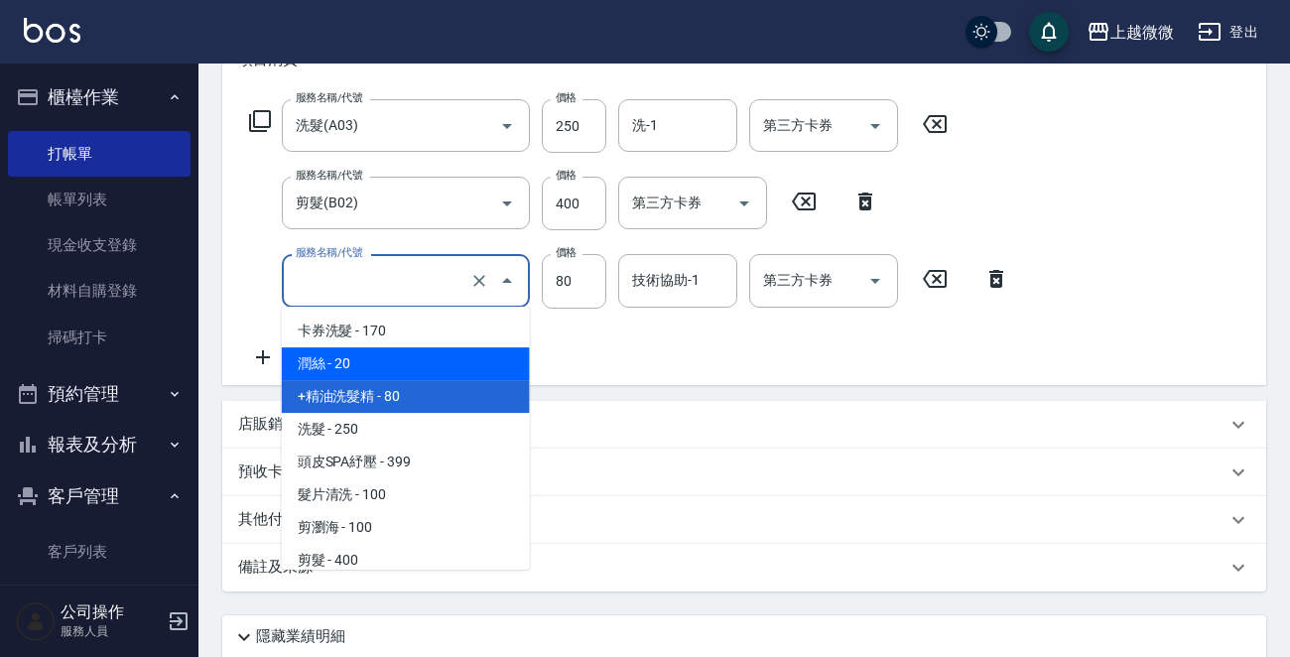
click at [391, 354] on span "潤絲 - 20" at bounding box center [406, 363] width 248 height 33
type input "潤絲(A01)"
type input "20"
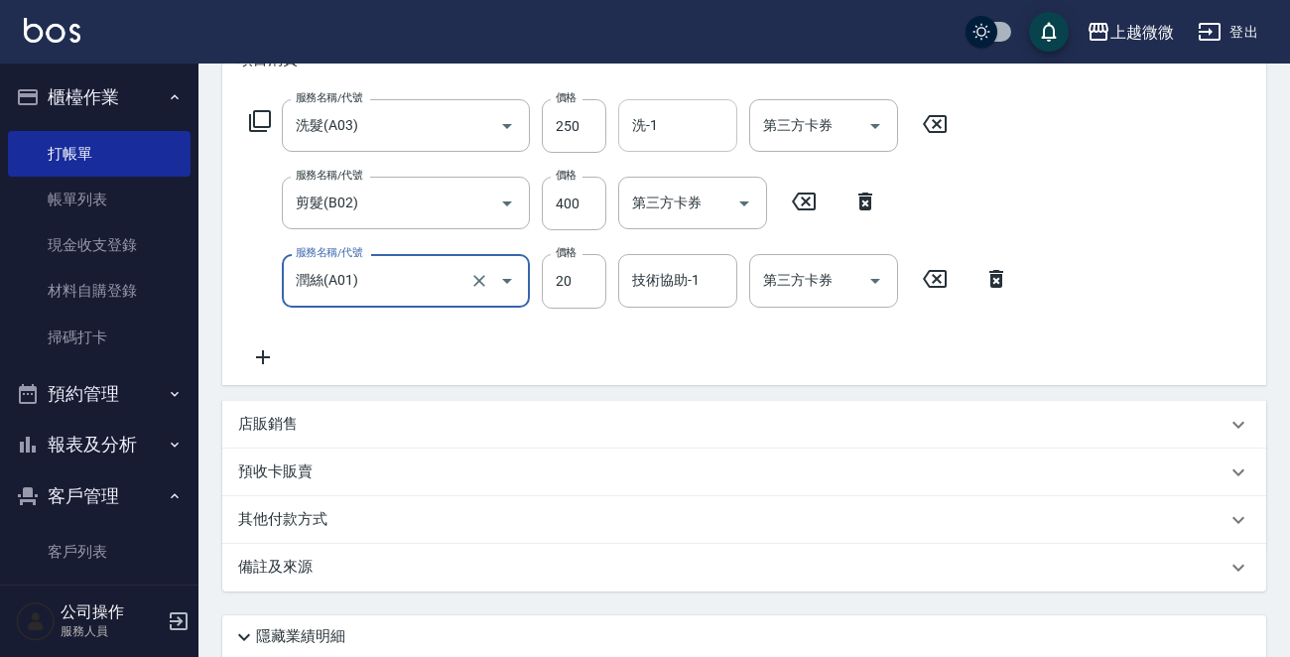
click at [696, 129] on input "洗-1" at bounding box center [677, 125] width 101 height 35
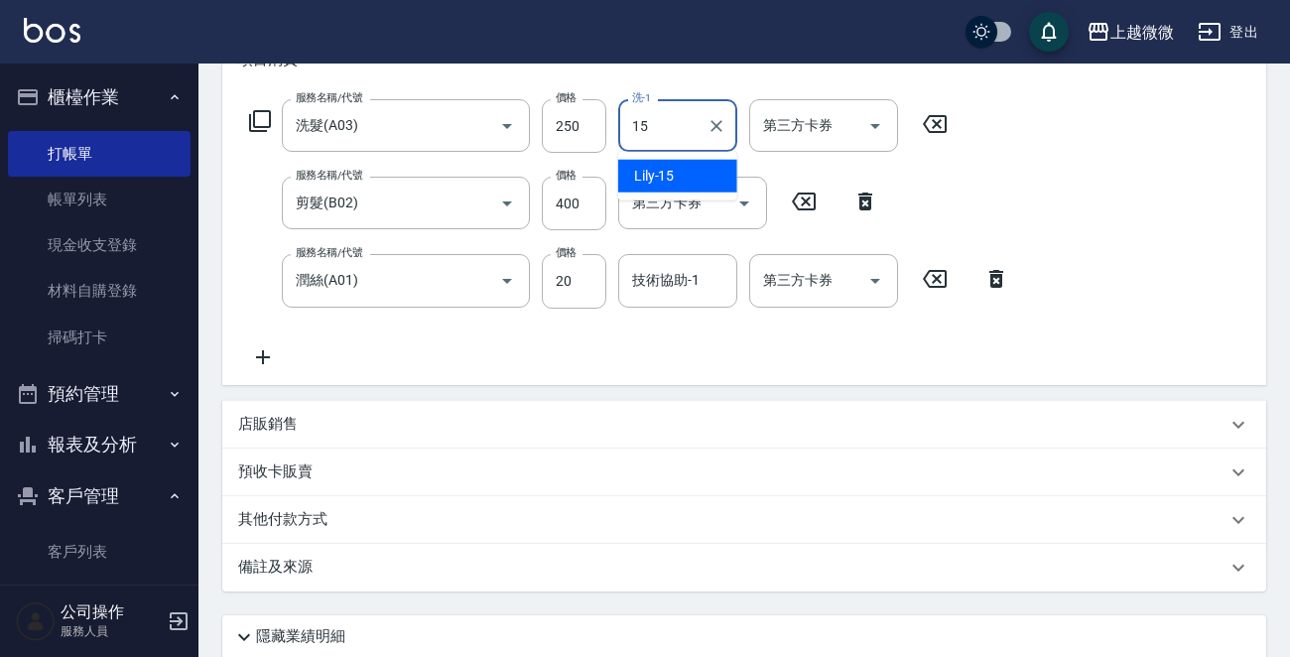
click at [684, 173] on div "Lily -15" at bounding box center [677, 176] width 119 height 33
type input "Lily-15"
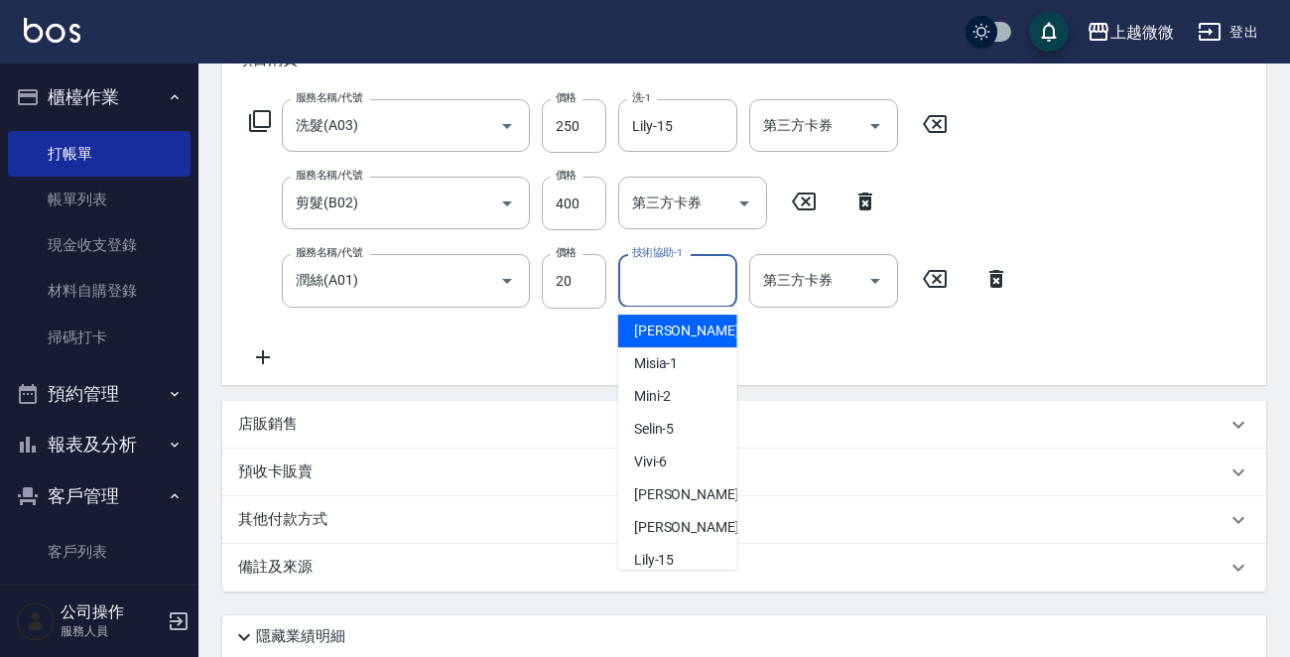
click at [696, 273] on input "技術協助-1" at bounding box center [677, 280] width 101 height 35
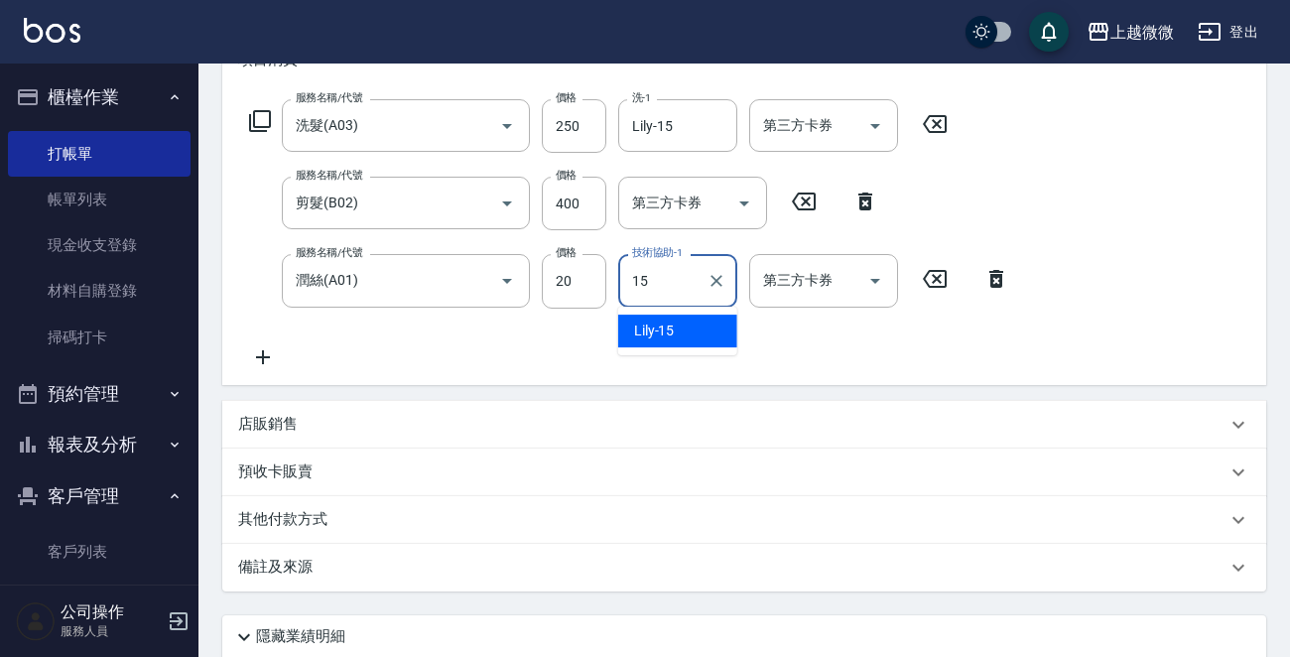
click at [675, 325] on div "Lily -15" at bounding box center [677, 331] width 119 height 33
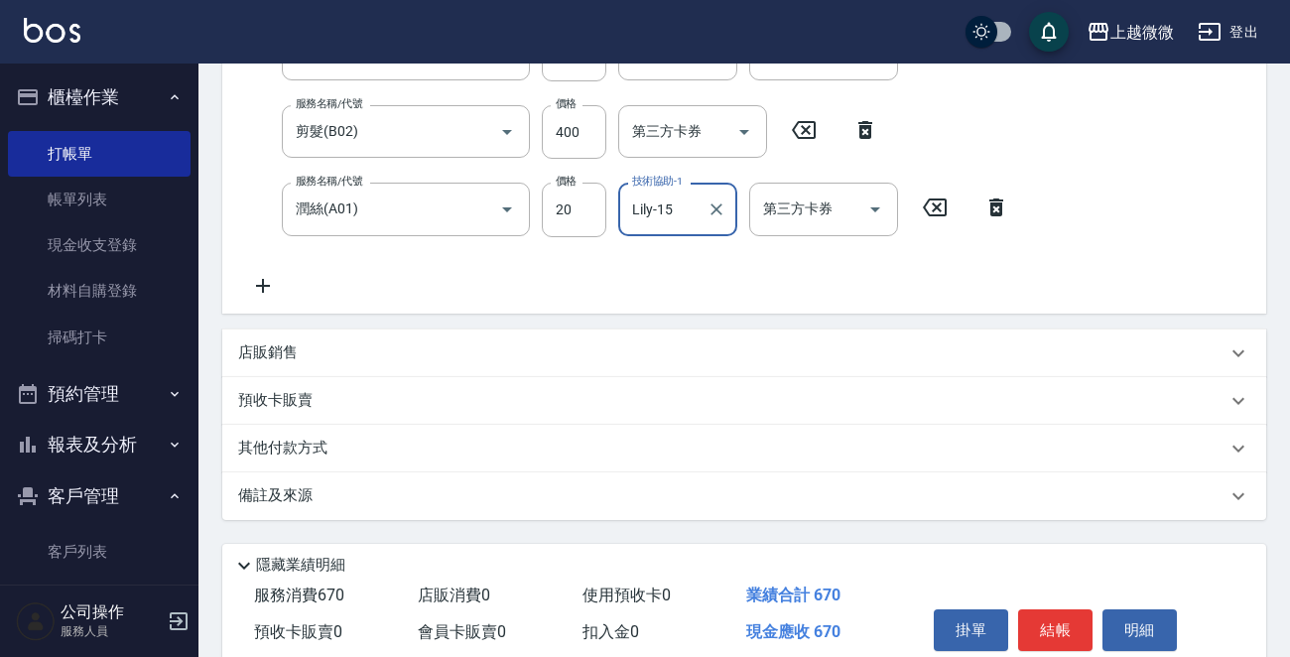
scroll to position [452, 0]
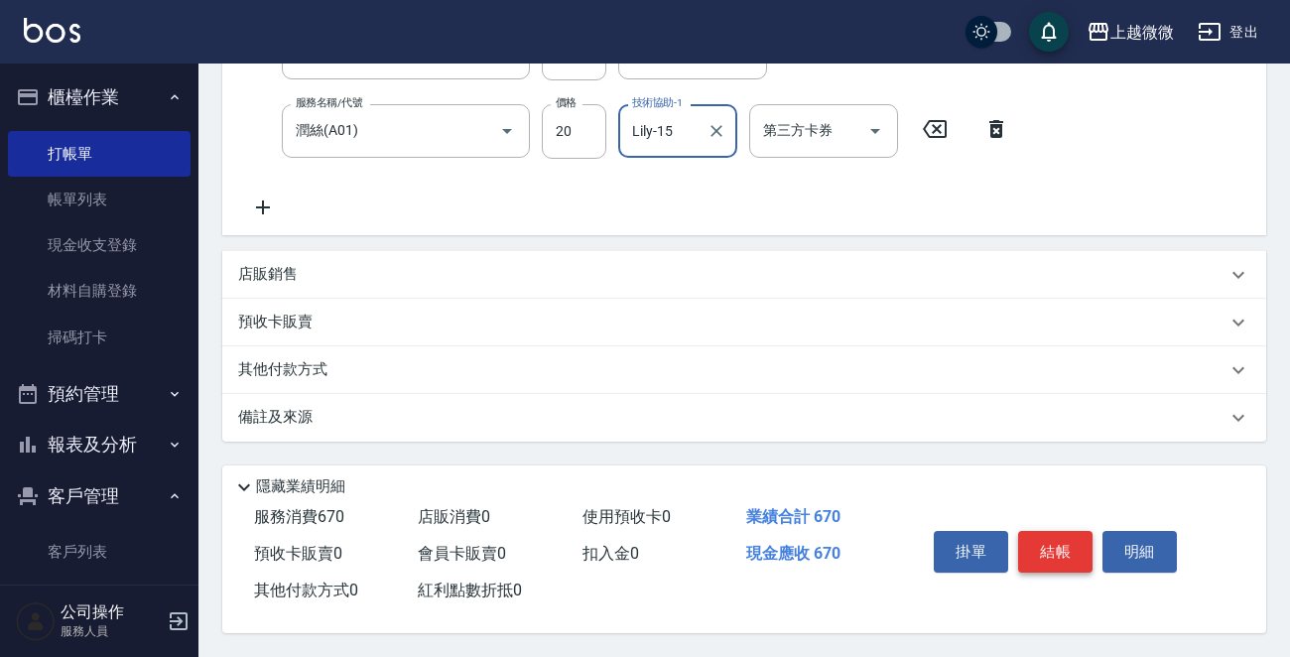
type input "Lily-15"
click at [1056, 545] on button "結帳" at bounding box center [1055, 552] width 74 height 42
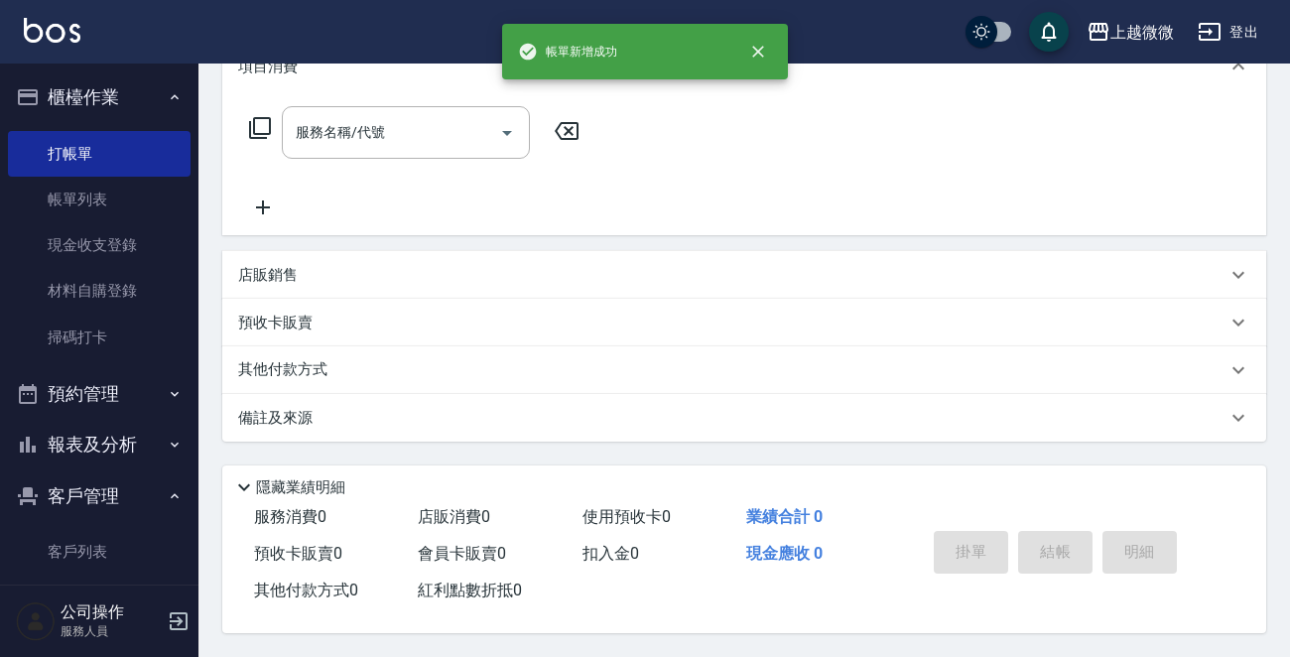
scroll to position [0, 0]
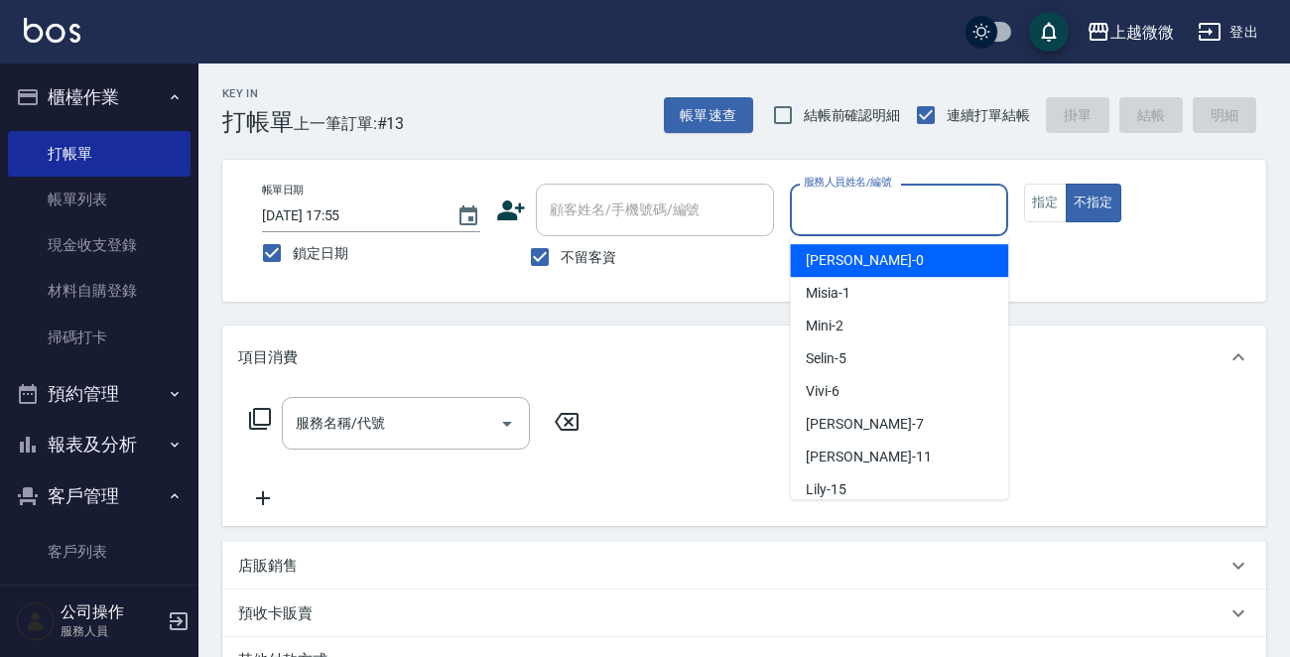
click at [919, 209] on input "服務人員姓名/編號" at bounding box center [899, 210] width 200 height 35
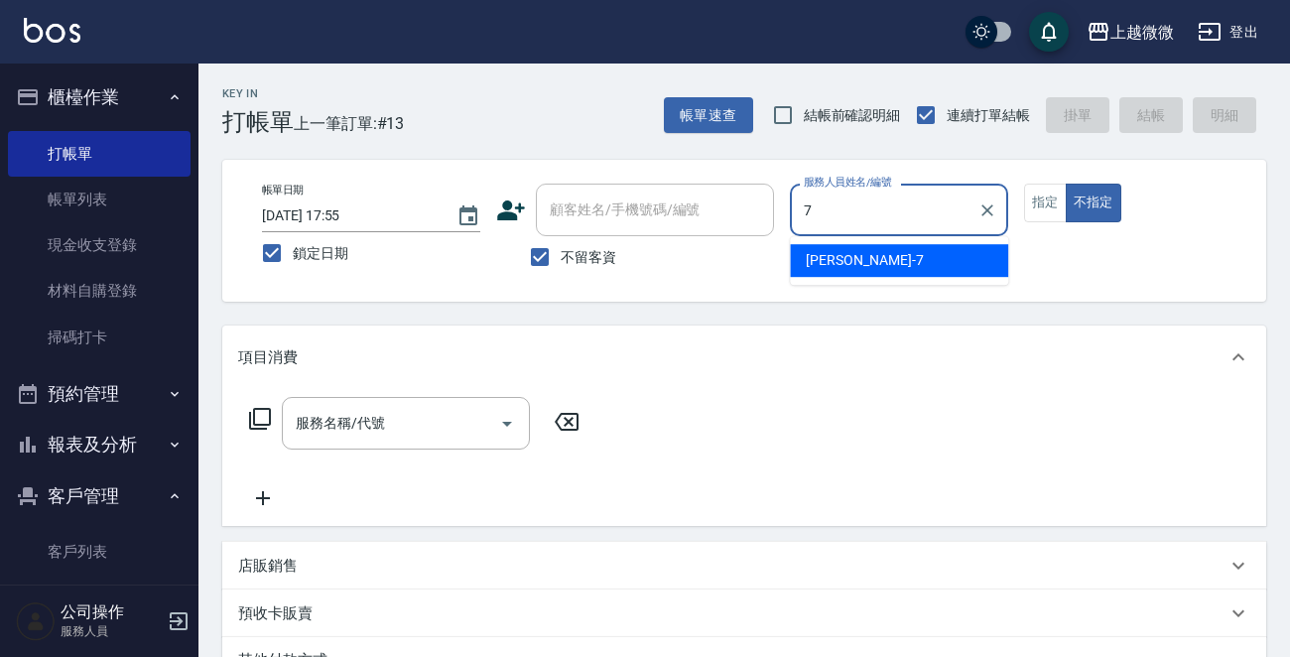
drag, startPoint x: 922, startPoint y: 231, endPoint x: 965, endPoint y: 249, distance: 46.3
click at [921, 251] on div "[PERSON_NAME] -7" at bounding box center [899, 260] width 218 height 33
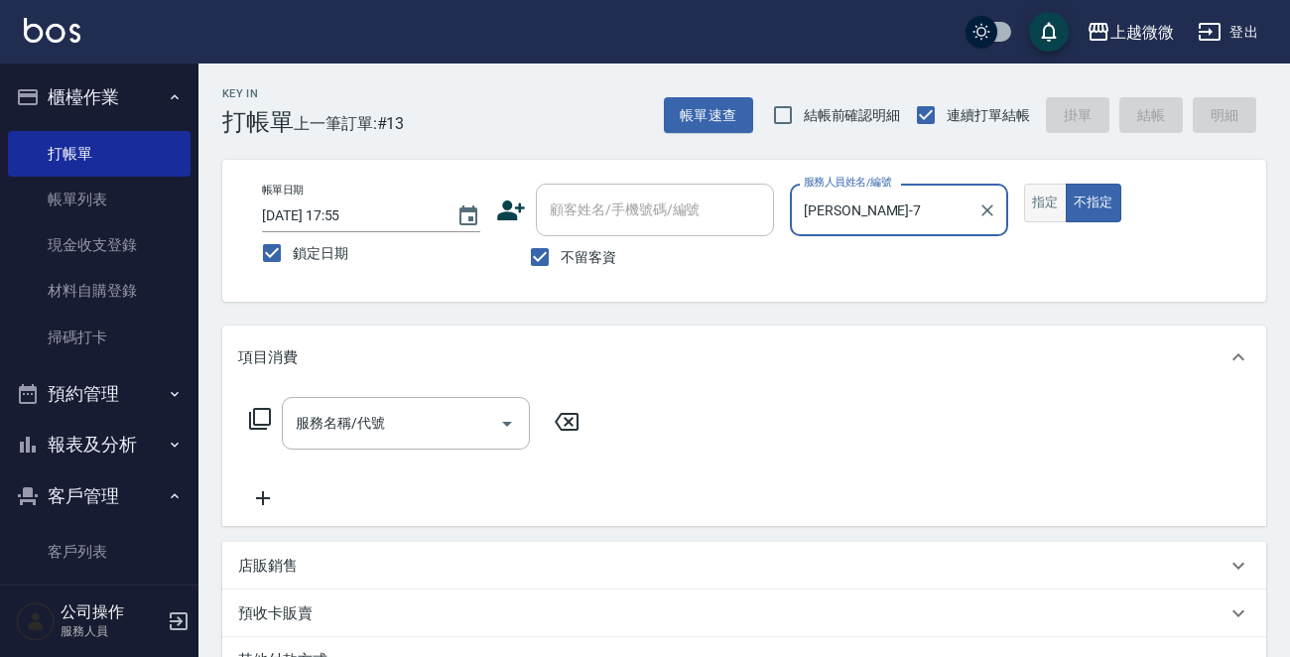
type input "[PERSON_NAME]-7"
click at [1047, 200] on button "指定" at bounding box center [1045, 203] width 43 height 39
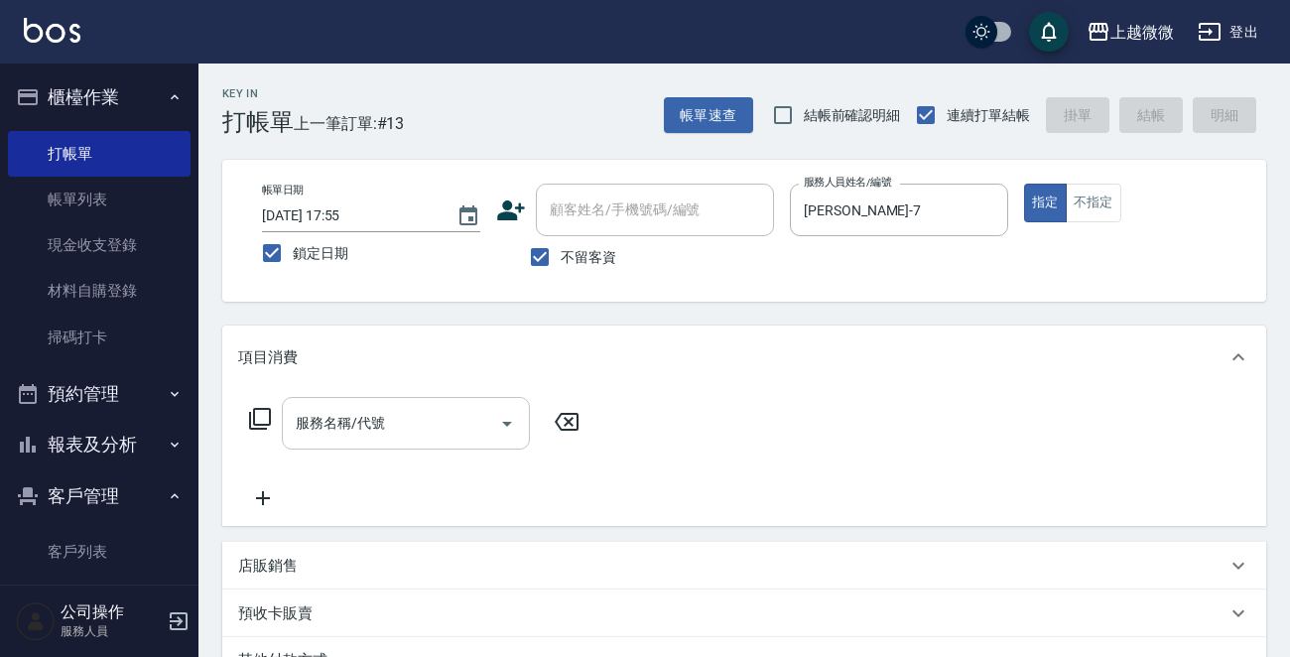
click at [371, 402] on div "服務名稱/代號" at bounding box center [406, 423] width 248 height 53
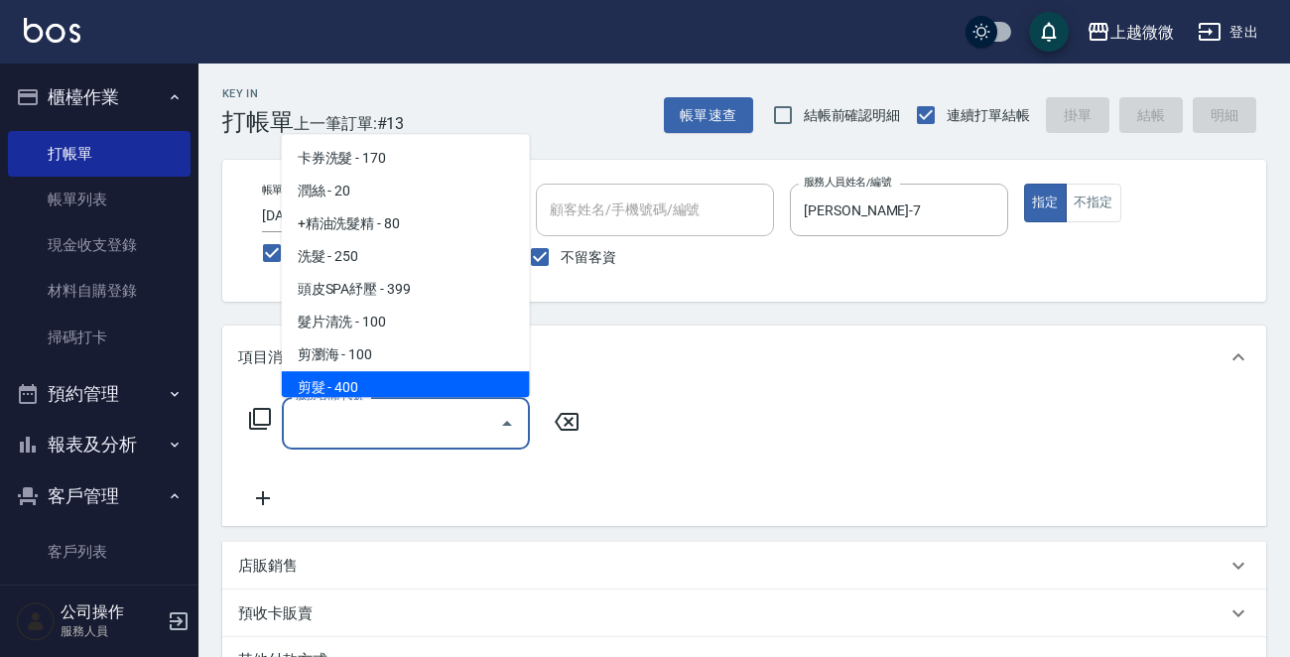
click at [405, 375] on span "剪髮 - 400" at bounding box center [406, 387] width 248 height 33
type input "剪髮(B02)"
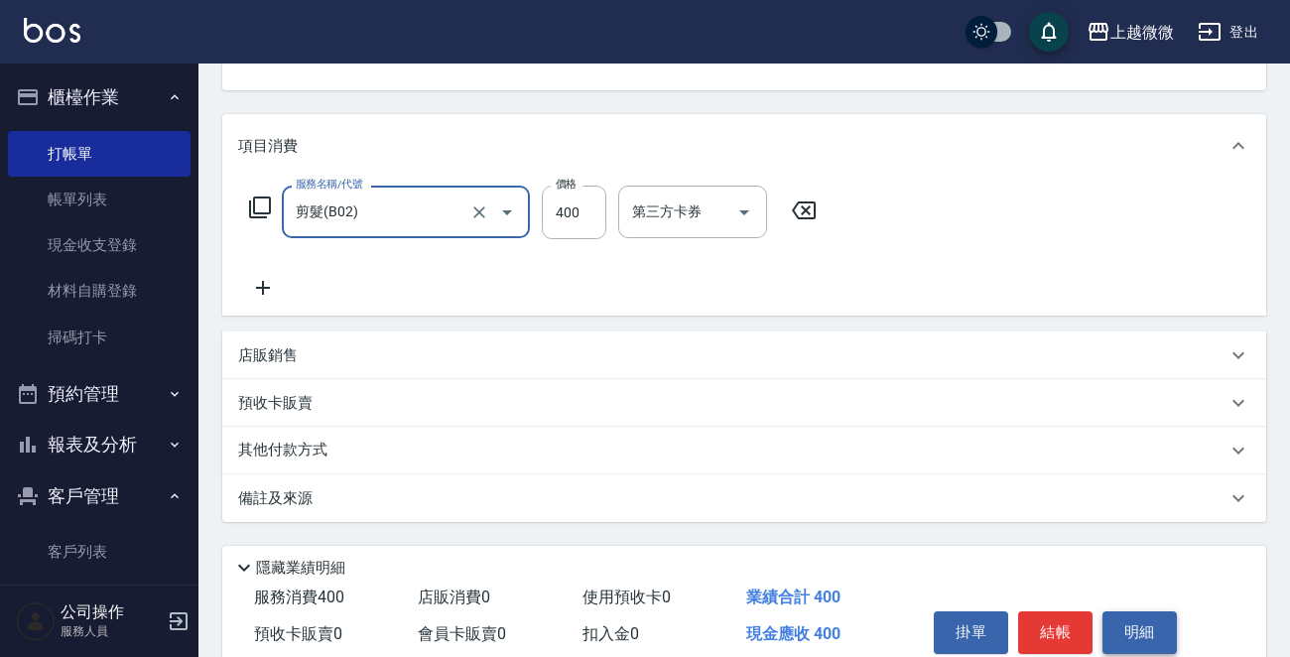
scroll to position [297, 0]
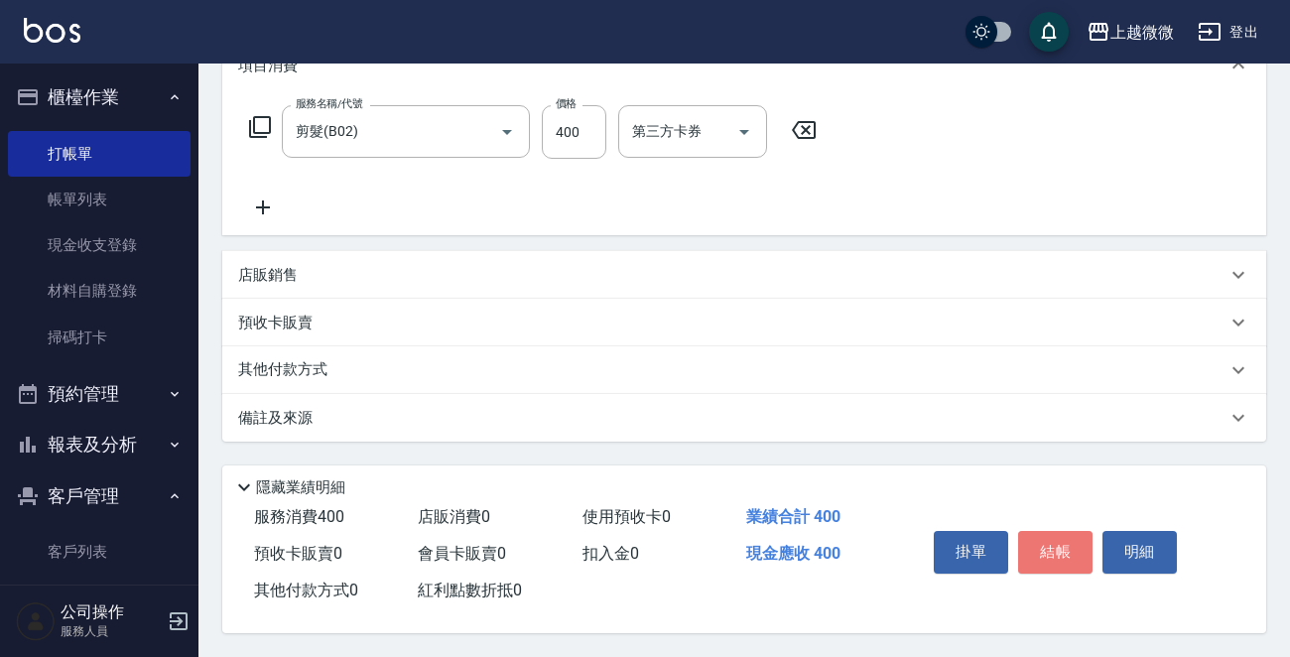
drag, startPoint x: 1049, startPoint y: 536, endPoint x: 1028, endPoint y: 524, distance: 24.0
click at [1046, 536] on button "結帳" at bounding box center [1055, 552] width 74 height 42
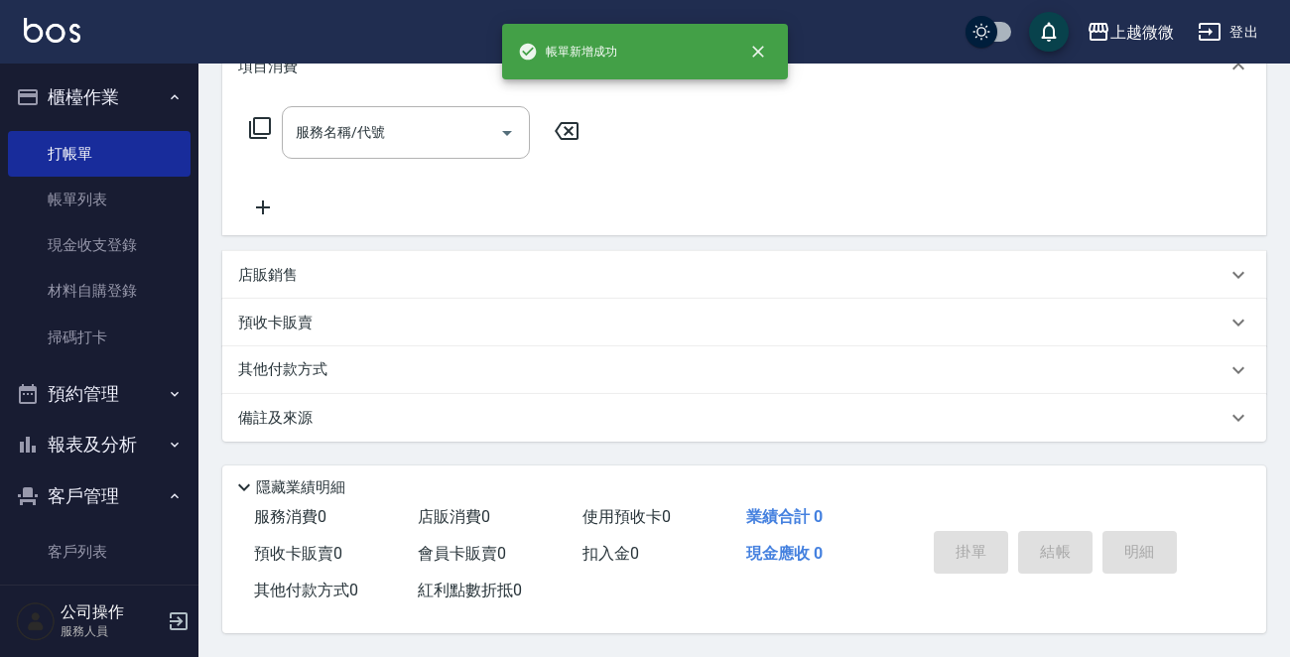
scroll to position [0, 0]
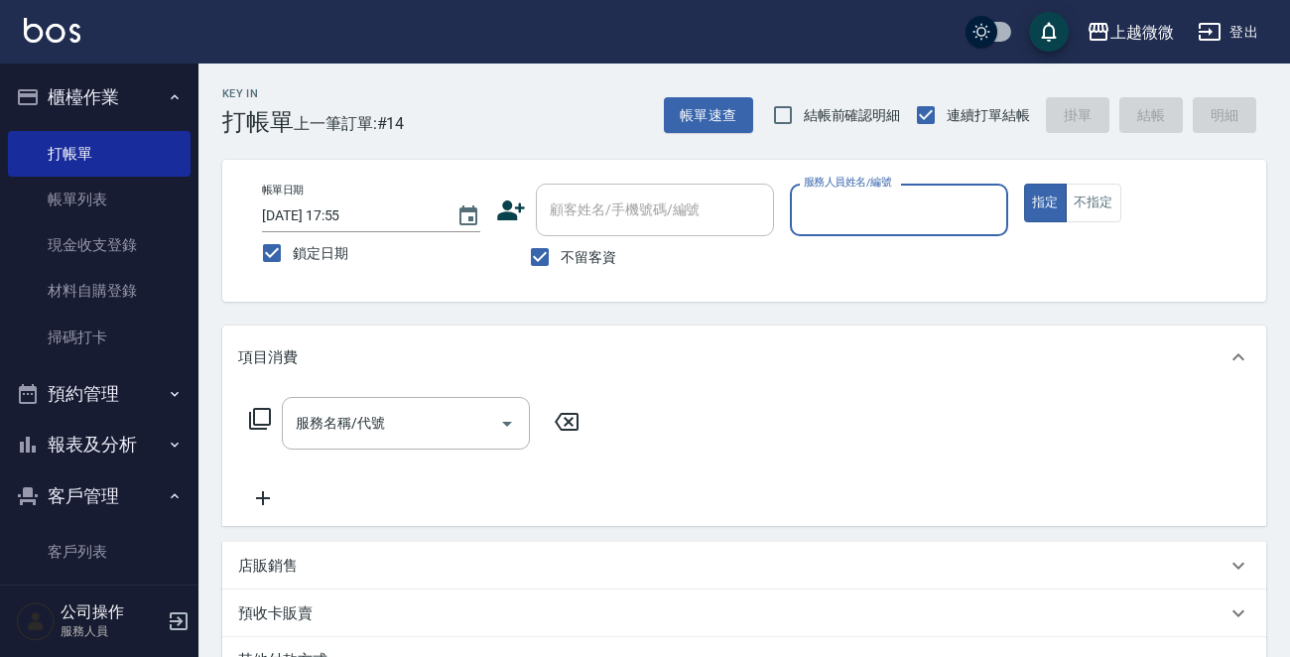
drag, startPoint x: 536, startPoint y: 264, endPoint x: 620, endPoint y: 214, distance: 97.9
click at [542, 260] on input "不留客資" at bounding box center [540, 257] width 42 height 42
checkbox input "false"
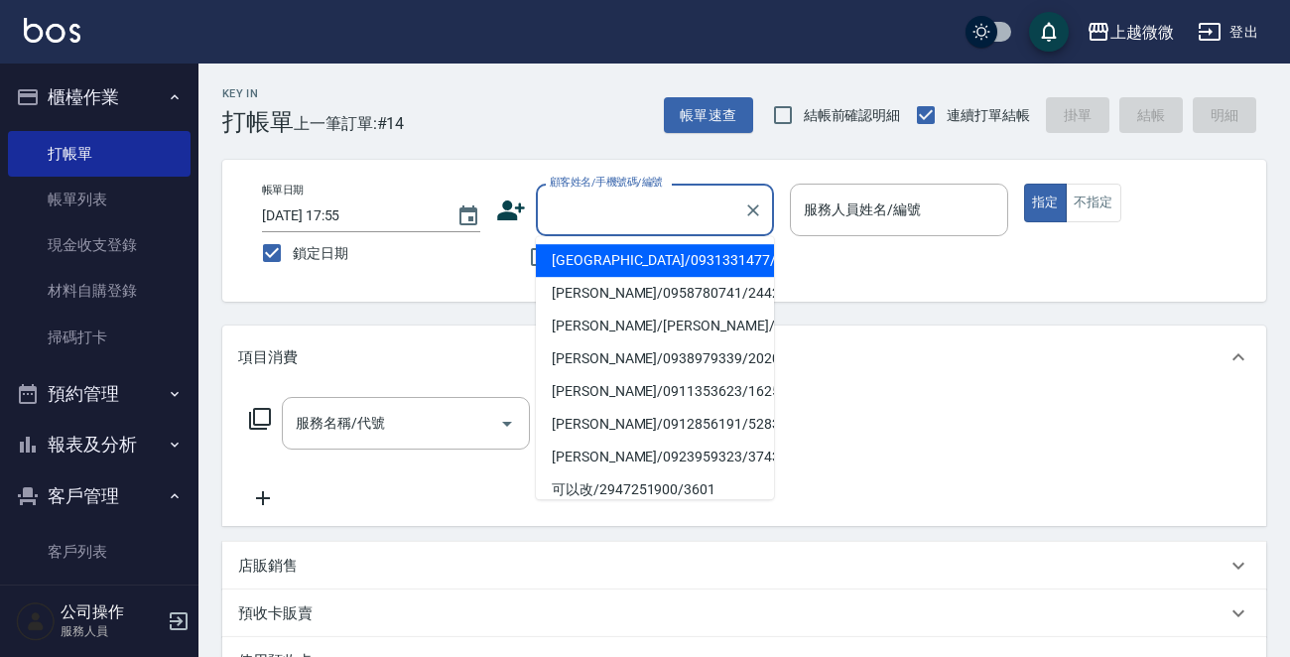
click at [621, 213] on input "顧客姓名/手機號碼/編號" at bounding box center [640, 210] width 191 height 35
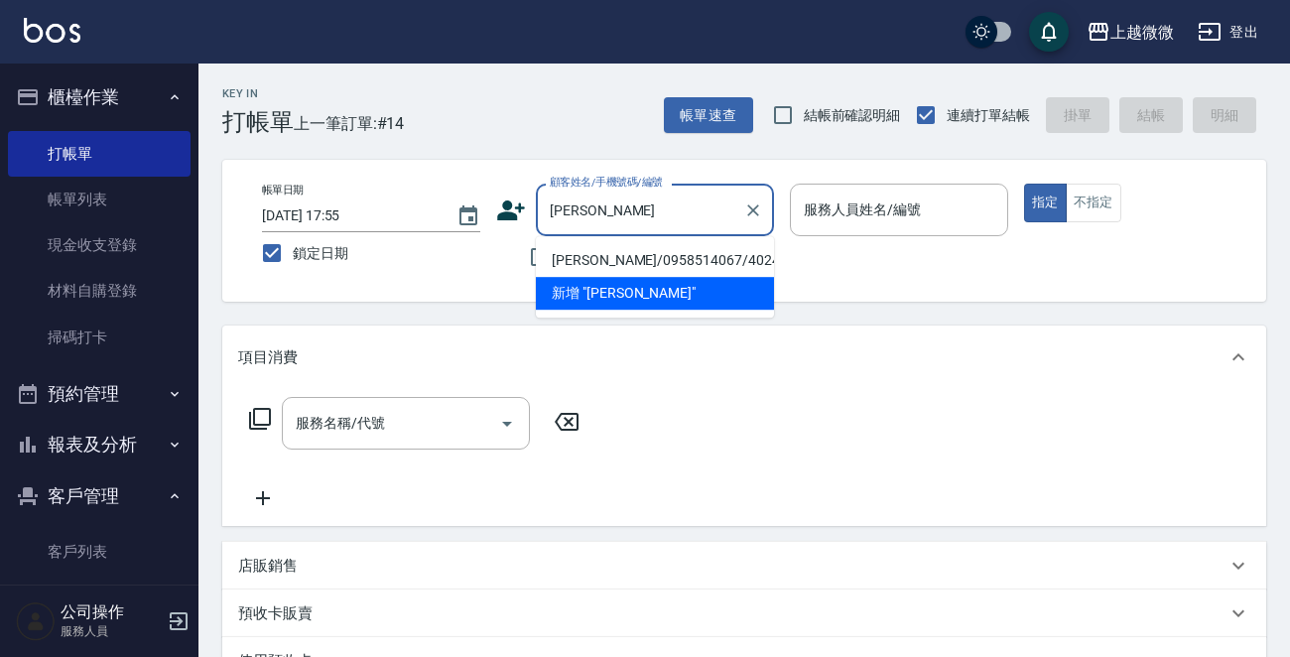
click at [610, 257] on li "[PERSON_NAME]/0958514067/4024" at bounding box center [655, 260] width 238 height 33
type input "[PERSON_NAME]/0958514067/4024"
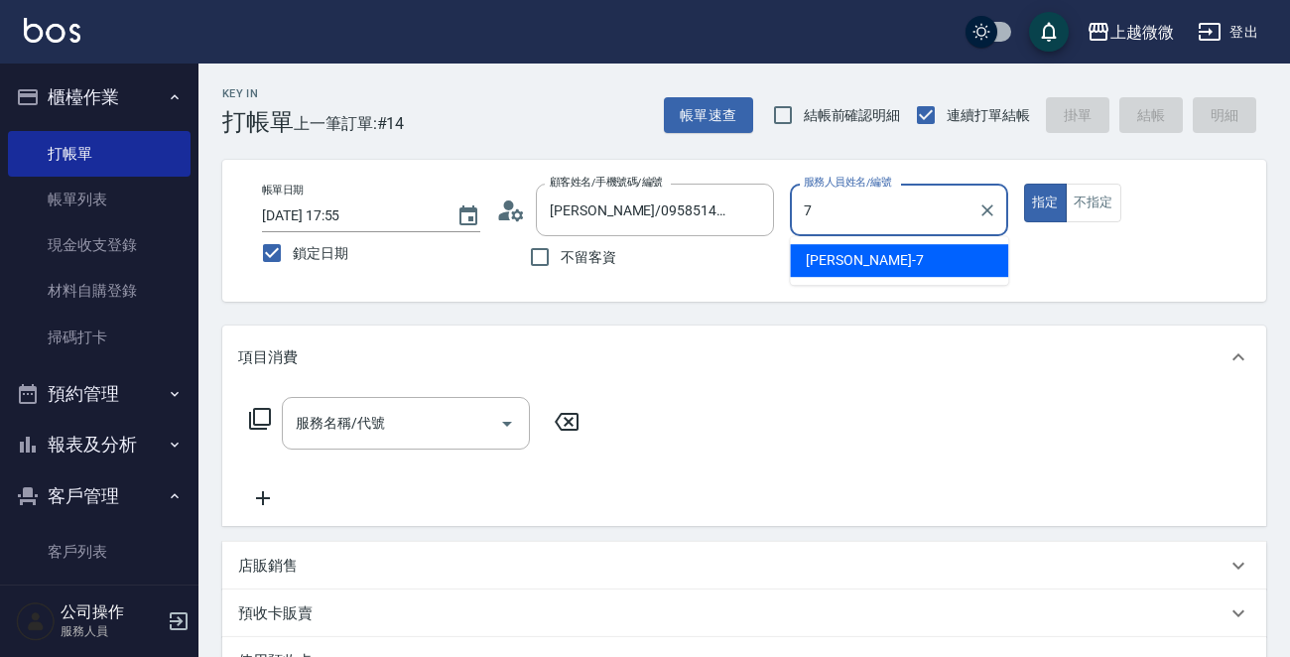
click at [864, 249] on div "[PERSON_NAME] -7" at bounding box center [899, 260] width 218 height 33
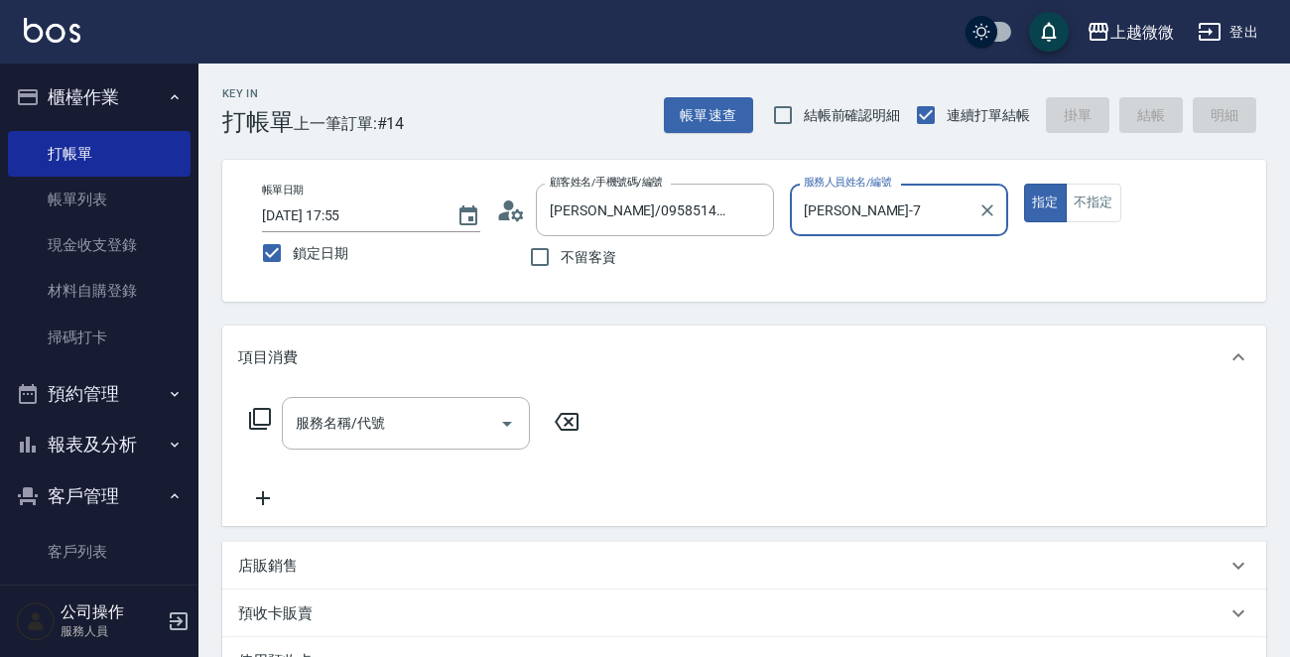
type input "[PERSON_NAME]-7"
click at [355, 420] on div "服務名稱/代號 服務名稱/代號" at bounding box center [406, 423] width 248 height 53
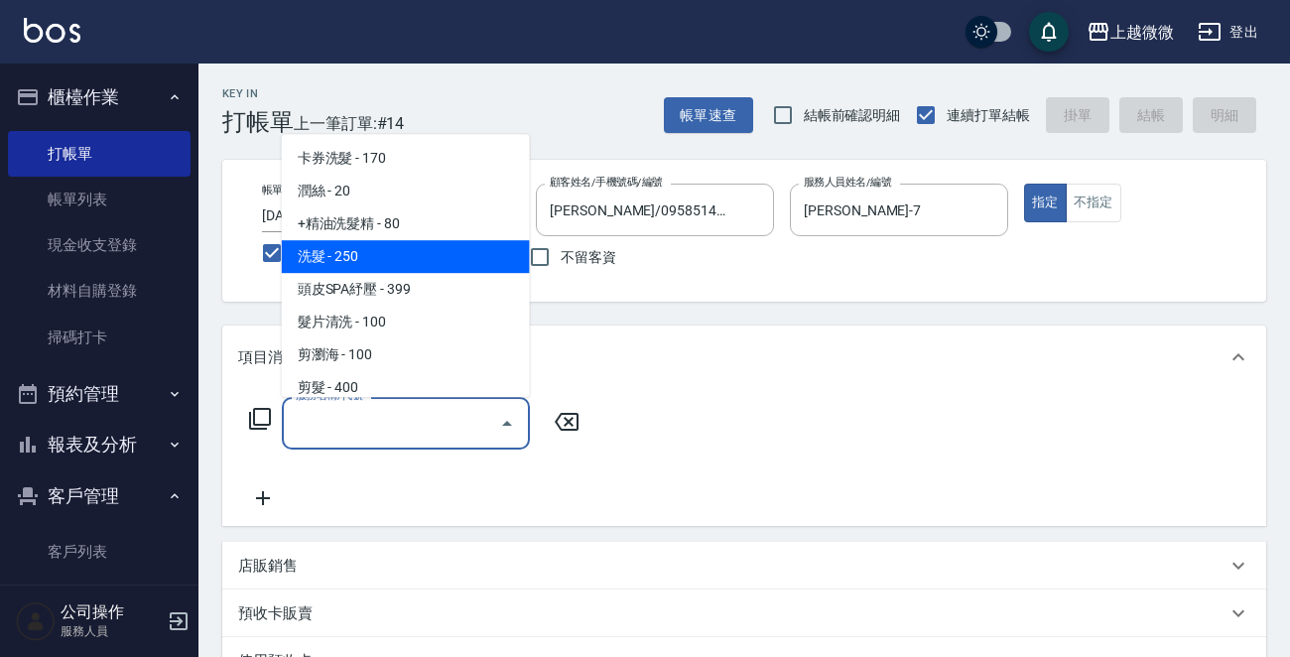
click at [405, 257] on span "洗髮 - 250" at bounding box center [406, 256] width 248 height 33
type input "洗髮(A03)"
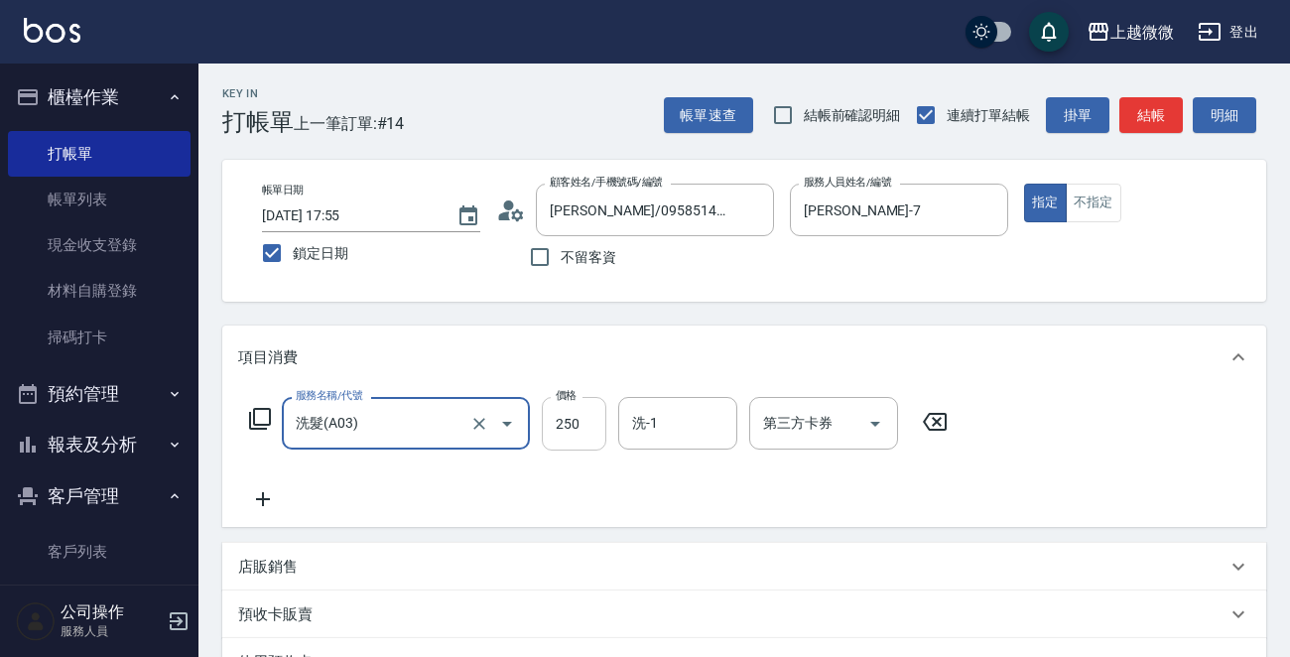
click at [594, 408] on input "250" at bounding box center [574, 424] width 65 height 54
type input "300"
click at [666, 428] on input "洗-1" at bounding box center [677, 423] width 101 height 35
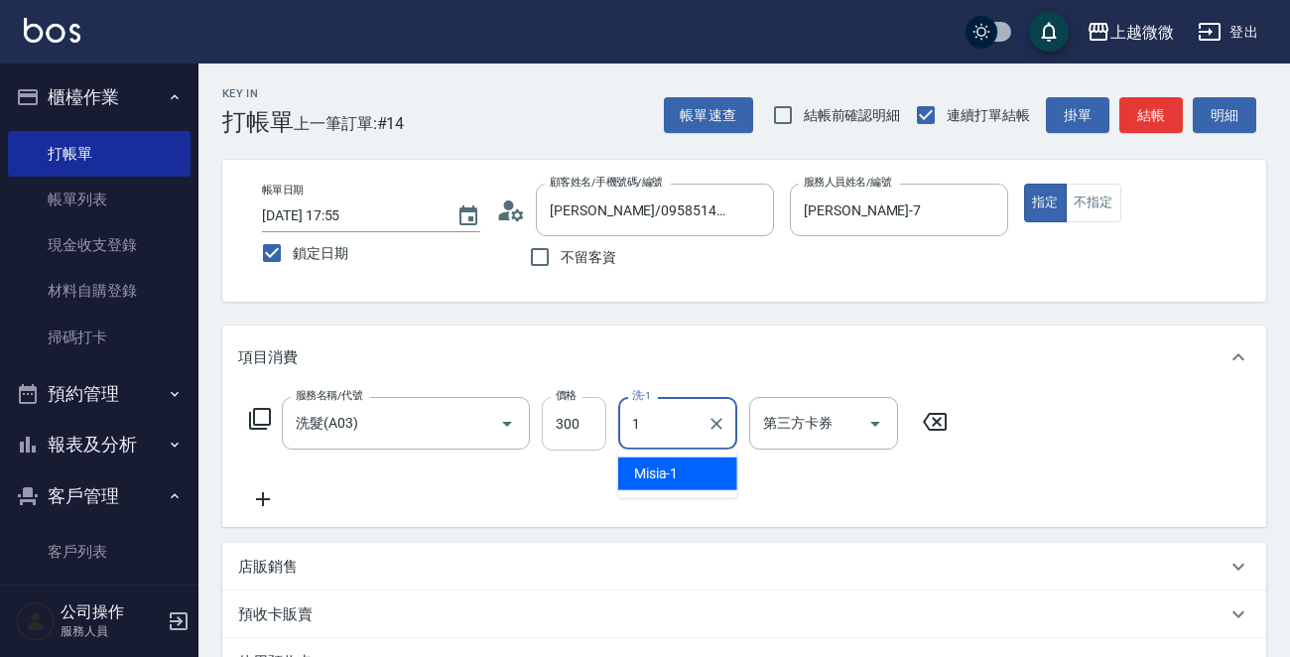
drag, startPoint x: 667, startPoint y: 428, endPoint x: 578, endPoint y: 430, distance: 89.3
click at [579, 430] on div "服務名稱/代號 洗髮(A03) 服務名稱/代號 價格 300 價格 洗-1 1 洗-1 第三方卡券 第三方卡券" at bounding box center [598, 424] width 721 height 54
click at [663, 467] on span "[PERSON_NAME] -7" at bounding box center [692, 473] width 117 height 21
type input "[PERSON_NAME]-7"
click at [270, 491] on icon at bounding box center [263, 499] width 50 height 24
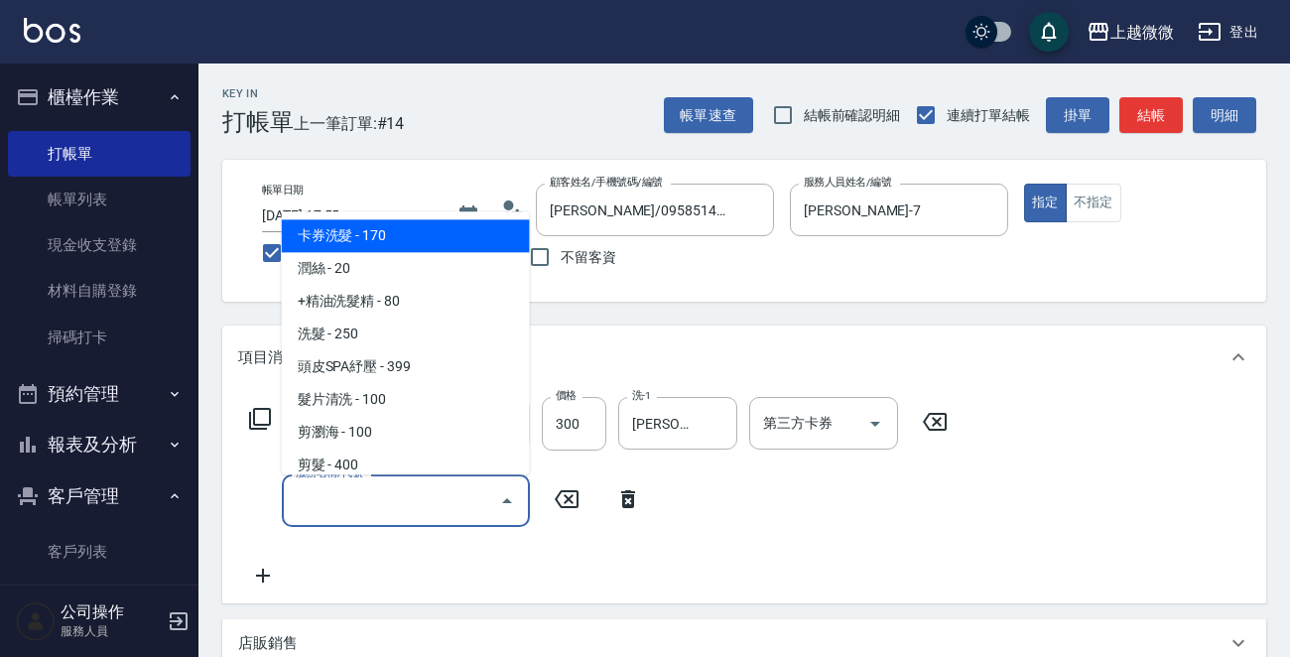
click at [347, 498] on input "服務名稱/代號" at bounding box center [391, 500] width 200 height 35
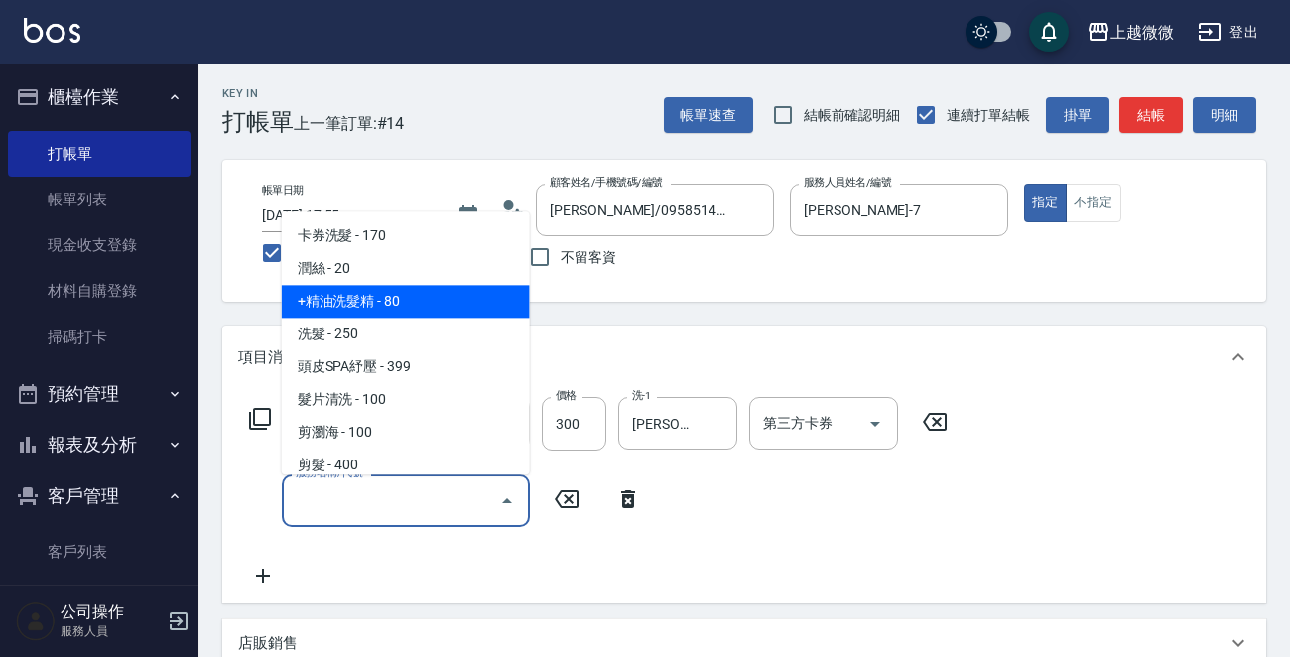
click at [387, 300] on span "+精油洗髮精 - 80" at bounding box center [406, 302] width 248 height 33
type input "+精油洗髮精(A02)"
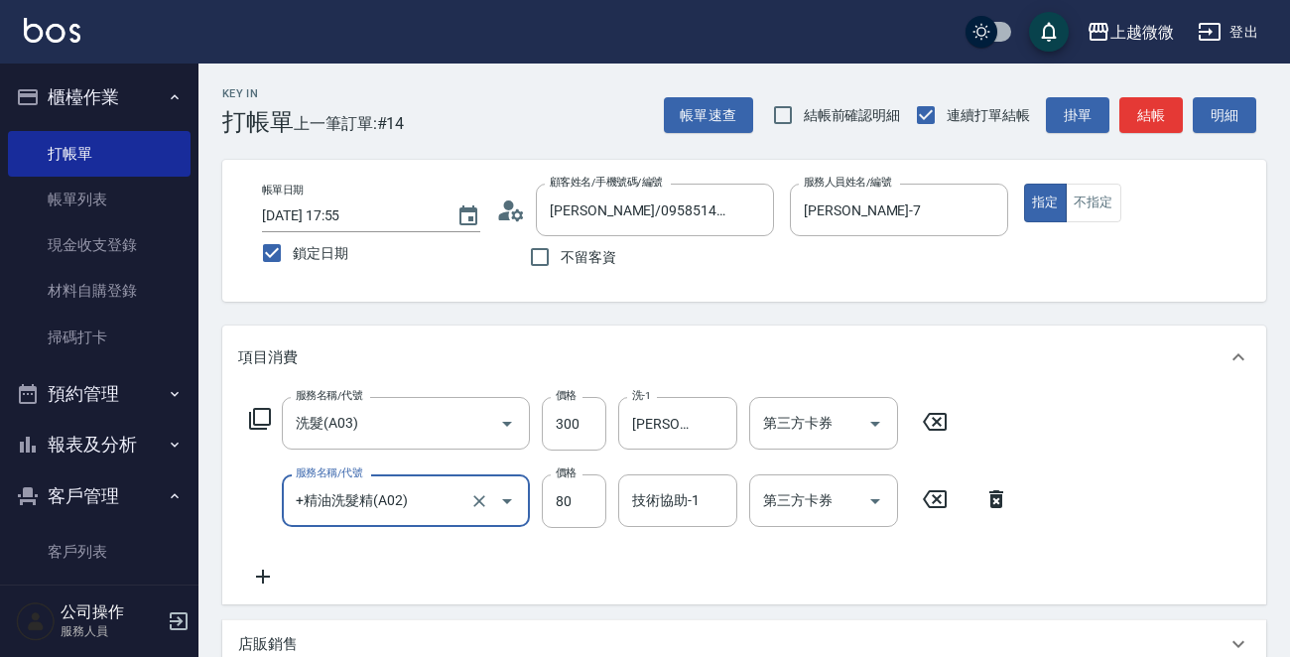
click at [274, 565] on icon at bounding box center [263, 577] width 50 height 24
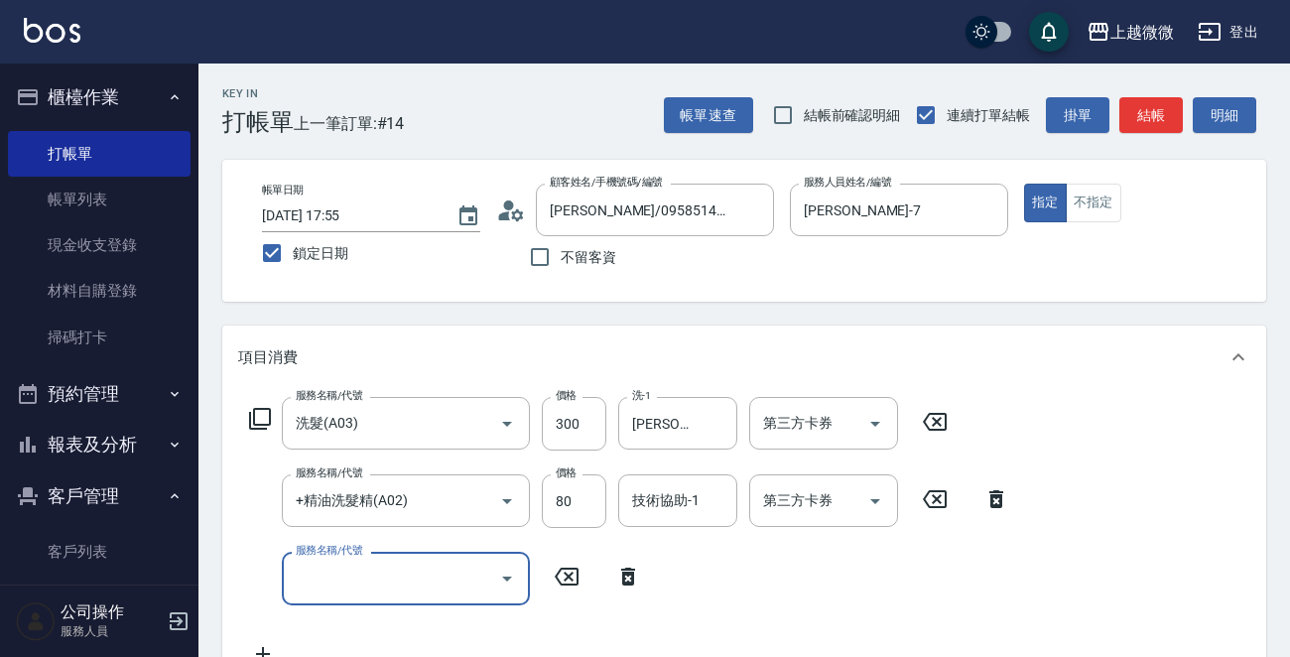
click at [355, 566] on input "服務名稱/代號" at bounding box center [391, 578] width 200 height 35
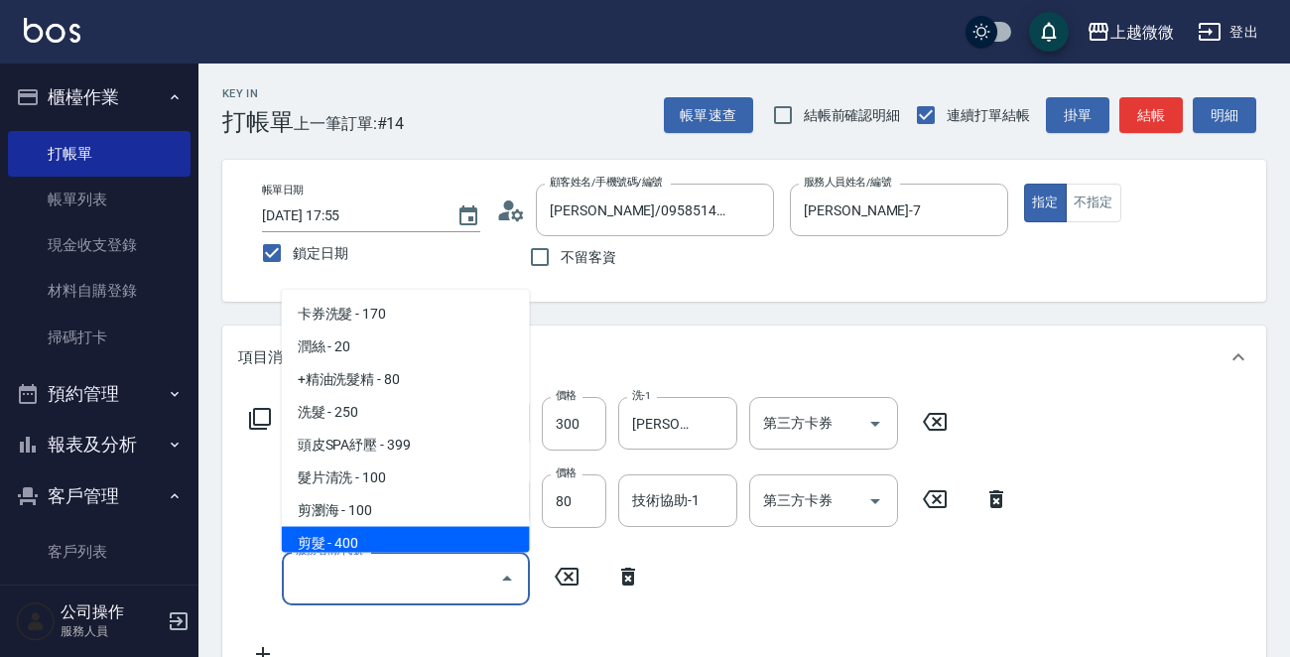
click at [372, 537] on span "剪髮 - 400" at bounding box center [406, 543] width 248 height 33
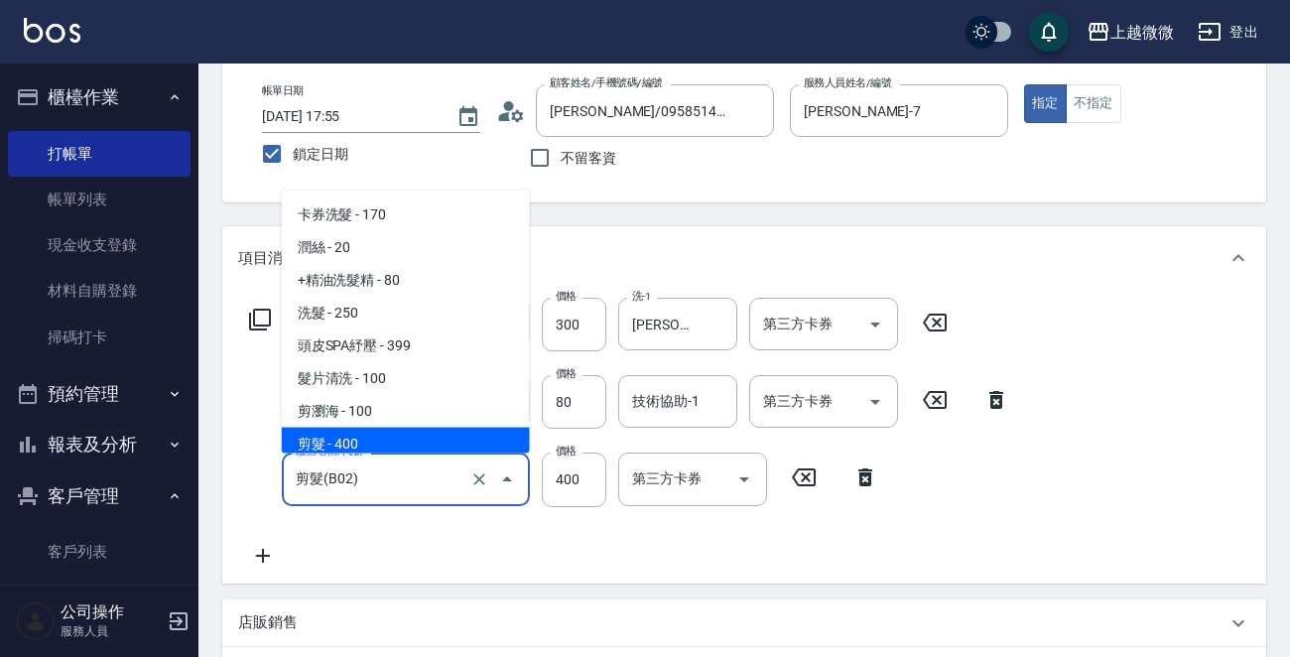
scroll to position [7, 0]
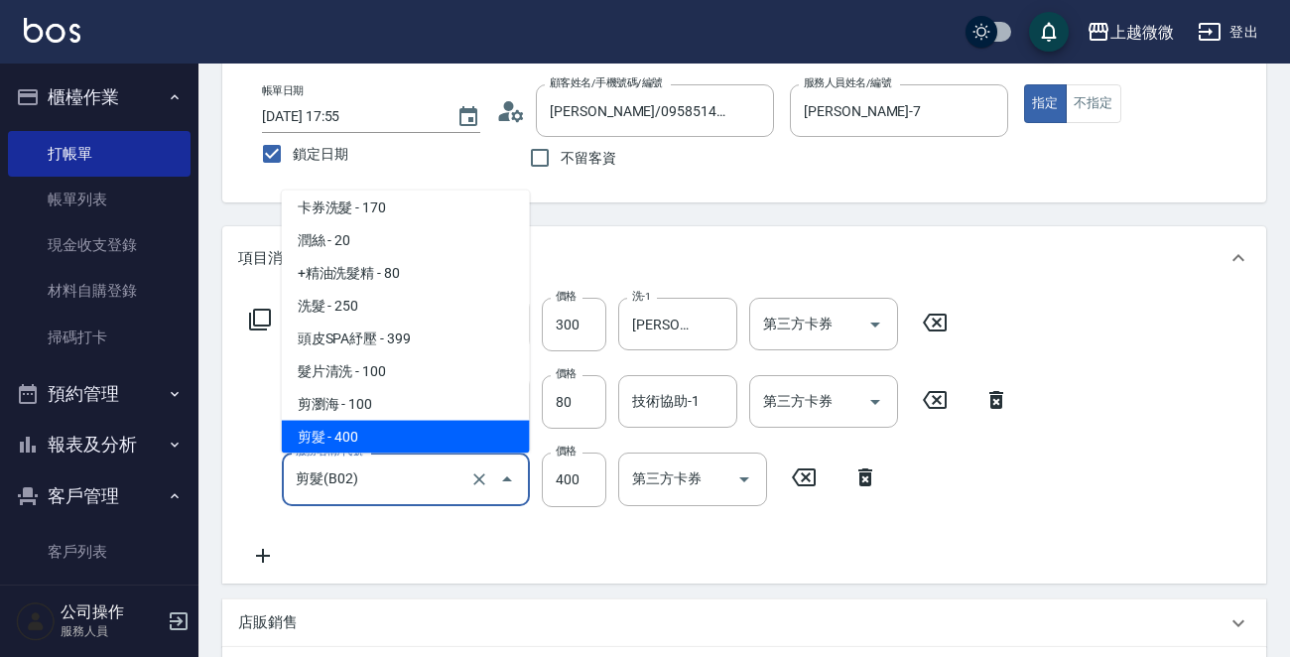
drag, startPoint x: 416, startPoint y: 482, endPoint x: 206, endPoint y: 483, distance: 209.4
click at [206, 483] on div "Key In 打帳單 上一筆訂單:#14 帳單速查 結帳前確認明細 連續打單結帳 掛單 結帳 明細 帳單日期 [DATE] 17:55 鎖定日期 顧客姓名/手…" at bounding box center [744, 508] width 1092 height 1089
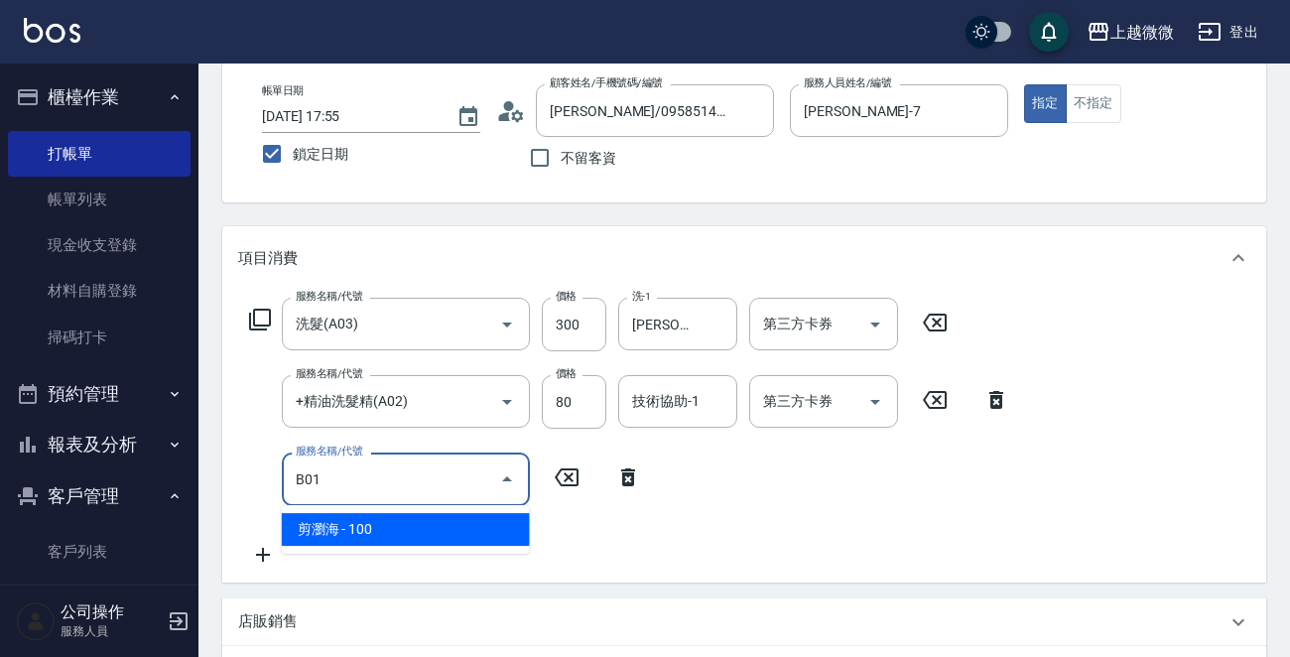
click at [298, 512] on ul "剪瀏海 - 100" at bounding box center [406, 529] width 248 height 49
click at [300, 513] on span "剪瀏海 - 100" at bounding box center [406, 529] width 248 height 33
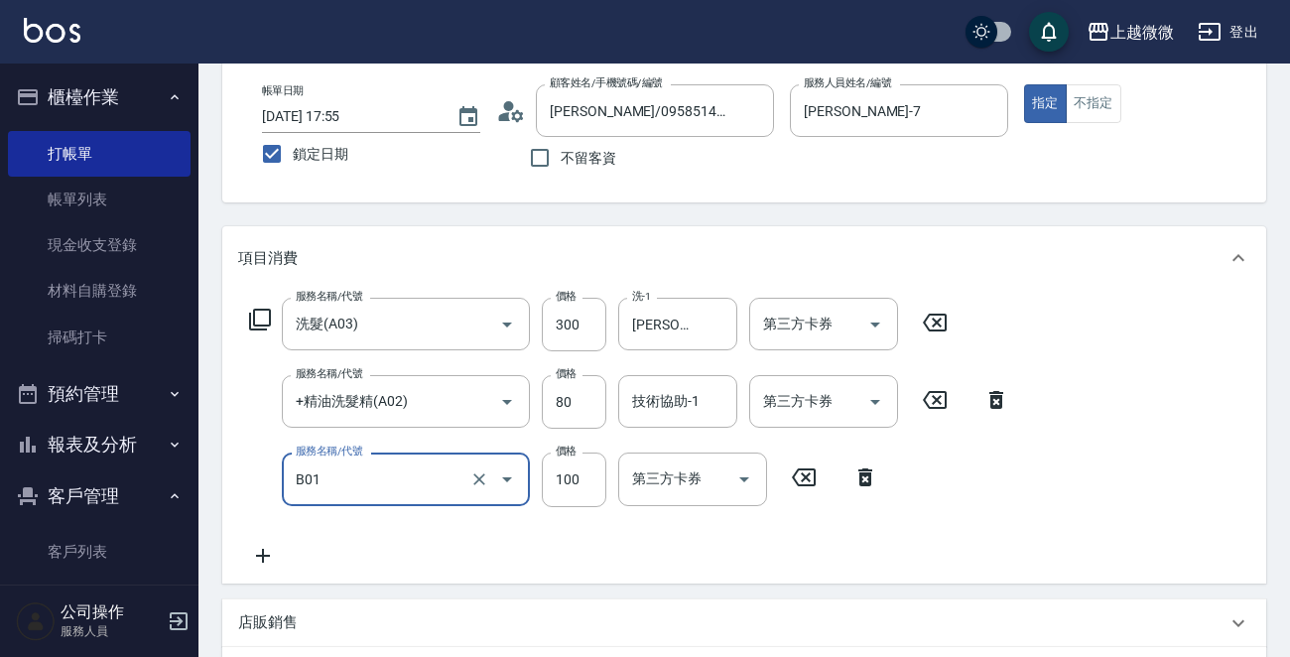
click at [371, 482] on input "B01" at bounding box center [378, 478] width 175 height 35
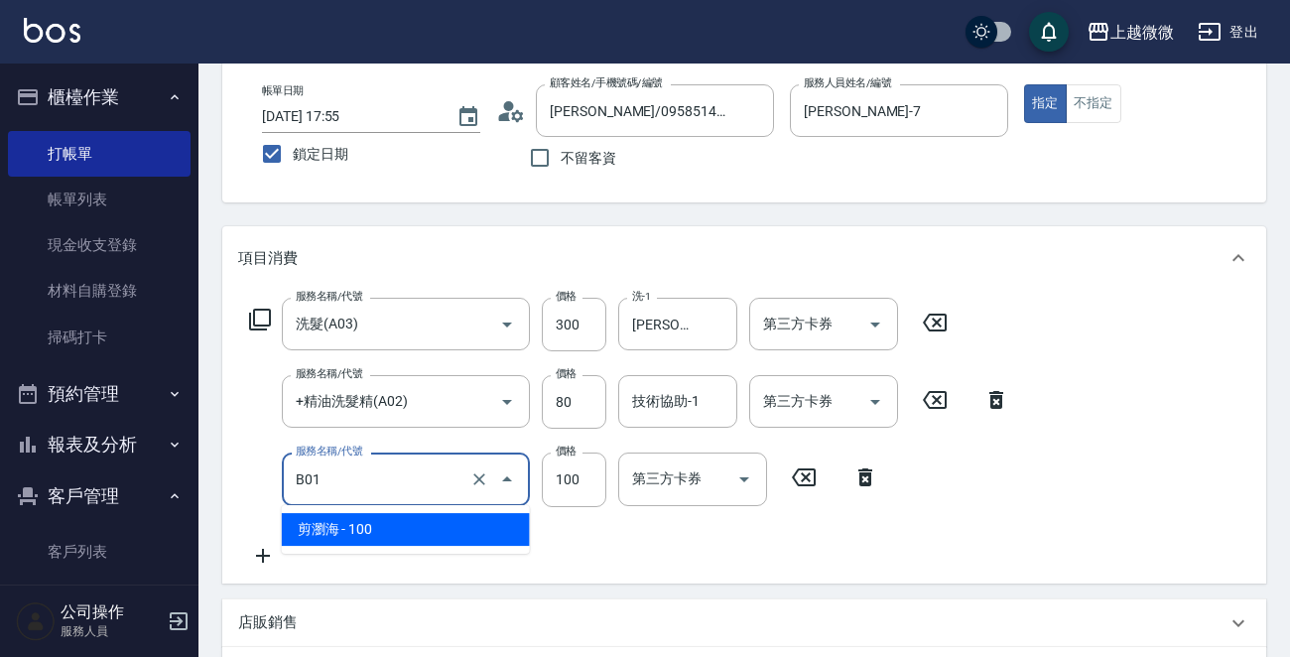
click at [376, 528] on span "剪瀏海 - 100" at bounding box center [406, 529] width 248 height 33
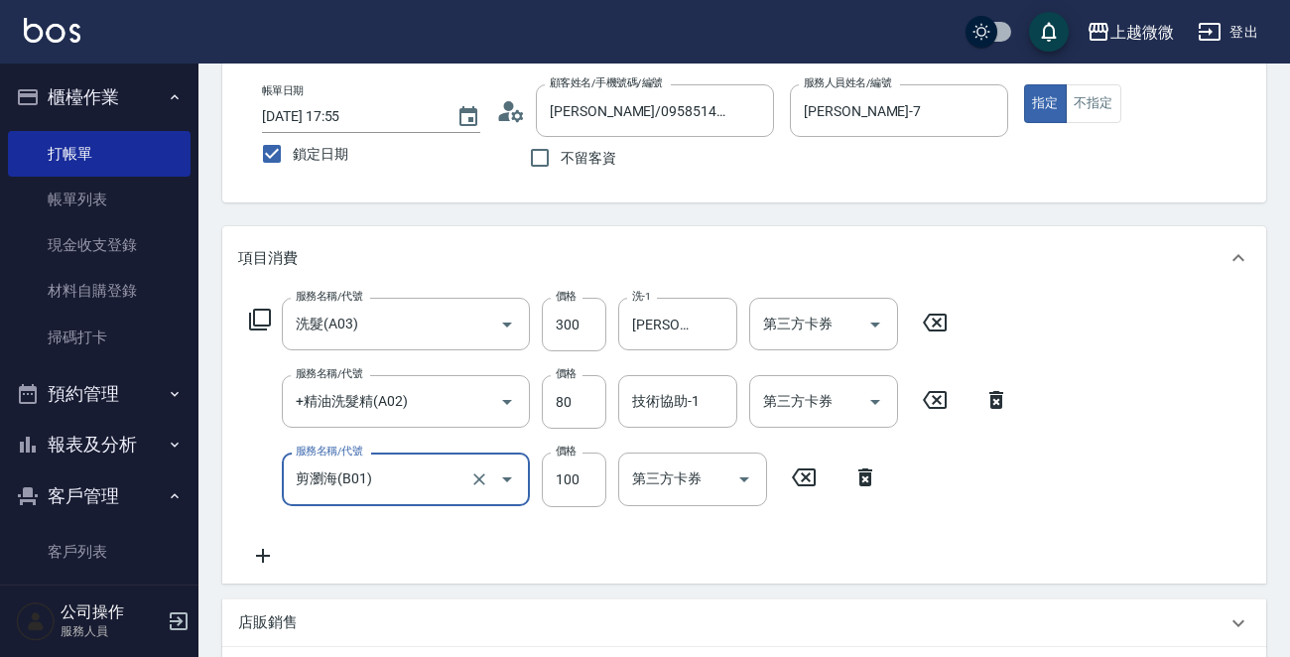
type input "剪瀏海(B01)"
click at [262, 563] on icon at bounding box center [263, 556] width 50 height 24
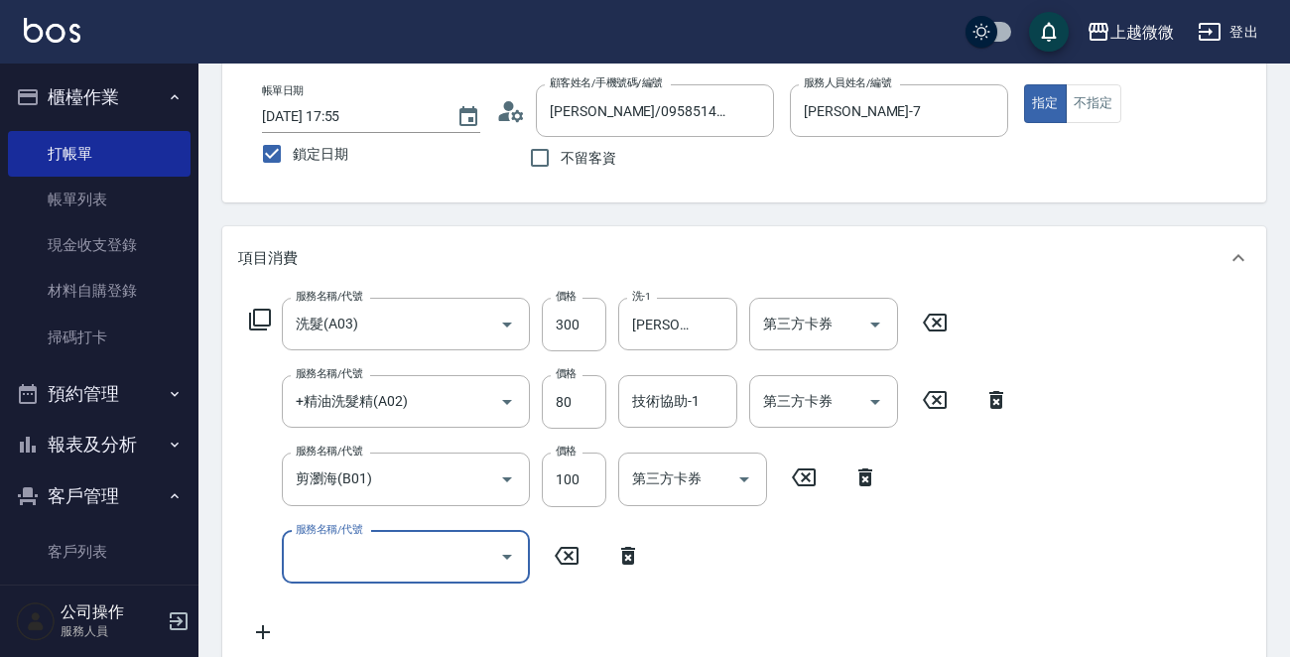
click at [337, 555] on input "服務名稱/代號" at bounding box center [391, 557] width 200 height 35
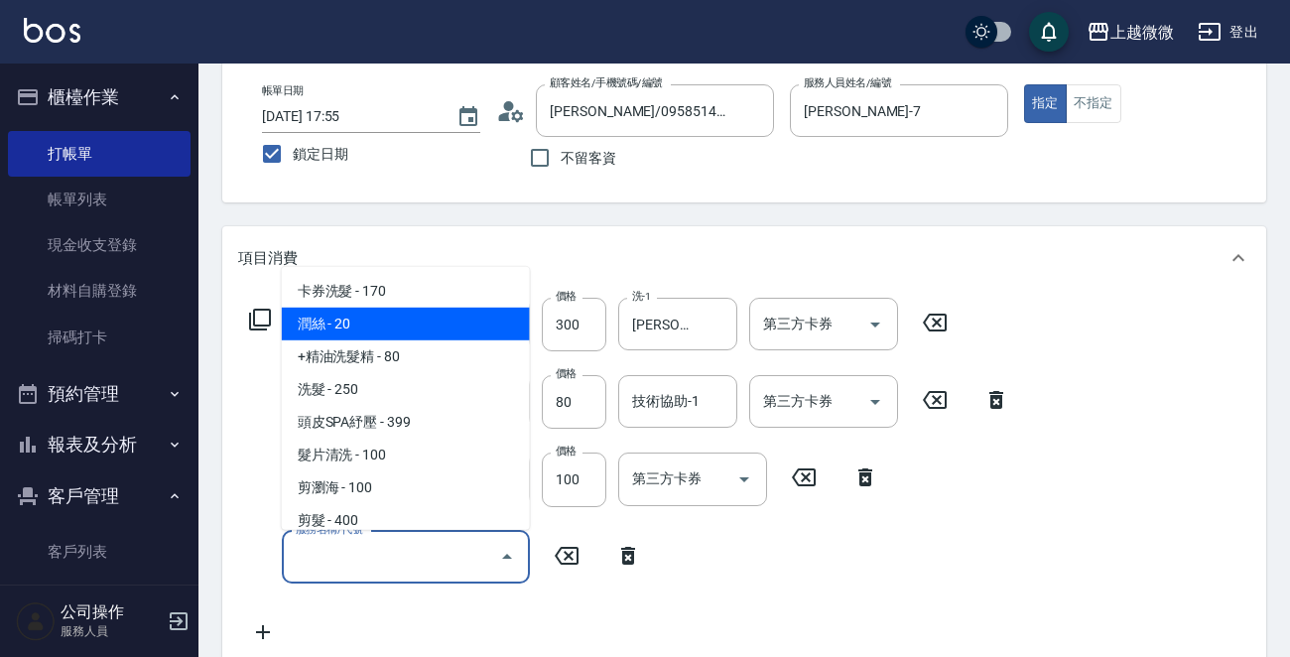
click at [349, 329] on span "潤絲 - 20" at bounding box center [406, 324] width 248 height 33
type input "潤絲(A01)"
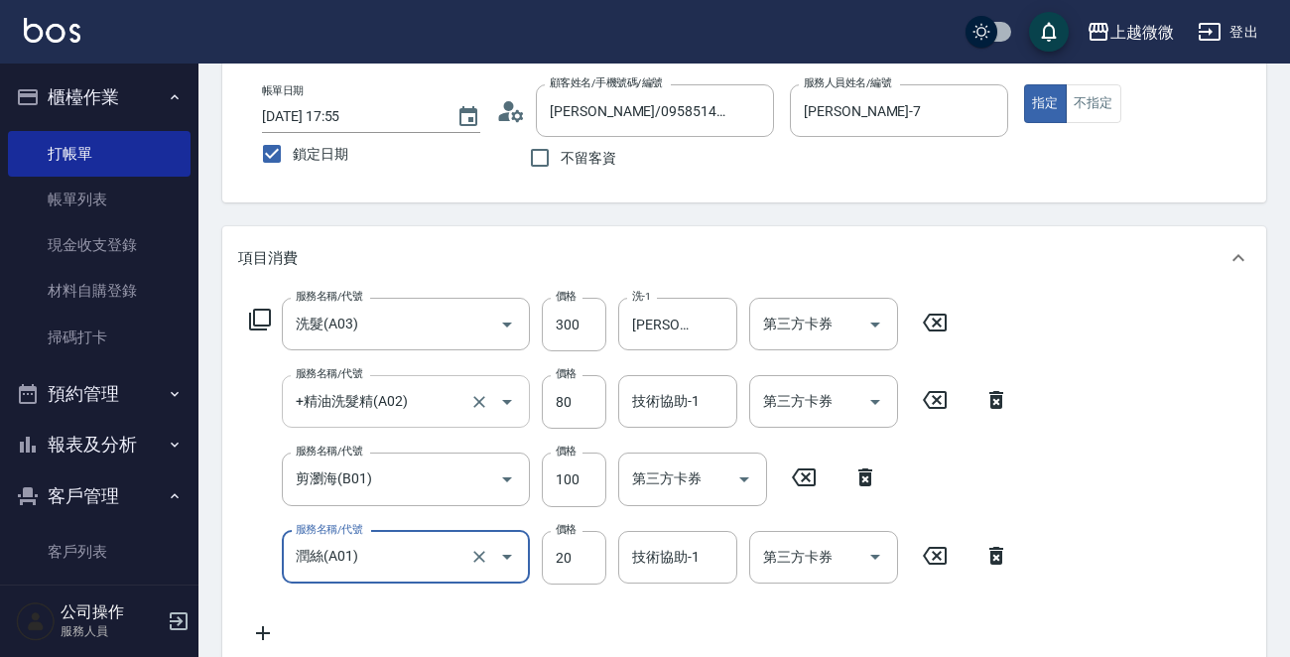
scroll to position [198, 0]
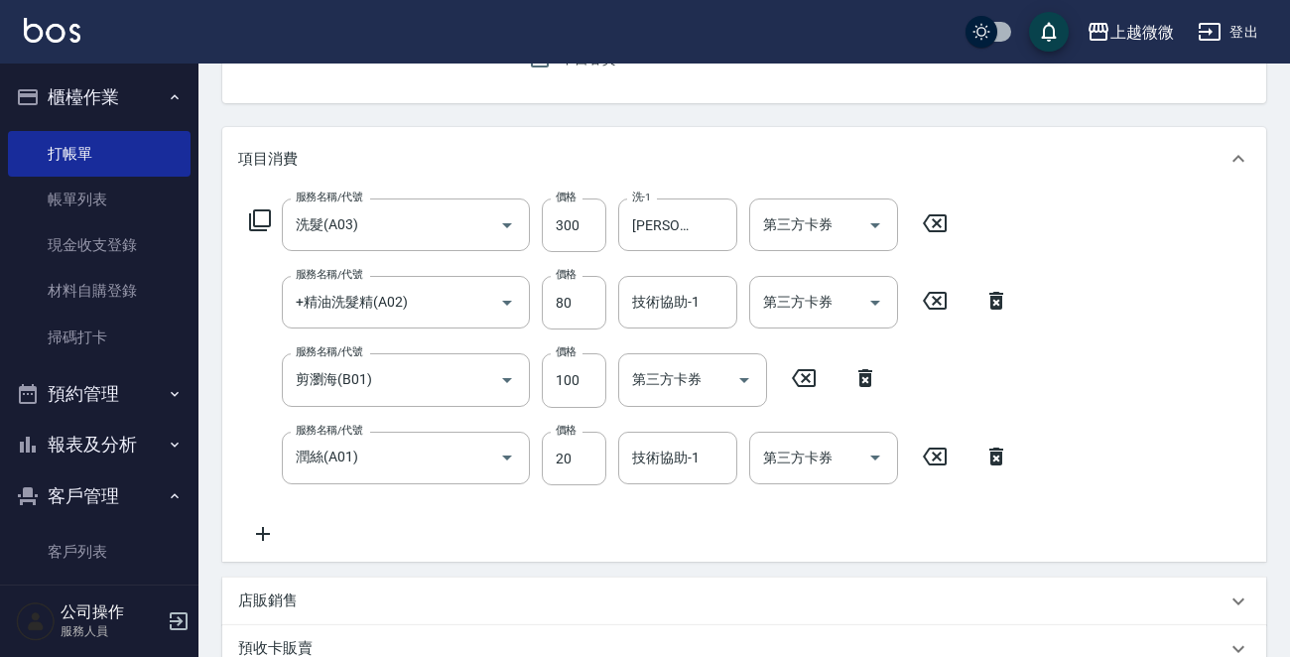
click at [257, 535] on icon at bounding box center [263, 534] width 50 height 24
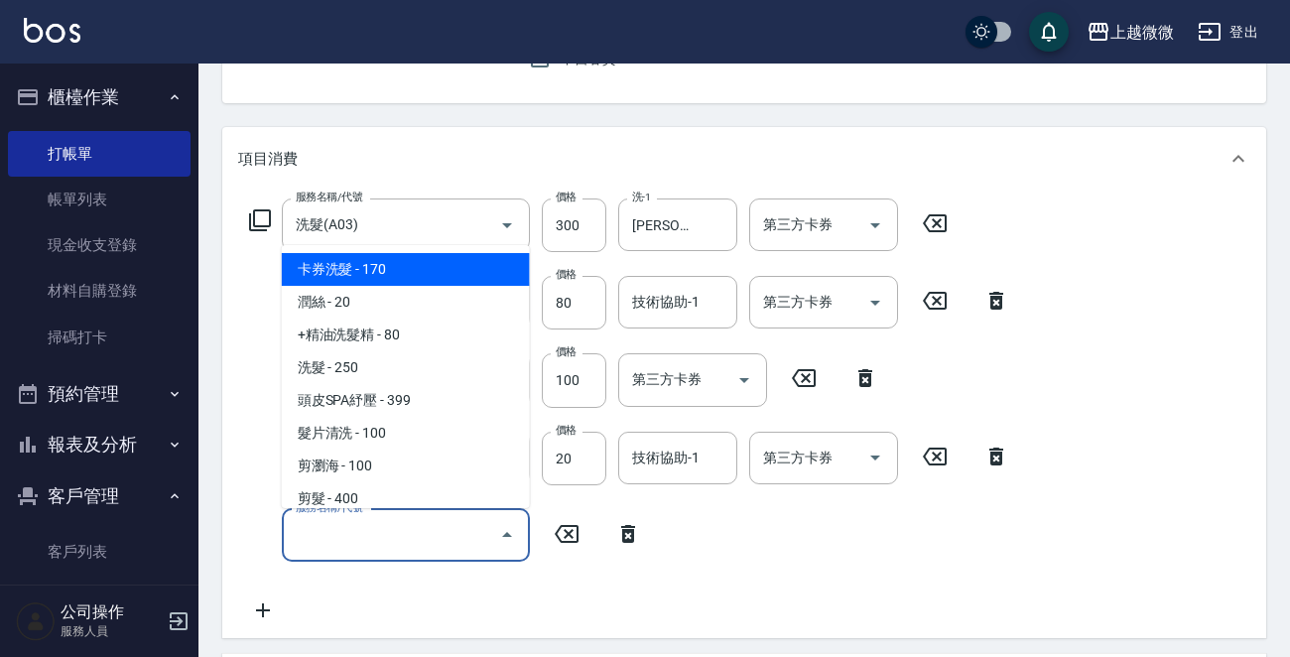
click at [353, 541] on input "服務名稱/代號" at bounding box center [391, 535] width 200 height 35
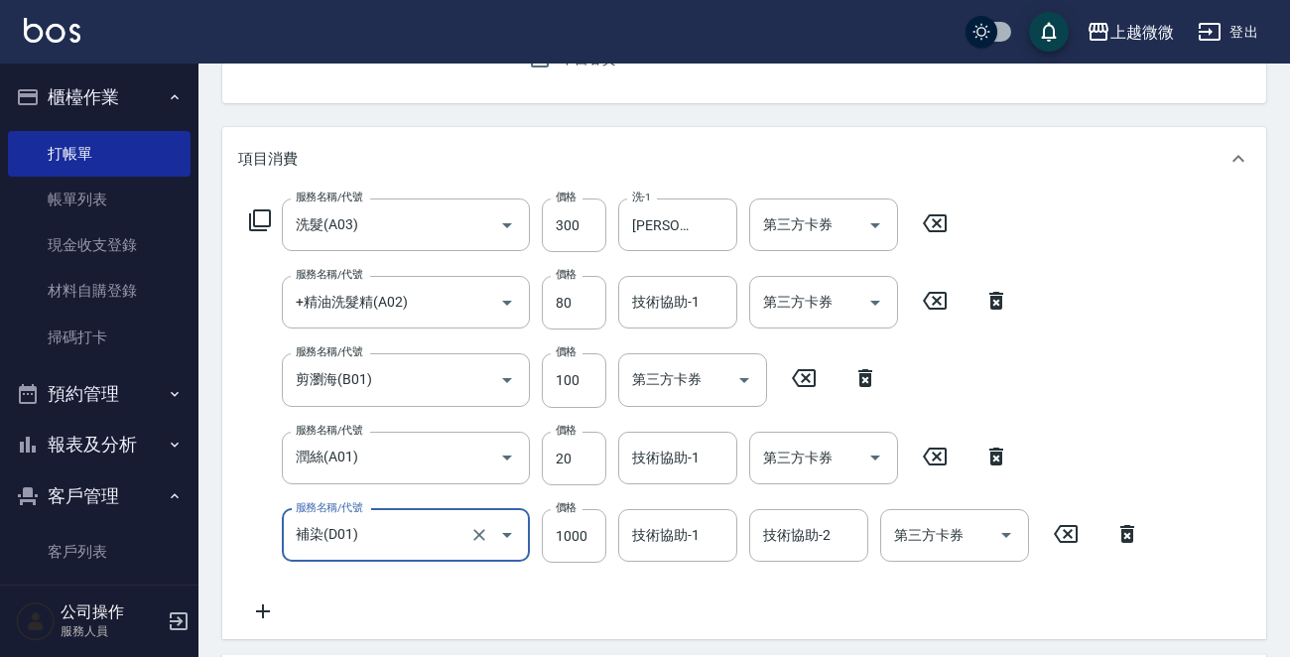
type input "補染(D01)"
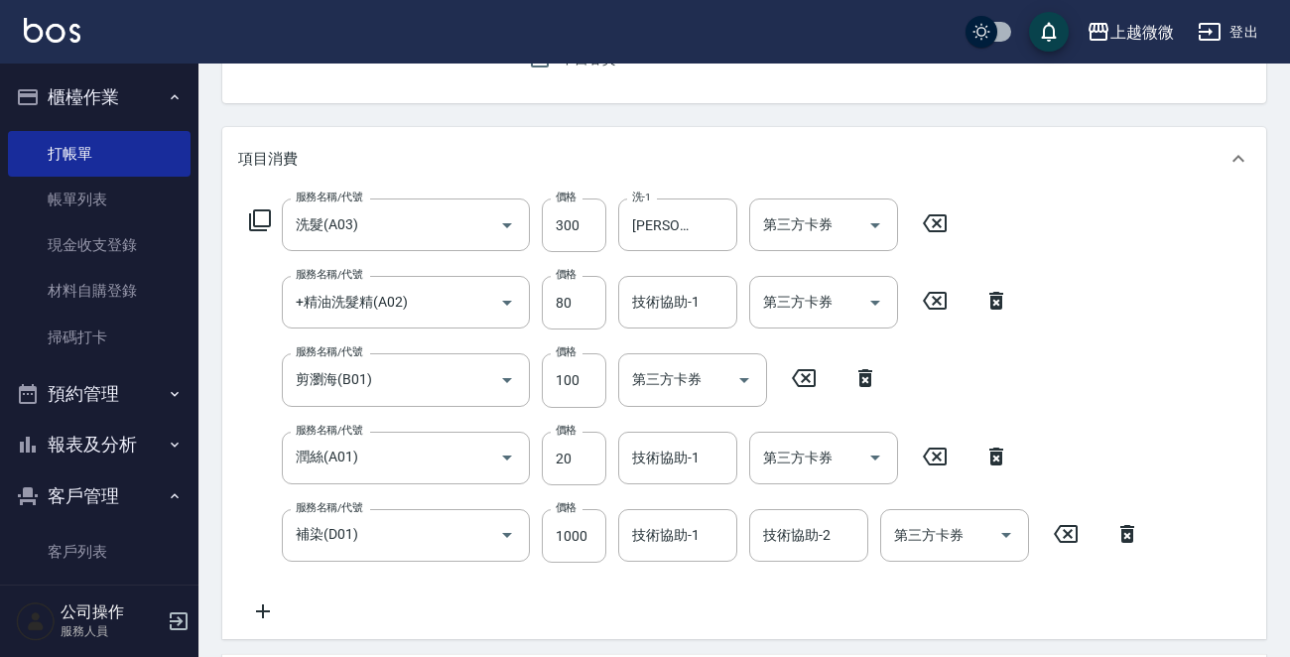
click at [269, 606] on icon at bounding box center [263, 611] width 50 height 24
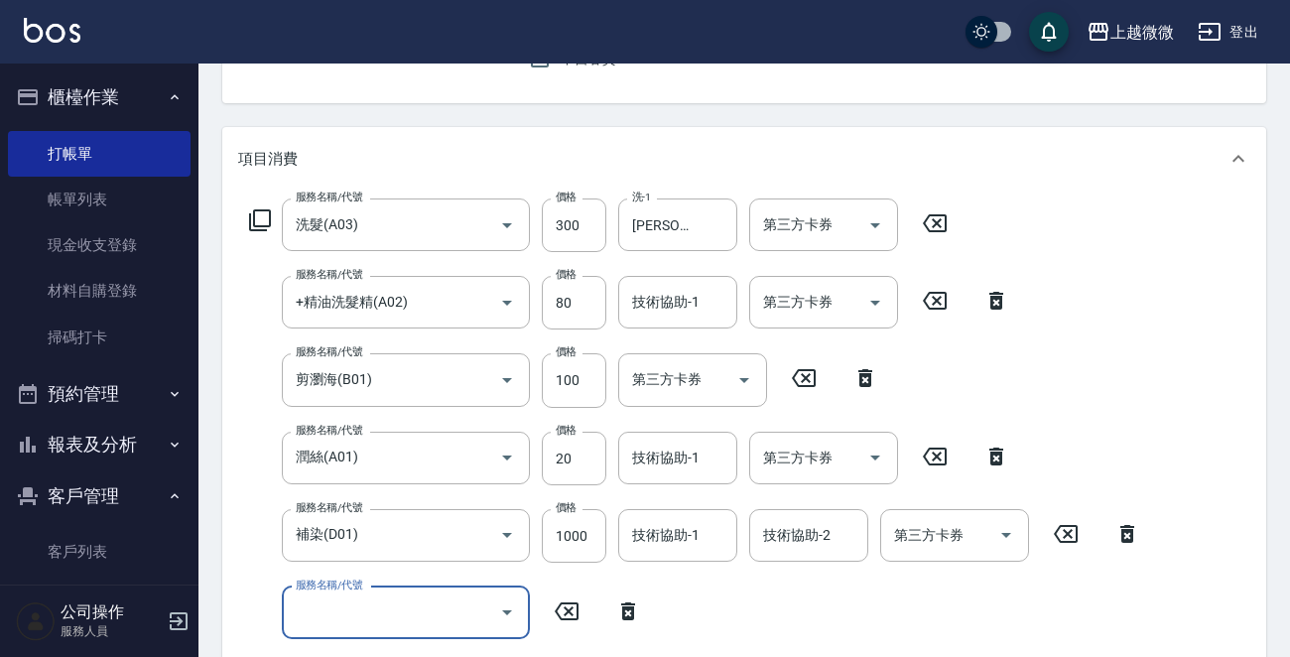
click at [345, 607] on input "服務名稱/代號" at bounding box center [391, 612] width 200 height 35
type input "頭皮隔離(G02)"
click at [700, 296] on input "技術協助-1" at bounding box center [677, 302] width 101 height 35
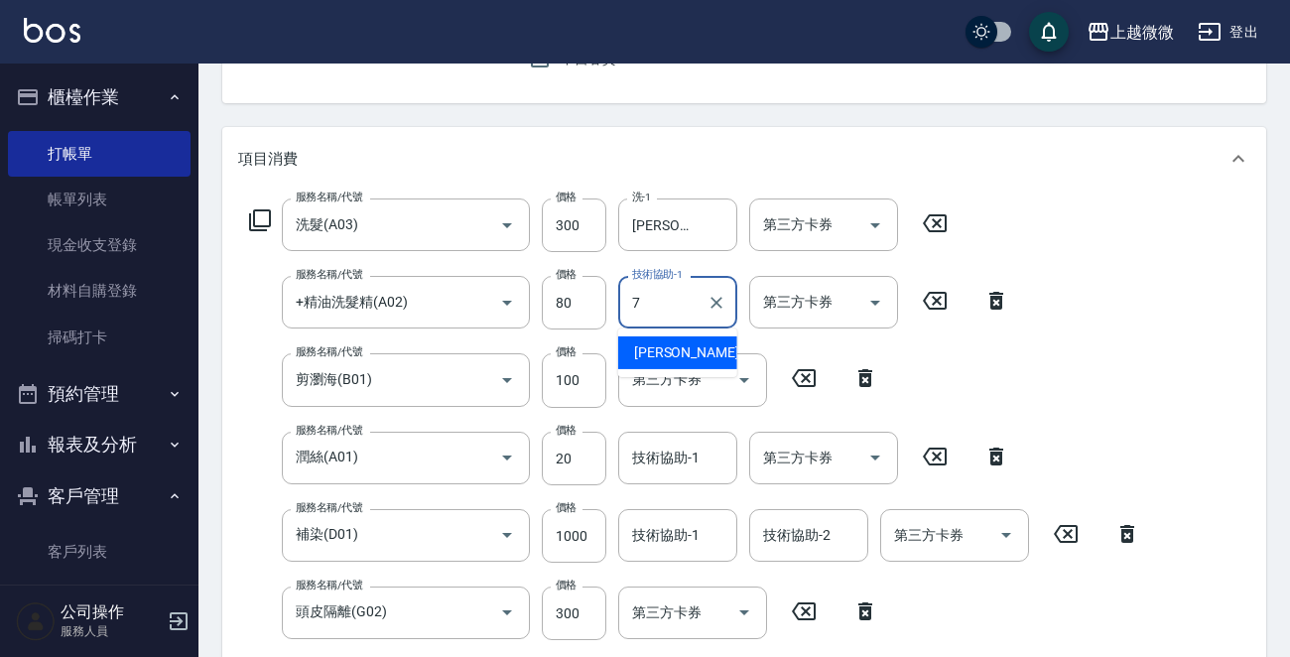
click at [679, 345] on div "[PERSON_NAME] -7" at bounding box center [677, 352] width 119 height 33
type input "[PERSON_NAME]-7"
click at [690, 450] on div "技術協助-1 技術協助-1" at bounding box center [677, 458] width 119 height 53
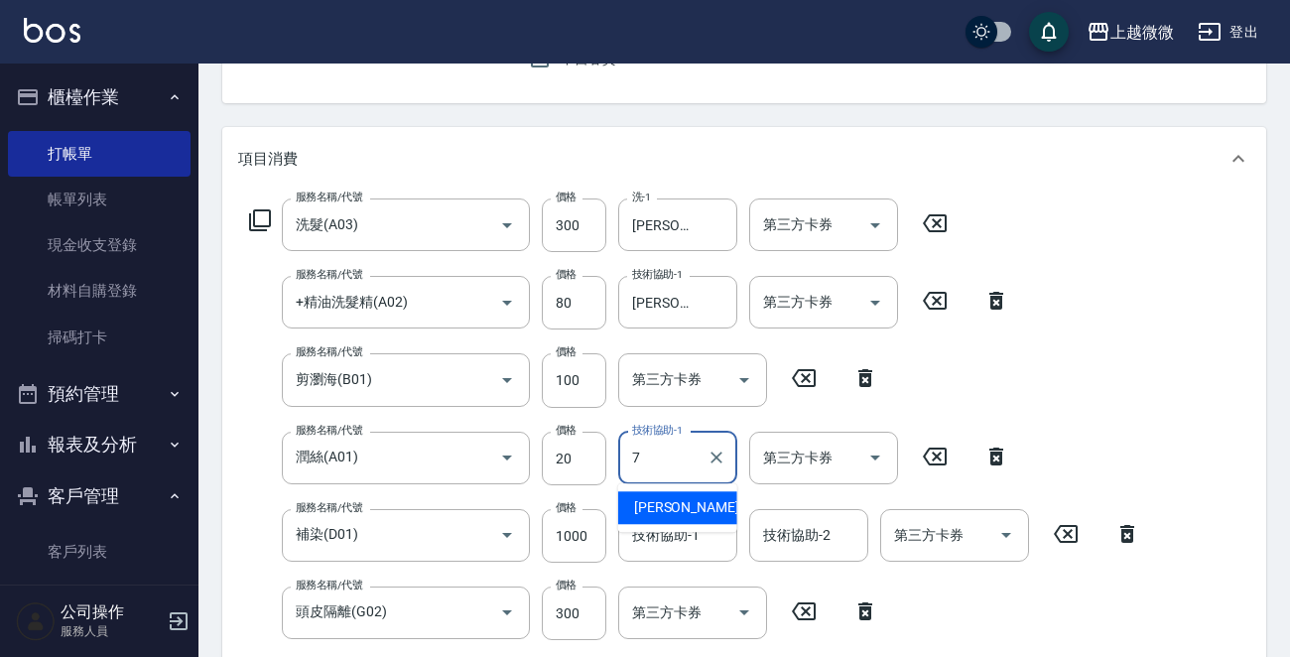
click at [684, 501] on div "[PERSON_NAME] -7" at bounding box center [677, 507] width 119 height 33
type input "[PERSON_NAME]-7"
click at [679, 523] on input "技術協助-1" at bounding box center [677, 535] width 101 height 35
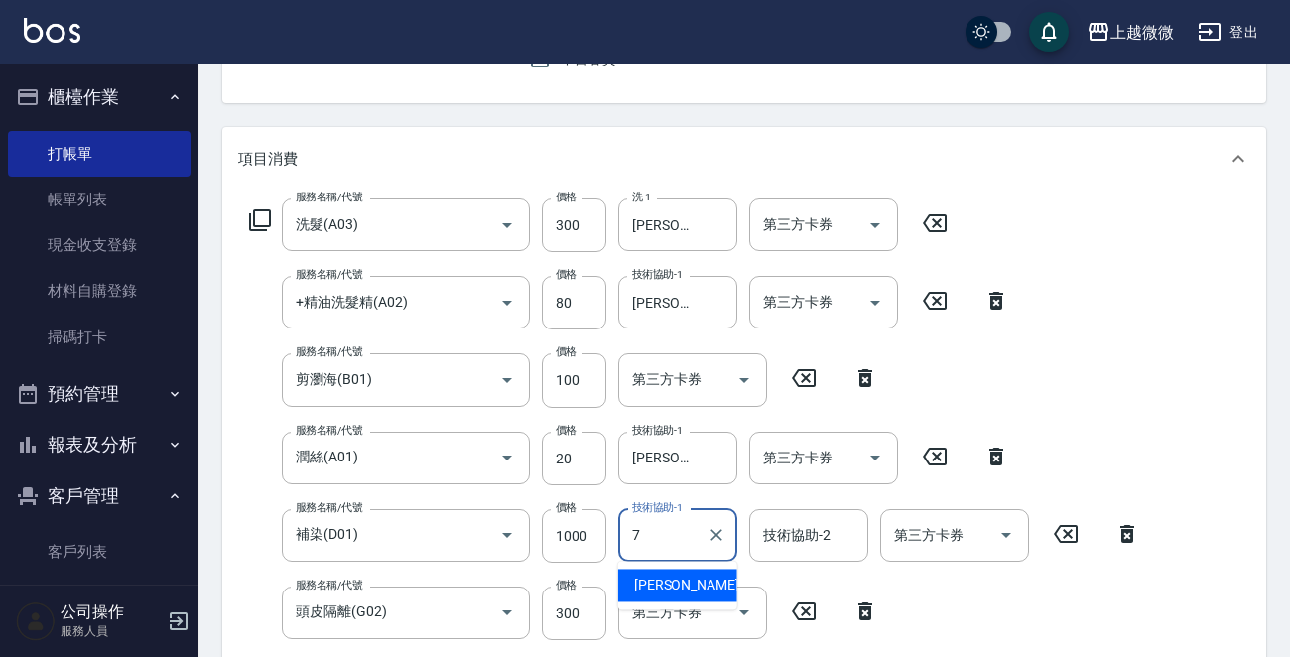
click at [682, 573] on div "[PERSON_NAME] -7" at bounding box center [677, 585] width 119 height 33
type input "[PERSON_NAME]-7"
click at [812, 534] on div "技術協助-2 技術協助-2" at bounding box center [808, 535] width 119 height 53
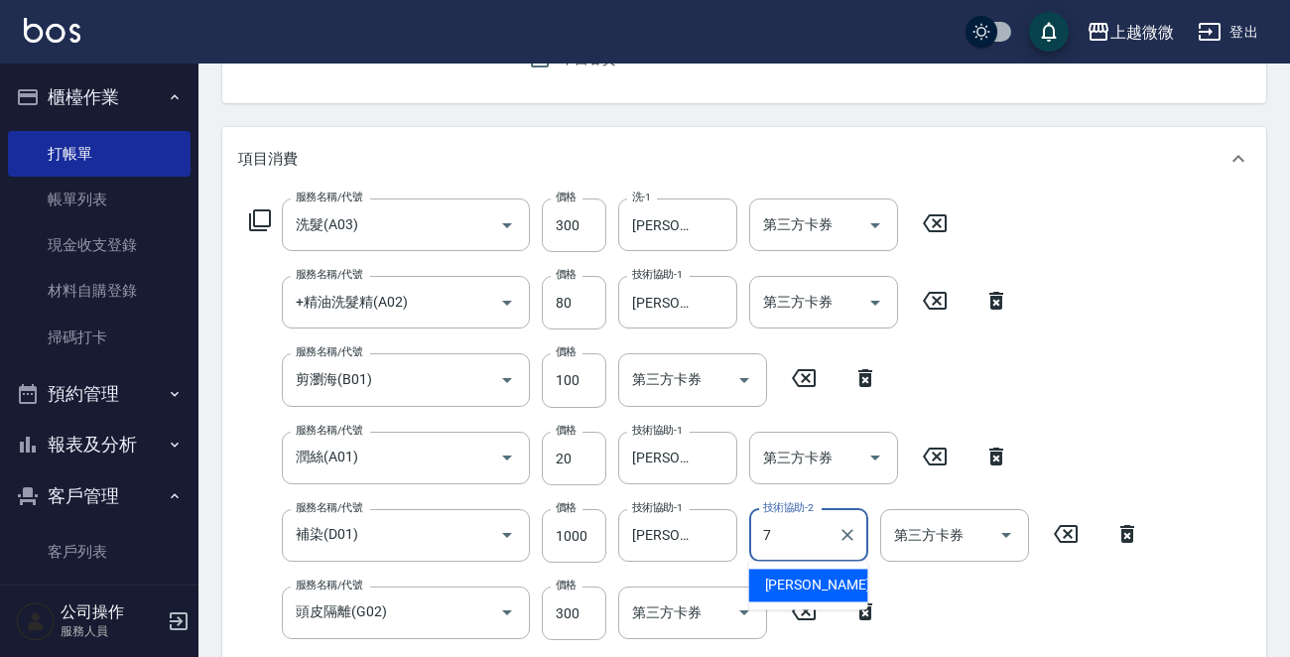
click at [798, 571] on div "[PERSON_NAME] -7" at bounding box center [808, 585] width 119 height 33
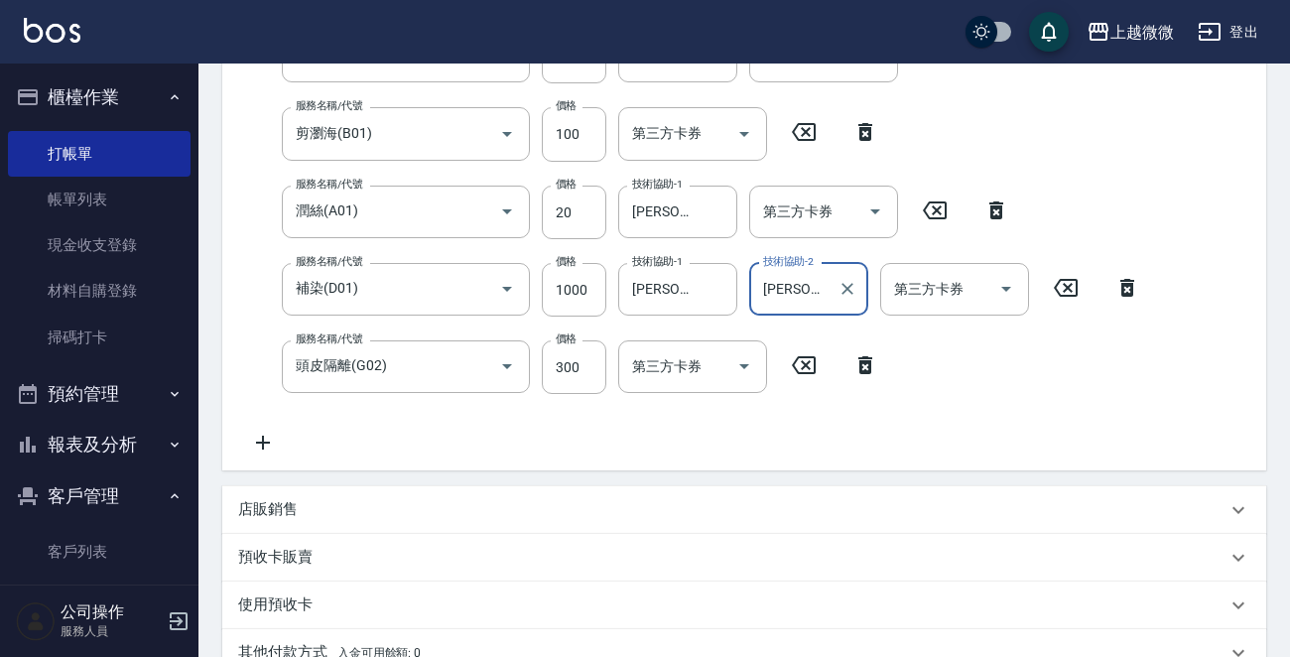
scroll to position [732, 0]
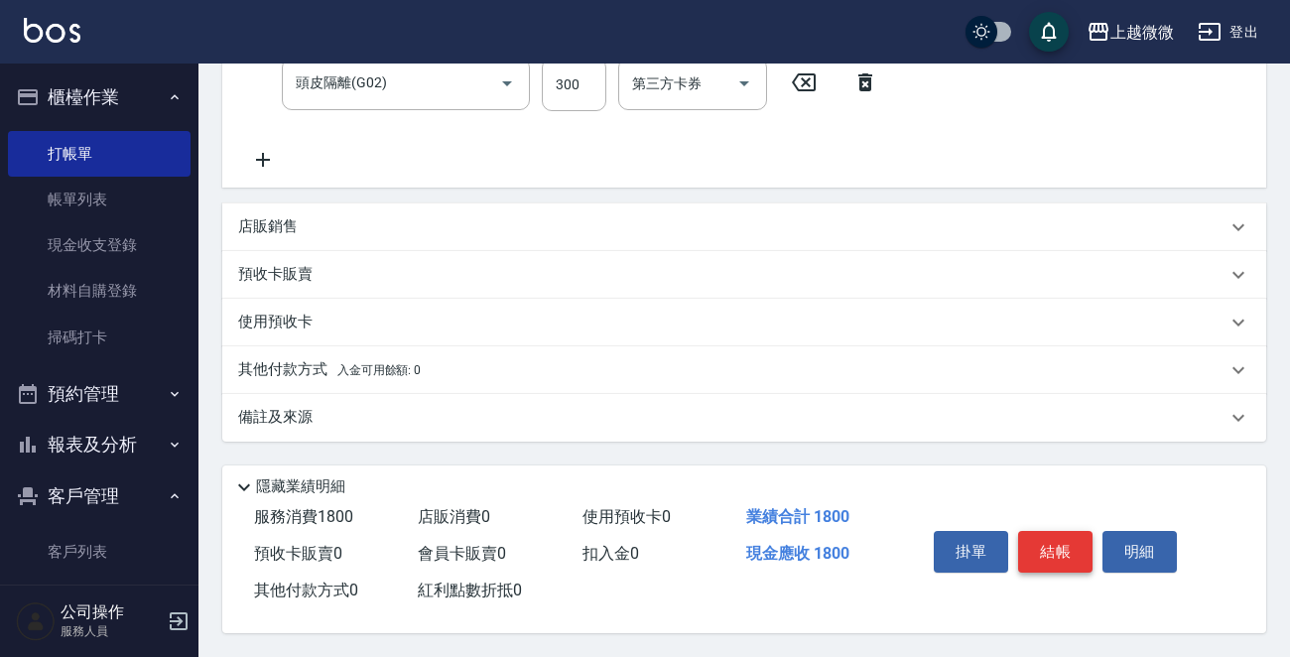
type input "[PERSON_NAME]-7"
click at [1044, 560] on button "結帳" at bounding box center [1055, 552] width 74 height 42
click at [1044, 560] on div "掛單 結帳 明細" at bounding box center [1055, 554] width 259 height 63
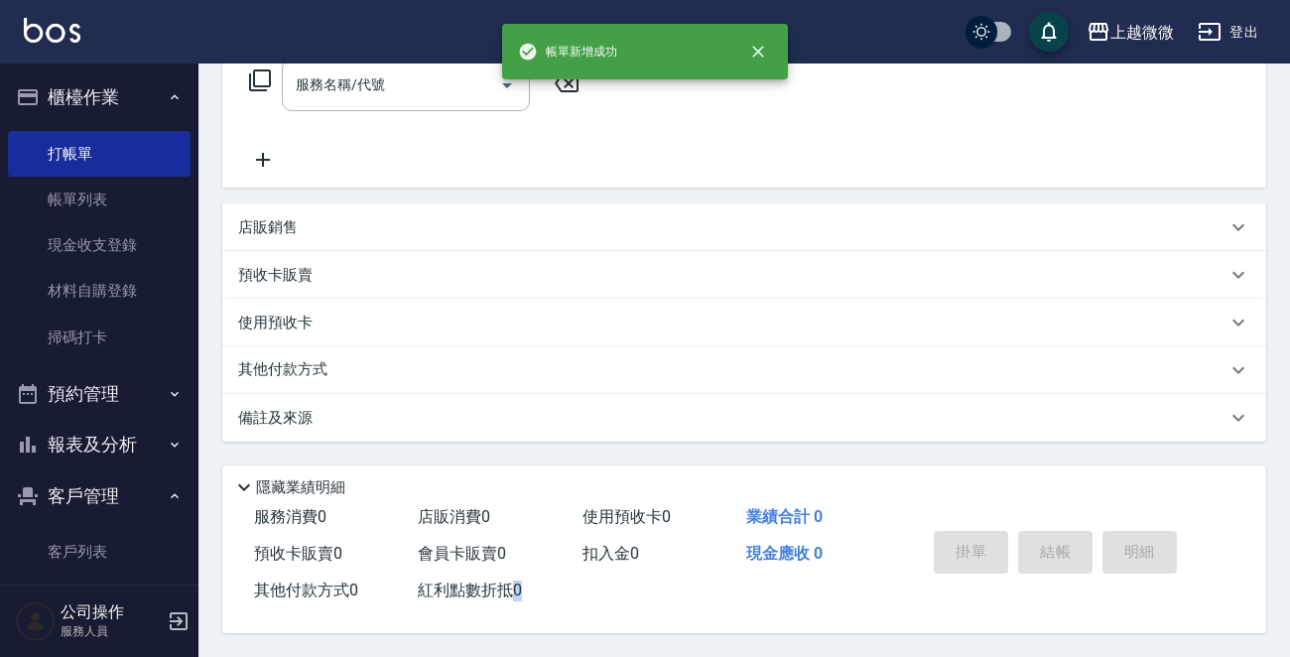
scroll to position [0, 0]
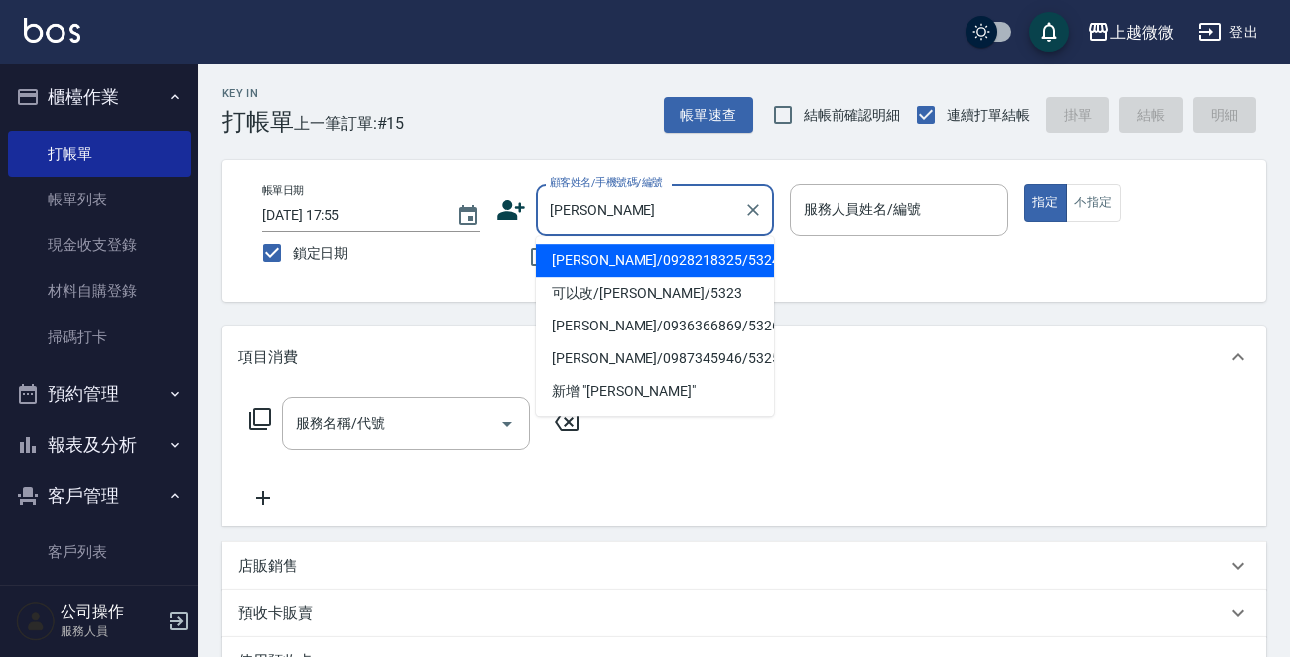
click at [611, 249] on li "[PERSON_NAME]/0928218325/5324" at bounding box center [655, 260] width 238 height 33
type input "[PERSON_NAME]/0928218325/5324"
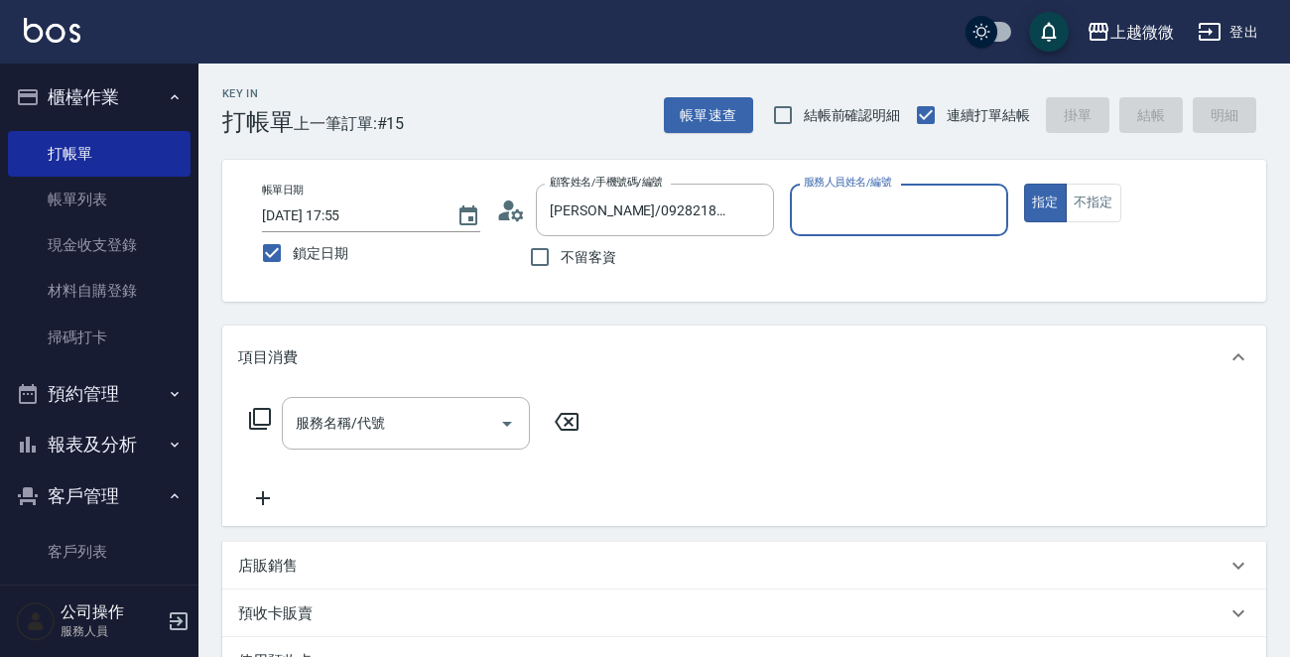
type input "Mini-2"
click at [410, 434] on input "服務名稱/代號" at bounding box center [391, 423] width 200 height 35
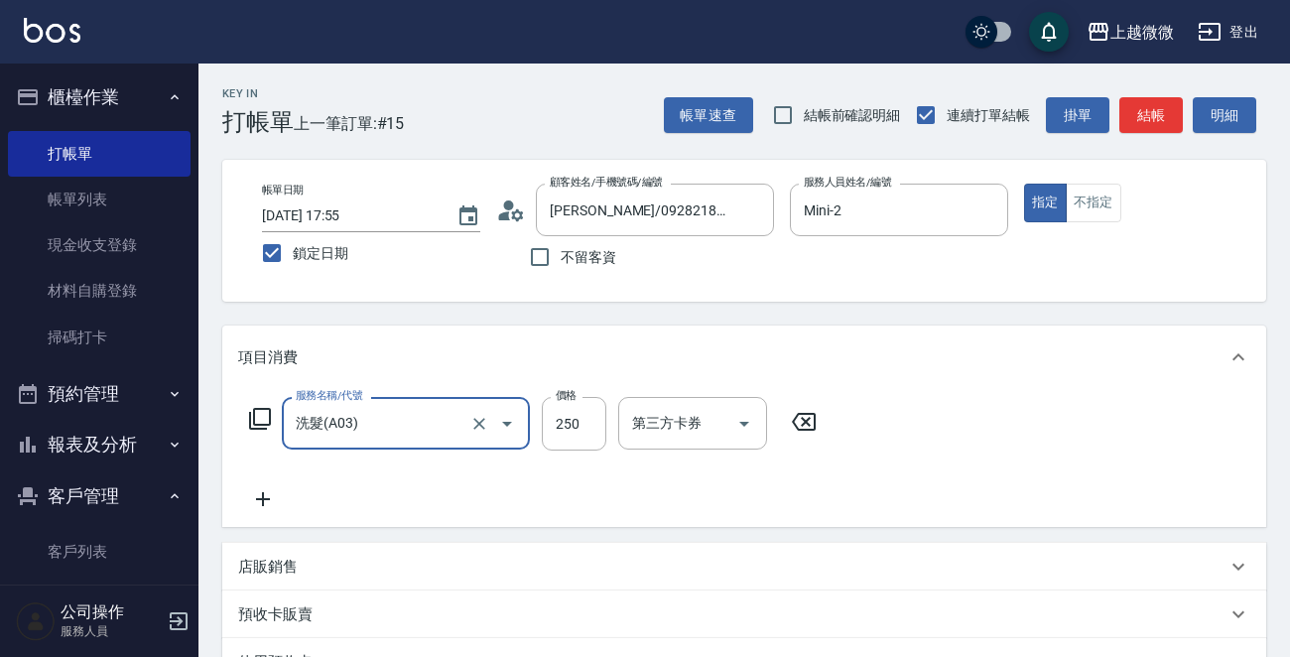
type input "洗髮(A03)"
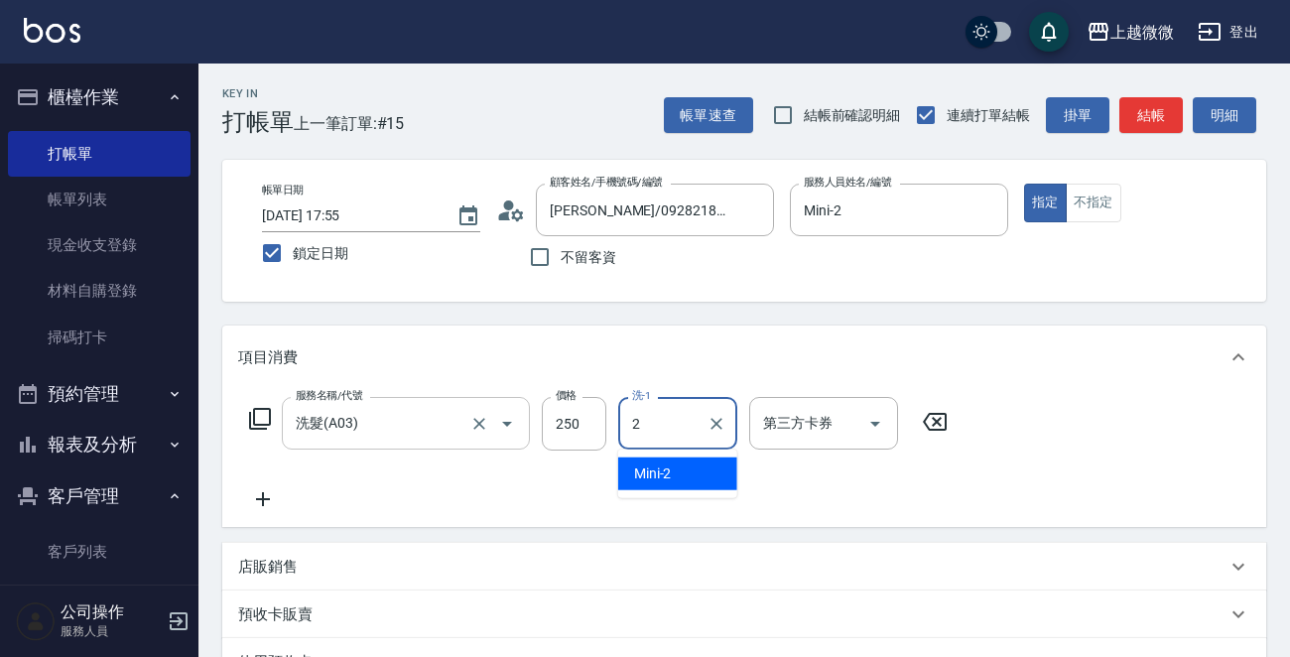
type input "Mini-2"
click at [272, 499] on icon at bounding box center [263, 499] width 50 height 24
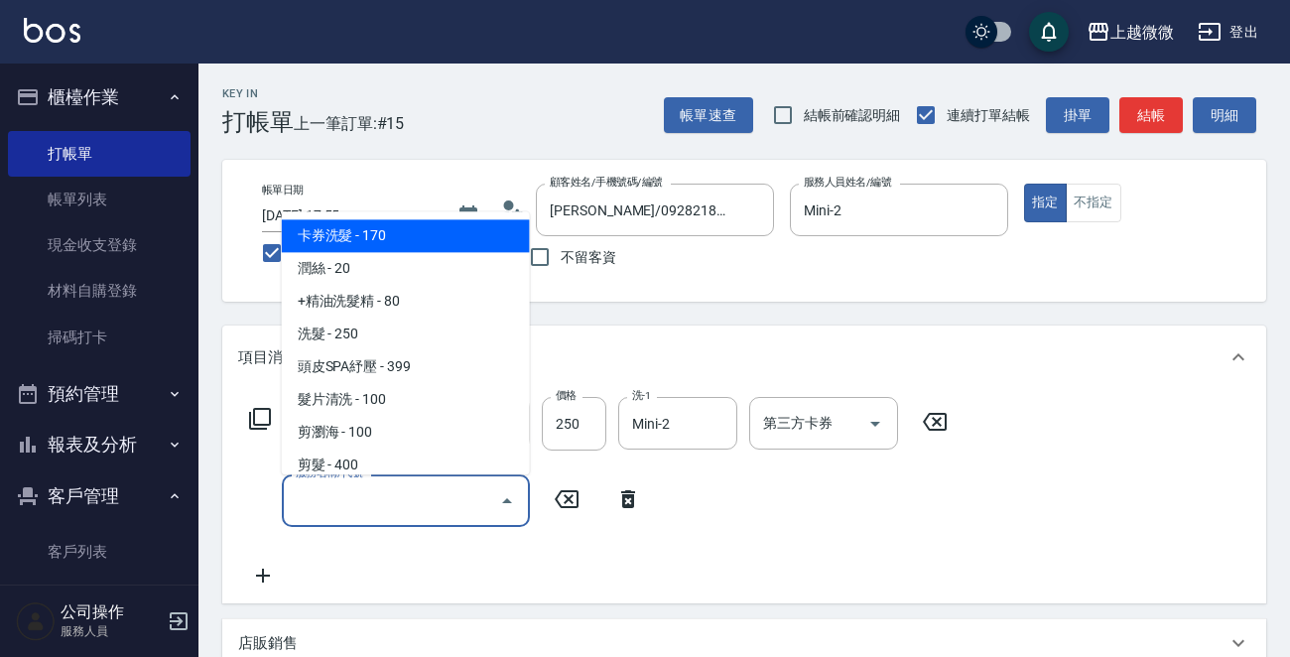
click at [305, 497] on input "服務名稱/代號" at bounding box center [391, 500] width 200 height 35
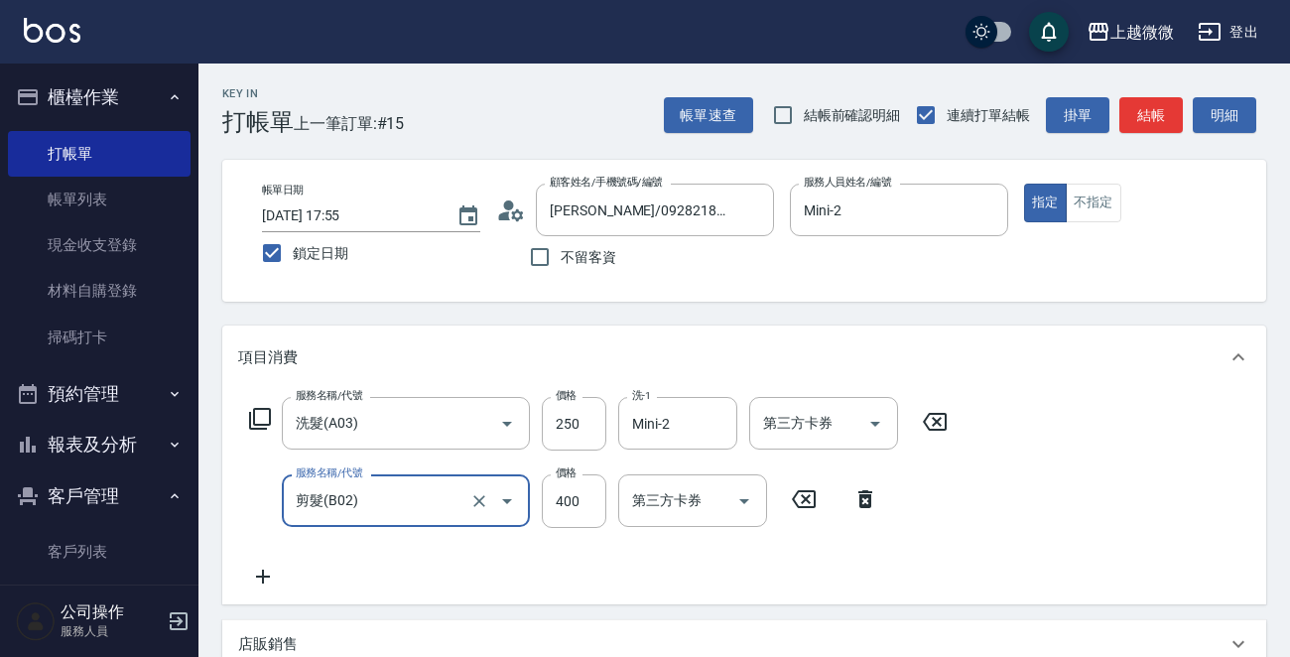
type input "剪髮(B02)"
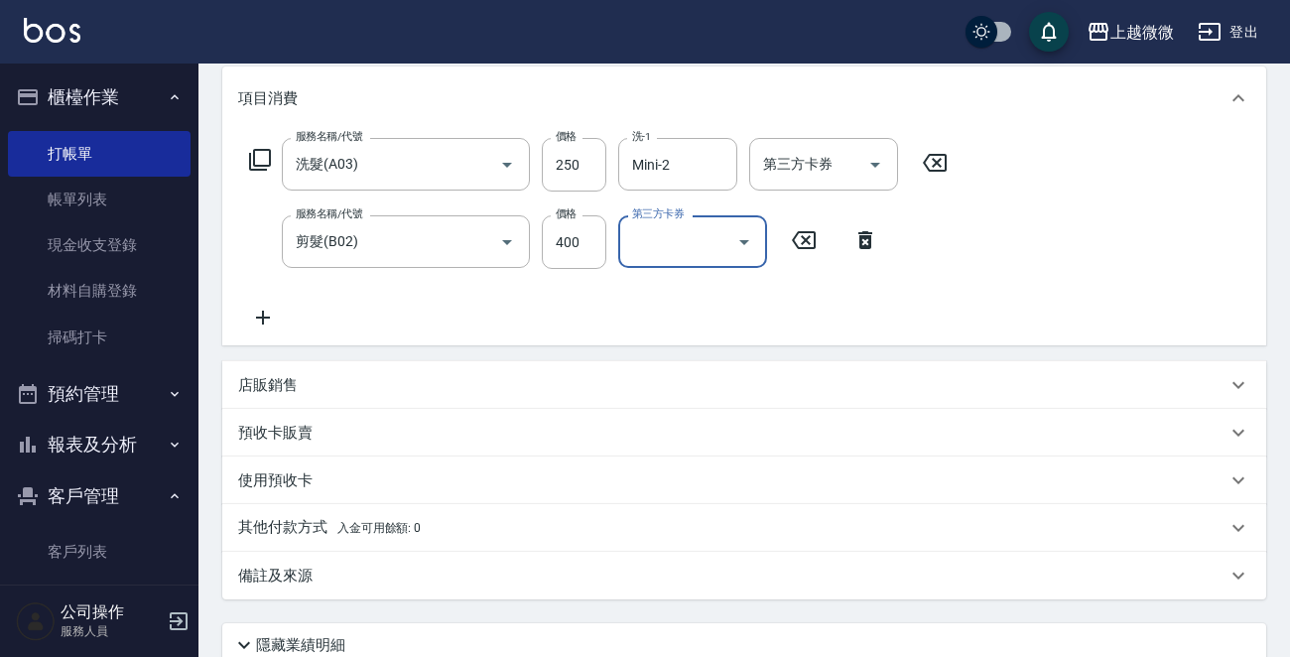
scroll to position [422, 0]
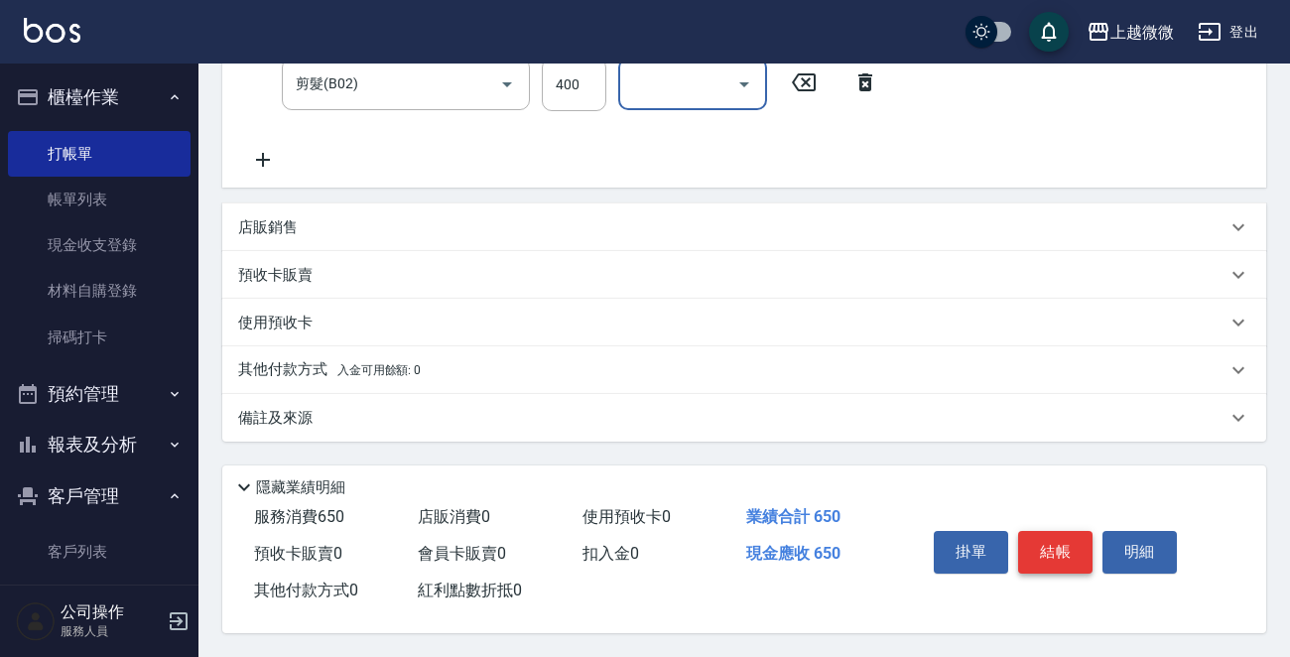
click at [1066, 545] on button "結帳" at bounding box center [1055, 552] width 74 height 42
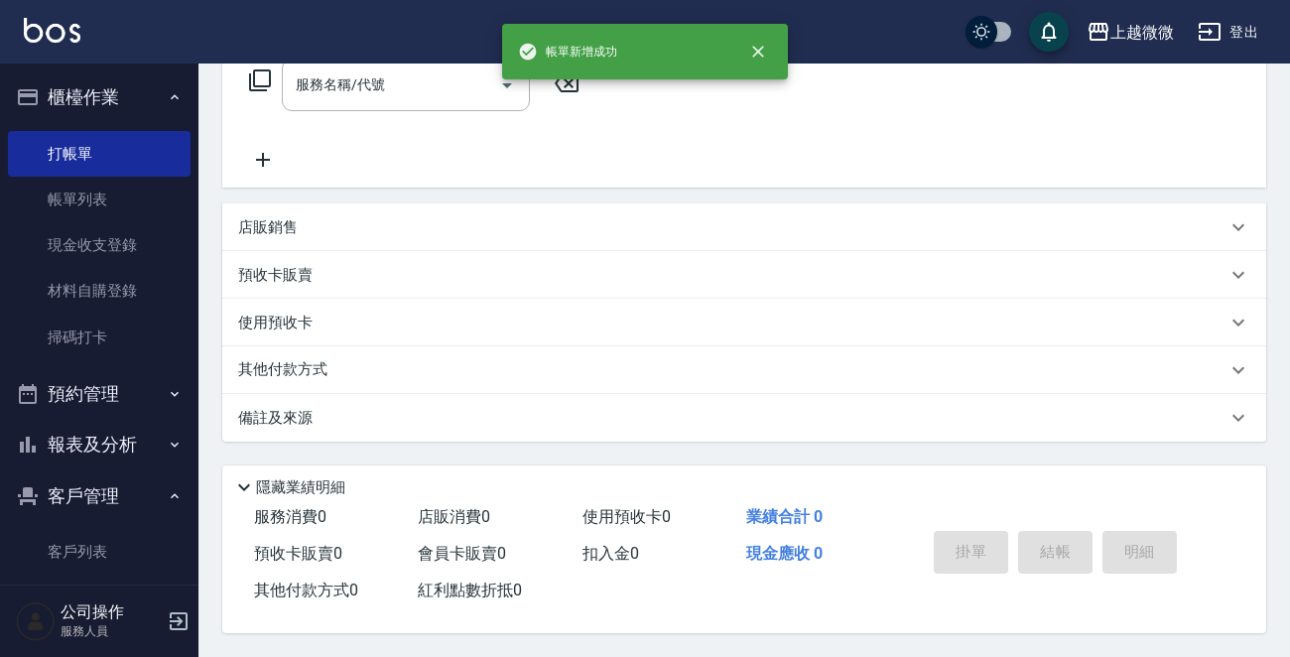
scroll to position [0, 0]
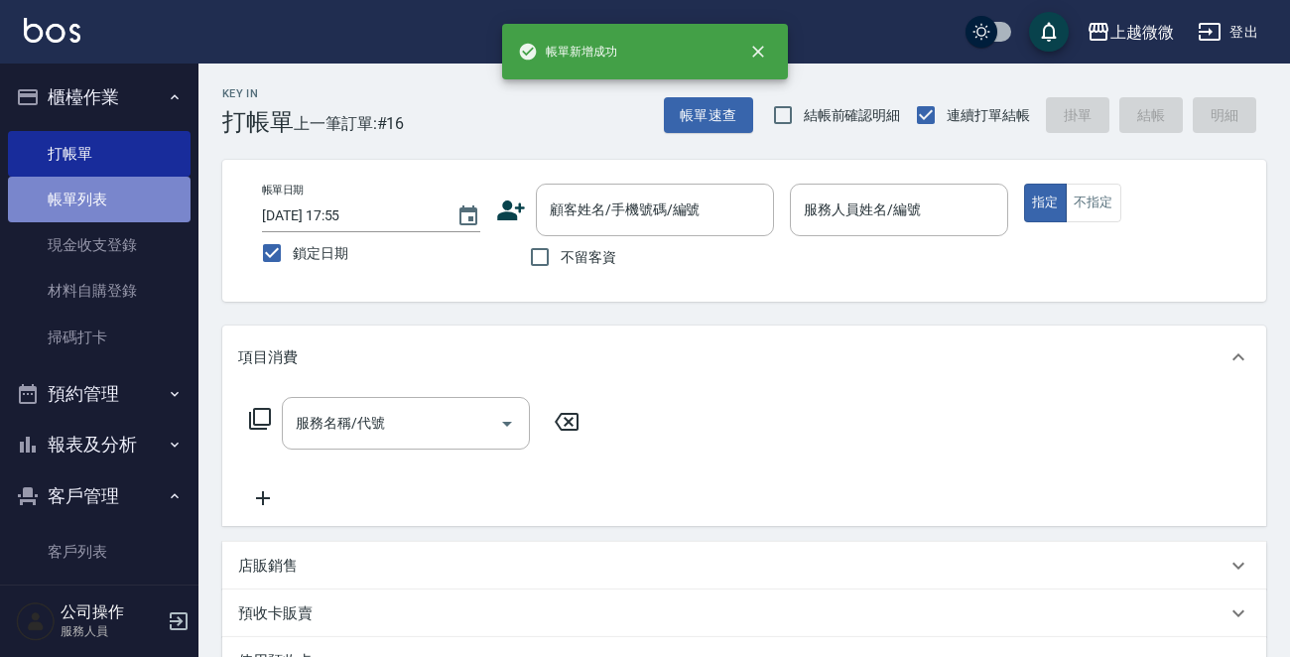
click at [144, 189] on link "帳單列表" at bounding box center [99, 200] width 183 height 46
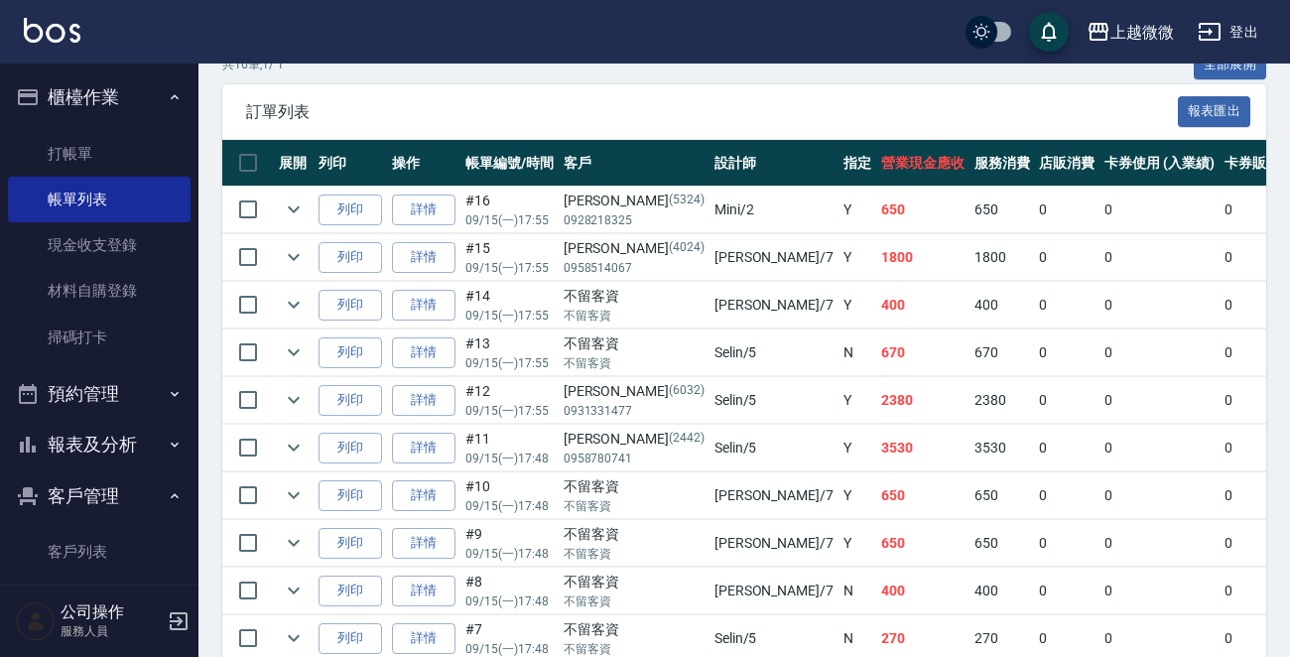
scroll to position [397, 0]
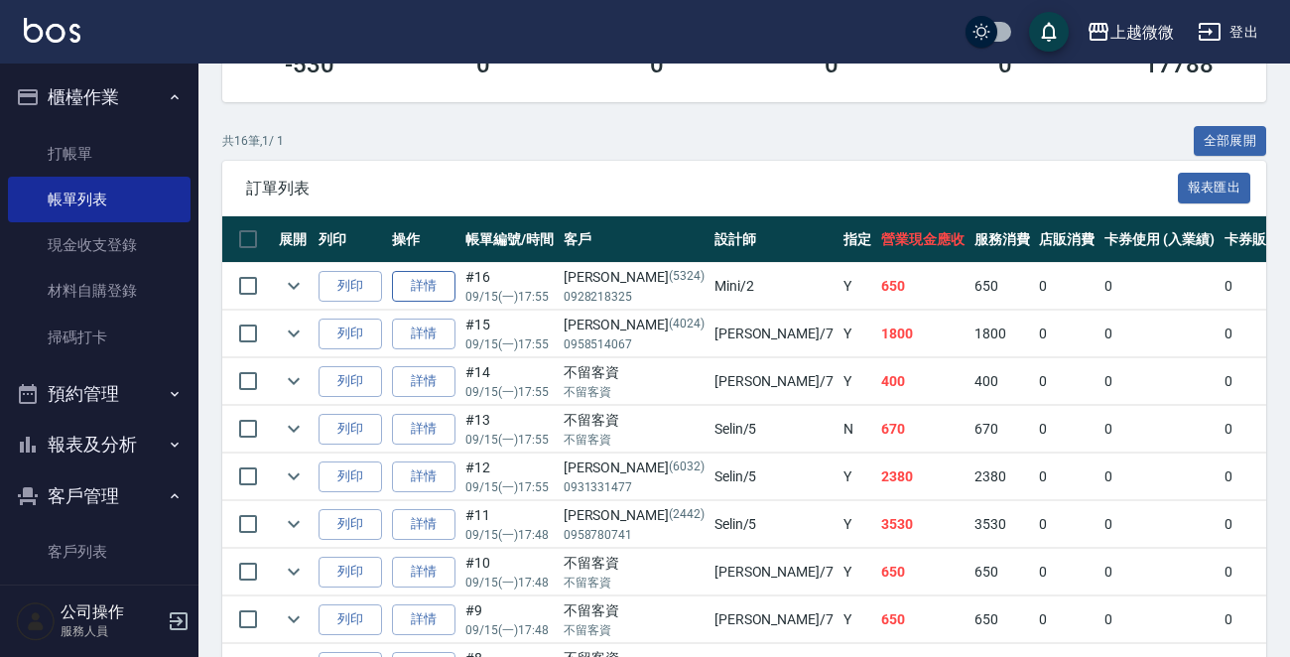
click at [434, 283] on link "詳情" at bounding box center [424, 286] width 64 height 31
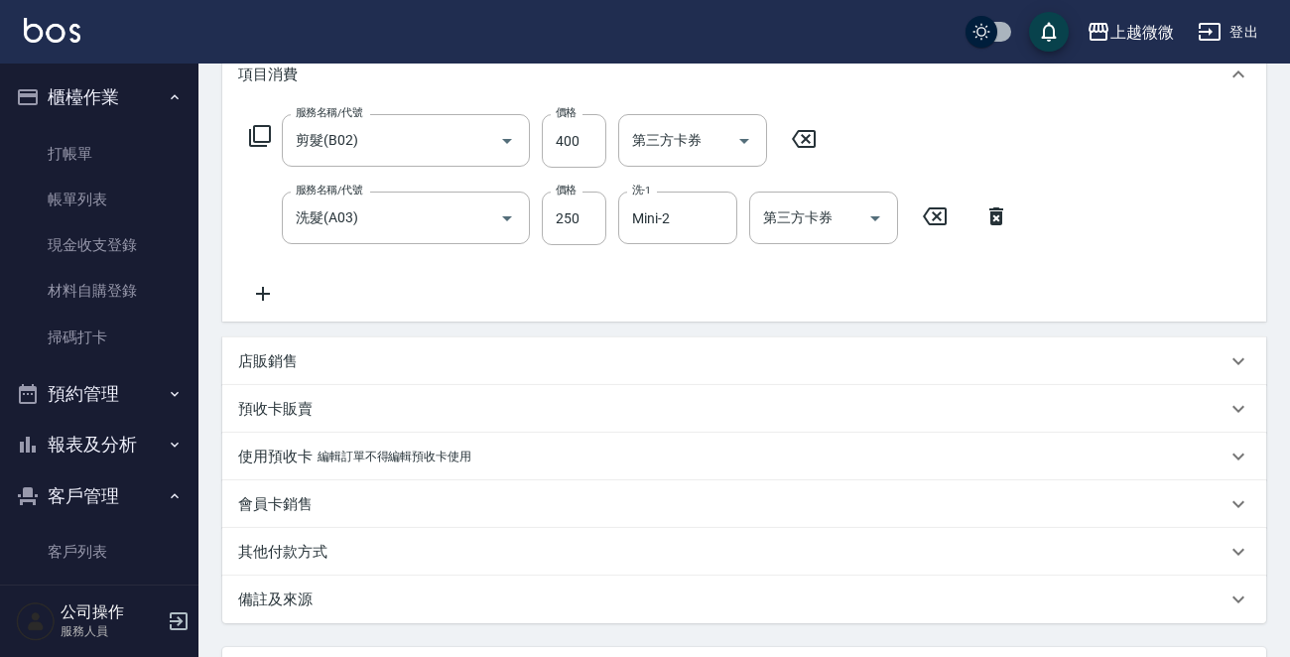
click at [279, 591] on p "備註及來源" at bounding box center [275, 599] width 74 height 21
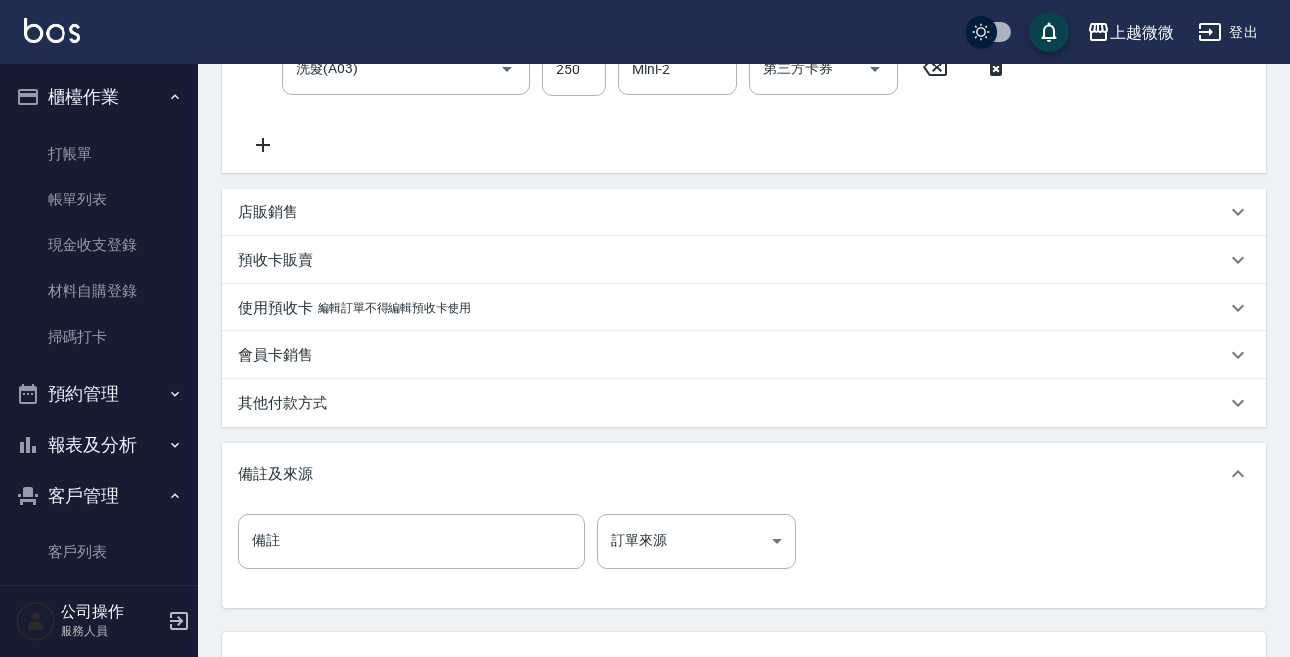
scroll to position [581, 0]
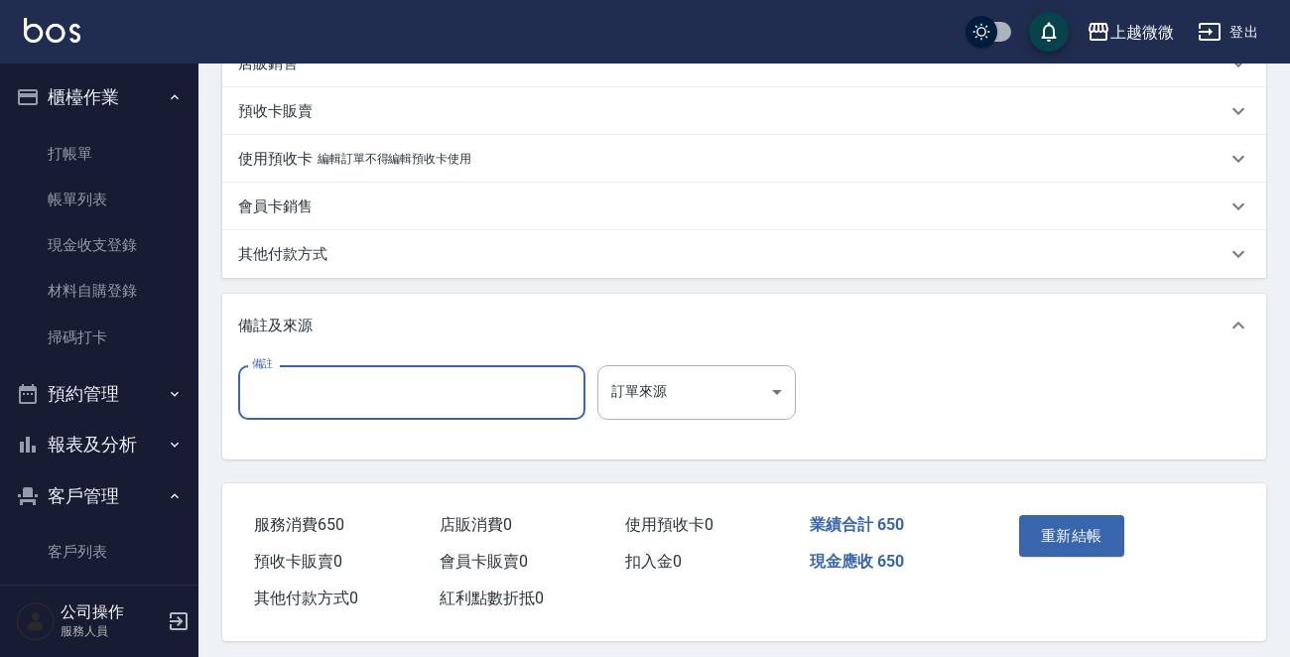
click at [416, 393] on input "備註" at bounding box center [411, 392] width 347 height 54
click at [1059, 533] on button "重新結帳" at bounding box center [1071, 536] width 105 height 42
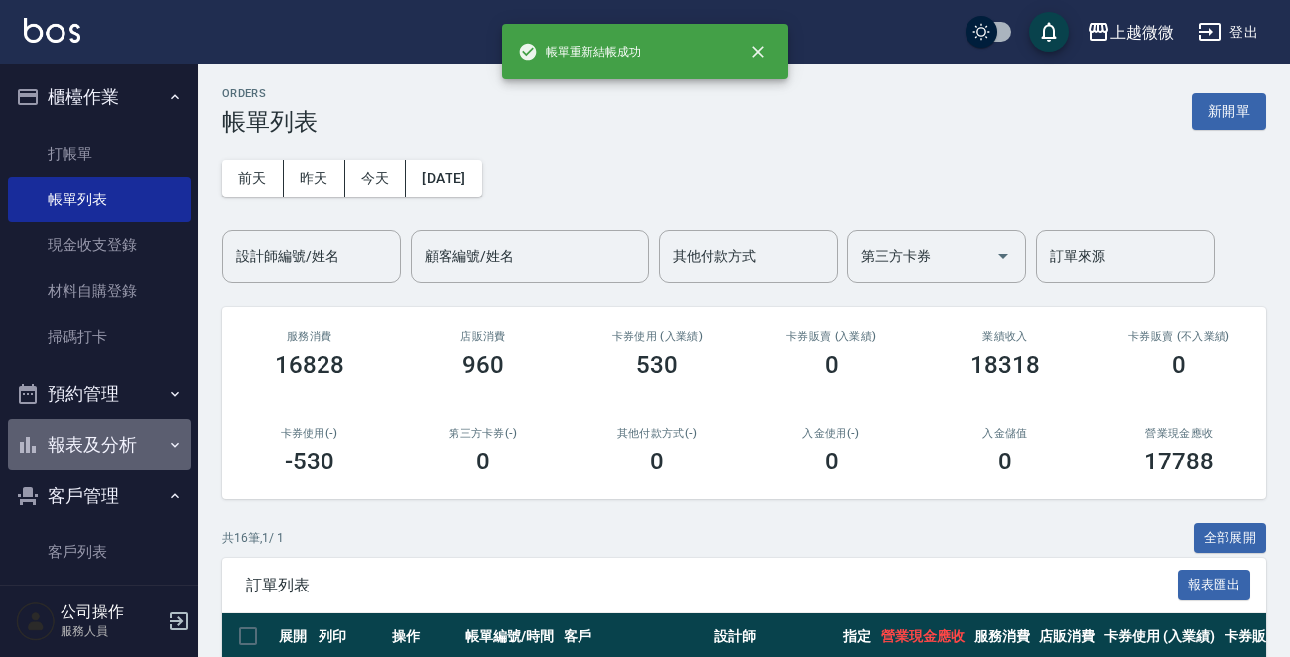
click at [139, 441] on button "報表及分析" at bounding box center [99, 445] width 183 height 52
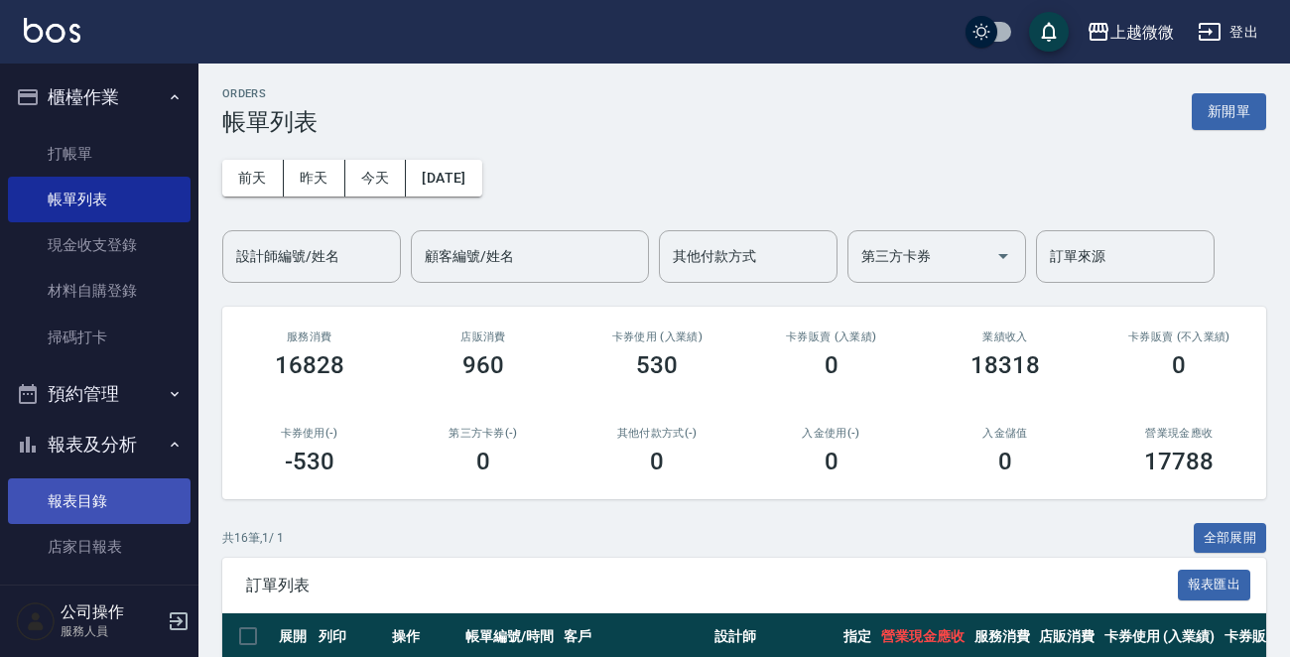
click at [99, 497] on link "報表目錄" at bounding box center [99, 501] width 183 height 46
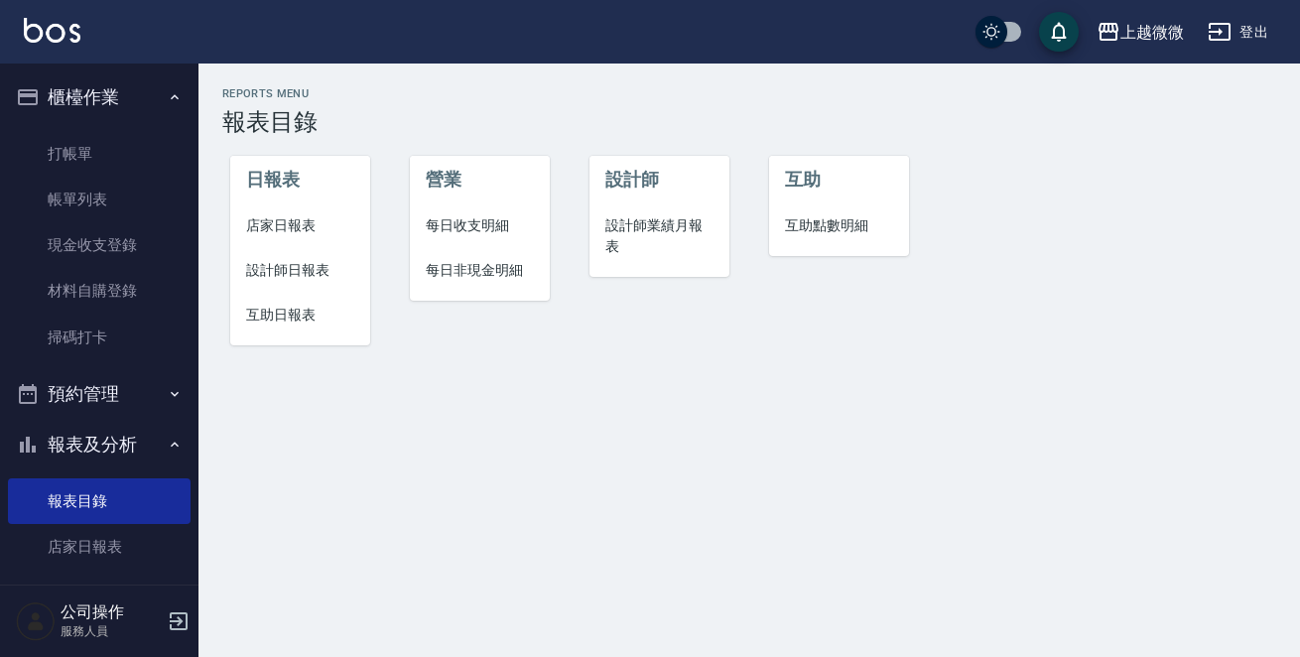
click at [283, 227] on span "店家日報表" at bounding box center [300, 225] width 108 height 21
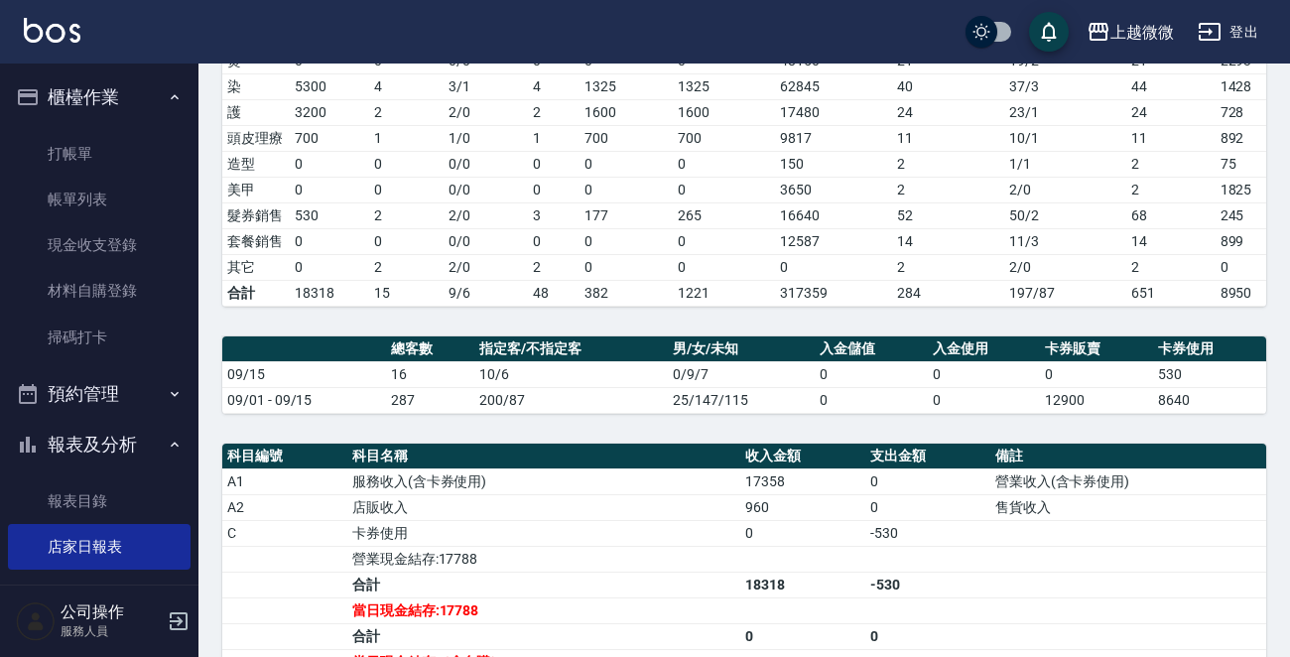
scroll to position [99, 0]
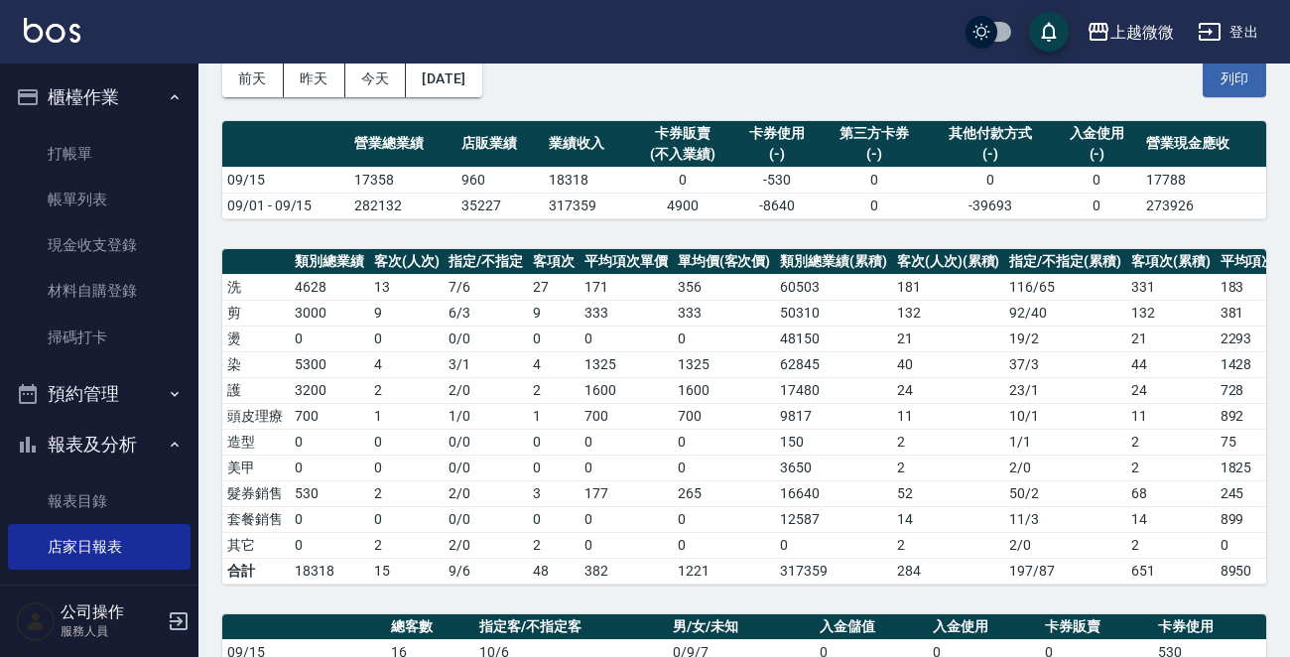
click at [69, 42] on link at bounding box center [52, 32] width 57 height 29
